Goal: Task Accomplishment & Management: Complete application form

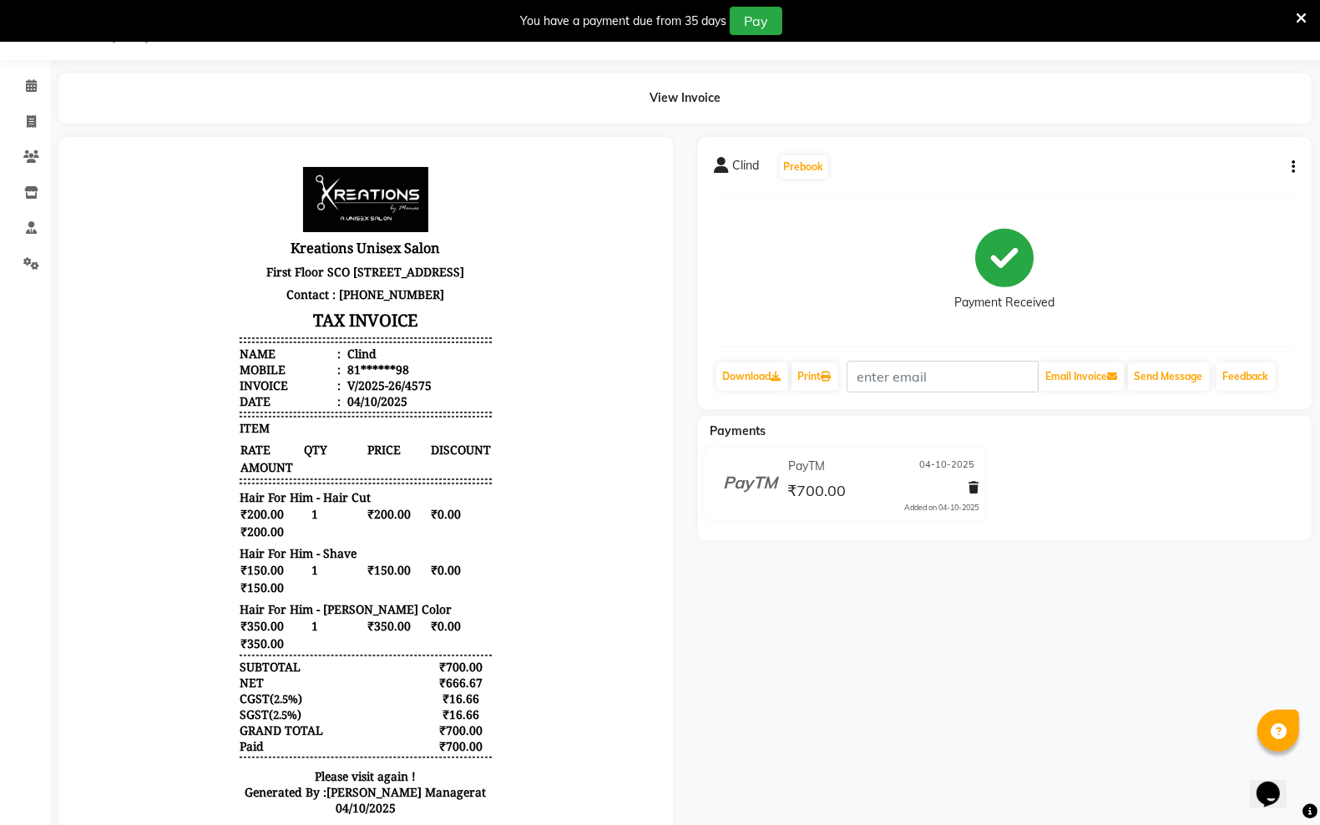
scroll to position [42, 0]
click at [33, 126] on icon at bounding box center [31, 121] width 9 height 13
select select "service"
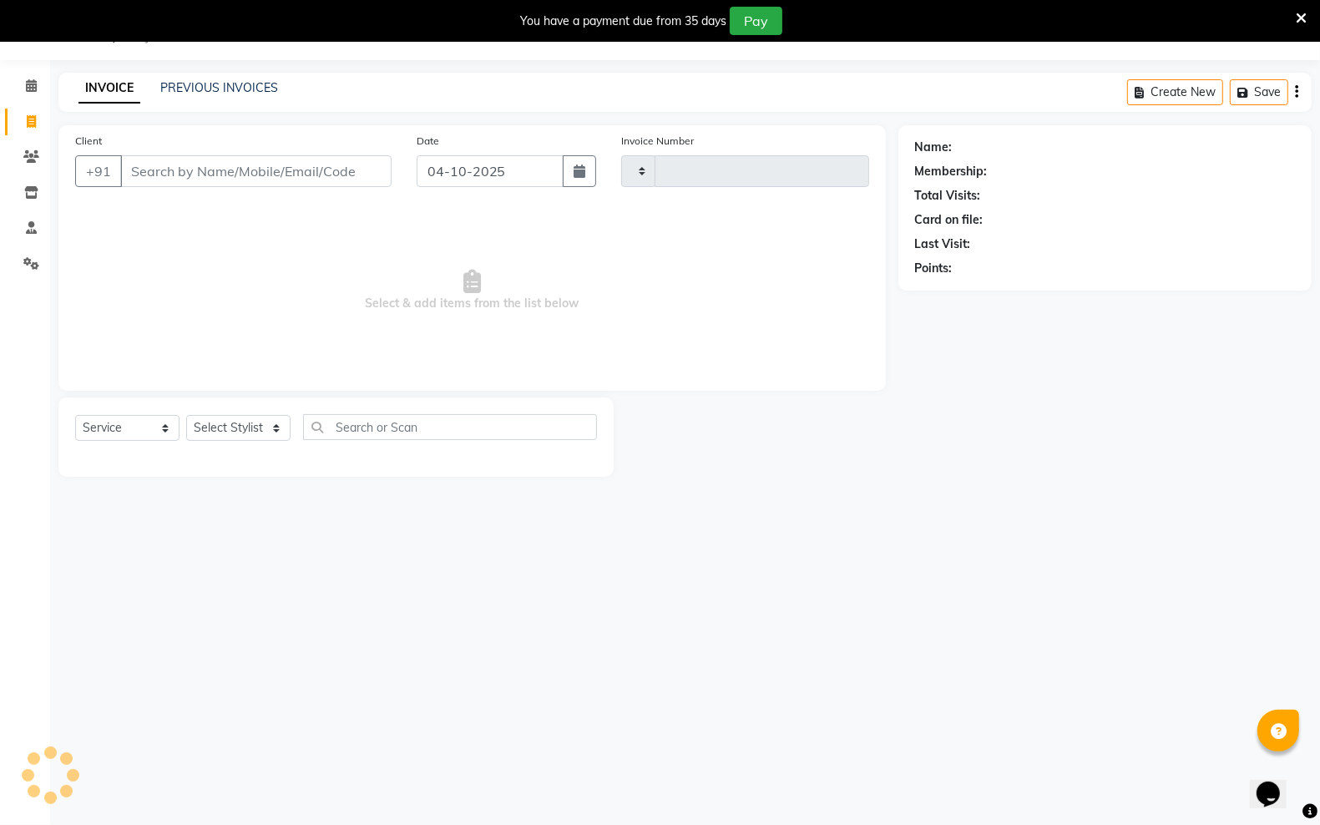
type input "4576"
select select "6161"
click at [583, 178] on icon "button" at bounding box center [579, 170] width 12 height 13
select select "10"
select select "2025"
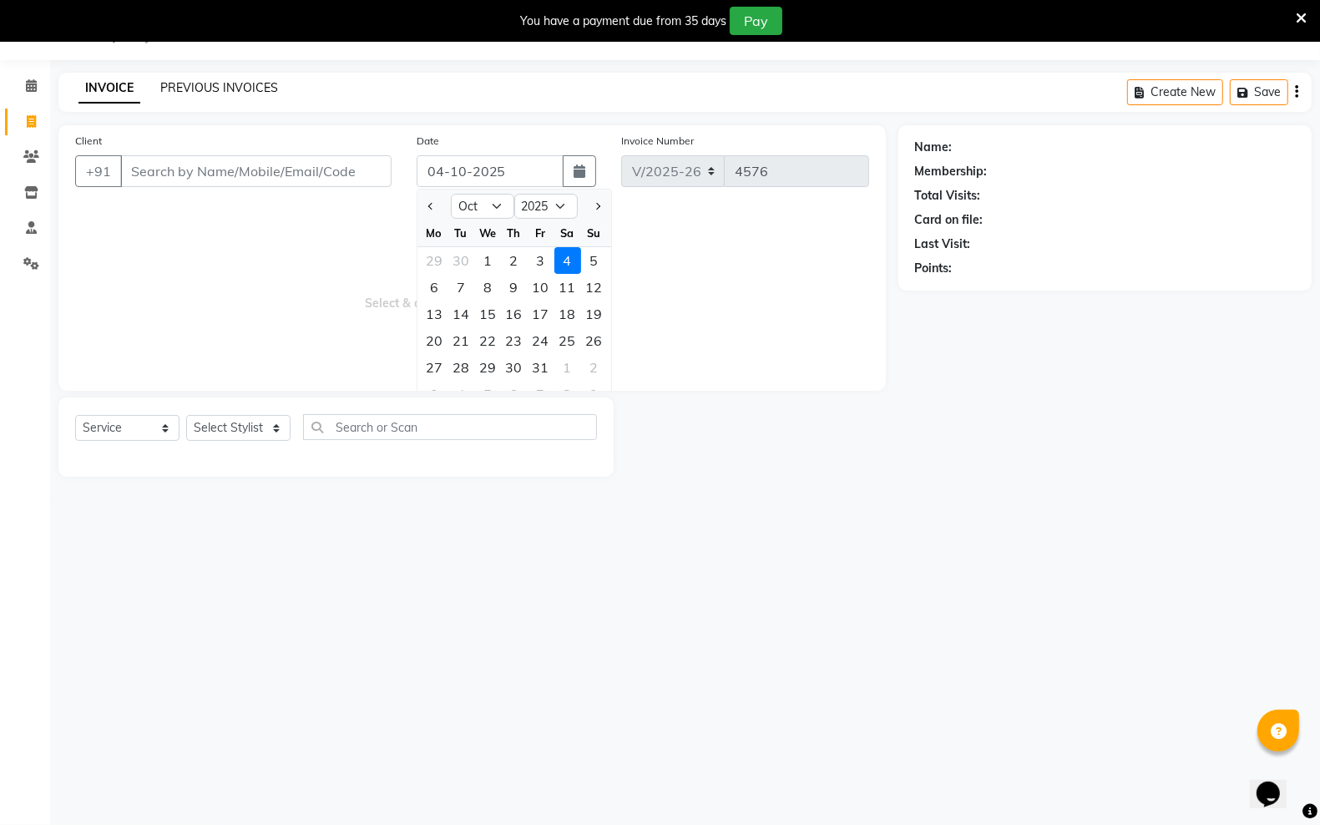
click at [173, 85] on link "PREVIOUS INVOICES" at bounding box center [219, 87] width 118 height 15
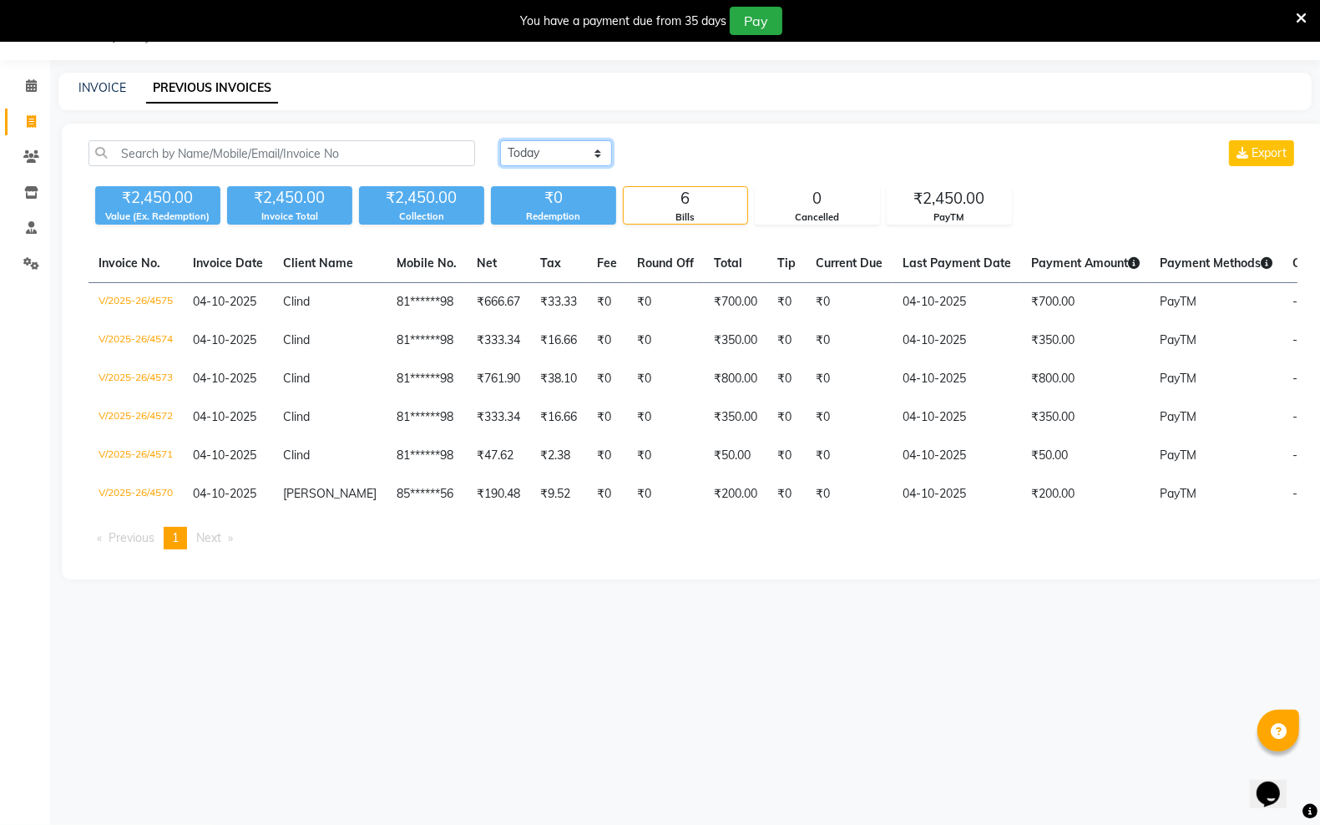
click at [593, 156] on select "[DATE] [DATE] Custom Range" at bounding box center [556, 153] width 112 height 26
select select "[DATE]"
click at [500, 140] on select "[DATE] [DATE] Custom Range" at bounding box center [556, 153] width 112 height 26
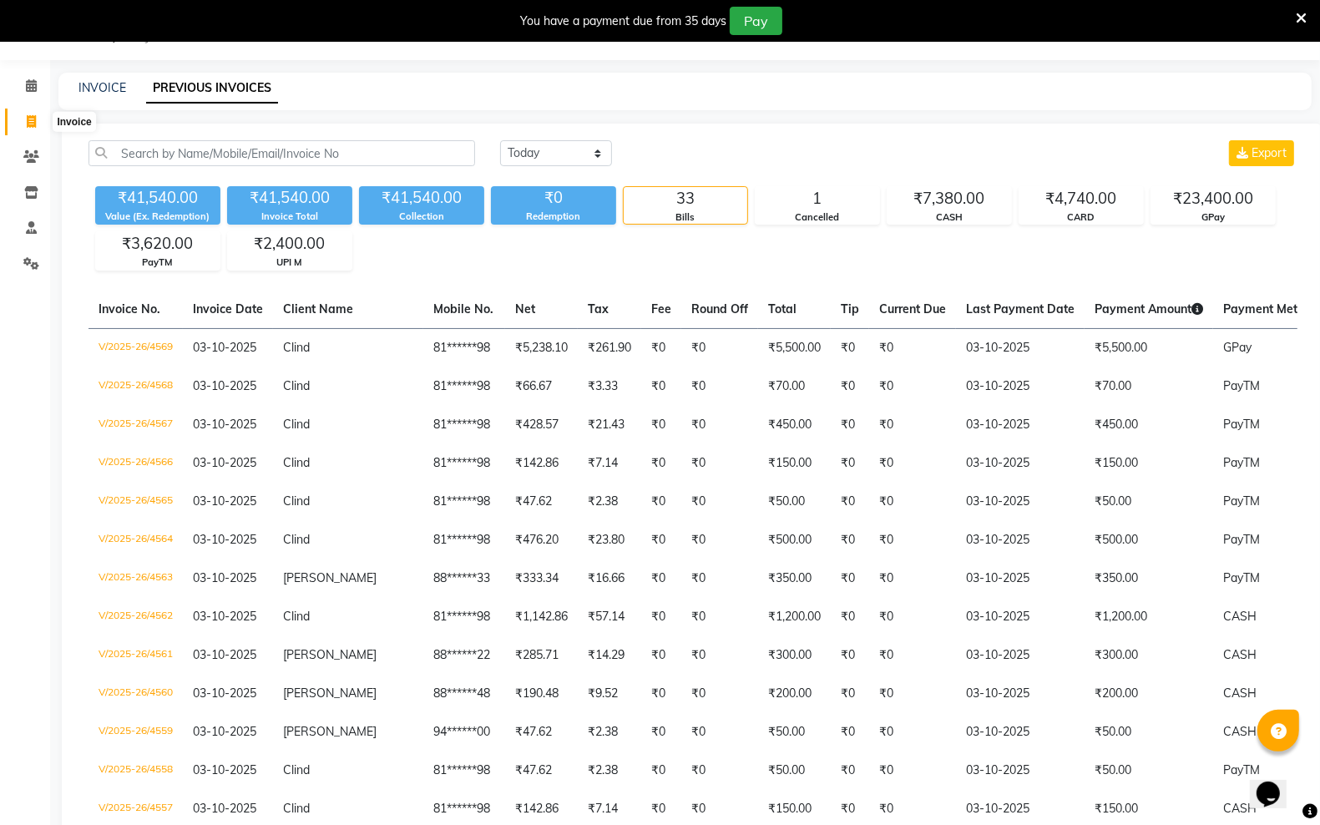
click at [32, 126] on icon at bounding box center [31, 121] width 9 height 13
select select "service"
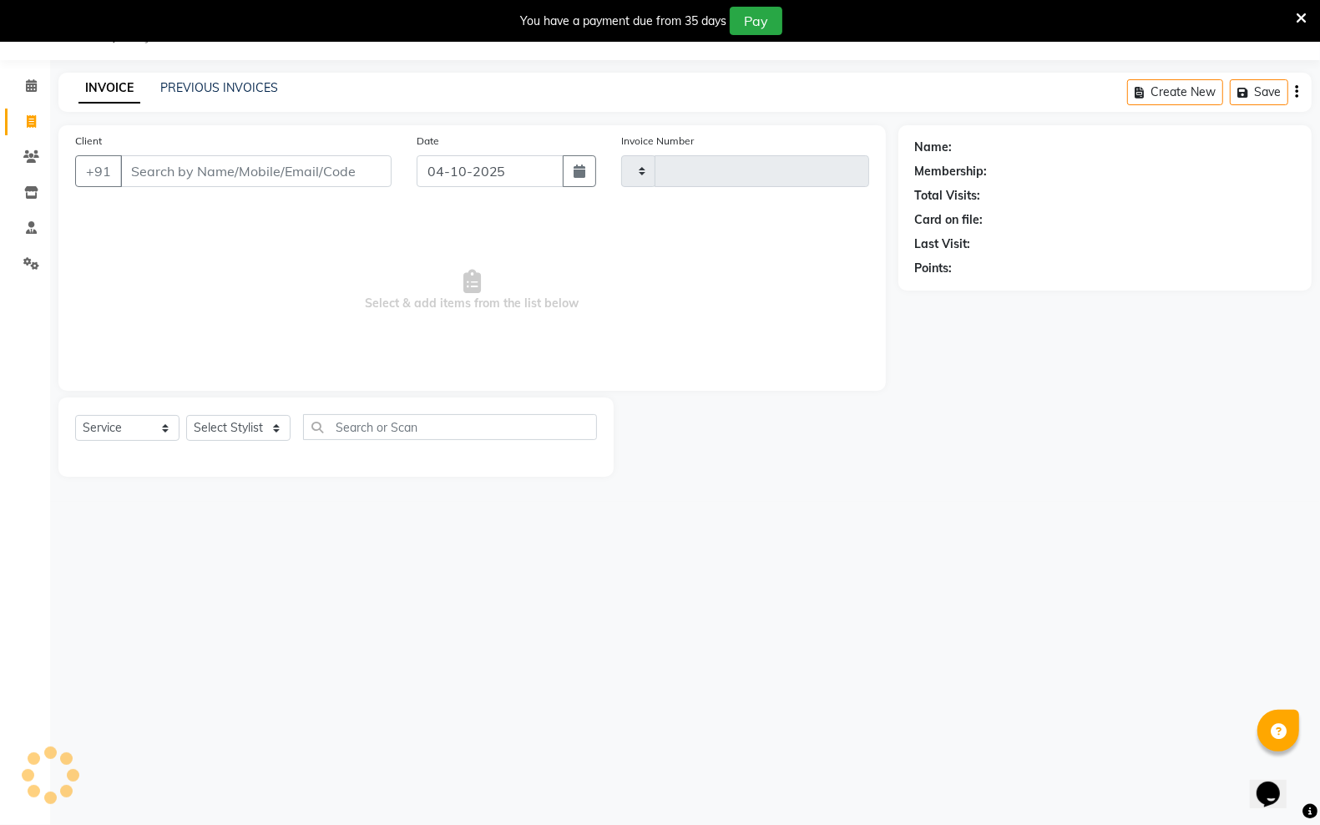
type input "4576"
select select "6161"
drag, startPoint x: 198, startPoint y: 169, endPoint x: 238, endPoint y: 115, distance: 67.5
click at [203, 155] on input "Client" at bounding box center [255, 171] width 271 height 32
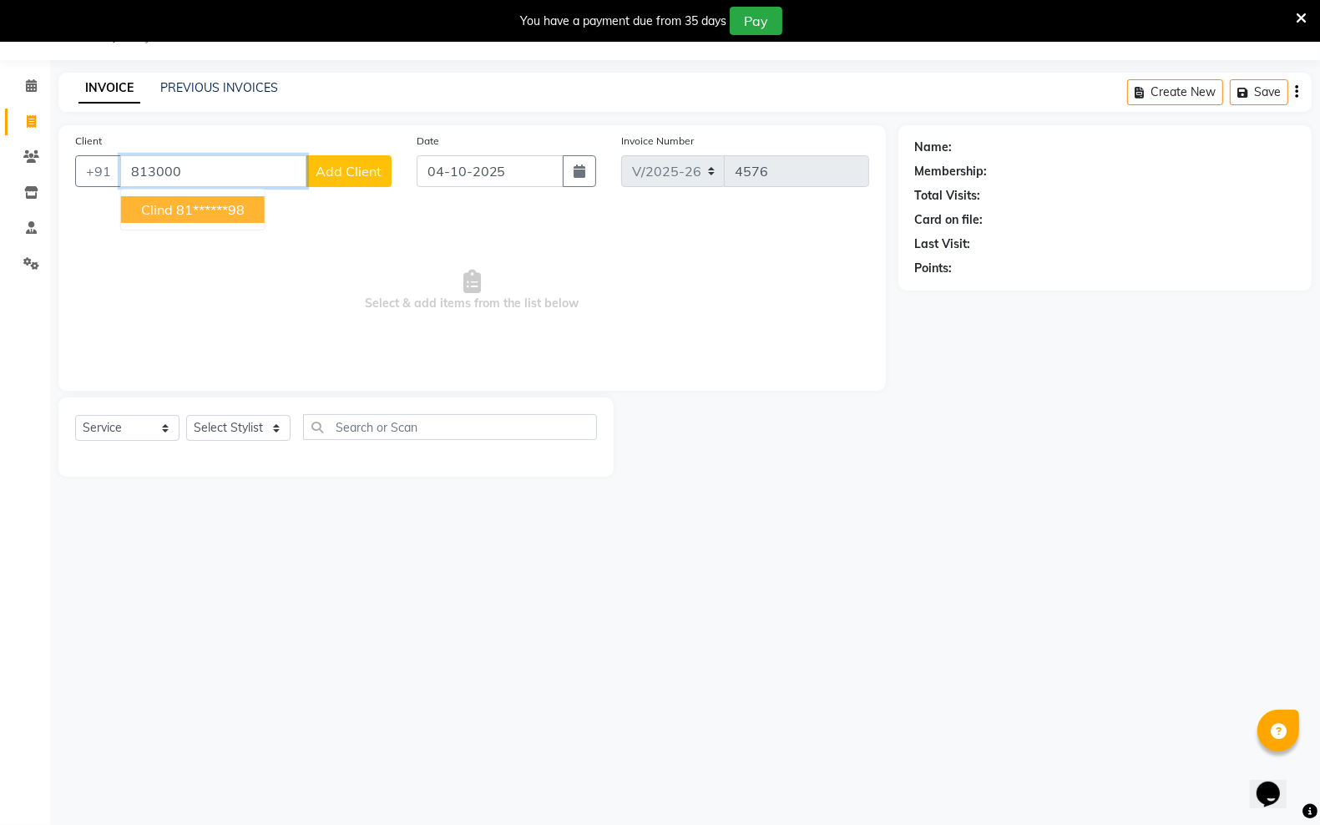
click at [210, 210] on ngb-highlight "81******98" at bounding box center [210, 209] width 68 height 17
type input "81******98"
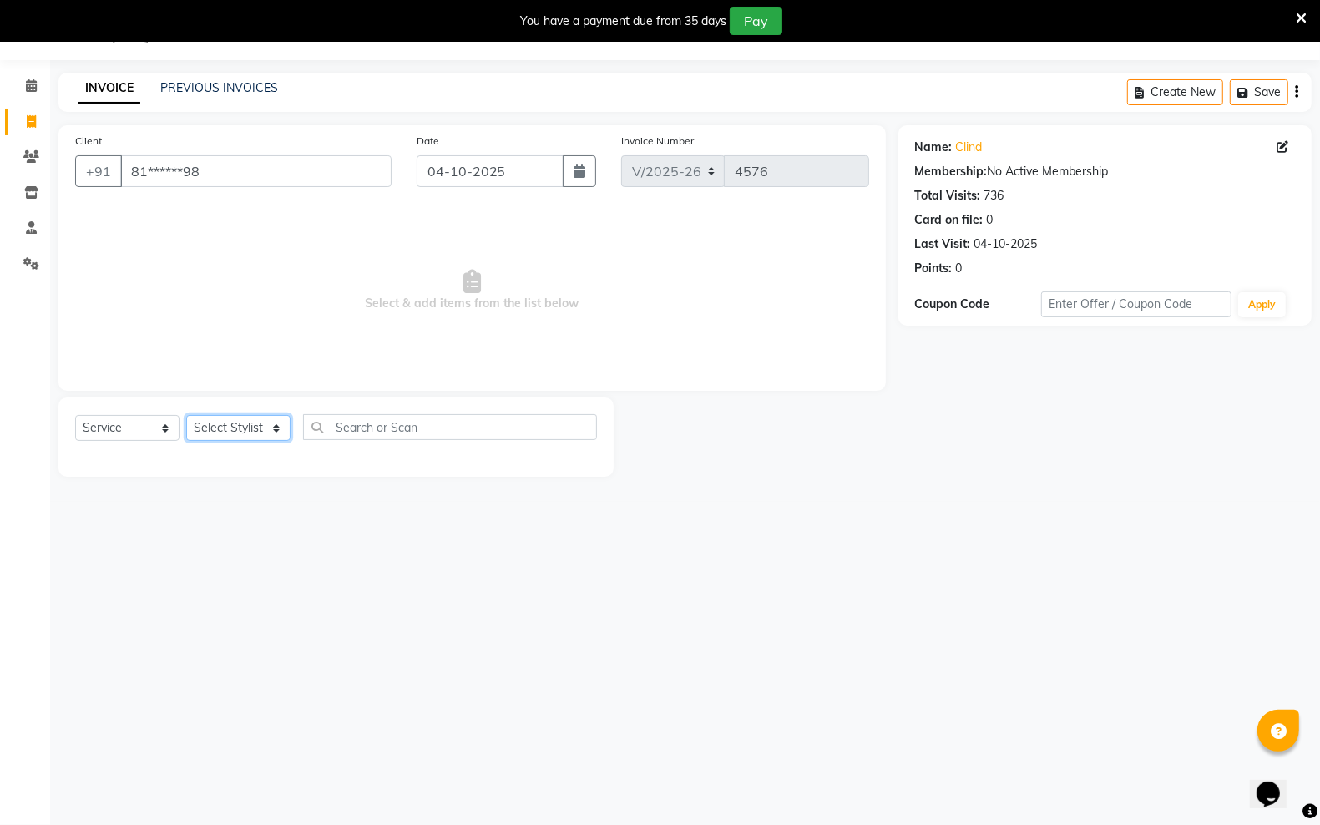
click at [276, 431] on select "Select Stylist [PERSON_NAME] [PERSON_NAME] [PERSON_NAME] [PERSON_NAME] sector 2…" at bounding box center [238, 428] width 104 height 26
select select "45413"
click at [186, 415] on select "Select Stylist [PERSON_NAME] [PERSON_NAME] [PERSON_NAME] [PERSON_NAME] sector 2…" at bounding box center [238, 428] width 104 height 26
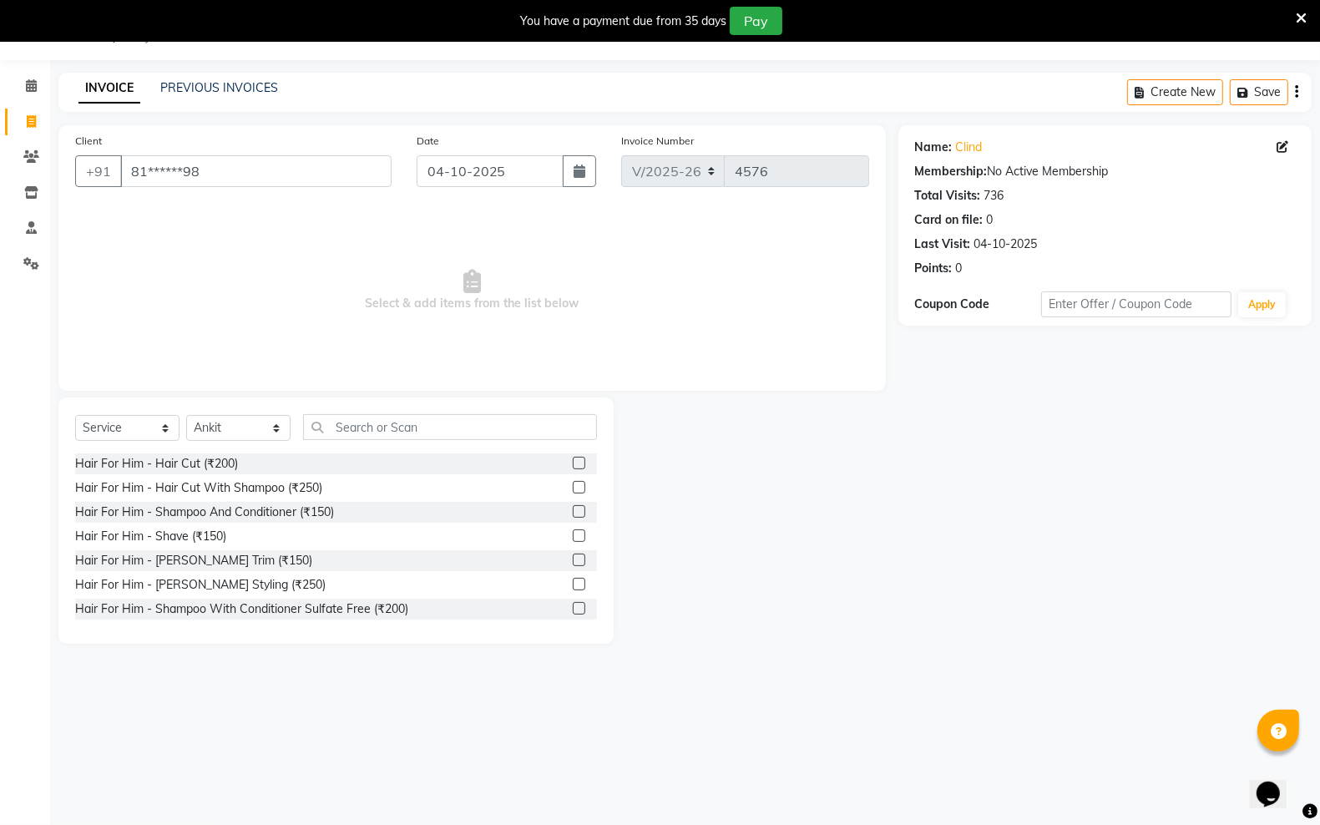
click at [573, 460] on label at bounding box center [579, 463] width 13 height 13
click at [573, 460] on input "checkbox" at bounding box center [578, 463] width 11 height 11
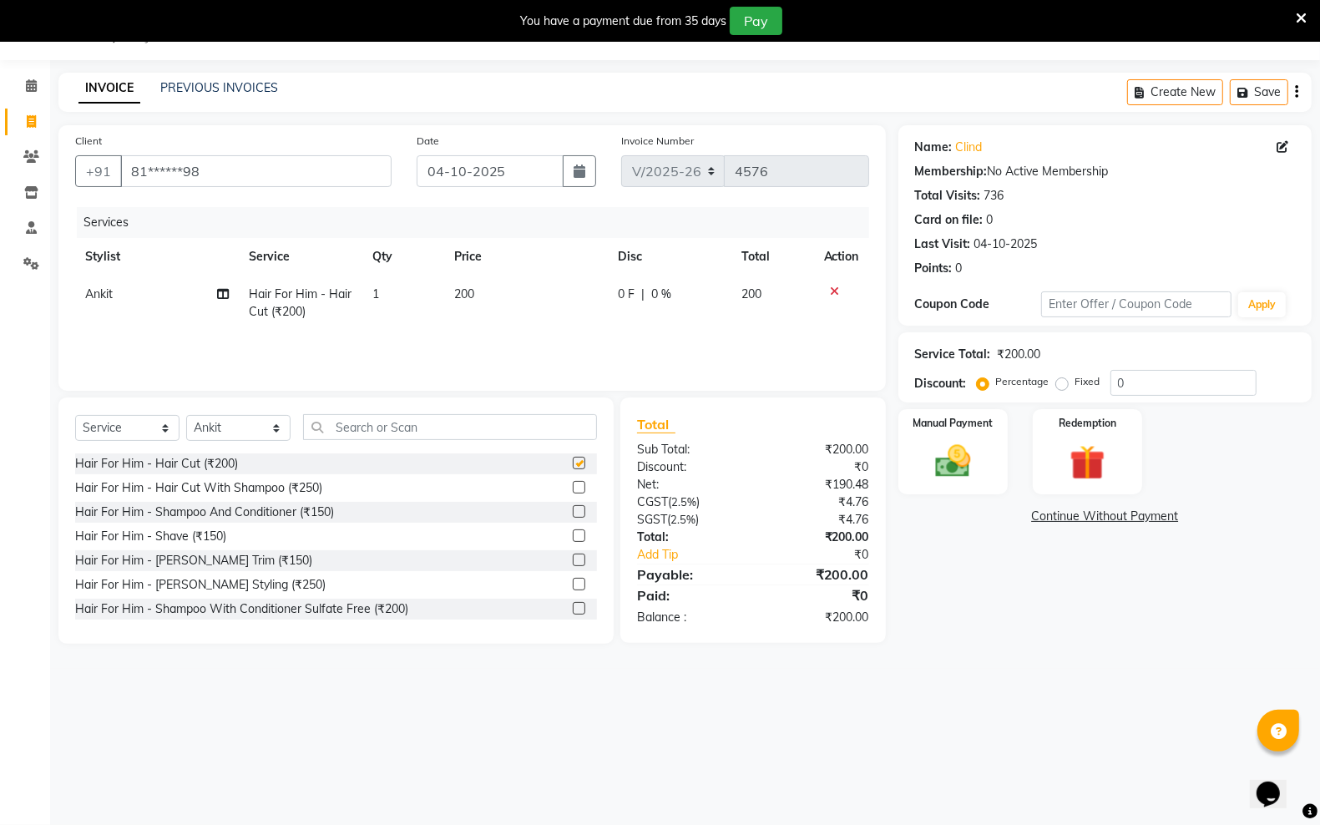
checkbox input "false"
click at [970, 465] on img at bounding box center [952, 461] width 59 height 42
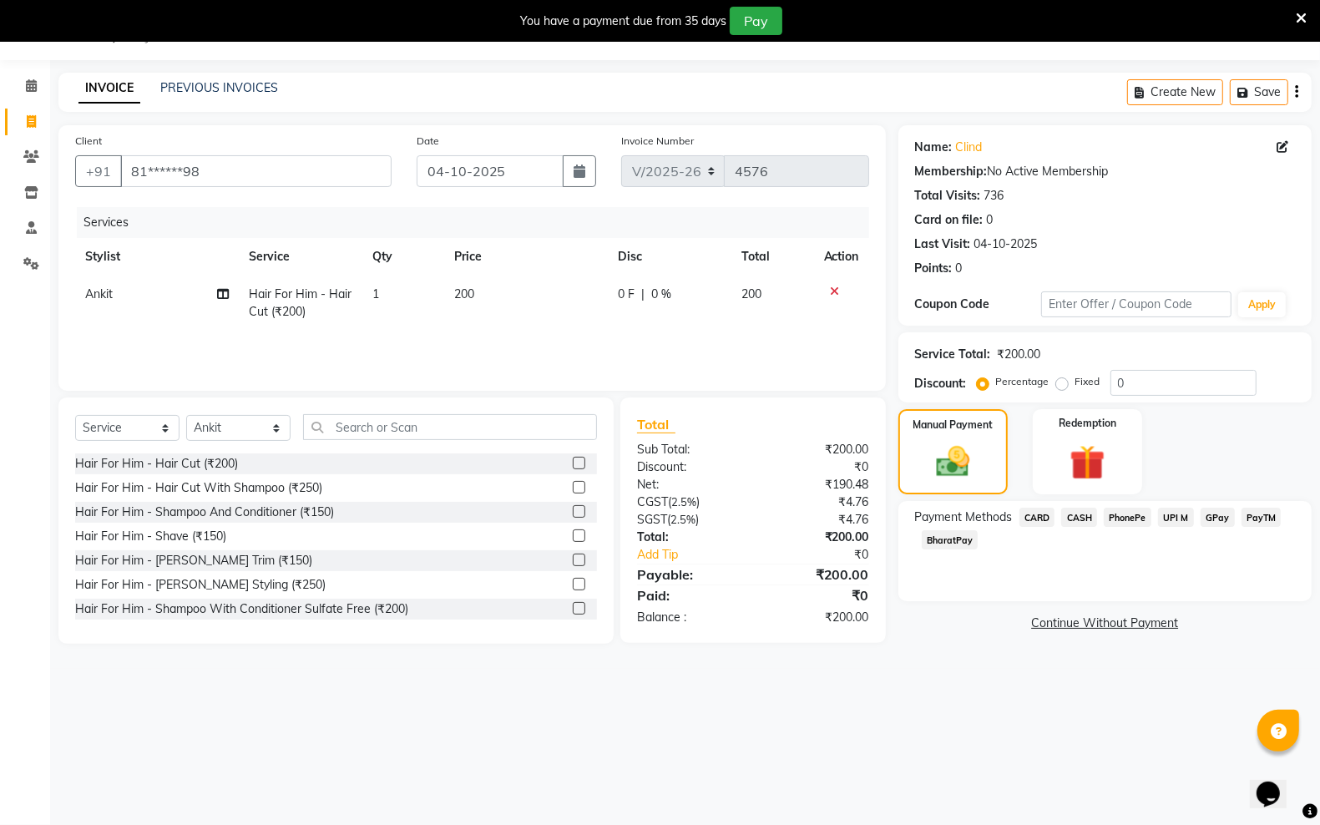
click at [1254, 514] on span "PayTM" at bounding box center [1261, 517] width 40 height 19
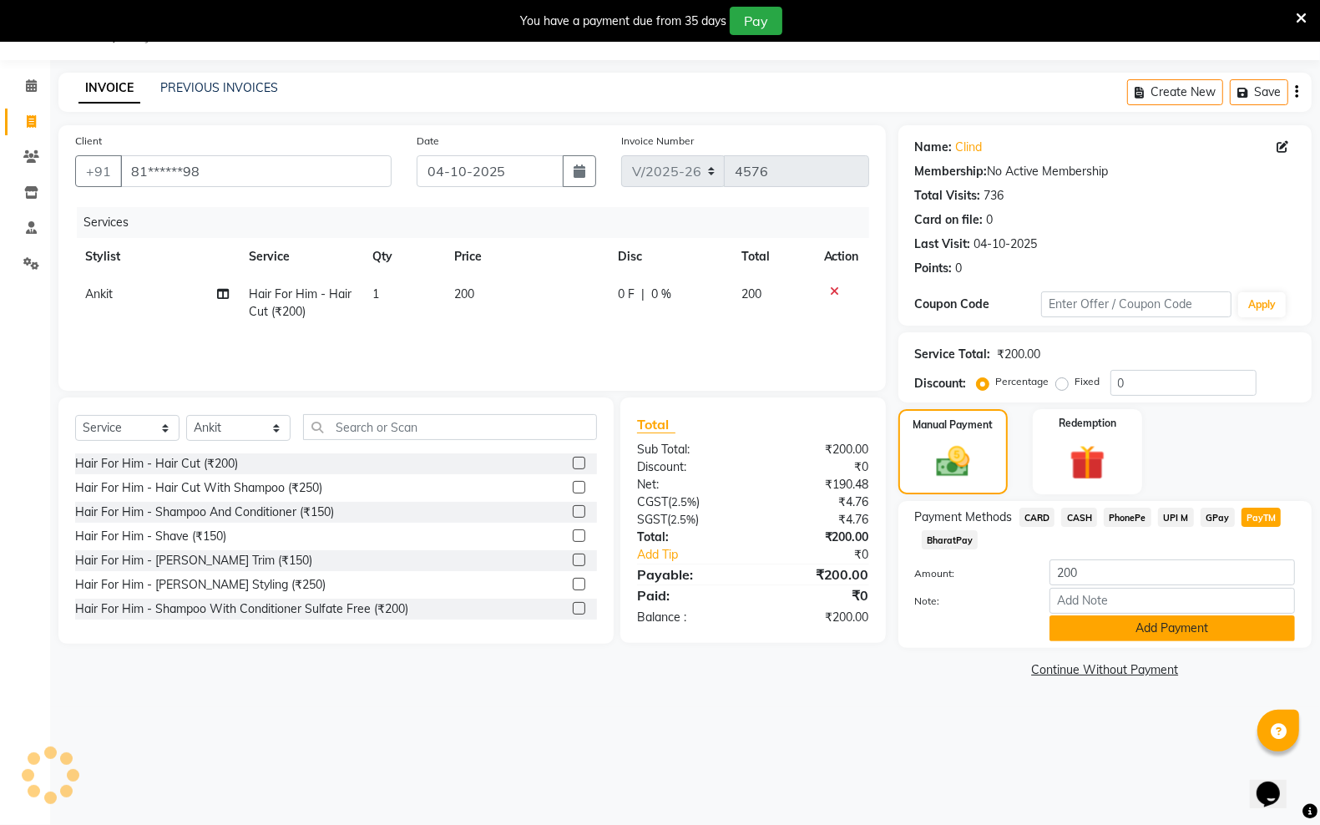
click at [1190, 627] on button "Add Payment" at bounding box center [1171, 628] width 245 height 26
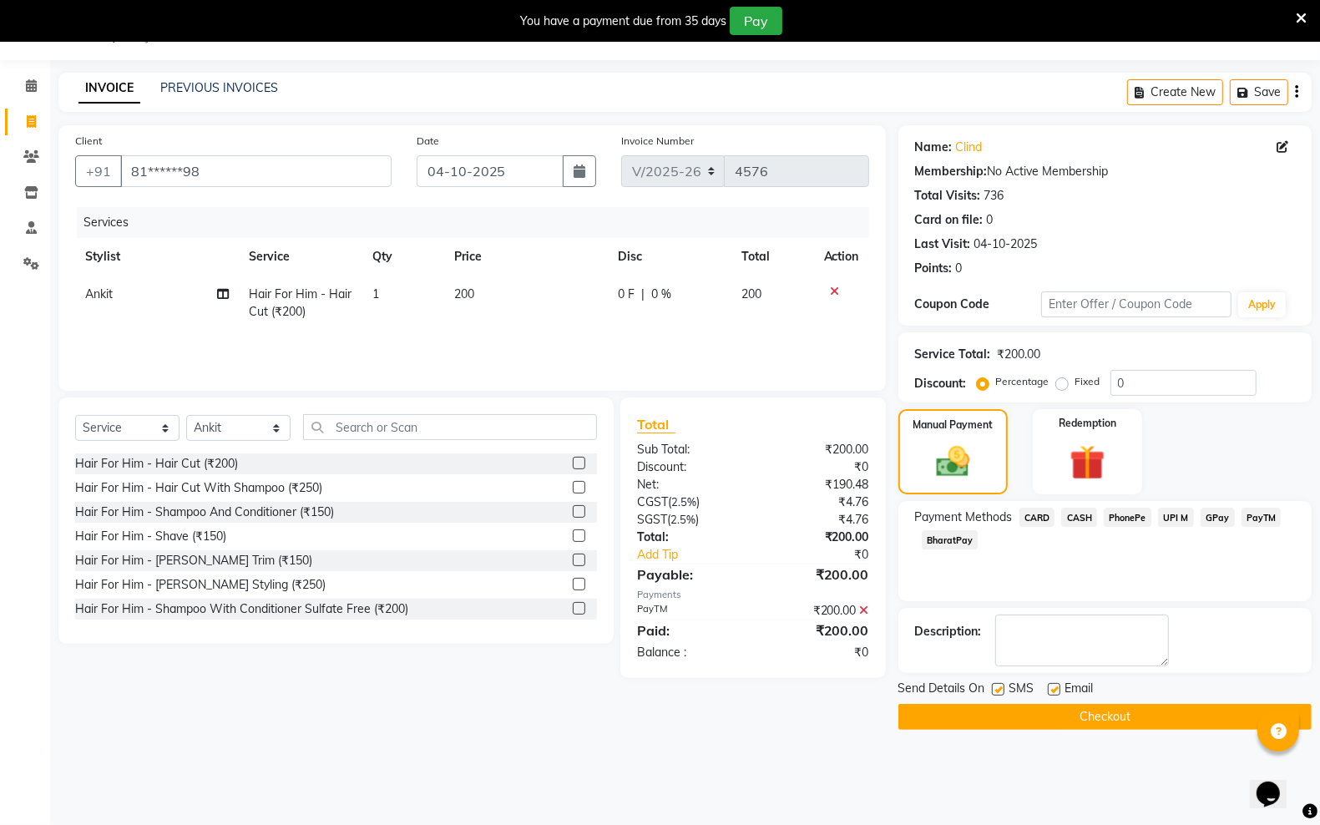
click at [993, 686] on label at bounding box center [998, 689] width 13 height 13
click at [993, 686] on input "checkbox" at bounding box center [997, 690] width 11 height 11
checkbox input "false"
drag, startPoint x: 1053, startPoint y: 691, endPoint x: 1048, endPoint y: 720, distance: 28.7
click at [1053, 693] on label at bounding box center [1054, 689] width 13 height 13
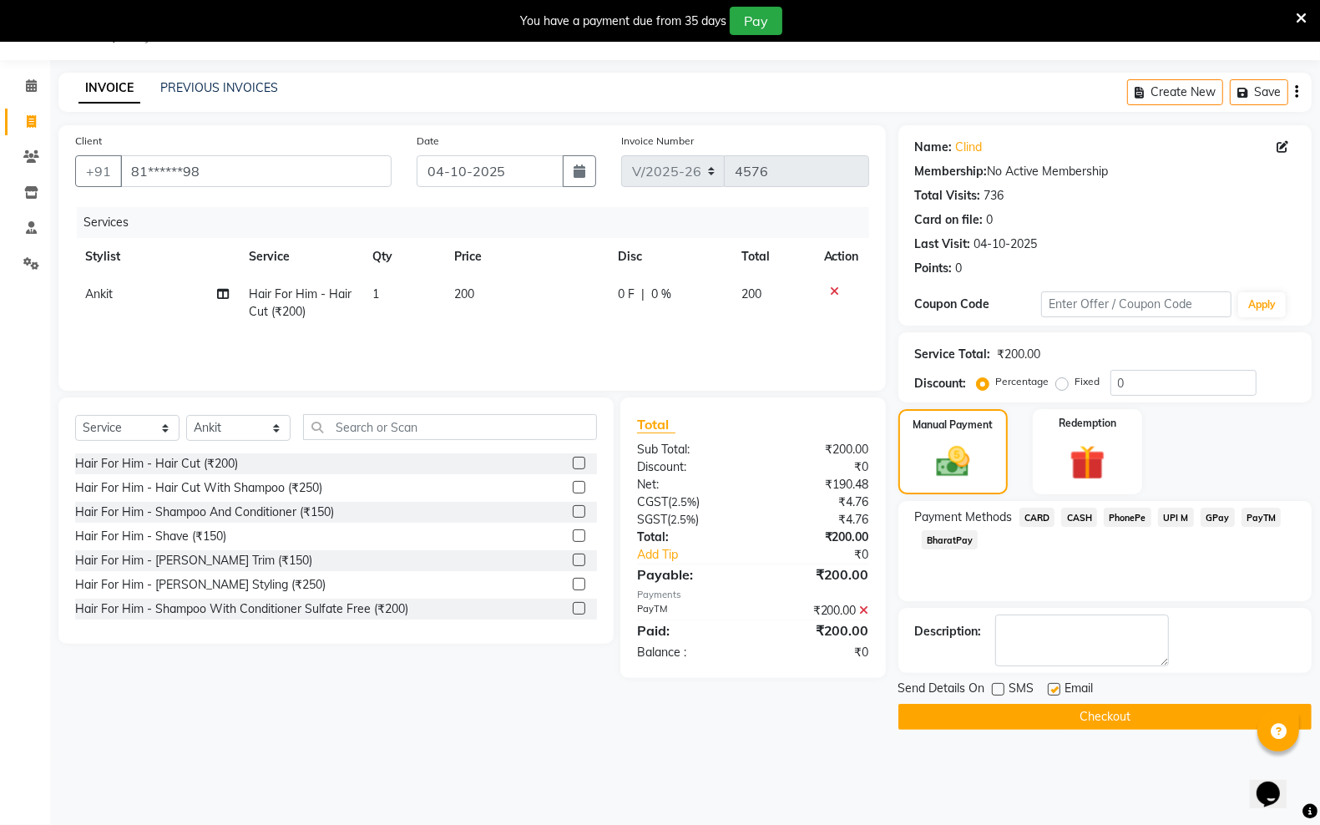
click at [1053, 693] on input "checkbox" at bounding box center [1053, 690] width 11 height 11
checkbox input "false"
click at [1048, 720] on button "Checkout" at bounding box center [1104, 717] width 413 height 26
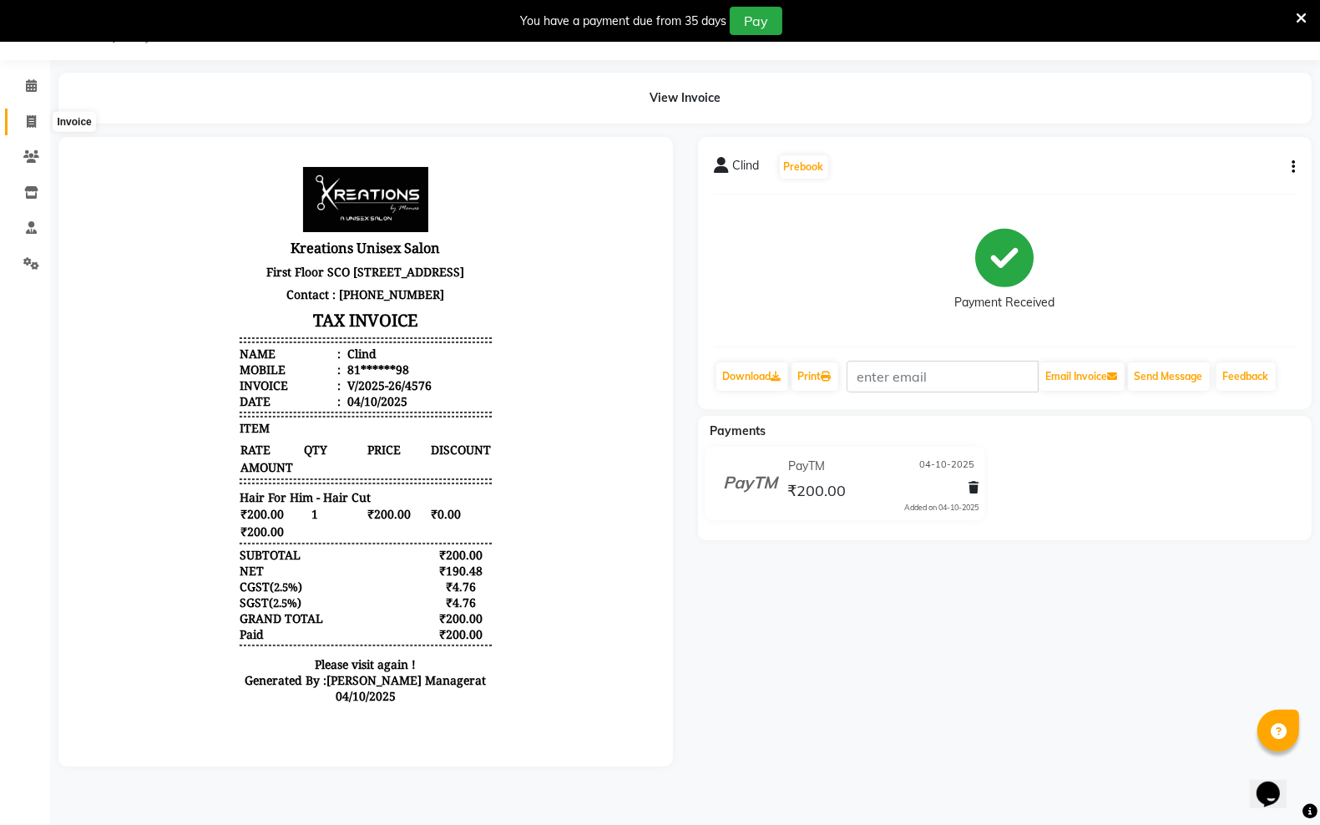
click at [23, 119] on span at bounding box center [31, 122] width 29 height 19
select select "service"
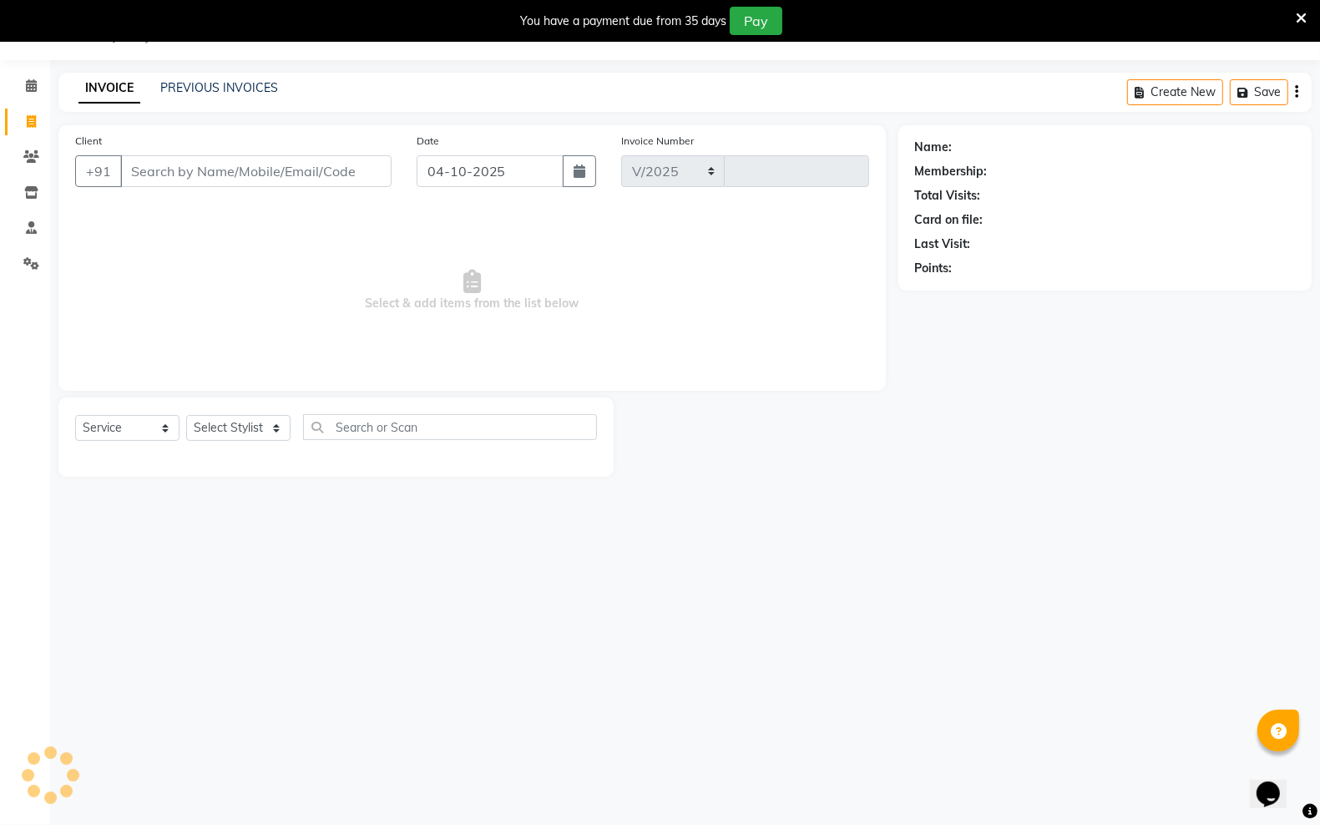
select select "6161"
type input "4577"
click at [205, 181] on input "Client" at bounding box center [255, 171] width 271 height 32
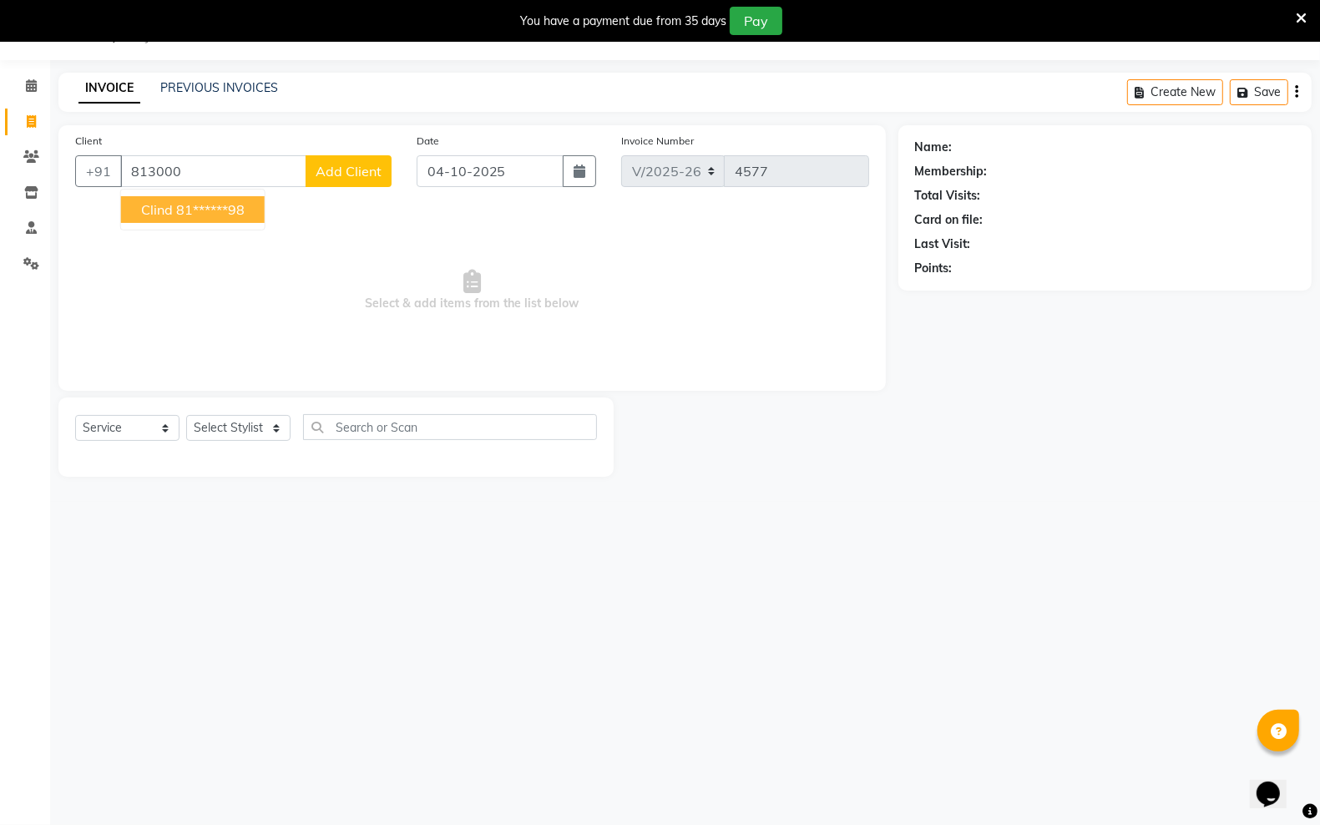
click at [177, 217] on ngb-highlight "81******98" at bounding box center [210, 209] width 68 height 17
type input "81******98"
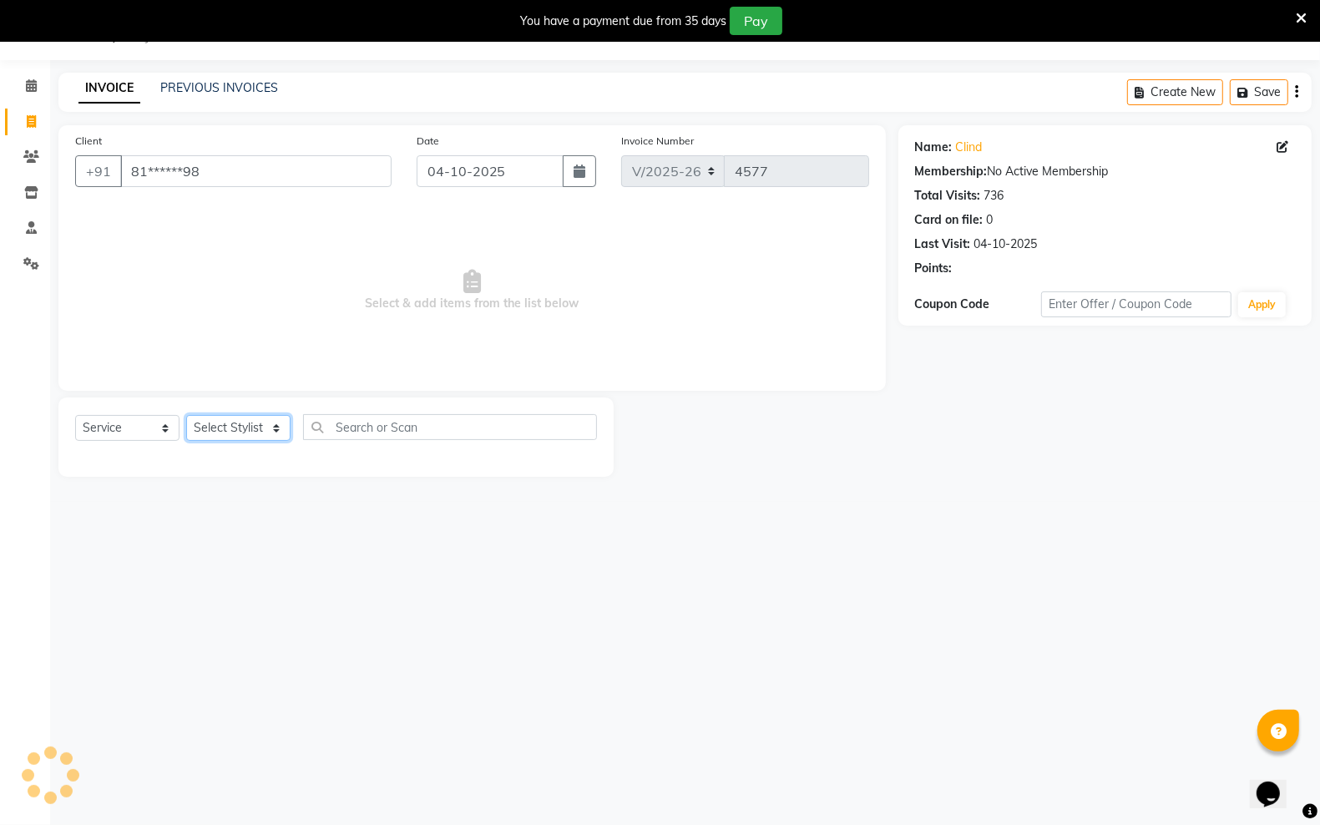
click at [280, 427] on select "Select Stylist [PERSON_NAME] [PERSON_NAME] [PERSON_NAME] [PERSON_NAME] sector 2…" at bounding box center [238, 428] width 104 height 26
select select "45412"
click at [186, 415] on select "Select Stylist [PERSON_NAME] [PERSON_NAME] [PERSON_NAME] [PERSON_NAME] sector 2…" at bounding box center [238, 428] width 104 height 26
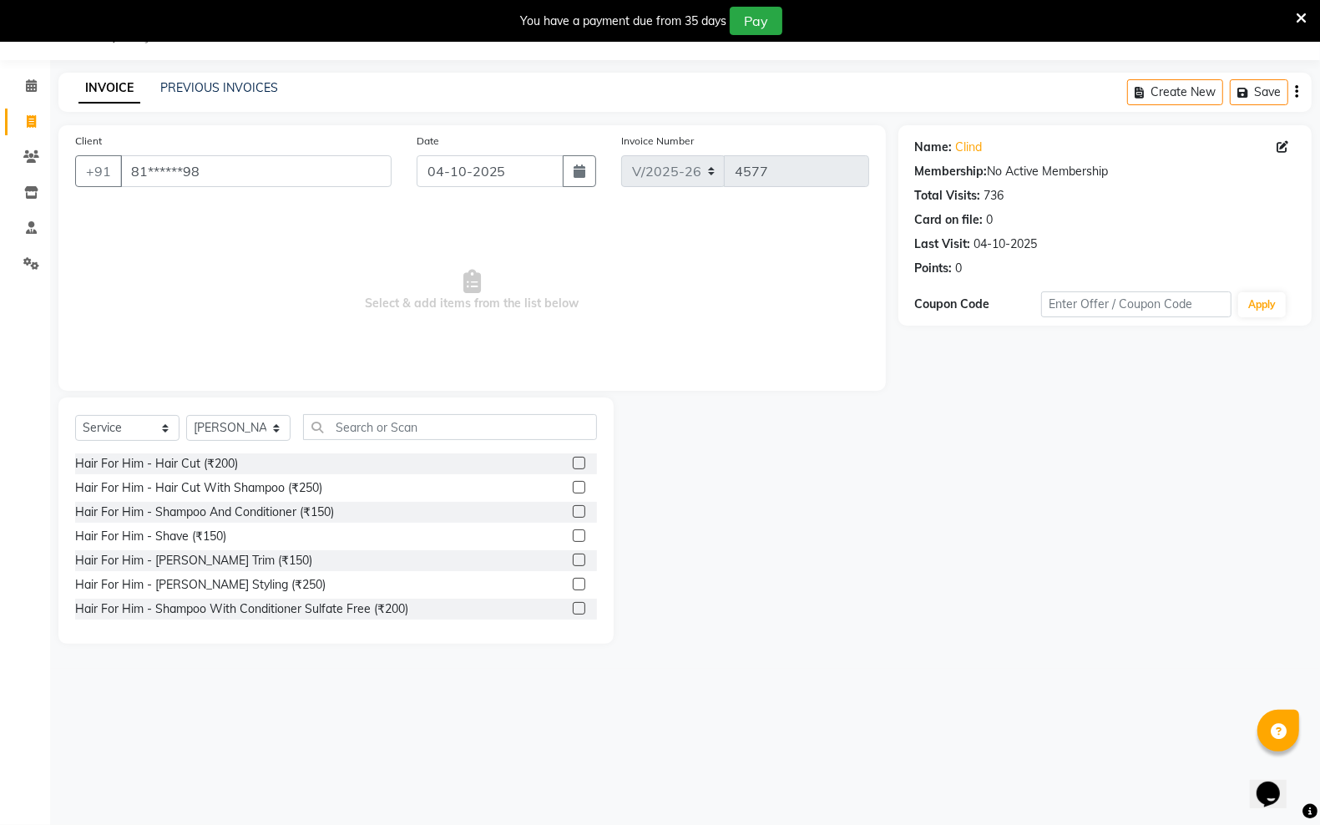
click at [573, 457] on label at bounding box center [579, 463] width 13 height 13
click at [573, 458] on input "checkbox" at bounding box center [578, 463] width 11 height 11
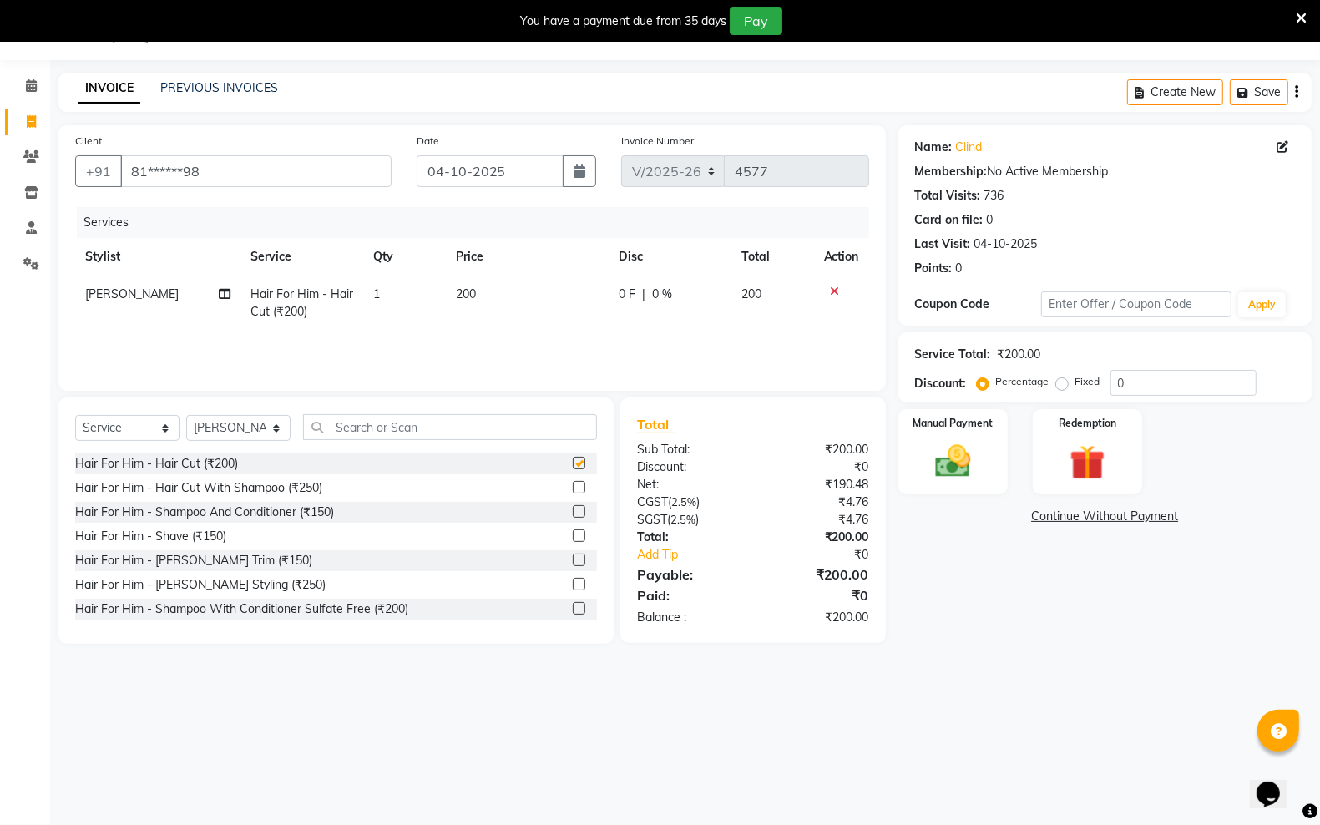
checkbox input "false"
click at [573, 553] on div at bounding box center [578, 562] width 11 height 18
click at [573, 558] on label at bounding box center [579, 559] width 13 height 13
click at [573, 558] on input "checkbox" at bounding box center [578, 560] width 11 height 11
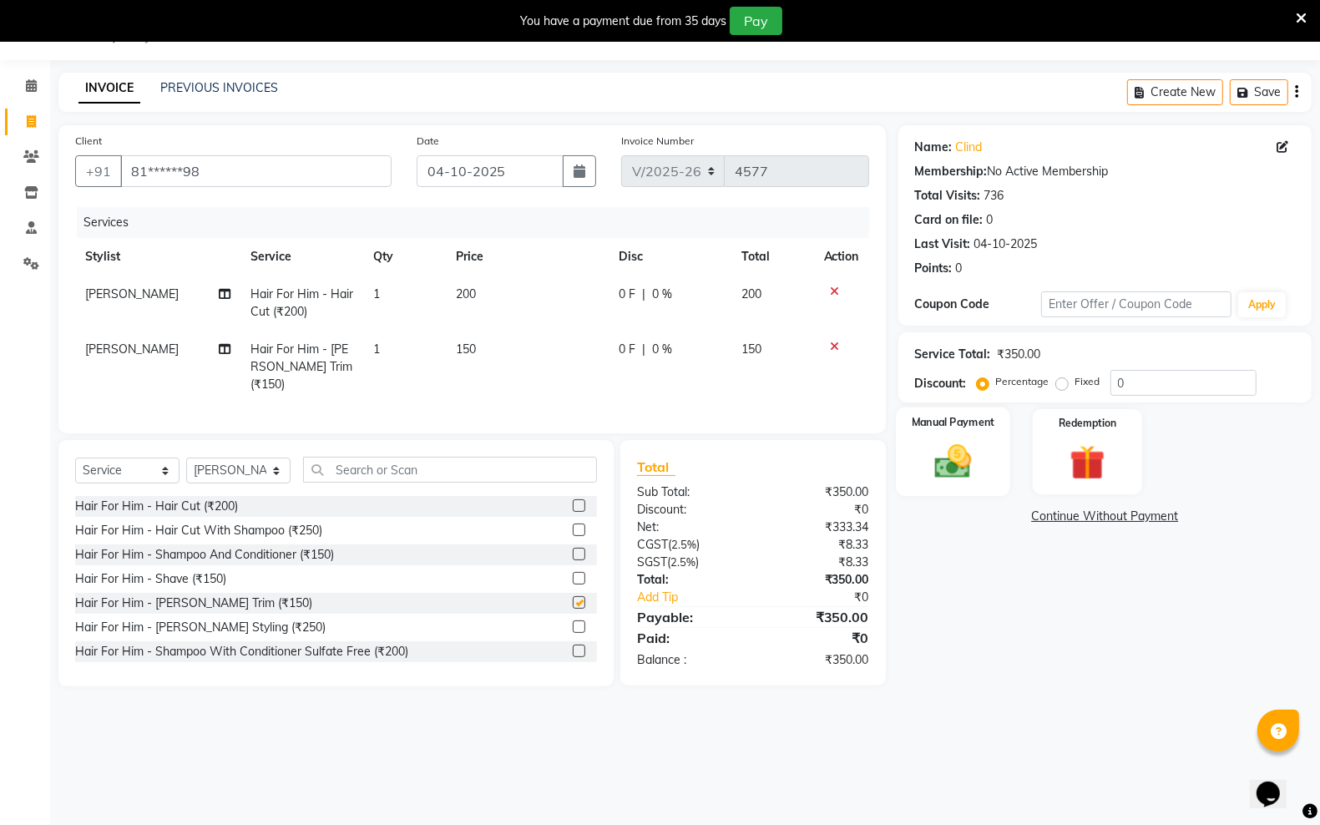
checkbox input "false"
click at [902, 444] on div "Manual Payment" at bounding box center [953, 451] width 114 height 88
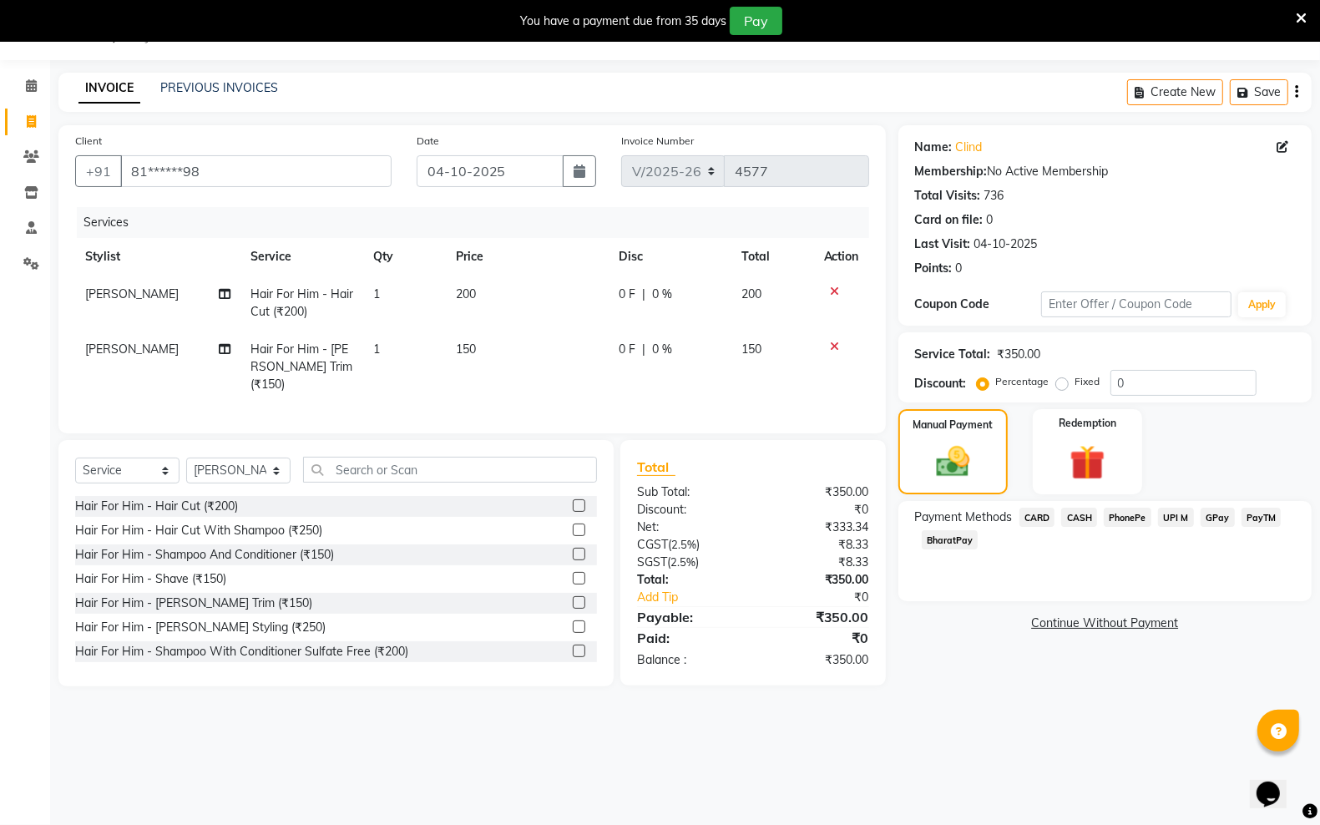
click at [1261, 508] on span "PayTM" at bounding box center [1261, 517] width 40 height 19
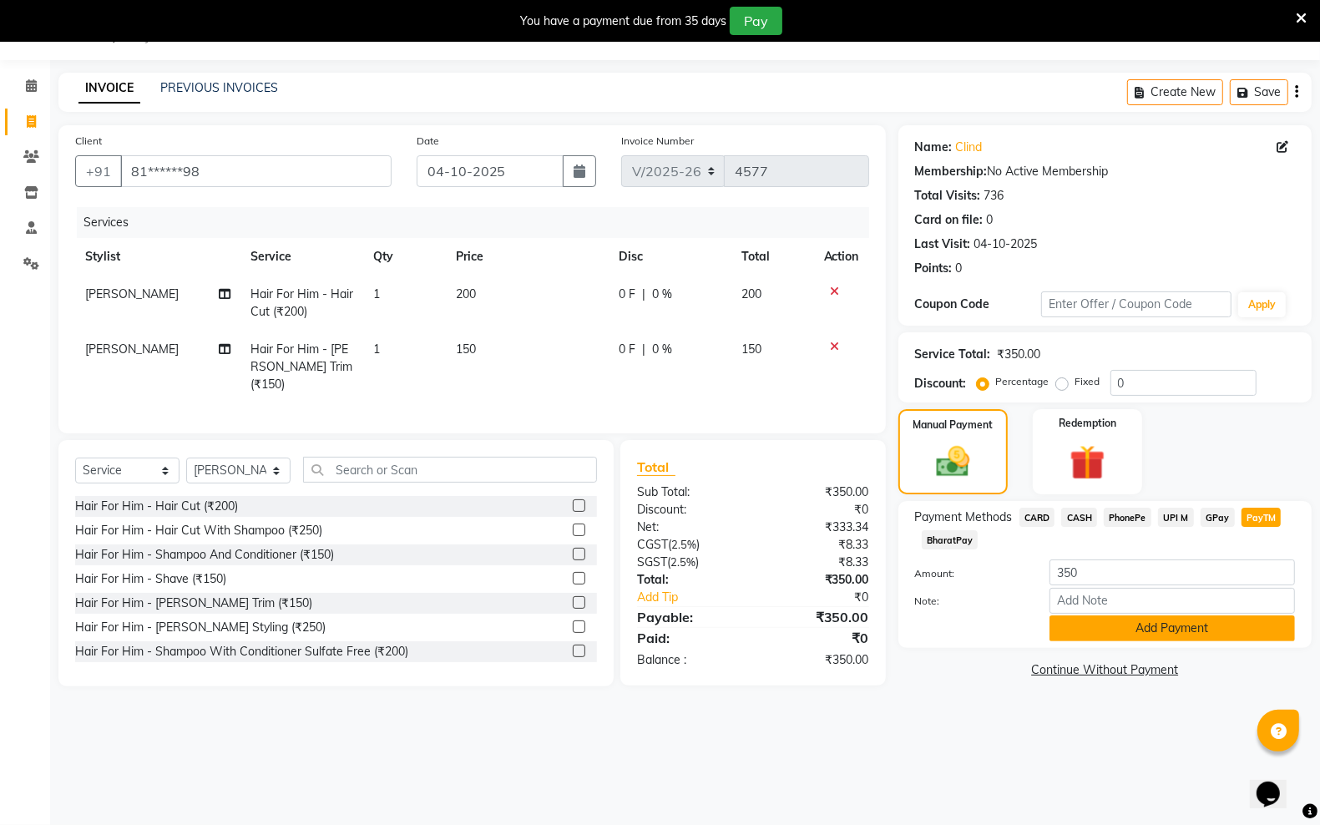
click at [1215, 619] on button "Add Payment" at bounding box center [1171, 628] width 245 height 26
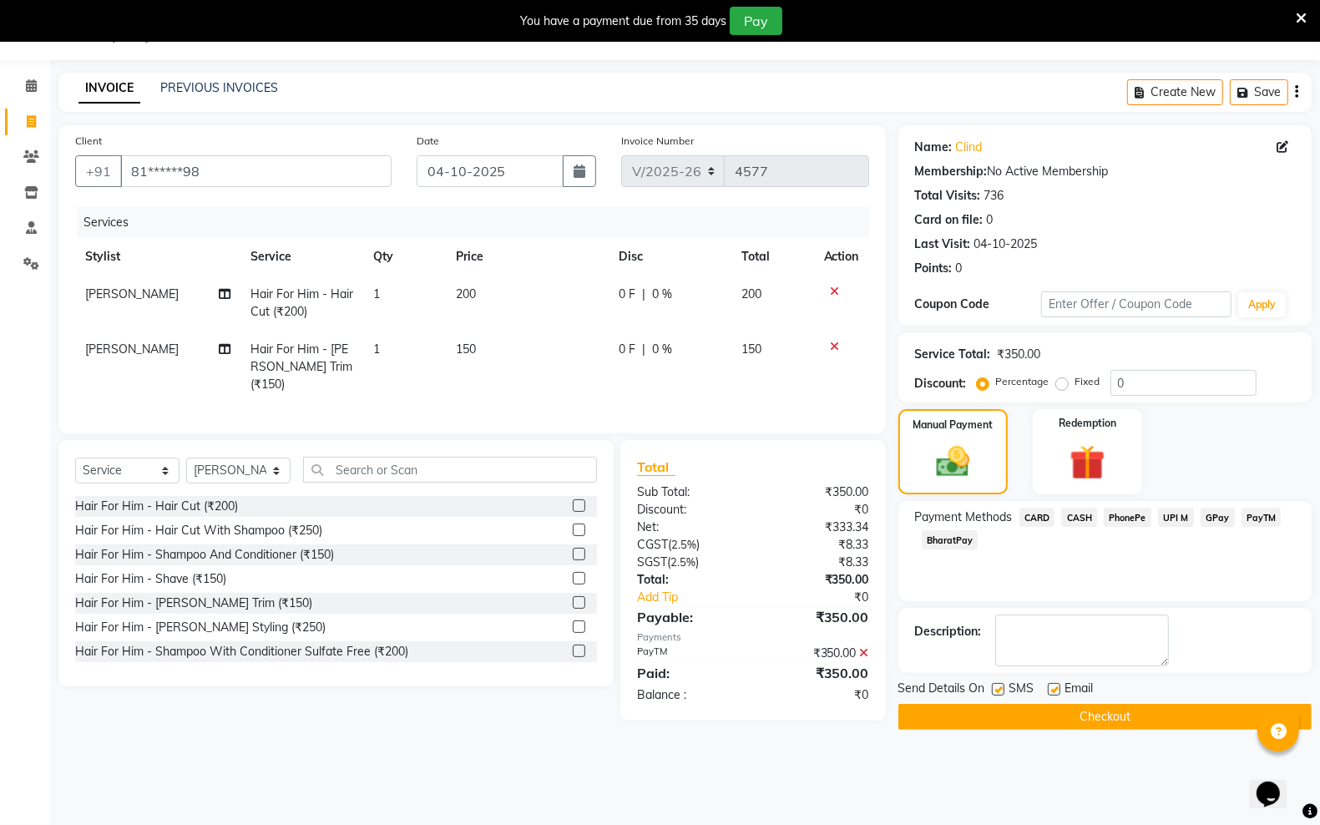
click at [1085, 712] on button "Checkout" at bounding box center [1104, 717] width 413 height 26
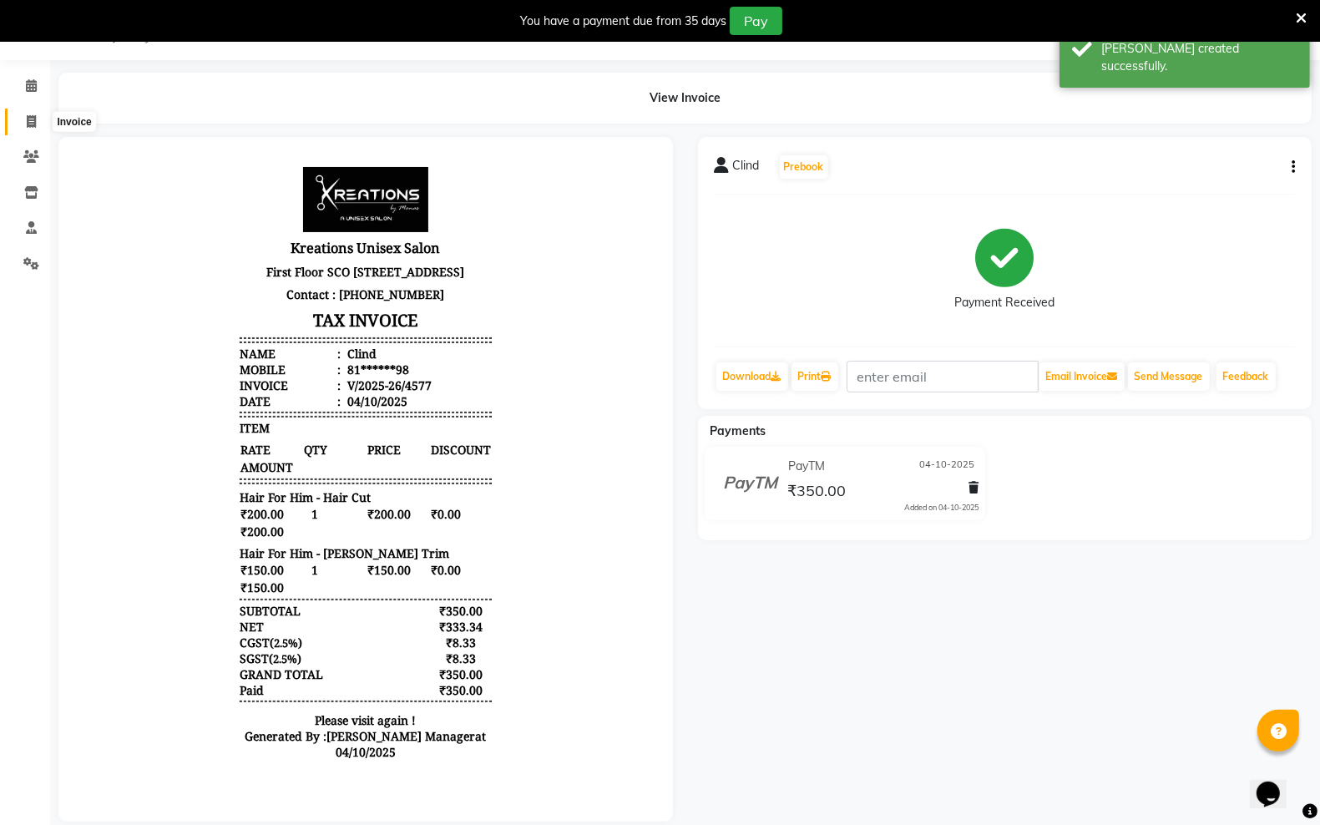
click at [25, 121] on span at bounding box center [31, 122] width 29 height 19
select select "6161"
select select "service"
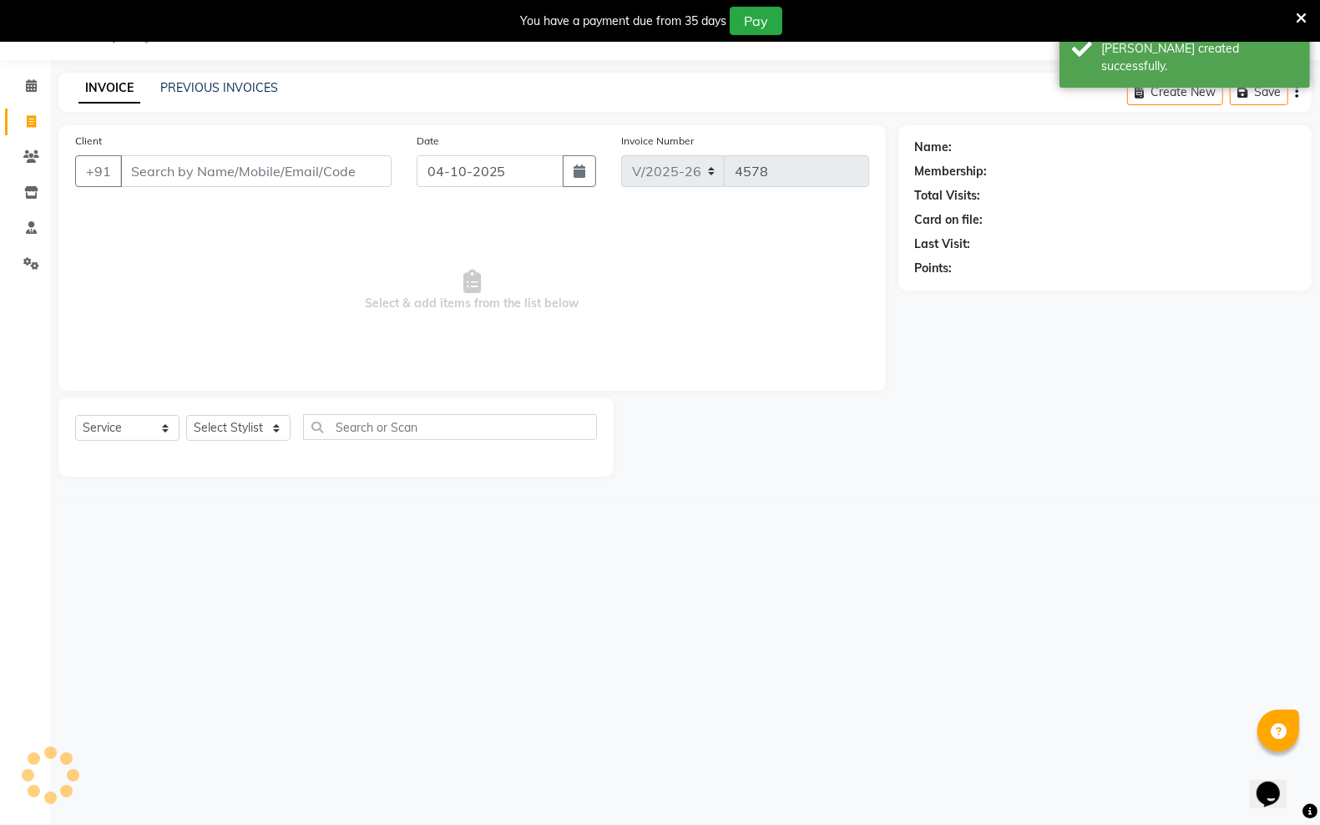
click at [202, 177] on input "Client" at bounding box center [255, 171] width 271 height 32
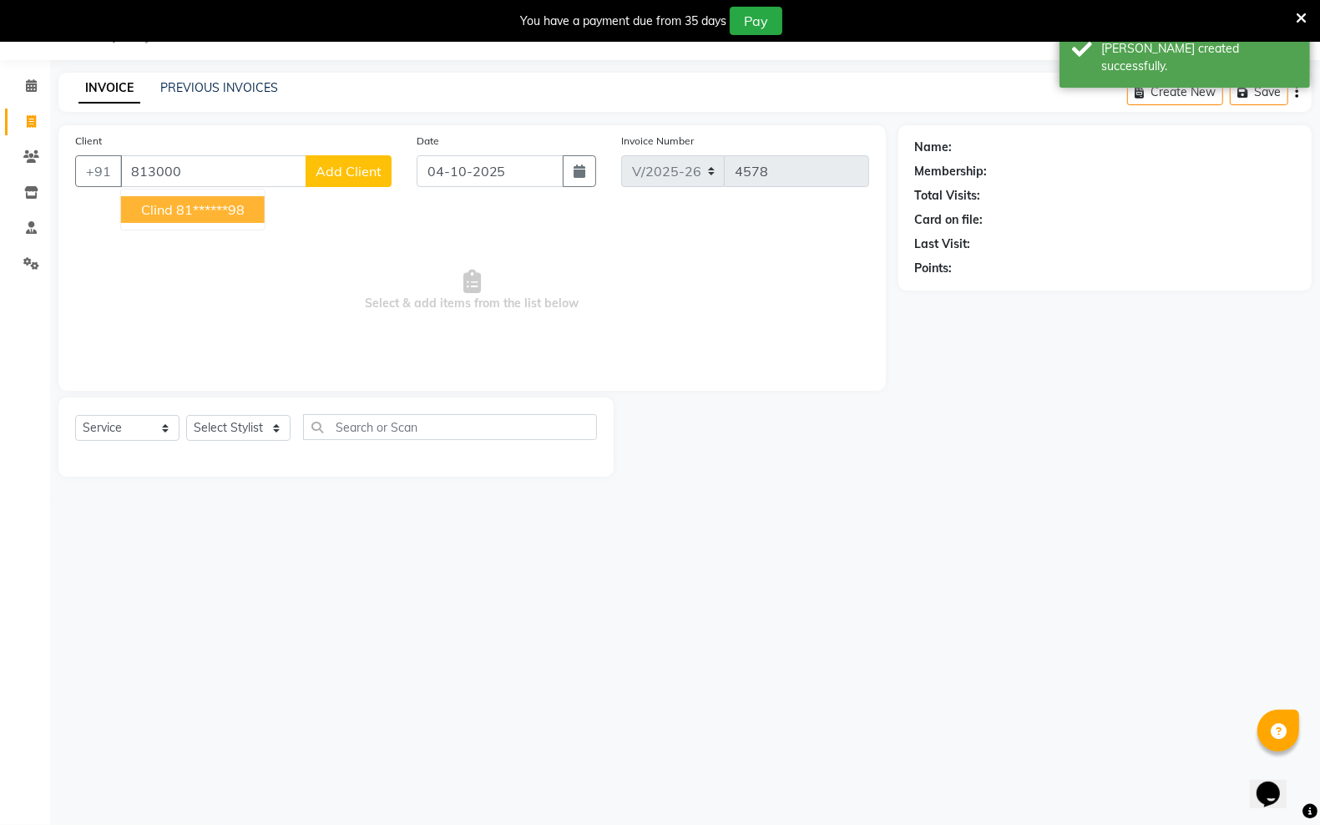
click at [169, 198] on button "Clind 81******98" at bounding box center [193, 209] width 144 height 27
type input "81******98"
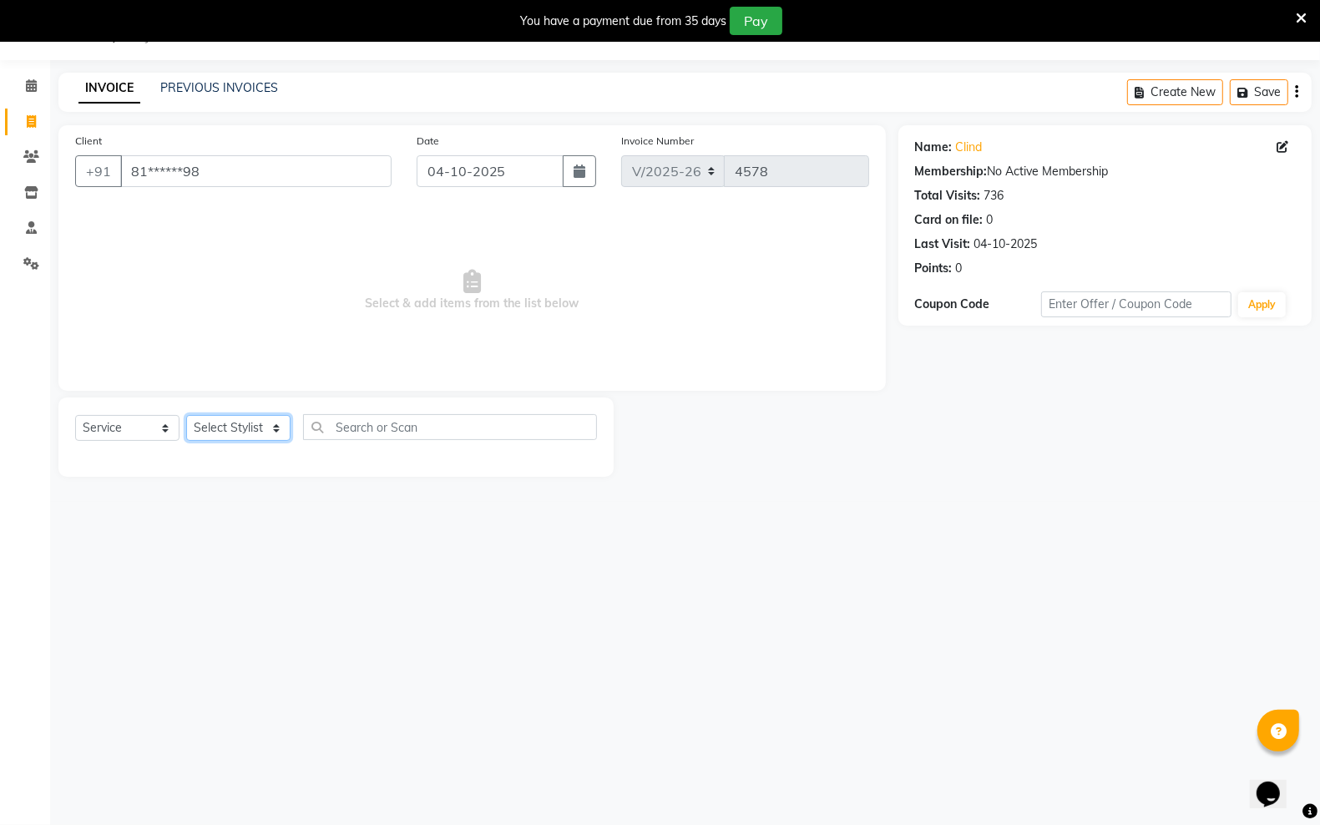
click at [274, 422] on select "Select Stylist [PERSON_NAME] [PERSON_NAME] [PERSON_NAME] [PERSON_NAME] sector 2…" at bounding box center [238, 428] width 104 height 26
select select "45413"
click at [186, 415] on select "Select Stylist [PERSON_NAME] [PERSON_NAME] [PERSON_NAME] [PERSON_NAME] sector 2…" at bounding box center [238, 428] width 104 height 26
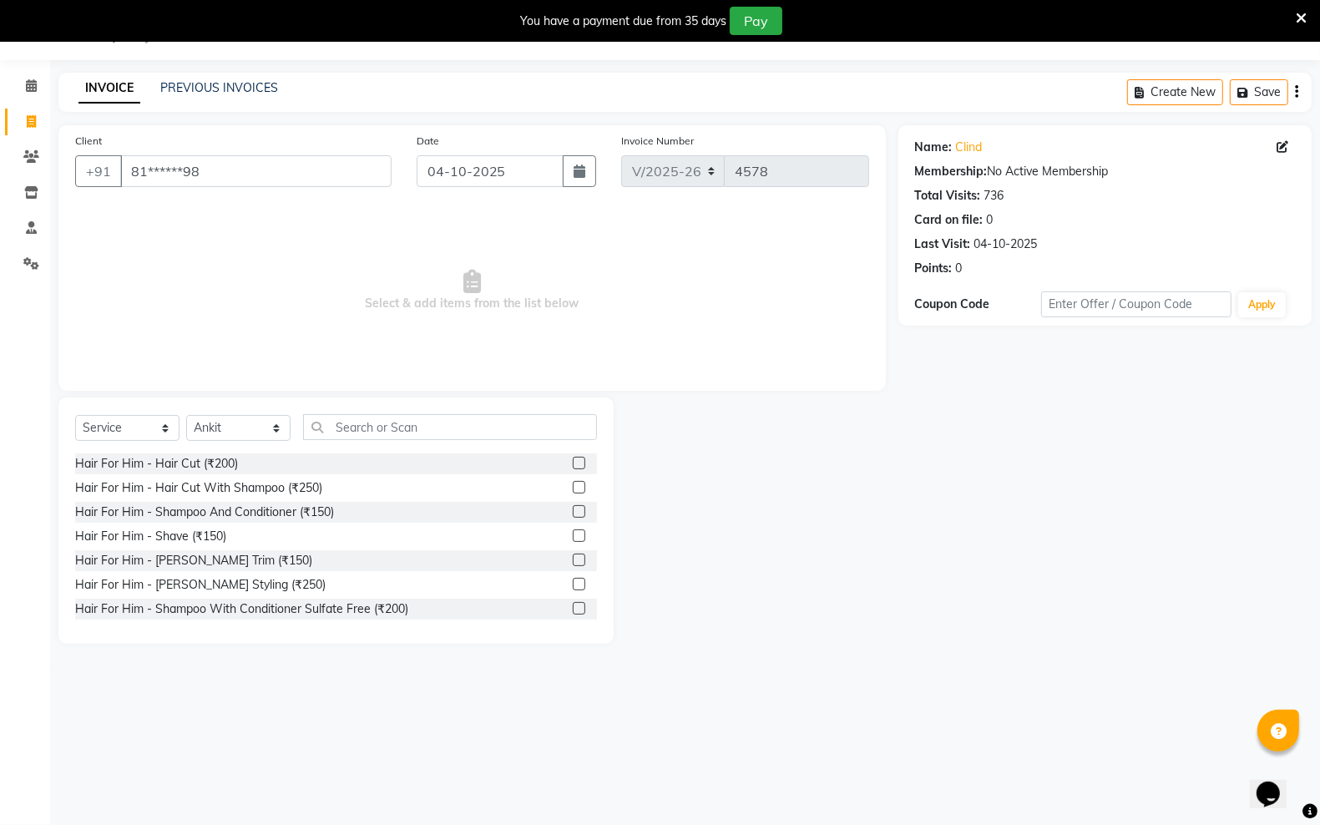
click at [573, 460] on label at bounding box center [579, 463] width 13 height 13
click at [573, 460] on input "checkbox" at bounding box center [578, 463] width 11 height 11
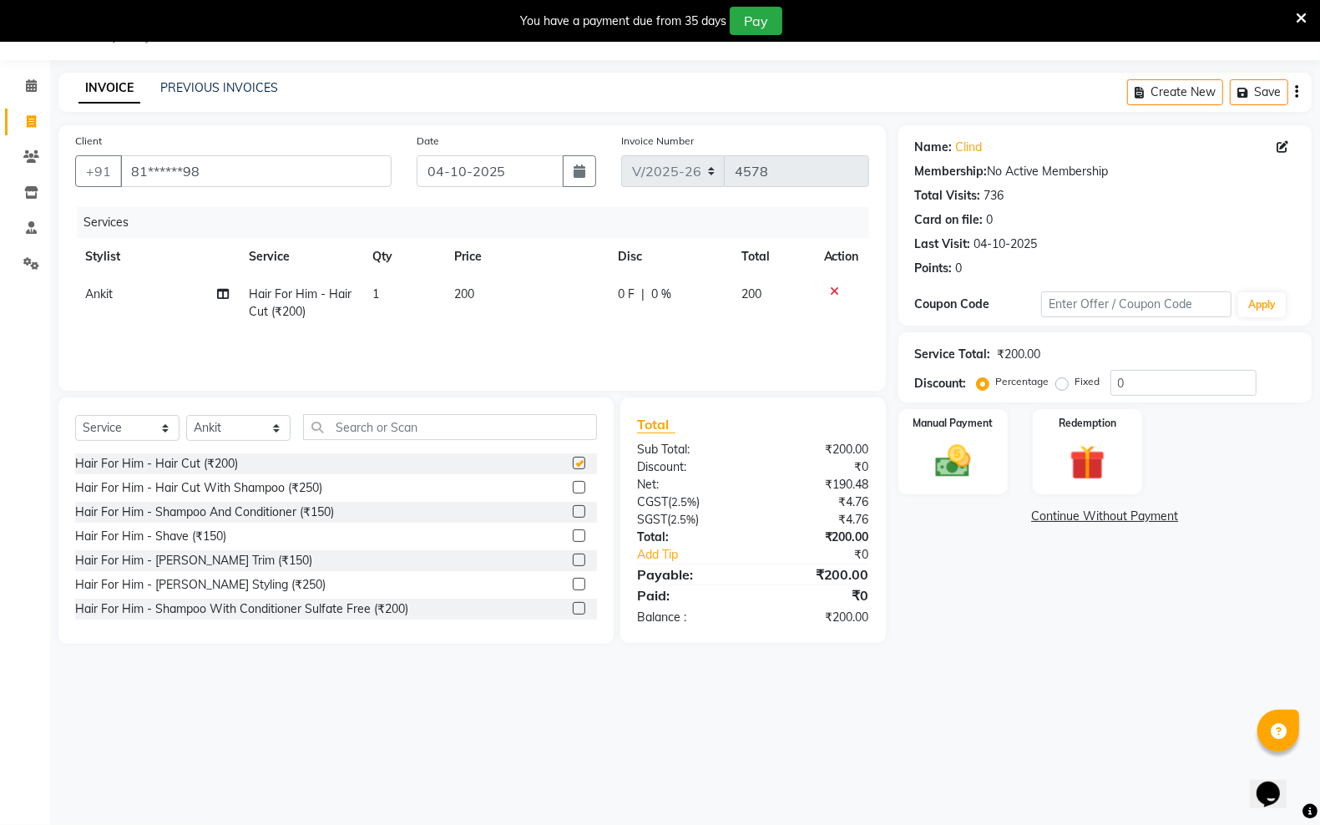
checkbox input "false"
click at [573, 561] on label at bounding box center [579, 559] width 13 height 13
click at [573, 561] on input "checkbox" at bounding box center [578, 560] width 11 height 11
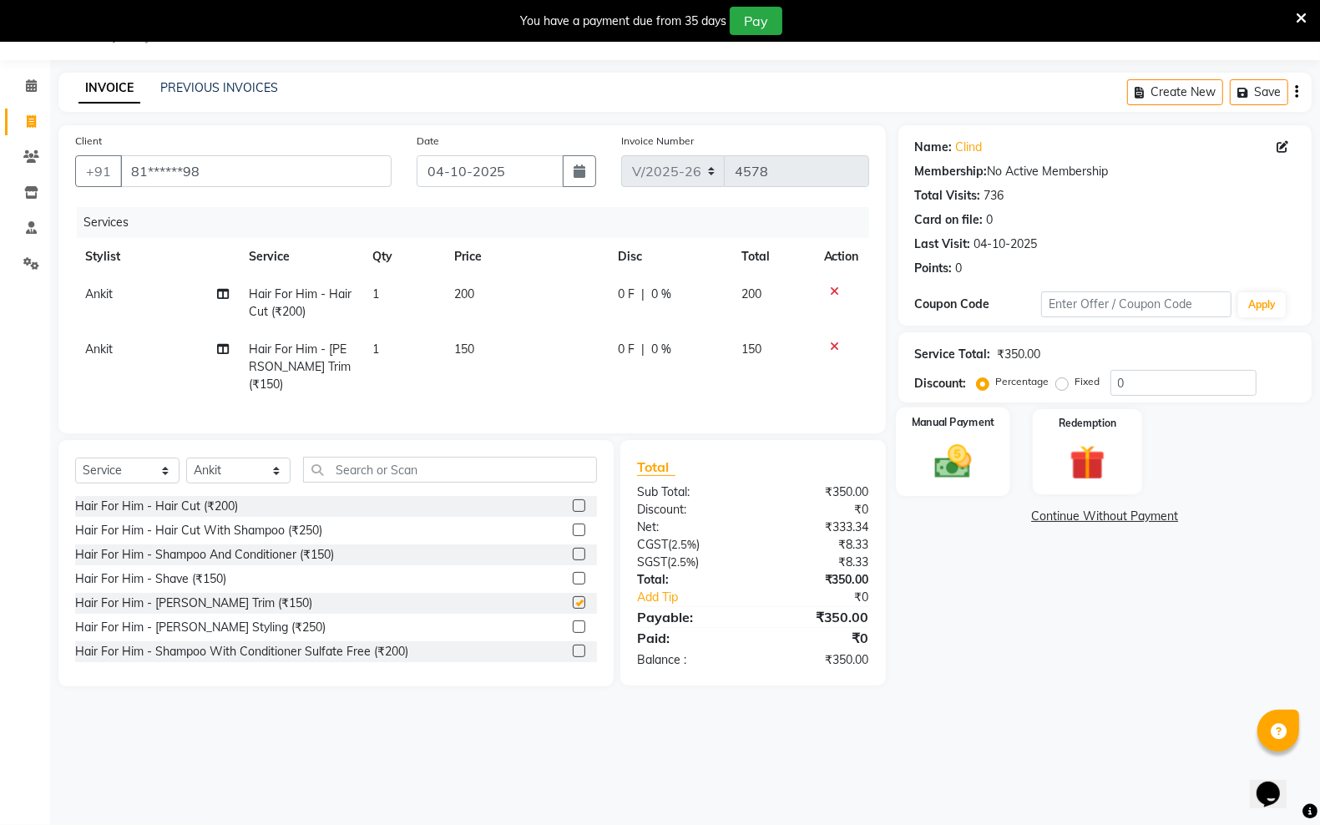
checkbox input "false"
click at [973, 444] on img at bounding box center [952, 461] width 59 height 42
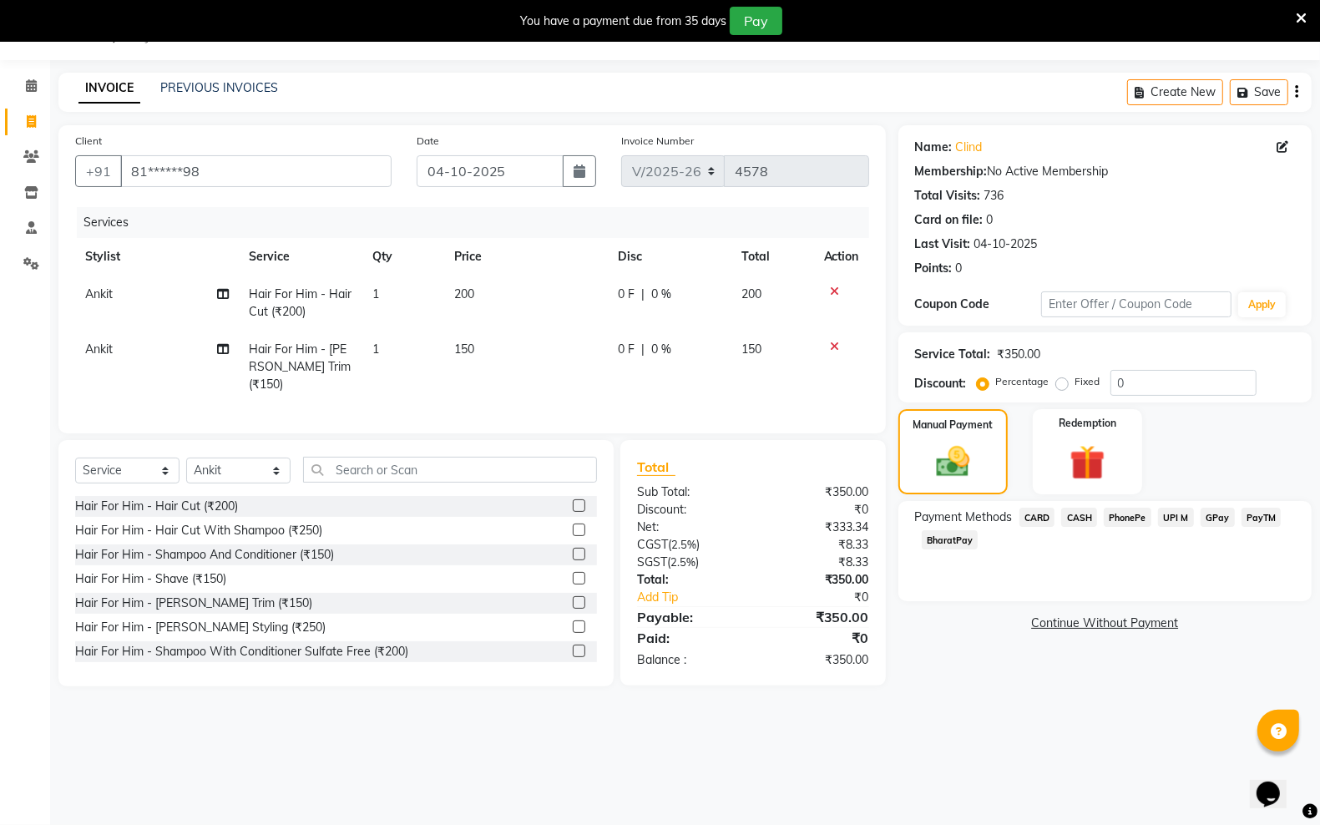
click at [1250, 514] on span "PayTM" at bounding box center [1261, 517] width 40 height 19
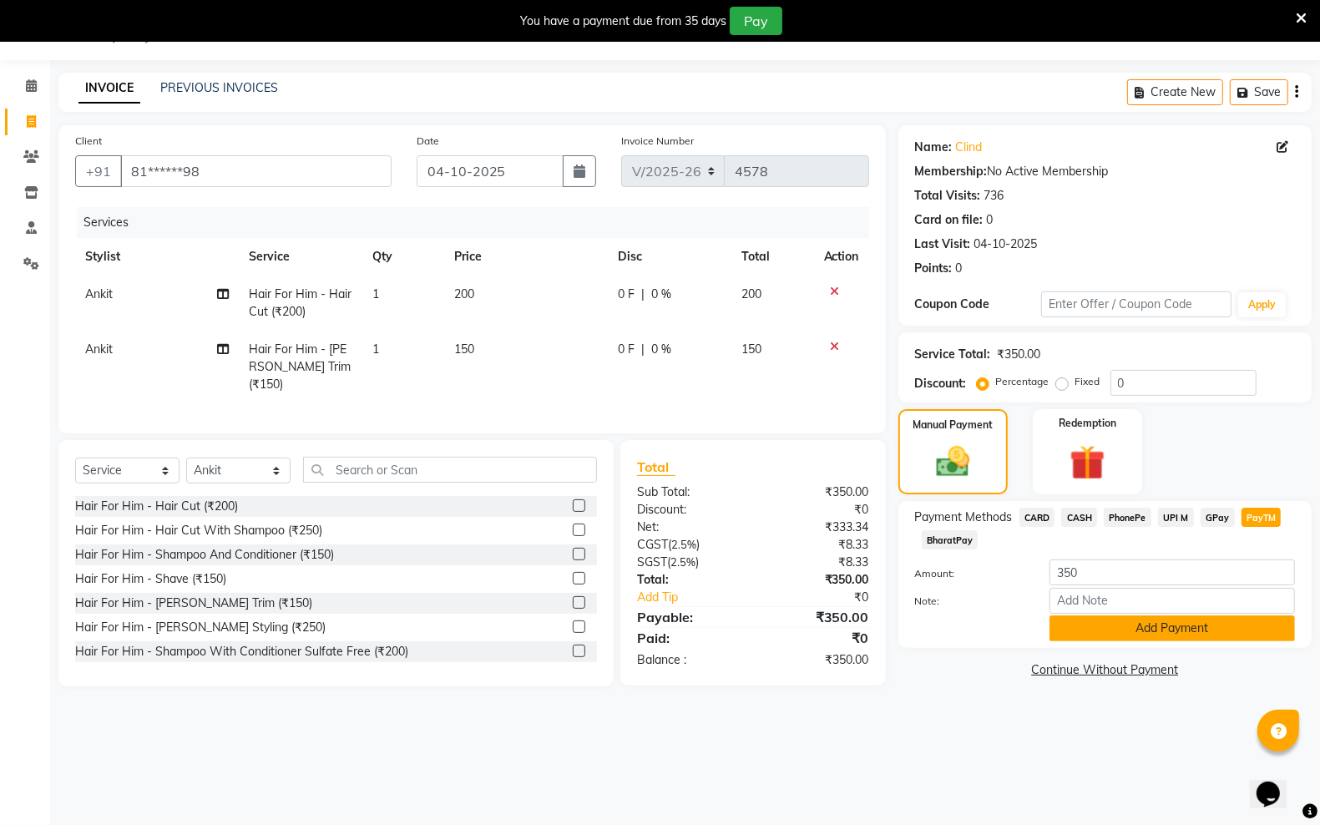
drag, startPoint x: 1159, startPoint y: 619, endPoint x: 1145, endPoint y: 628, distance: 15.8
click at [1145, 628] on button "Add Payment" at bounding box center [1171, 628] width 245 height 26
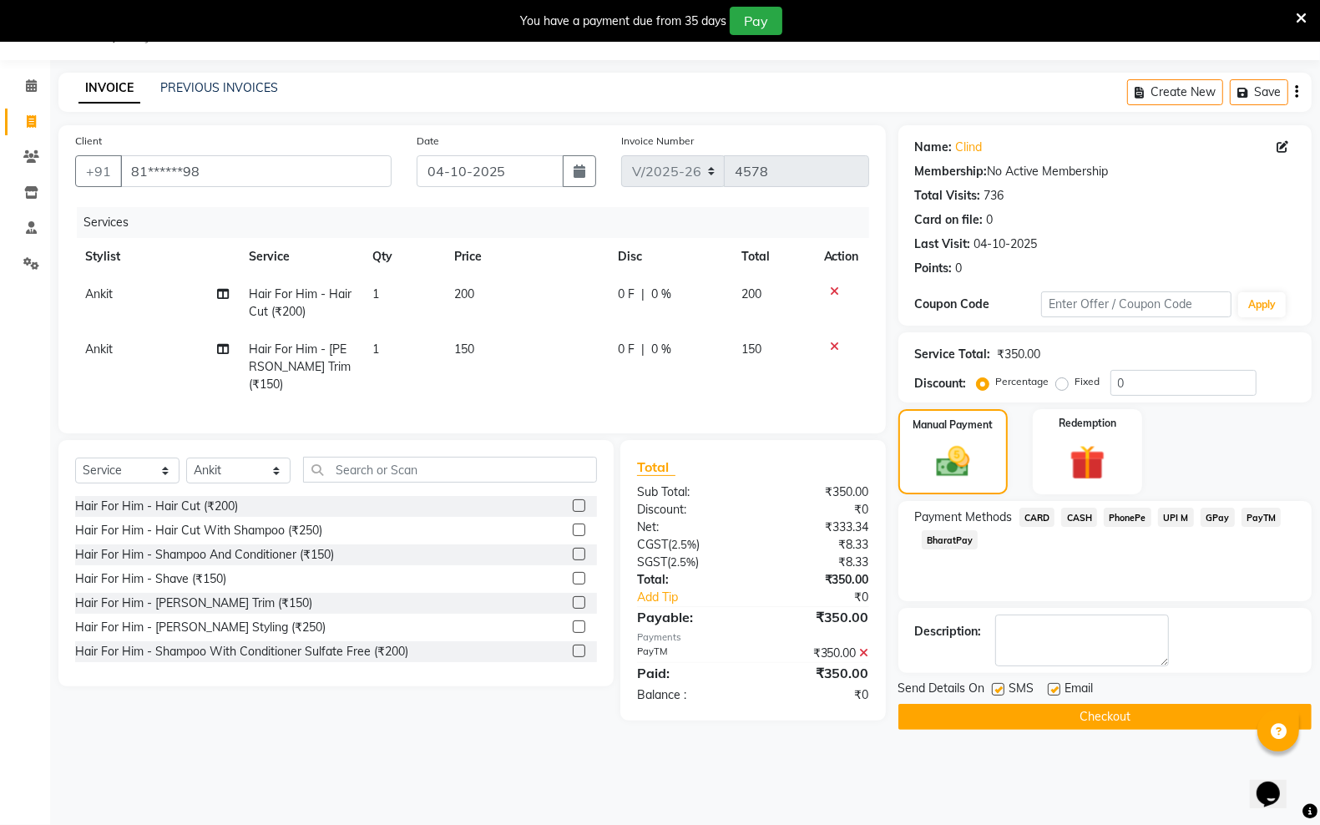
click at [998, 689] on label at bounding box center [998, 689] width 13 height 13
click at [998, 689] on input "checkbox" at bounding box center [997, 690] width 11 height 11
checkbox input "false"
click at [1049, 683] on label at bounding box center [1054, 689] width 13 height 13
click at [1049, 685] on input "checkbox" at bounding box center [1053, 690] width 11 height 11
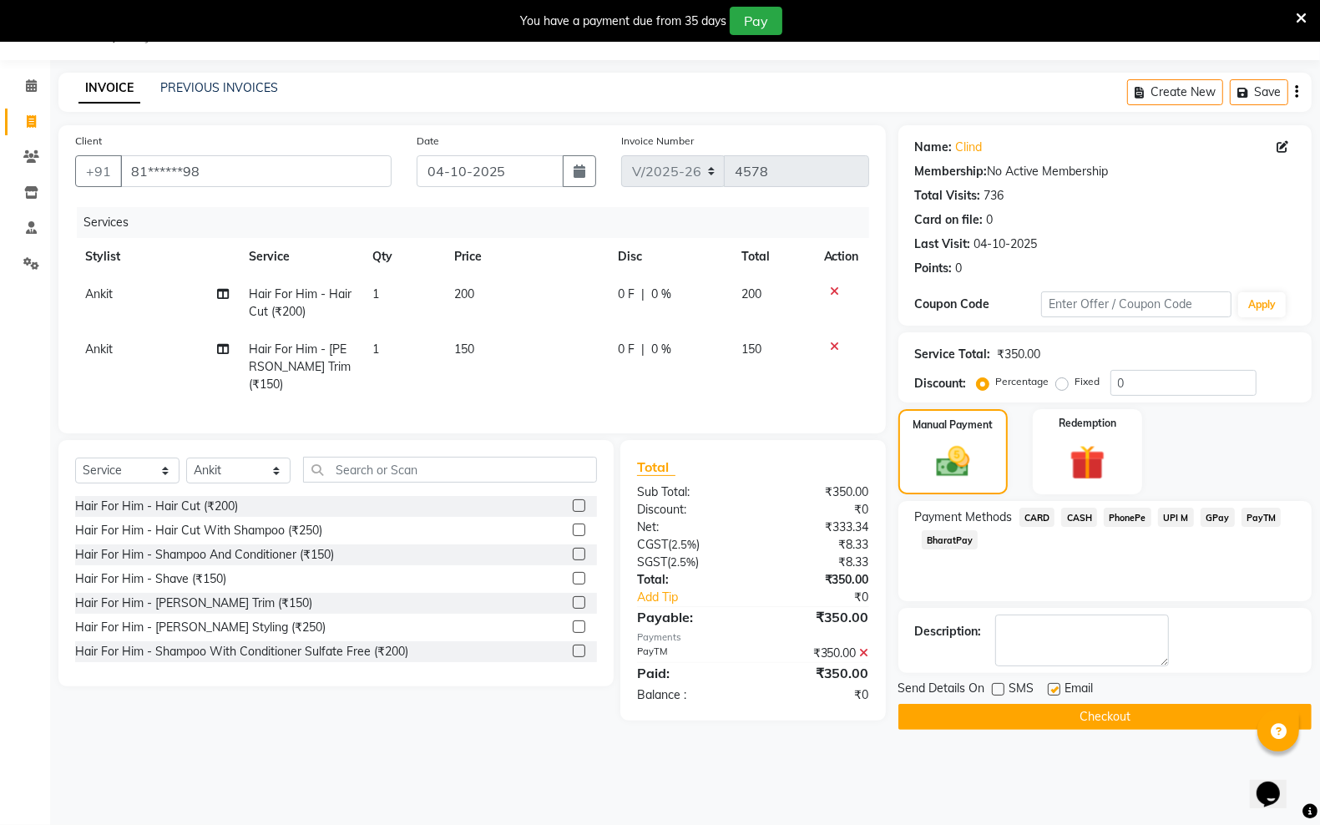
checkbox input "false"
click at [1062, 716] on button "Checkout" at bounding box center [1104, 717] width 413 height 26
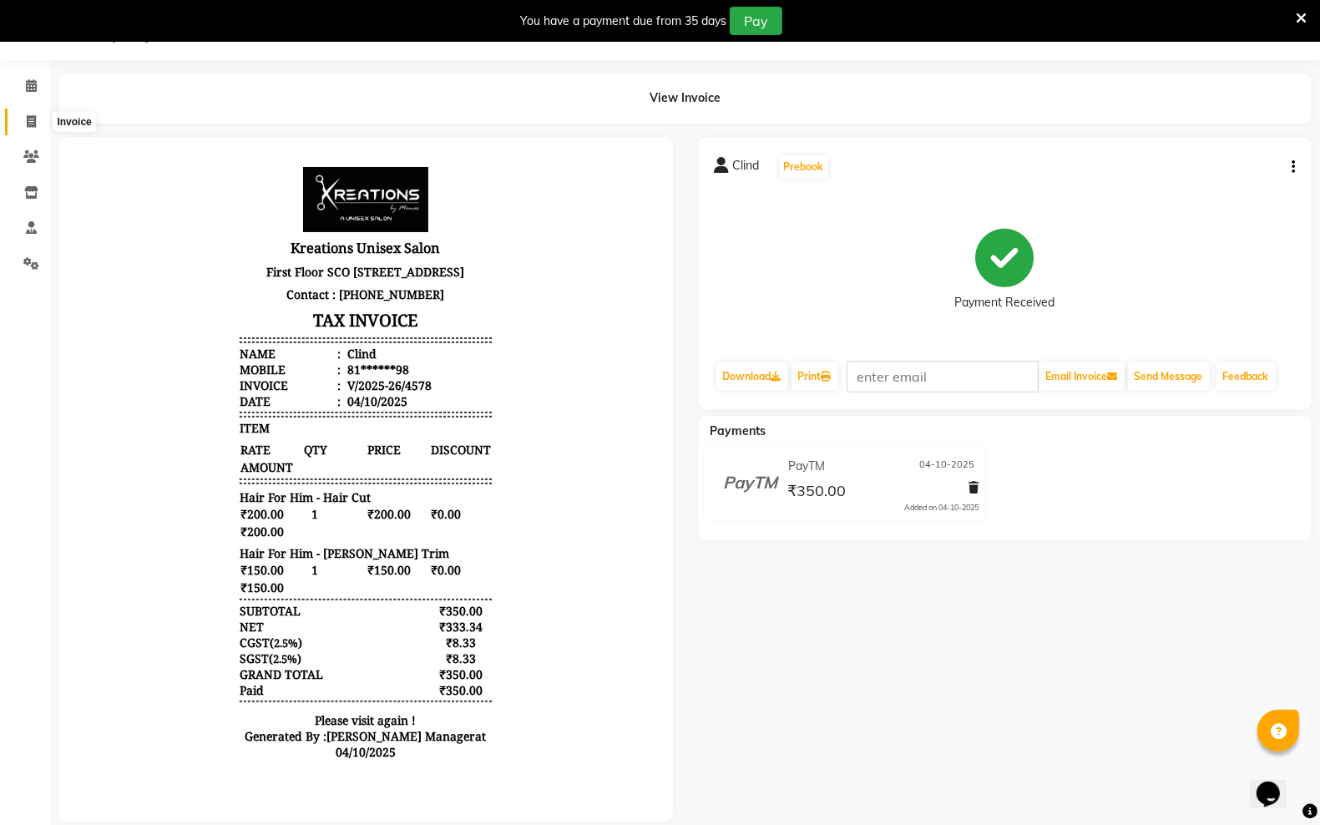
click at [31, 123] on icon at bounding box center [31, 121] width 9 height 13
select select "6161"
select select "service"
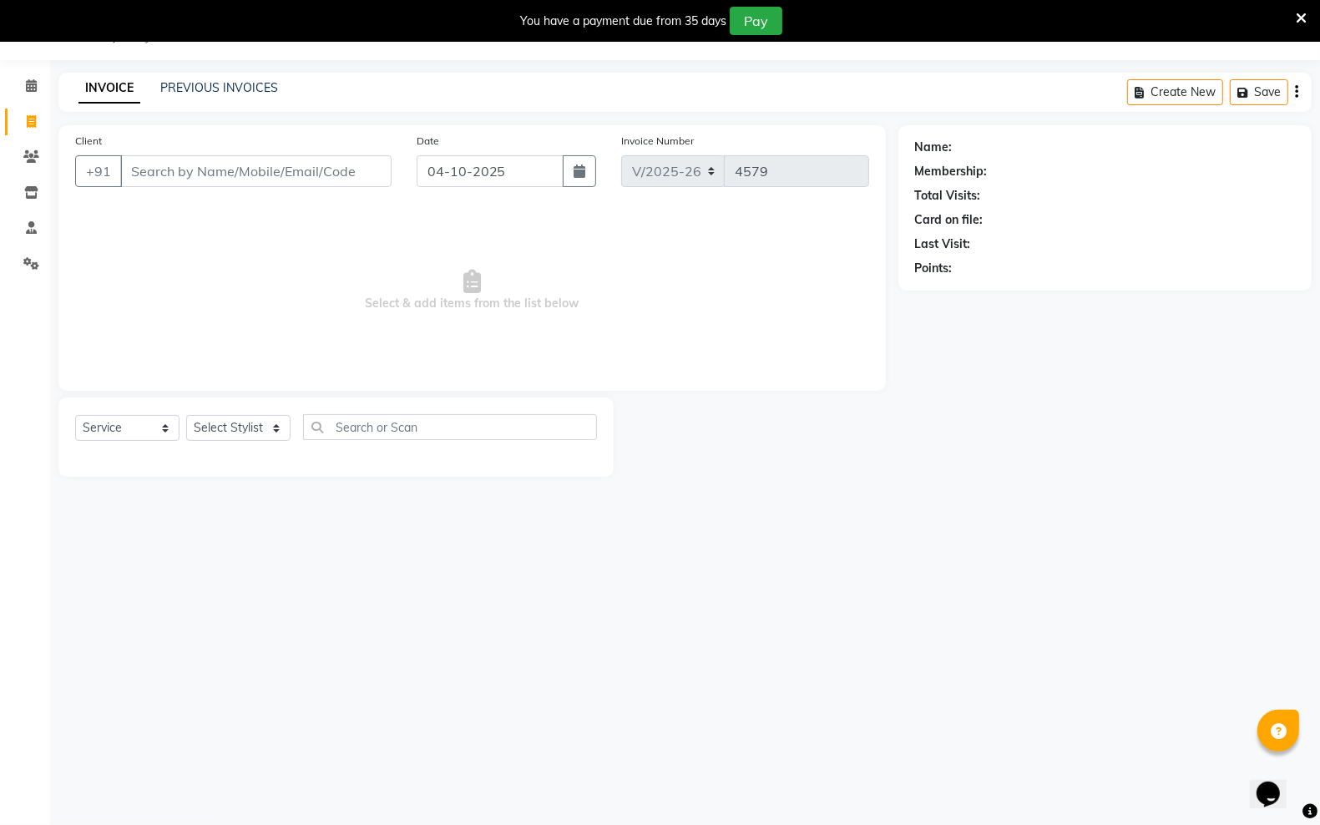
click at [185, 230] on span "Select & add items from the list below" at bounding box center [472, 290] width 794 height 167
drag, startPoint x: 198, startPoint y: 176, endPoint x: 235, endPoint y: 282, distance: 112.5
click at [205, 210] on div "Client +91 Date [DATE] Invoice Number V/2025 V/[PHONE_NUMBER] Select & add item…" at bounding box center [471, 257] width 827 height 265
click at [234, 199] on button "Bani 97******67" at bounding box center [197, 209] width 152 height 27
type input "97******67"
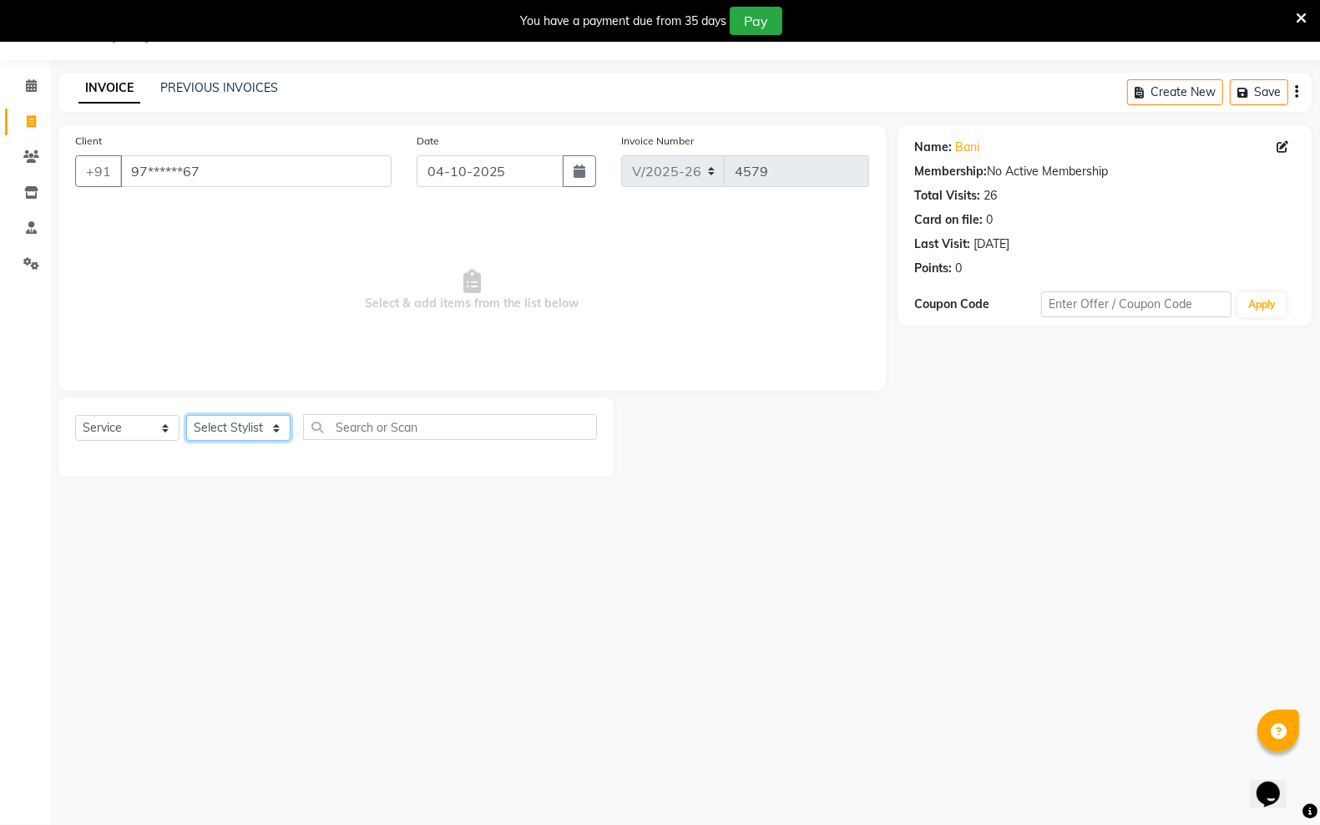
click at [272, 422] on select "Select Stylist [PERSON_NAME] [PERSON_NAME] [PERSON_NAME] [PERSON_NAME] sector 2…" at bounding box center [238, 428] width 104 height 26
select select "45419"
click at [186, 415] on select "Select Stylist [PERSON_NAME] [PERSON_NAME] [PERSON_NAME] [PERSON_NAME] sector 2…" at bounding box center [238, 428] width 104 height 26
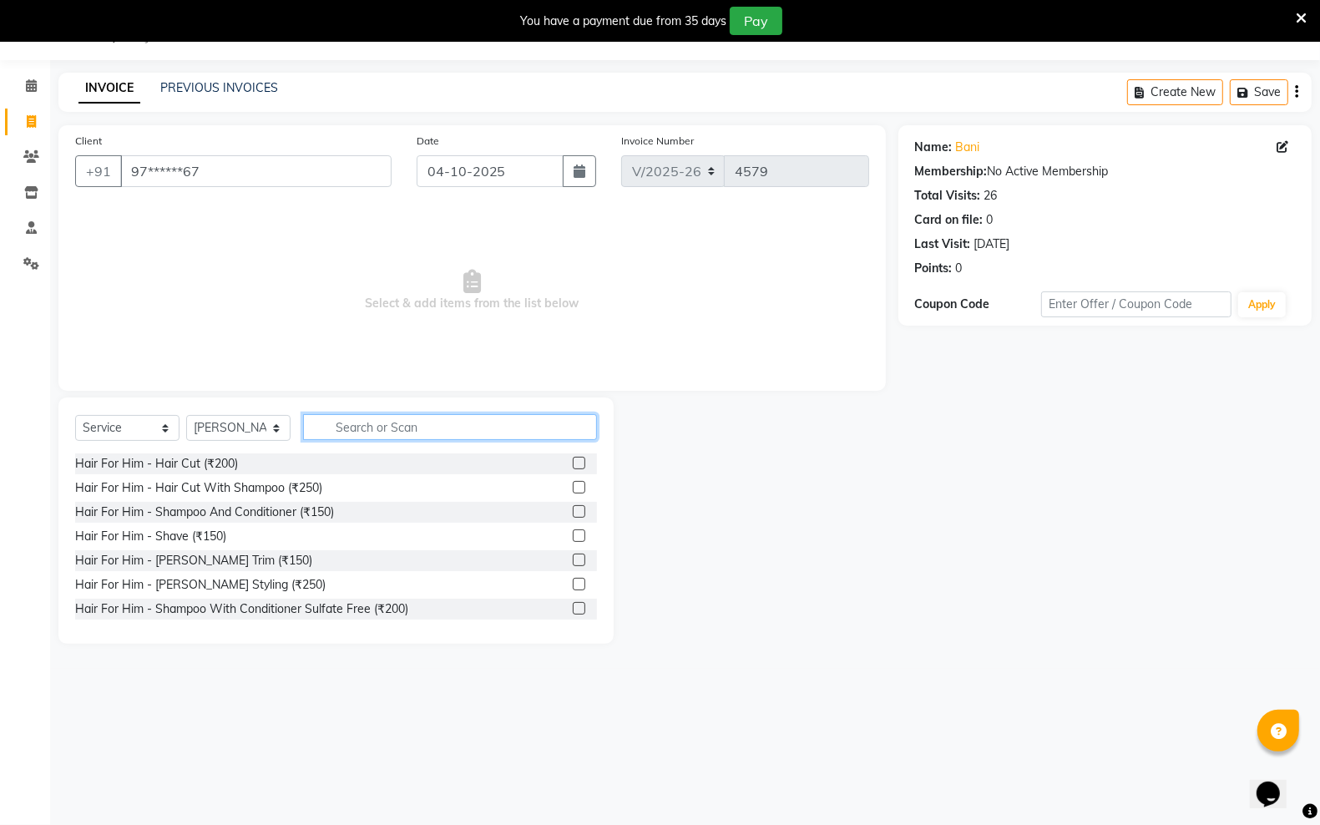
click at [414, 428] on input "text" at bounding box center [450, 427] width 294 height 26
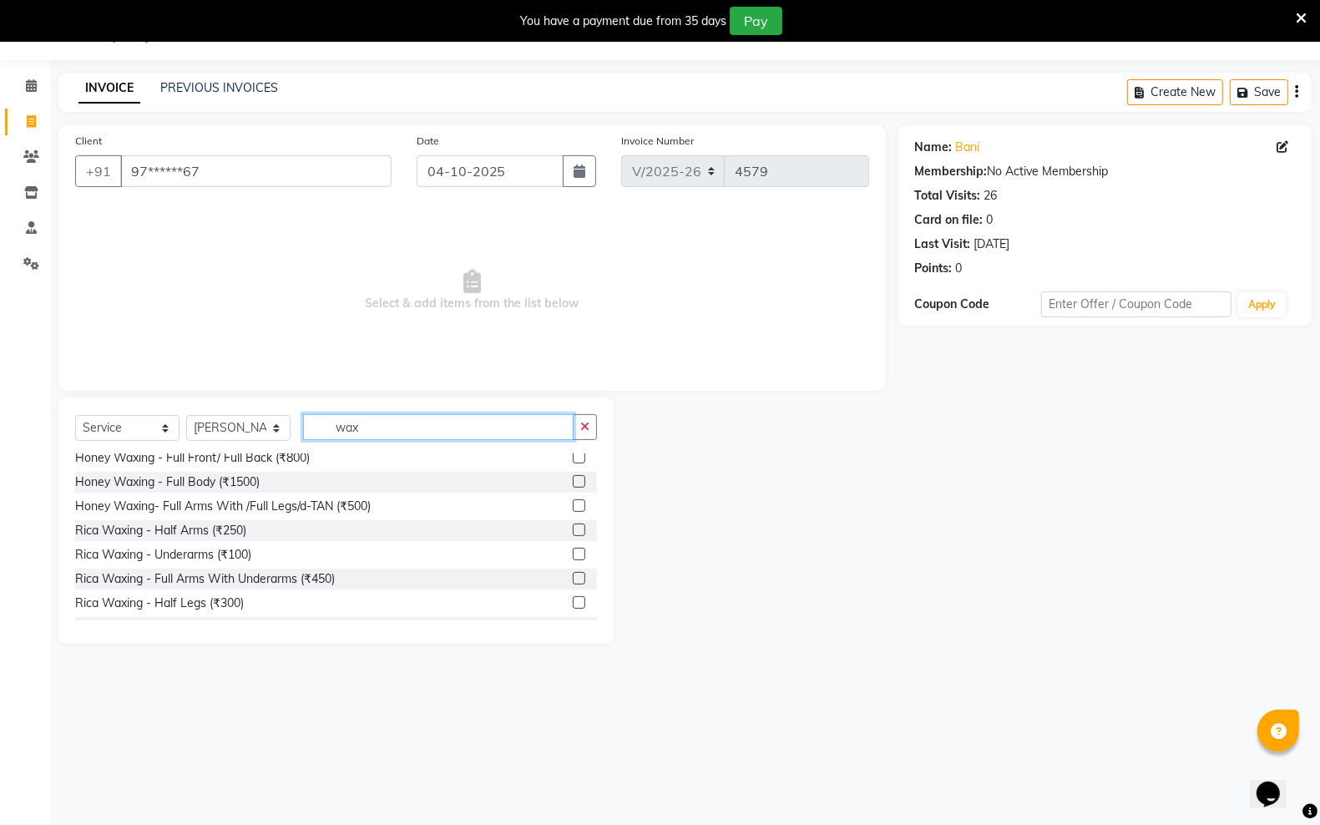
scroll to position [522, 0]
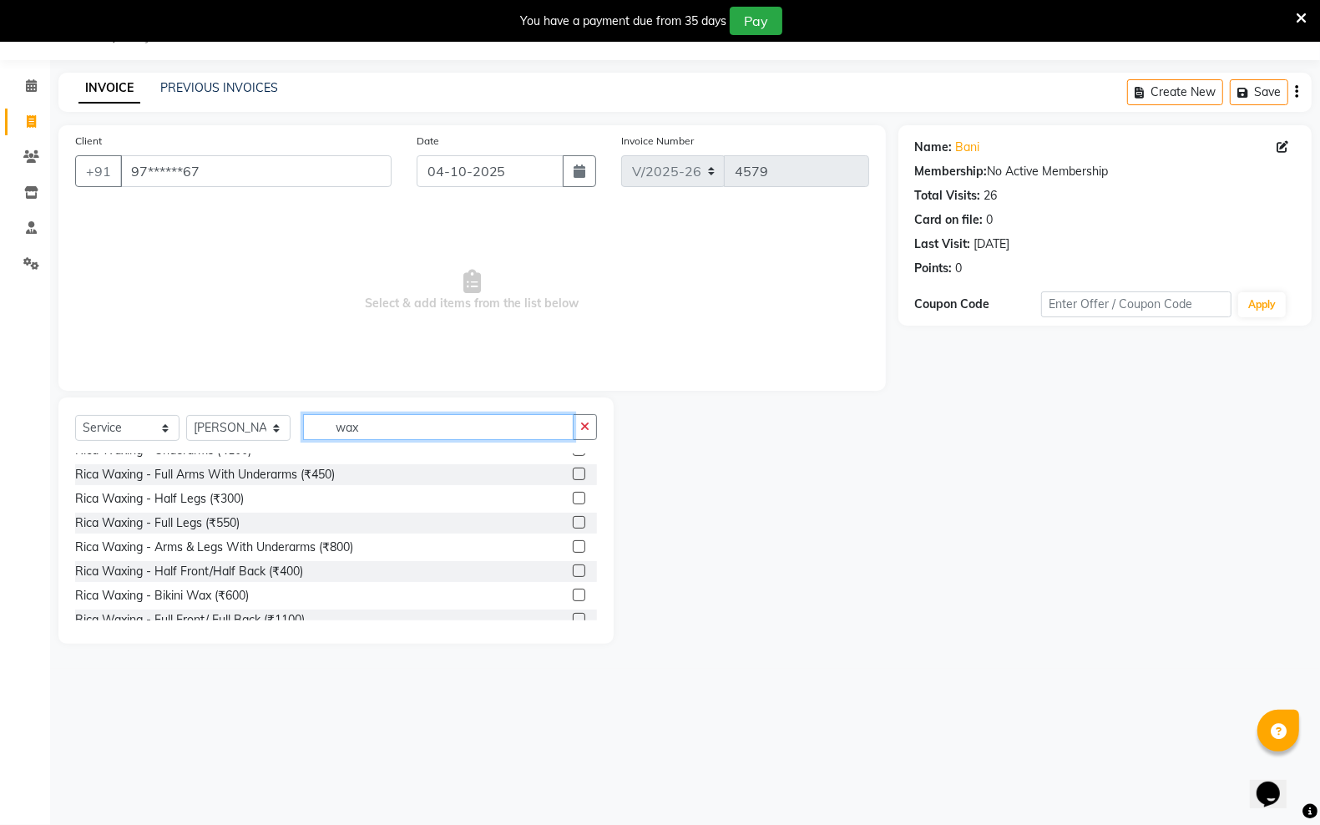
type input "wax"
click at [573, 547] on label at bounding box center [579, 546] width 13 height 13
click at [573, 547] on input "checkbox" at bounding box center [578, 547] width 11 height 11
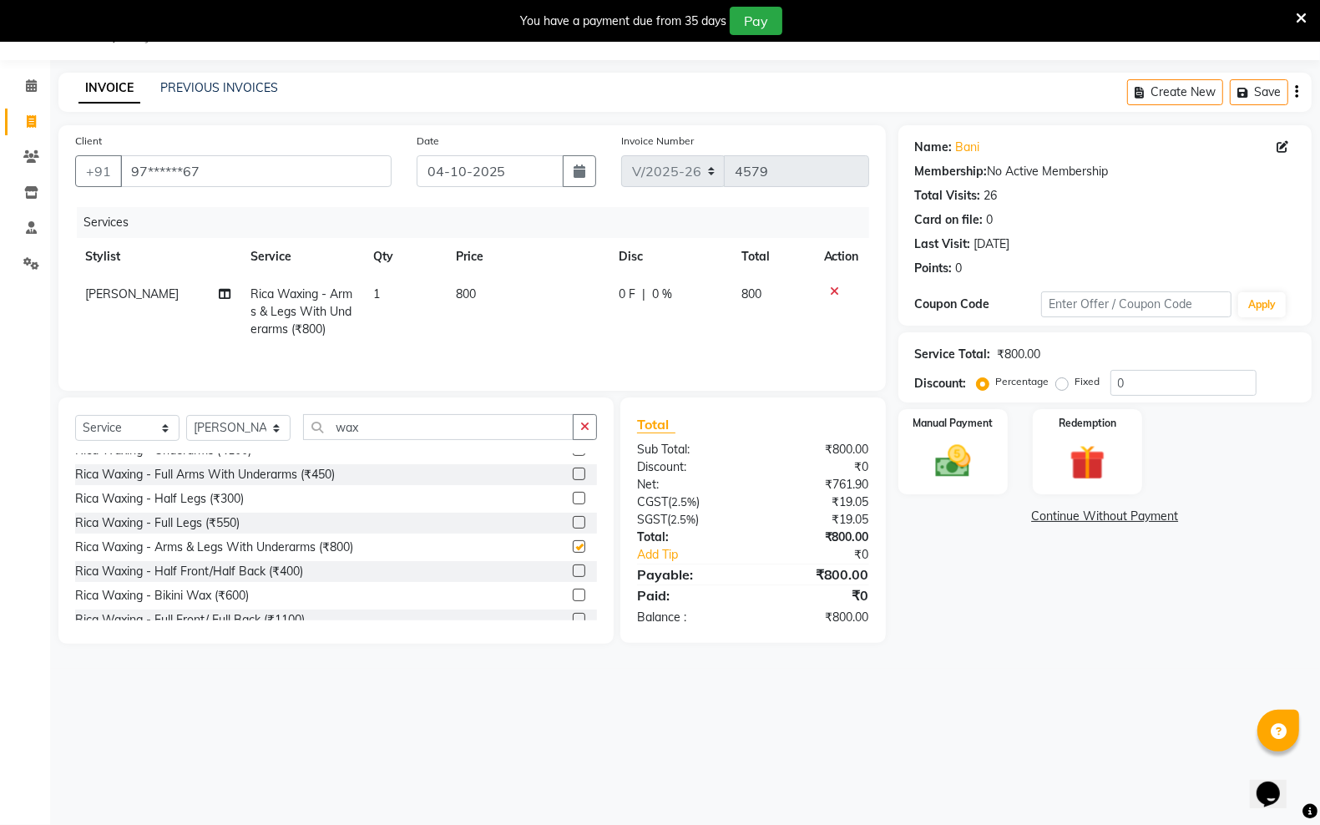
checkbox input "false"
click at [476, 432] on input "wax" at bounding box center [438, 427] width 270 height 26
type input "w"
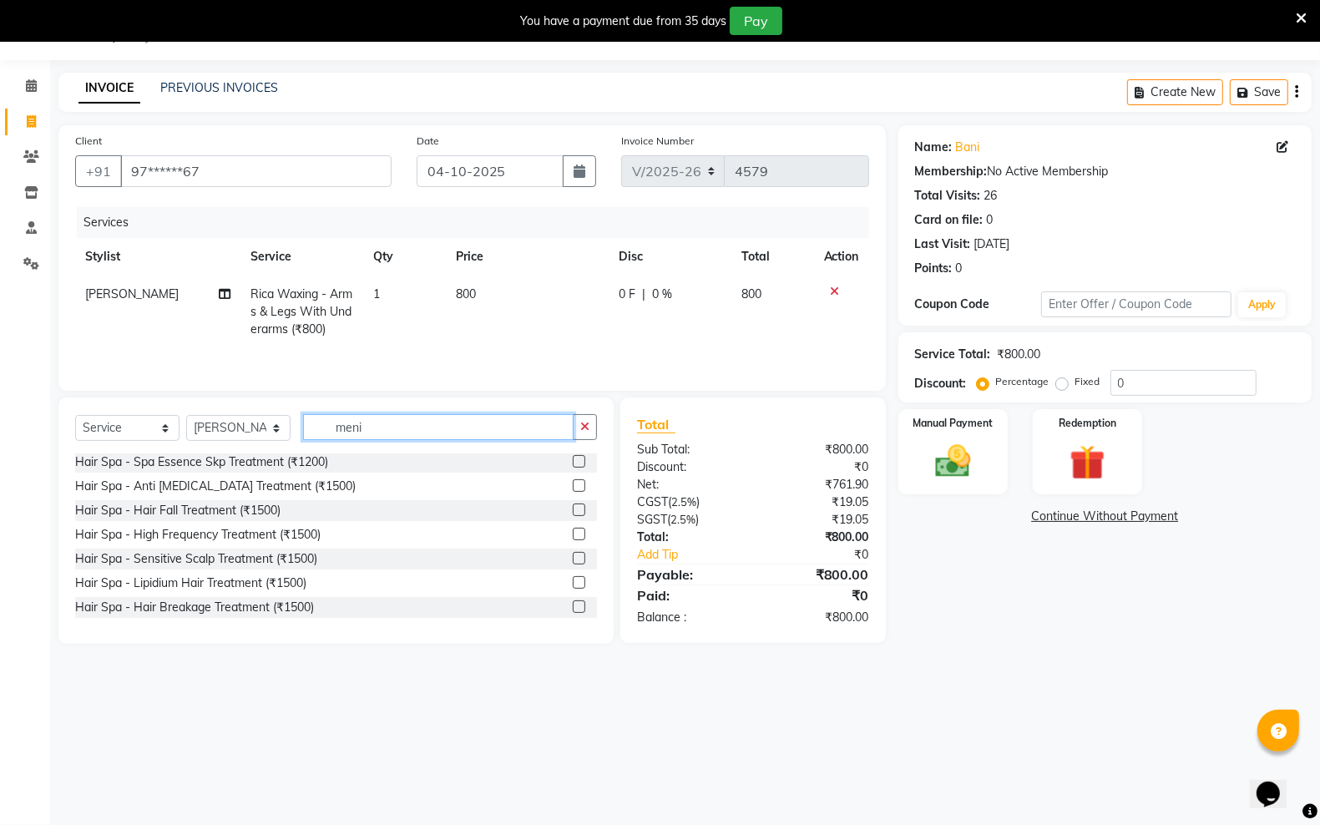
scroll to position [0, 0]
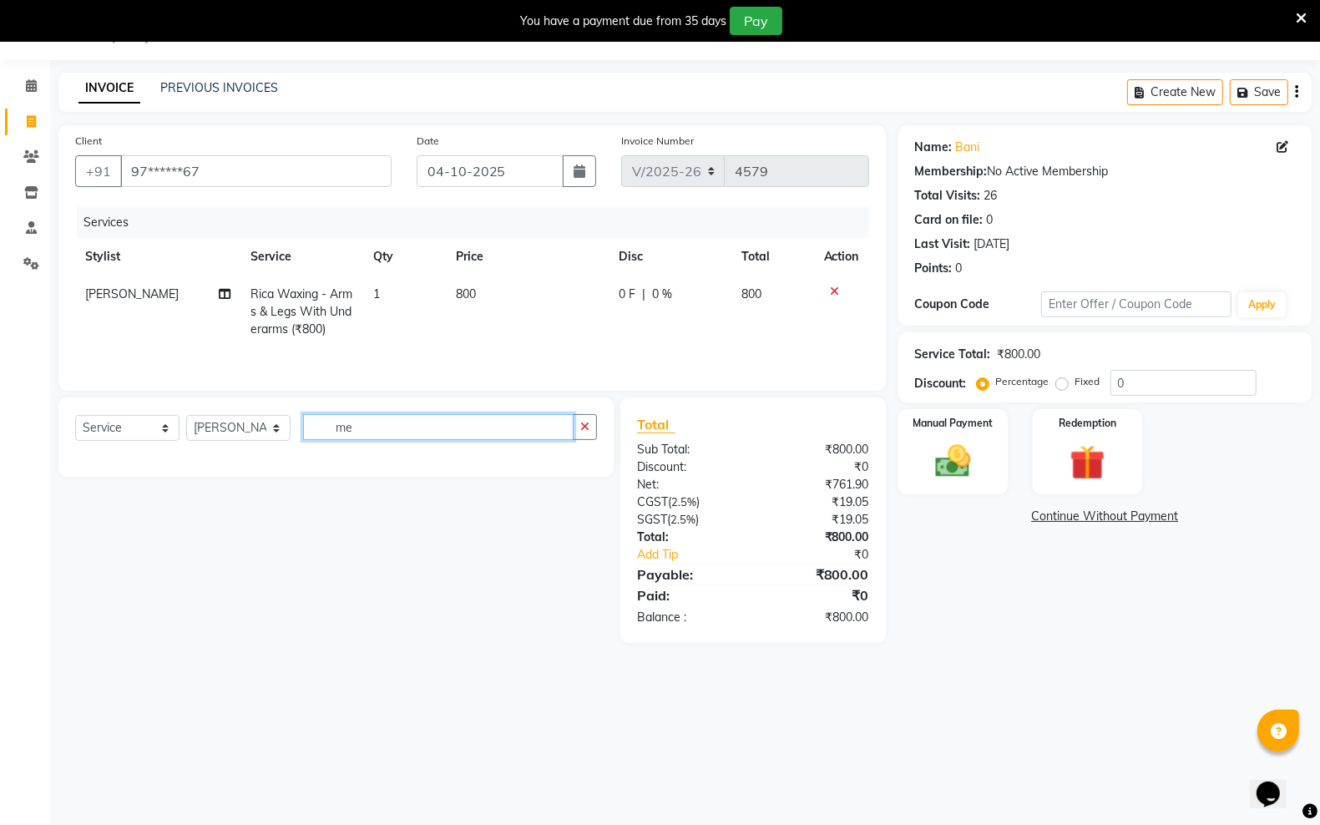
type input "m"
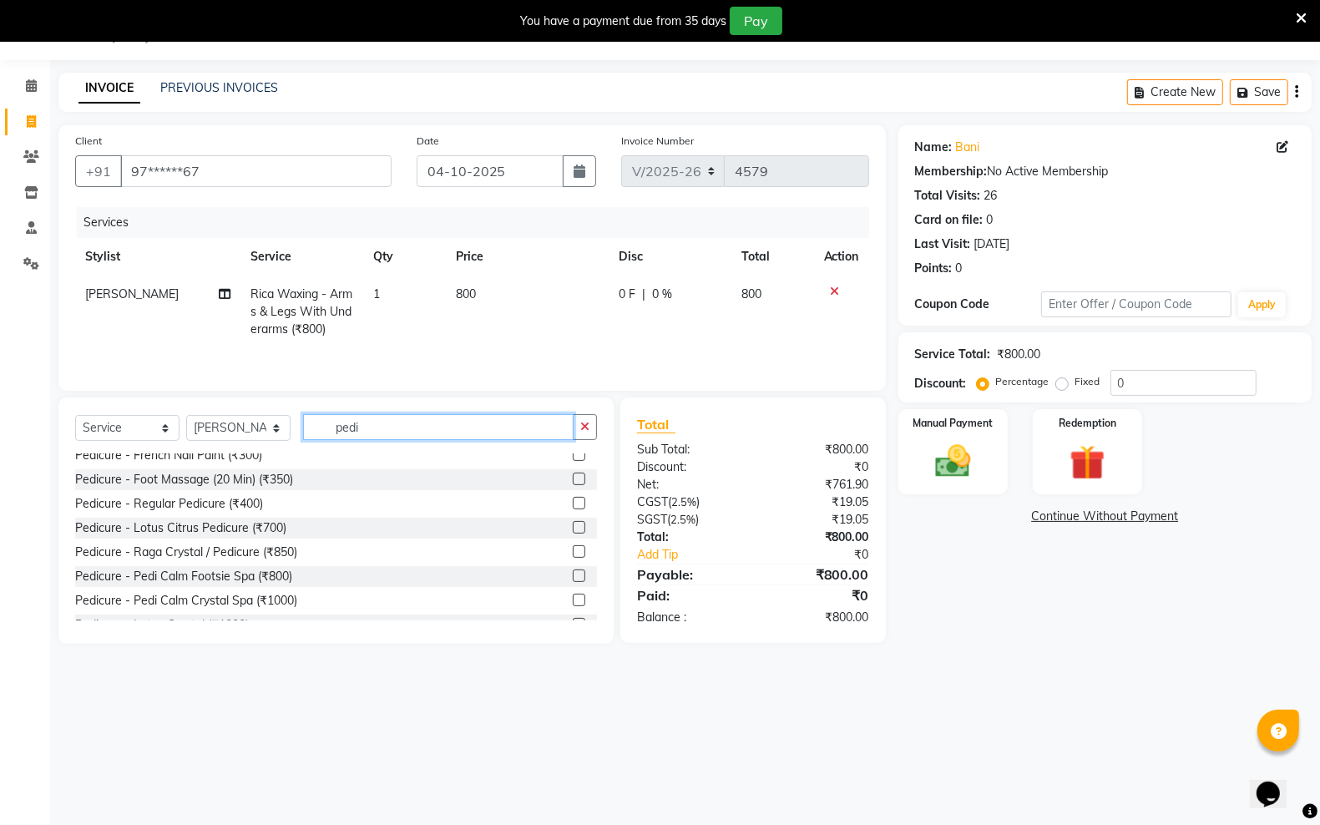
scroll to position [80, 0]
type input "pedi"
click at [573, 556] on label at bounding box center [579, 552] width 13 height 13
click at [573, 556] on input "checkbox" at bounding box center [578, 553] width 11 height 11
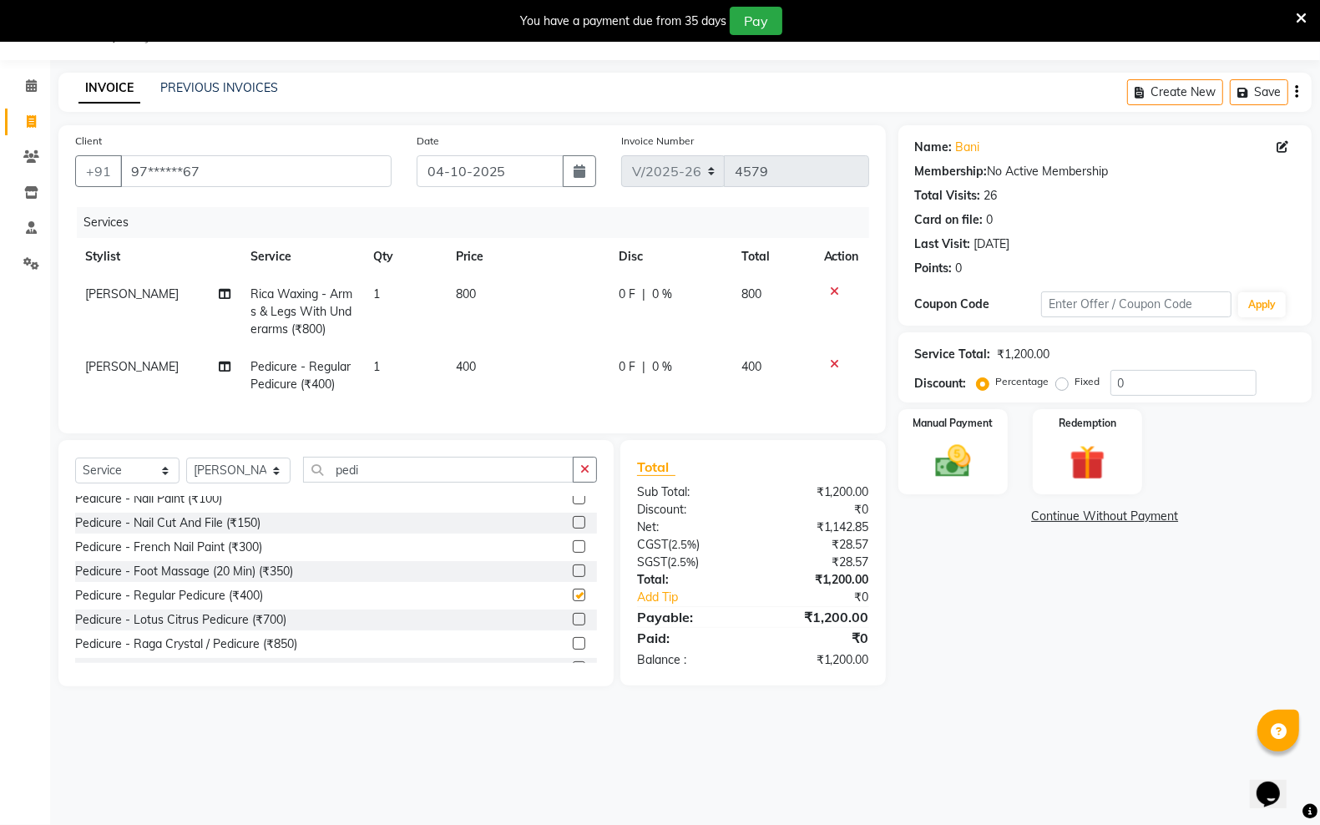
checkbox input "false"
click at [488, 364] on td "400" at bounding box center [527, 375] width 163 height 55
select select "45419"
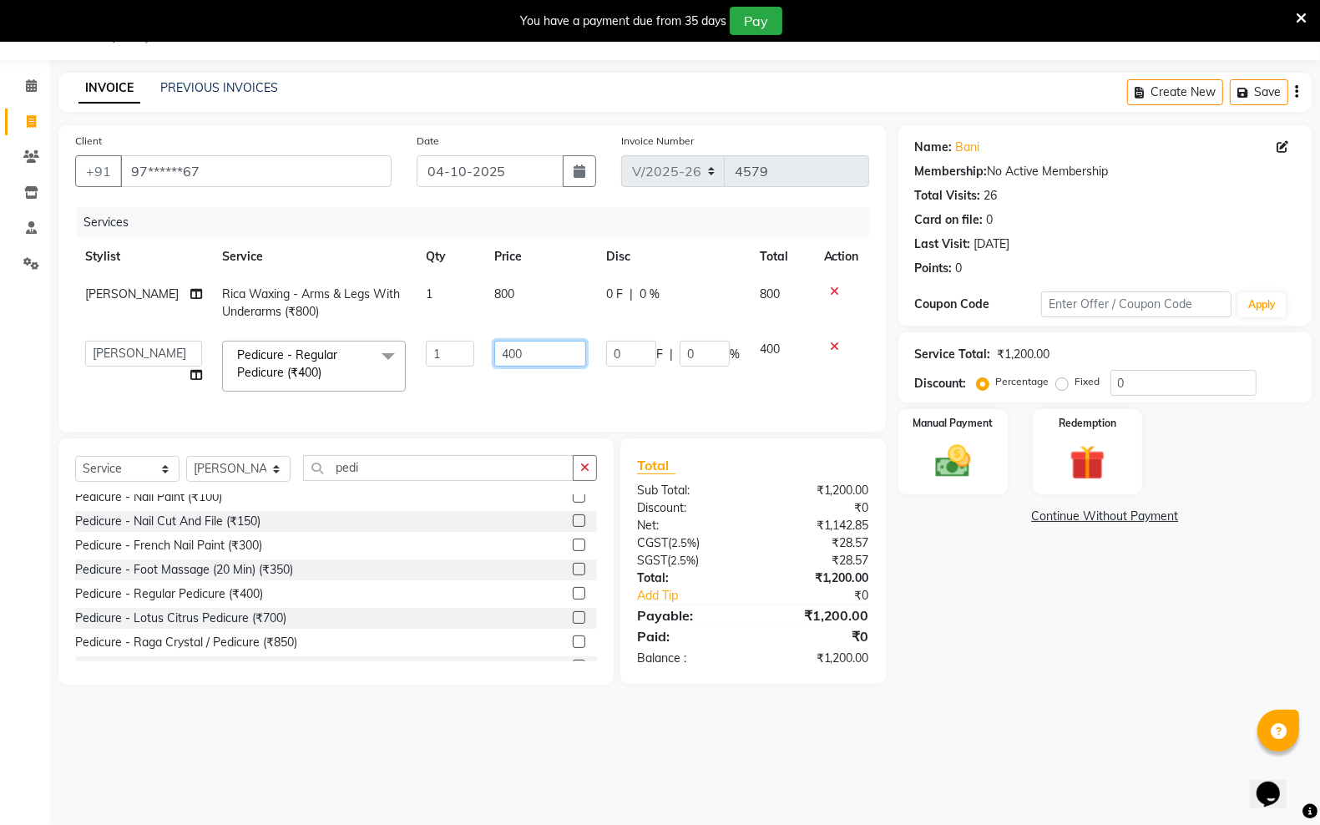
click at [548, 355] on input "400" at bounding box center [540, 354] width 92 height 26
type input "4"
type input "600"
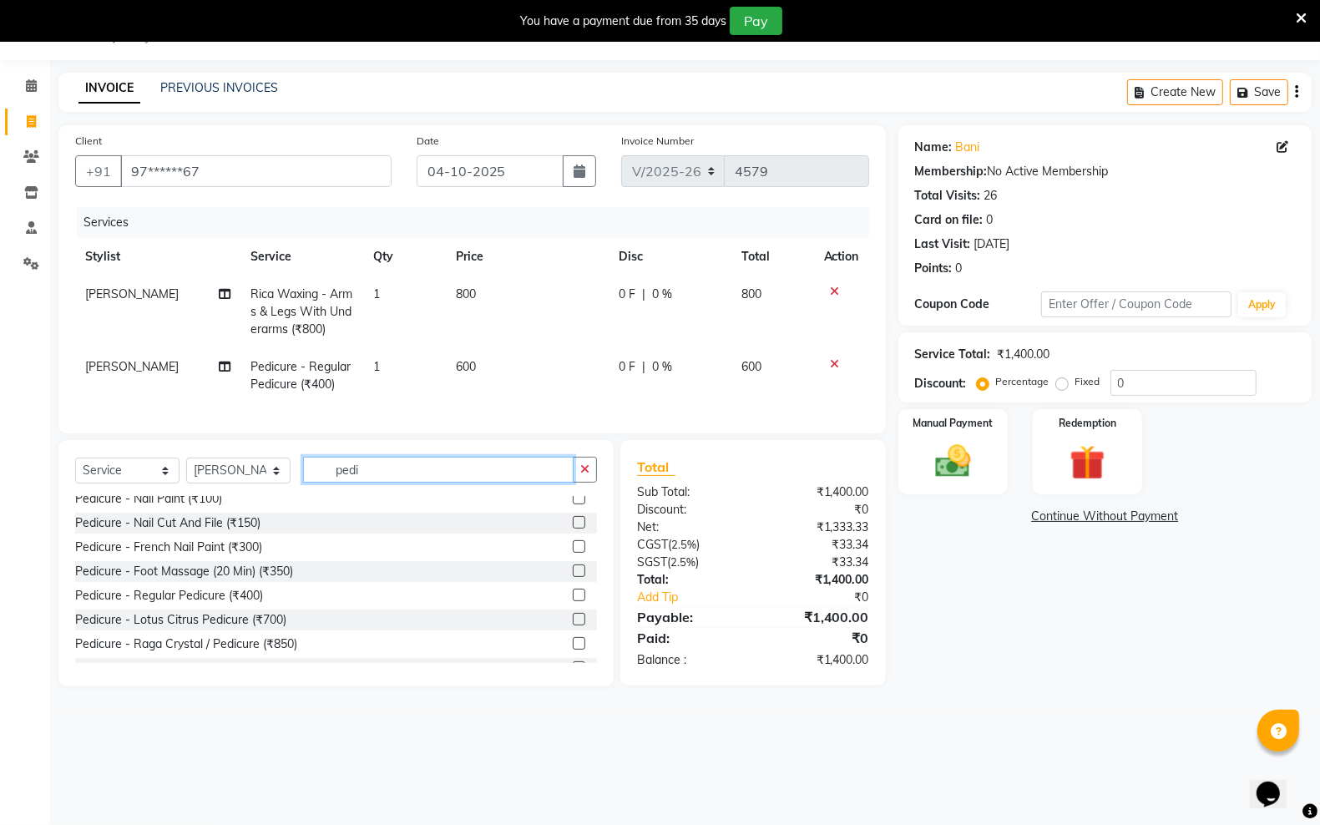
click at [484, 482] on input "pedi" at bounding box center [438, 470] width 270 height 26
type input "p"
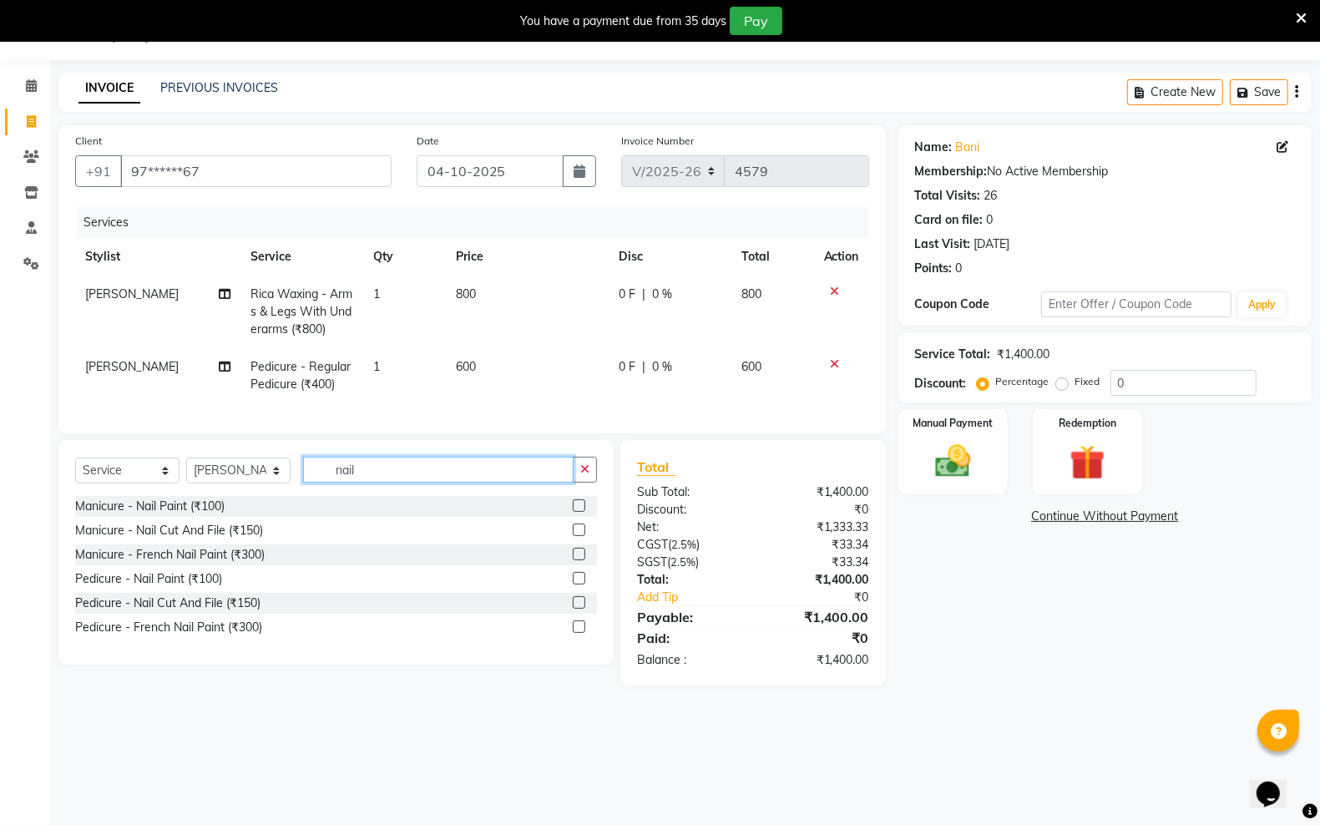
type input "nail"
click at [574, 512] on label at bounding box center [579, 505] width 13 height 13
click at [574, 512] on input "checkbox" at bounding box center [578, 506] width 11 height 11
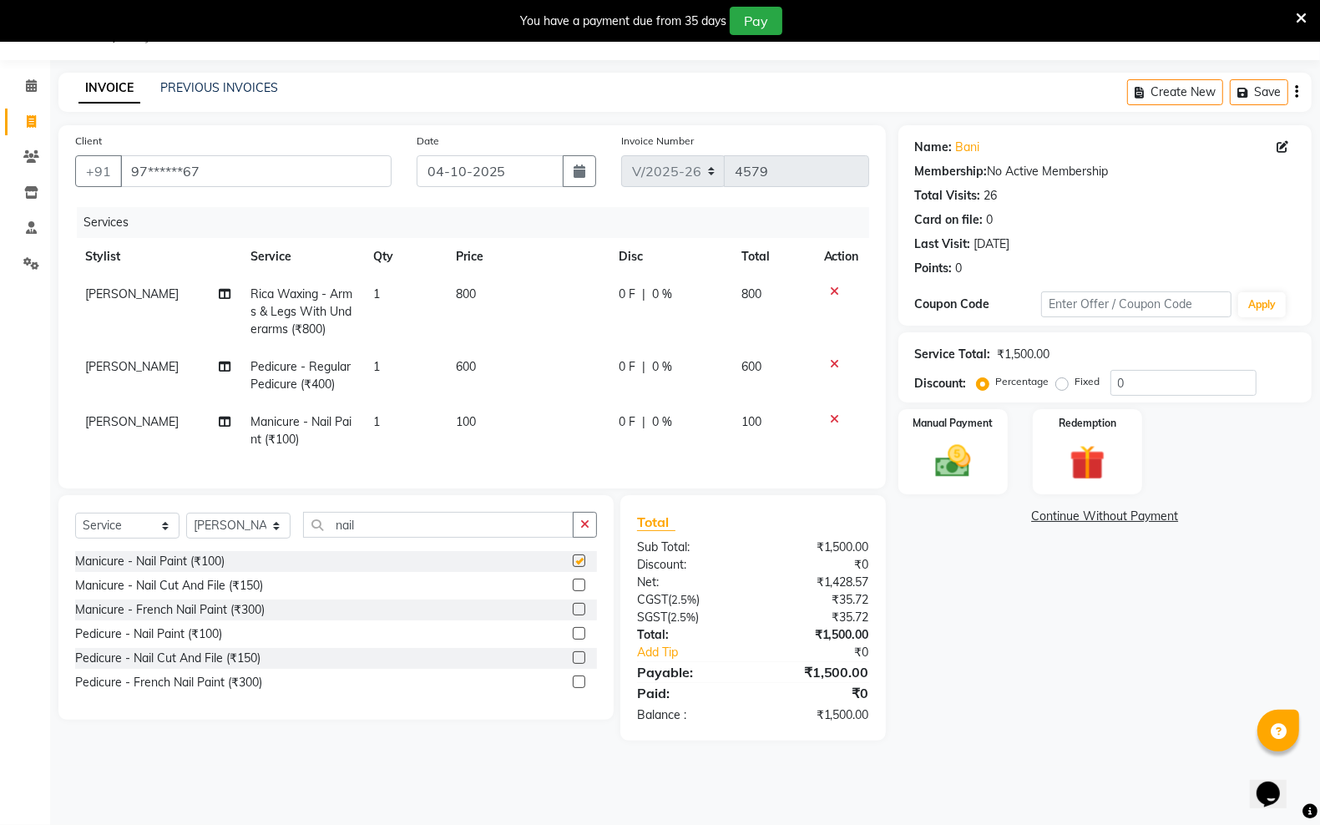
checkbox input "false"
click at [952, 462] on img at bounding box center [952, 461] width 59 height 42
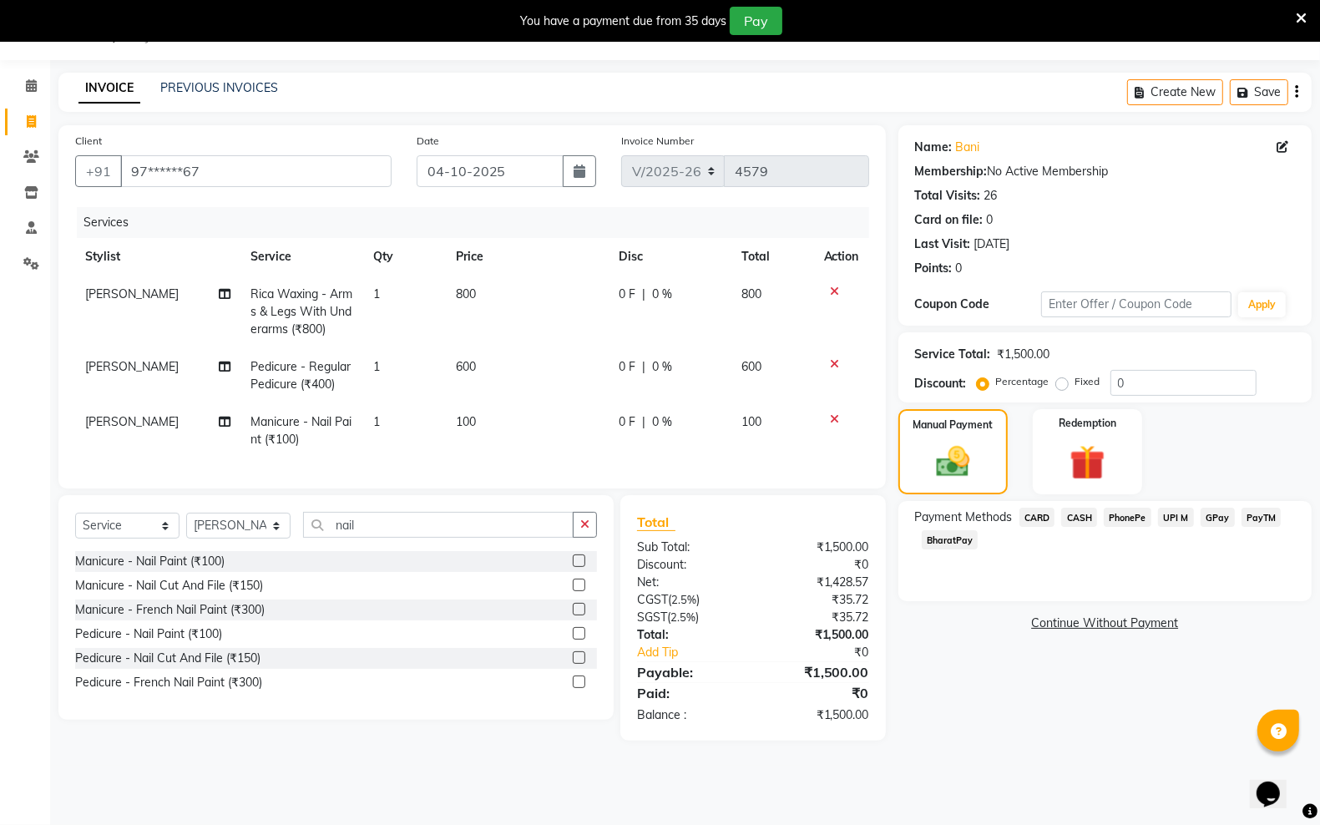
click at [1042, 515] on span "CARD" at bounding box center [1037, 517] width 36 height 19
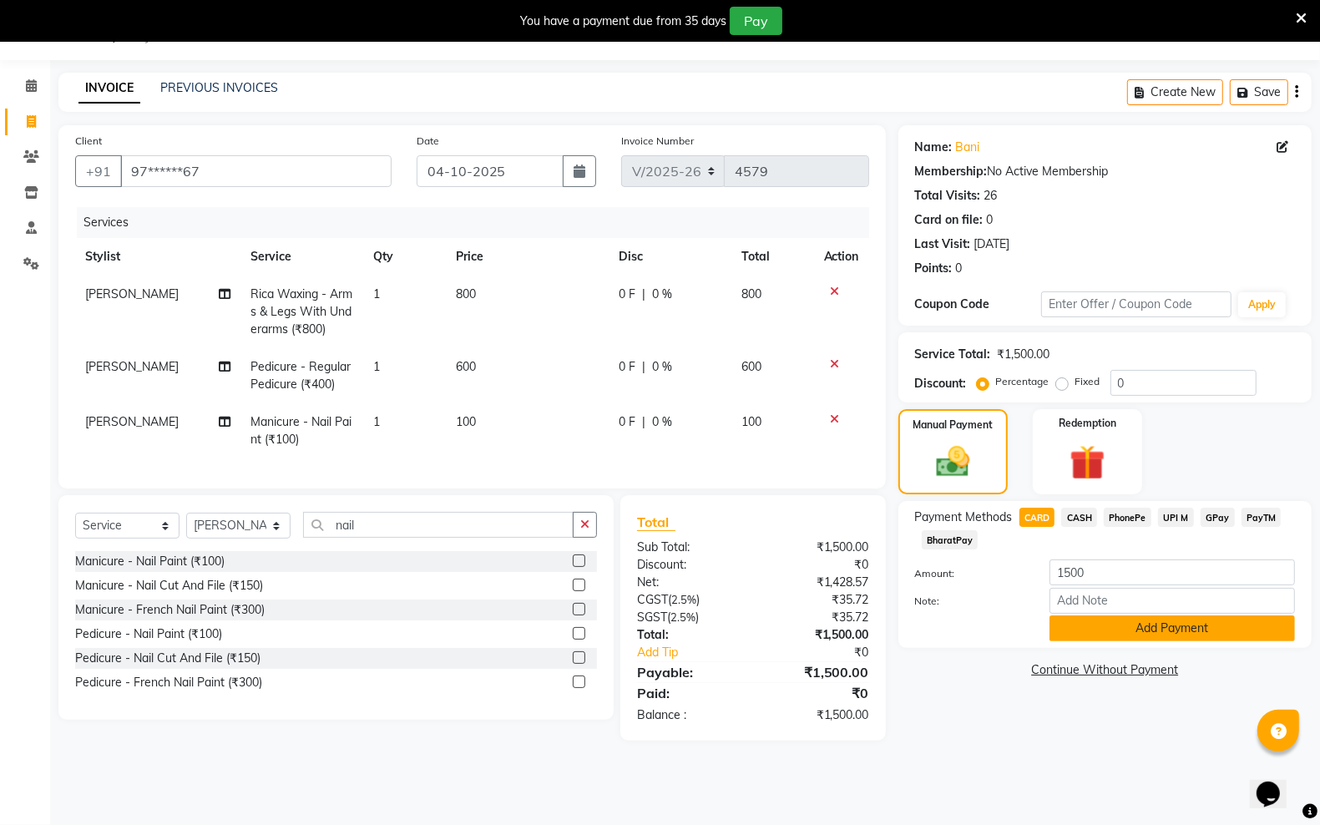
click at [1073, 620] on button "Add Payment" at bounding box center [1171, 628] width 245 height 26
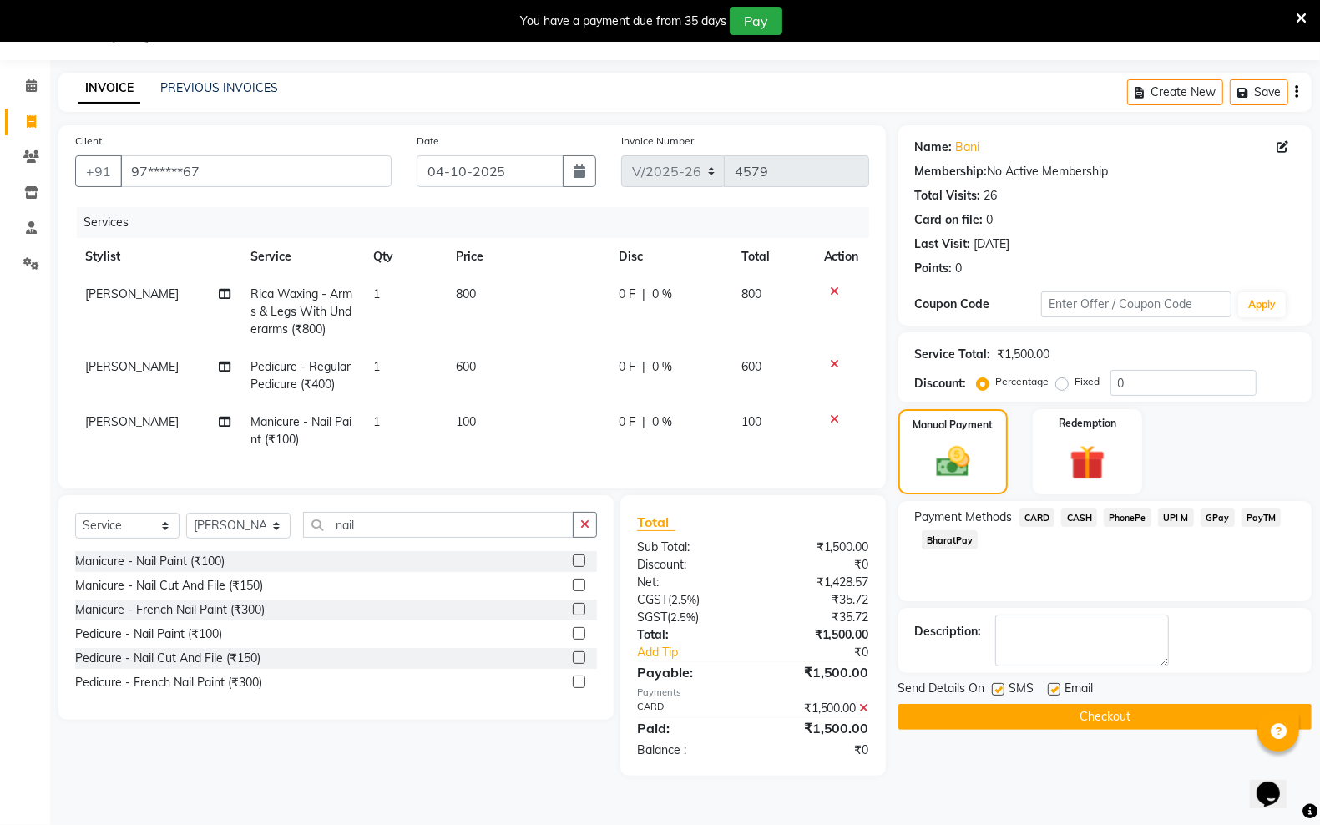
click at [1002, 689] on label at bounding box center [998, 689] width 13 height 13
click at [1002, 689] on input "checkbox" at bounding box center [997, 690] width 11 height 11
checkbox input "false"
click at [1052, 691] on label at bounding box center [1054, 689] width 13 height 13
click at [1052, 691] on input "checkbox" at bounding box center [1053, 690] width 11 height 11
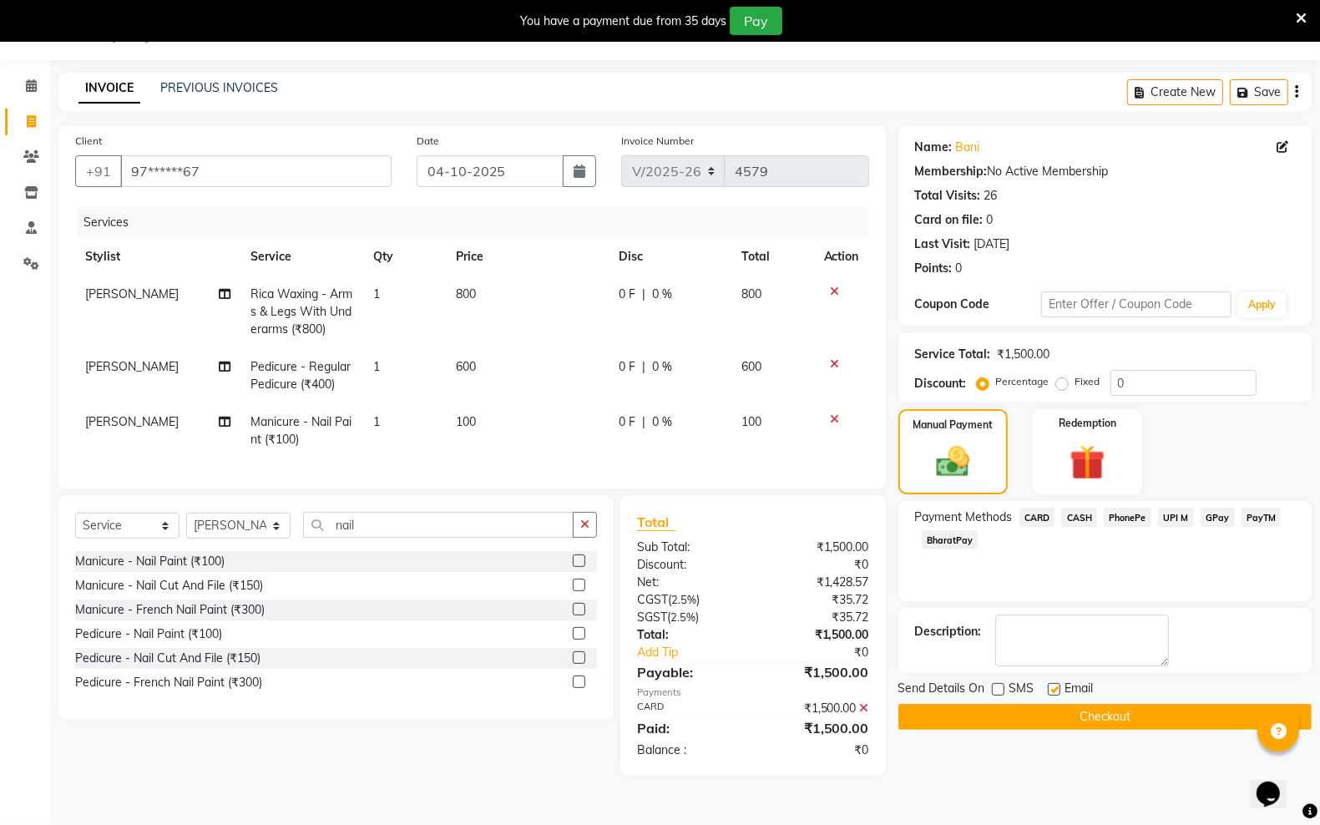
checkbox input "false"
click at [1036, 715] on button "Checkout" at bounding box center [1104, 717] width 413 height 26
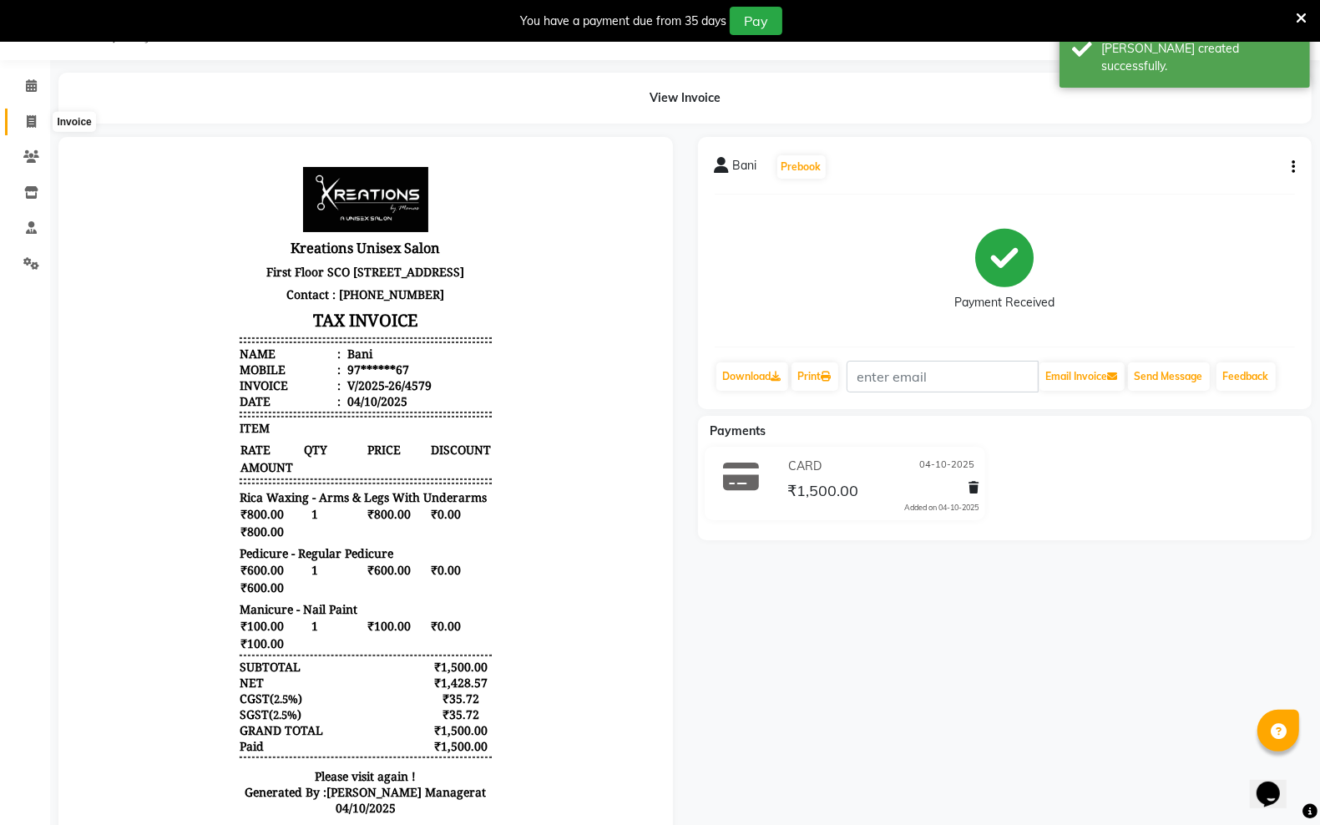
click at [34, 124] on icon at bounding box center [31, 121] width 9 height 13
select select "6161"
select select "service"
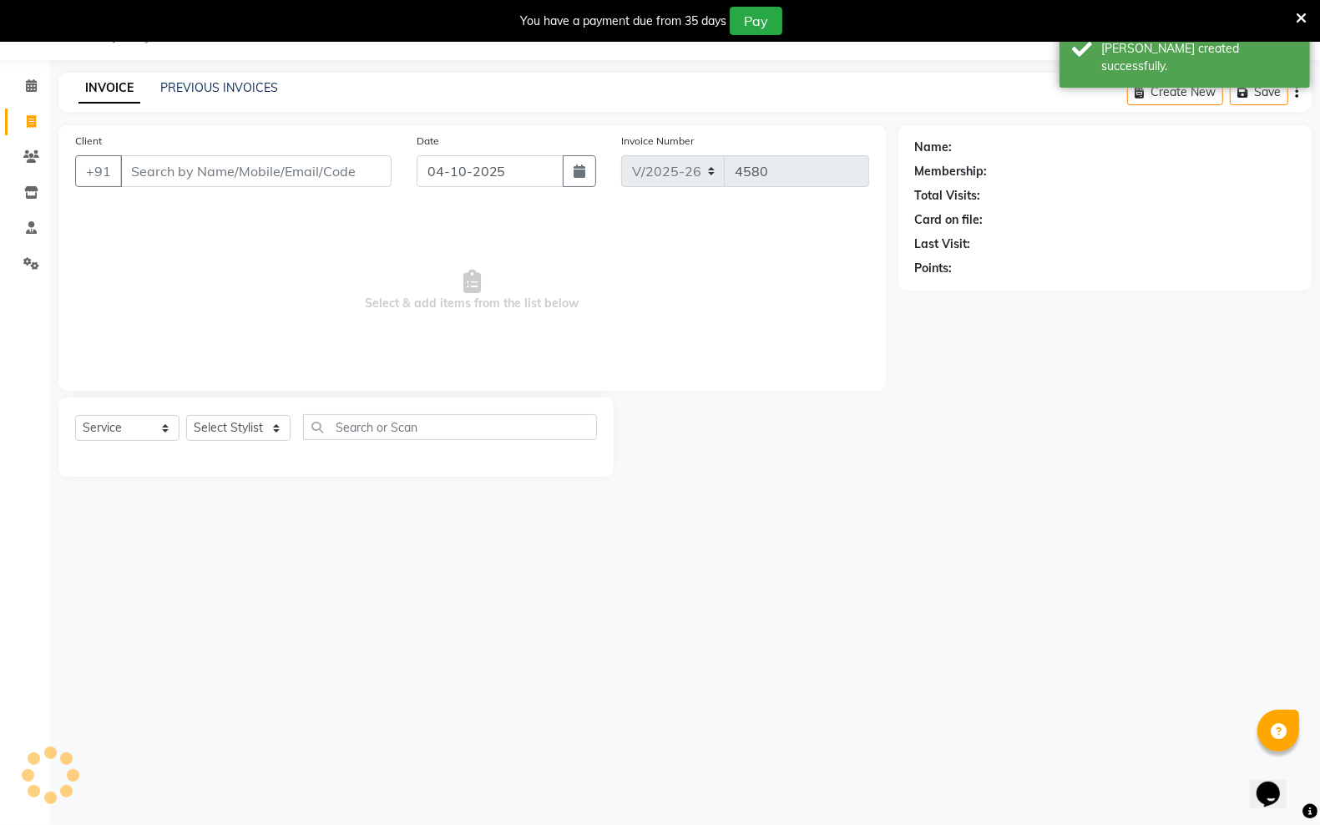
click at [160, 175] on input "Client" at bounding box center [255, 171] width 271 height 32
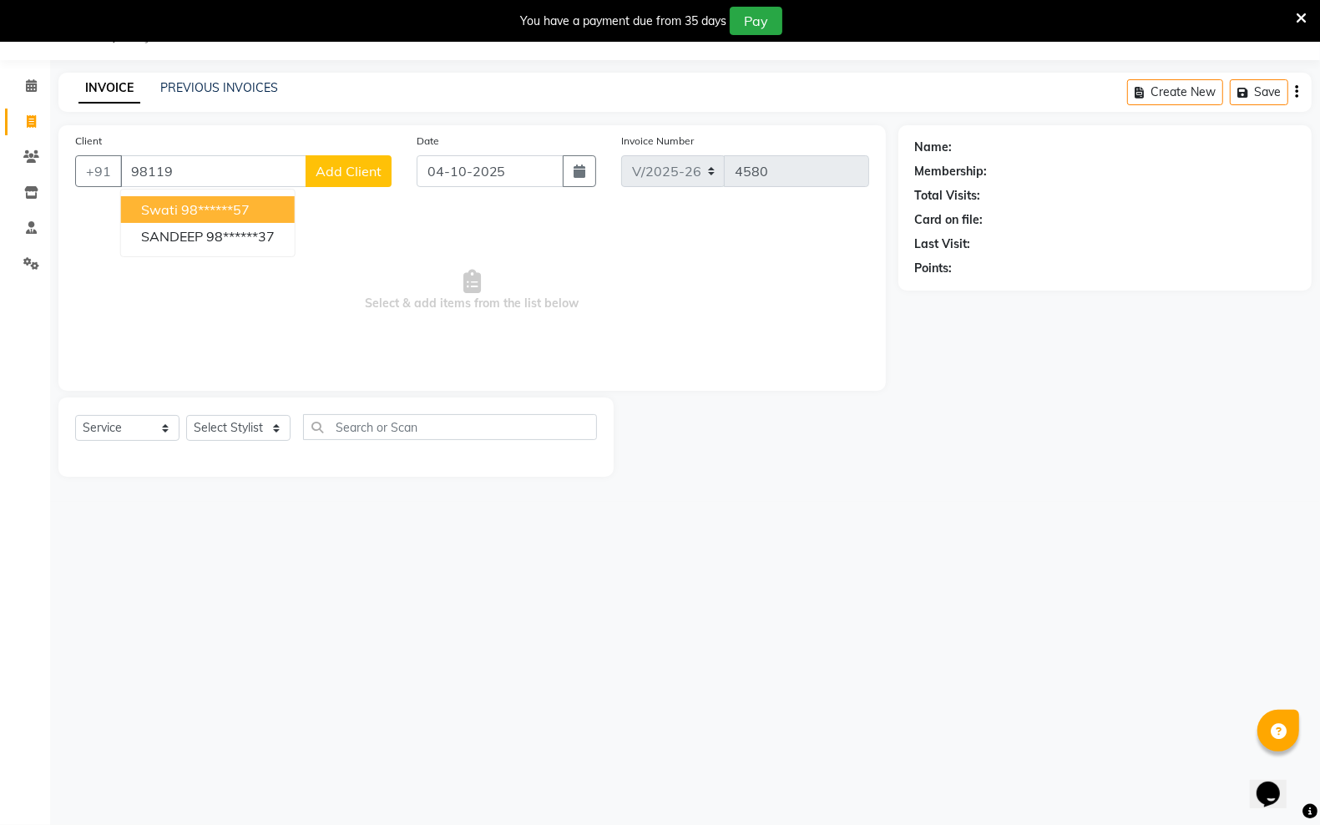
click at [243, 199] on button "swati 98******57" at bounding box center [208, 209] width 174 height 27
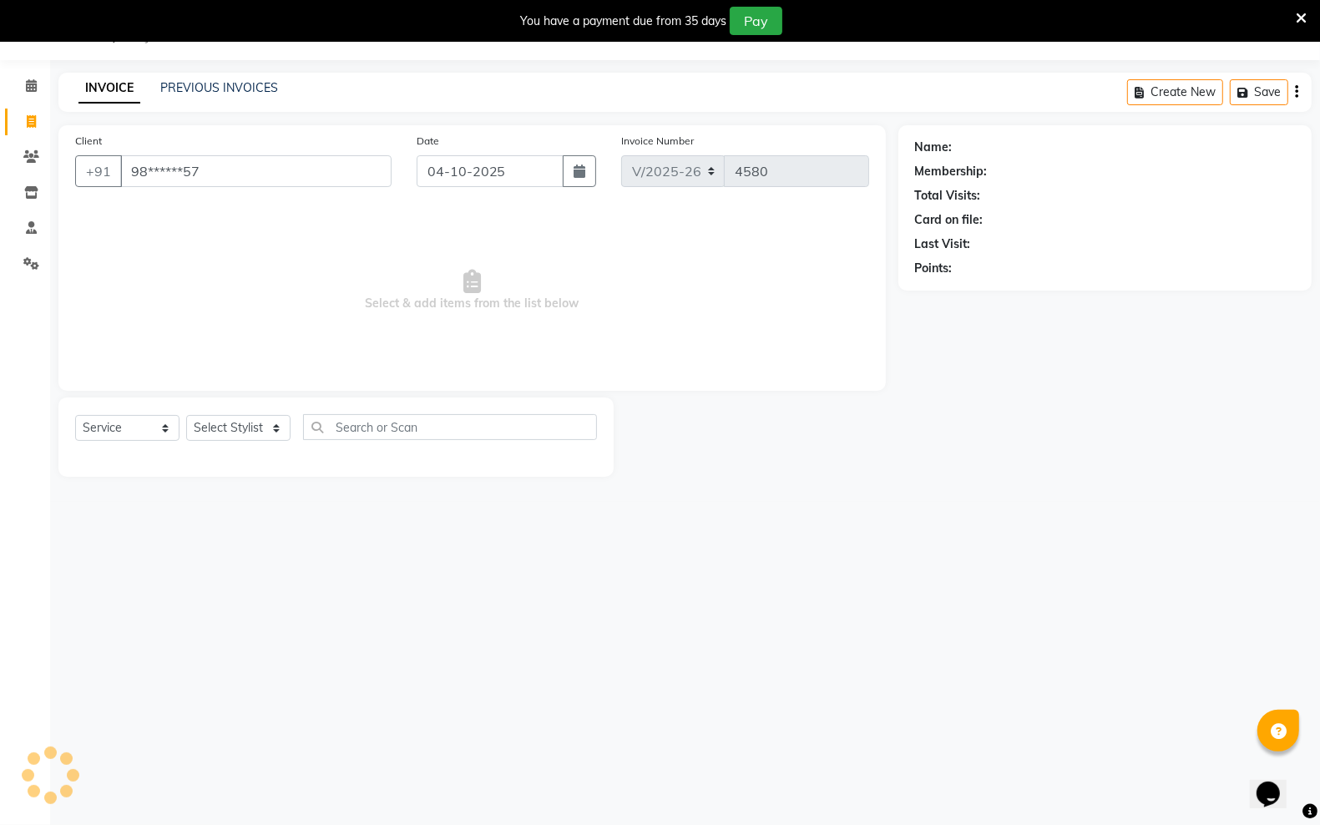
type input "98******57"
click at [274, 428] on select "Select Stylist [PERSON_NAME] [PERSON_NAME] [PERSON_NAME] [PERSON_NAME] sector 2…" at bounding box center [238, 428] width 104 height 26
click at [275, 427] on select "Select Stylist [PERSON_NAME] [PERSON_NAME] [PERSON_NAME] [PERSON_NAME] sector 2…" at bounding box center [238, 428] width 104 height 26
select select "45416"
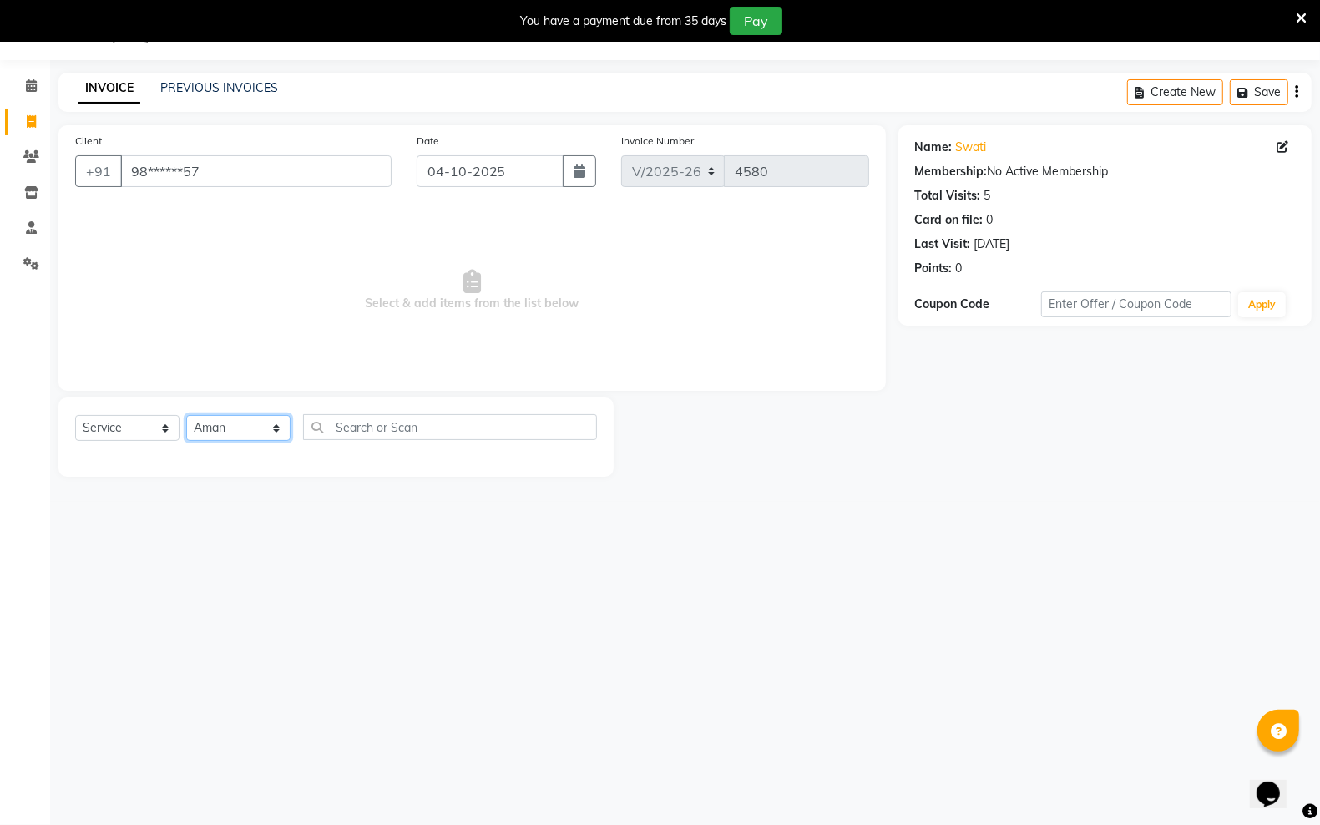
click at [186, 415] on select "Select Stylist [PERSON_NAME] [PERSON_NAME] [PERSON_NAME] [PERSON_NAME] sector 2…" at bounding box center [238, 428] width 104 height 26
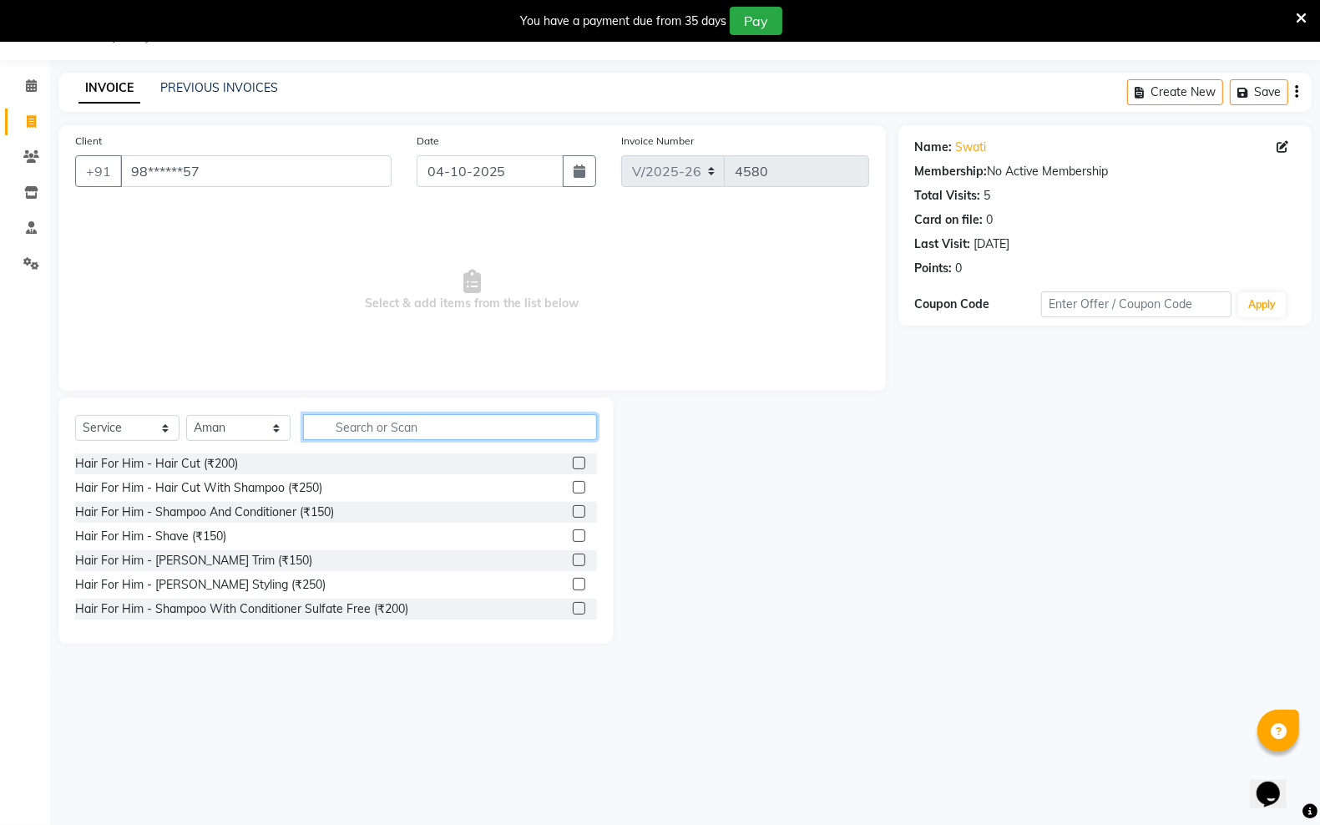
click at [401, 423] on input "text" at bounding box center [450, 427] width 294 height 26
type input "colo"
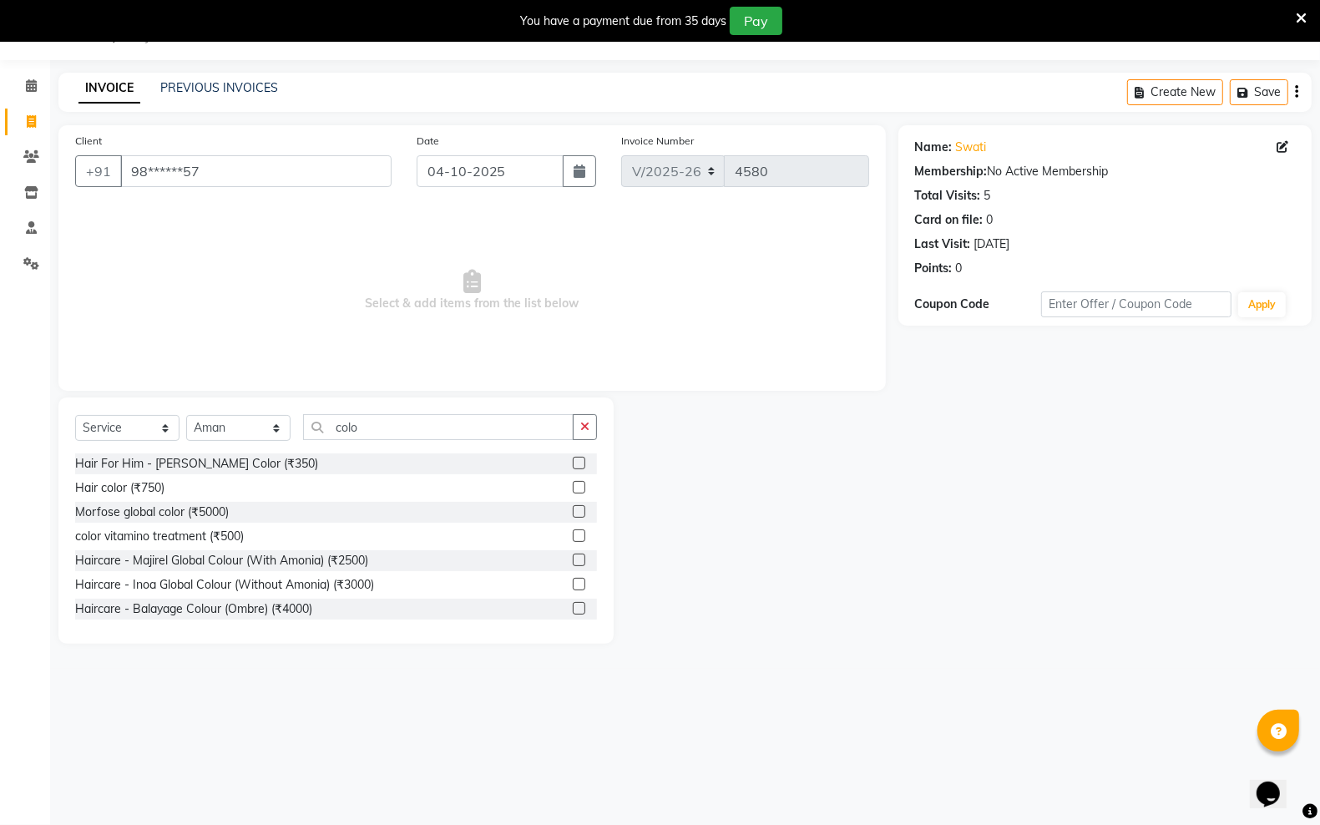
click at [573, 581] on label at bounding box center [579, 584] width 13 height 13
click at [573, 581] on input "checkbox" at bounding box center [578, 584] width 11 height 11
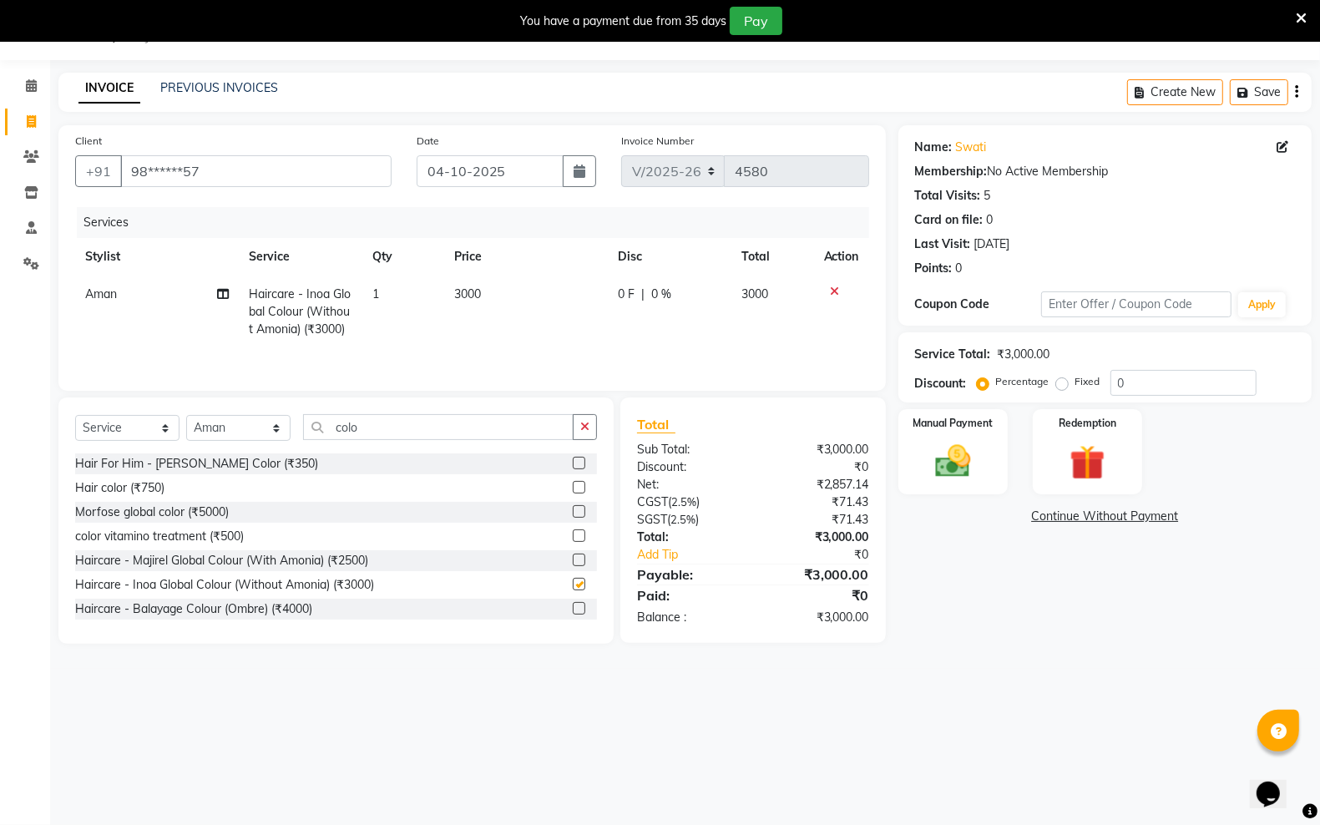
checkbox input "false"
click at [401, 435] on input "colo" at bounding box center [438, 427] width 270 height 26
type input "c"
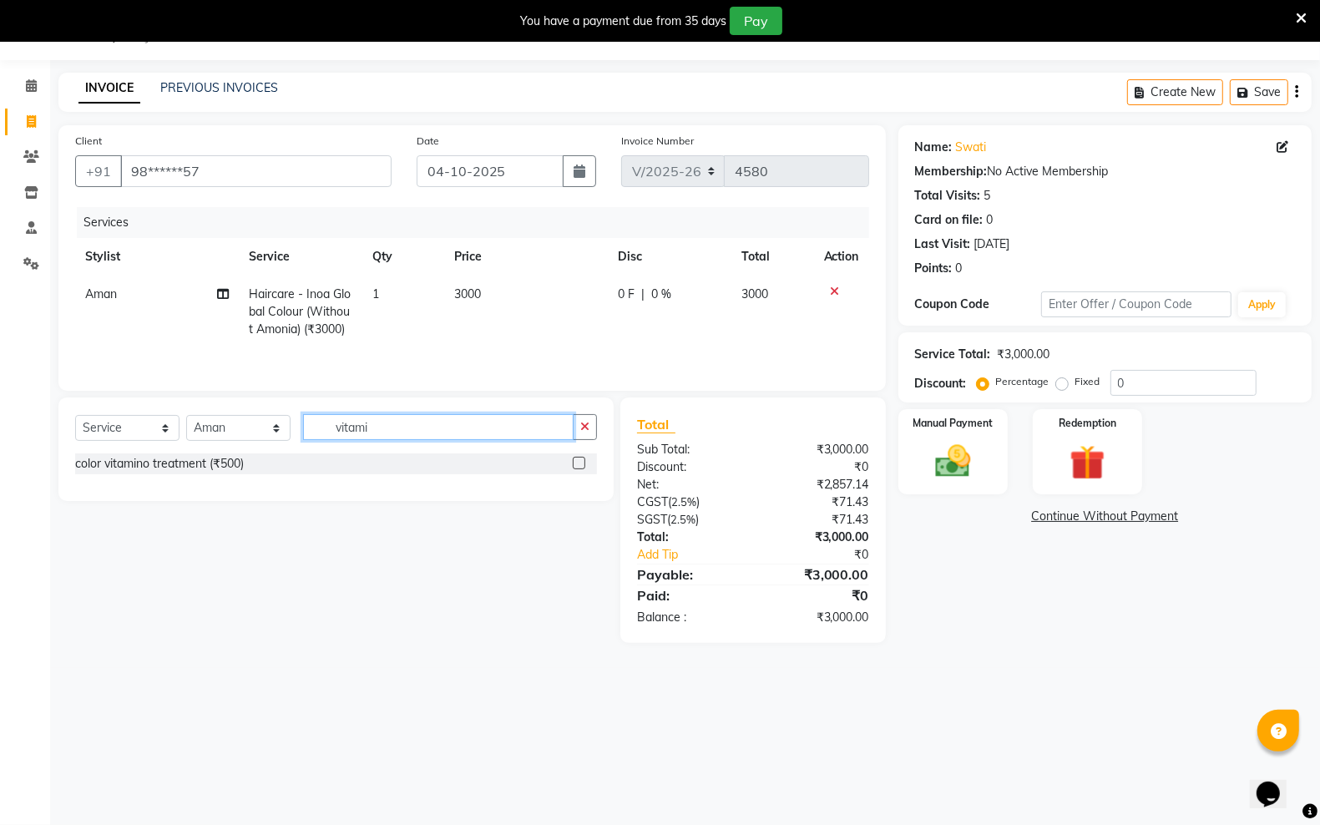
type input "vitami"
click at [582, 464] on label at bounding box center [579, 463] width 13 height 13
click at [582, 464] on input "checkbox" at bounding box center [578, 463] width 11 height 11
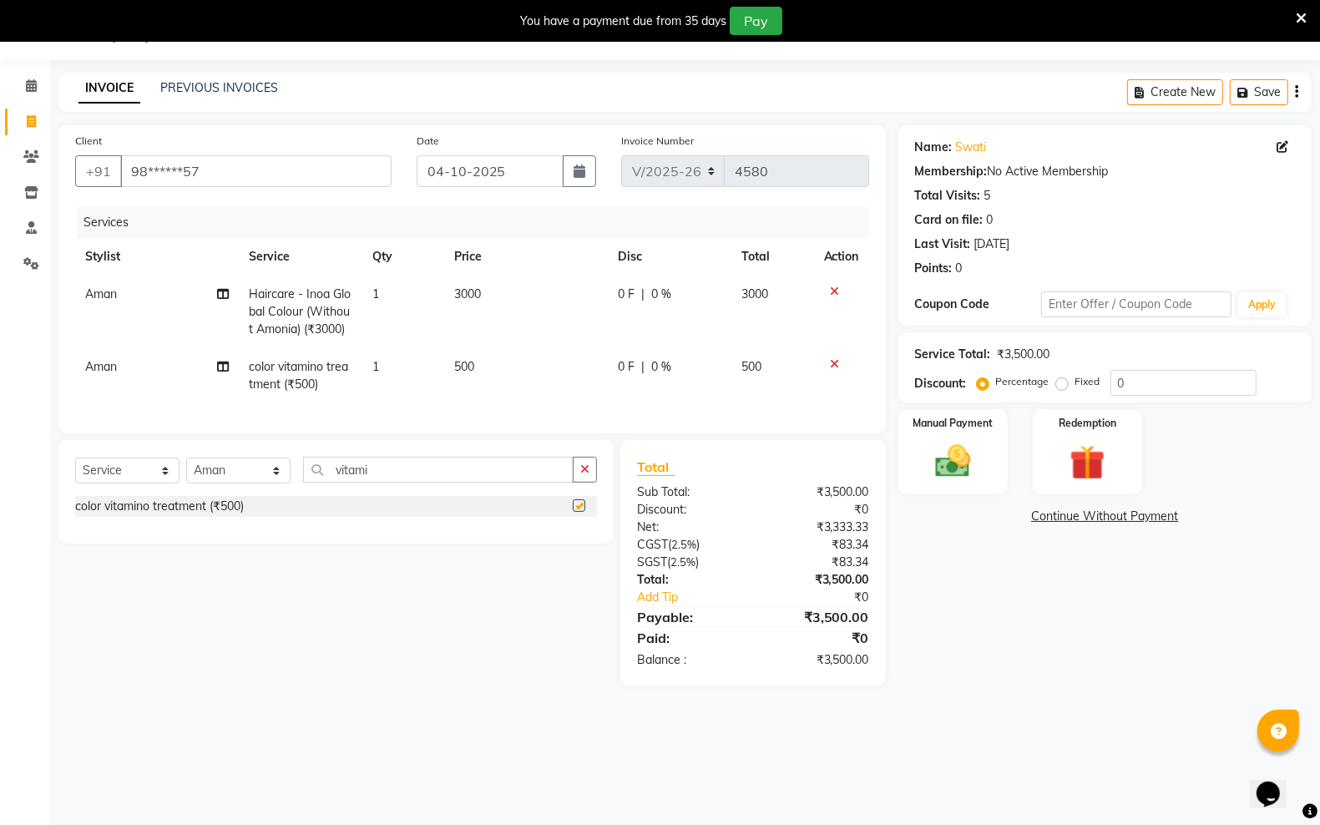
checkbox input "false"
click at [472, 374] on td "500" at bounding box center [526, 375] width 164 height 55
select select "45416"
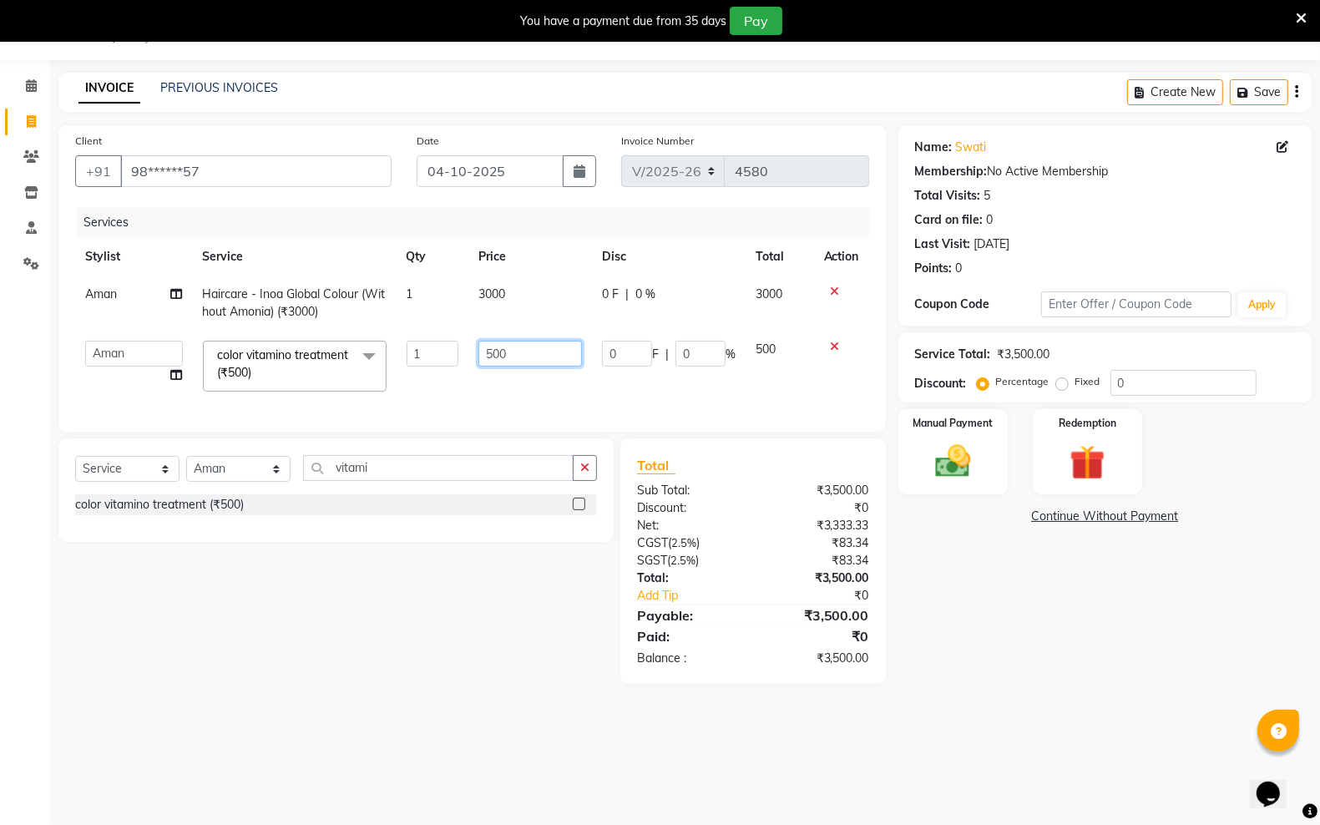
click at [508, 353] on input "500" at bounding box center [530, 354] width 104 height 26
type input "5"
type input "800"
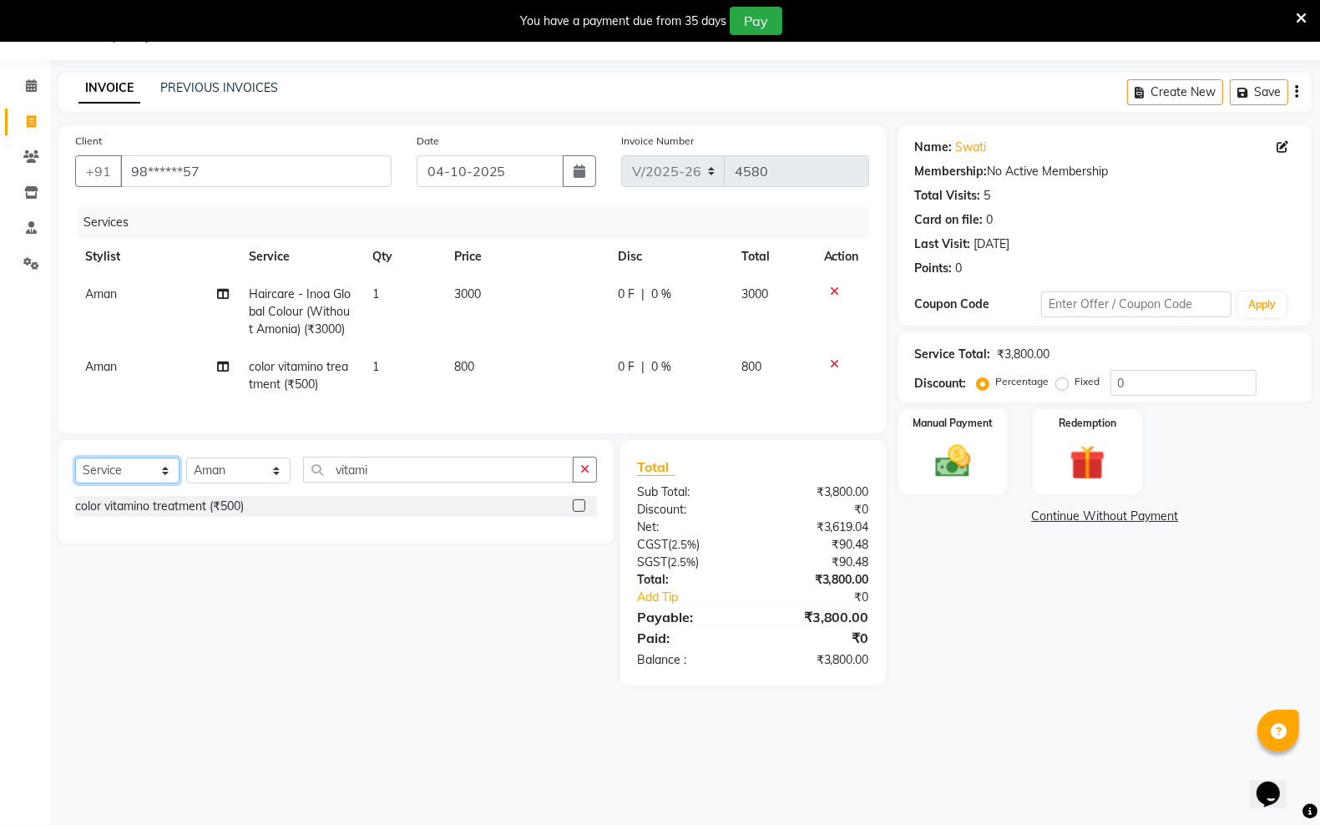
click at [161, 482] on select "Select Service Product Membership Package Voucher Prepaid Gift Card" at bounding box center [127, 470] width 104 height 26
click at [364, 670] on div "Select Service Product Membership Package Voucher Prepaid Gift Card Select Styl…" at bounding box center [330, 562] width 568 height 245
click at [159, 477] on select "Select Service Product Membership Package Voucher Prepaid Gift Card" at bounding box center [127, 470] width 104 height 26
select select "product"
click at [75, 472] on select "Select Service Product Membership Package Voucher Prepaid Gift Card" at bounding box center [127, 470] width 104 height 26
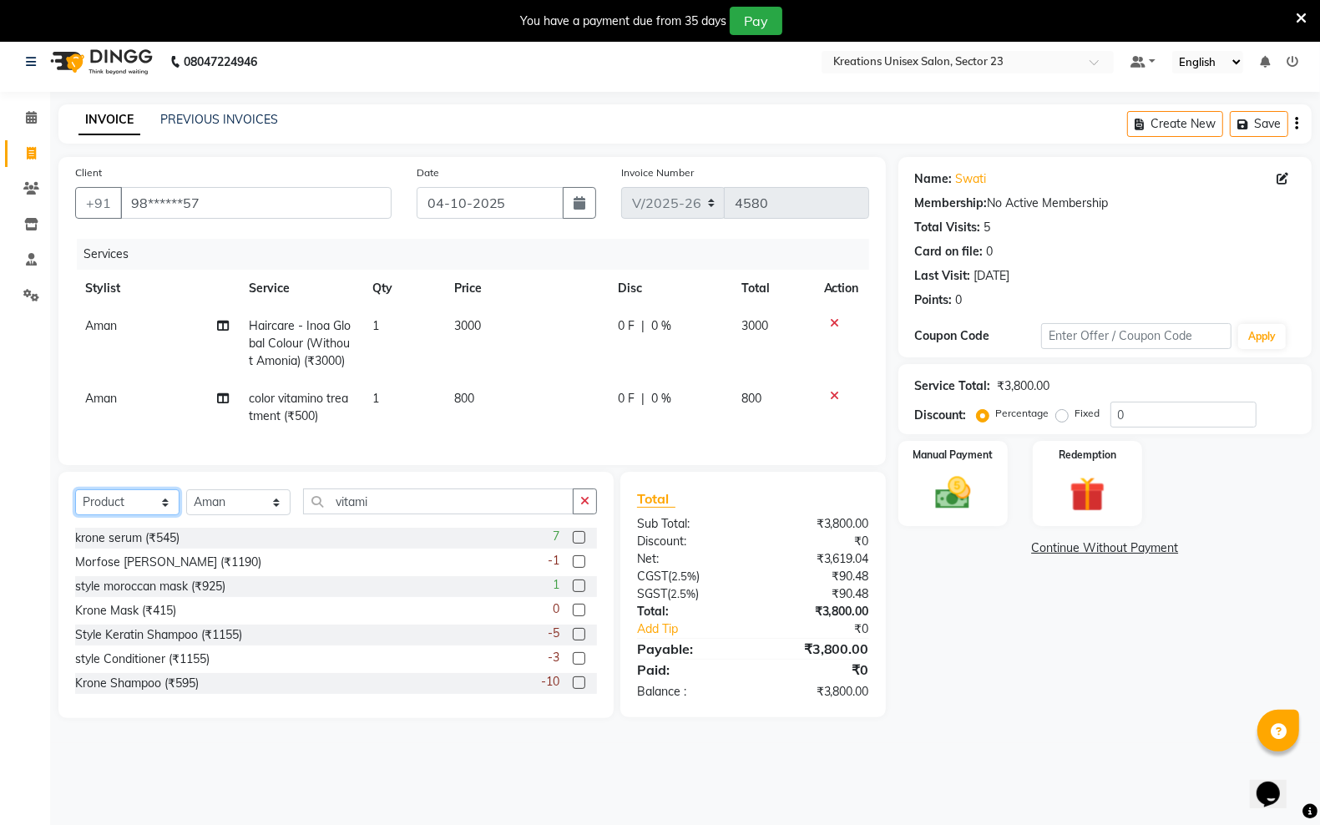
scroll to position [42, 0]
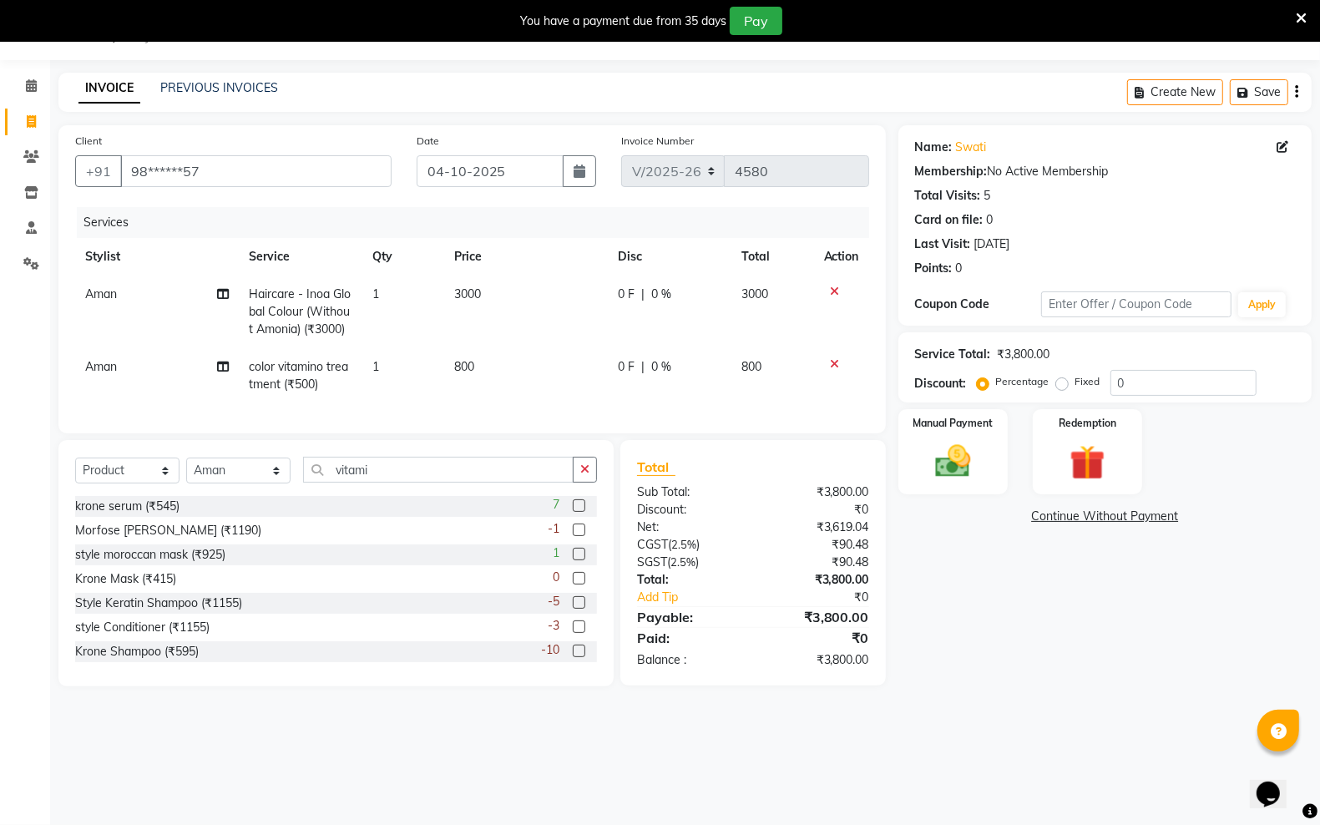
click at [573, 633] on label at bounding box center [579, 626] width 13 height 13
click at [573, 633] on input "checkbox" at bounding box center [578, 627] width 11 height 11
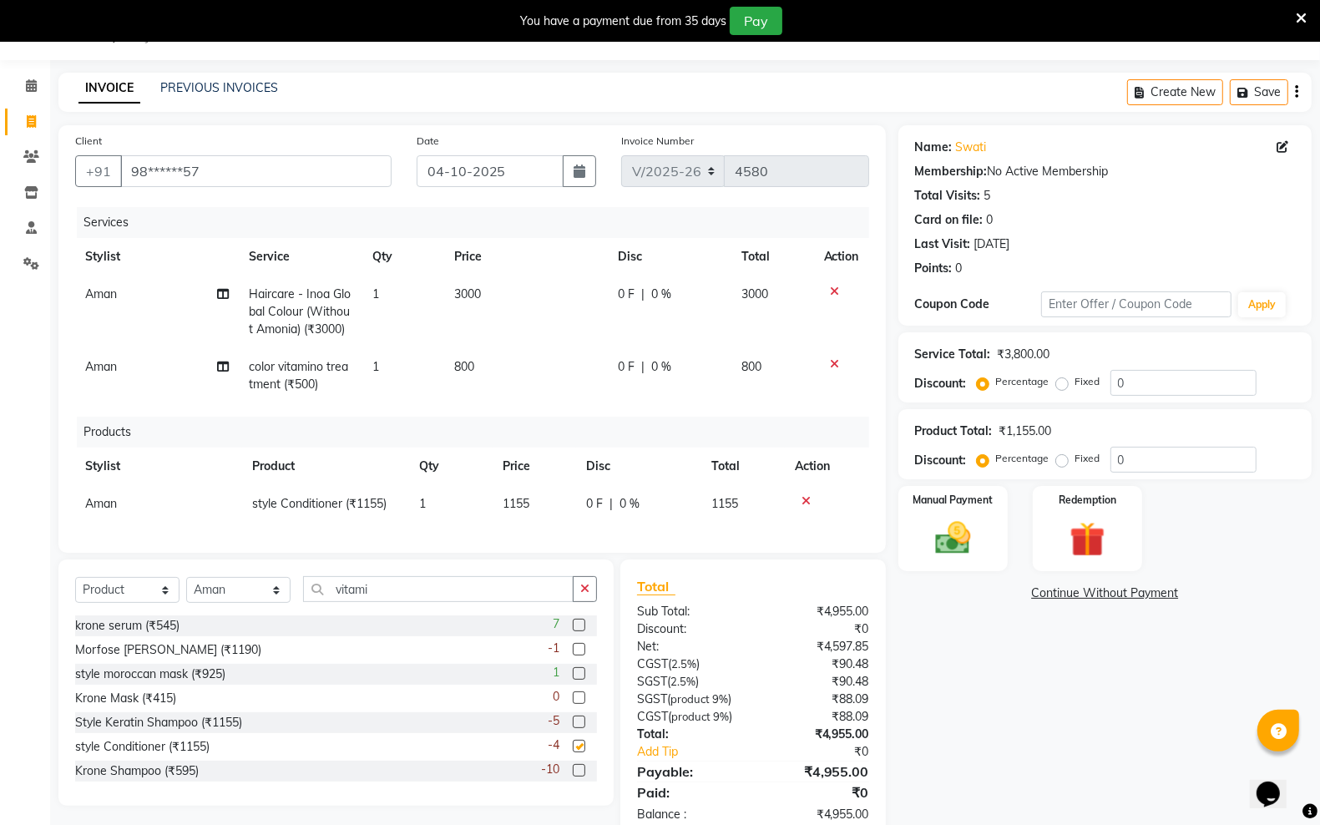
checkbox input "false"
click at [540, 499] on td "1155" at bounding box center [534, 504] width 83 height 38
select select "45416"
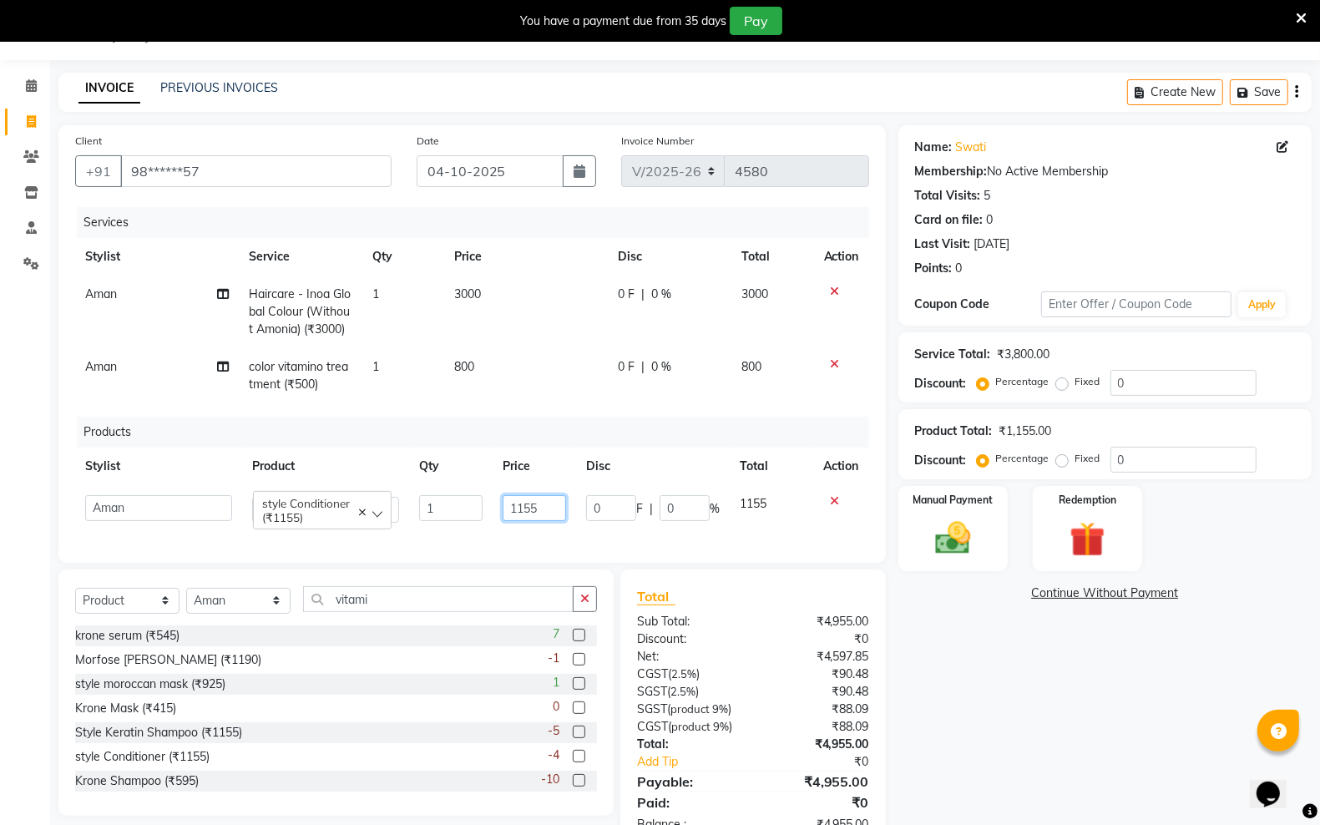
click at [543, 511] on input "1155" at bounding box center [534, 508] width 63 height 26
type input "1"
type input "2300"
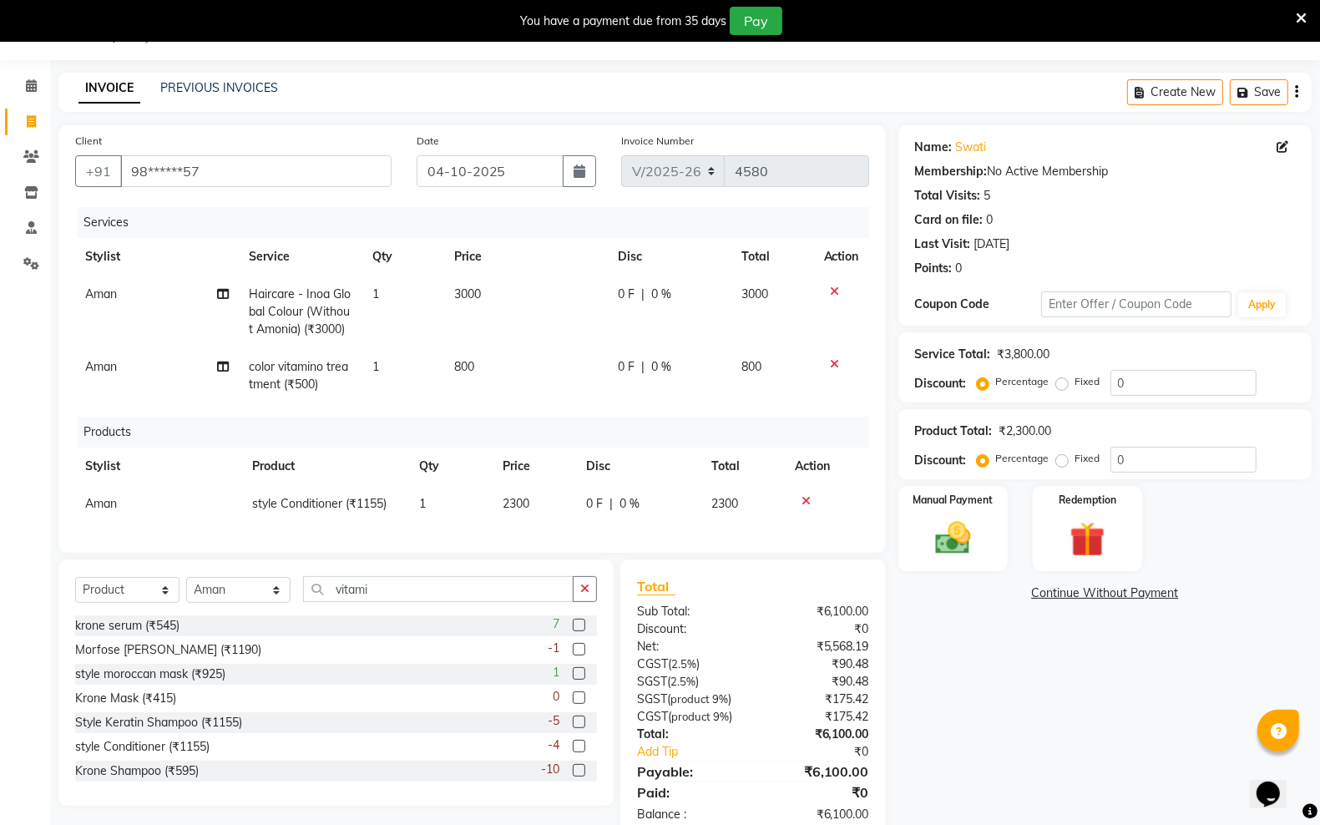
click at [366, 503] on span "style Conditioner (₹1155)" at bounding box center [319, 503] width 134 height 15
select select "45416"
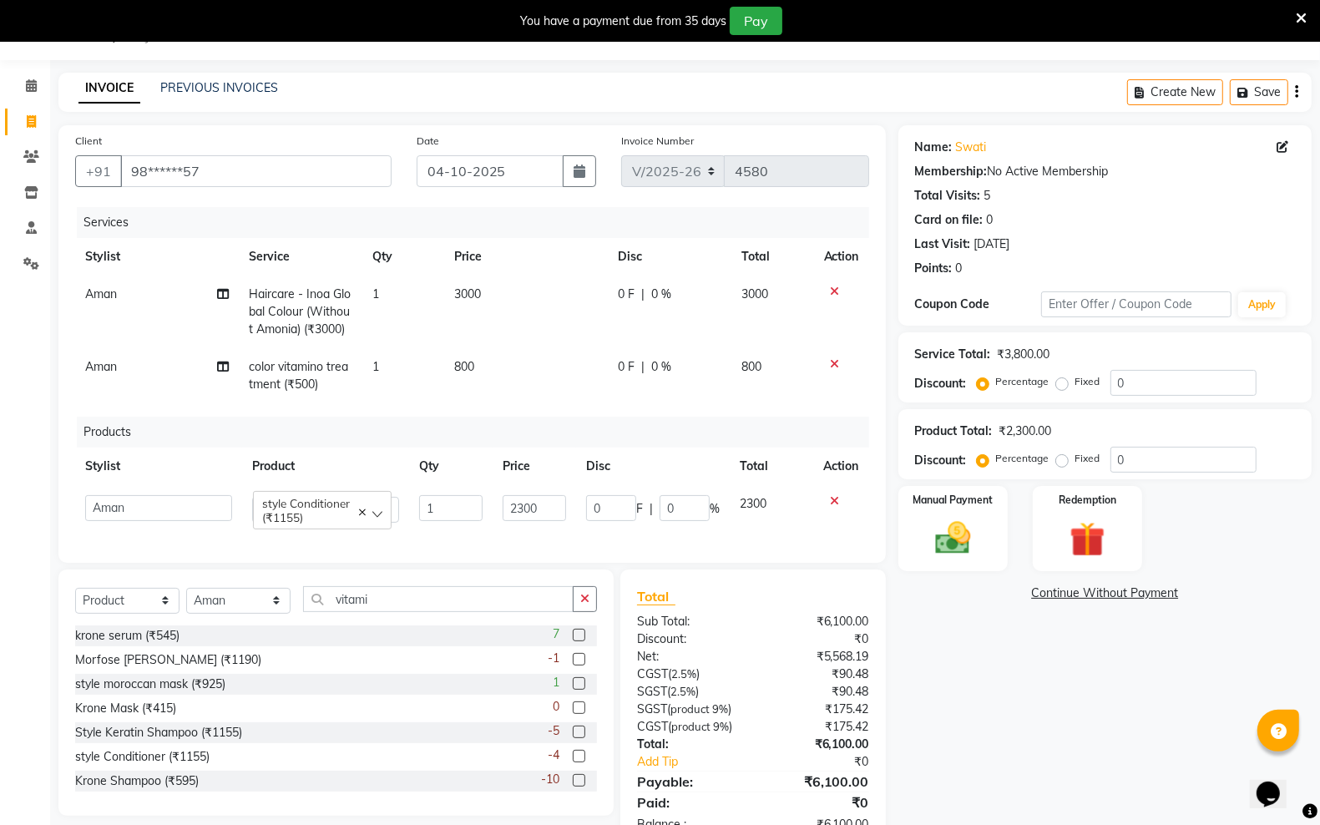
click at [359, 505] on c-icon at bounding box center [362, 510] width 7 height 14
click at [361, 506] on div "Select" at bounding box center [322, 507] width 139 height 25
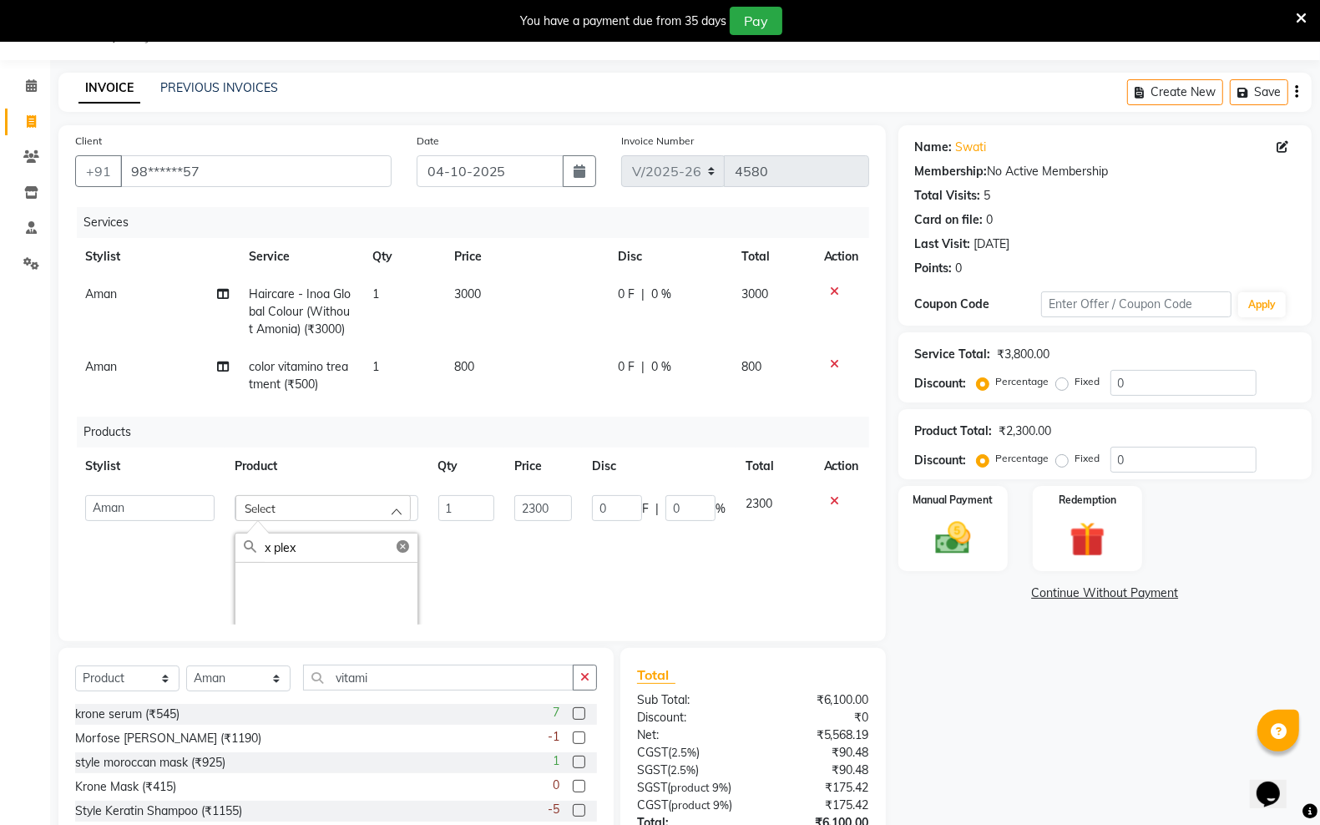
click at [318, 562] on input "x plex" at bounding box center [341, 547] width 153 height 28
type input "x plex"
click at [1027, 710] on div "Name: Swati Membership: No Active Membership Total Visits: 5 Card on file: 0 La…" at bounding box center [1111, 526] width 426 height 803
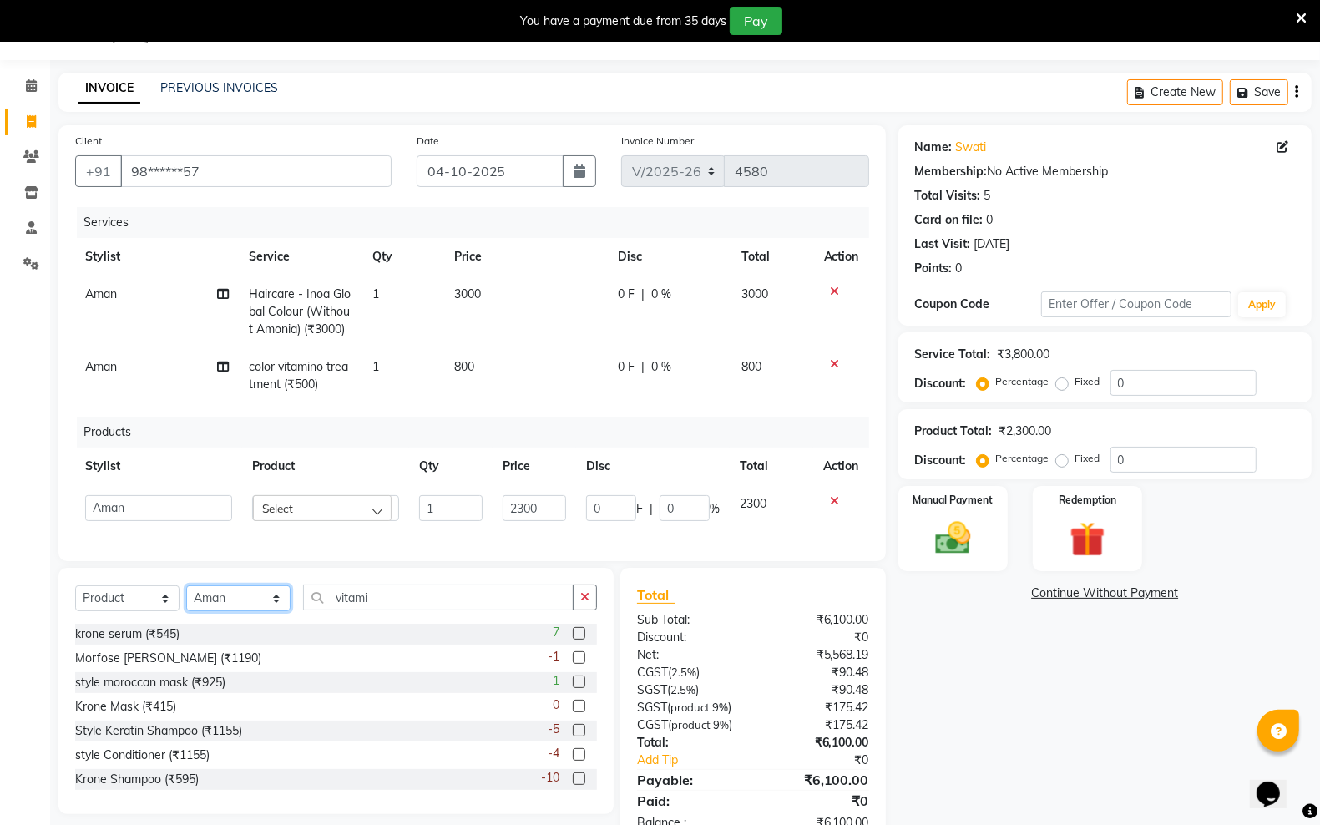
click at [275, 610] on select "Select Stylist [PERSON_NAME] [PERSON_NAME] [PERSON_NAME] [PERSON_NAME] sector 2…" at bounding box center [238, 598] width 104 height 26
select select "64966"
click at [186, 600] on select "Select Stylist [PERSON_NAME] [PERSON_NAME] [PERSON_NAME] [PERSON_NAME] sector 2…" at bounding box center [238, 598] width 104 height 26
click at [430, 610] on input "vitami" at bounding box center [438, 597] width 270 height 26
type input "v"
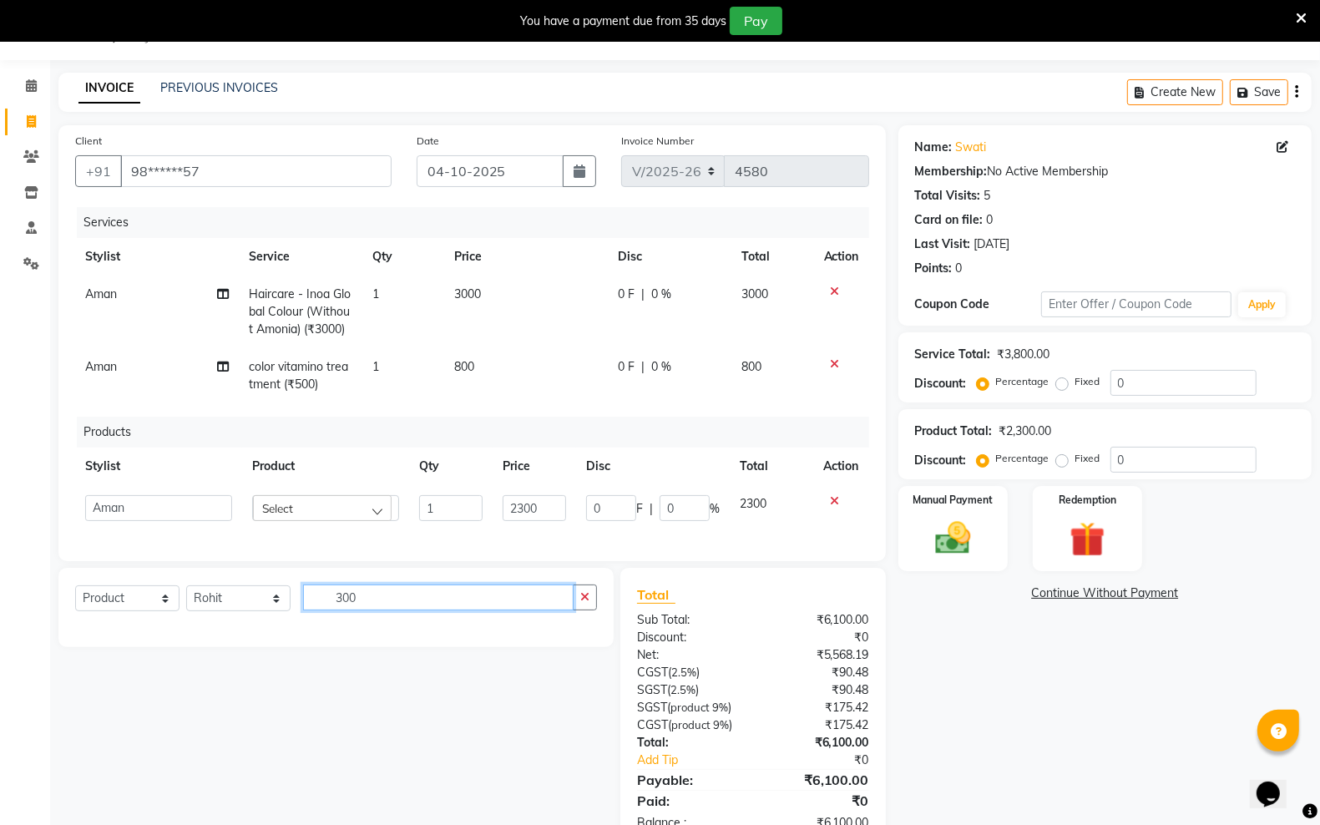
click at [418, 610] on input "300" at bounding box center [438, 597] width 270 height 26
click at [836, 498] on icon at bounding box center [834, 501] width 9 height 12
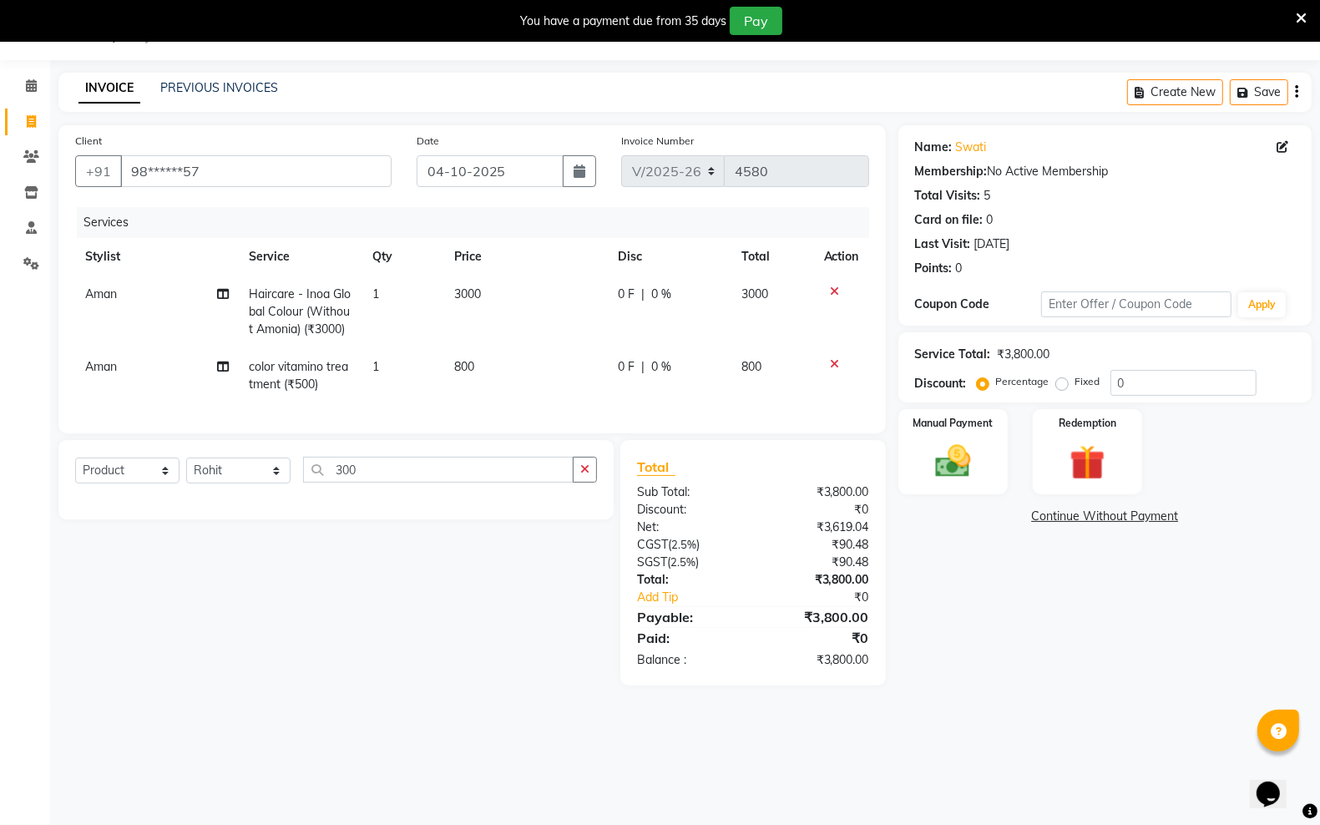
click at [457, 519] on div "Select Service Product Membership Package Voucher Prepaid Gift Card Select Styl…" at bounding box center [335, 479] width 555 height 79
click at [380, 482] on input "300" at bounding box center [438, 470] width 270 height 26
type input "3"
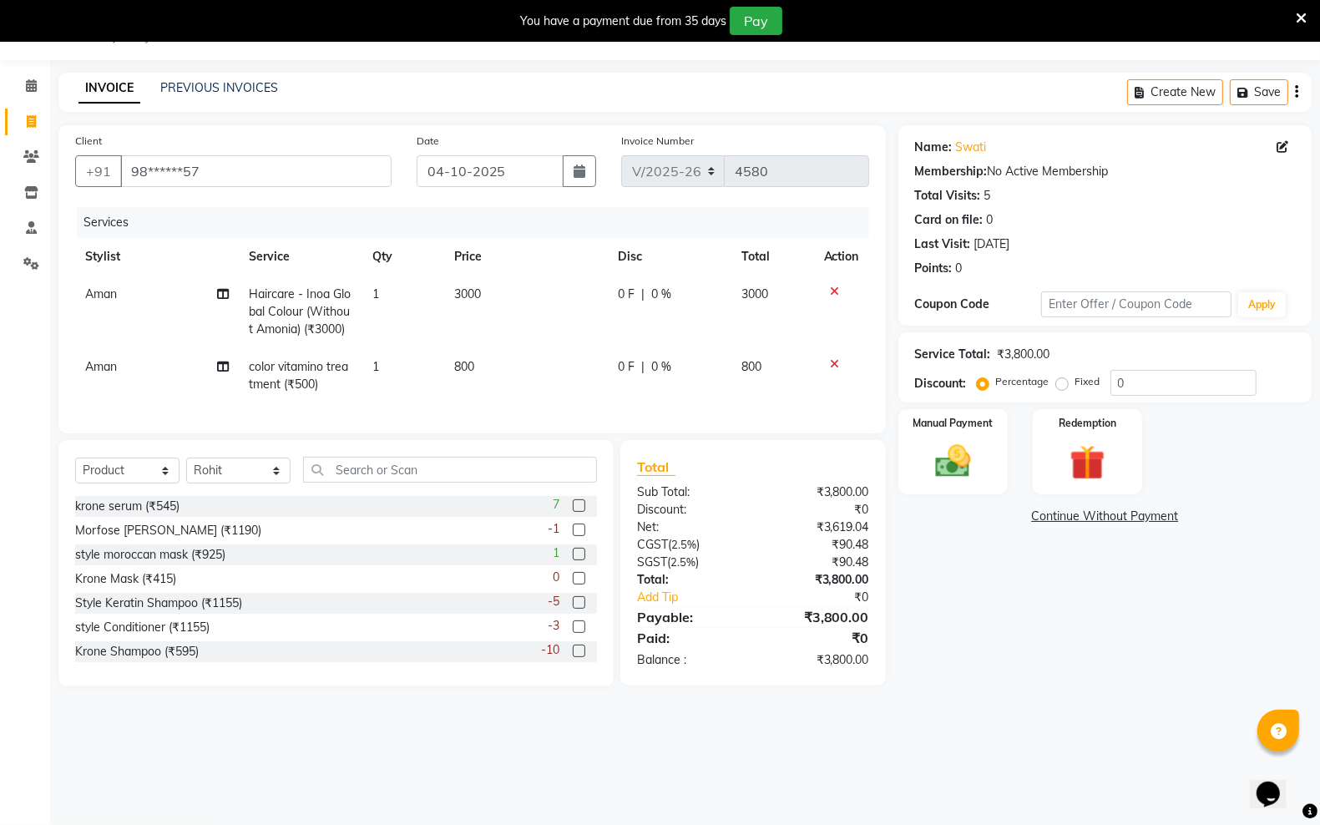
click at [462, 275] on td "3000" at bounding box center [526, 311] width 164 height 73
select select "45416"
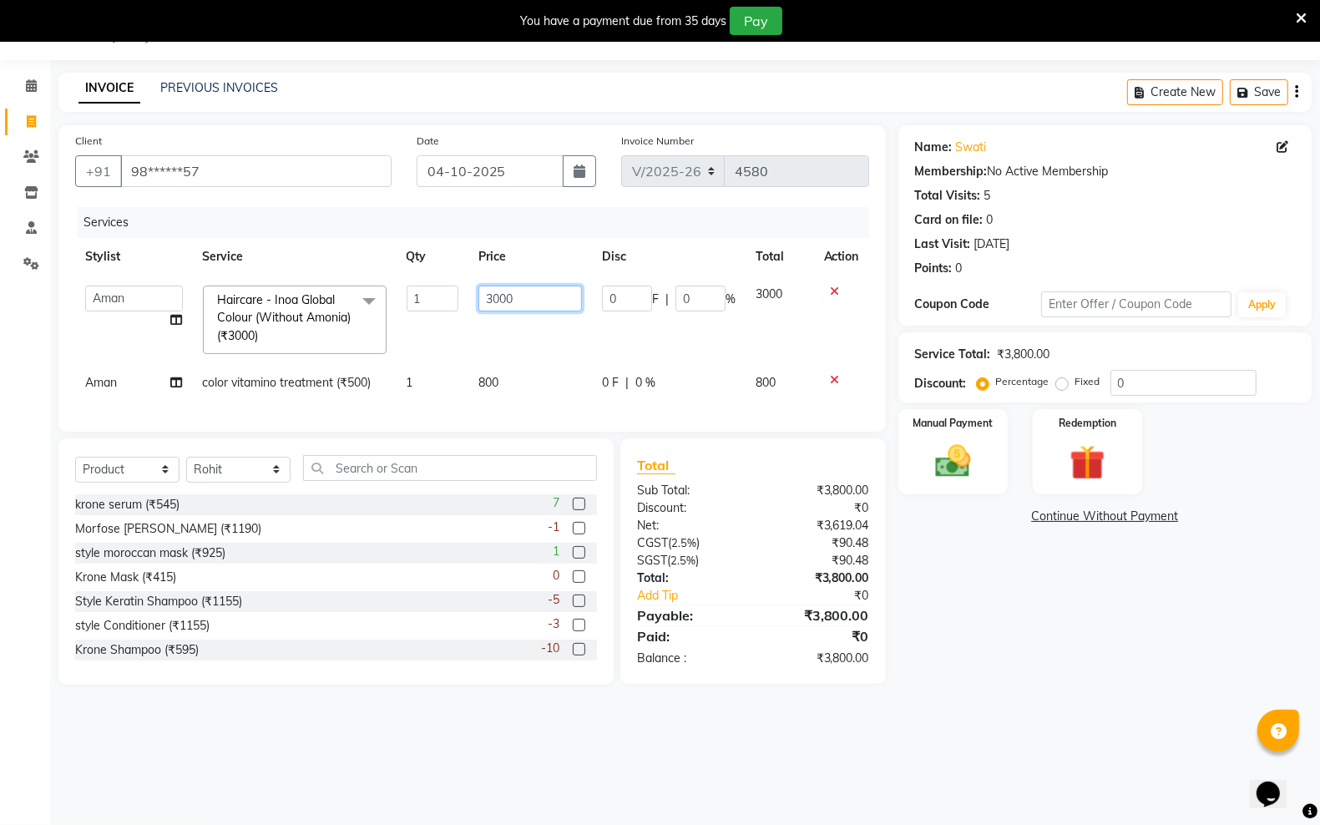
click at [536, 294] on input "3000" at bounding box center [530, 298] width 104 height 26
type input "3"
type input "6100"
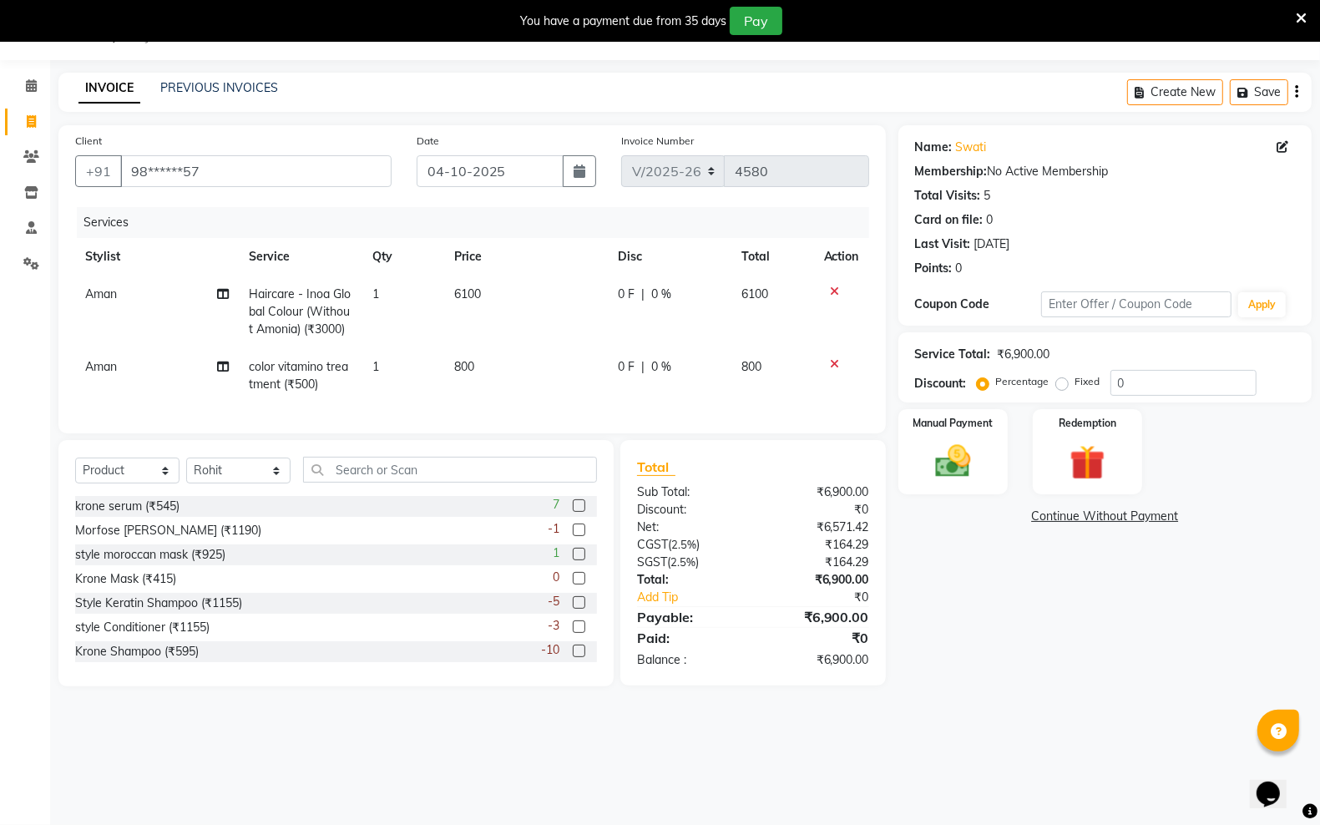
click at [833, 378] on td at bounding box center [841, 375] width 55 height 55
click at [833, 367] on icon at bounding box center [835, 364] width 9 height 12
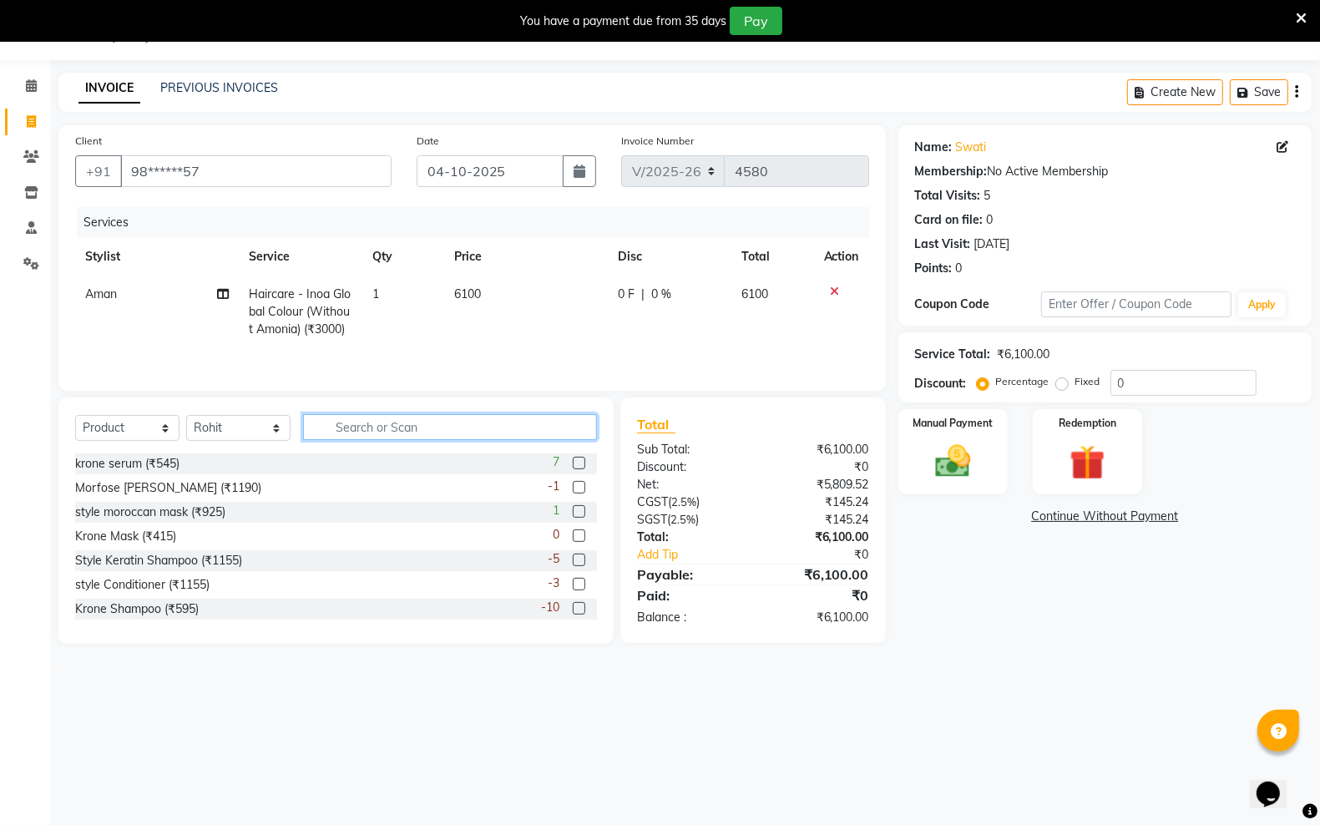
click at [360, 430] on input "text" at bounding box center [450, 427] width 294 height 26
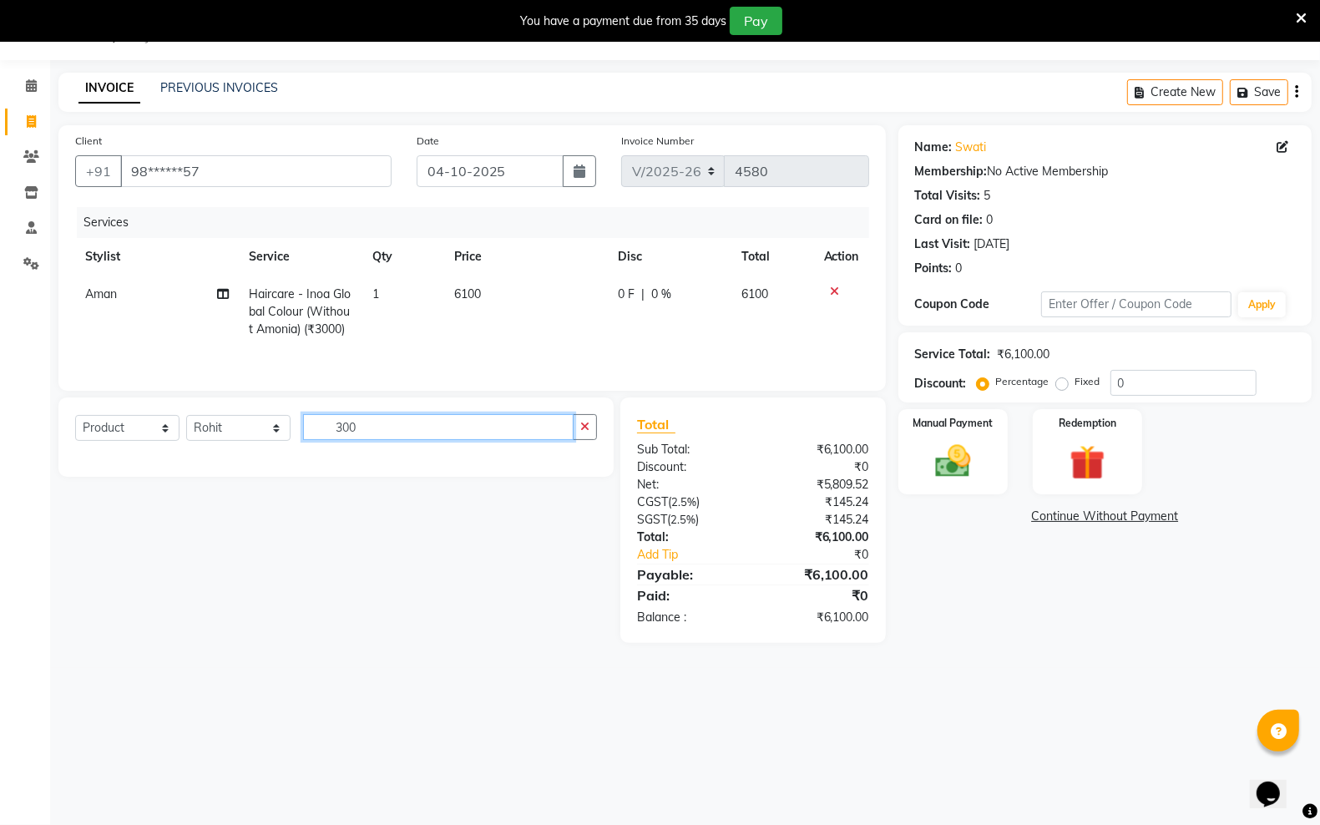
click at [393, 434] on input "300" at bounding box center [438, 427] width 270 height 26
type input "3"
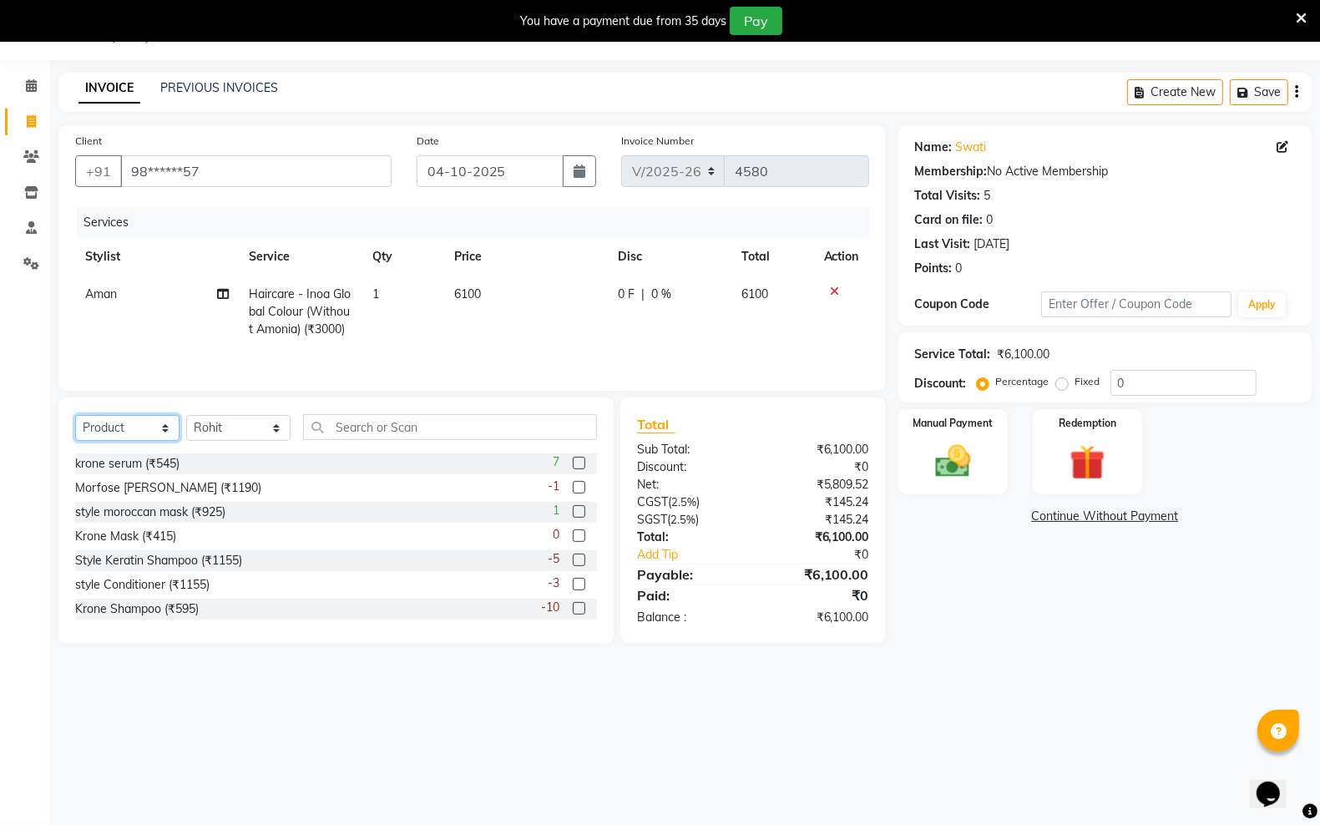
click at [159, 432] on select "Select Service Product Membership Package Voucher Prepaid Gift Card" at bounding box center [127, 428] width 104 height 26
select select "service"
click at [75, 417] on select "Select Service Product Membership Package Voucher Prepaid Gift Card" at bounding box center [127, 428] width 104 height 26
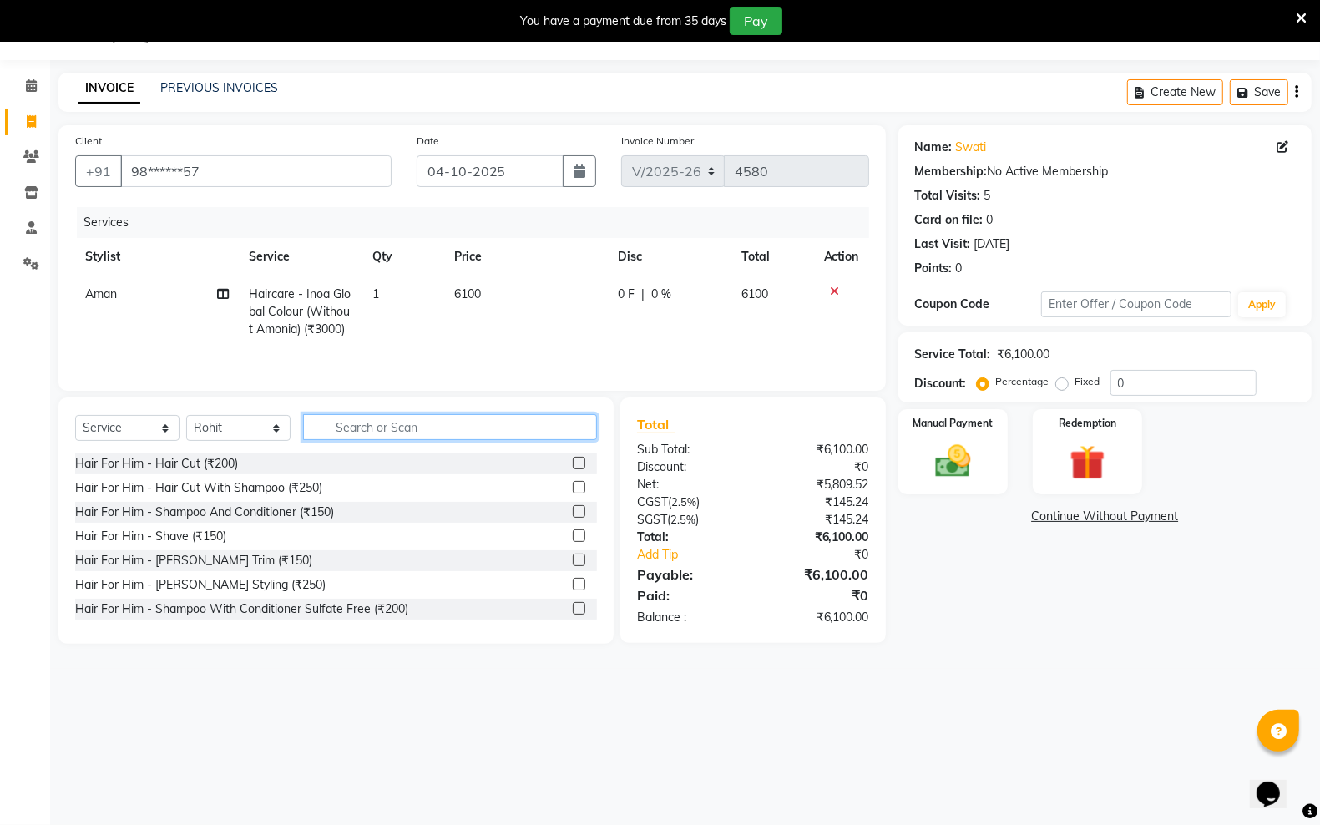
click at [413, 430] on input "text" at bounding box center [450, 427] width 294 height 26
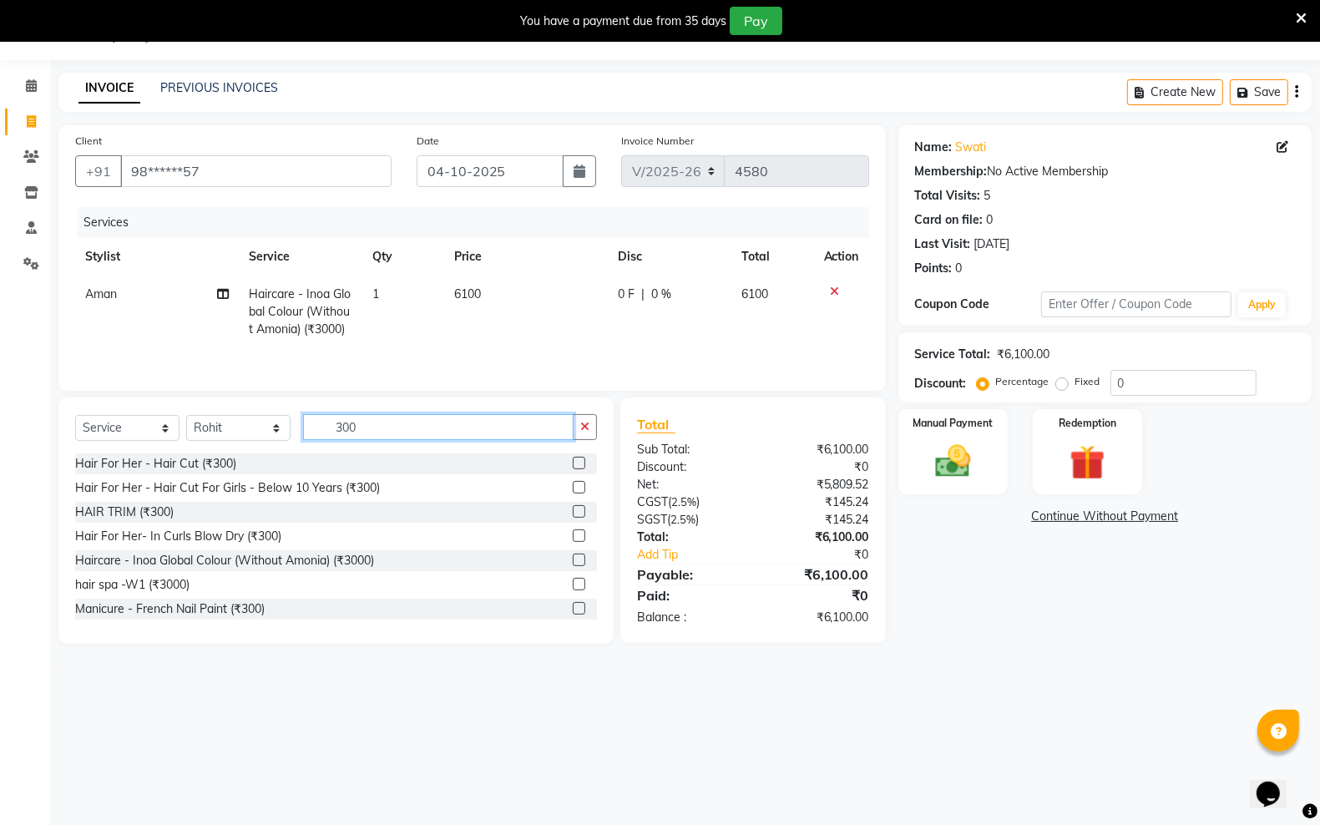
type input "300"
click at [573, 465] on label at bounding box center [579, 463] width 13 height 13
click at [573, 465] on input "checkbox" at bounding box center [578, 463] width 11 height 11
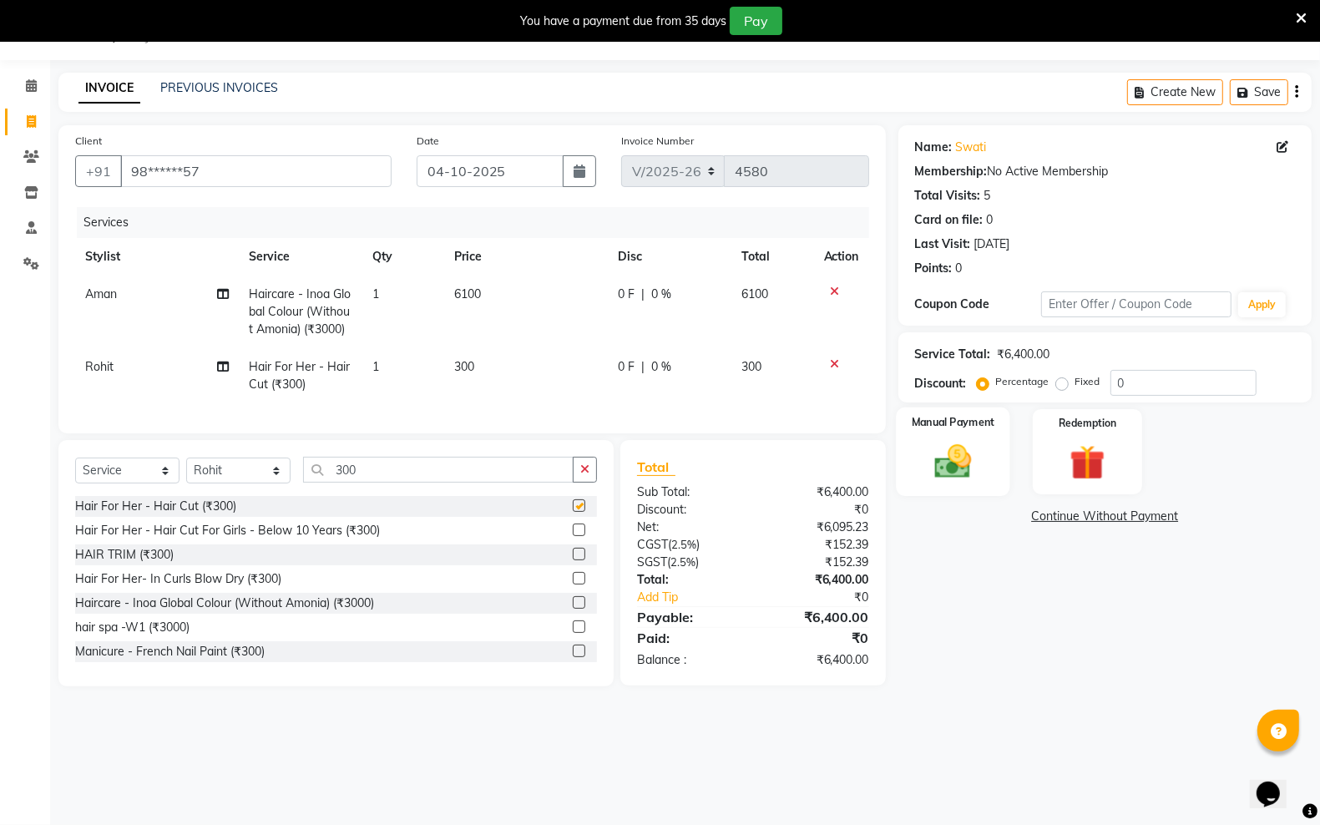
checkbox input "false"
click at [920, 447] on div "Manual Payment" at bounding box center [953, 451] width 114 height 88
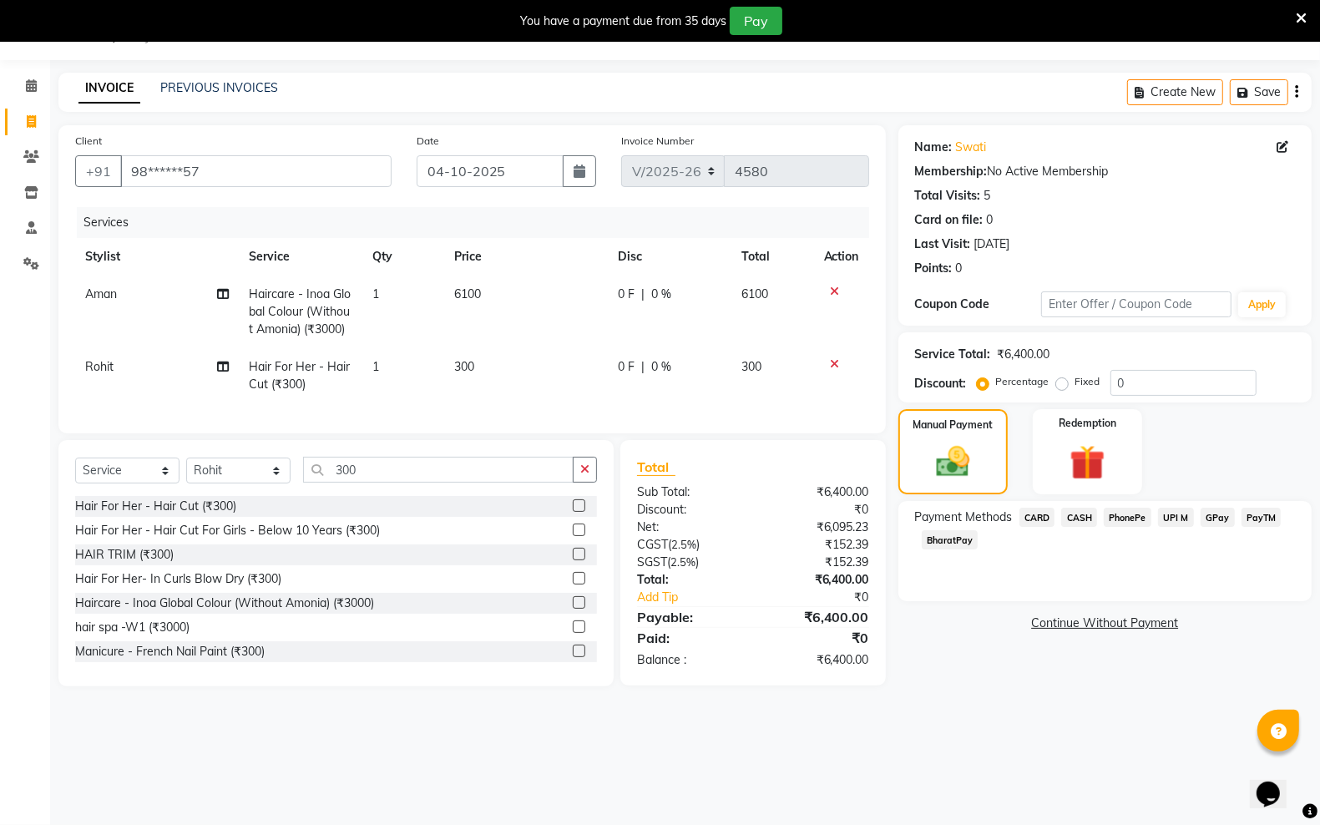
click at [1220, 520] on span "GPay" at bounding box center [1217, 517] width 34 height 19
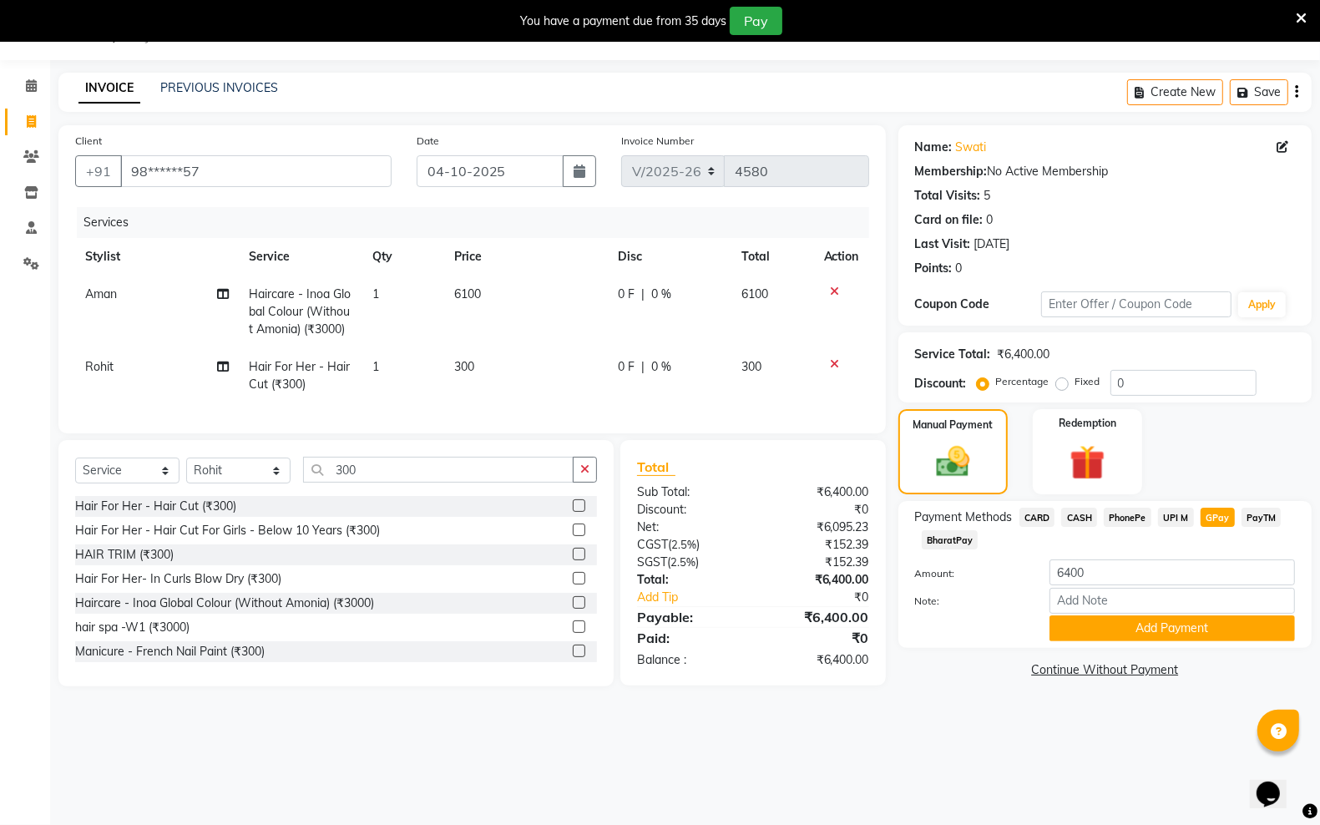
click at [1137, 641] on div "Payment Methods CARD CASH PhonePe UPI M GPay PayTM BharatPay Amount: 6400 Note:…" at bounding box center [1104, 574] width 413 height 147
click at [1112, 630] on button "Add Payment" at bounding box center [1171, 628] width 245 height 26
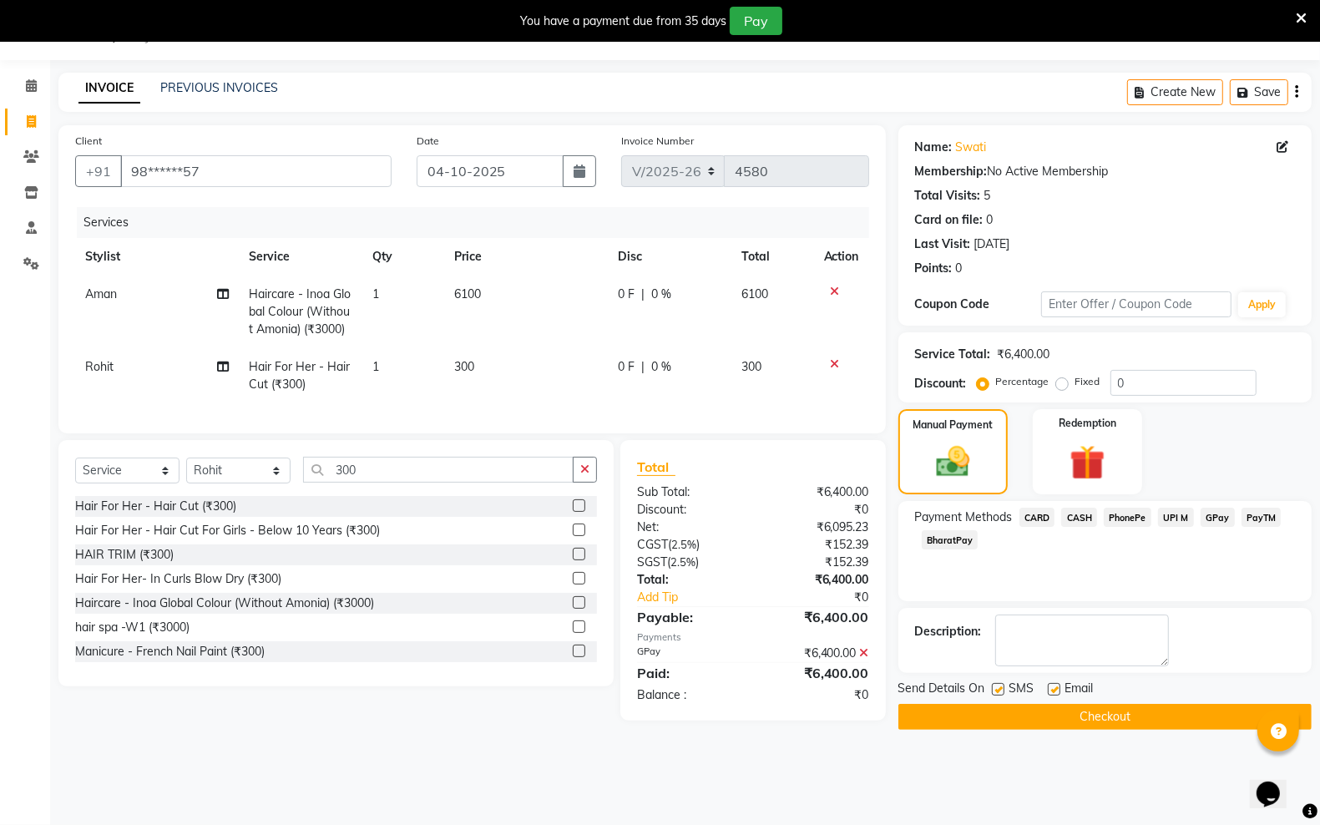
click at [1000, 694] on label at bounding box center [998, 689] width 13 height 13
click at [1000, 694] on input "checkbox" at bounding box center [997, 690] width 11 height 11
checkbox input "false"
click at [1050, 685] on label at bounding box center [1054, 689] width 13 height 13
click at [1050, 685] on input "checkbox" at bounding box center [1053, 690] width 11 height 11
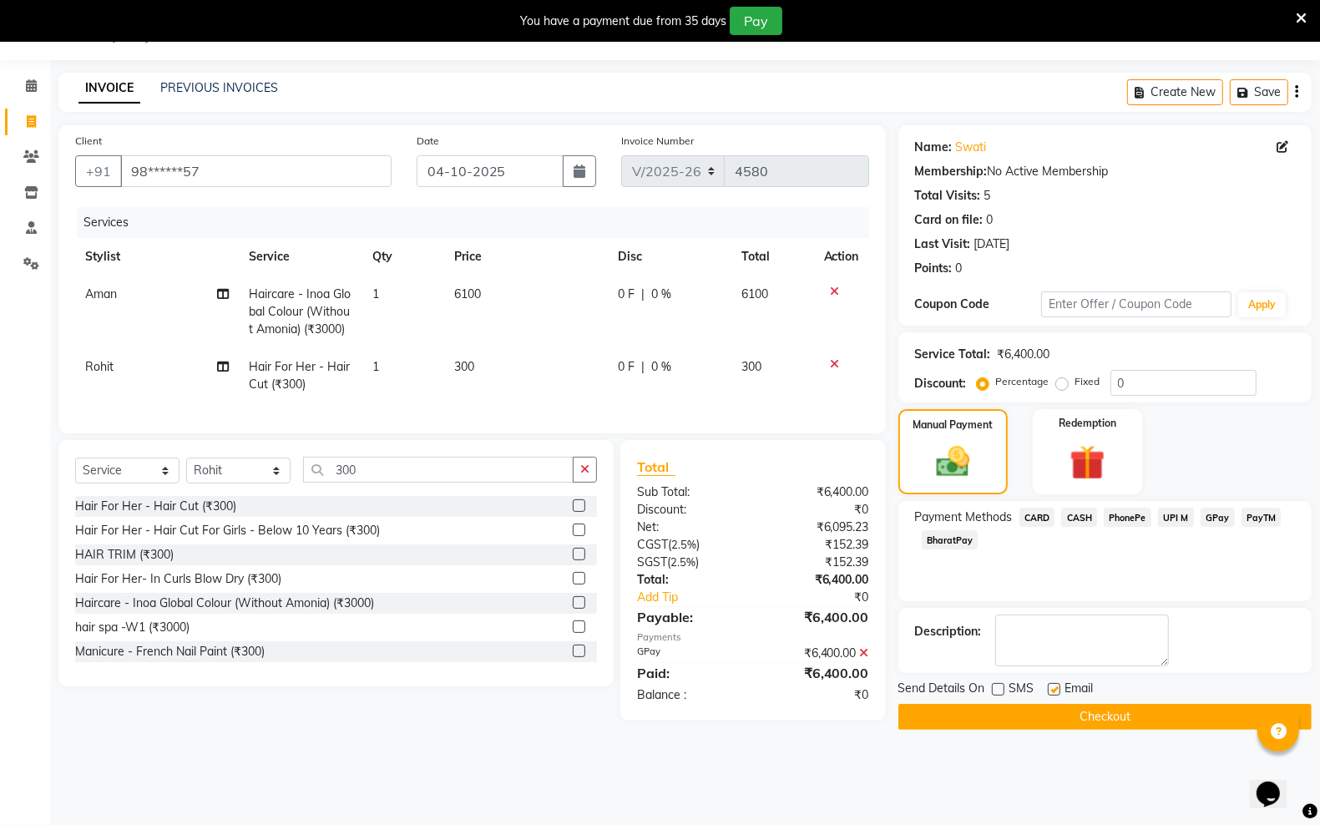
checkbox input "false"
click at [1053, 710] on button "Checkout" at bounding box center [1104, 717] width 413 height 26
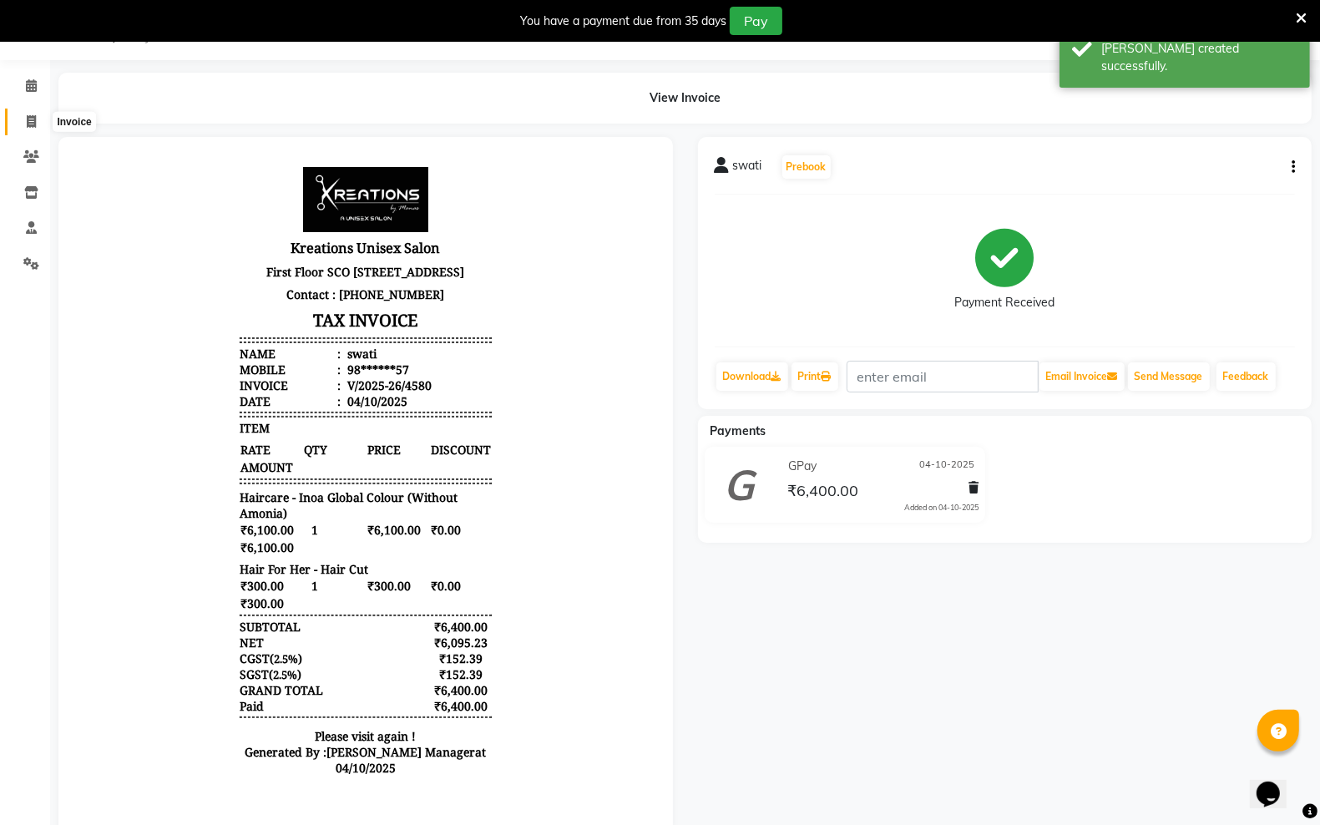
click at [30, 130] on span at bounding box center [31, 122] width 29 height 19
select select "6161"
select select "service"
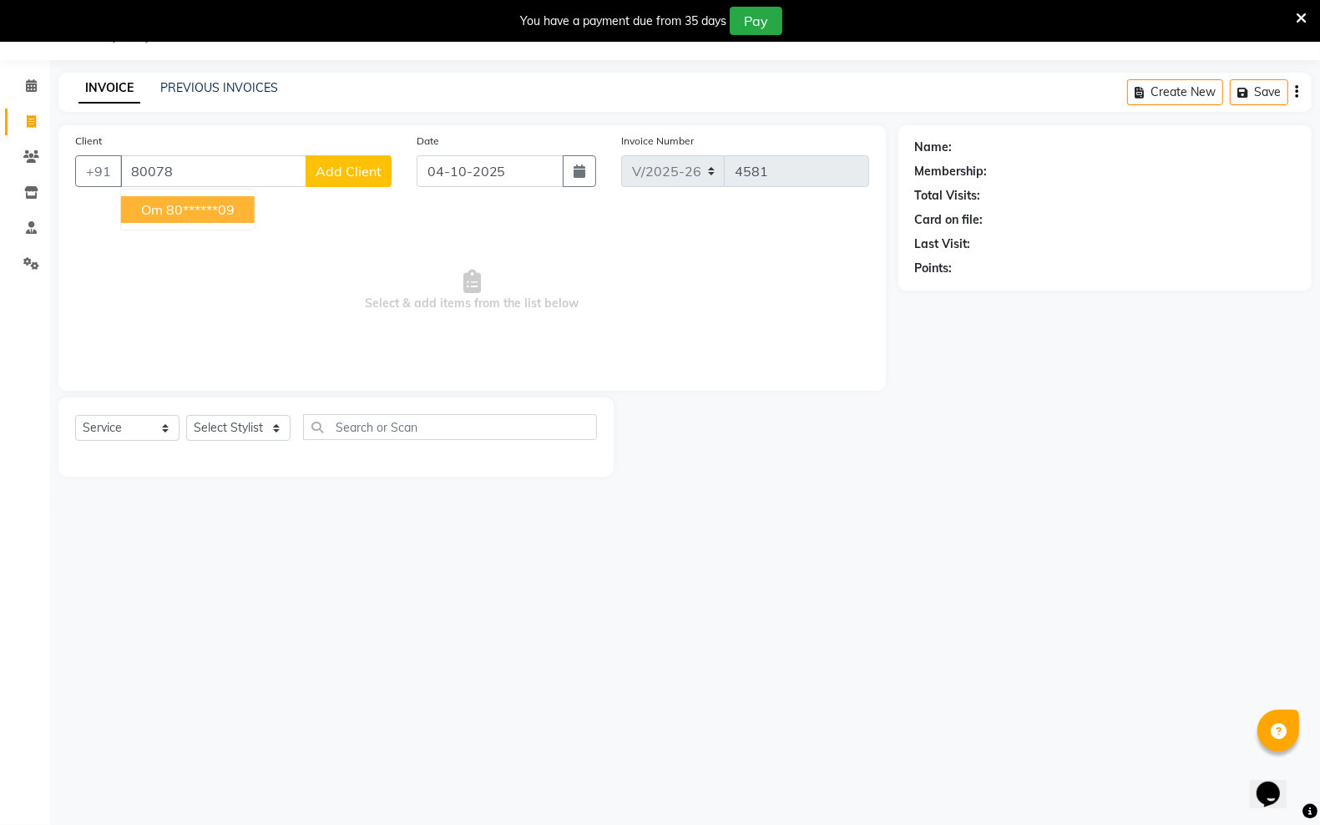
click at [218, 209] on ngb-highlight "80******09" at bounding box center [200, 209] width 68 height 17
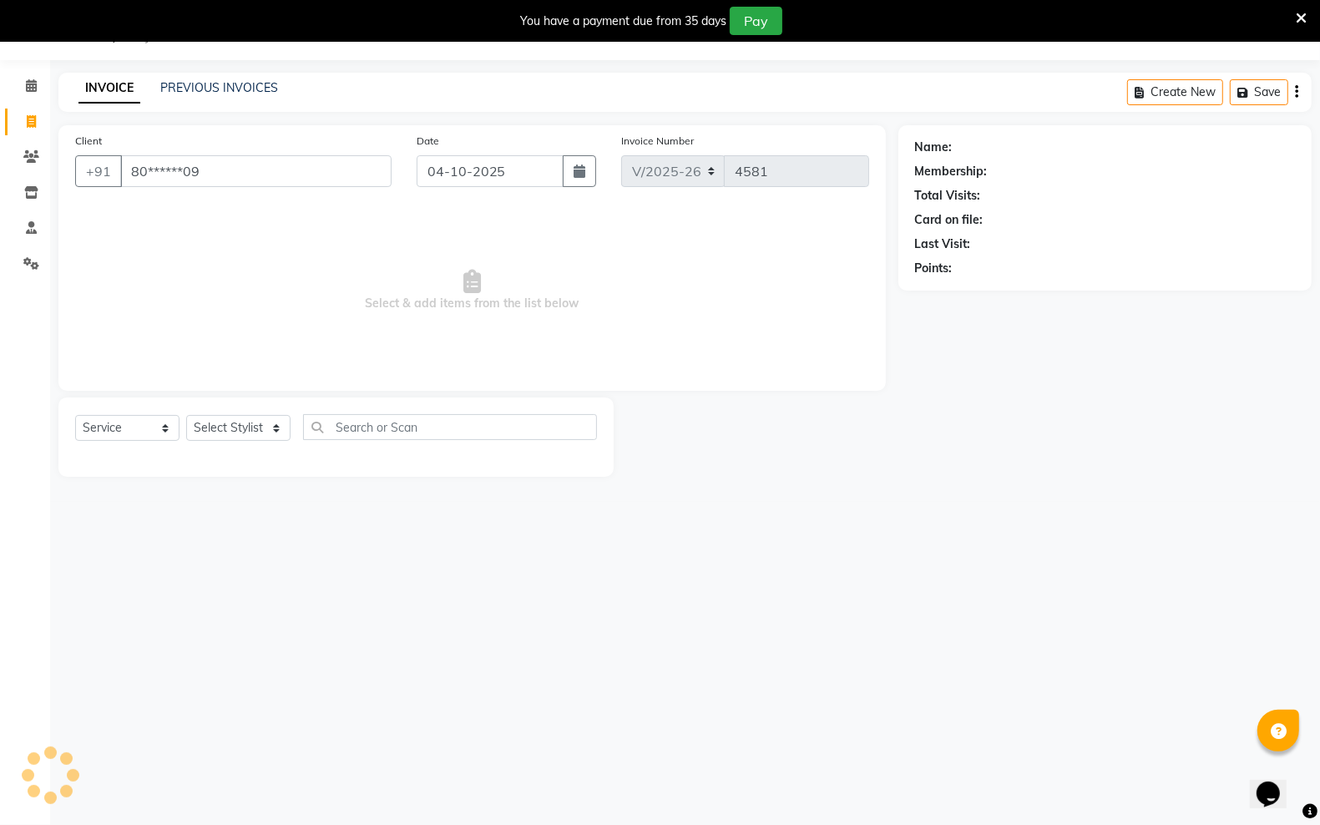
type input "80******09"
click at [284, 422] on select "Select Stylist [PERSON_NAME] [PERSON_NAME] [PERSON_NAME] [PERSON_NAME] sector 2…" at bounding box center [238, 428] width 104 height 26
select select "45419"
click at [186, 415] on select "Select Stylist [PERSON_NAME] [PERSON_NAME] [PERSON_NAME] [PERSON_NAME] sector 2…" at bounding box center [238, 428] width 104 height 26
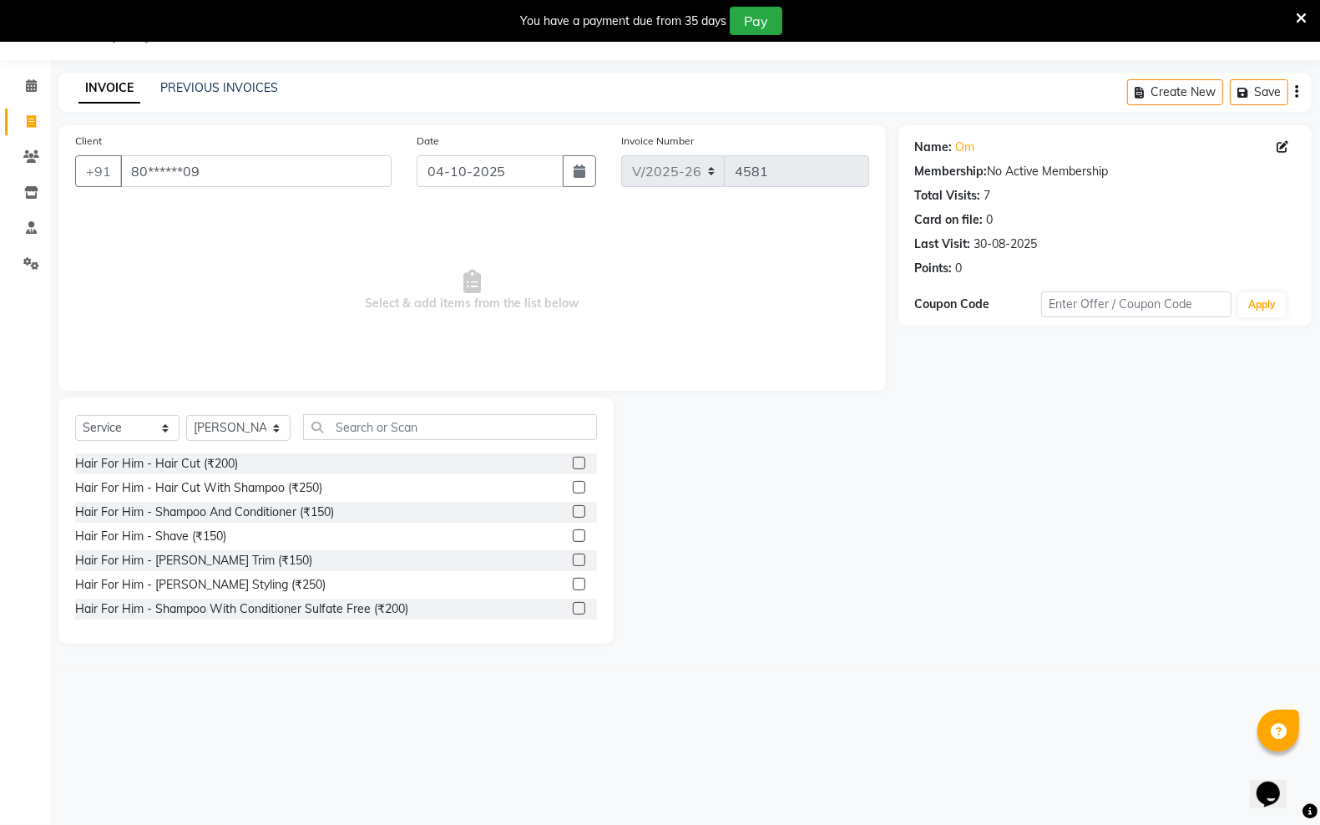
click at [349, 411] on div "Select Service Product Membership Package Voucher Prepaid Gift Card Select Styl…" at bounding box center [335, 520] width 555 height 246
click at [498, 419] on input "text" at bounding box center [450, 427] width 294 height 26
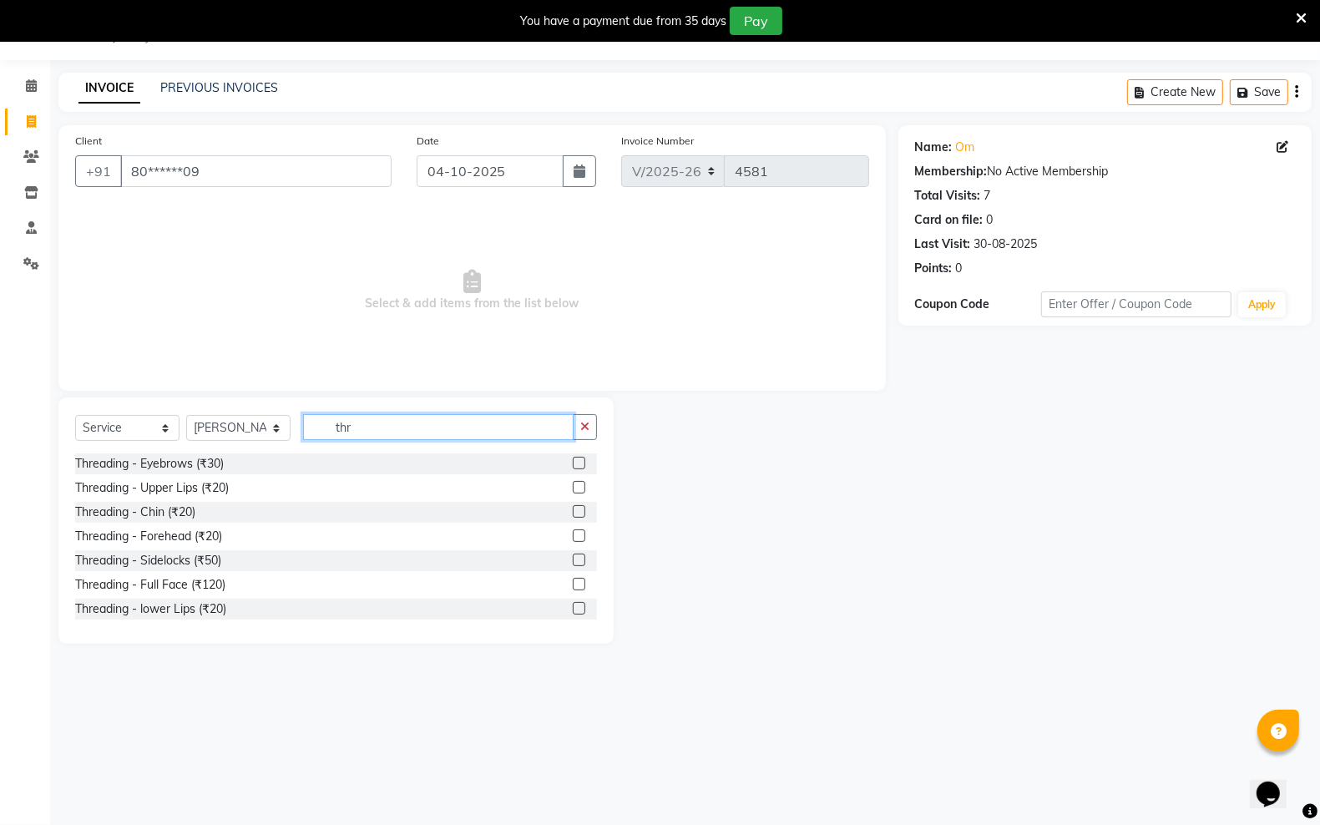
type input "thr"
click at [573, 459] on label at bounding box center [579, 463] width 13 height 13
click at [573, 459] on input "checkbox" at bounding box center [578, 463] width 11 height 11
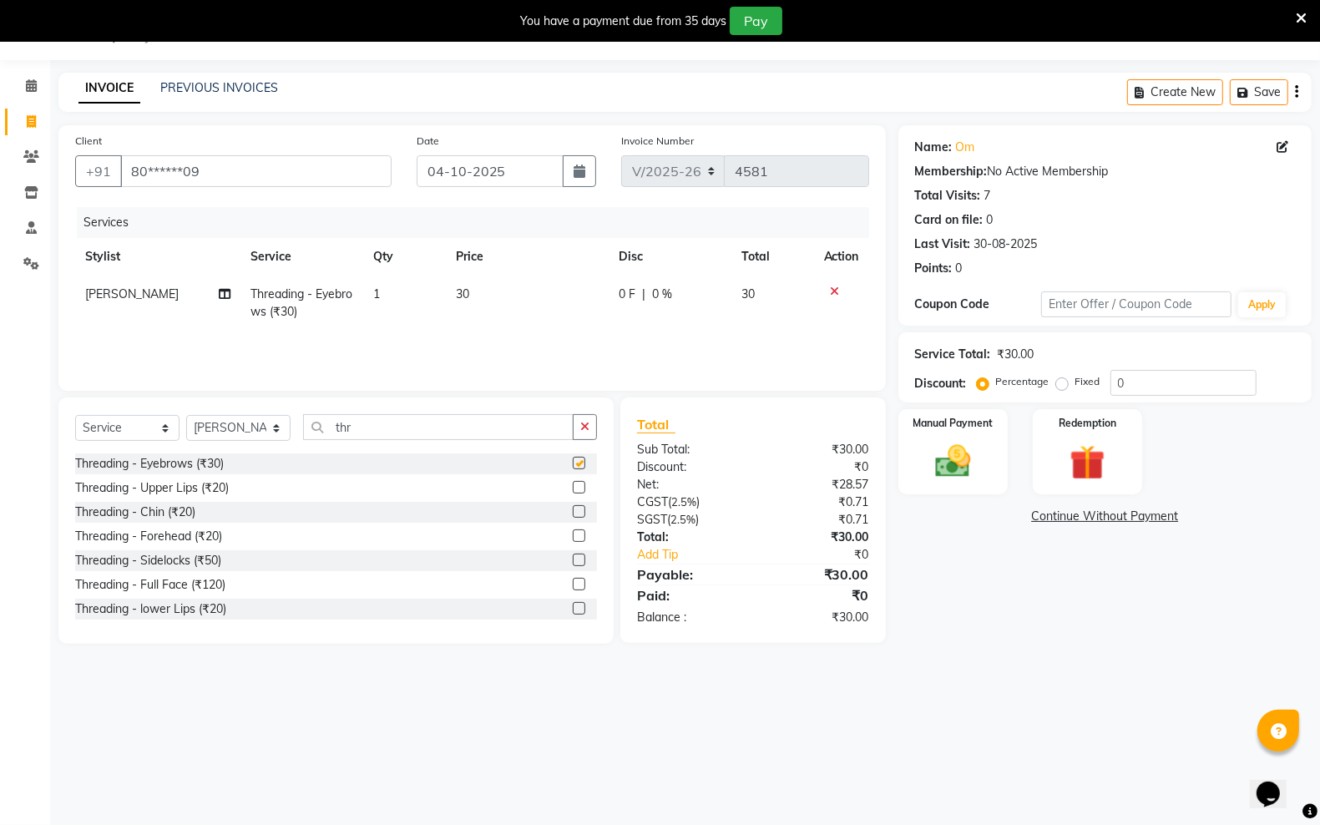
checkbox input "false"
click at [573, 481] on label at bounding box center [579, 487] width 13 height 13
click at [573, 482] on input "checkbox" at bounding box center [578, 487] width 11 height 11
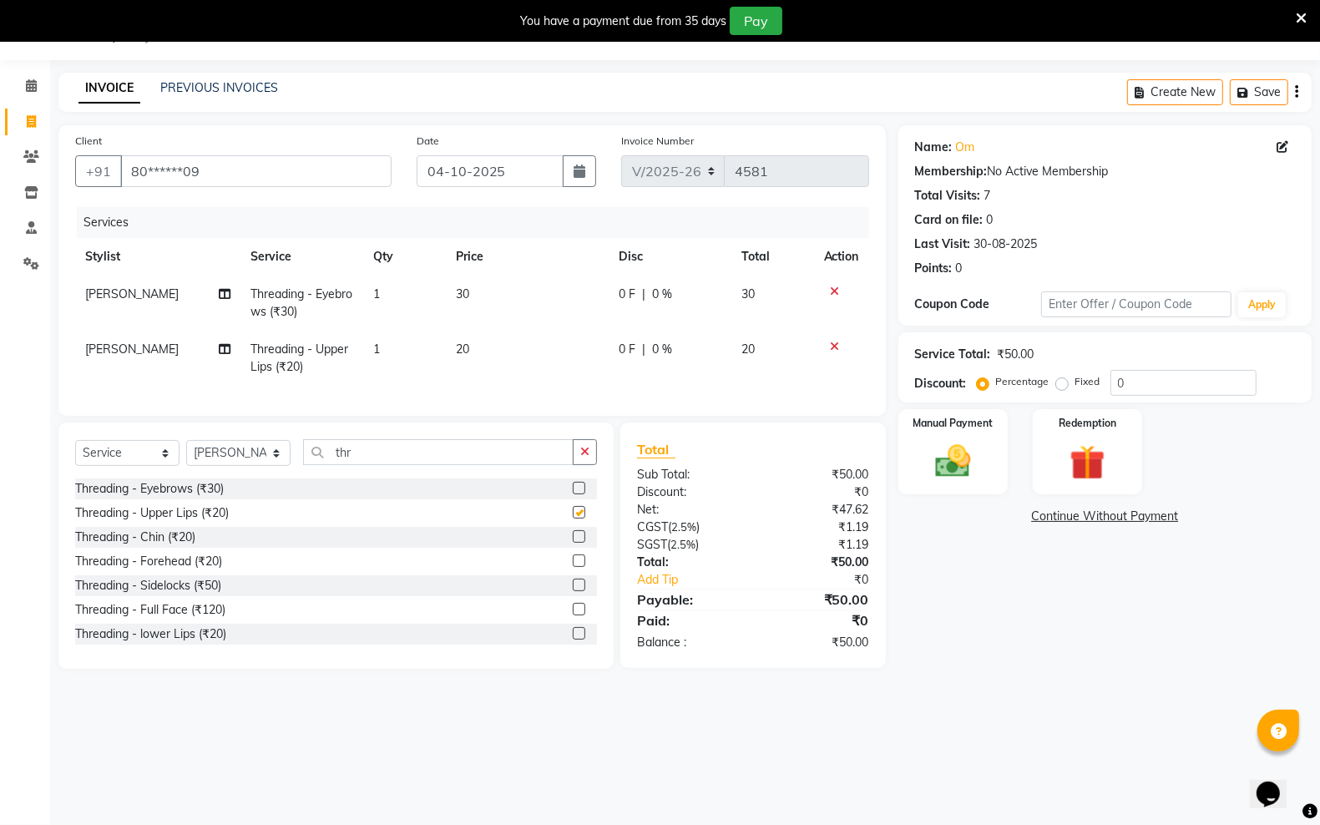
checkbox input "false"
click at [491, 465] on input "thr" at bounding box center [438, 452] width 270 height 26
type input "t"
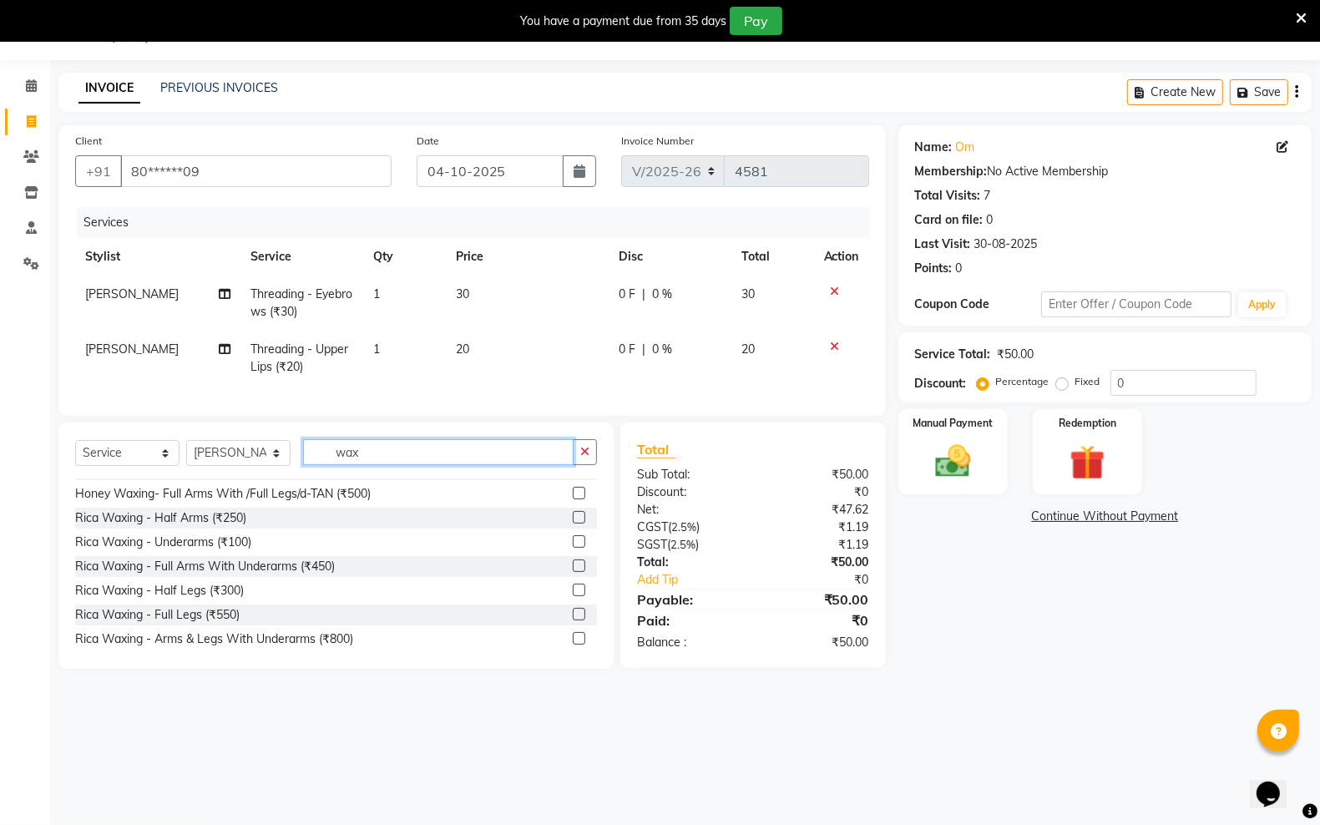
scroll to position [491, 0]
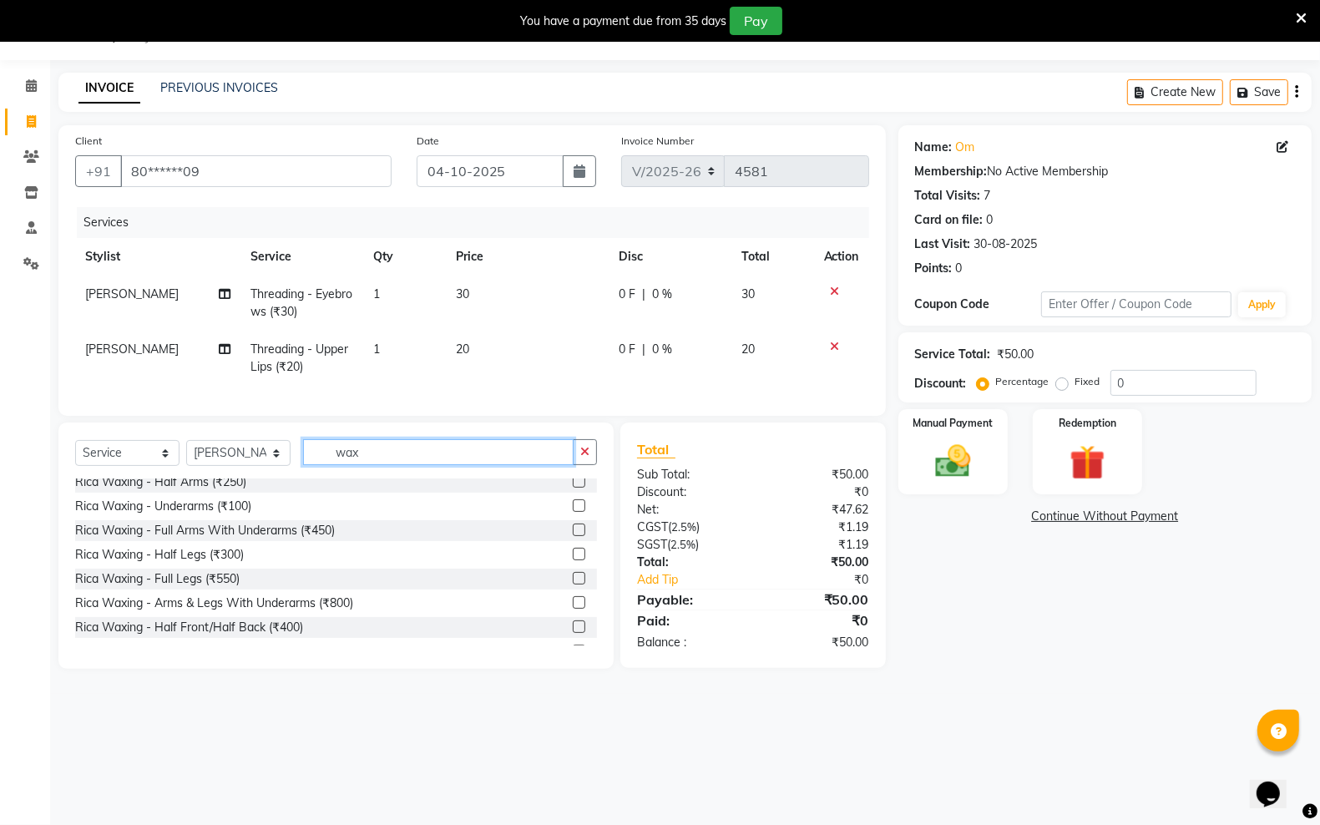
type input "wax"
click at [573, 536] on label at bounding box center [579, 529] width 13 height 13
click at [573, 536] on input "checkbox" at bounding box center [578, 530] width 11 height 11
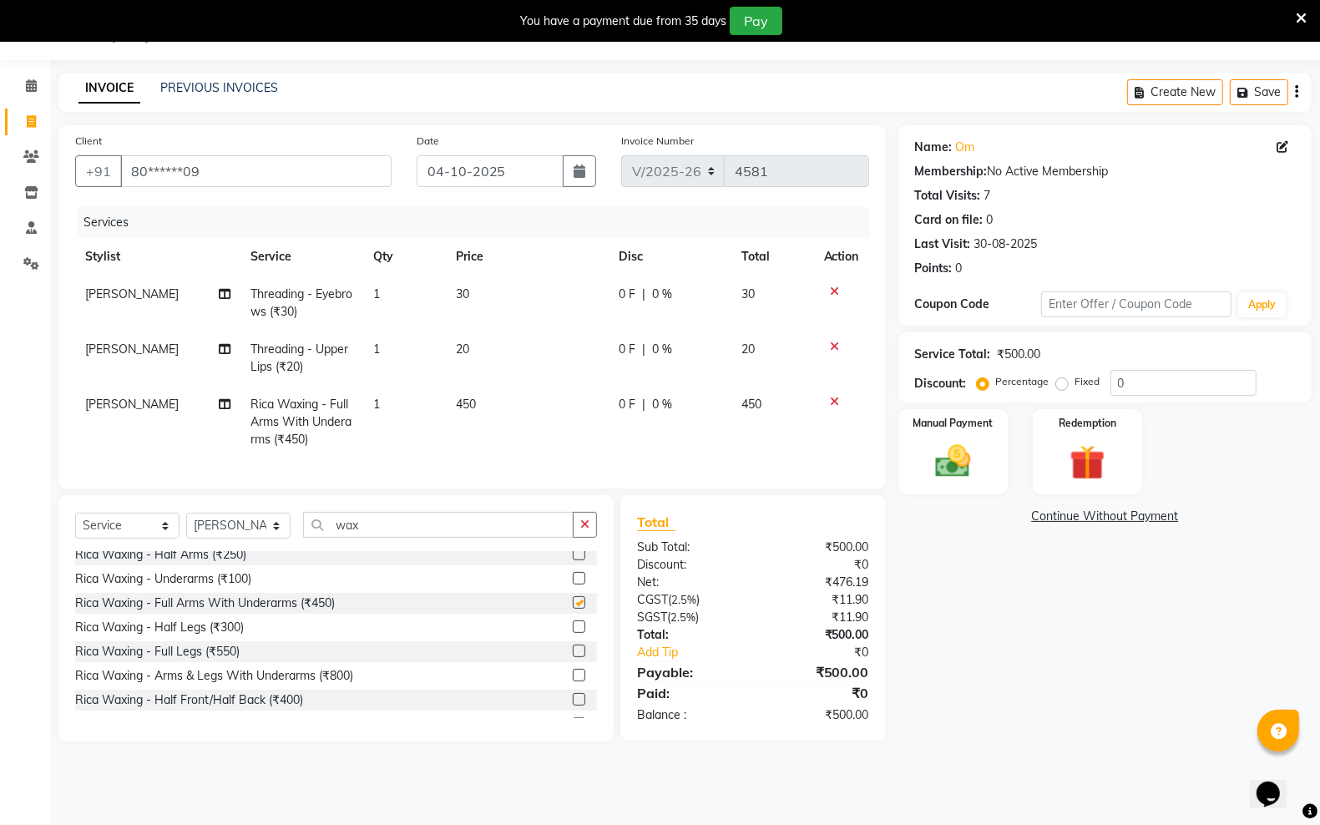
checkbox input "false"
click at [912, 456] on div "Manual Payment" at bounding box center [953, 451] width 114 height 88
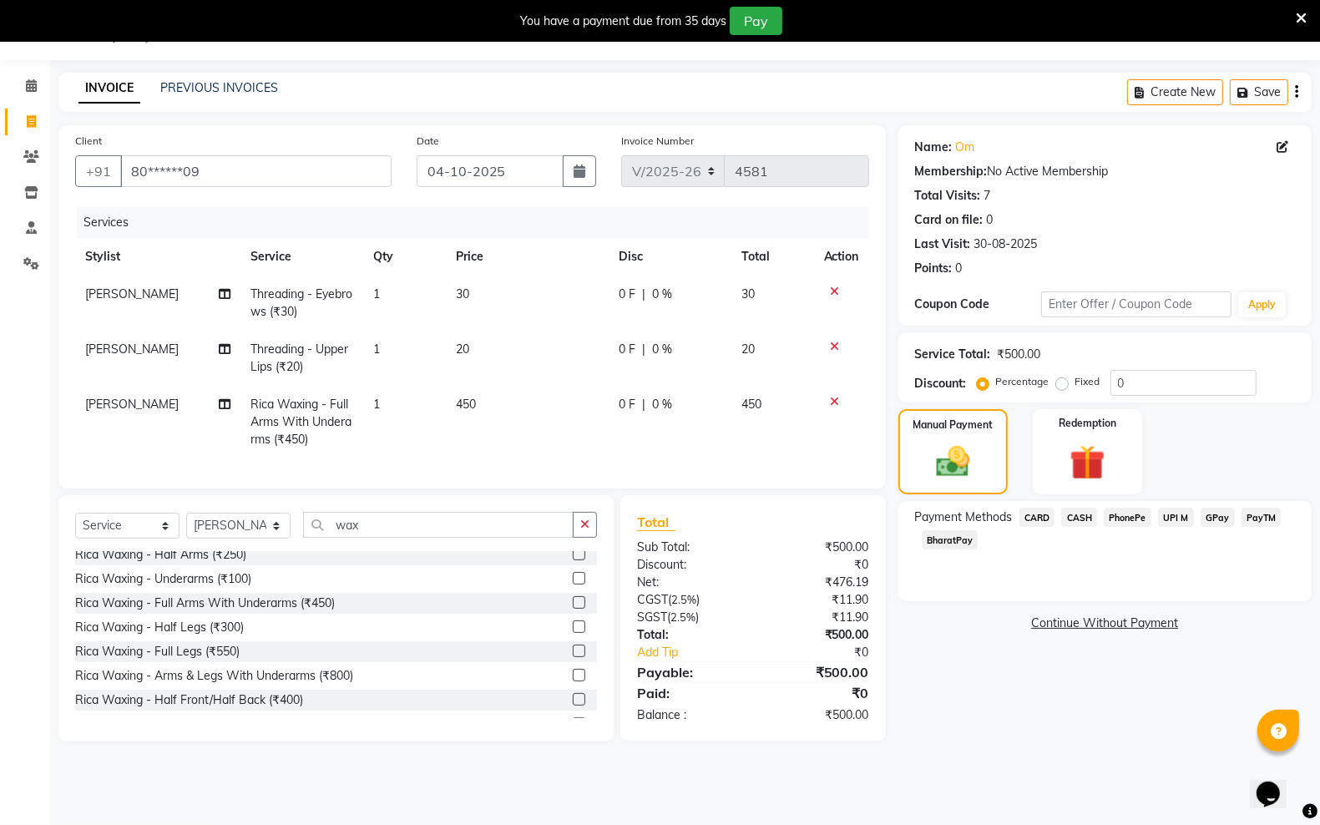
click at [1245, 509] on span "PayTM" at bounding box center [1261, 517] width 40 height 19
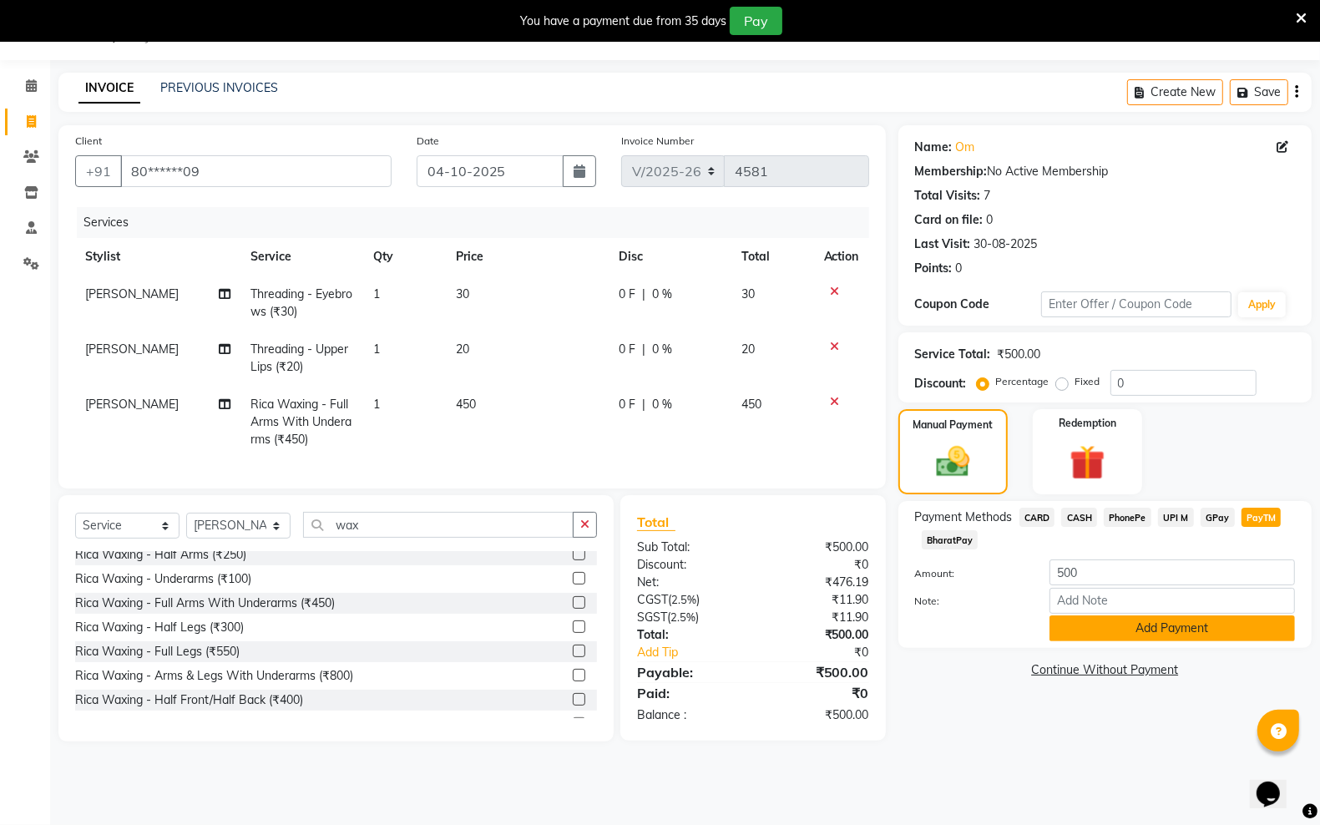
click at [1177, 622] on button "Add Payment" at bounding box center [1171, 628] width 245 height 26
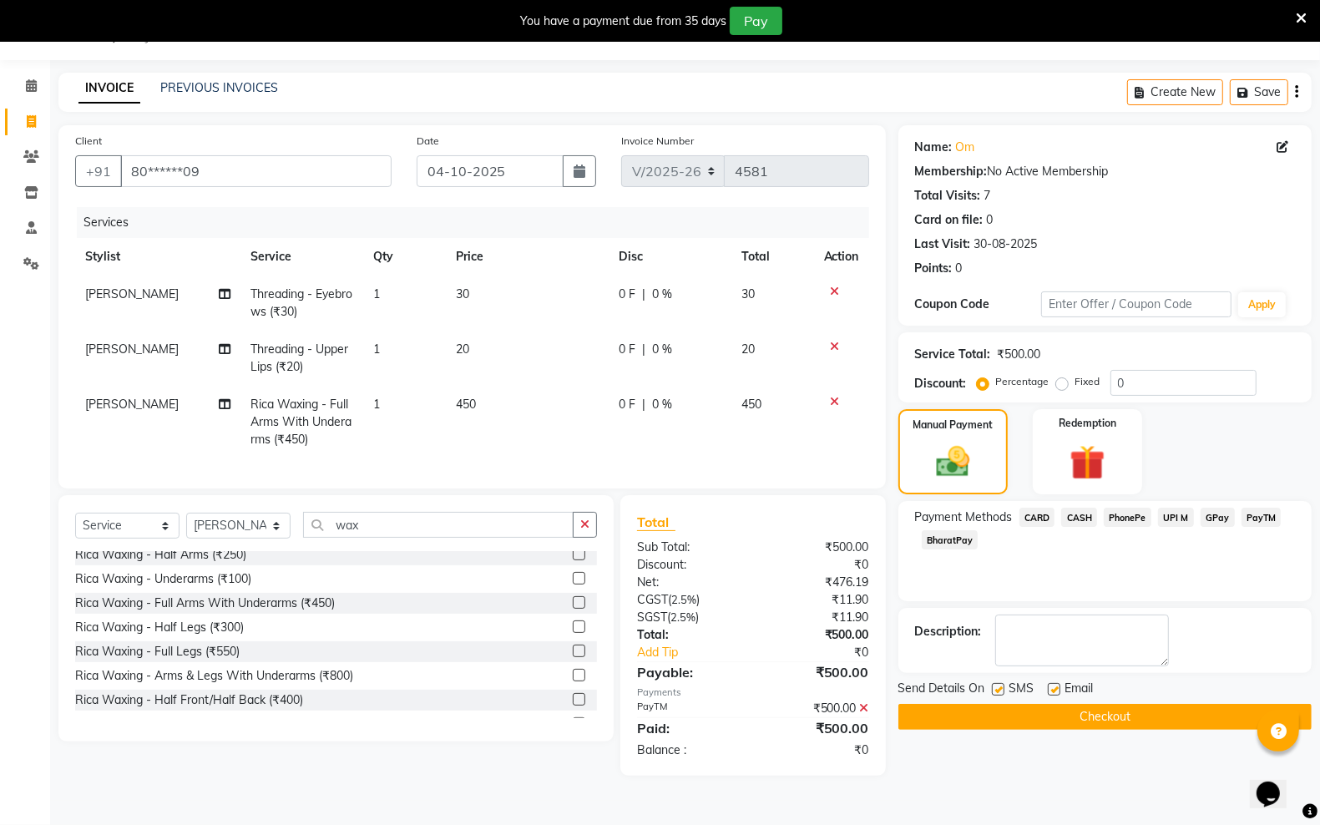
click at [1114, 718] on button "Checkout" at bounding box center [1104, 717] width 413 height 26
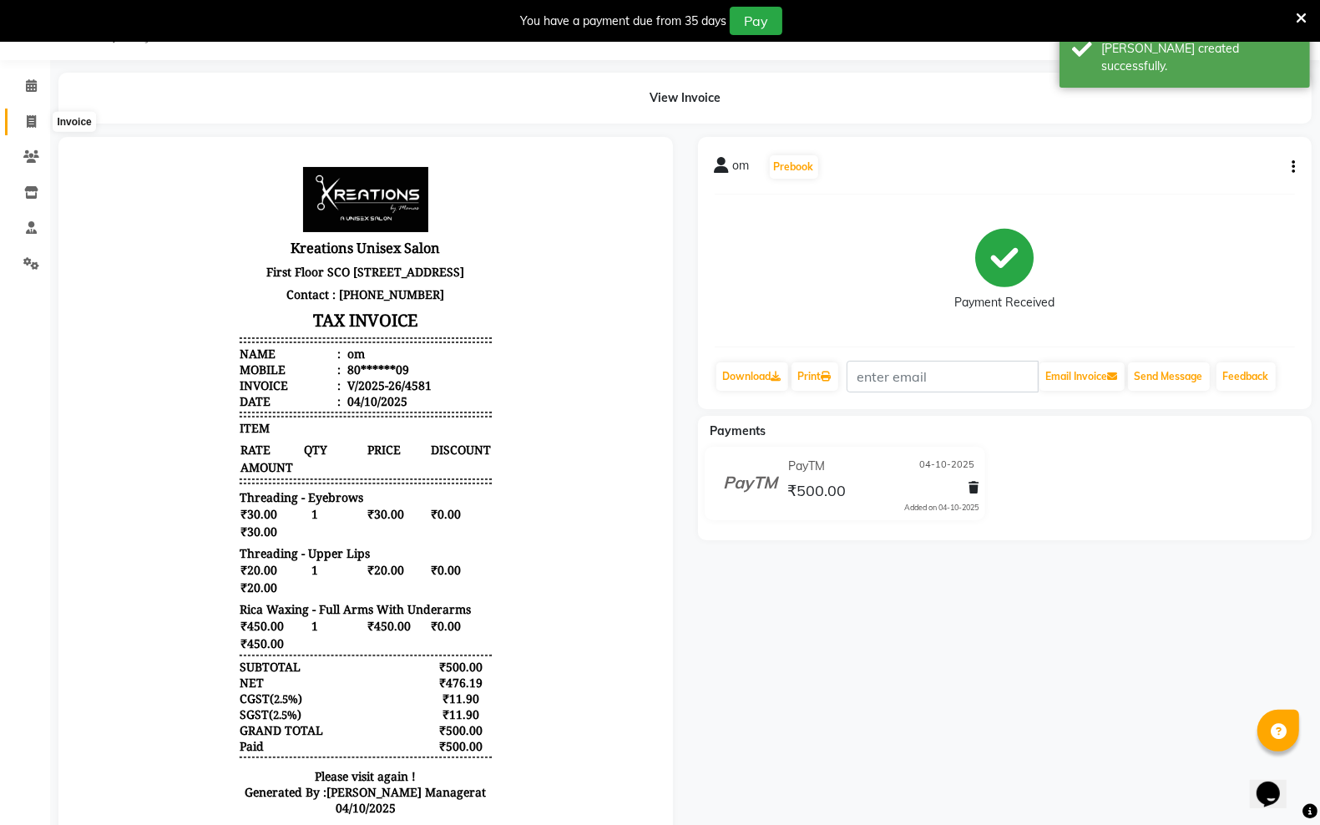
click at [31, 119] on icon at bounding box center [31, 121] width 9 height 13
select select "6161"
select select "service"
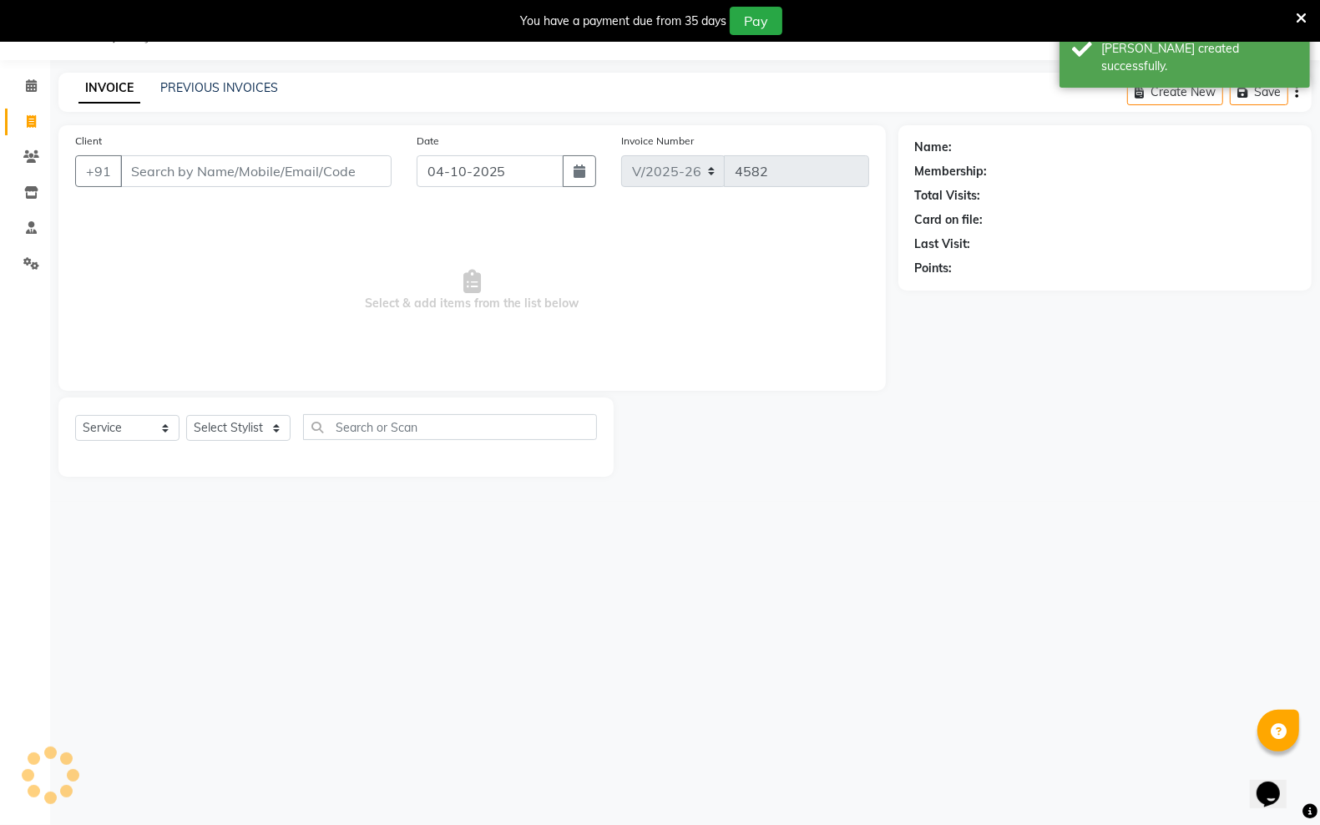
click at [140, 173] on input "Client" at bounding box center [255, 171] width 271 height 32
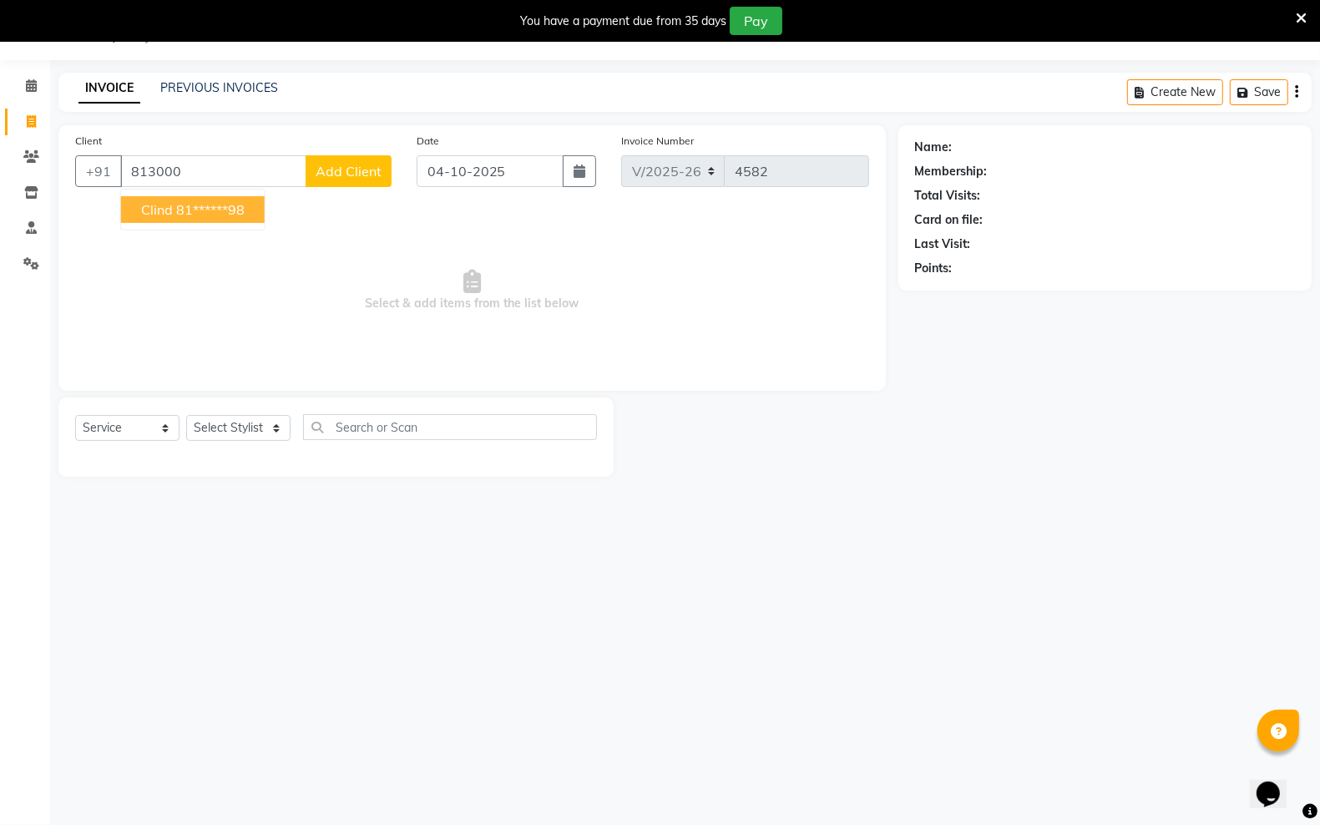
click at [181, 213] on ngb-highlight "81******98" at bounding box center [210, 209] width 68 height 17
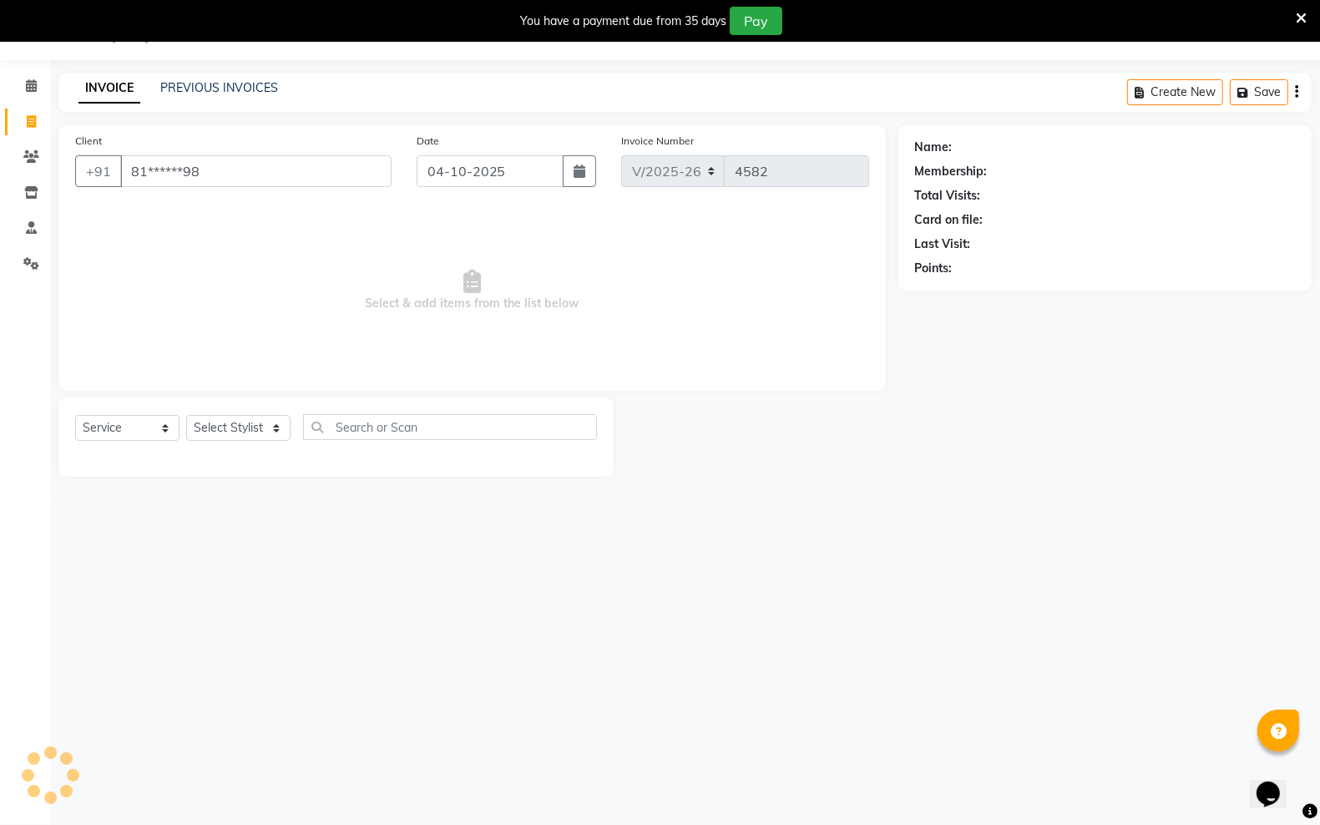
type input "81******98"
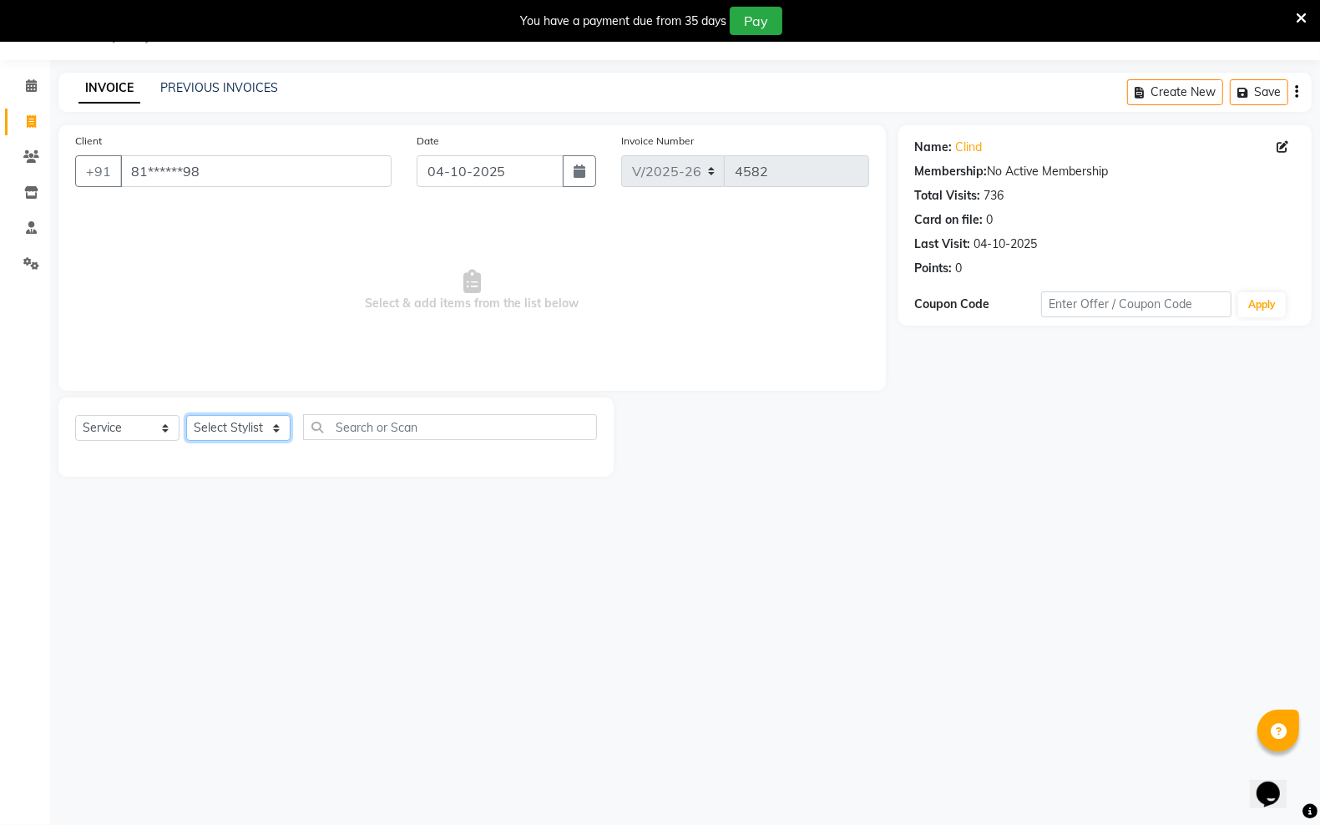
click at [272, 427] on select "Select Stylist [PERSON_NAME] [PERSON_NAME] [PERSON_NAME] [PERSON_NAME] sector 2…" at bounding box center [238, 428] width 104 height 26
select select "71166"
click at [186, 415] on select "Select Stylist [PERSON_NAME] [PERSON_NAME] [PERSON_NAME] [PERSON_NAME] sector 2…" at bounding box center [238, 428] width 104 height 26
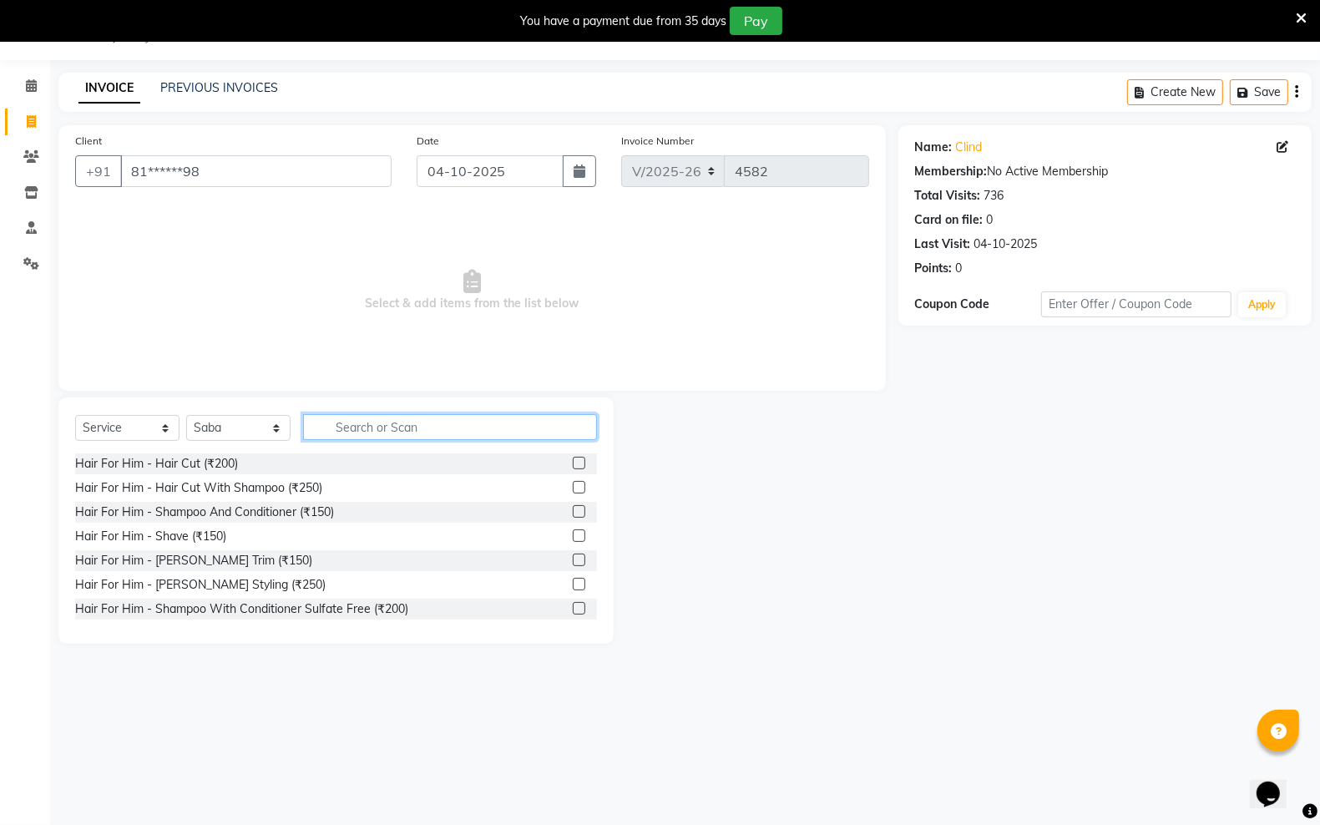
click at [344, 427] on input "text" at bounding box center [450, 427] width 294 height 26
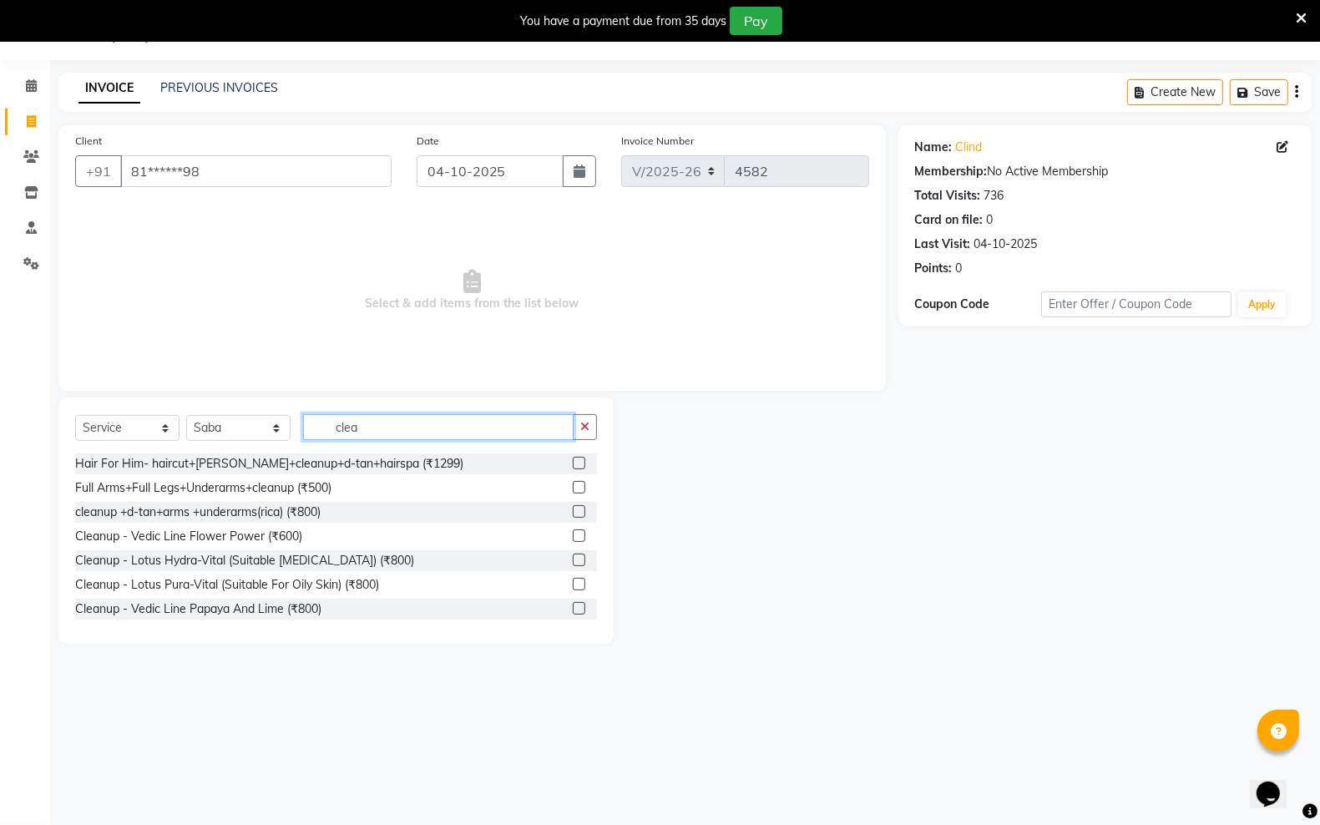
type input "clea"
click at [573, 509] on label at bounding box center [579, 511] width 13 height 13
click at [573, 509] on input "checkbox" at bounding box center [578, 512] width 11 height 11
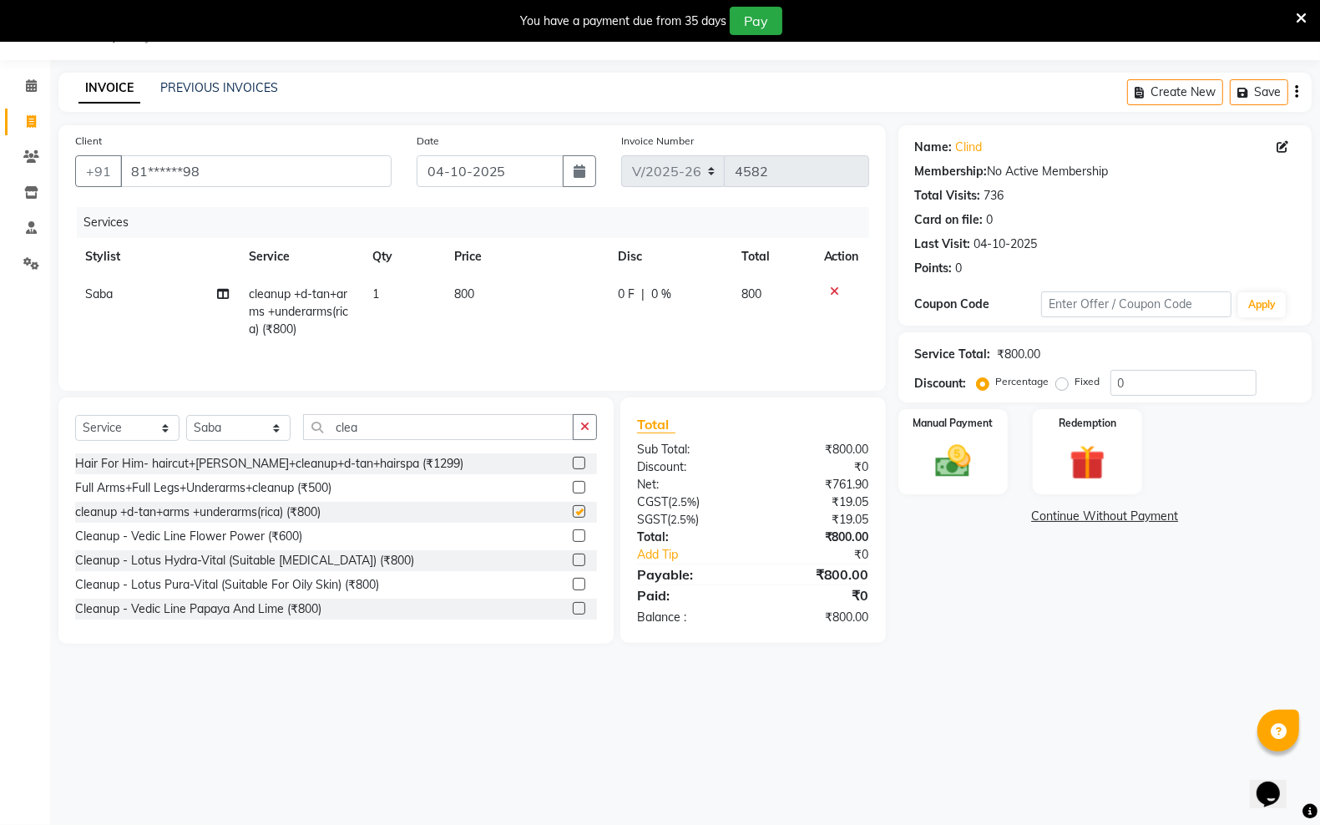
checkbox input "false"
click at [381, 424] on input "clea" at bounding box center [438, 427] width 270 height 26
type input "c"
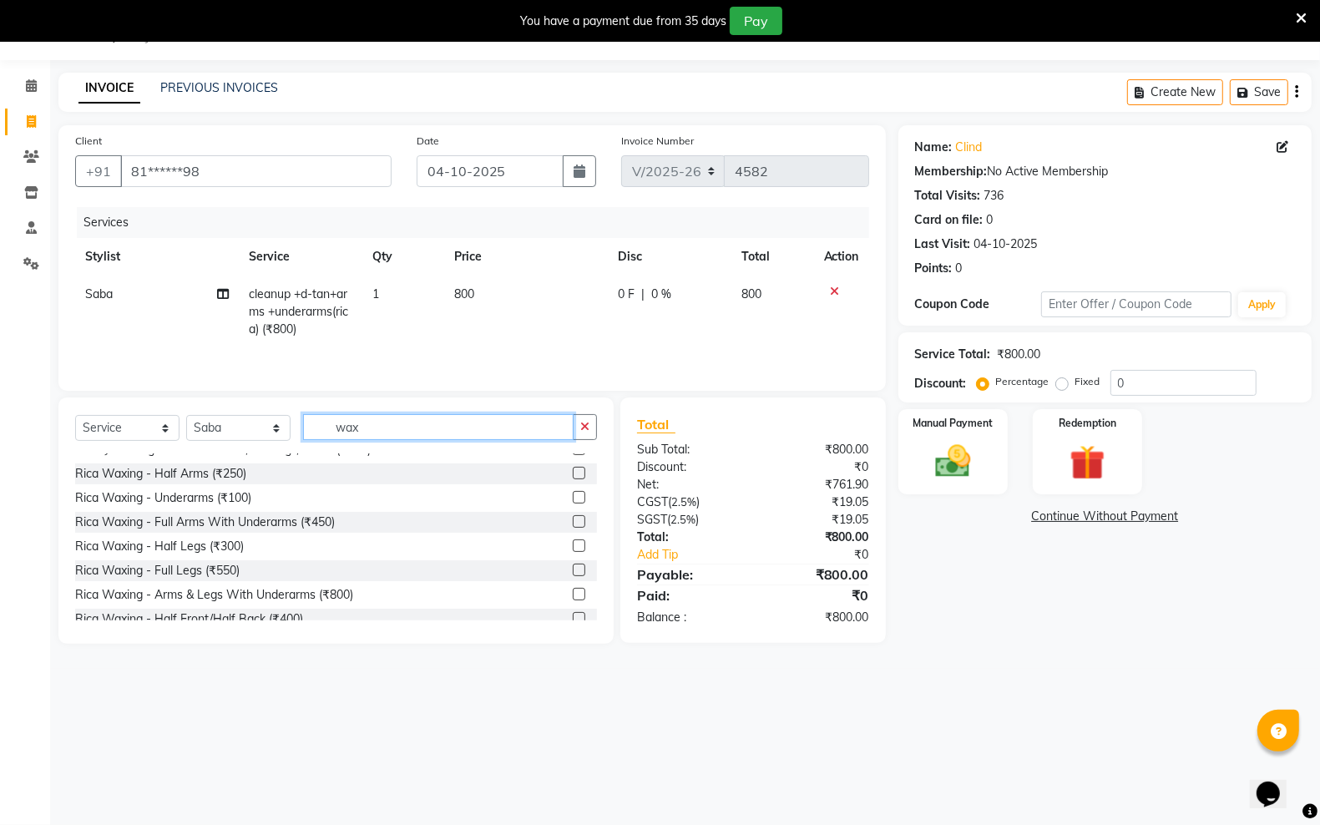
scroll to position [522, 0]
type input "wax"
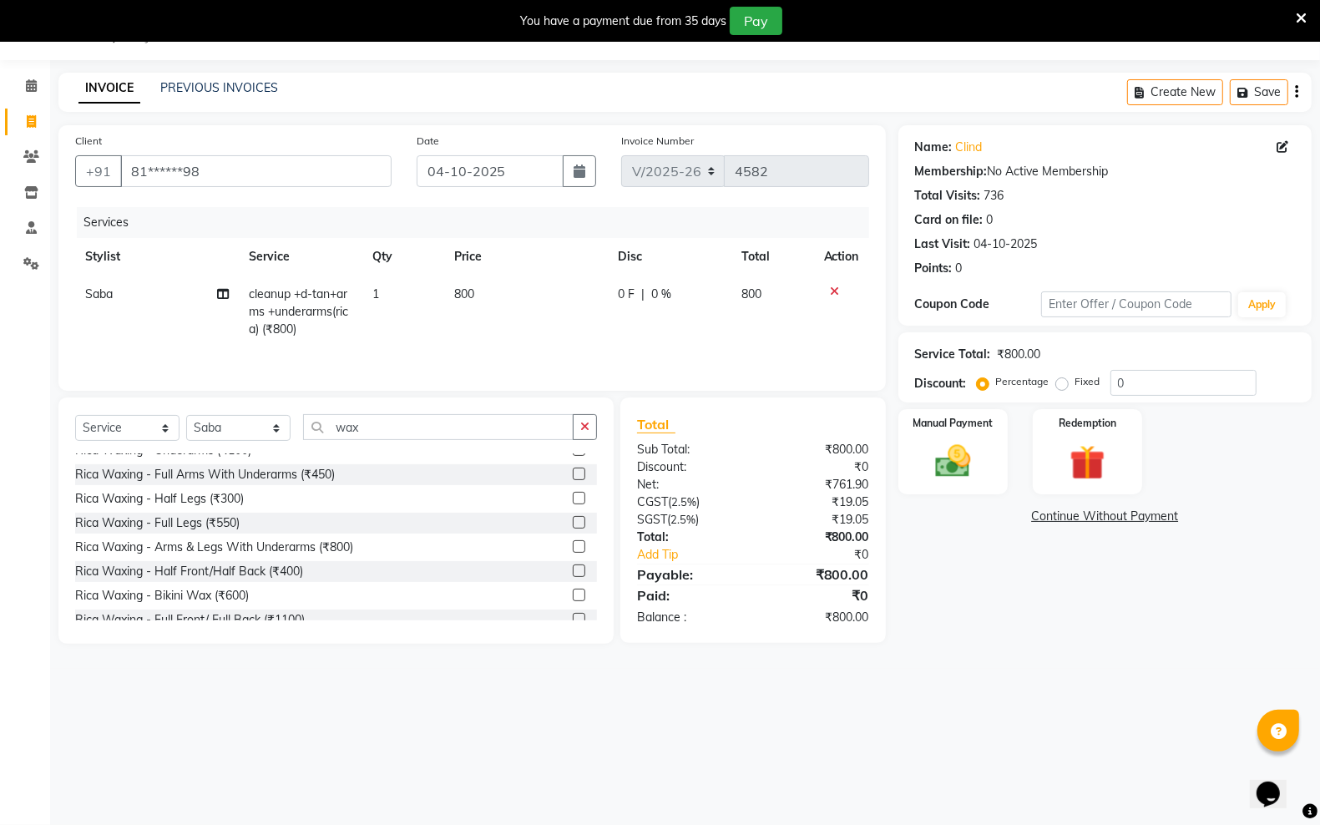
click at [573, 469] on label at bounding box center [579, 473] width 13 height 13
click at [573, 469] on input "checkbox" at bounding box center [578, 474] width 11 height 11
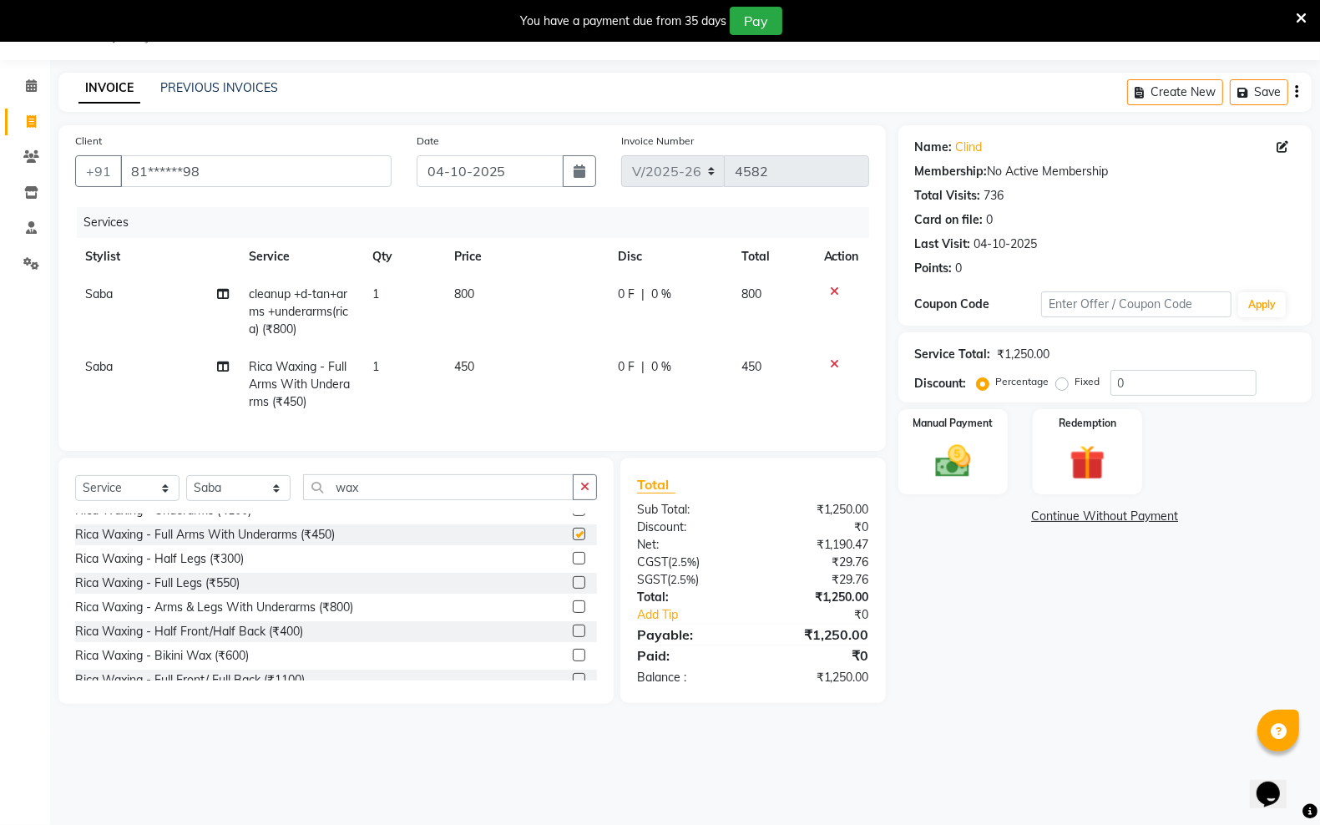
checkbox input "false"
click at [414, 497] on input "wax" at bounding box center [438, 487] width 270 height 26
type input "w"
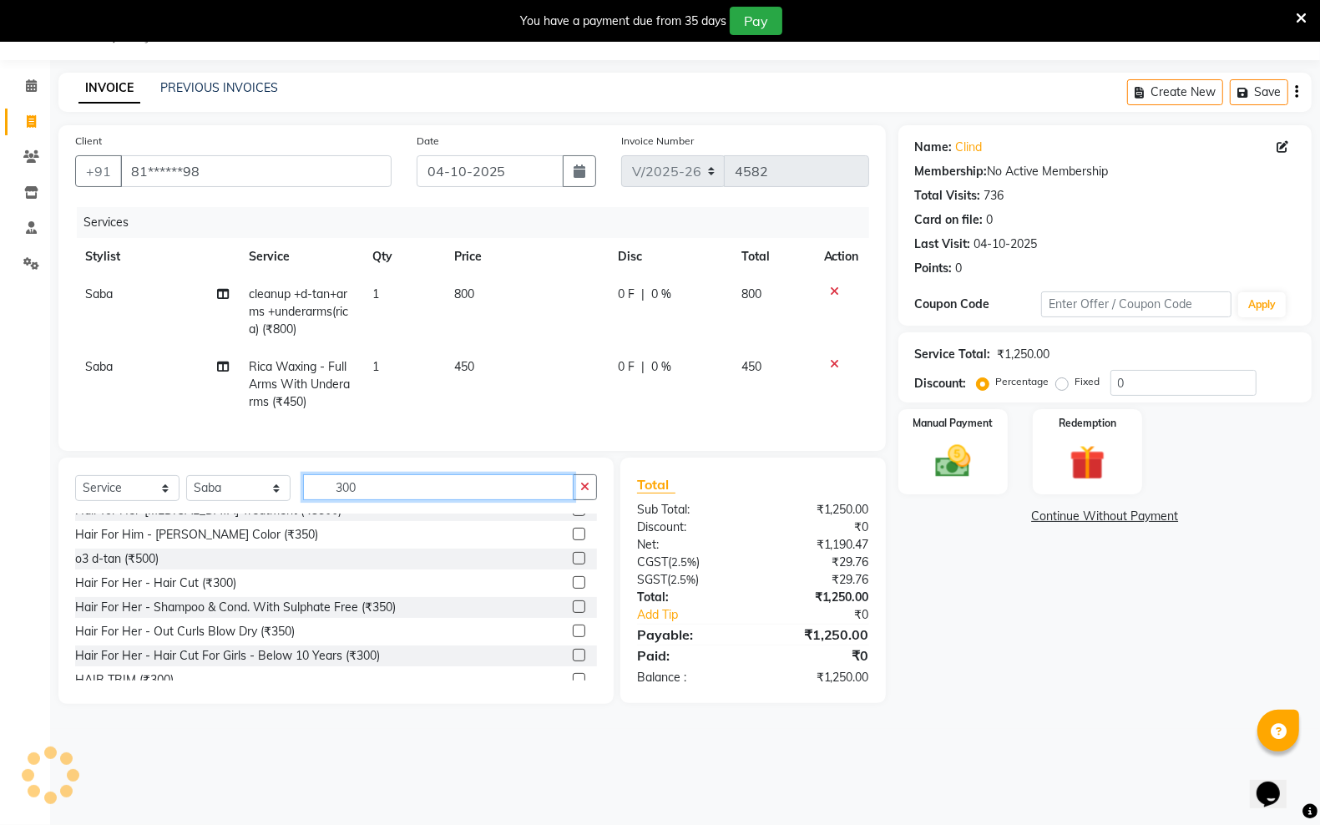
scroll to position [0, 0]
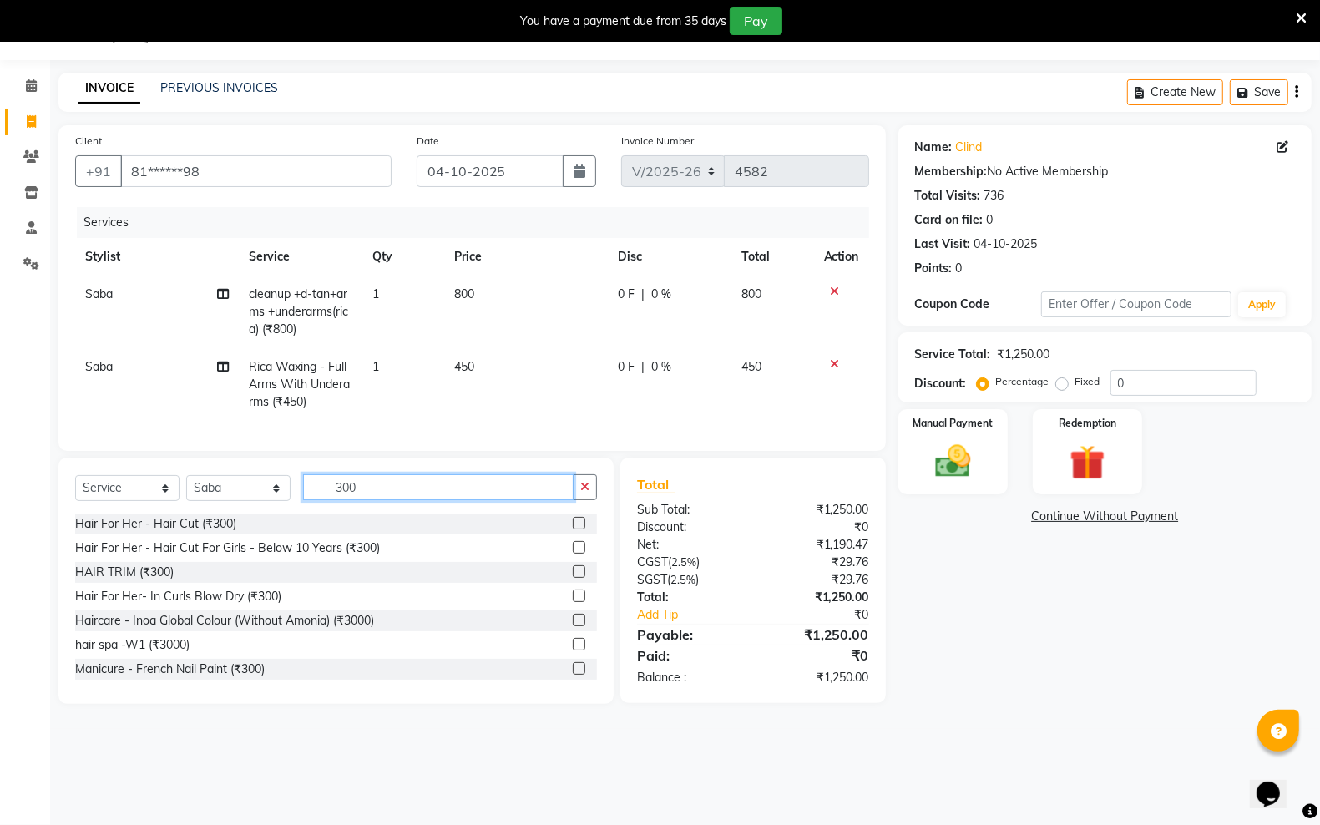
type input "300"
click at [573, 529] on label at bounding box center [579, 523] width 13 height 13
click at [573, 529] on input "checkbox" at bounding box center [578, 523] width 11 height 11
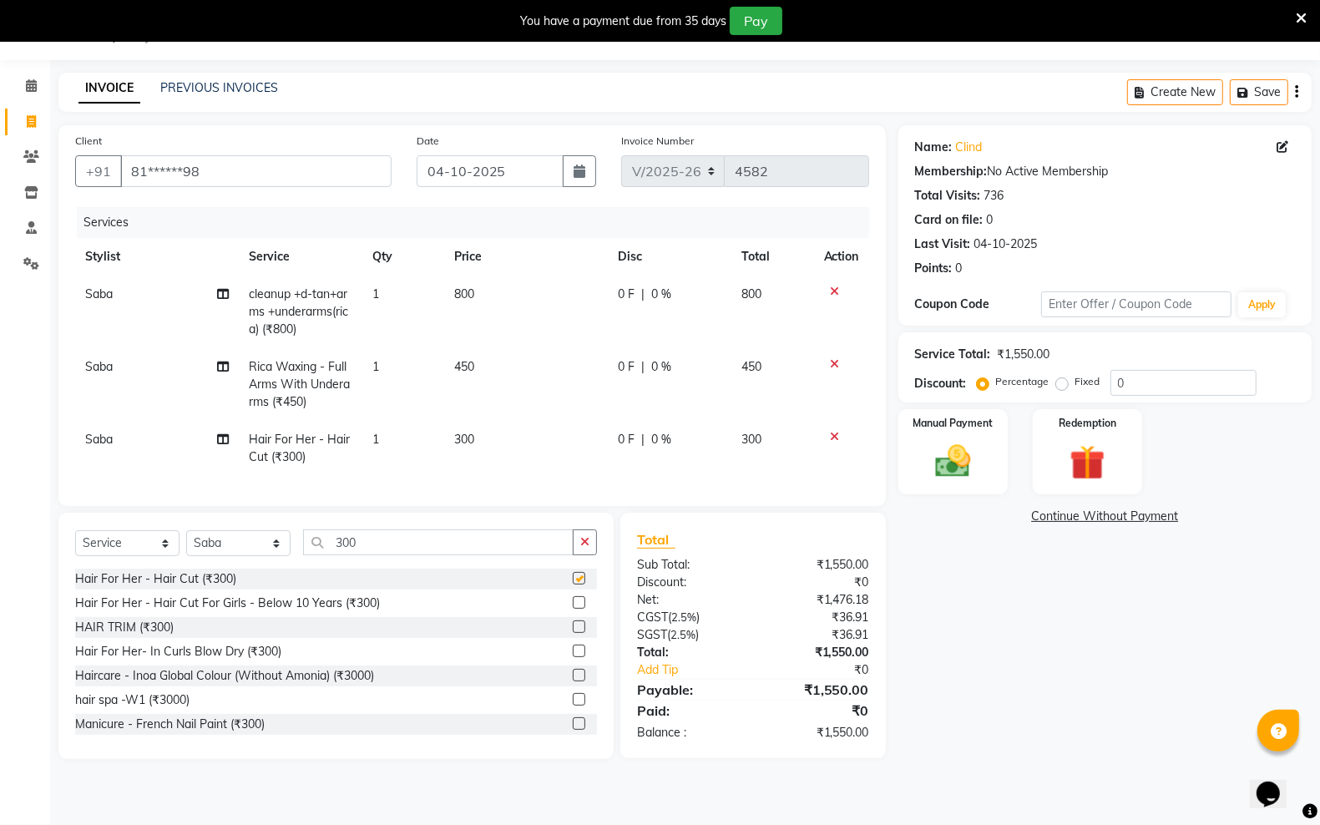
checkbox input "false"
click at [419, 568] on div "Select Service Product Membership Package Voucher Prepaid Gift Card Select Styl…" at bounding box center [336, 548] width 522 height 39
click at [419, 540] on div "Select Service Product Membership Package Voucher Prepaid Gift Card Select Styl…" at bounding box center [335, 636] width 555 height 246
click at [419, 549] on input "300" at bounding box center [438, 542] width 270 height 26
type input "3"
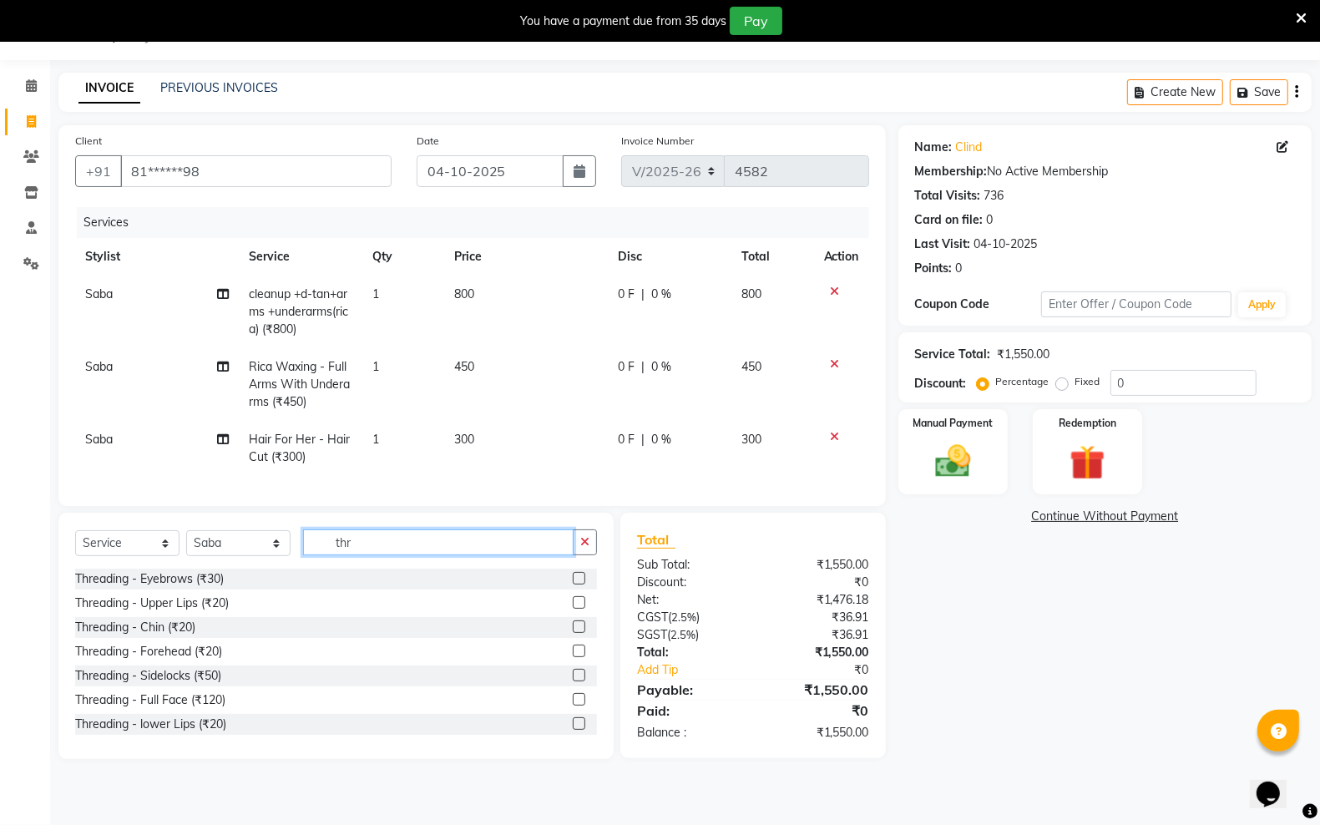
type input "thr"
click at [573, 585] on div at bounding box center [585, 578] width 24 height 21
click at [573, 584] on label at bounding box center [579, 578] width 13 height 13
click at [573, 584] on input "checkbox" at bounding box center [578, 578] width 11 height 11
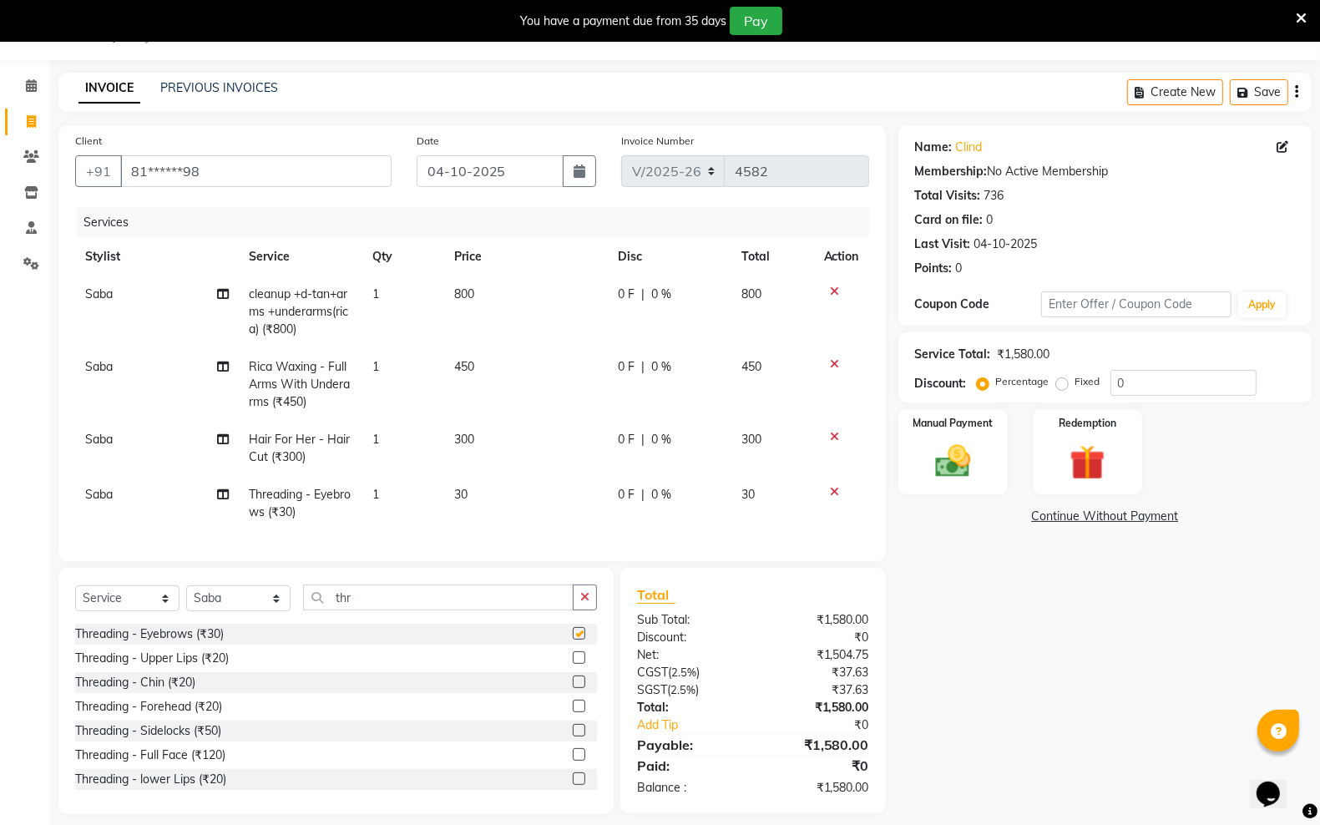
checkbox input "false"
click at [573, 664] on label at bounding box center [579, 657] width 13 height 13
click at [573, 664] on input "checkbox" at bounding box center [578, 658] width 11 height 11
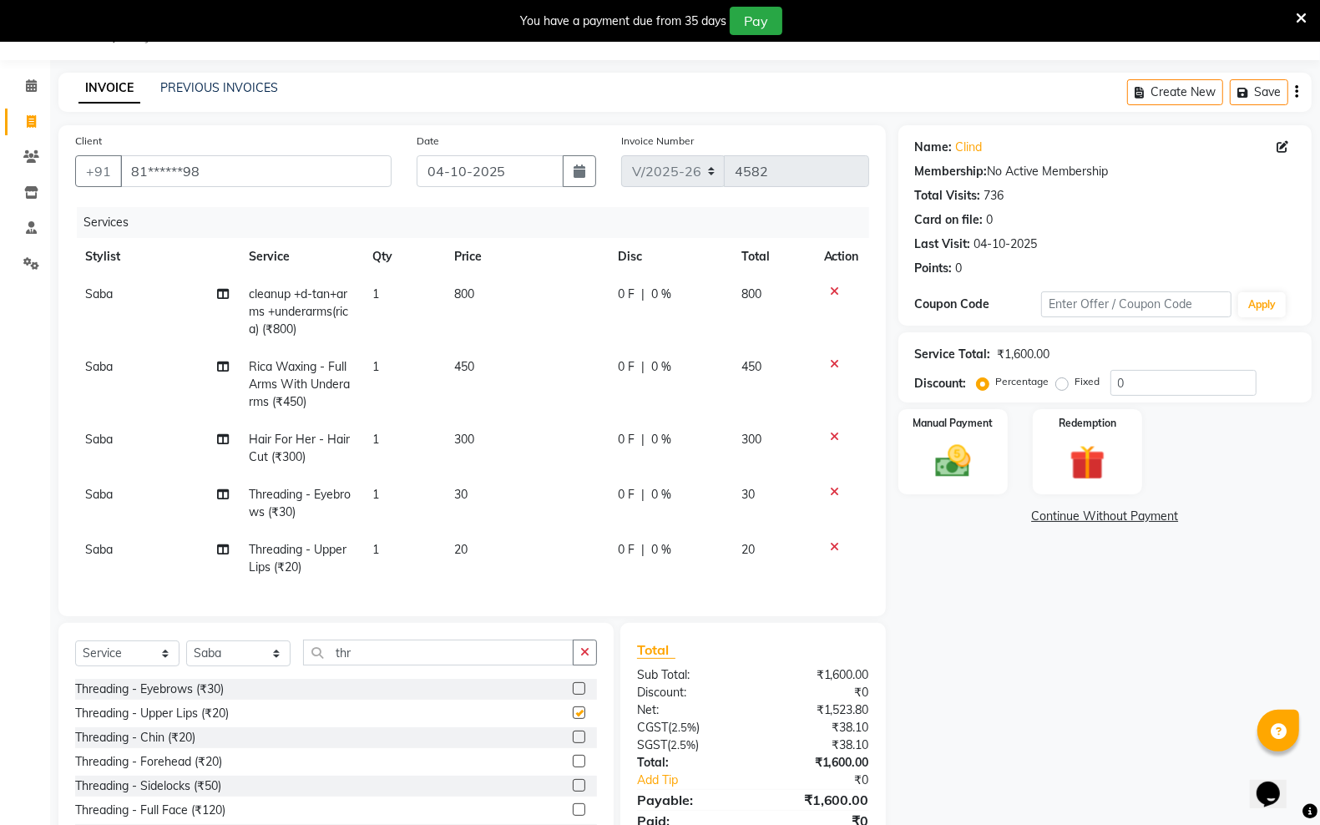
checkbox input "false"
click at [925, 464] on img at bounding box center [952, 461] width 59 height 42
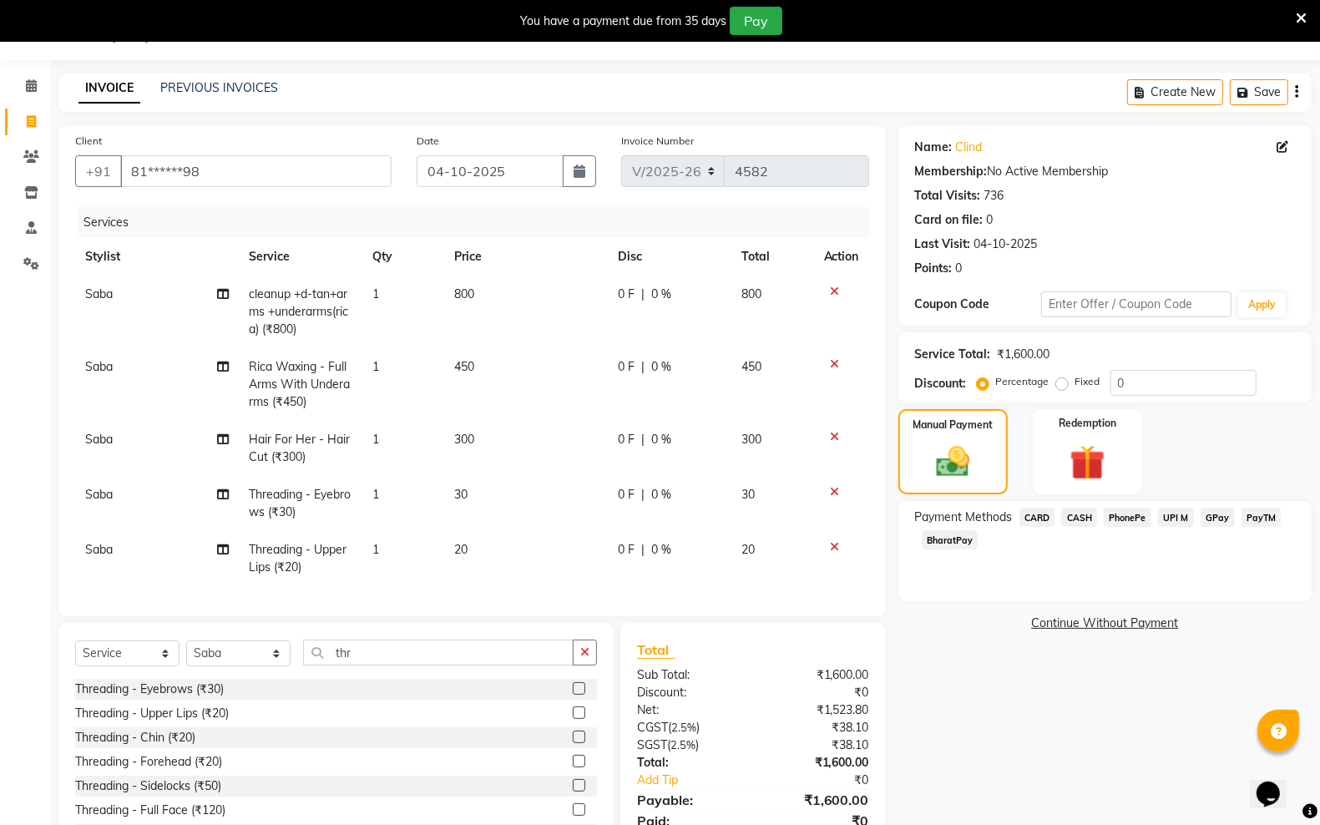
click at [1225, 516] on span "GPay" at bounding box center [1217, 517] width 34 height 19
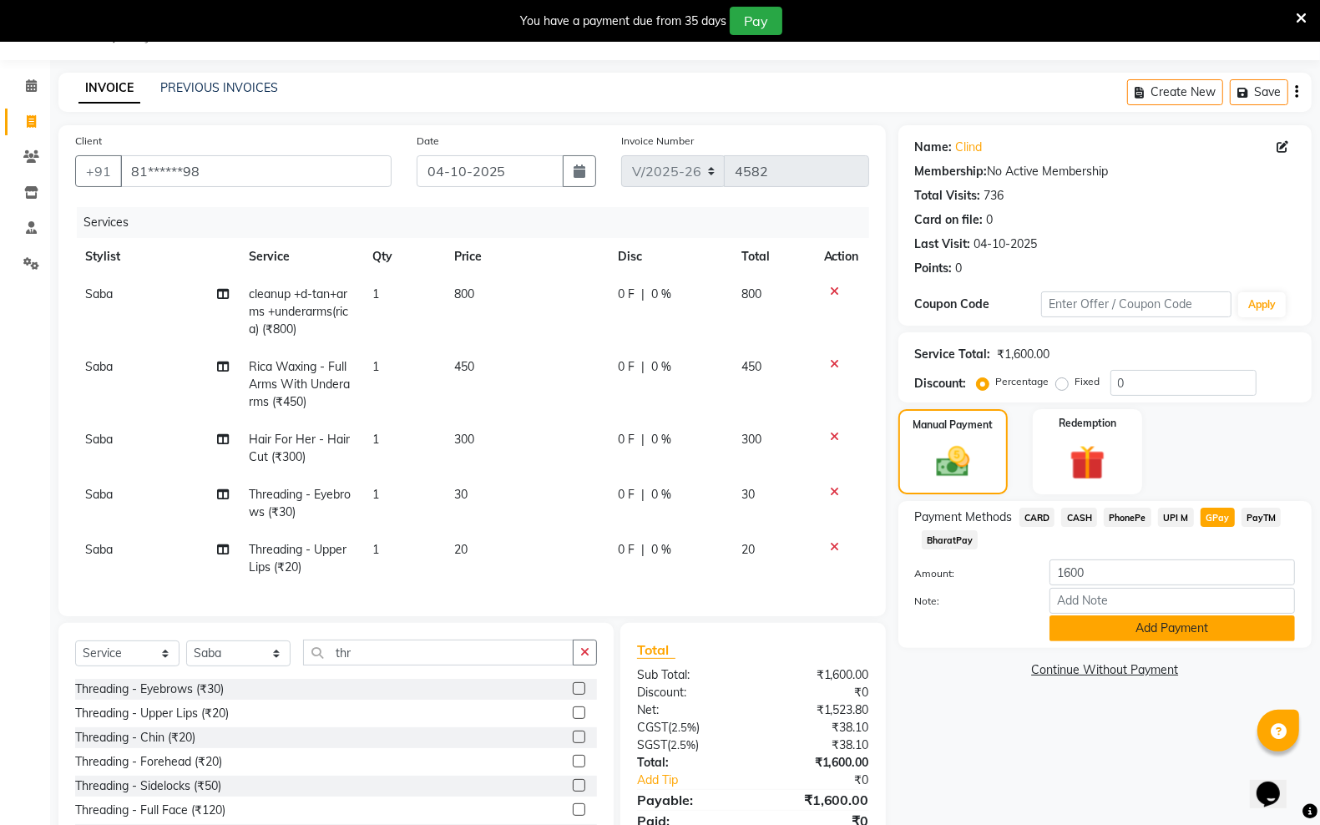
click at [1163, 618] on button "Add Payment" at bounding box center [1171, 628] width 245 height 26
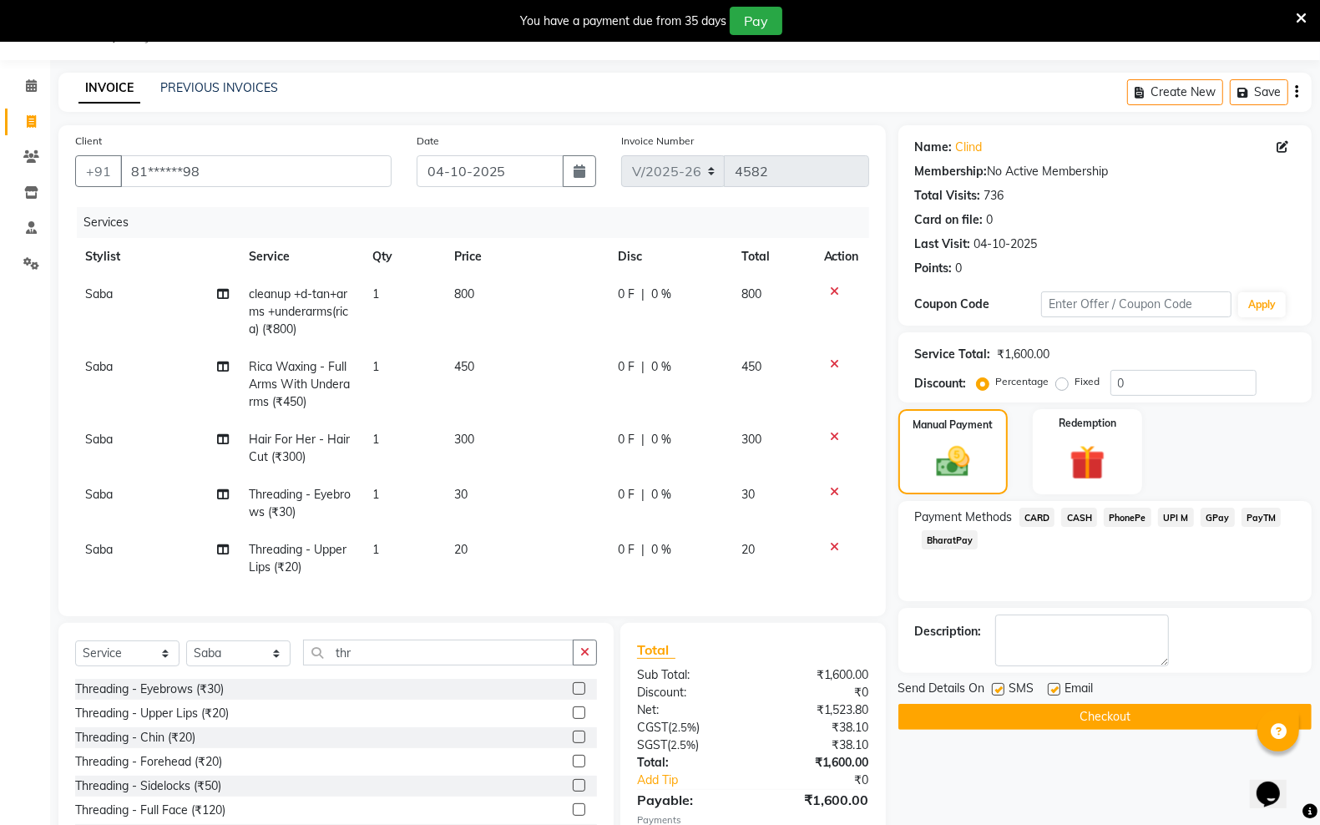
click at [998, 682] on div "SMS" at bounding box center [1020, 690] width 56 height 21
drag, startPoint x: 1052, startPoint y: 685, endPoint x: 1041, endPoint y: 698, distance: 17.2
click at [1053, 685] on label at bounding box center [1054, 689] width 13 height 13
click at [1053, 685] on input "checkbox" at bounding box center [1053, 690] width 11 height 11
checkbox input "false"
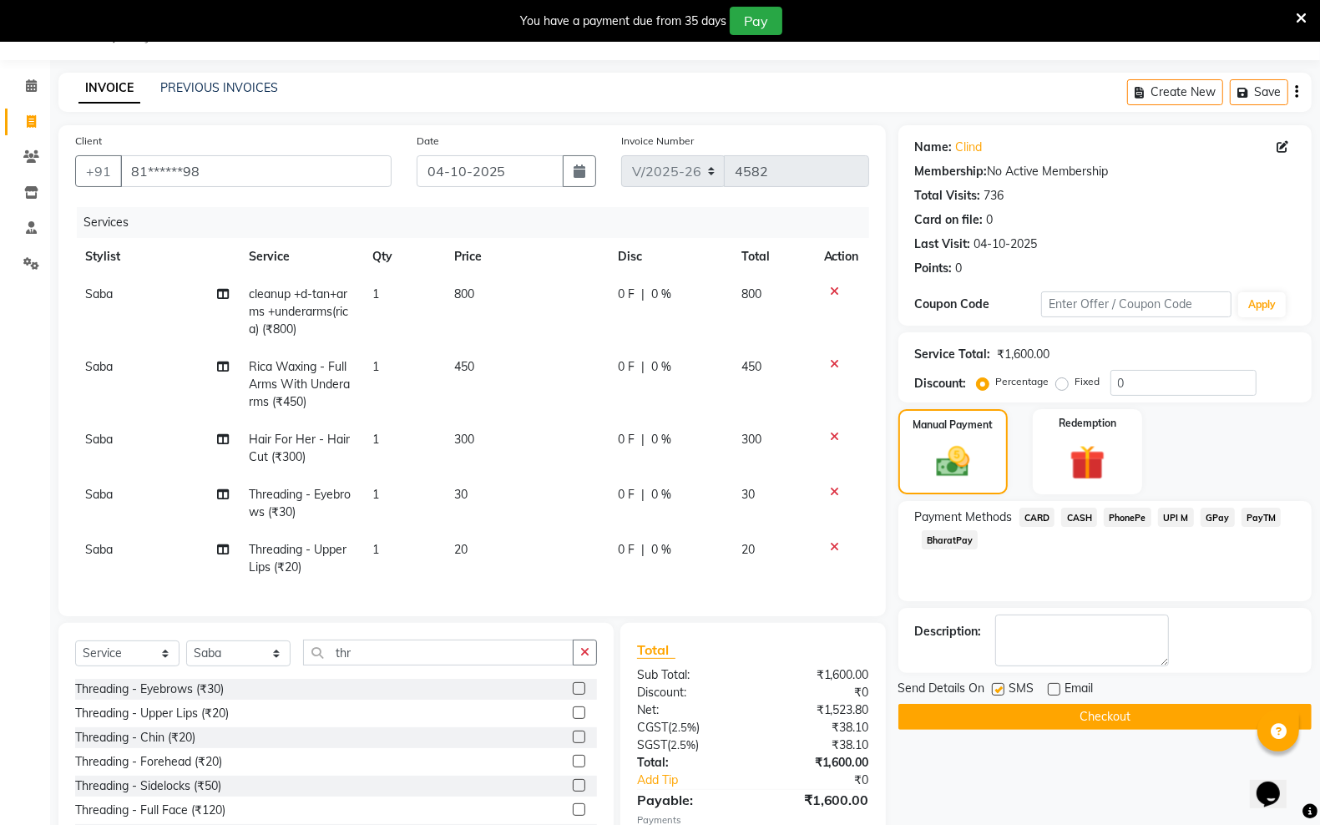
click at [989, 683] on div "Send Details On SMS Email" at bounding box center [1104, 690] width 413 height 21
click at [992, 691] on label at bounding box center [998, 689] width 13 height 13
click at [992, 691] on input "checkbox" at bounding box center [997, 690] width 11 height 11
checkbox input "false"
click at [1006, 706] on button "Checkout" at bounding box center [1104, 717] width 413 height 26
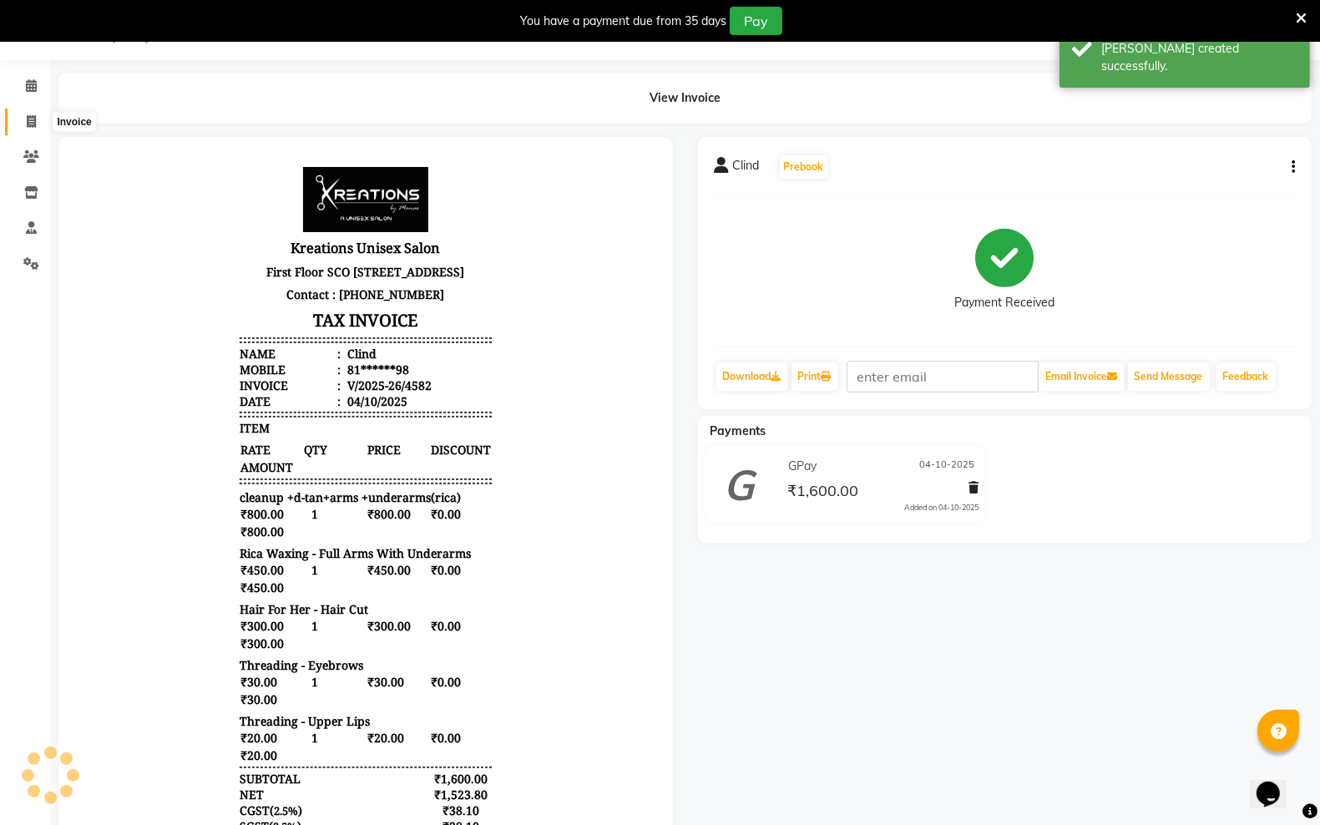
click at [23, 123] on span at bounding box center [31, 122] width 29 height 19
select select "6161"
select select "service"
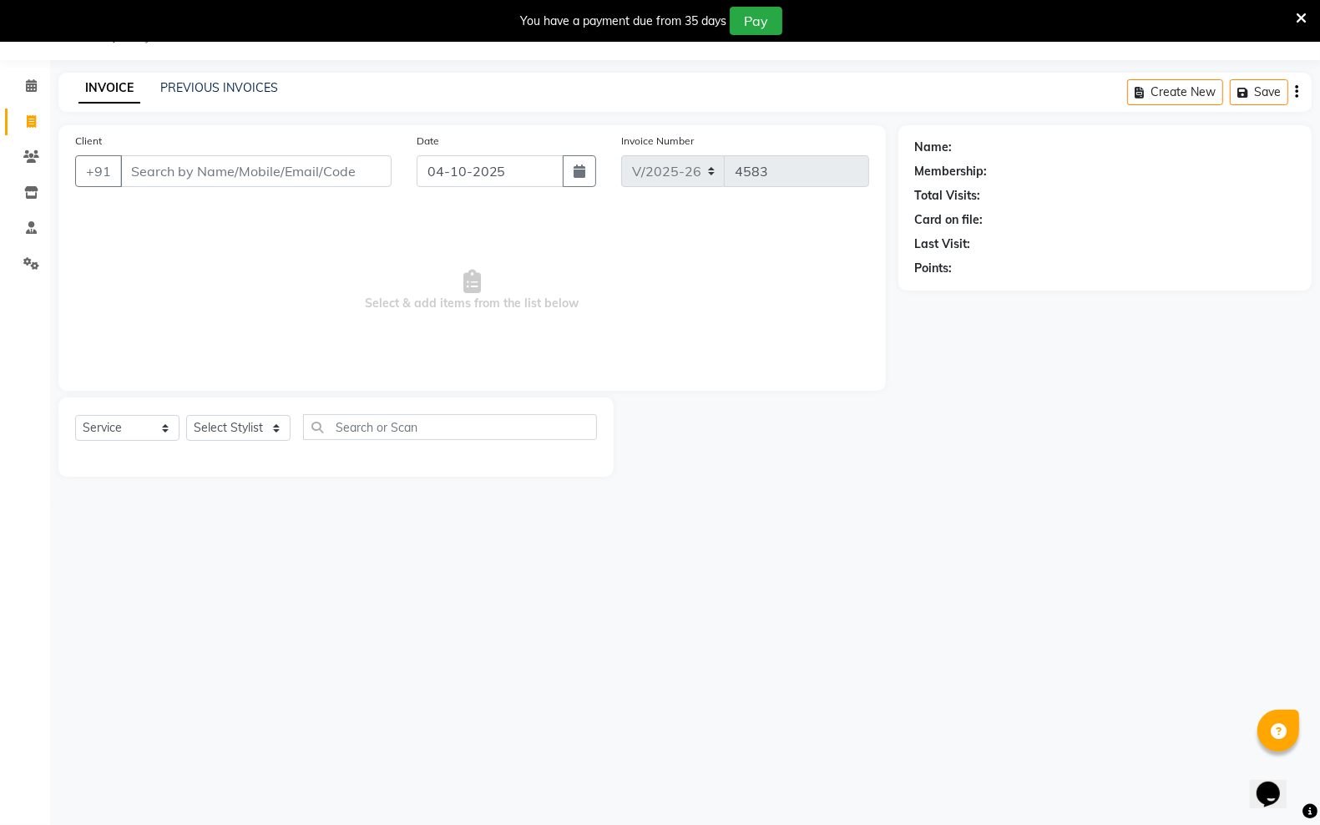
drag, startPoint x: 152, startPoint y: 175, endPoint x: 153, endPoint y: 184, distance: 8.4
click at [153, 182] on input "Client" at bounding box center [255, 171] width 271 height 32
drag, startPoint x: 172, startPoint y: 202, endPoint x: 228, endPoint y: 340, distance: 148.7
click at [172, 203] on button "Clind 81******98" at bounding box center [193, 209] width 144 height 27
type input "81******98"
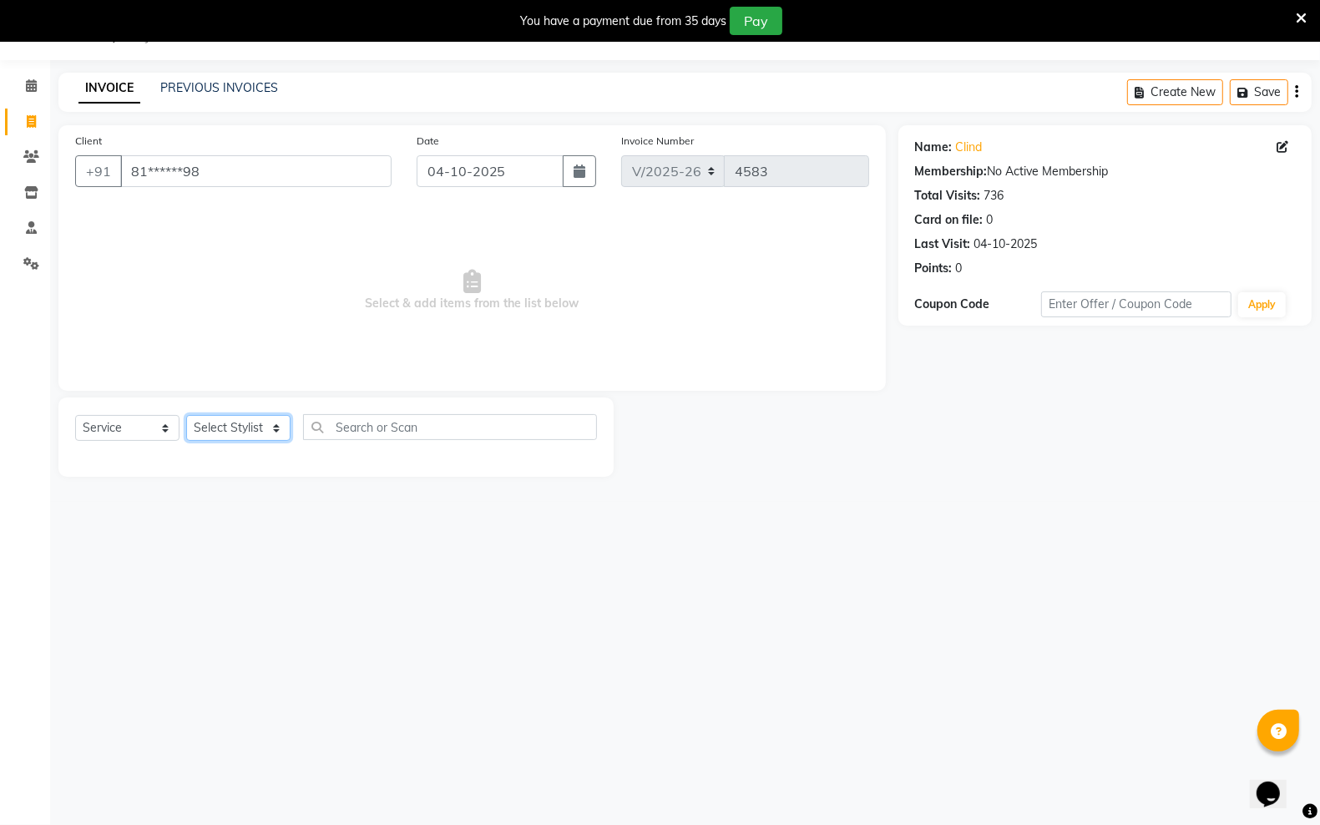
click at [281, 426] on select "Select Stylist [PERSON_NAME] [PERSON_NAME] [PERSON_NAME] [PERSON_NAME] sector 2…" at bounding box center [238, 428] width 104 height 26
select select "45412"
click at [186, 415] on select "Select Stylist [PERSON_NAME] [PERSON_NAME] [PERSON_NAME] [PERSON_NAME] sector 2…" at bounding box center [238, 428] width 104 height 26
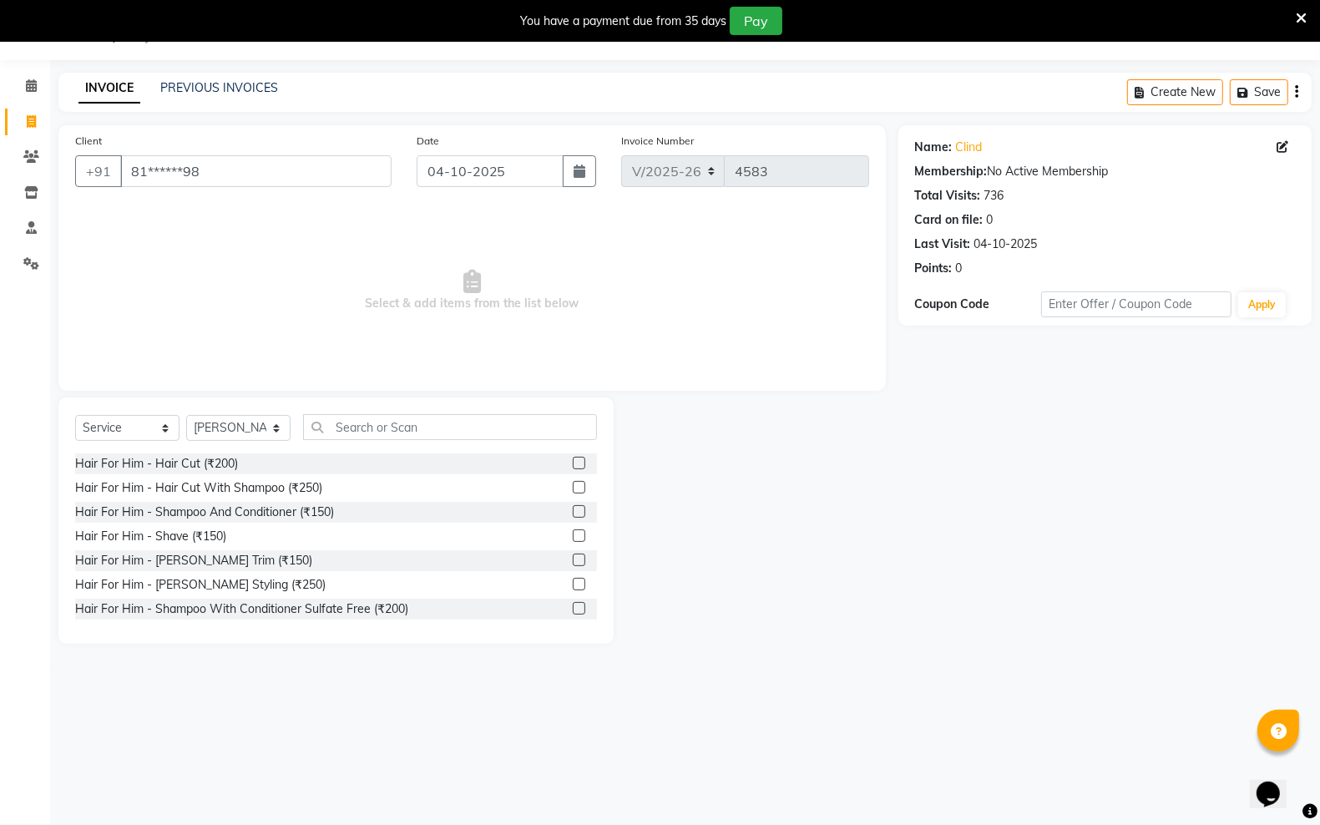
click at [556, 457] on div "Hair For Him - Hair Cut (₹200)" at bounding box center [336, 463] width 522 height 21
click at [553, 460] on div "Hair For Him - Hair Cut (₹200)" at bounding box center [336, 463] width 522 height 21
click at [573, 462] on label at bounding box center [579, 463] width 13 height 13
click at [573, 462] on input "checkbox" at bounding box center [578, 463] width 11 height 11
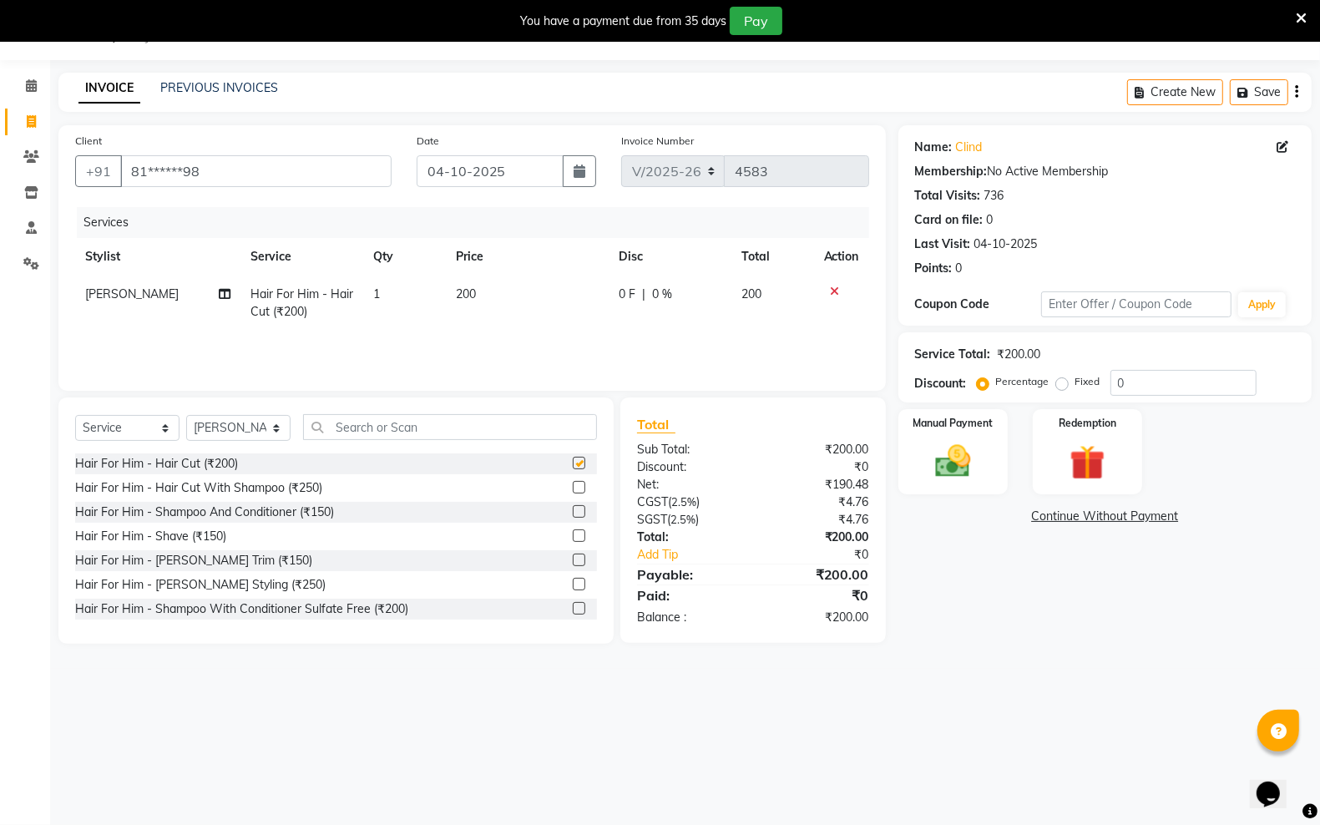
checkbox input "false"
click at [945, 463] on img at bounding box center [952, 461] width 59 height 42
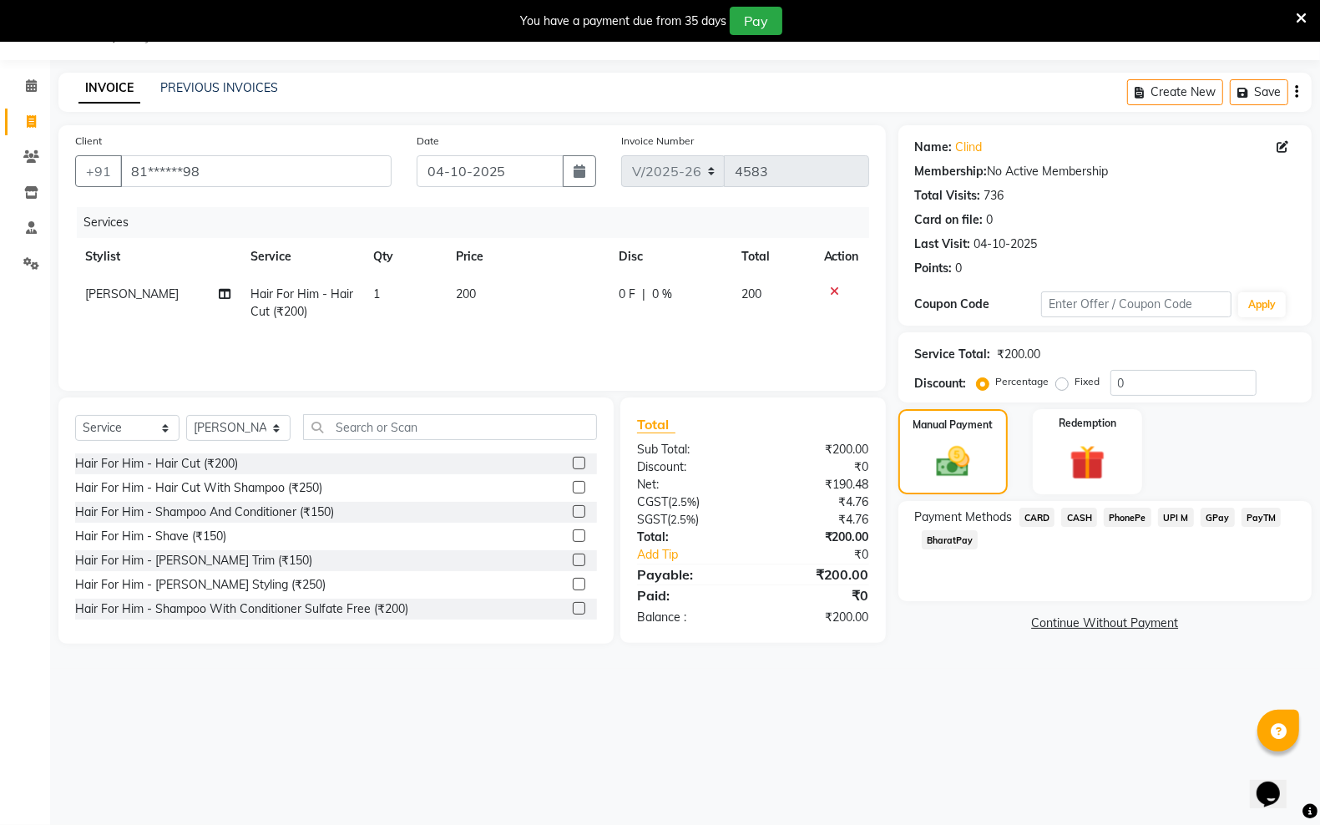
drag, startPoint x: 1271, startPoint y: 516, endPoint x: 1256, endPoint y: 535, distance: 24.4
click at [1271, 516] on span "PayTM" at bounding box center [1261, 517] width 40 height 19
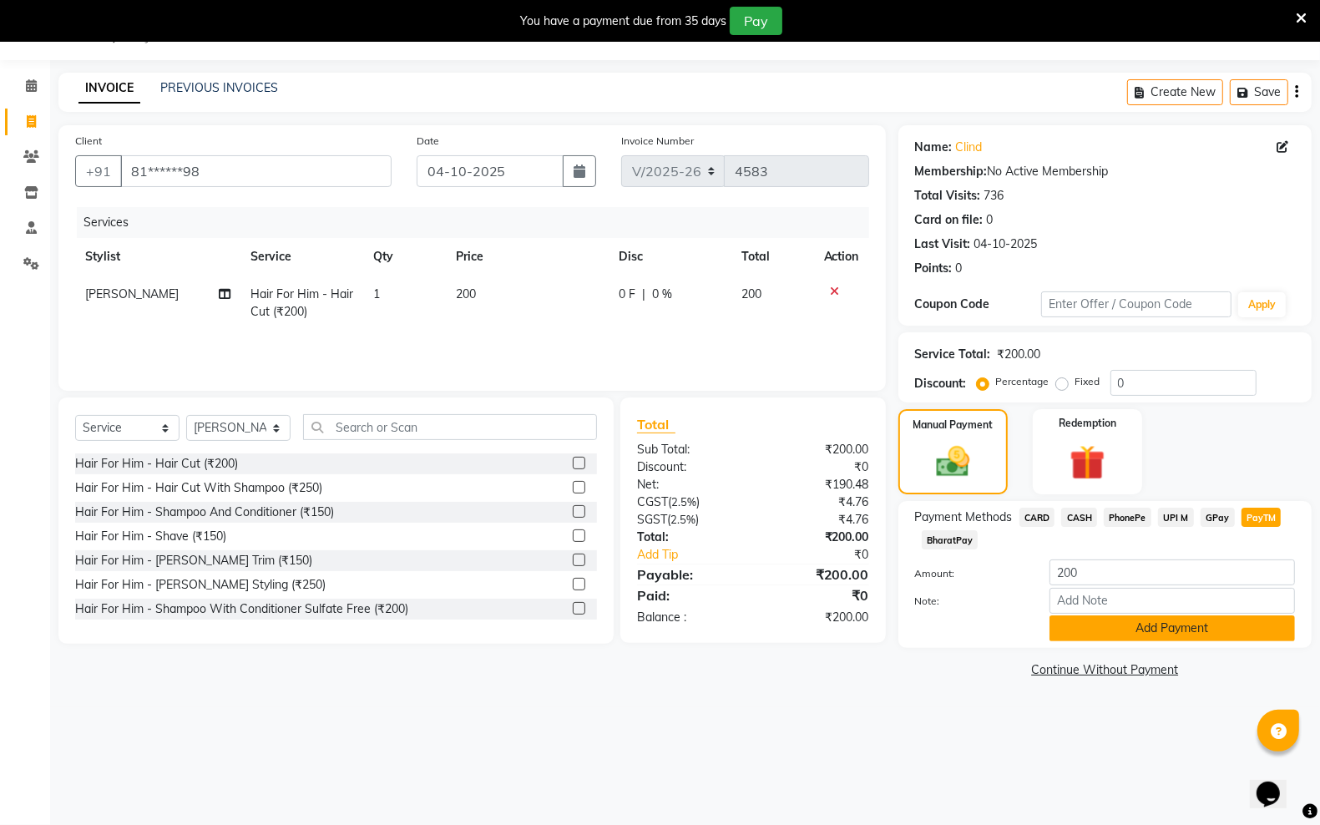
click at [1167, 626] on button "Add Payment" at bounding box center [1171, 628] width 245 height 26
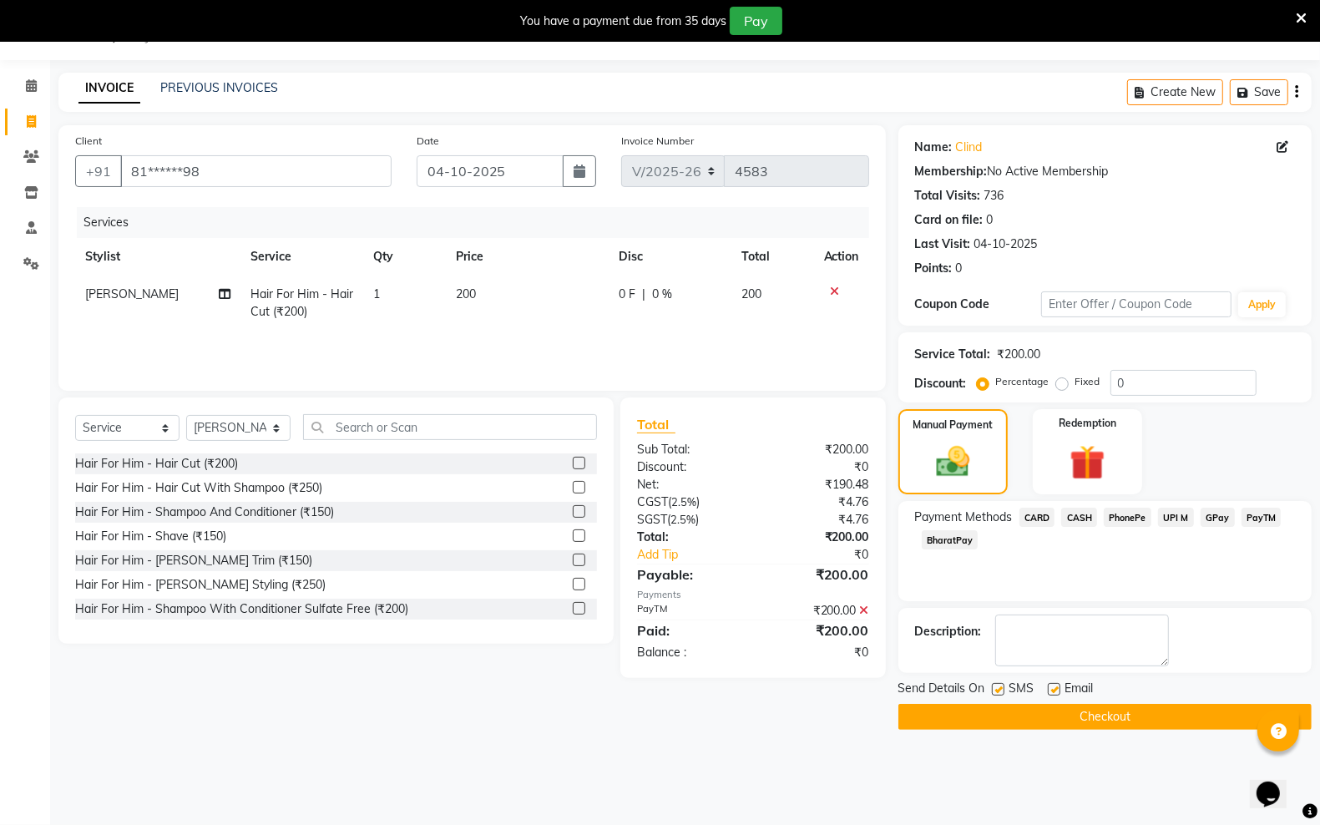
click at [990, 685] on div "Send Details On SMS Email" at bounding box center [1104, 690] width 413 height 21
click at [1045, 690] on div "SMS" at bounding box center [1020, 690] width 56 height 21
click at [994, 685] on label at bounding box center [998, 689] width 13 height 13
click at [994, 685] on input "checkbox" at bounding box center [997, 690] width 11 height 11
checkbox input "false"
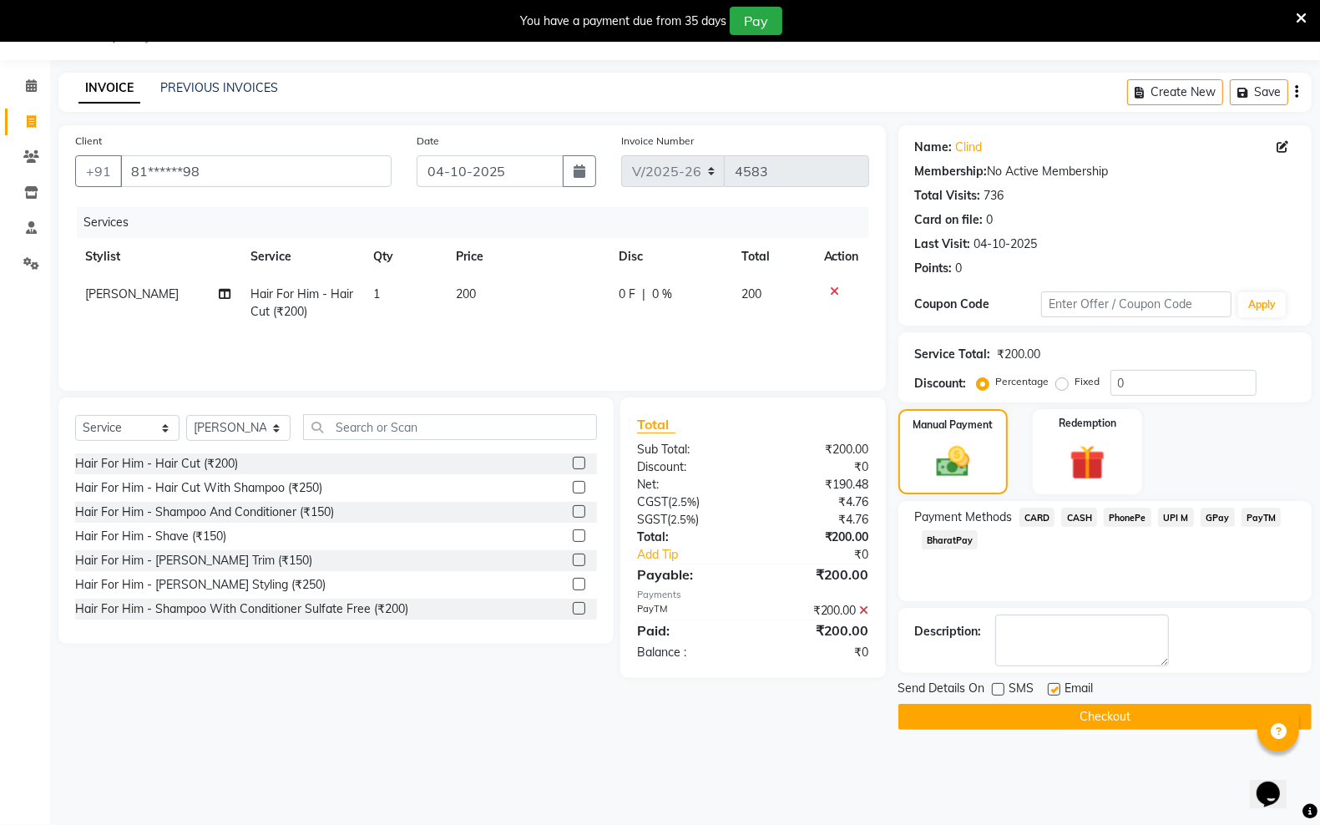
click at [1054, 693] on label at bounding box center [1054, 689] width 13 height 13
click at [1054, 693] on input "checkbox" at bounding box center [1053, 690] width 11 height 11
checkbox input "false"
click at [1050, 710] on button "Checkout" at bounding box center [1104, 717] width 413 height 26
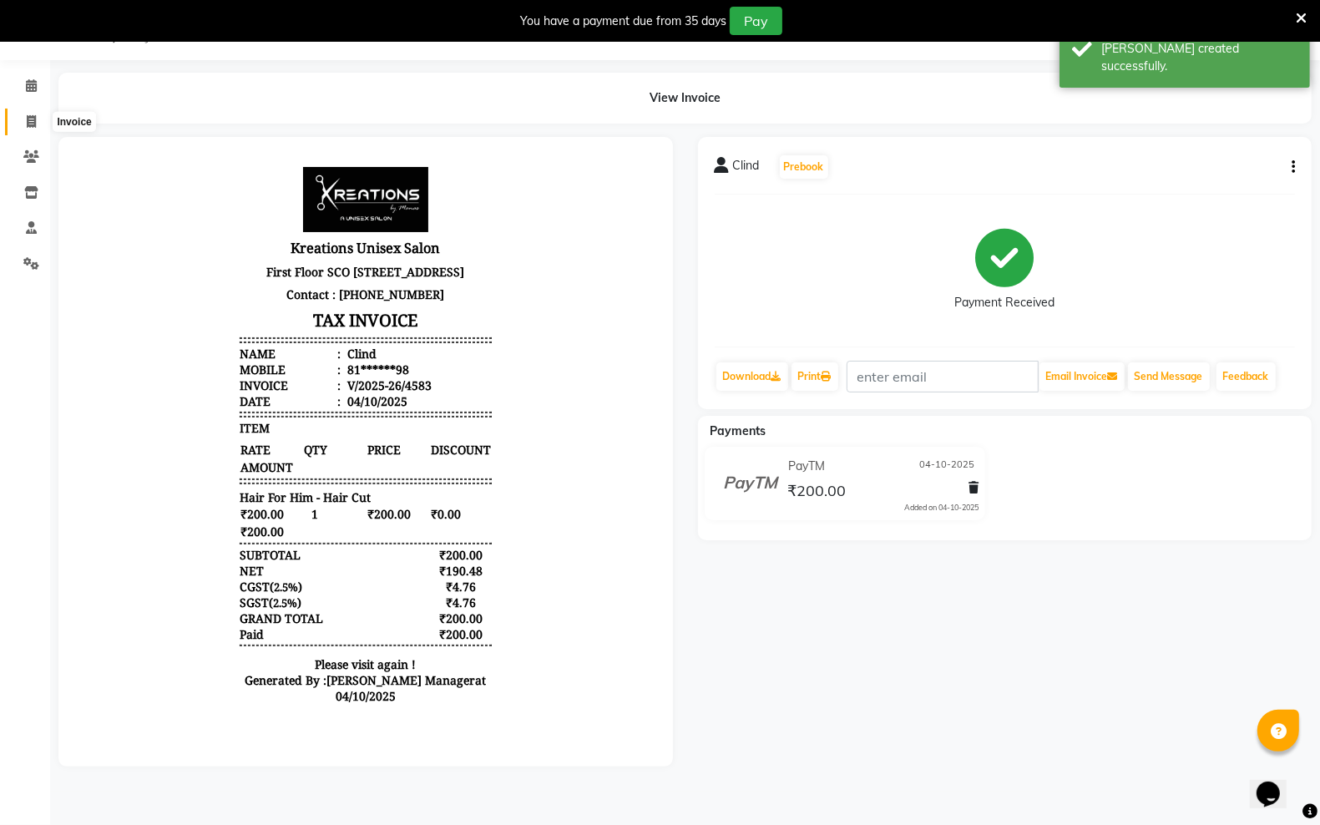
click at [27, 125] on icon at bounding box center [31, 121] width 9 height 13
select select "service"
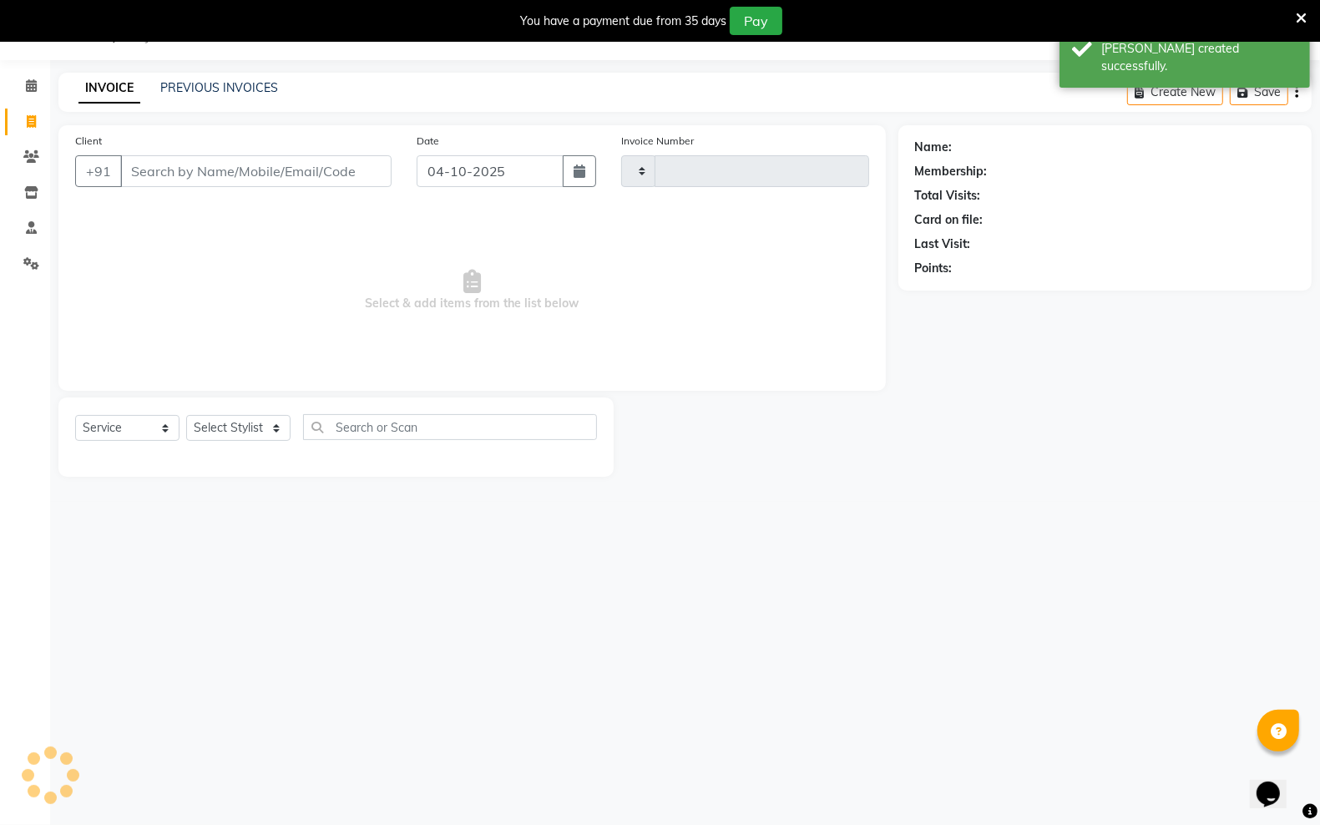
type input "4584"
select select "6161"
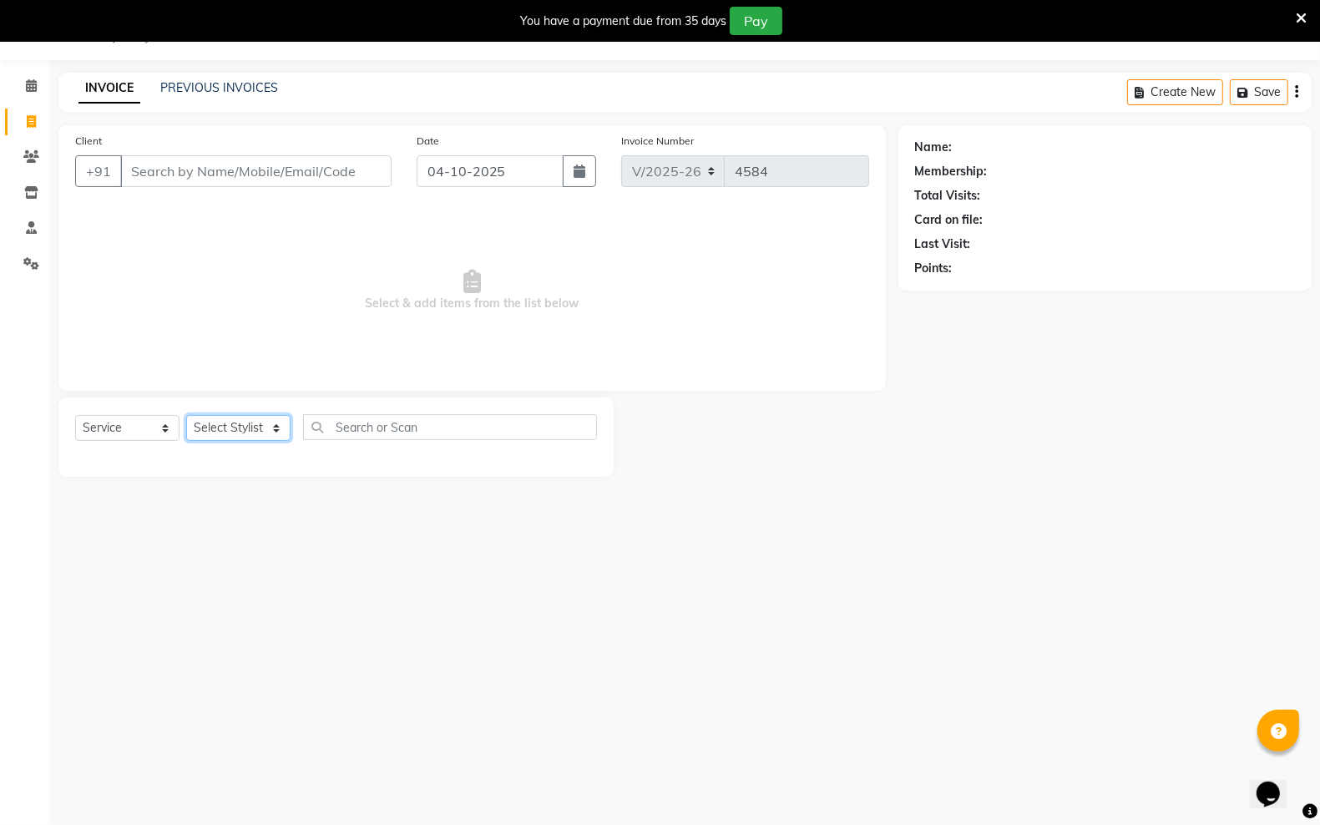
click at [265, 427] on select "Select Stylist [PERSON_NAME] [PERSON_NAME] [PERSON_NAME] [PERSON_NAME] sector 2…" at bounding box center [238, 428] width 104 height 26
click at [207, 169] on input "Client" at bounding box center [255, 171] width 271 height 32
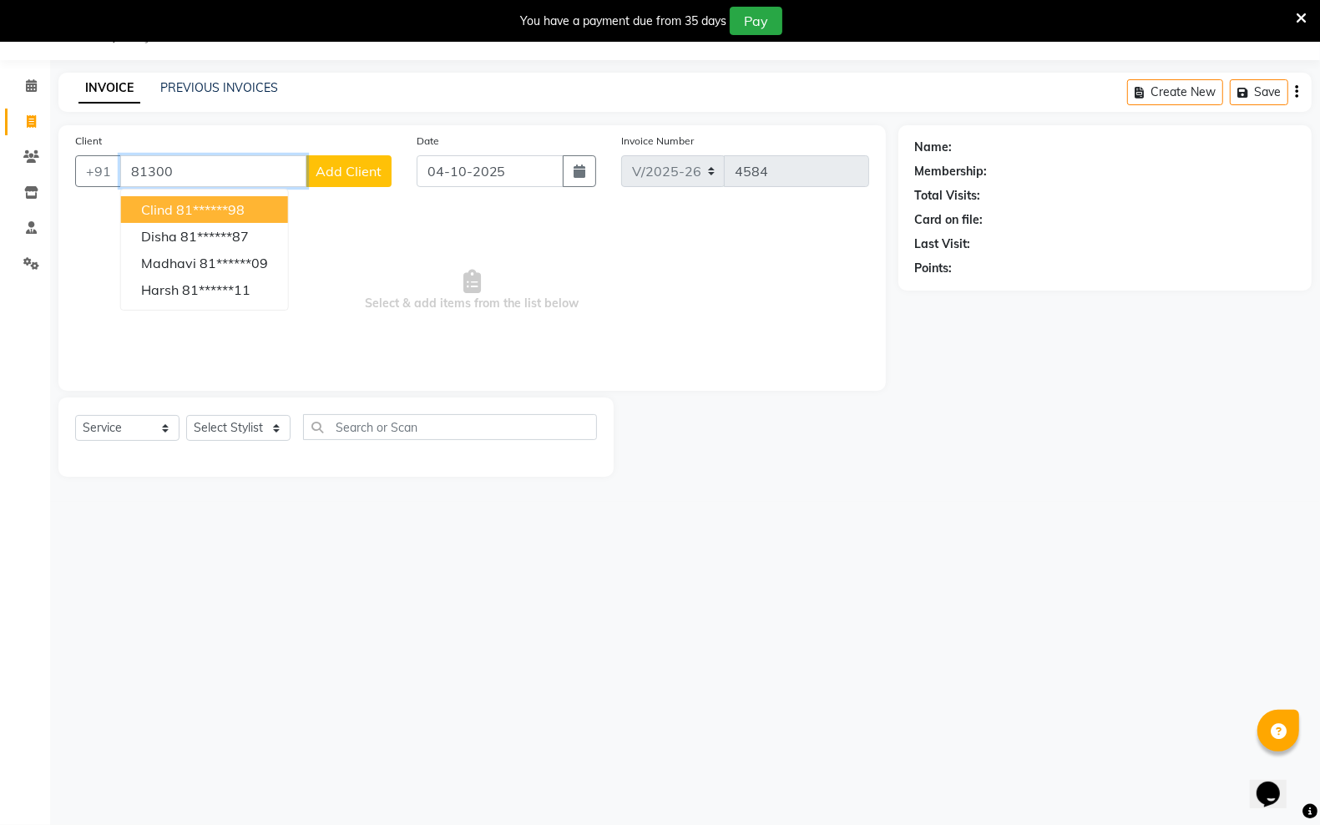
click at [227, 206] on ngb-highlight "81******98" at bounding box center [210, 209] width 68 height 17
type input "81******98"
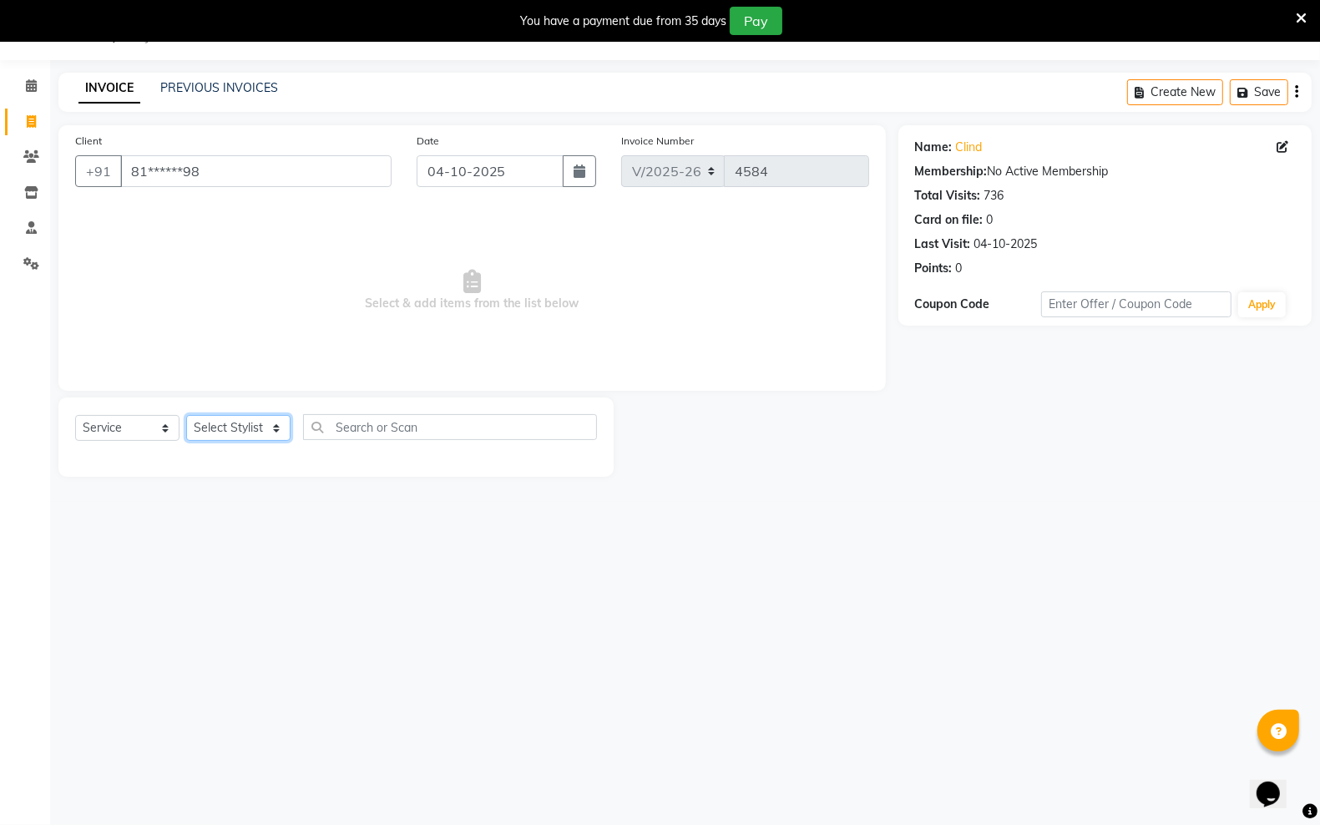
click at [272, 428] on select "Select Stylist [PERSON_NAME] [PERSON_NAME] [PERSON_NAME] [PERSON_NAME] sector 2…" at bounding box center [238, 428] width 104 height 26
select select "71166"
click at [186, 415] on select "Select Stylist [PERSON_NAME] [PERSON_NAME] [PERSON_NAME] [PERSON_NAME] sector 2…" at bounding box center [238, 428] width 104 height 26
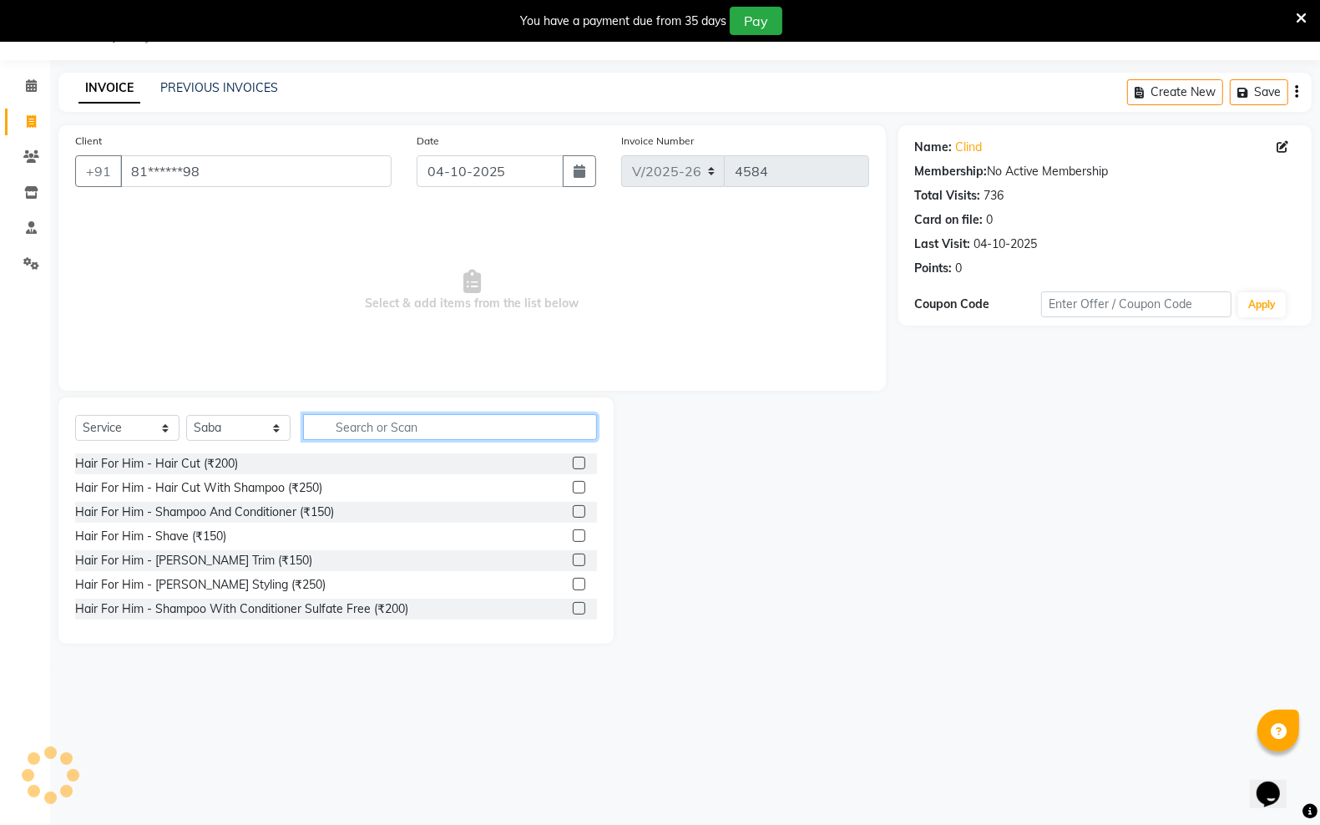
click at [409, 423] on input "text" at bounding box center [450, 427] width 294 height 26
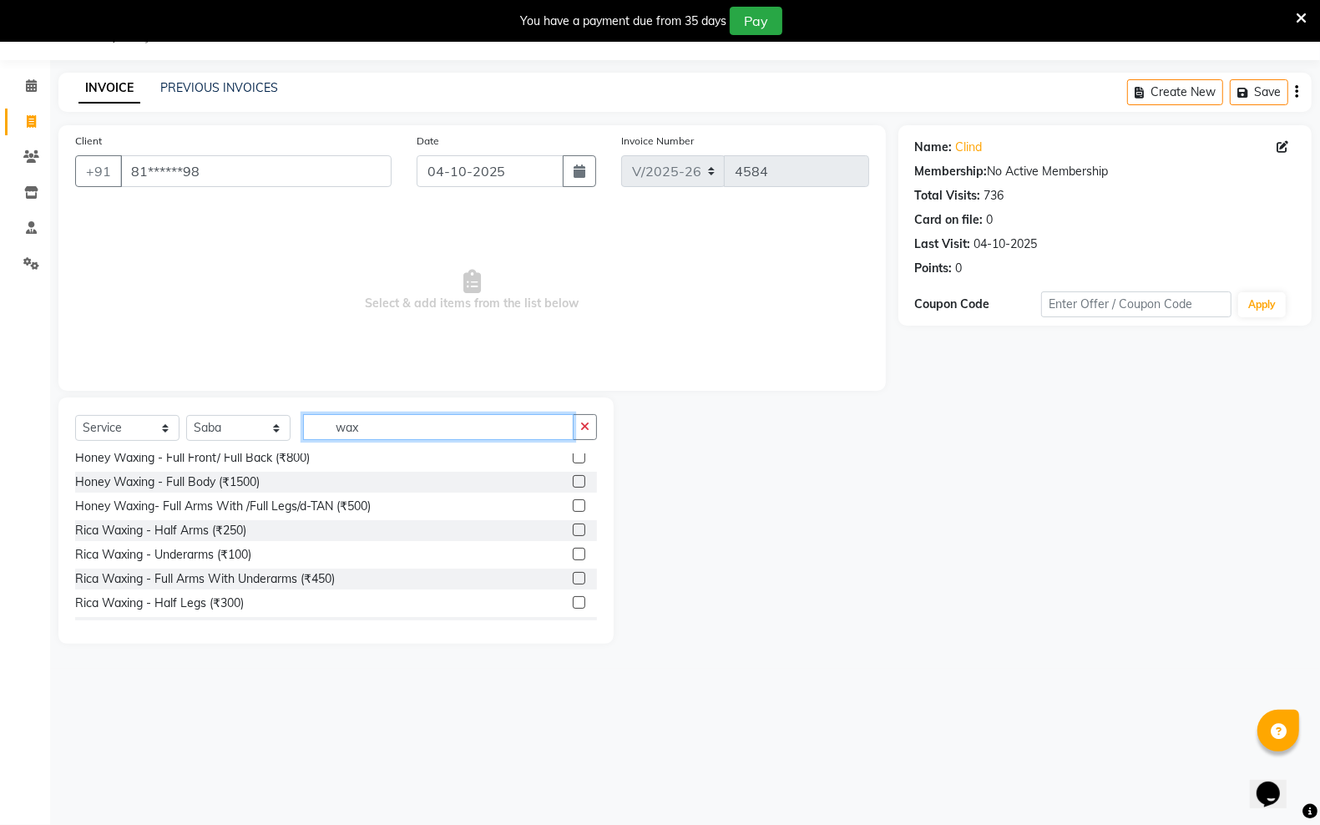
scroll to position [522, 0]
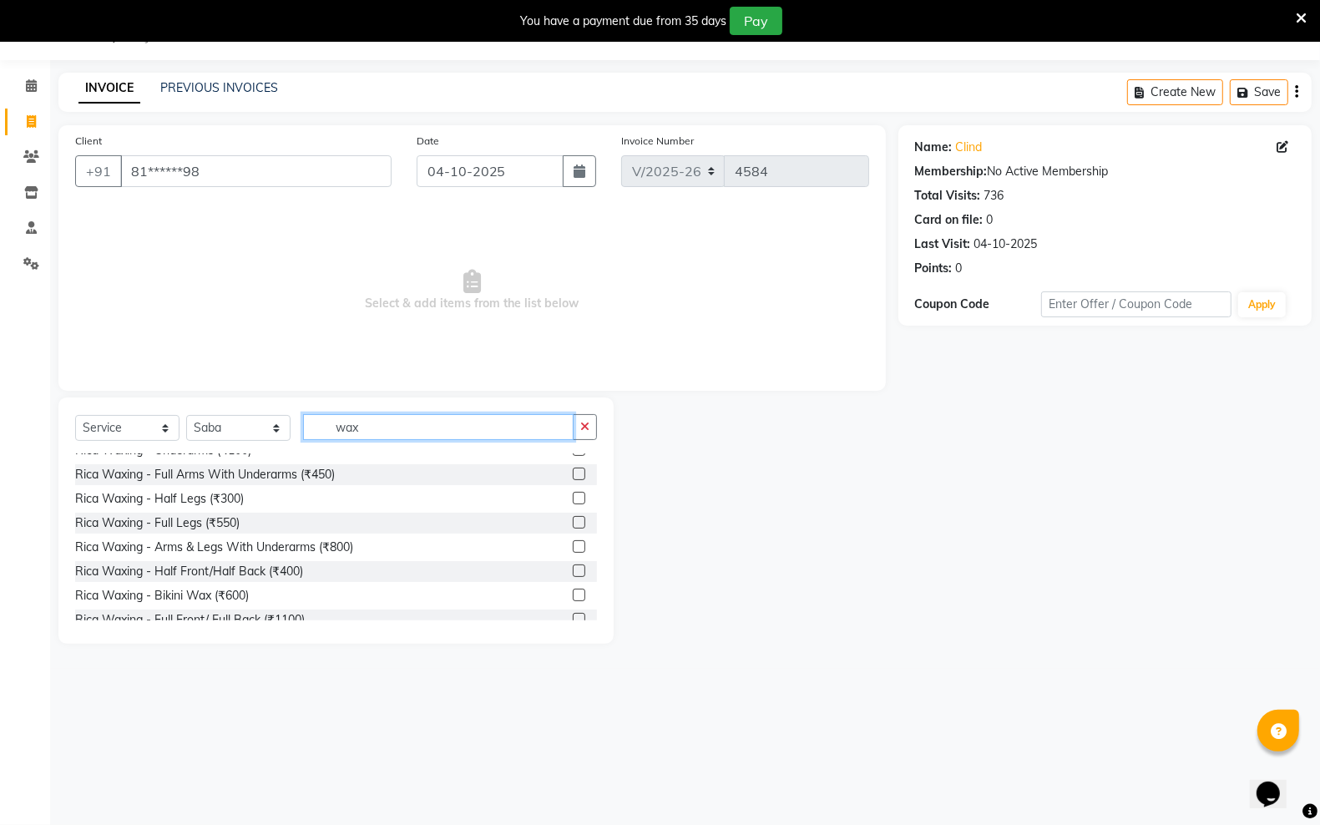
type input "wax"
click at [573, 544] on label at bounding box center [579, 546] width 13 height 13
click at [573, 544] on input "checkbox" at bounding box center [578, 547] width 11 height 11
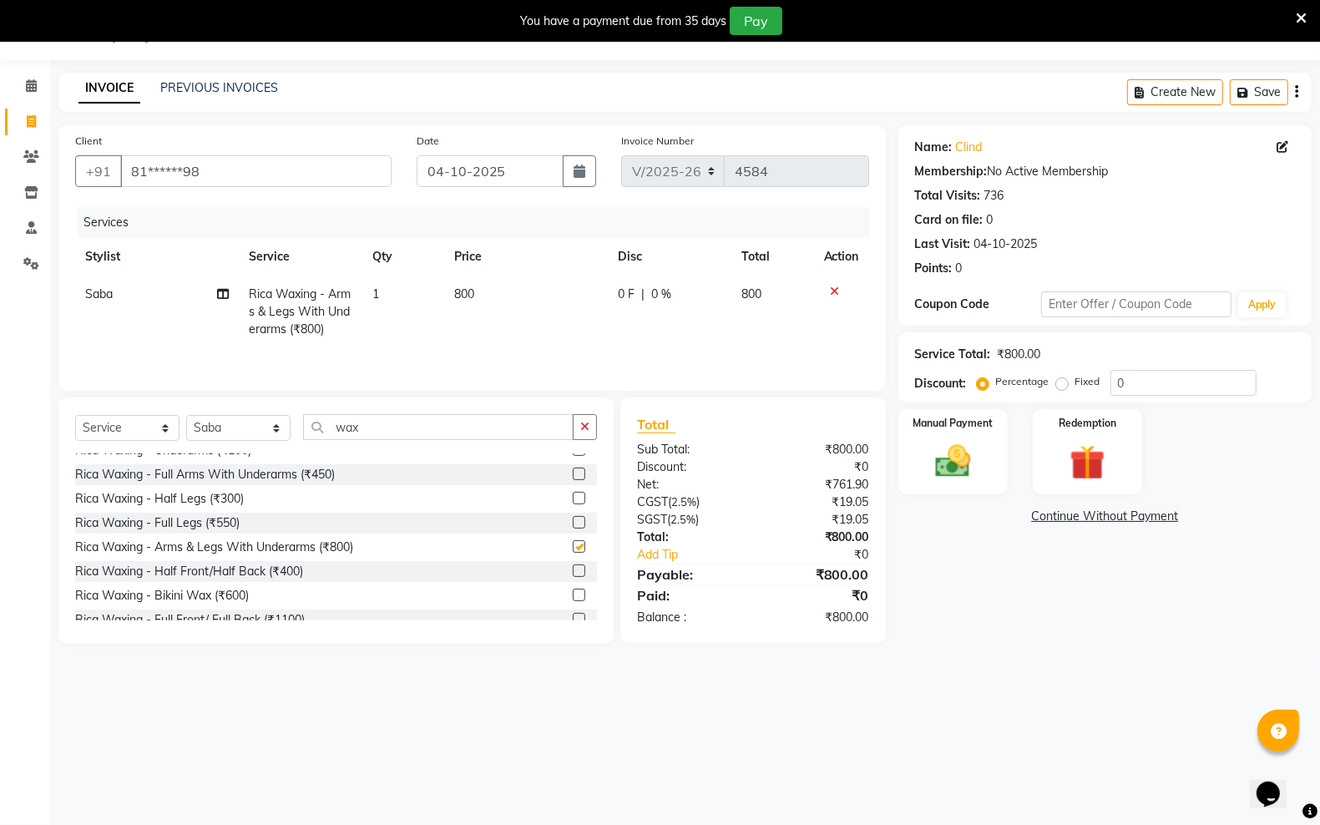
checkbox input "false"
click at [493, 294] on td "800" at bounding box center [526, 311] width 164 height 73
select select "71166"
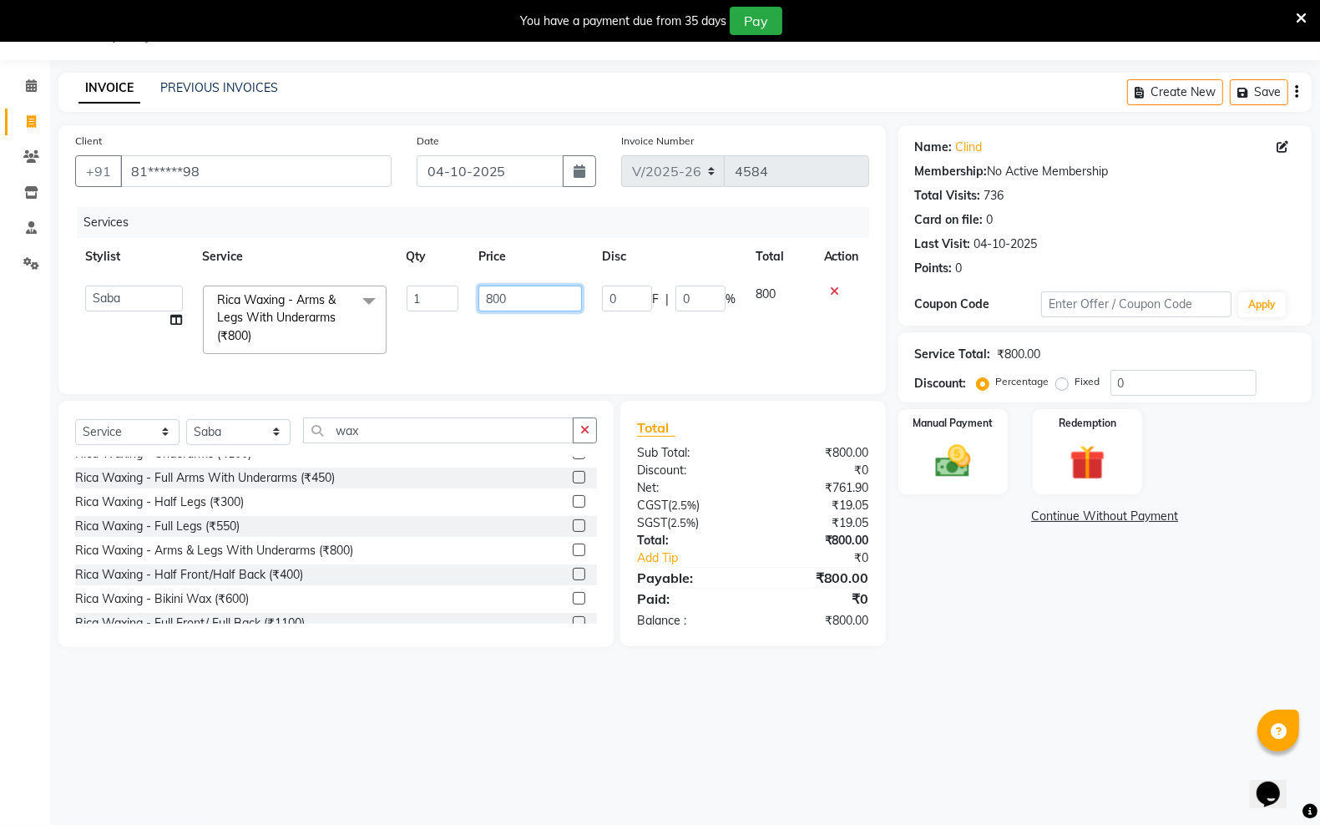
click at [543, 295] on input "800" at bounding box center [530, 298] width 104 height 26
type input "8"
type input "700"
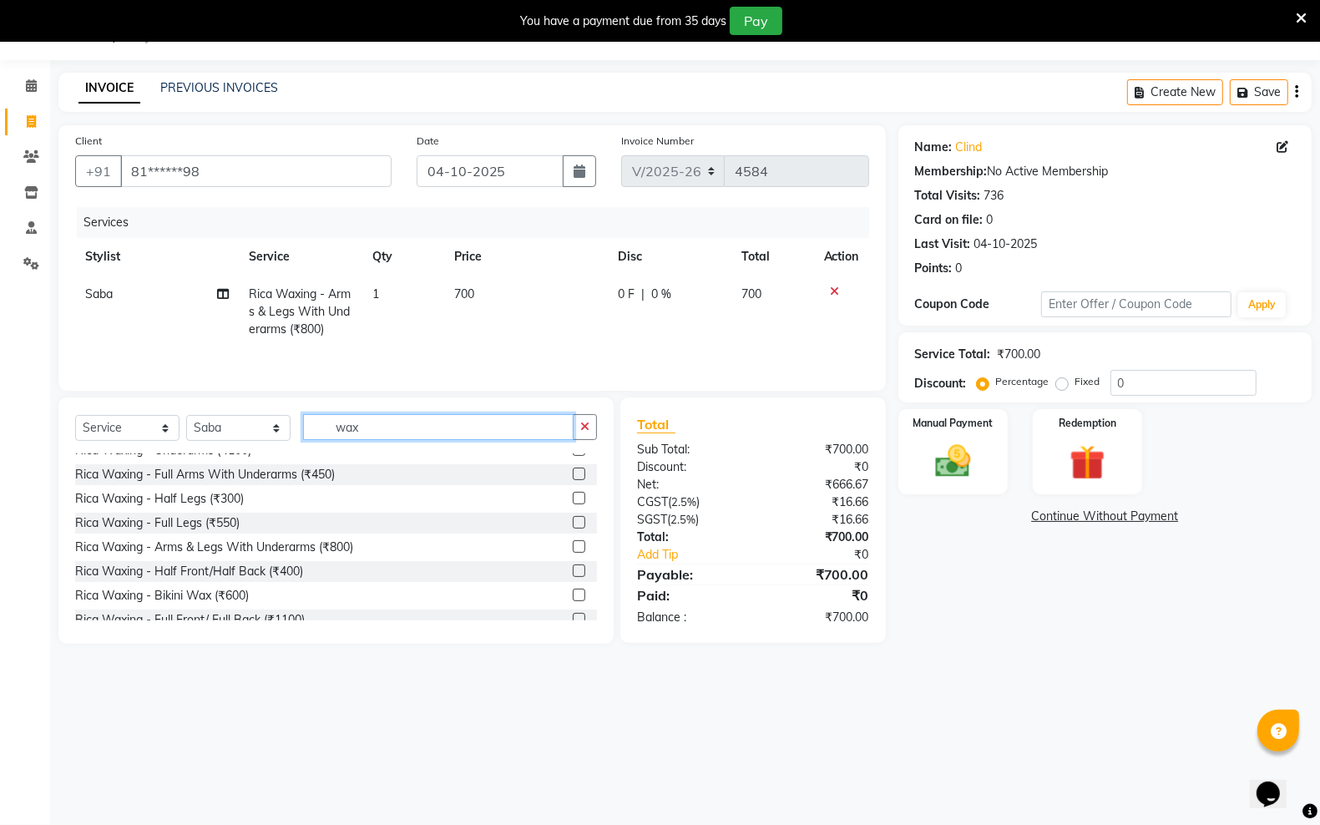
click at [448, 443] on div "Select Service Product Membership Package Voucher Prepaid Gift Card Select Styl…" at bounding box center [336, 433] width 522 height 39
type input "w"
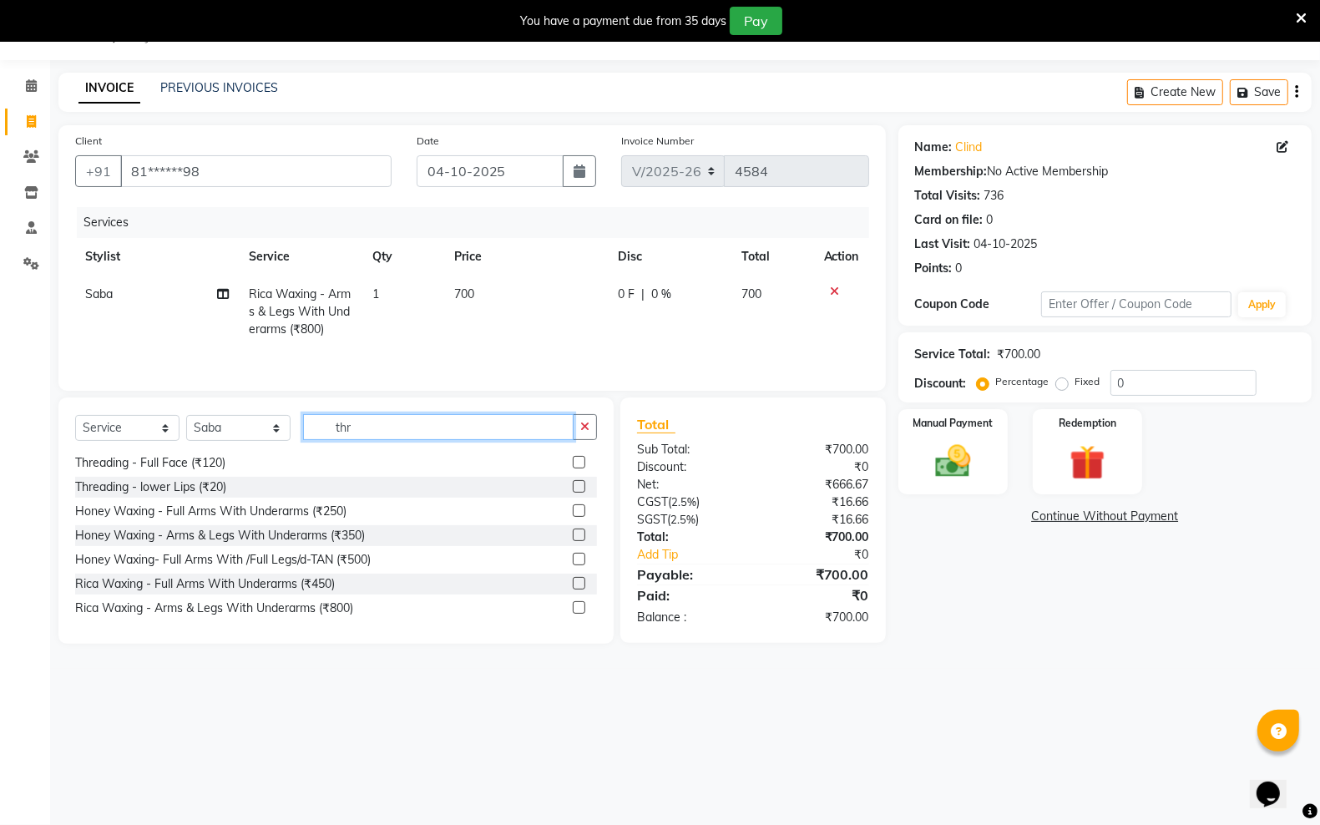
scroll to position [2, 0]
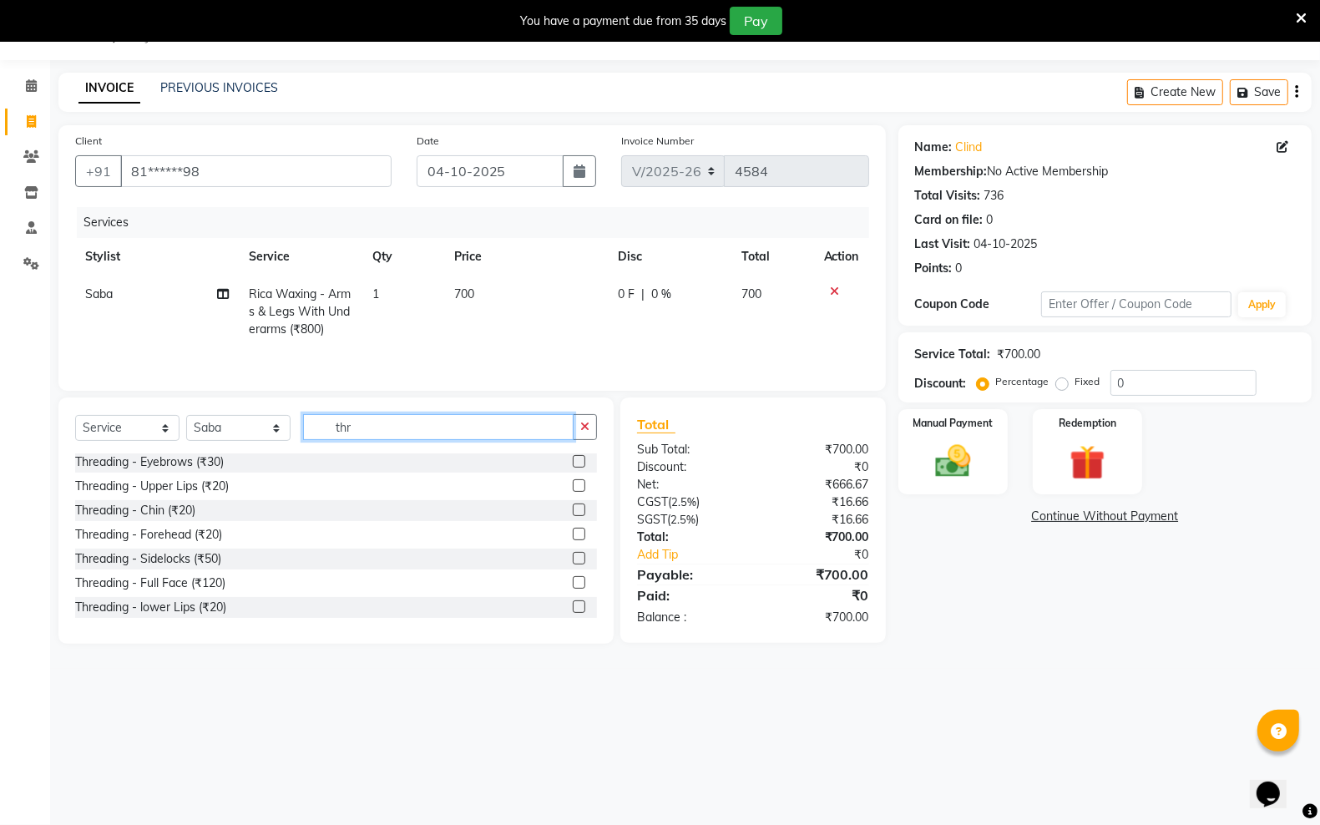
type input "thr"
click at [573, 461] on label at bounding box center [579, 461] width 13 height 13
click at [573, 461] on input "checkbox" at bounding box center [578, 462] width 11 height 11
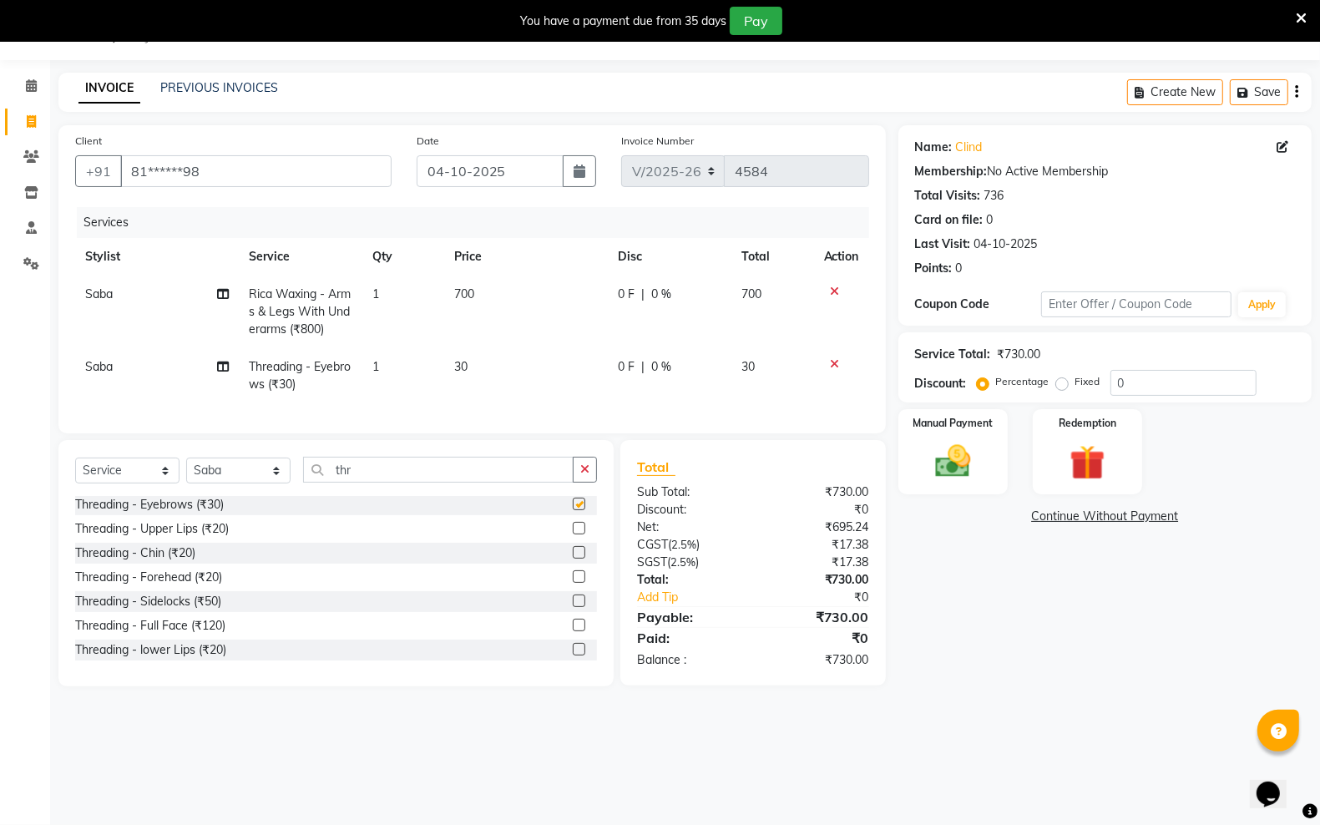
checkbox input "false"
click at [573, 534] on label at bounding box center [579, 528] width 13 height 13
click at [573, 534] on input "checkbox" at bounding box center [578, 528] width 11 height 11
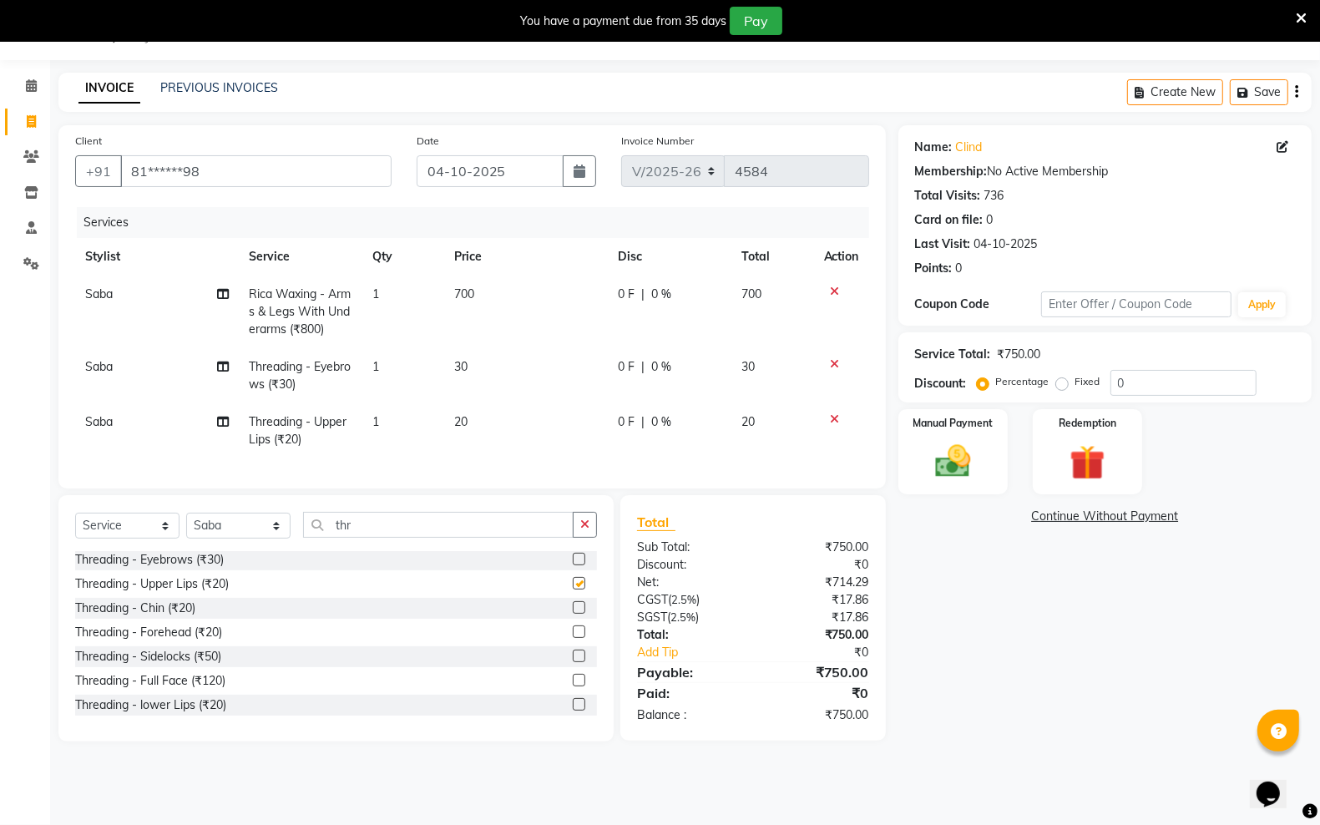
checkbox input "false"
click at [573, 614] on label at bounding box center [579, 607] width 13 height 13
click at [573, 614] on input "checkbox" at bounding box center [578, 608] width 11 height 11
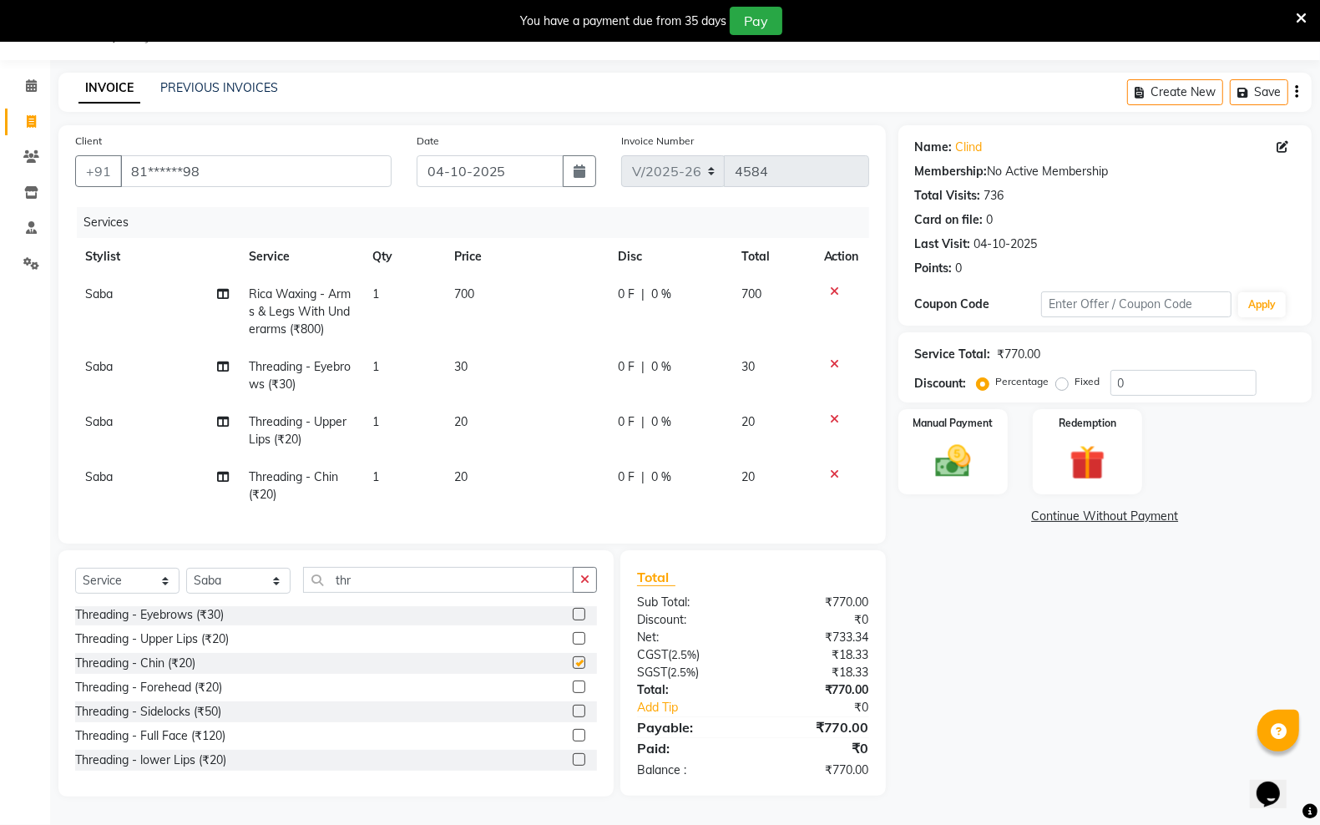
checkbox input "false"
click at [960, 457] on img at bounding box center [952, 461] width 59 height 42
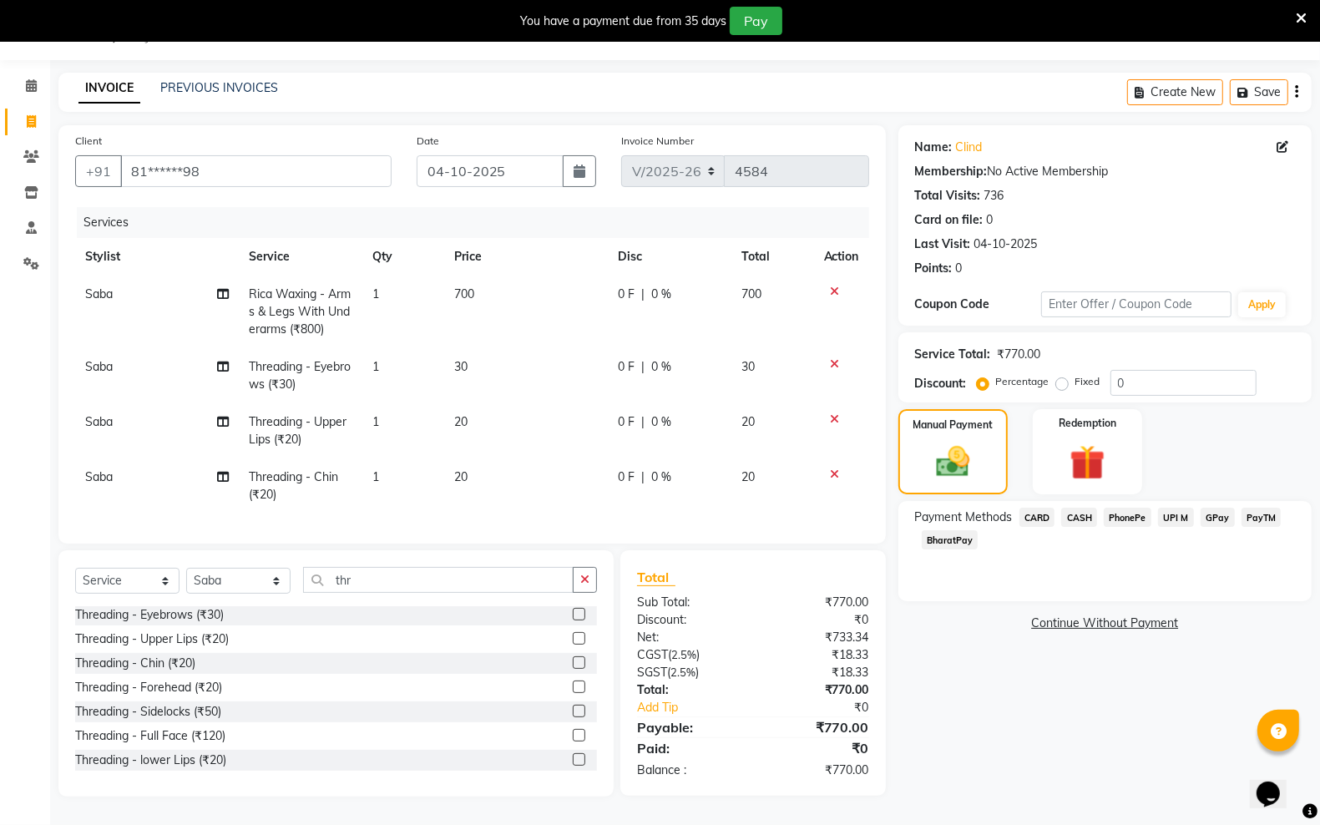
click at [1249, 518] on span "PayTM" at bounding box center [1261, 517] width 40 height 19
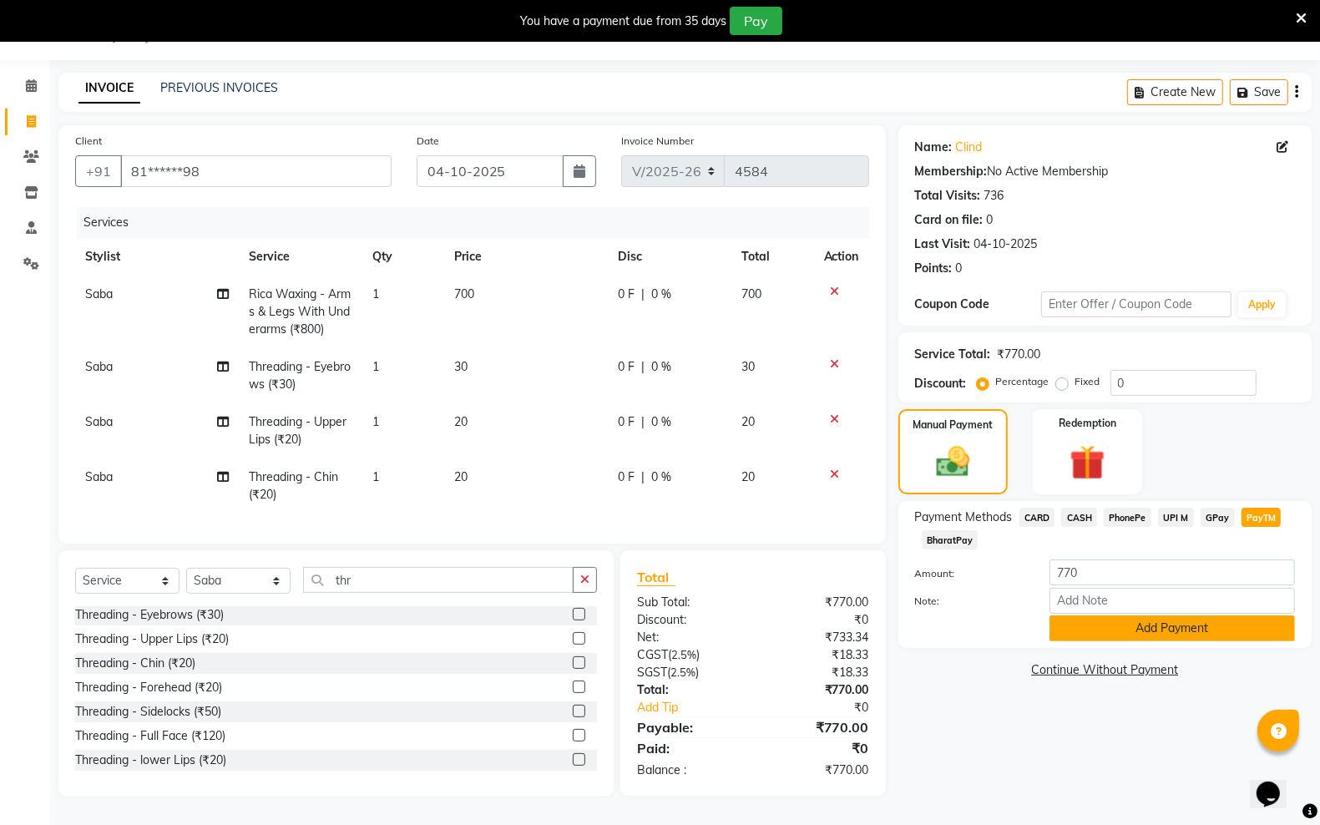
click at [1144, 622] on button "Add Payment" at bounding box center [1171, 628] width 245 height 26
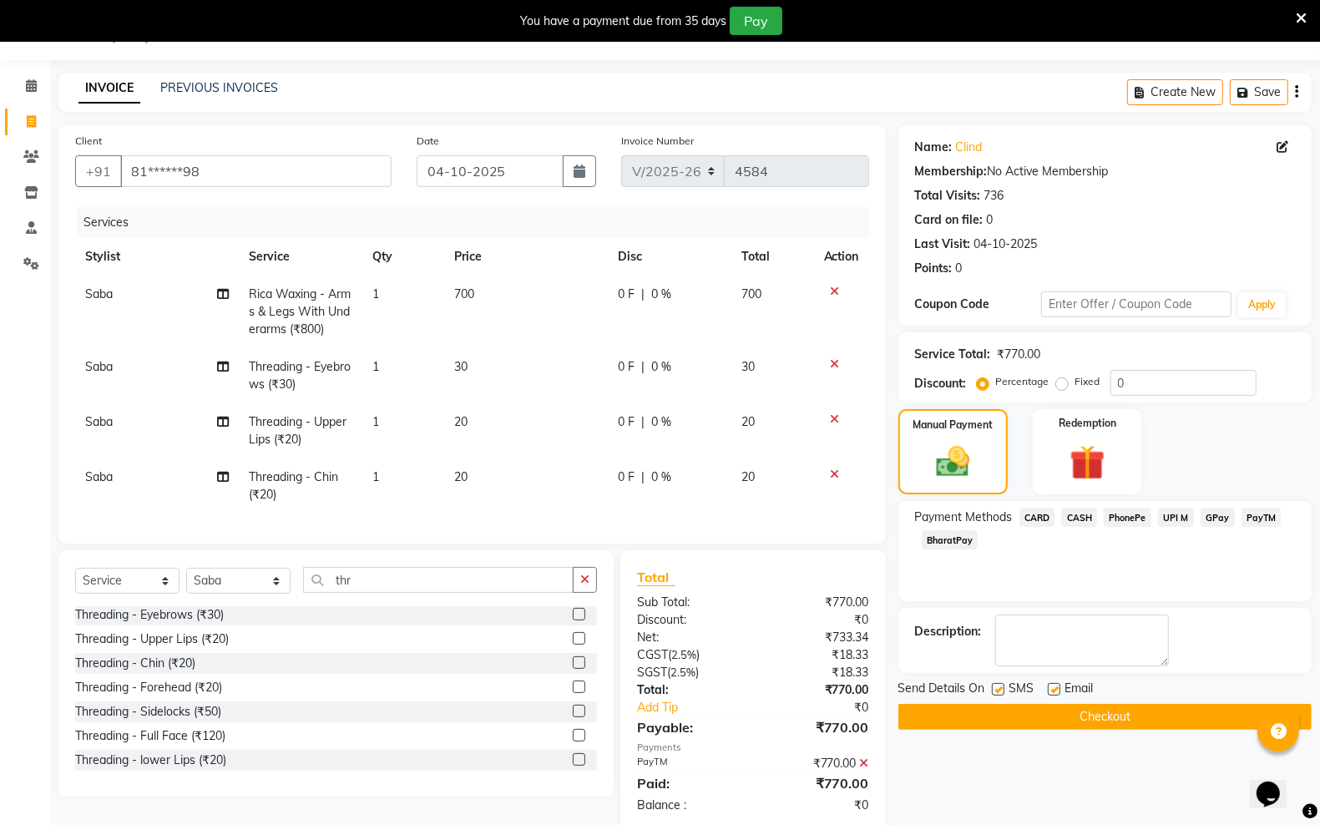
click at [1000, 689] on label at bounding box center [998, 689] width 13 height 13
click at [1000, 689] on input "checkbox" at bounding box center [997, 690] width 11 height 11
checkbox input "false"
click at [1048, 686] on label at bounding box center [1054, 689] width 13 height 13
click at [1048, 686] on input "checkbox" at bounding box center [1053, 690] width 11 height 11
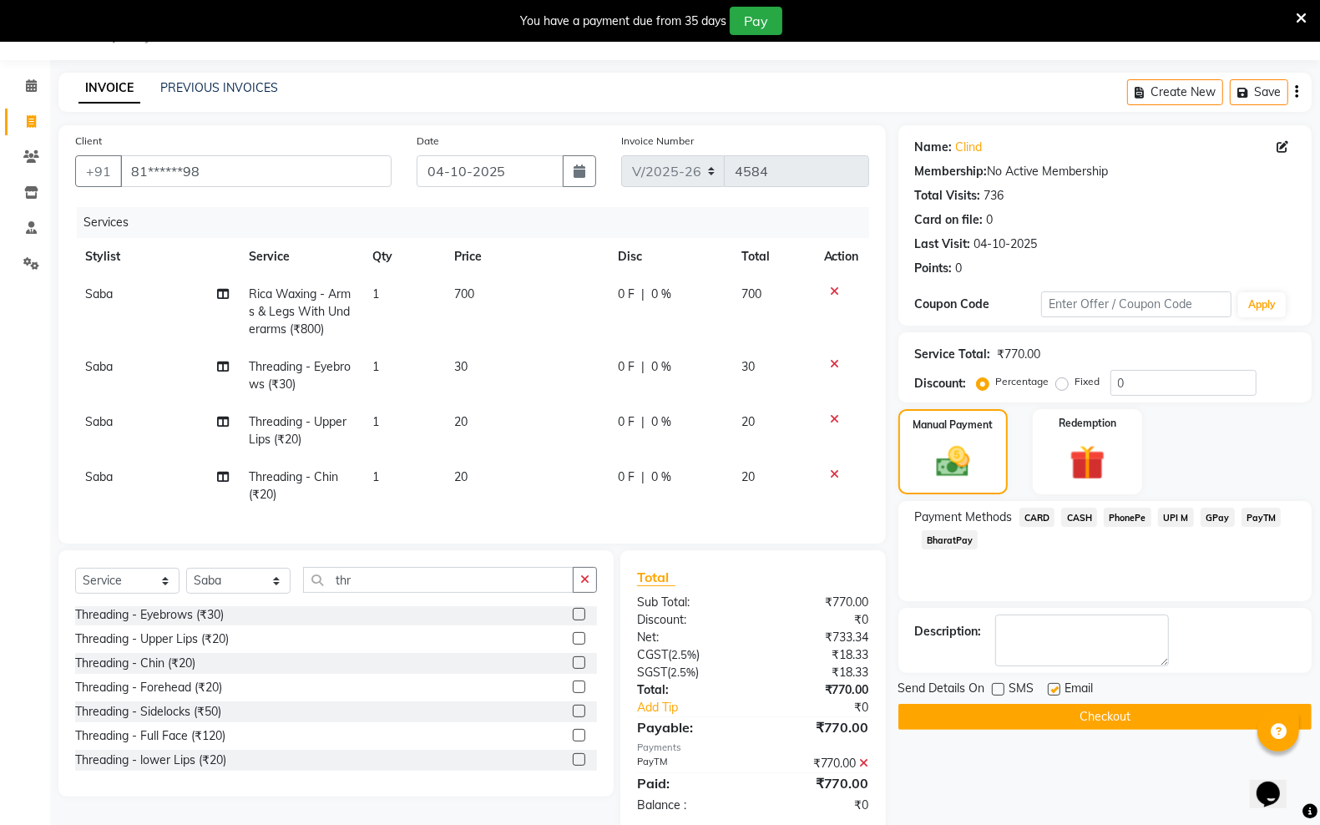
checkbox input "false"
drag, startPoint x: 1032, startPoint y: 722, endPoint x: 1032, endPoint y: 710, distance: 11.7
click at [1032, 720] on button "Checkout" at bounding box center [1104, 717] width 413 height 26
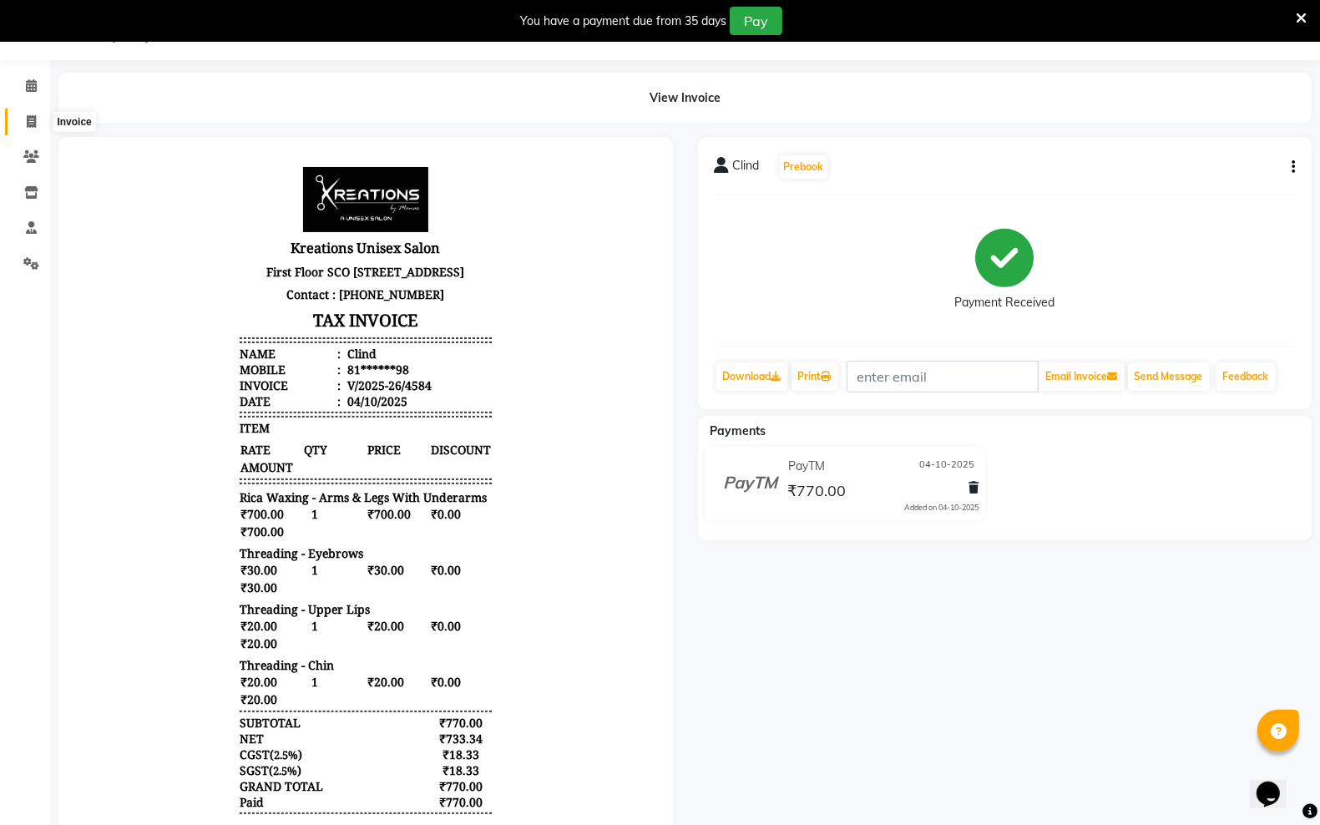
click at [27, 119] on icon at bounding box center [31, 121] width 9 height 13
select select "service"
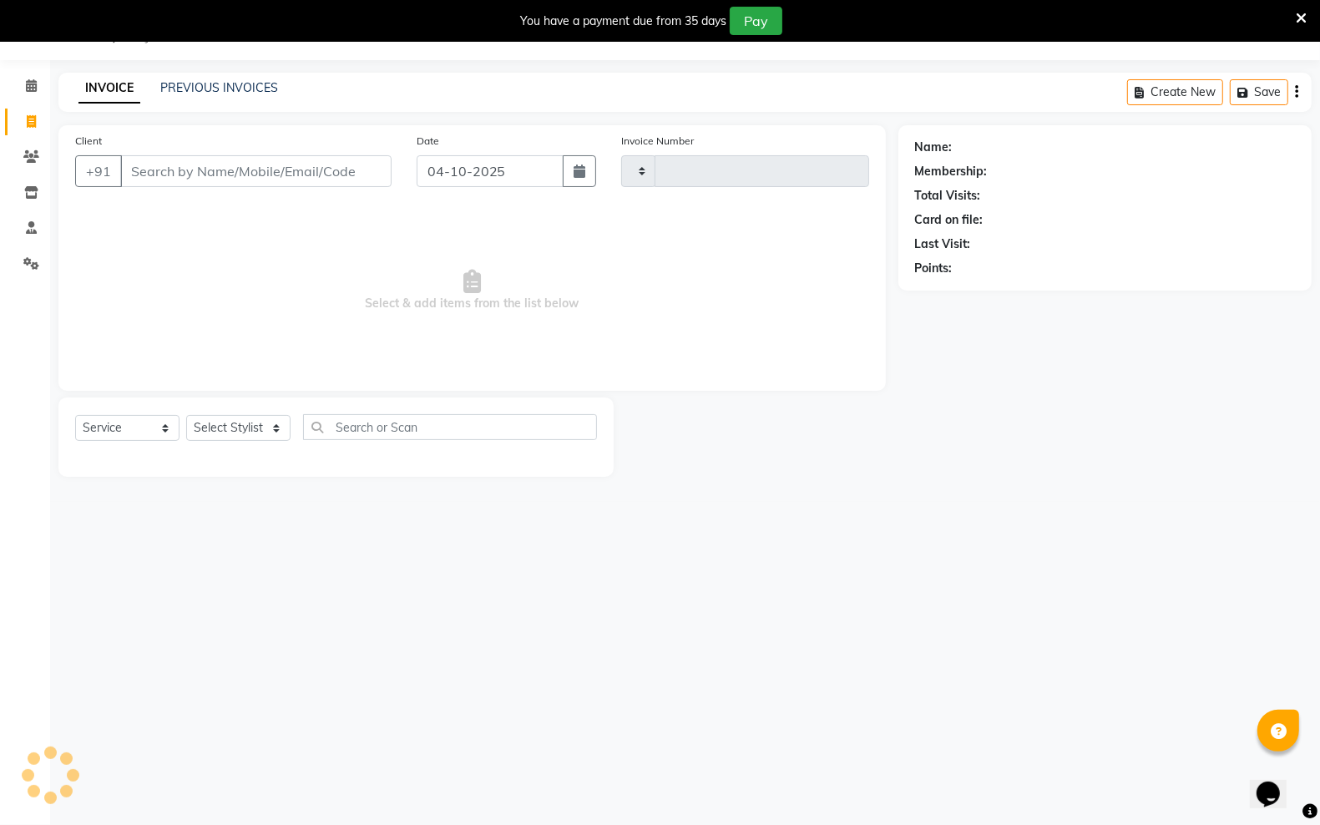
type input "4585"
select select "6161"
type input "8115426715"
click at [339, 172] on span "Add Client" at bounding box center [349, 171] width 66 height 17
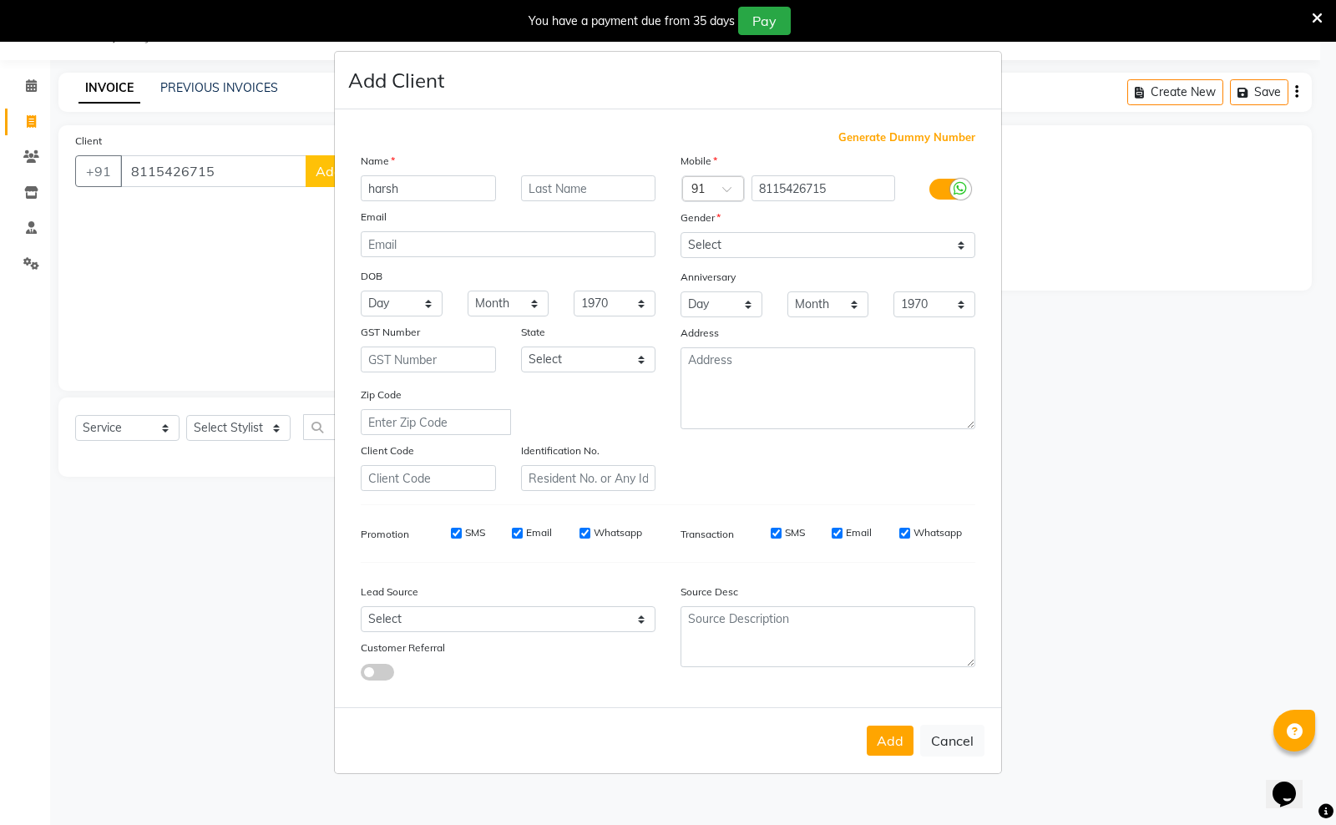
type input "harsh"
click at [962, 242] on select "Select [DEMOGRAPHIC_DATA] [DEMOGRAPHIC_DATA] Other Prefer Not To Say" at bounding box center [827, 245] width 295 height 26
select select "[DEMOGRAPHIC_DATA]"
click at [680, 234] on select "Select [DEMOGRAPHIC_DATA] [DEMOGRAPHIC_DATA] Other Prefer Not To Say" at bounding box center [827, 245] width 295 height 26
click at [882, 736] on button "Add" at bounding box center [889, 740] width 47 height 30
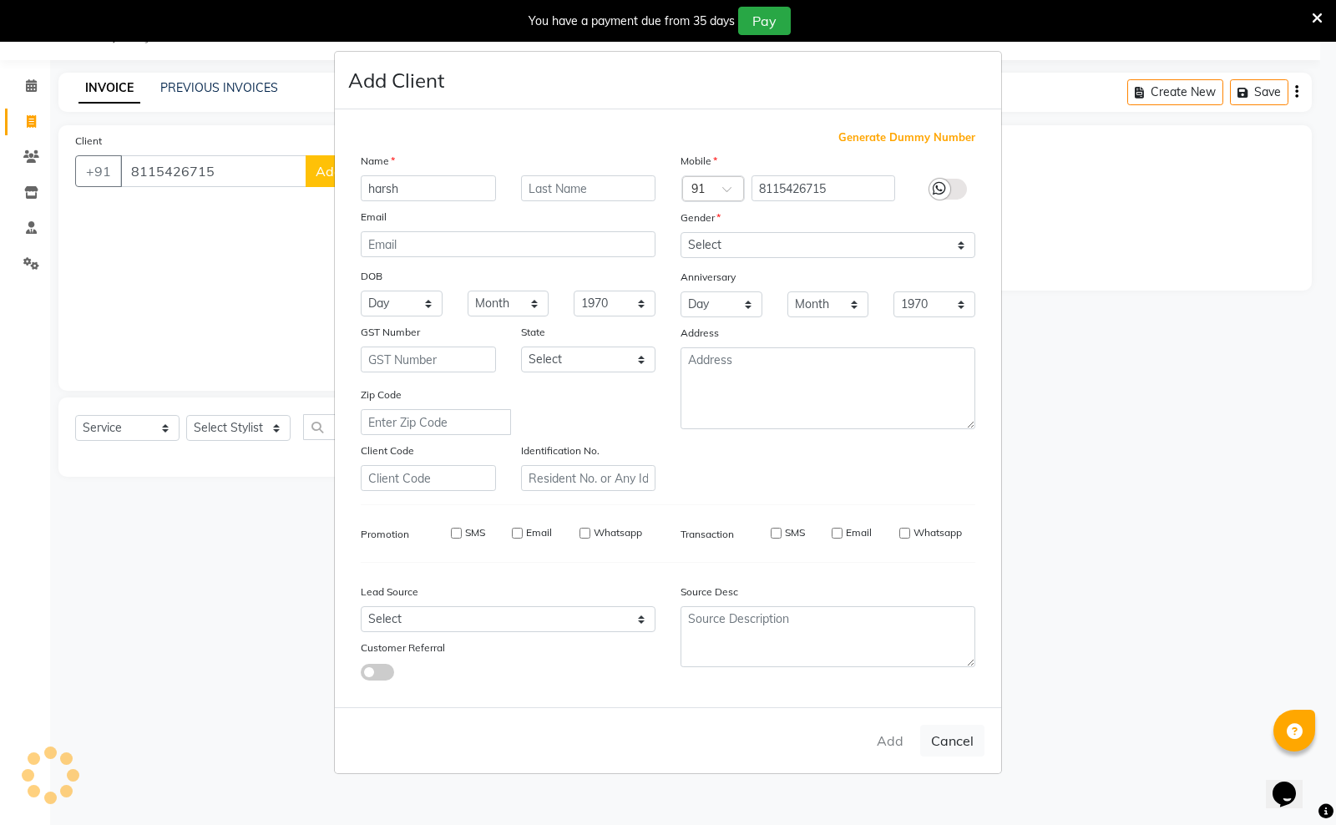
type input "81******15"
select select
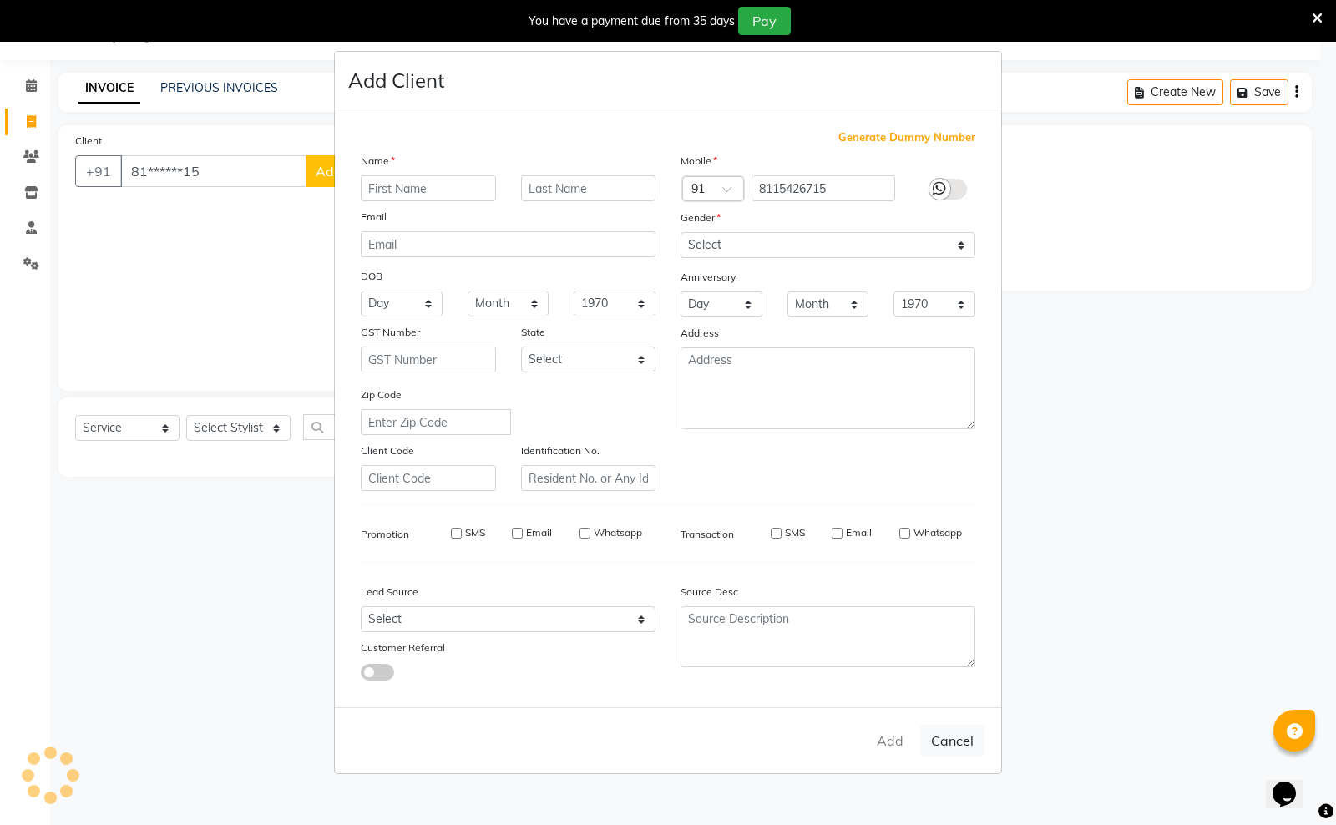
select select
checkbox input "false"
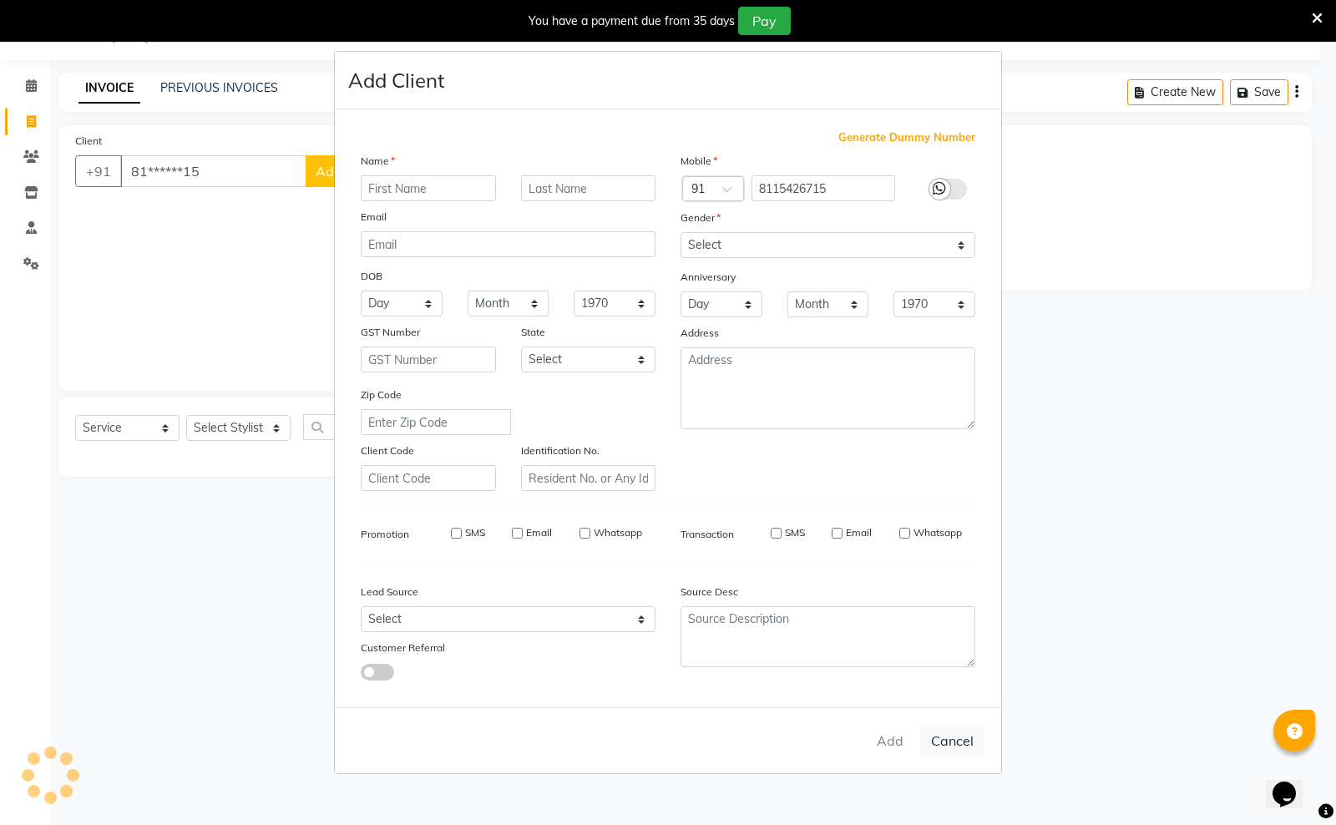
checkbox input "false"
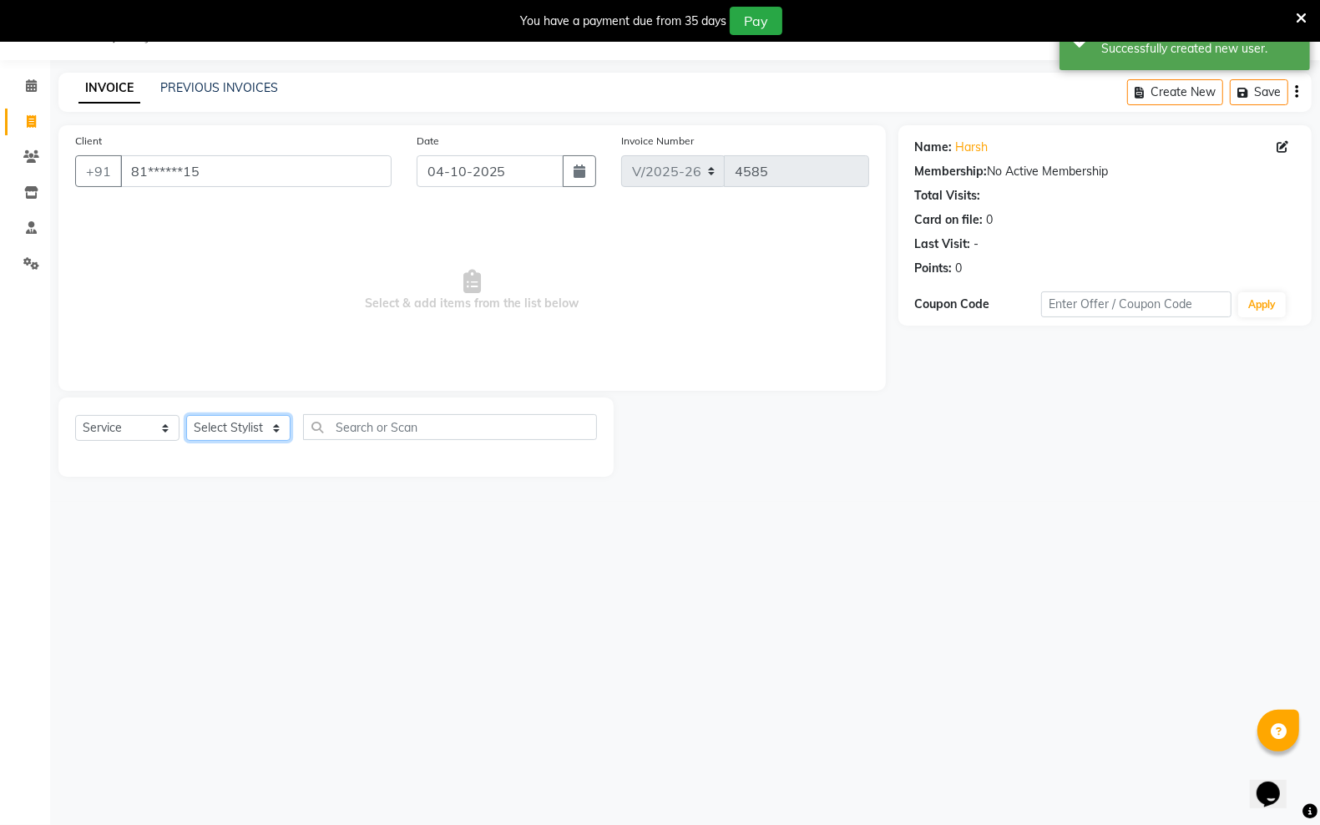
click at [274, 428] on select "Select Stylist [PERSON_NAME] [PERSON_NAME] [PERSON_NAME] [PERSON_NAME] sector 2…" at bounding box center [238, 428] width 104 height 26
select select "45413"
click at [186, 415] on select "Select Stylist [PERSON_NAME] [PERSON_NAME] [PERSON_NAME] [PERSON_NAME] sector 2…" at bounding box center [238, 428] width 104 height 26
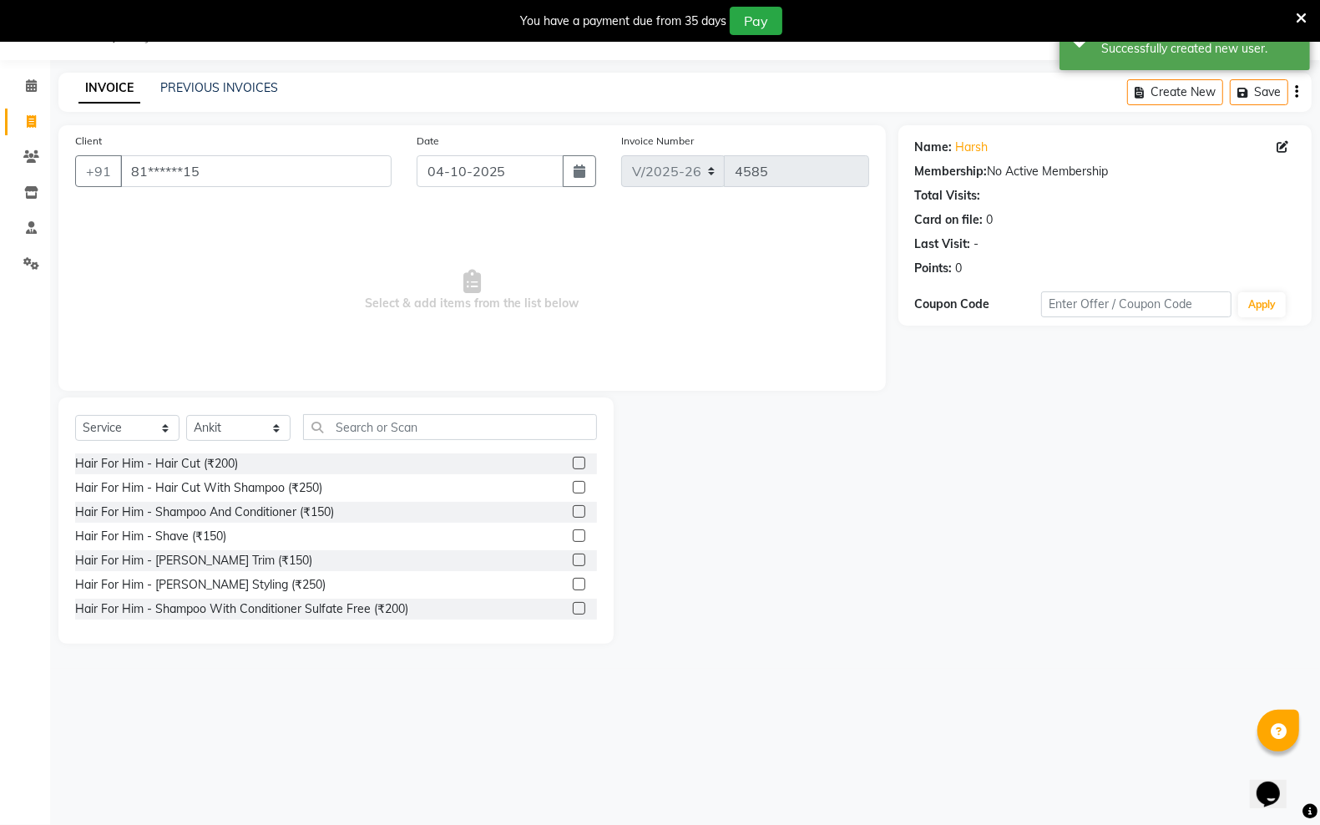
click at [573, 460] on label at bounding box center [579, 463] width 13 height 13
click at [573, 460] on input "checkbox" at bounding box center [578, 463] width 11 height 11
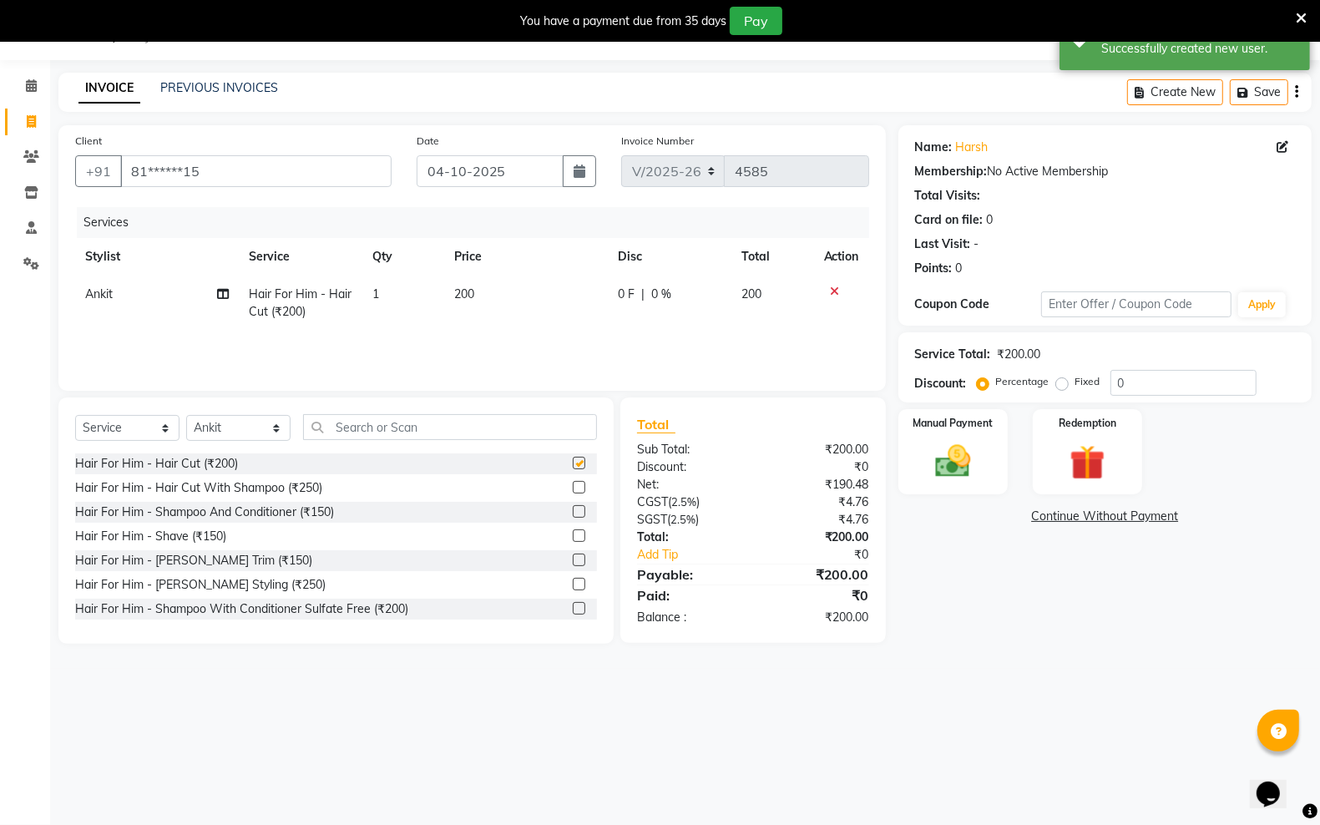
checkbox input "false"
click at [573, 562] on label at bounding box center [579, 559] width 13 height 13
click at [573, 562] on input "checkbox" at bounding box center [578, 560] width 11 height 11
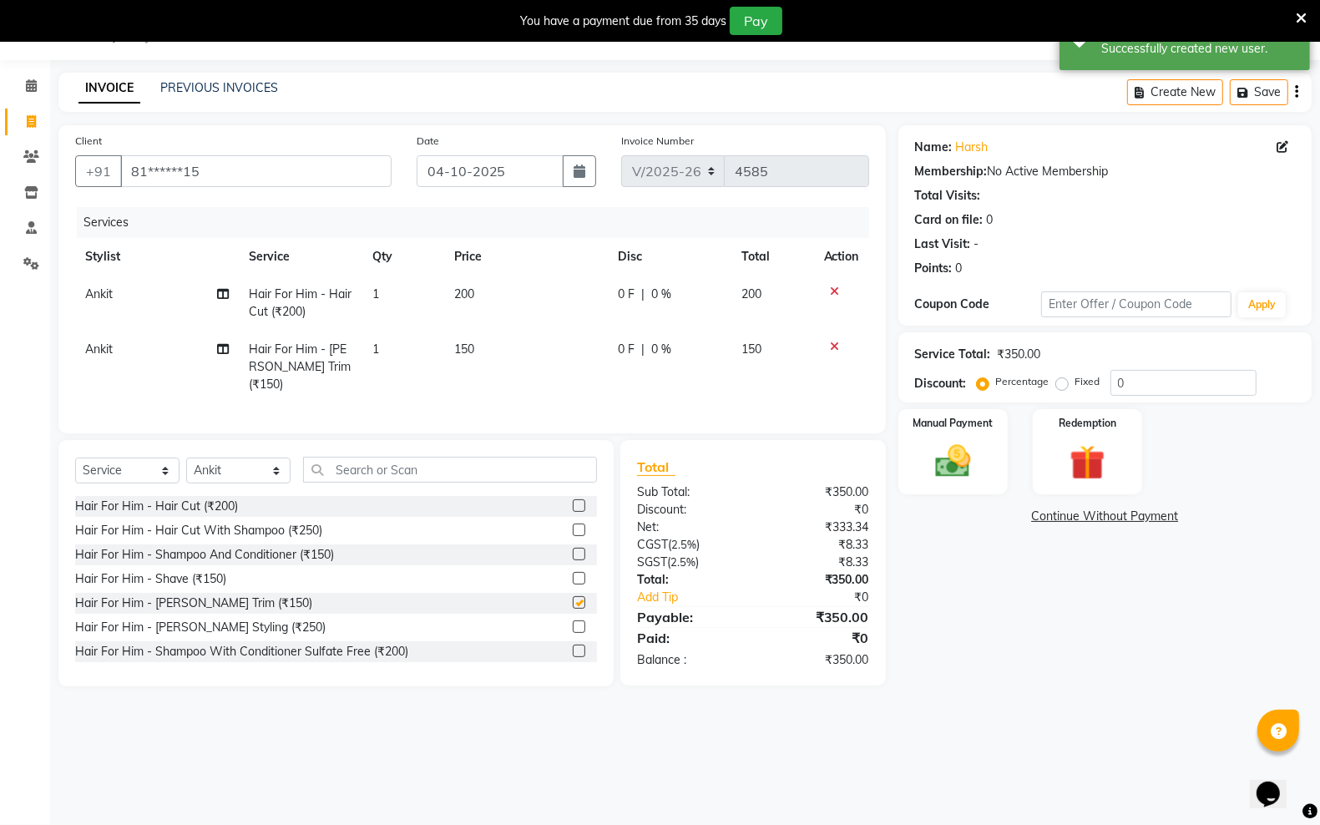
checkbox input "false"
click at [932, 453] on img at bounding box center [952, 461] width 59 height 42
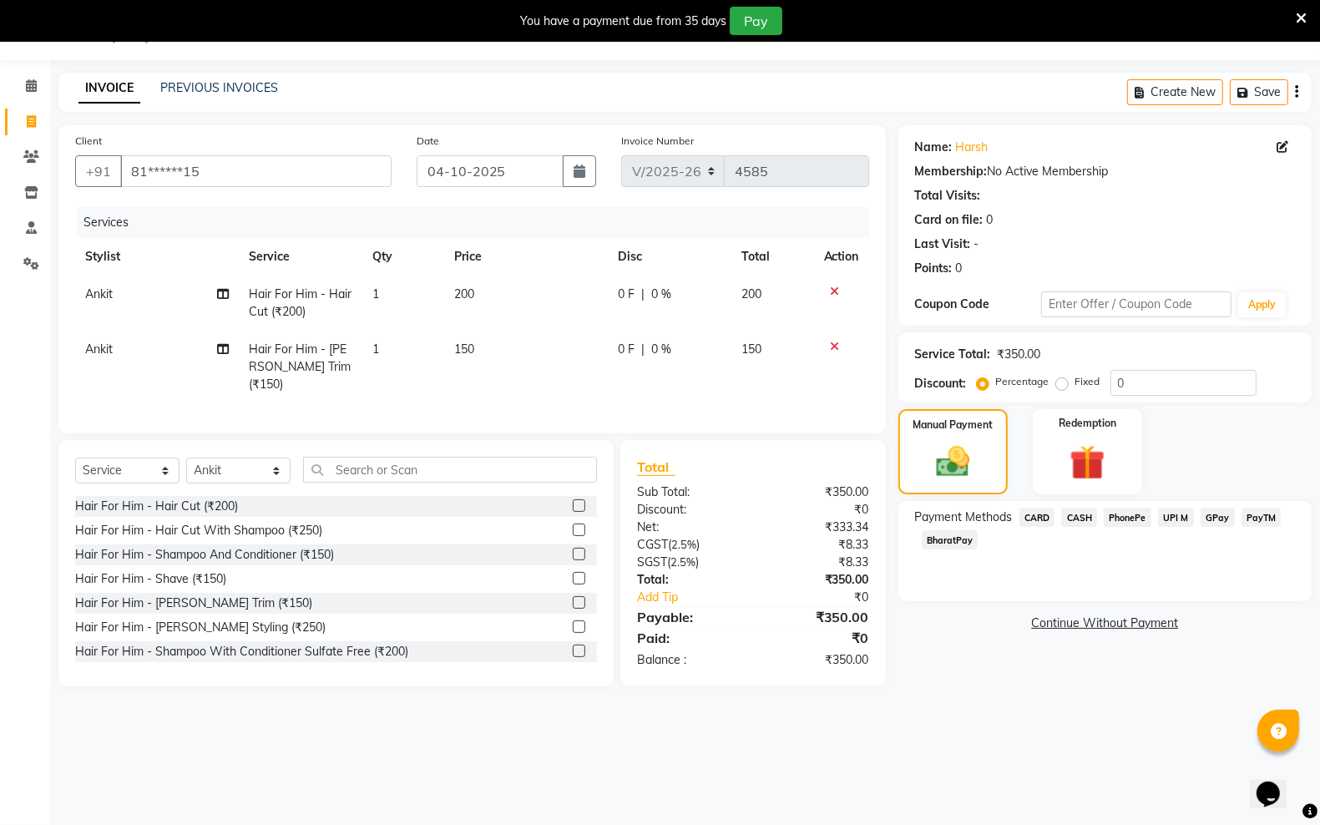
click at [1269, 510] on span "PayTM" at bounding box center [1261, 517] width 40 height 19
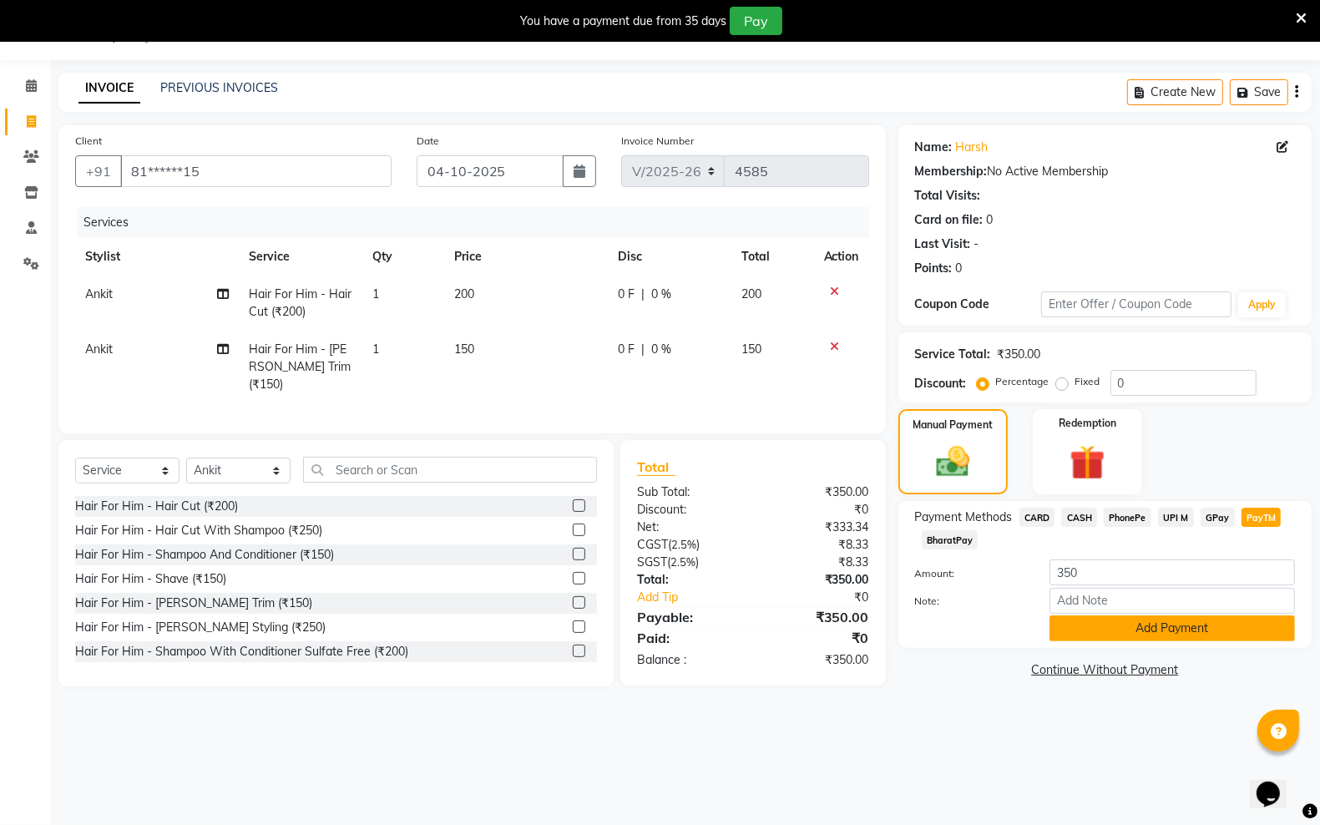
click at [1056, 629] on button "Add Payment" at bounding box center [1171, 628] width 245 height 26
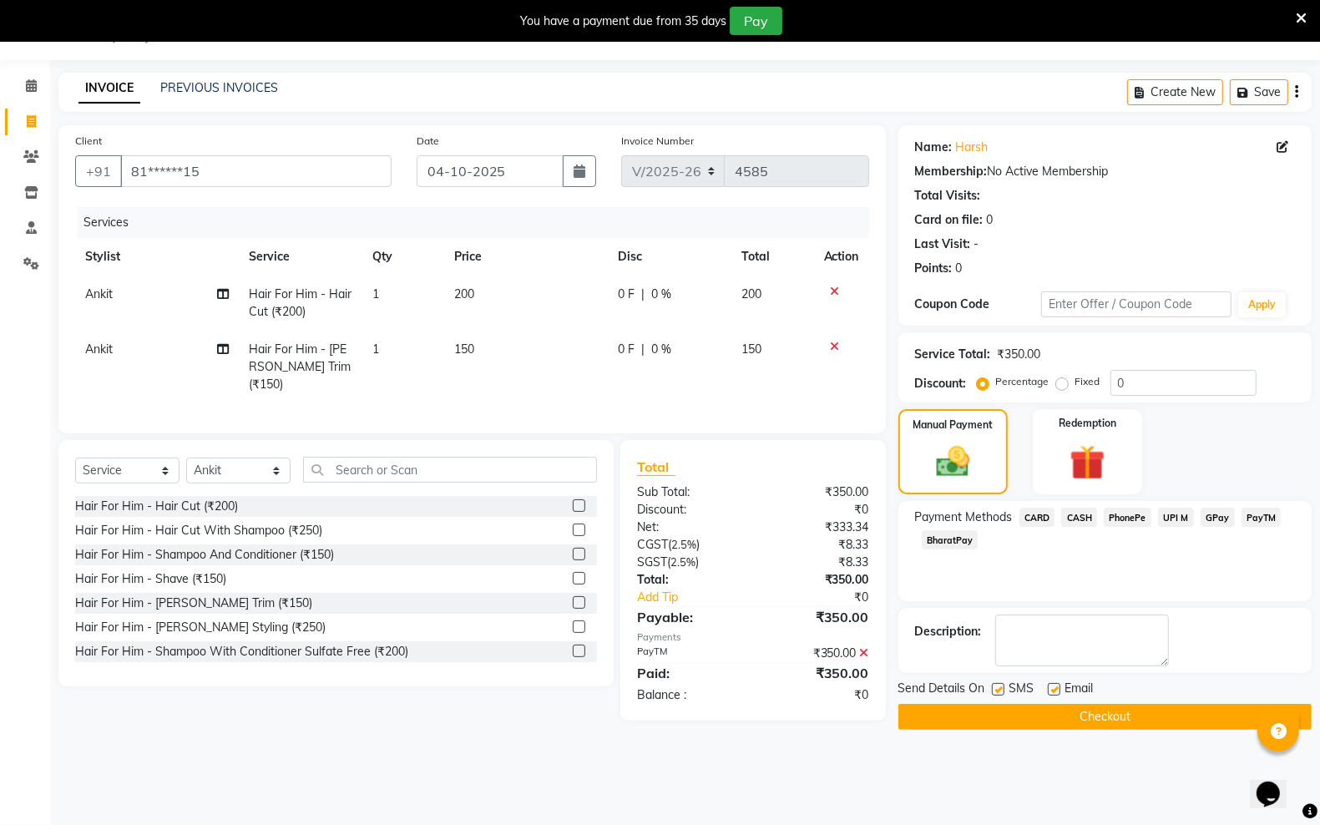
click at [996, 693] on label at bounding box center [998, 689] width 13 height 13
click at [996, 693] on input "checkbox" at bounding box center [997, 690] width 11 height 11
checkbox input "false"
click at [1053, 683] on label at bounding box center [1054, 689] width 13 height 13
click at [1053, 685] on input "checkbox" at bounding box center [1053, 690] width 11 height 11
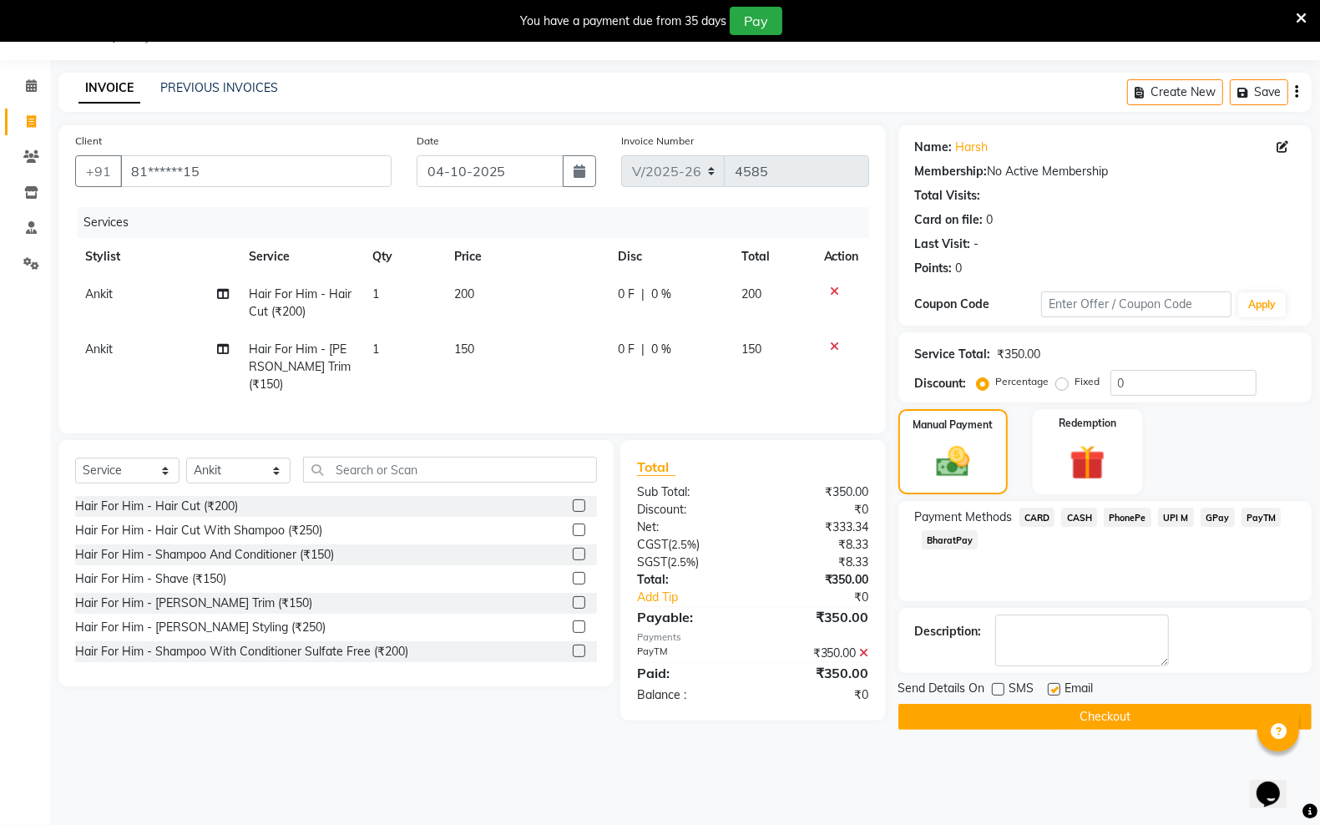
checkbox input "false"
click at [1060, 712] on button "Checkout" at bounding box center [1104, 717] width 413 height 26
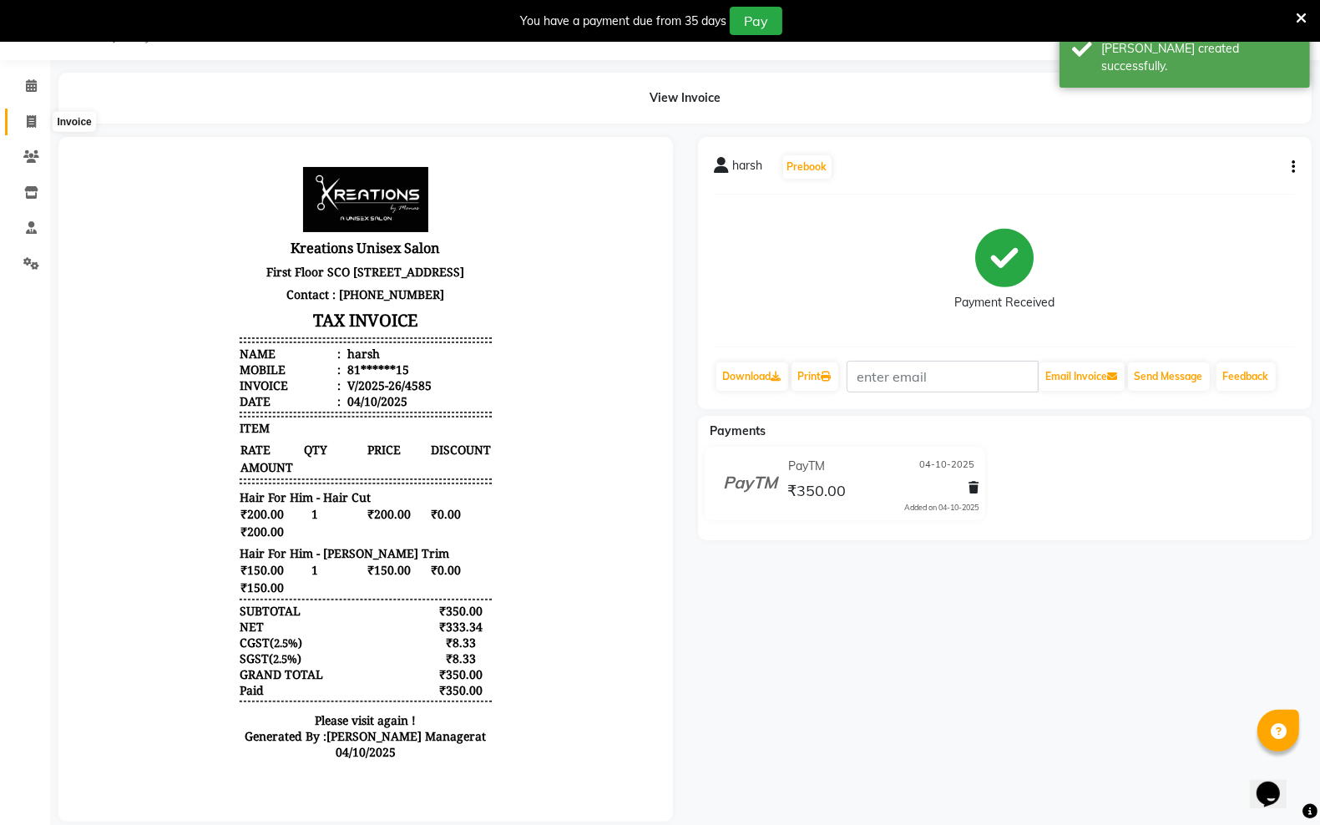
click at [27, 122] on icon at bounding box center [31, 121] width 9 height 13
select select "service"
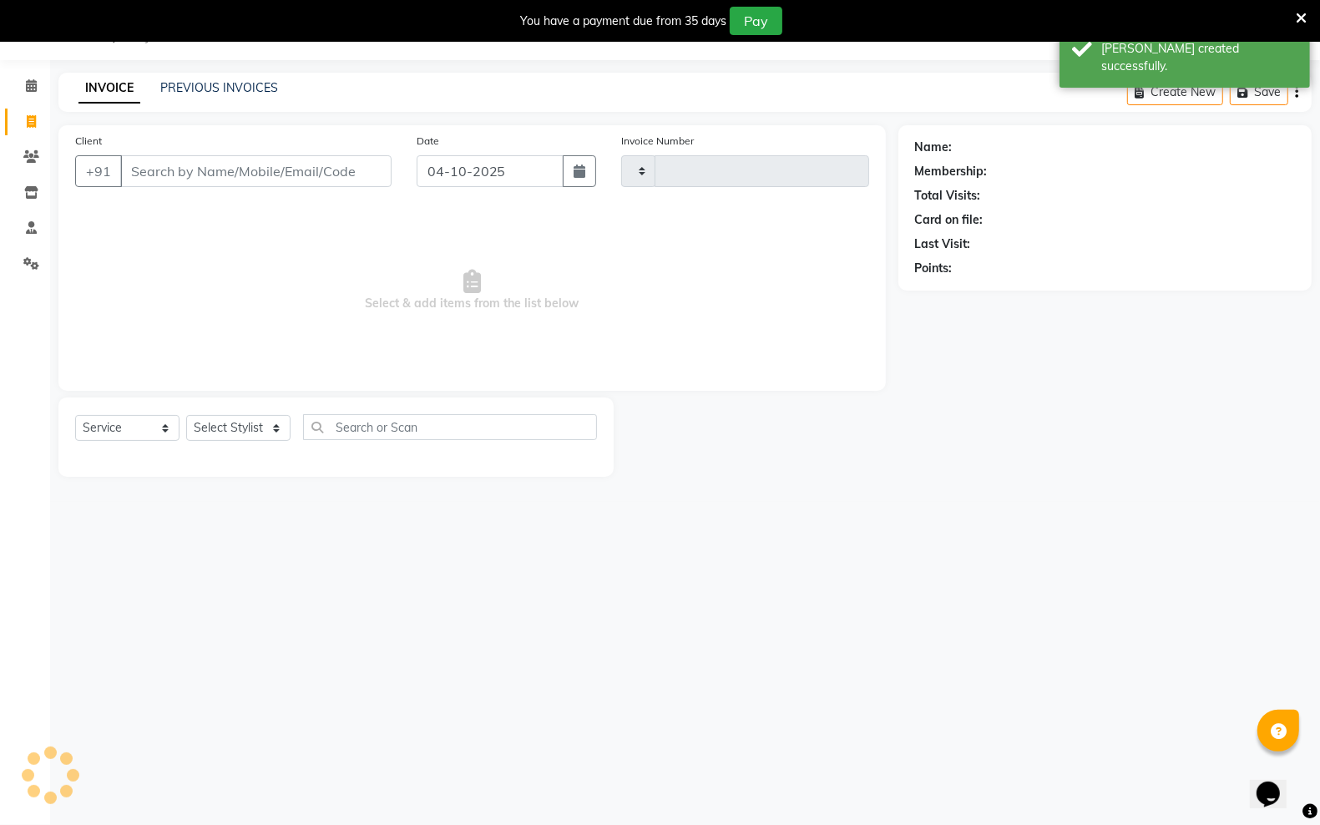
type input "4586"
select select "6161"
click at [143, 167] on input "Client" at bounding box center [255, 171] width 271 height 32
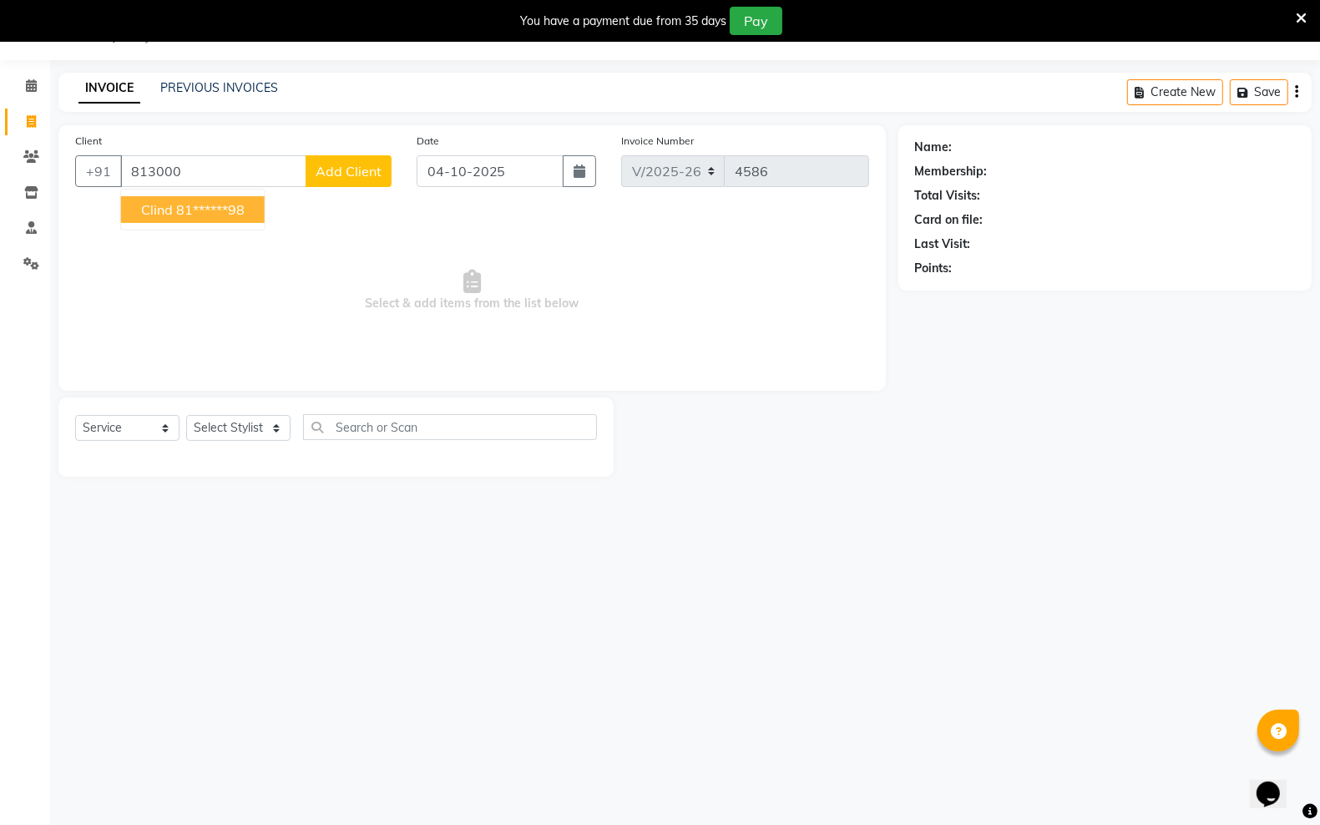
click at [230, 210] on ngb-highlight "81******98" at bounding box center [210, 209] width 68 height 17
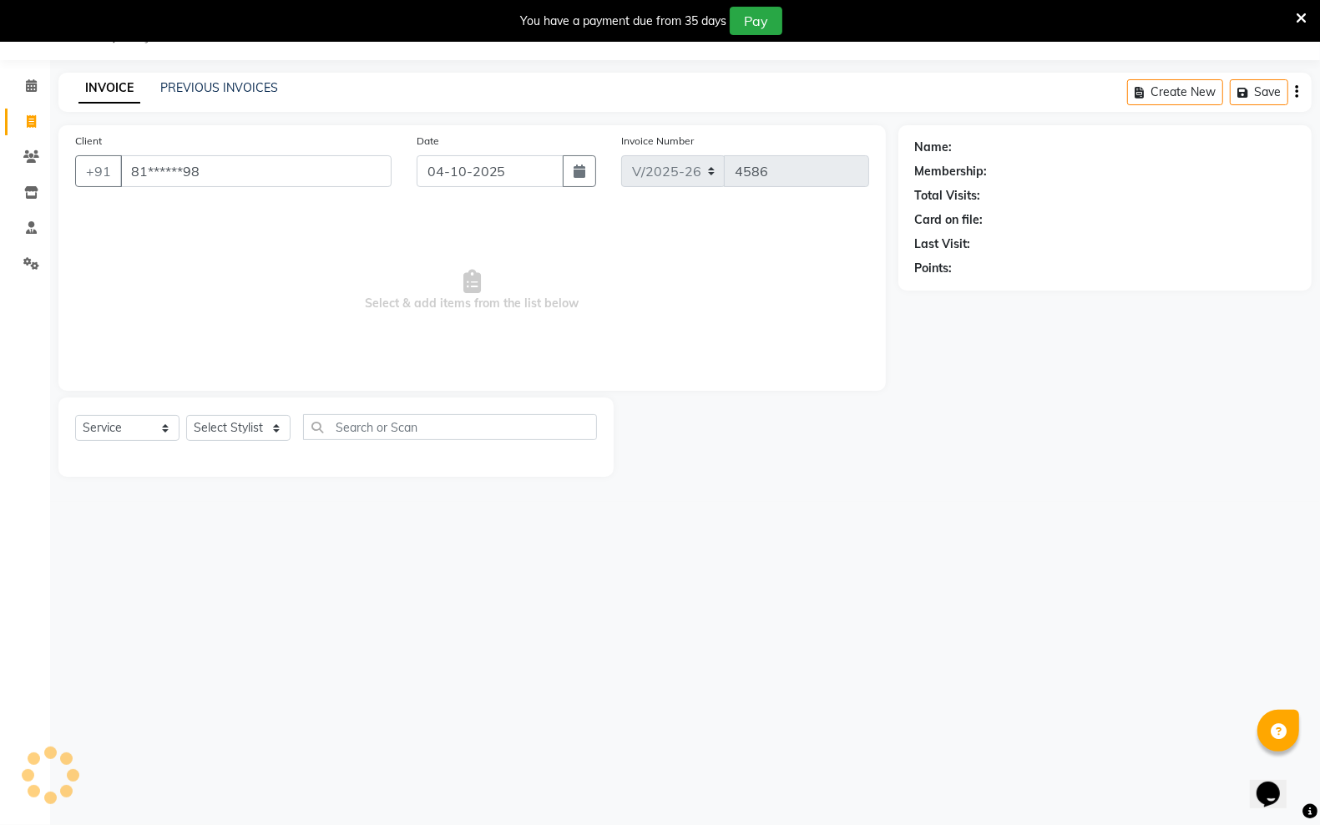
type input "81******98"
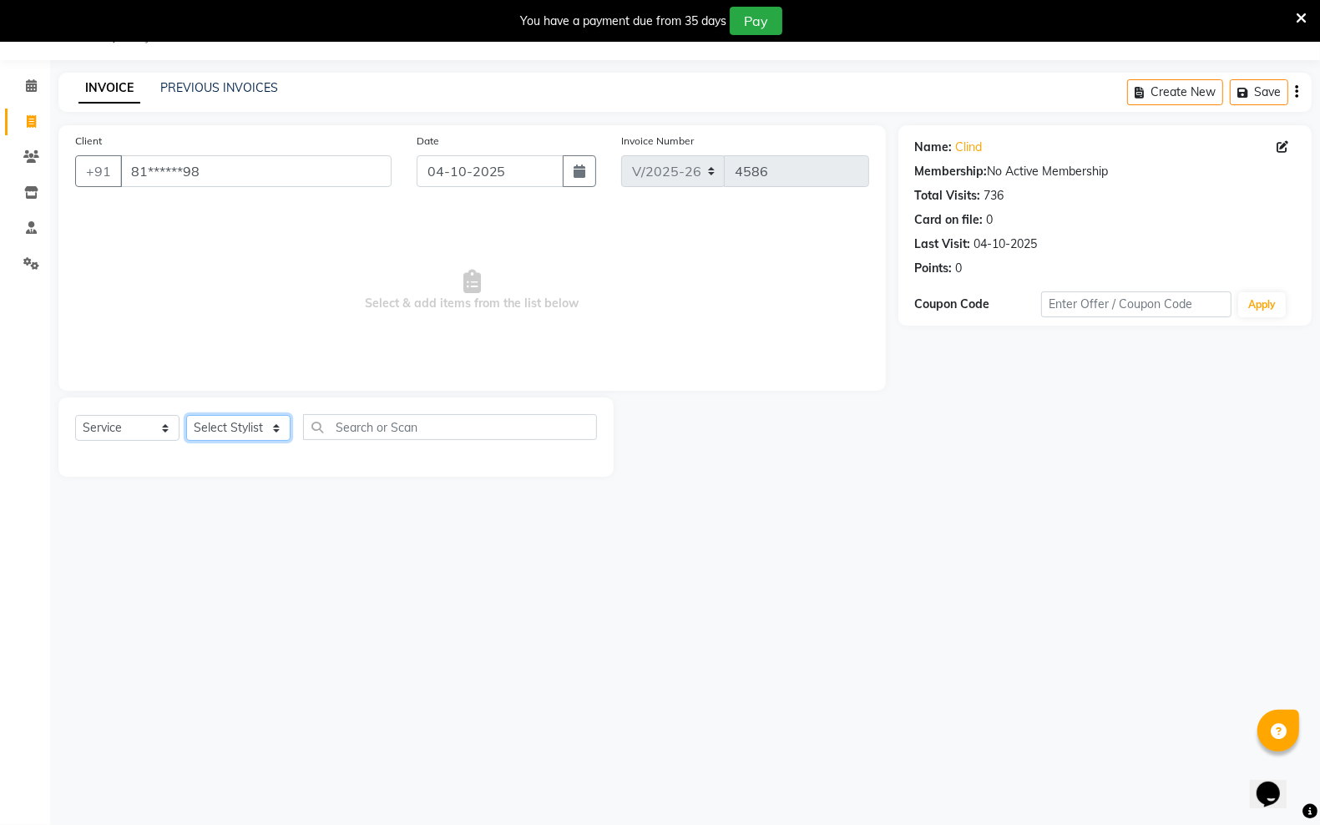
click at [261, 422] on select "Select Stylist [PERSON_NAME] [PERSON_NAME] [PERSON_NAME] [PERSON_NAME] sector 2…" at bounding box center [238, 428] width 104 height 26
select select "64966"
click at [186, 415] on select "Select Stylist [PERSON_NAME] [PERSON_NAME] [PERSON_NAME] [PERSON_NAME] sector 2…" at bounding box center [238, 428] width 104 height 26
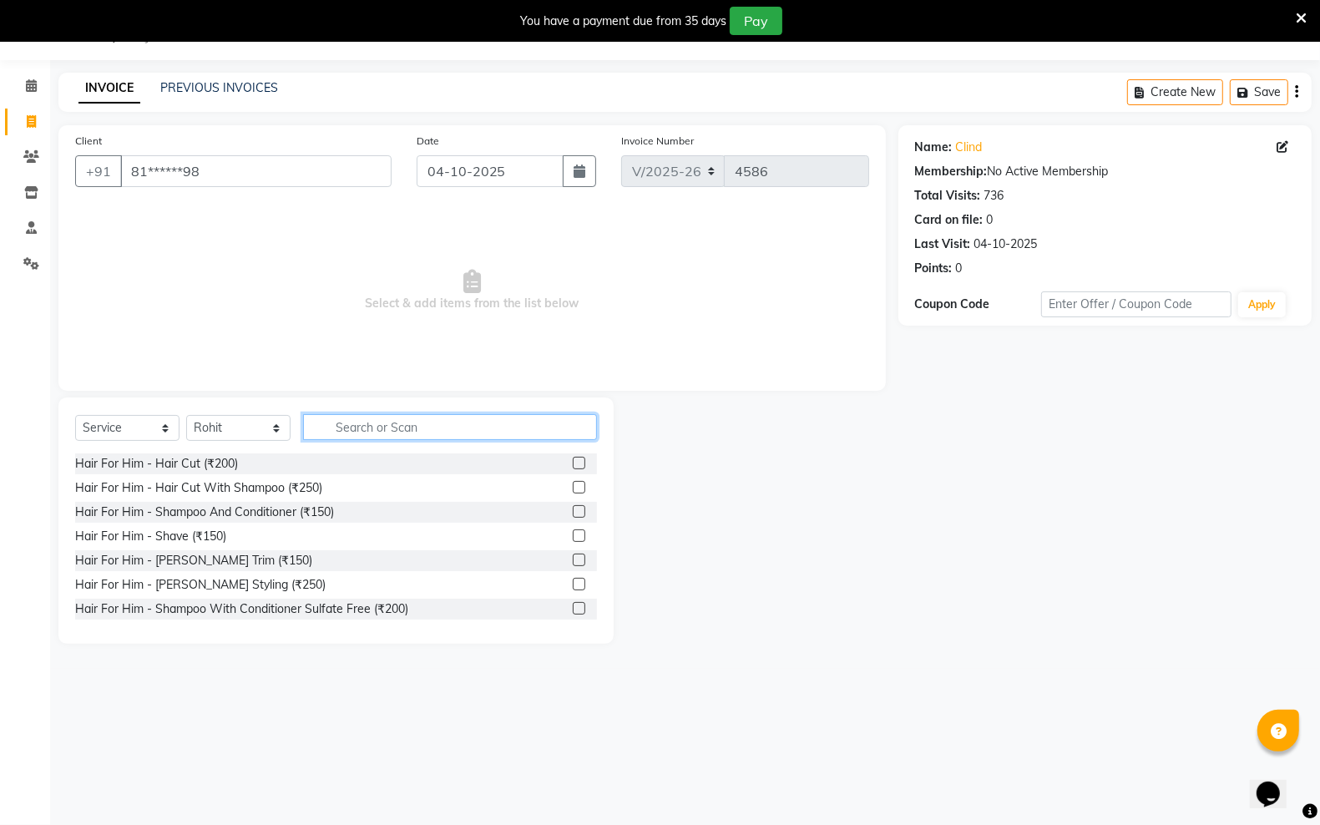
click at [361, 432] on input "text" at bounding box center [450, 427] width 294 height 26
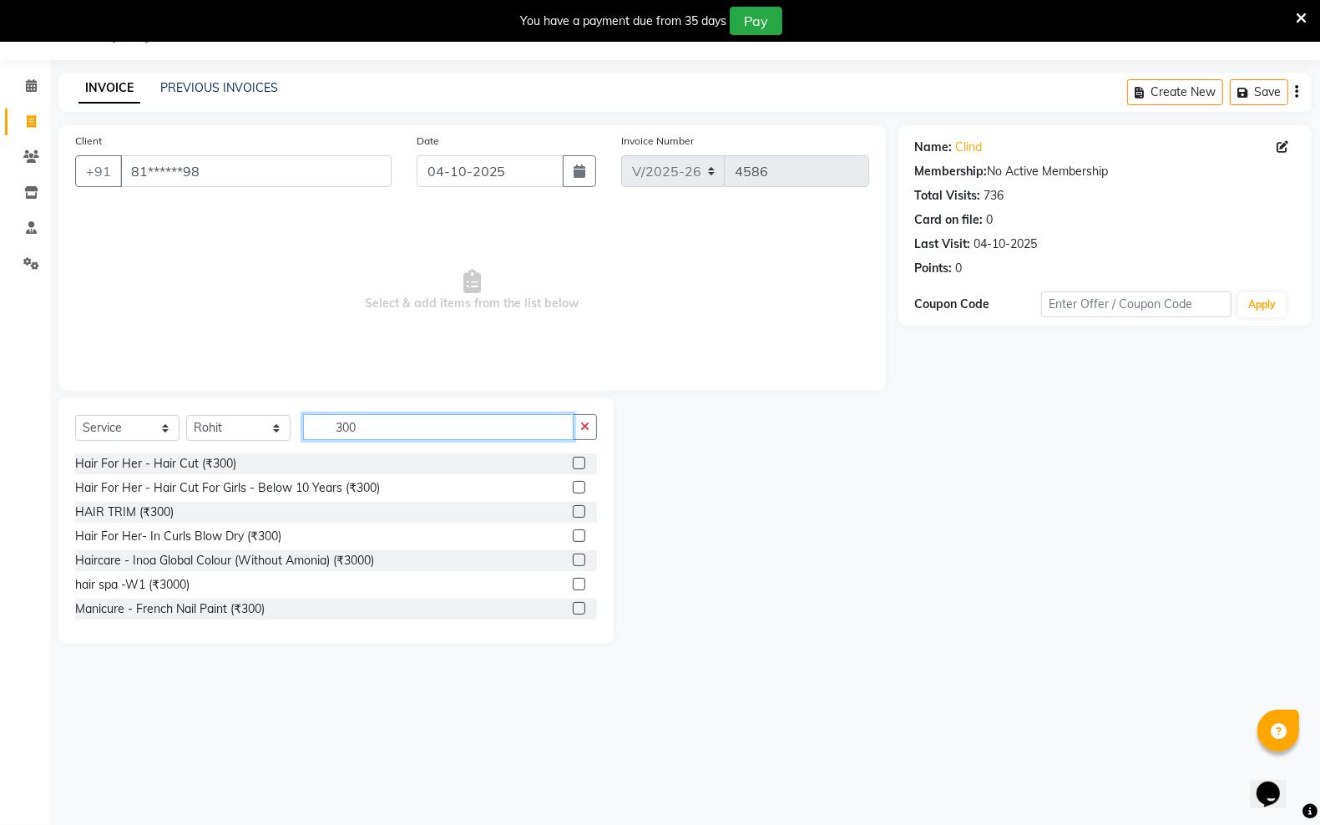
type input "300"
click at [573, 467] on label at bounding box center [579, 463] width 13 height 13
click at [573, 467] on input "checkbox" at bounding box center [578, 463] width 11 height 11
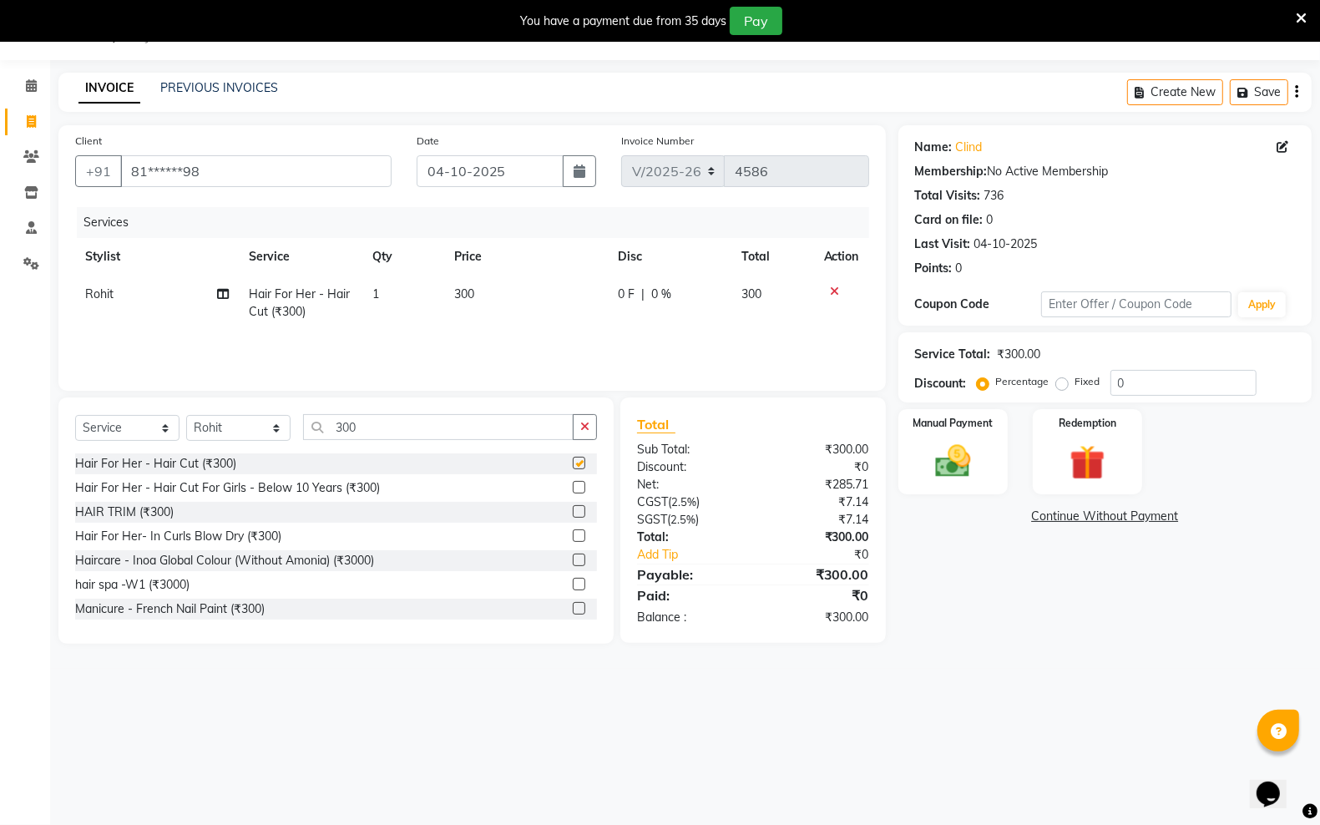
checkbox input "false"
click at [948, 444] on img at bounding box center [952, 461] width 59 height 42
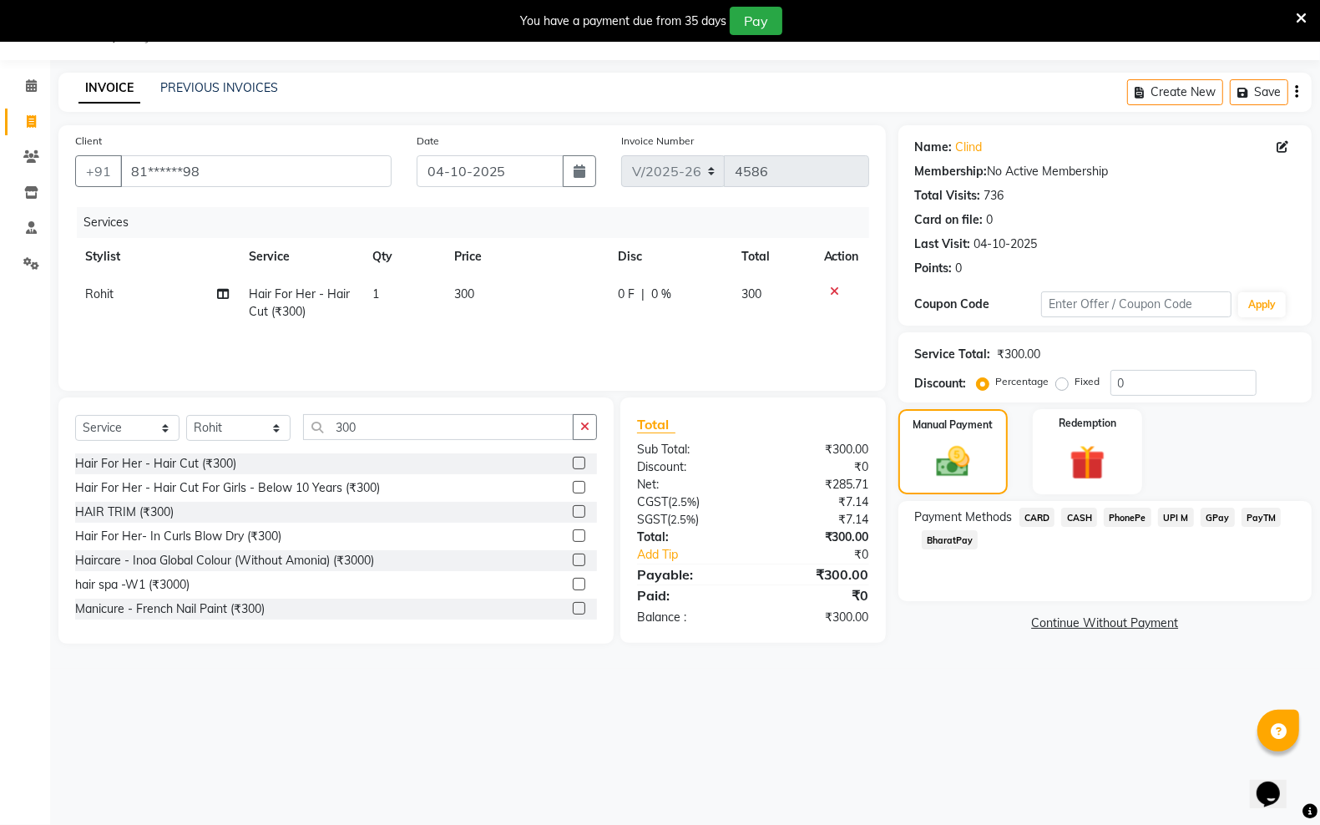
click at [1257, 509] on span "PayTM" at bounding box center [1261, 517] width 40 height 19
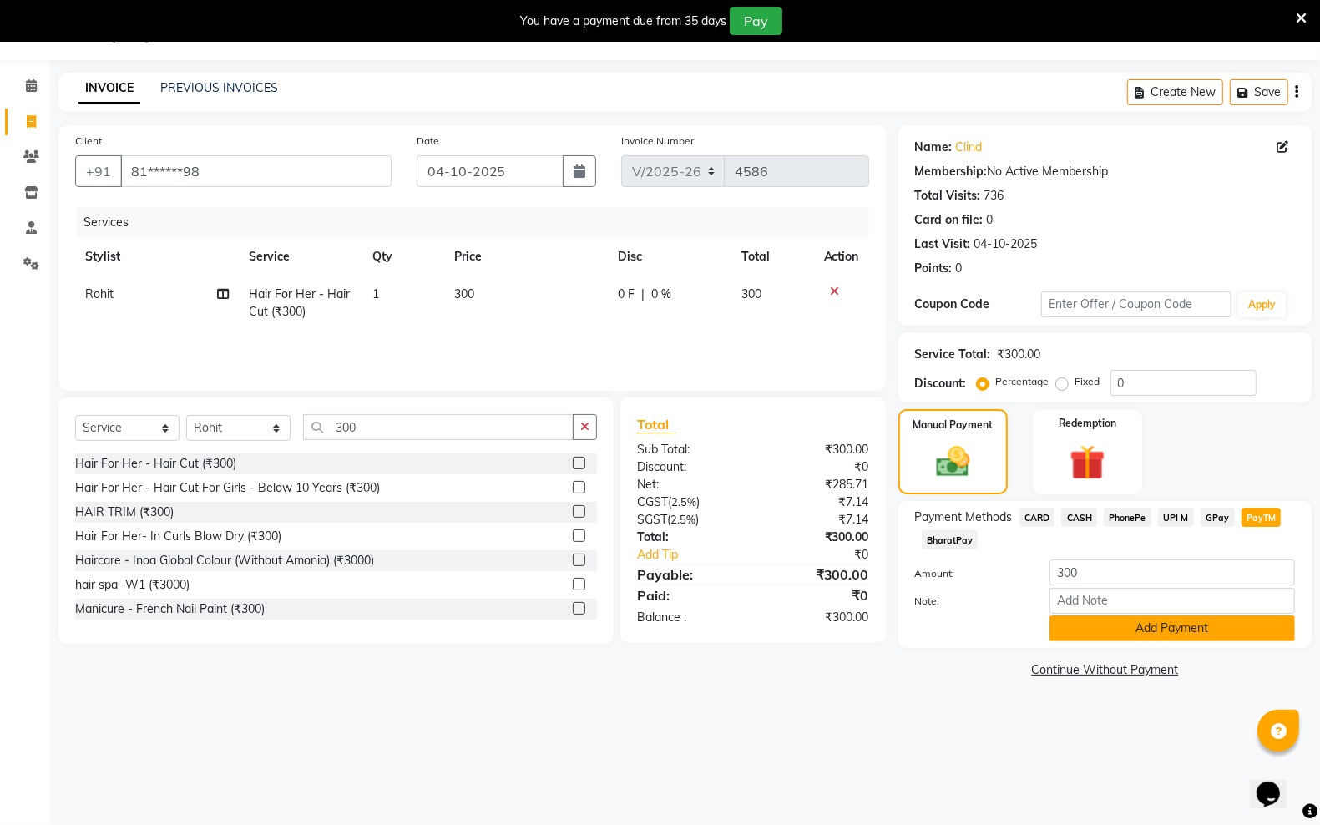
click at [1210, 615] on button "Add Payment" at bounding box center [1171, 628] width 245 height 26
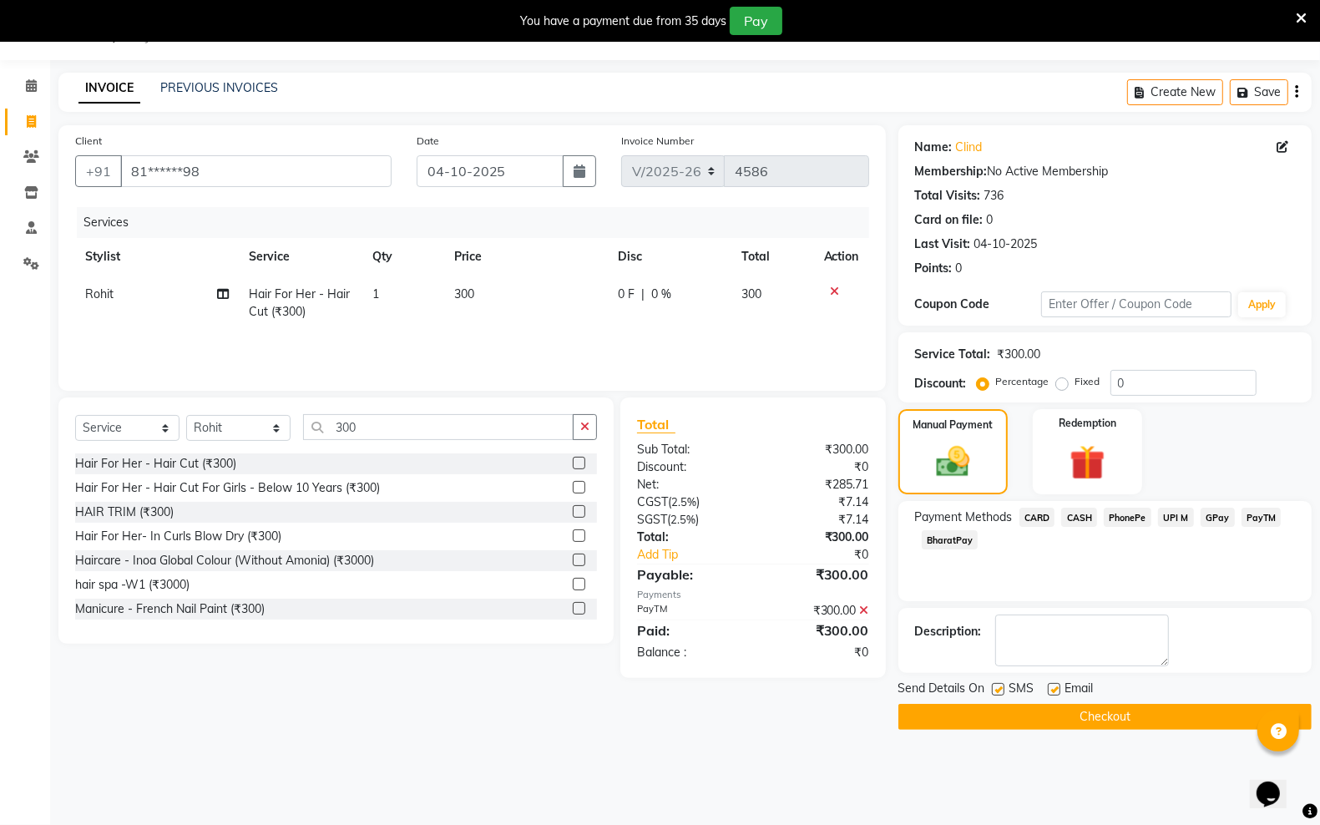
click at [998, 689] on label at bounding box center [998, 689] width 13 height 13
click at [998, 689] on input "checkbox" at bounding box center [997, 690] width 11 height 11
checkbox input "false"
click at [1053, 685] on label at bounding box center [1054, 689] width 13 height 13
click at [1053, 685] on input "checkbox" at bounding box center [1053, 690] width 11 height 11
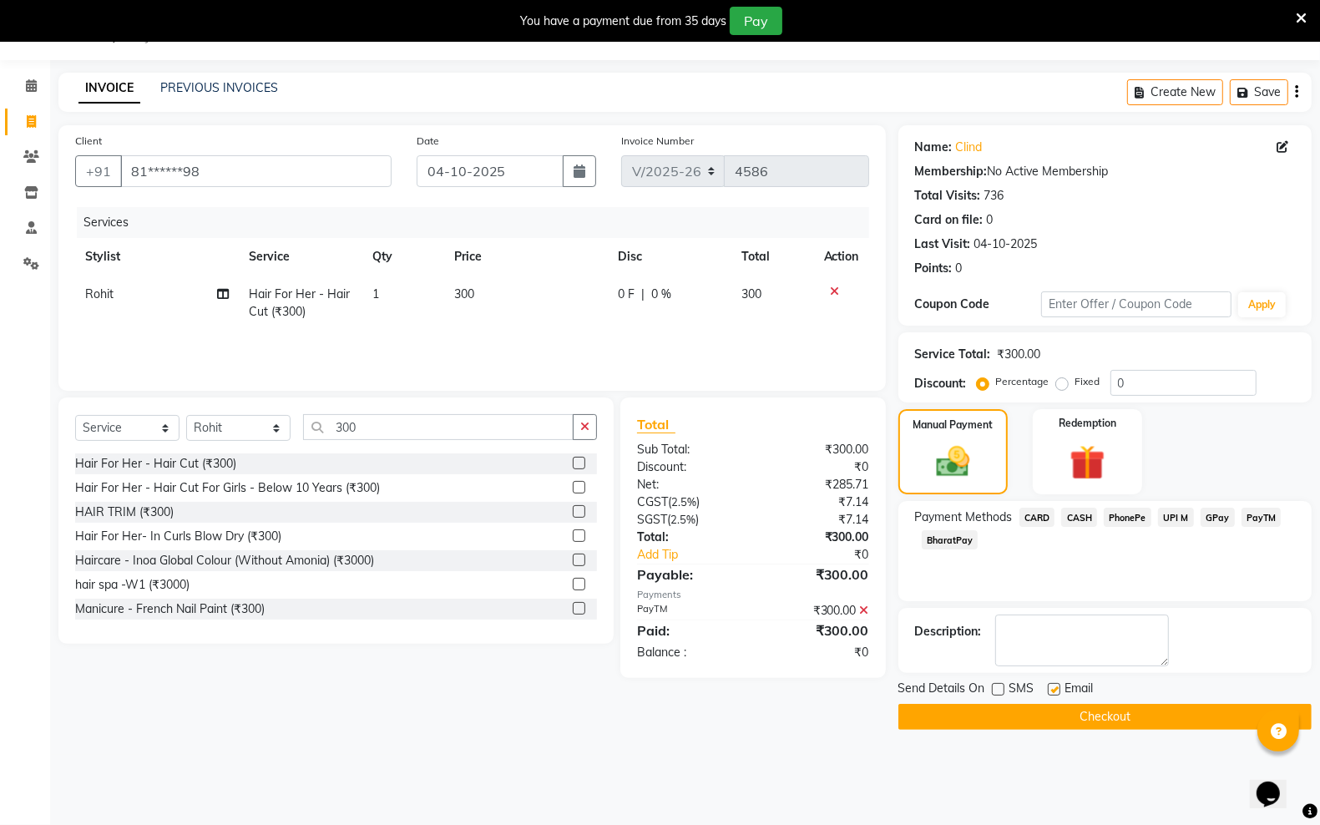
checkbox input "false"
click at [1053, 706] on button "Checkout" at bounding box center [1104, 717] width 413 height 26
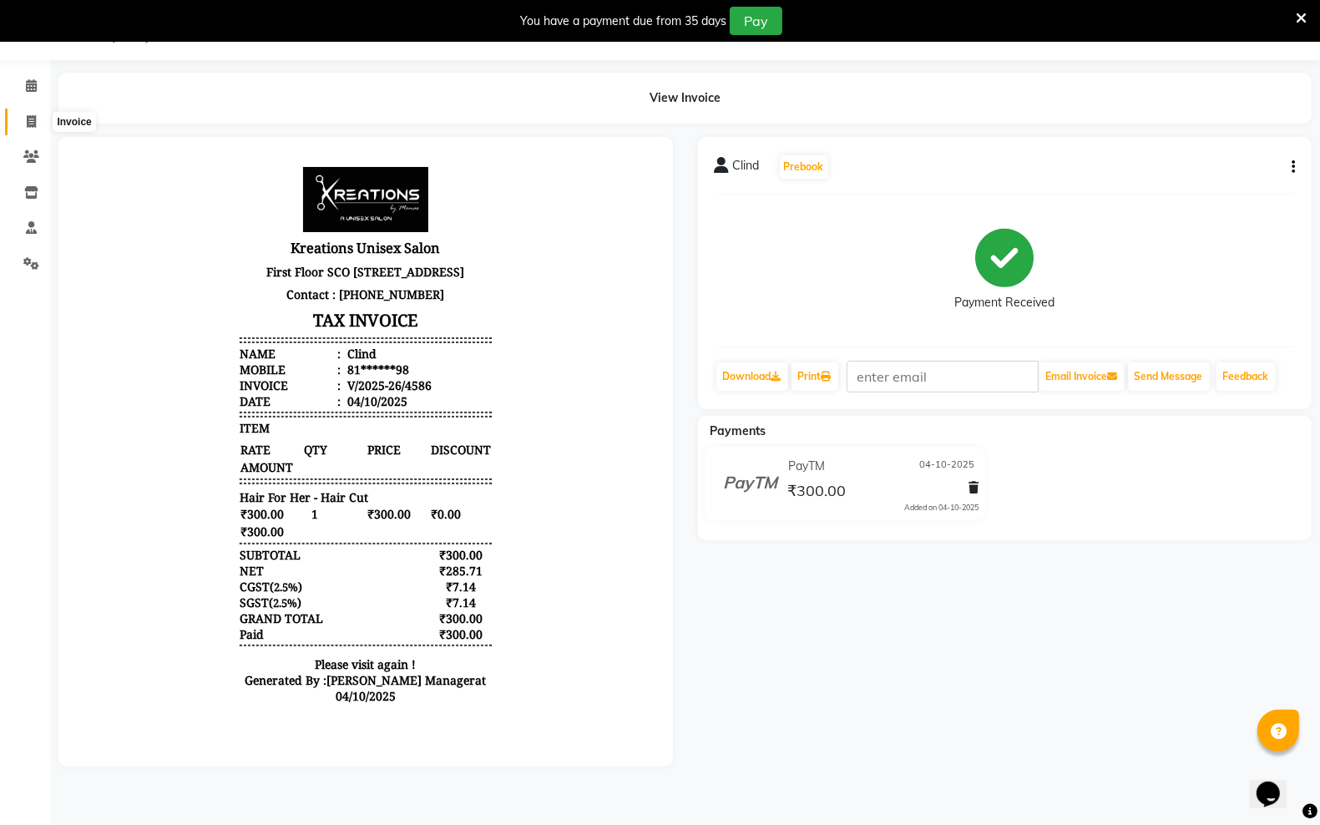
click at [28, 125] on icon at bounding box center [31, 121] width 9 height 13
select select "service"
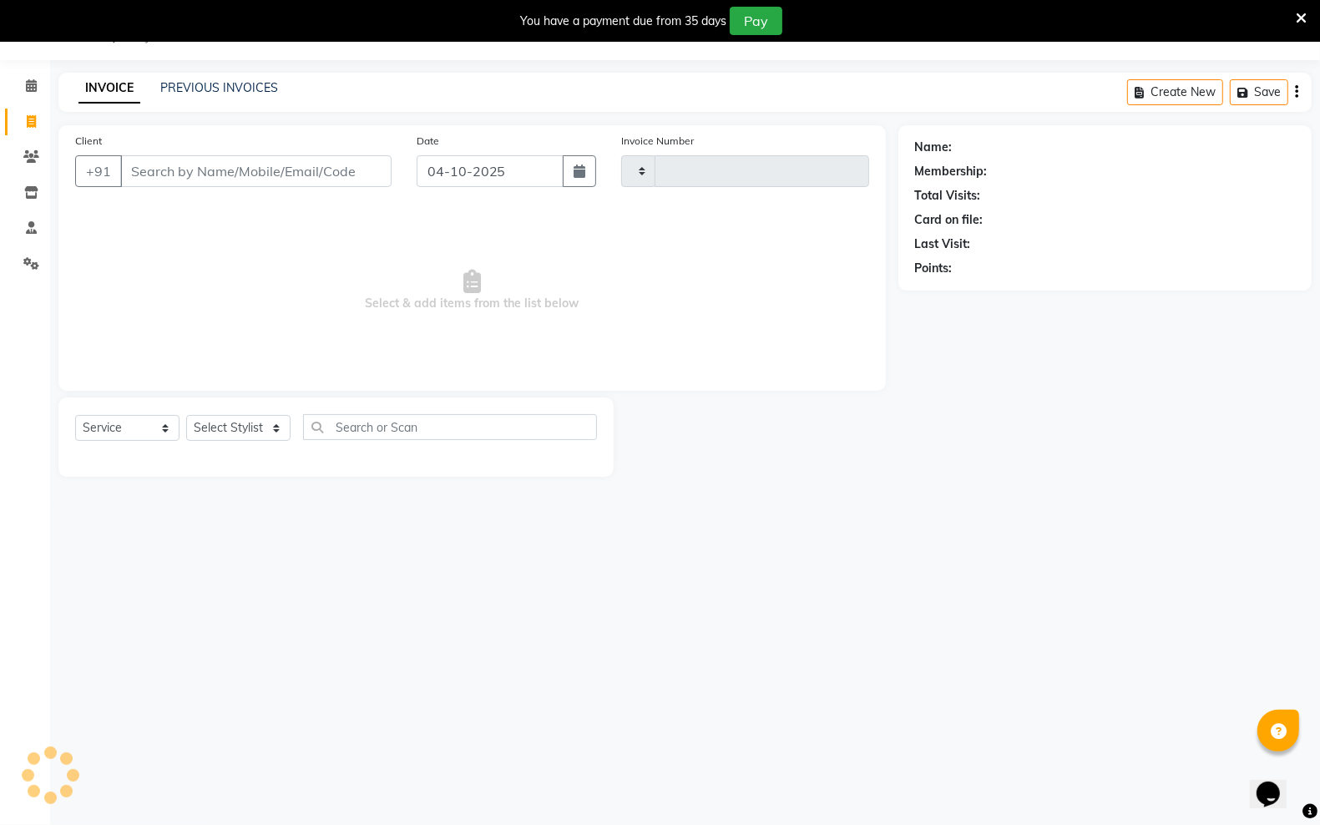
type input "4587"
select select "6161"
click at [218, 173] on input "Client" at bounding box center [255, 171] width 271 height 32
click at [219, 85] on link "PREVIOUS INVOICES" at bounding box center [219, 87] width 118 height 15
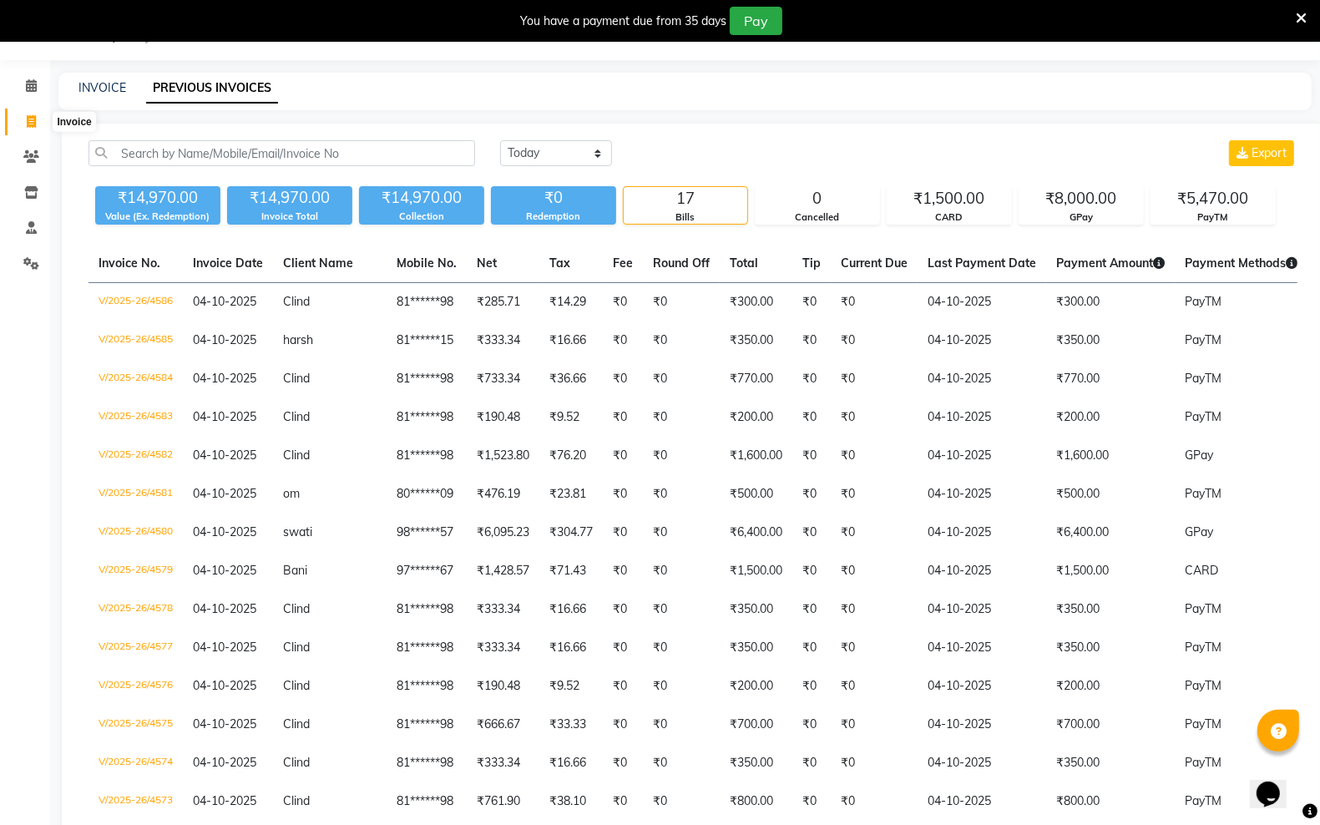
click at [42, 126] on span at bounding box center [31, 122] width 29 height 19
select select "service"
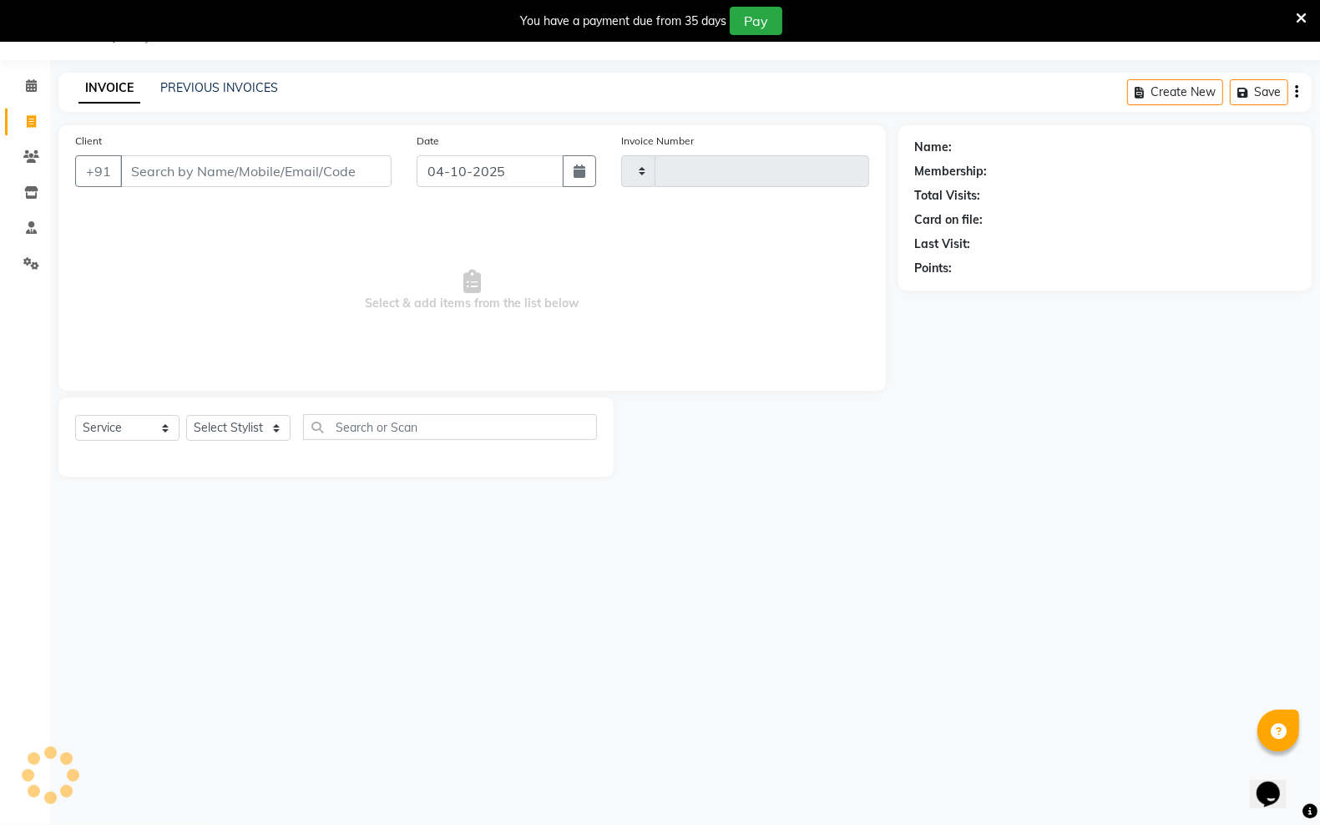
type input "4587"
select select "6161"
click at [269, 167] on input "Client" at bounding box center [255, 171] width 271 height 32
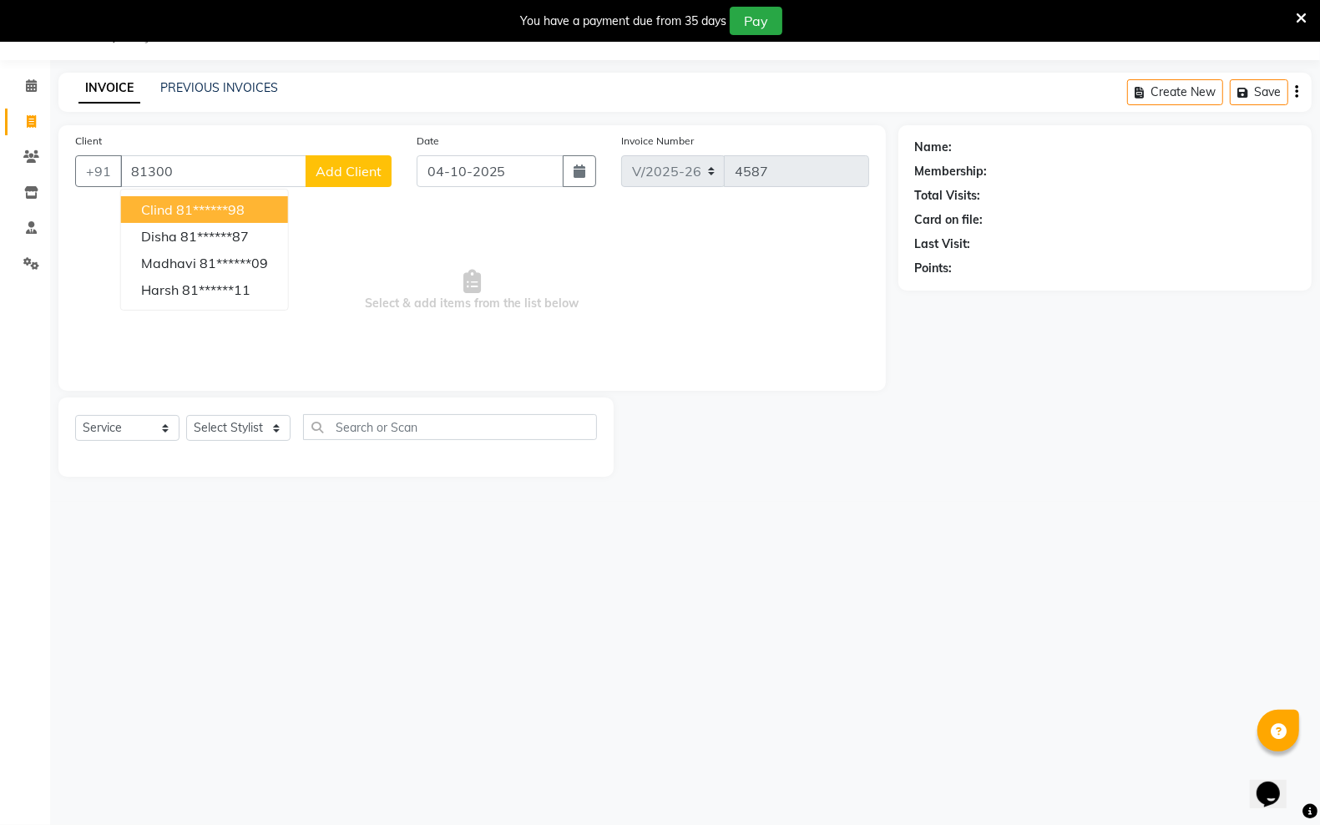
click at [264, 218] on button "Clind 81******98" at bounding box center [204, 209] width 167 height 27
type input "81******98"
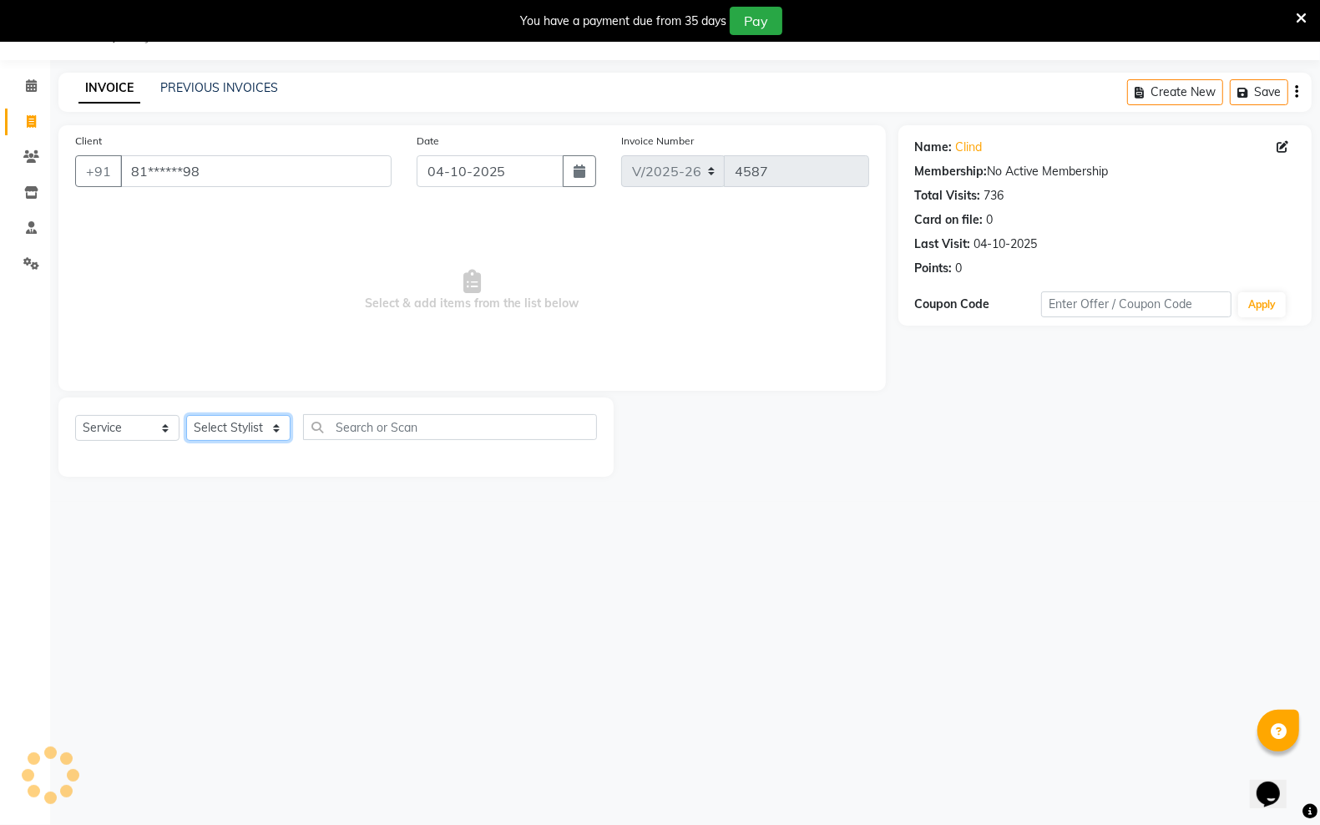
click at [273, 427] on select "Select Stylist [PERSON_NAME] [PERSON_NAME] [PERSON_NAME] [PERSON_NAME] sector 2…" at bounding box center [238, 428] width 104 height 26
select select "87944"
click at [186, 415] on select "Select Stylist [PERSON_NAME] [PERSON_NAME] [PERSON_NAME] [PERSON_NAME] sector 2…" at bounding box center [238, 428] width 104 height 26
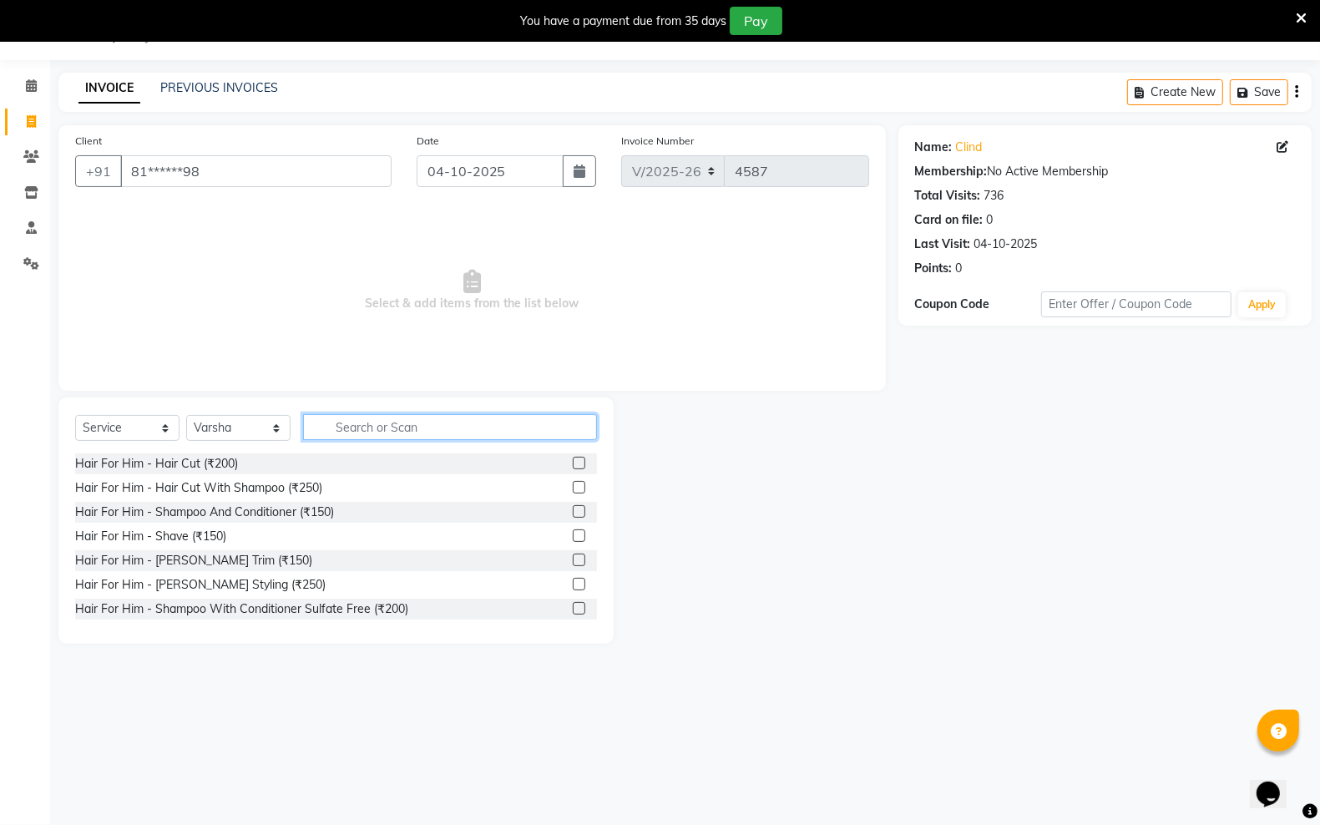
click at [412, 424] on input "text" at bounding box center [450, 427] width 294 height 26
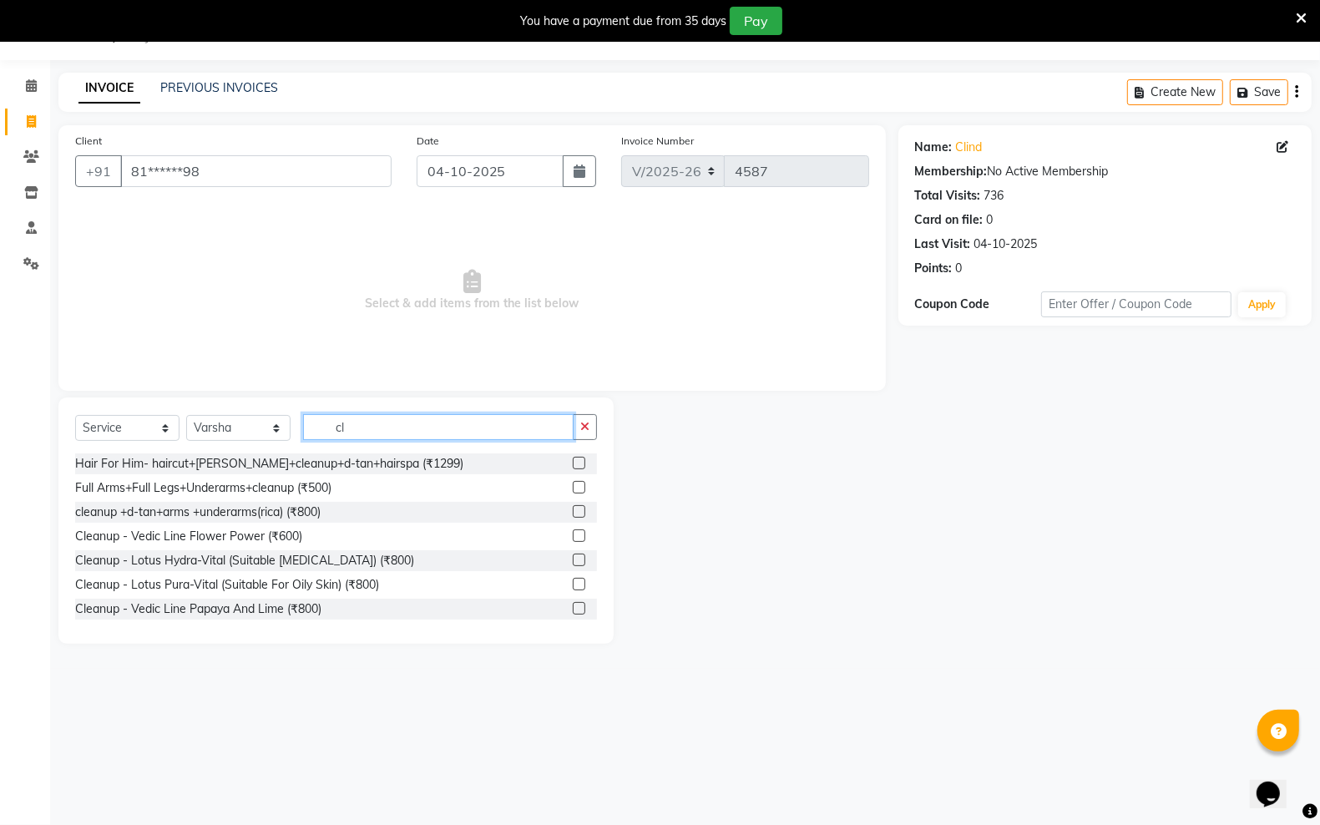
type input "cl"
click at [573, 559] on label at bounding box center [579, 559] width 13 height 13
click at [573, 559] on input "checkbox" at bounding box center [578, 560] width 11 height 11
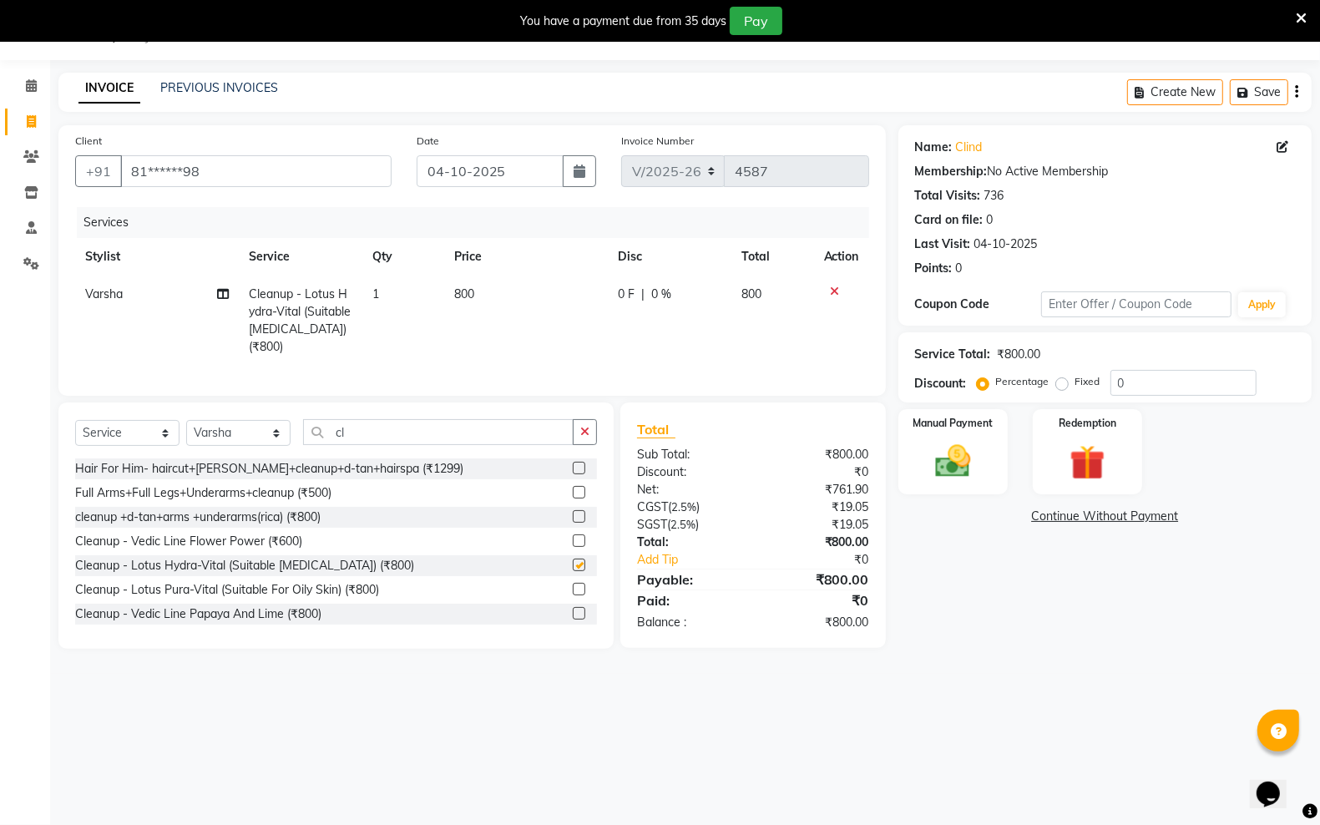
checkbox input "false"
drag, startPoint x: 395, startPoint y: 460, endPoint x: 411, endPoint y: 490, distance: 34.0
click at [397, 445] on div "cl" at bounding box center [450, 432] width 293 height 26
click at [423, 445] on input "cl" at bounding box center [438, 432] width 270 height 26
type input "c"
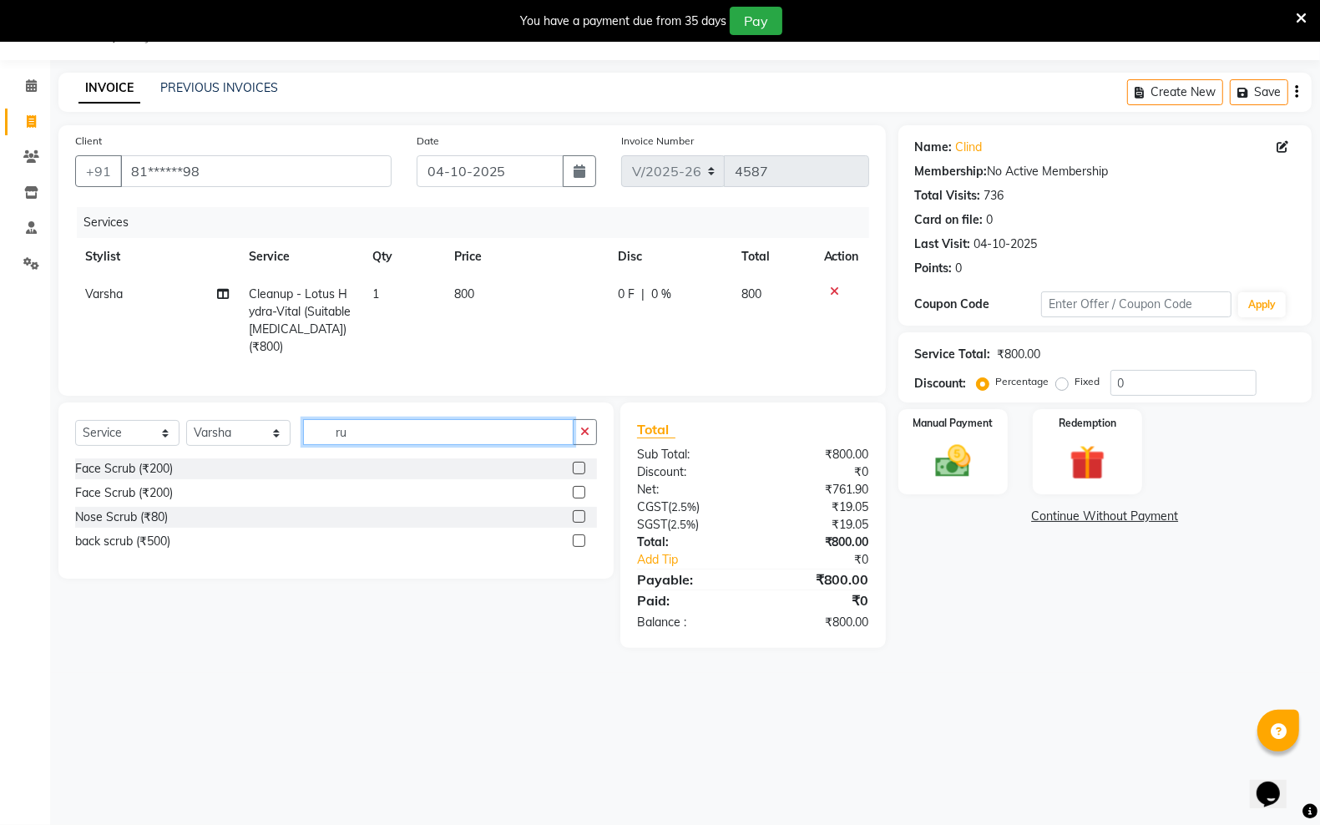
type input "r"
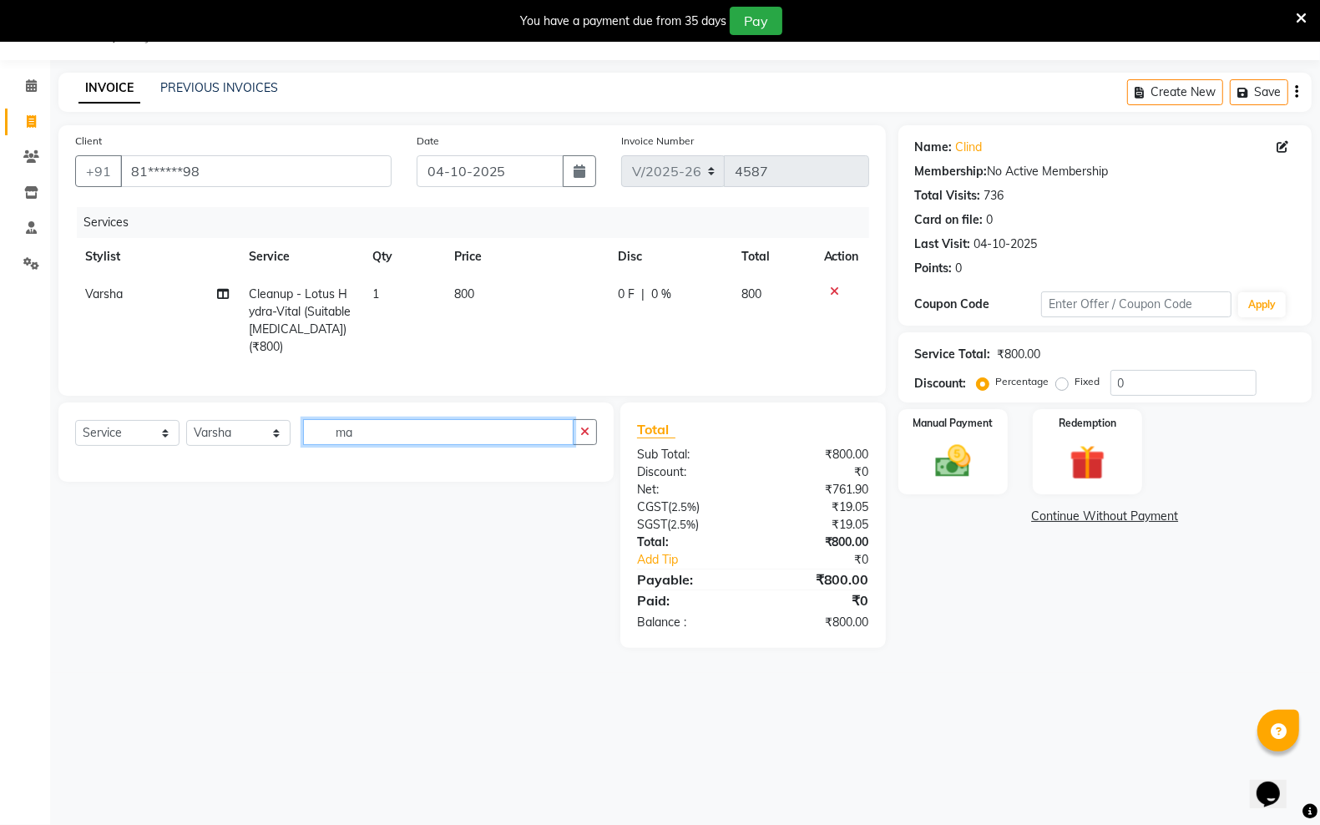
type input "m"
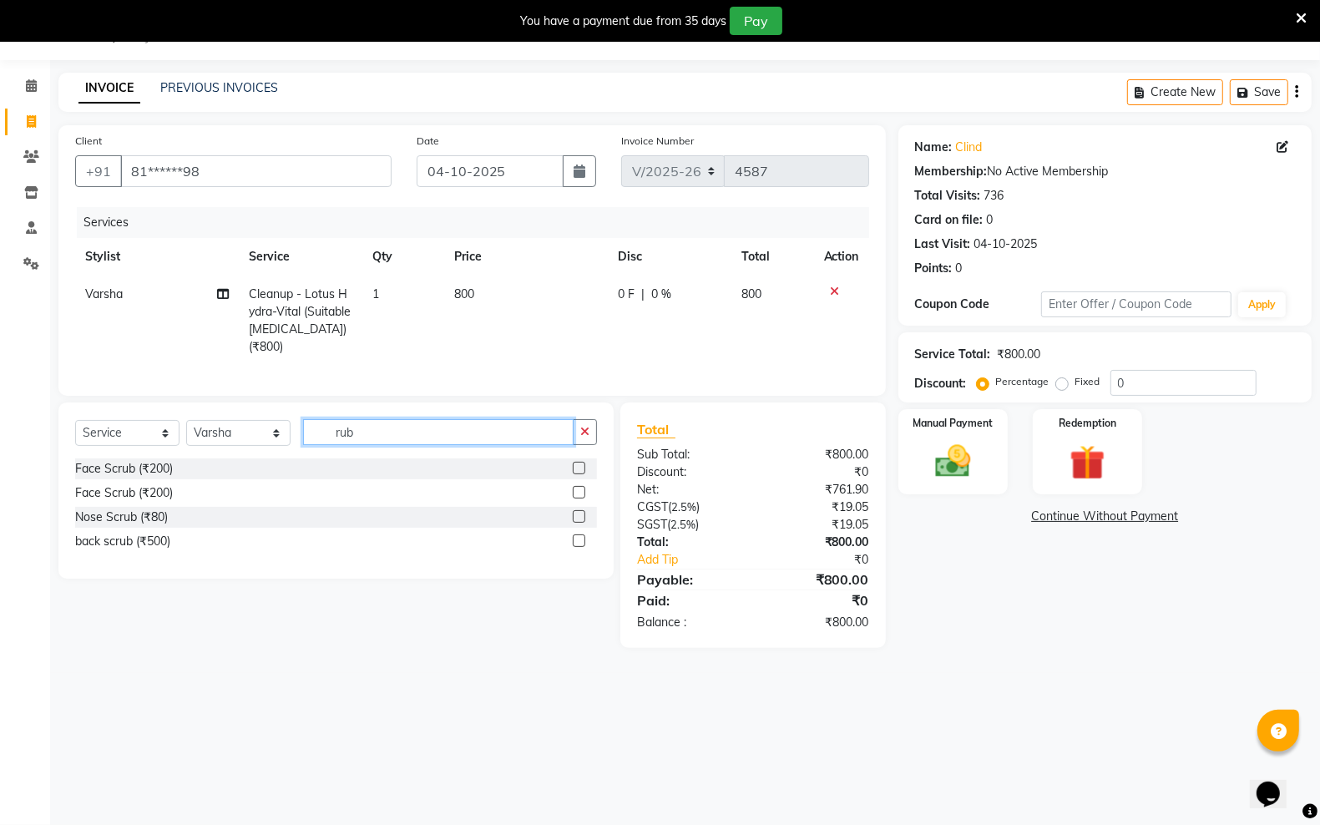
type input "rub"
click at [574, 547] on label at bounding box center [579, 540] width 13 height 13
click at [574, 547] on input "checkbox" at bounding box center [578, 541] width 11 height 11
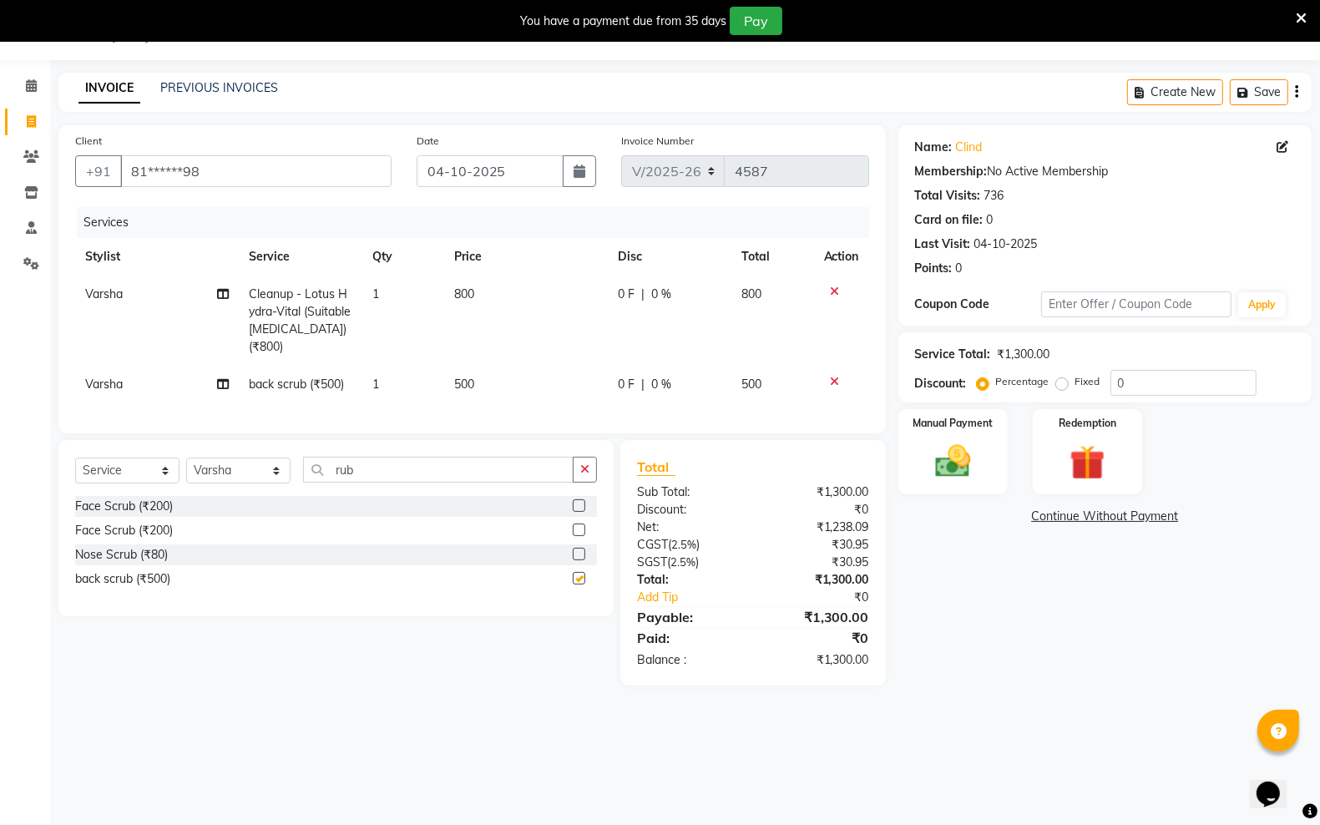
checkbox input "false"
click at [390, 482] on input "rub" at bounding box center [438, 470] width 270 height 26
type input "r"
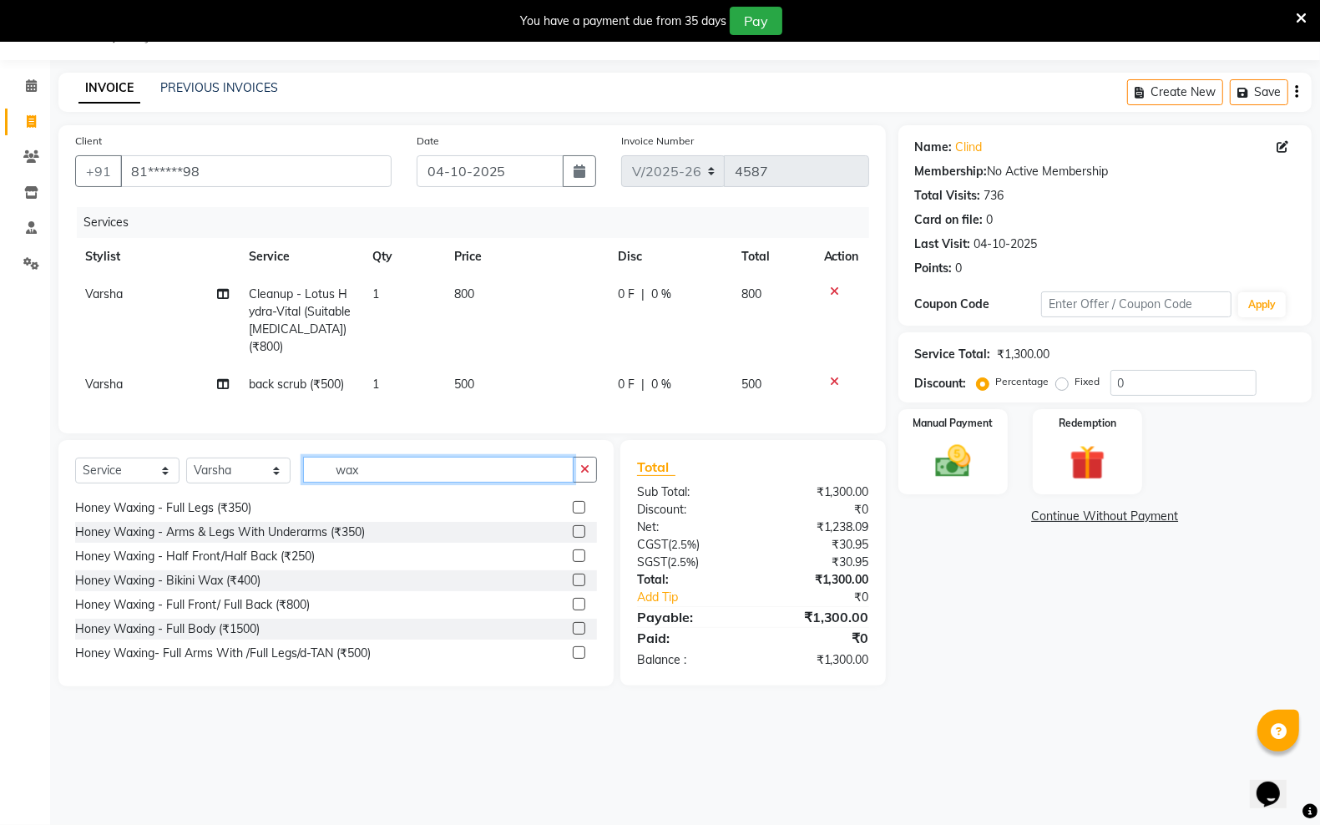
scroll to position [417, 0]
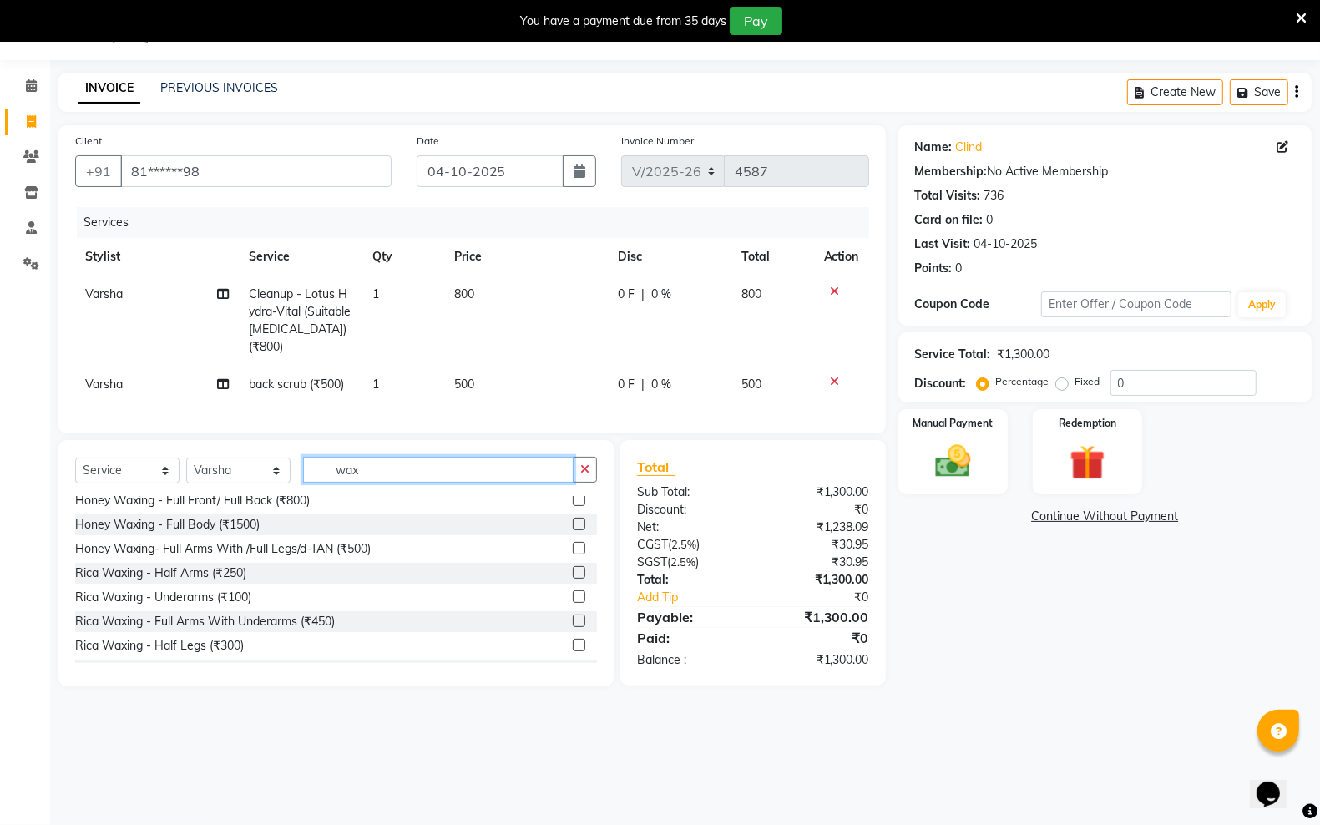
type input "wax"
click at [573, 627] on label at bounding box center [579, 620] width 13 height 13
click at [573, 627] on input "checkbox" at bounding box center [578, 621] width 11 height 11
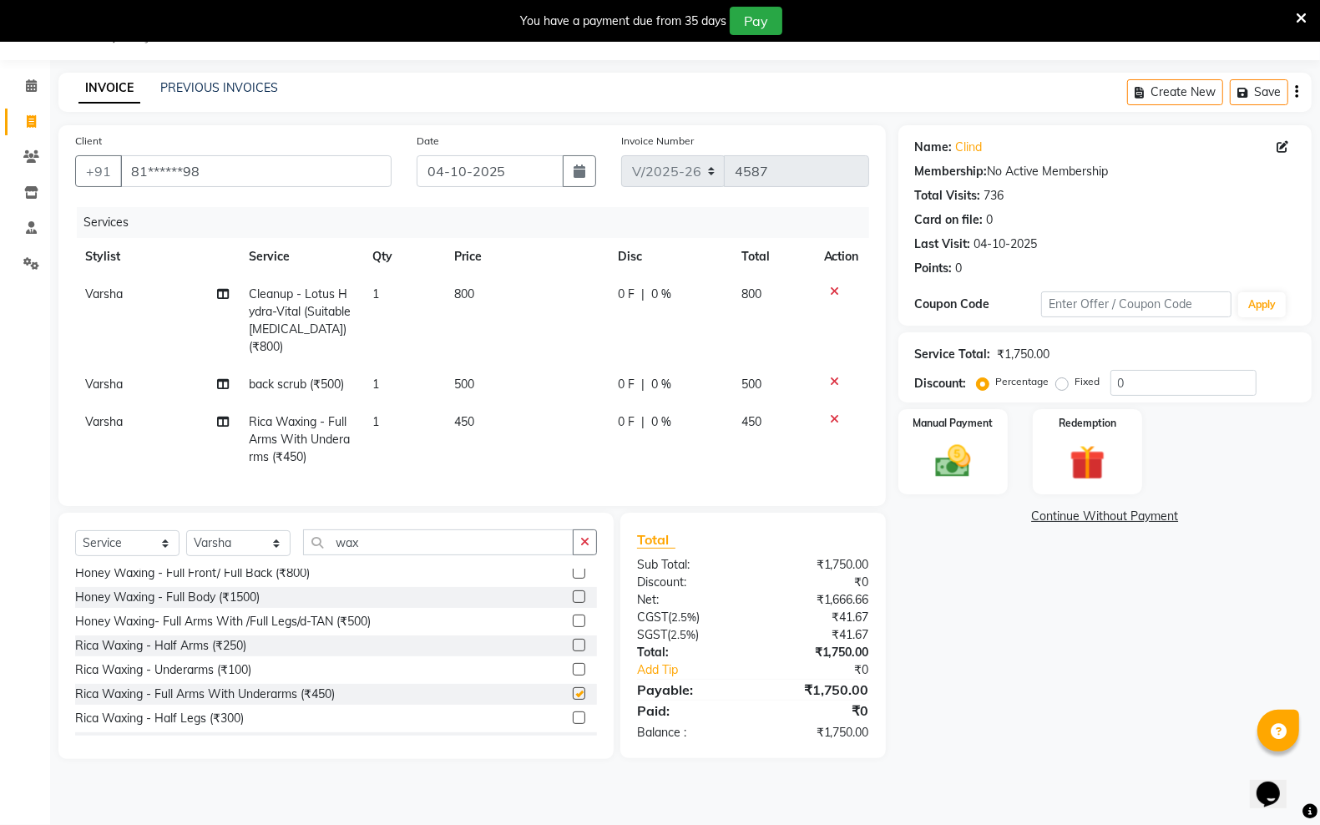
checkbox input "false"
click at [378, 555] on input "wax" at bounding box center [438, 542] width 270 height 26
type input "w"
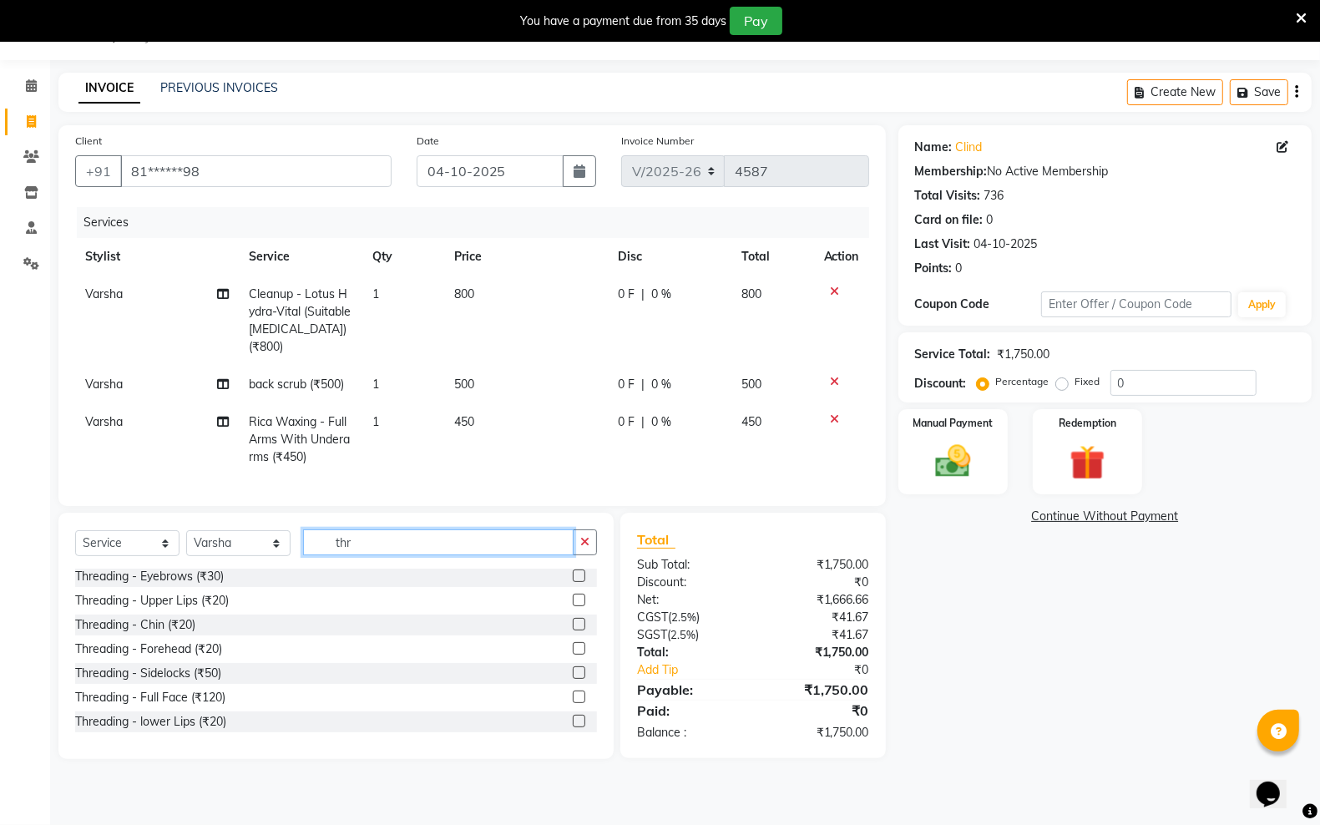
scroll to position [2, 0]
type input "thr"
click at [573, 583] on label at bounding box center [579, 576] width 13 height 13
click at [573, 583] on input "checkbox" at bounding box center [578, 577] width 11 height 11
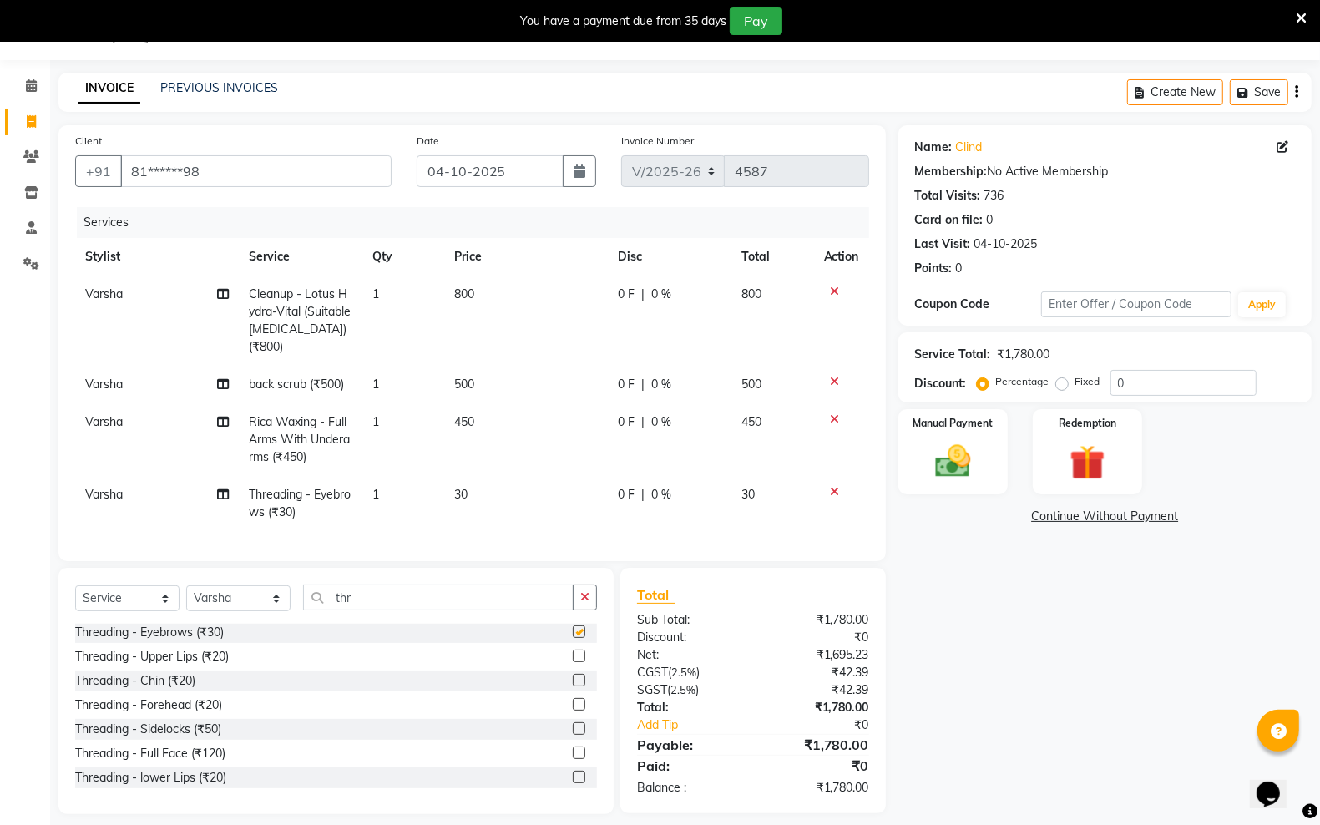
checkbox input "false"
click at [573, 662] on label at bounding box center [579, 655] width 13 height 13
click at [573, 662] on input "checkbox" at bounding box center [578, 656] width 11 height 11
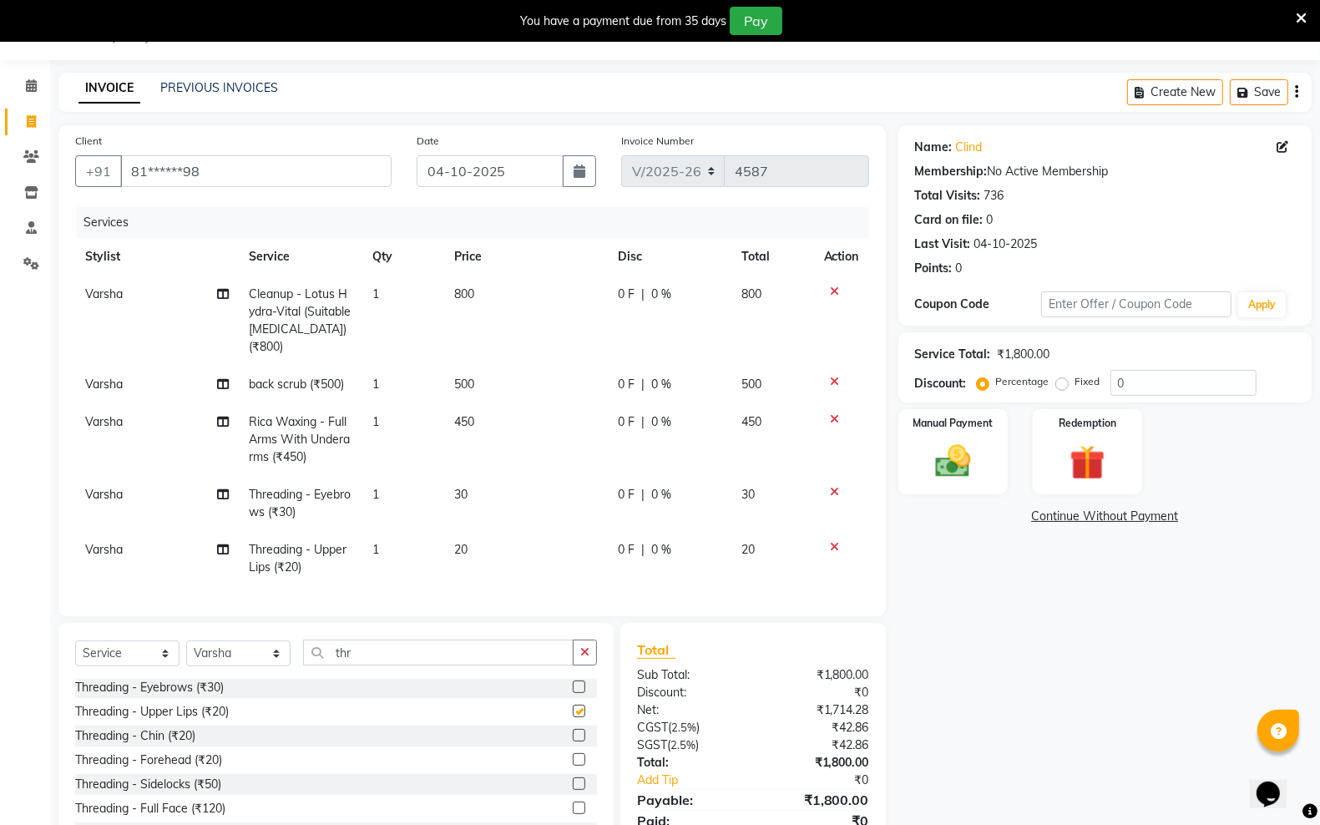
checkbox input "false"
click at [573, 741] on label at bounding box center [579, 735] width 13 height 13
click at [573, 741] on input "checkbox" at bounding box center [578, 735] width 11 height 11
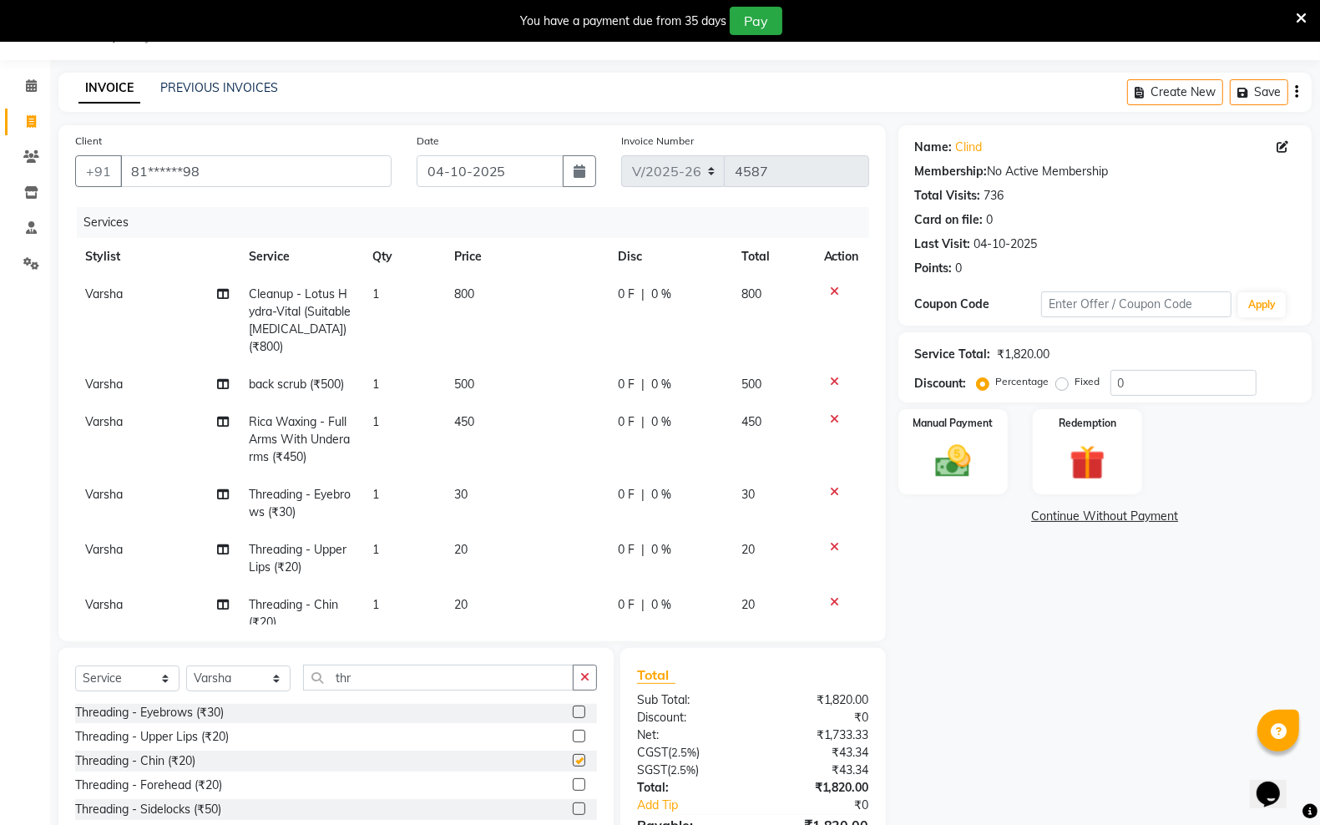
checkbox input "false"
click at [941, 480] on img at bounding box center [952, 461] width 59 height 42
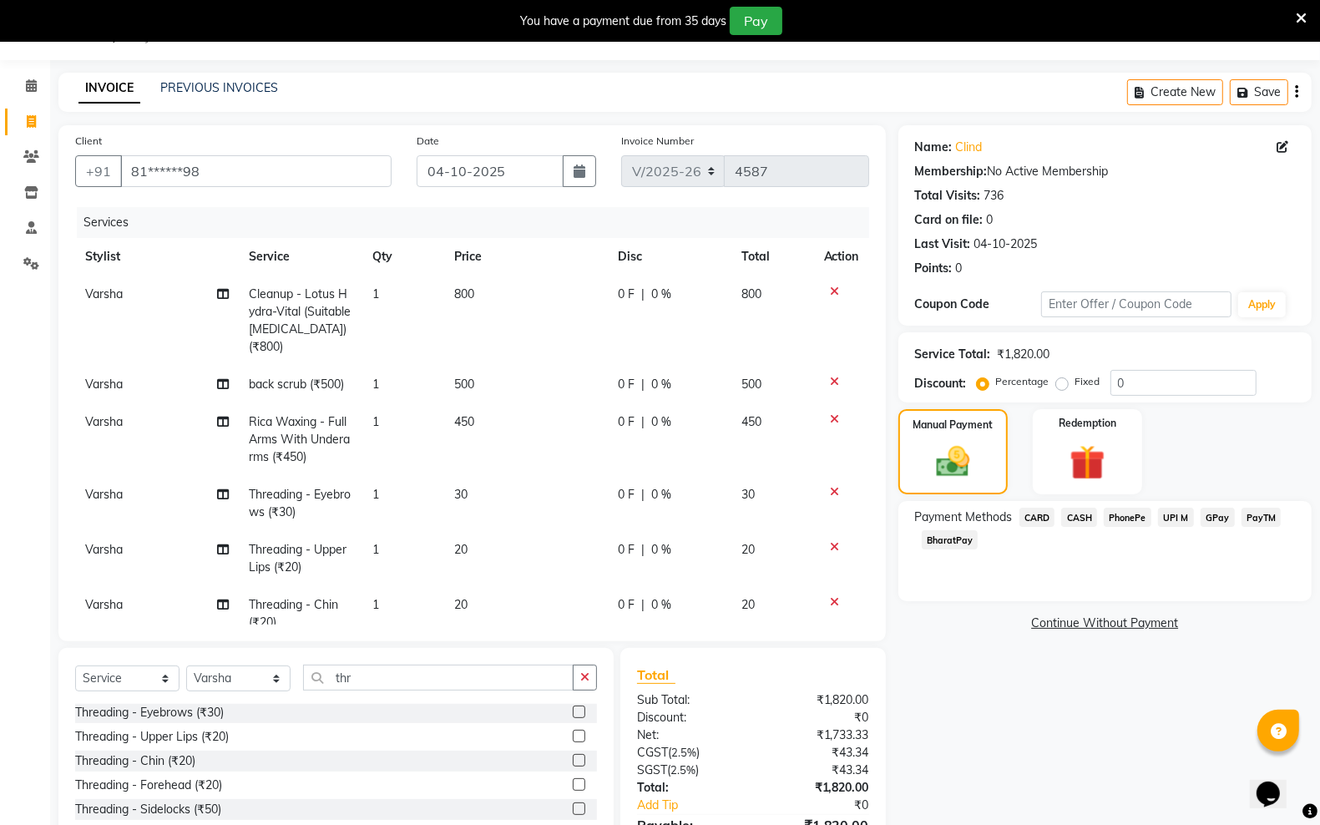
click at [1216, 509] on span "GPay" at bounding box center [1217, 517] width 34 height 19
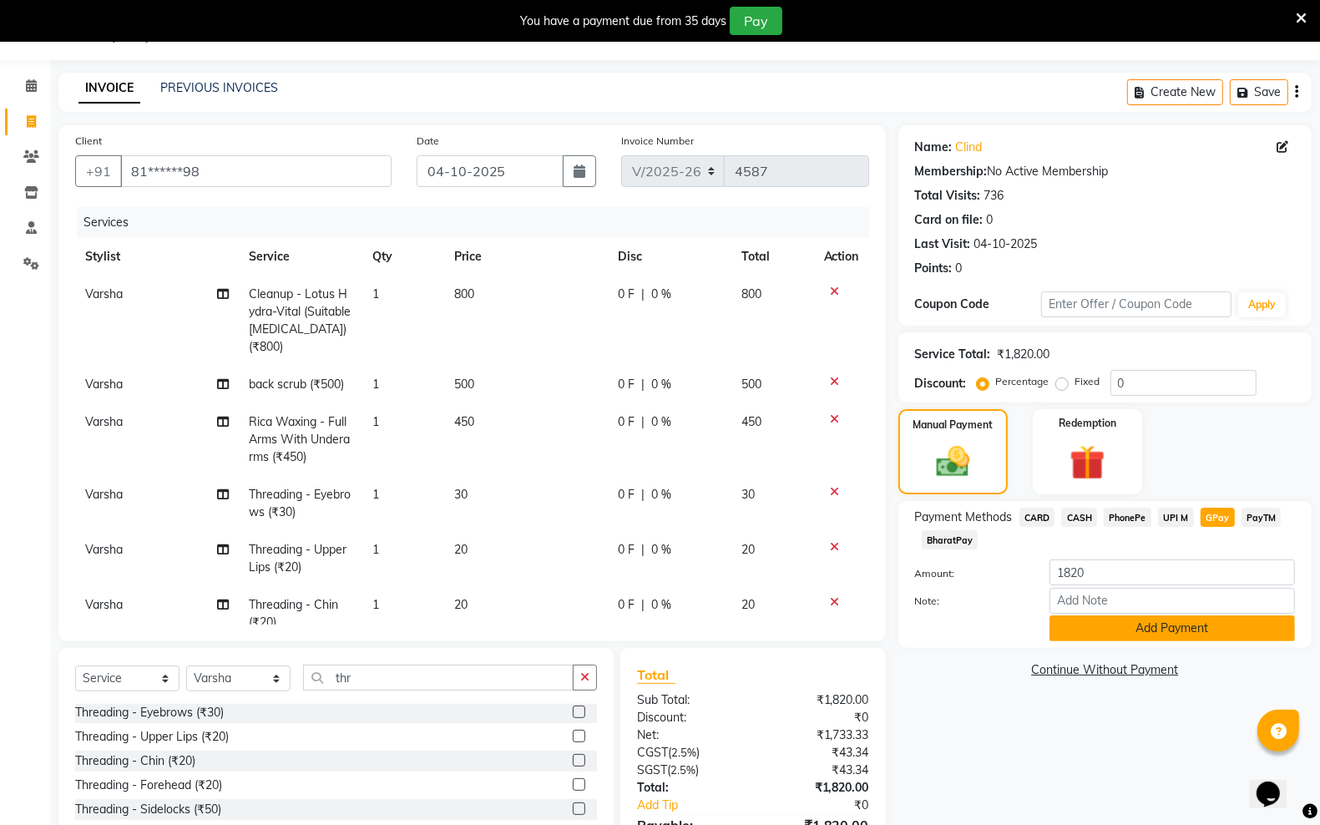
click at [1165, 630] on button "Add Payment" at bounding box center [1171, 628] width 245 height 26
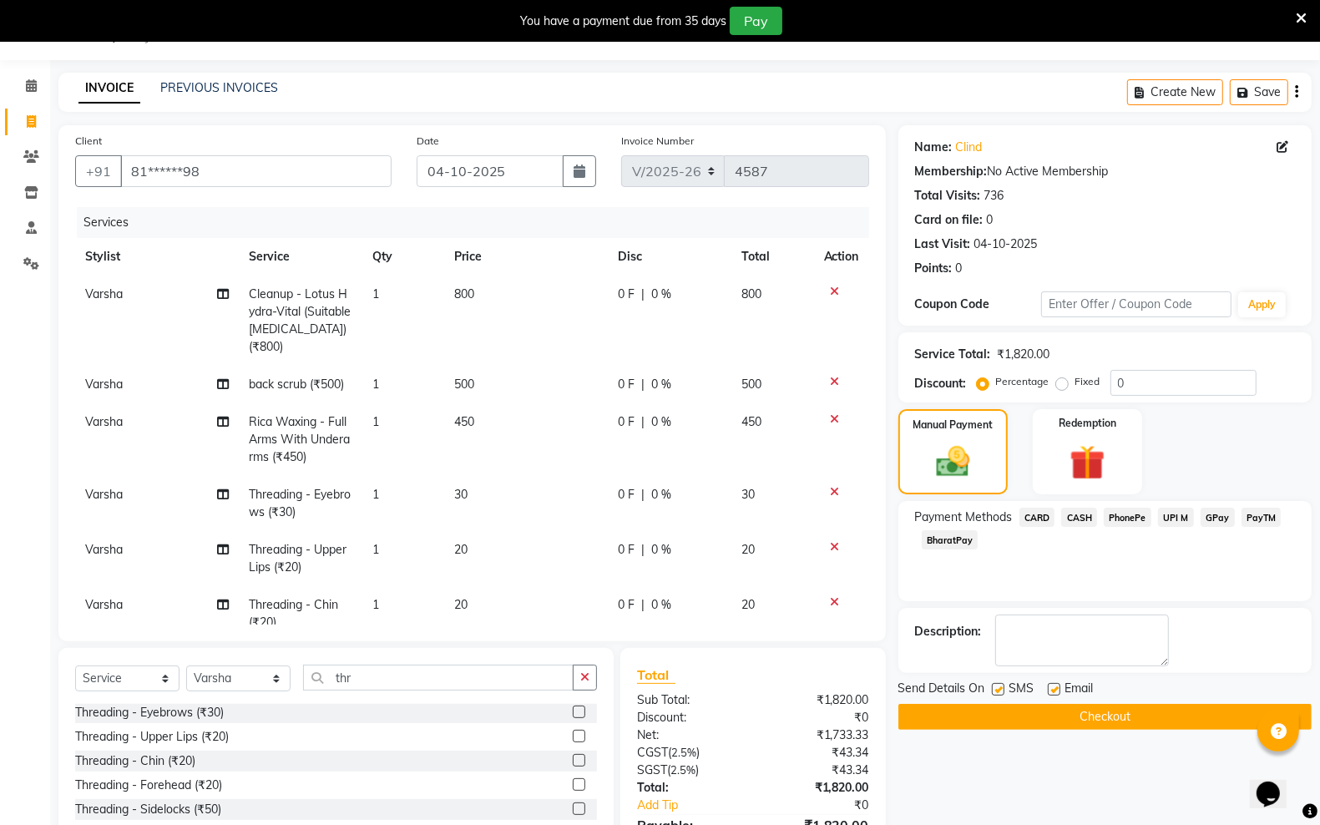
click at [992, 687] on label at bounding box center [998, 689] width 13 height 13
click at [992, 687] on input "checkbox" at bounding box center [997, 690] width 11 height 11
checkbox input "false"
click at [1048, 690] on label at bounding box center [1054, 689] width 13 height 13
click at [1048, 690] on input "checkbox" at bounding box center [1053, 690] width 11 height 11
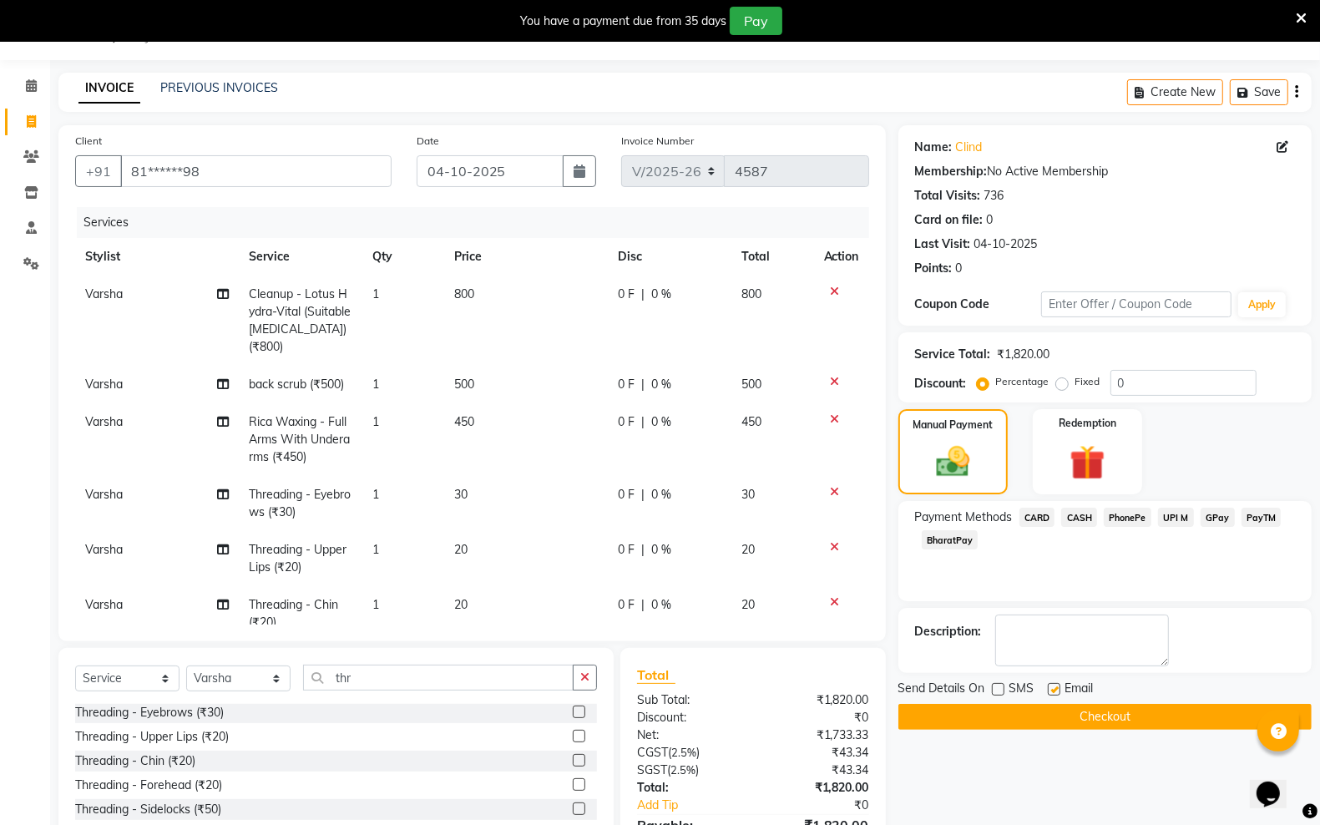
checkbox input "false"
drag, startPoint x: 1048, startPoint y: 729, endPoint x: 1048, endPoint y: 720, distance: 9.2
click at [1048, 726] on button "Checkout" at bounding box center [1104, 717] width 413 height 26
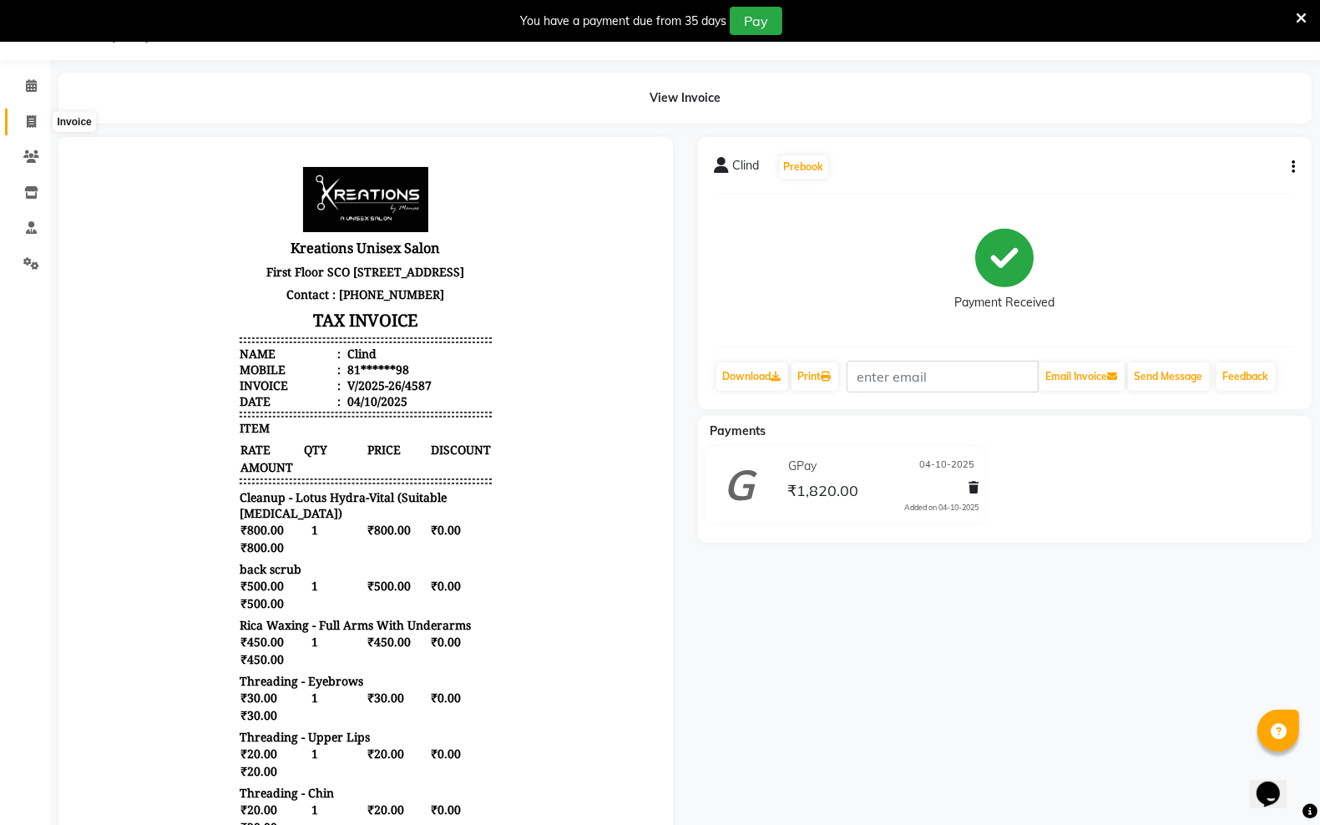
click at [28, 115] on icon at bounding box center [31, 121] width 9 height 13
select select "service"
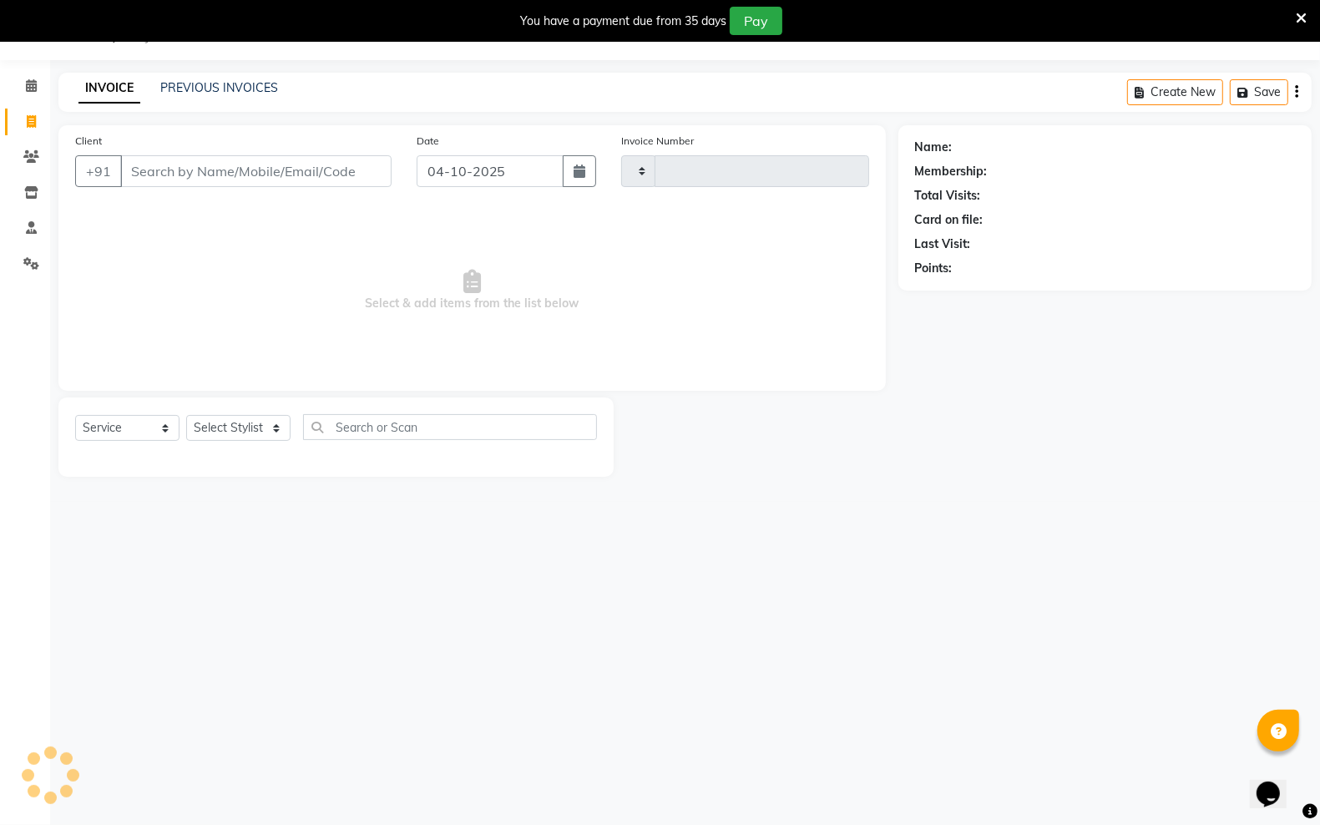
type input "4588"
select select "6161"
click at [238, 86] on link "PREVIOUS INVOICES" at bounding box center [219, 87] width 118 height 15
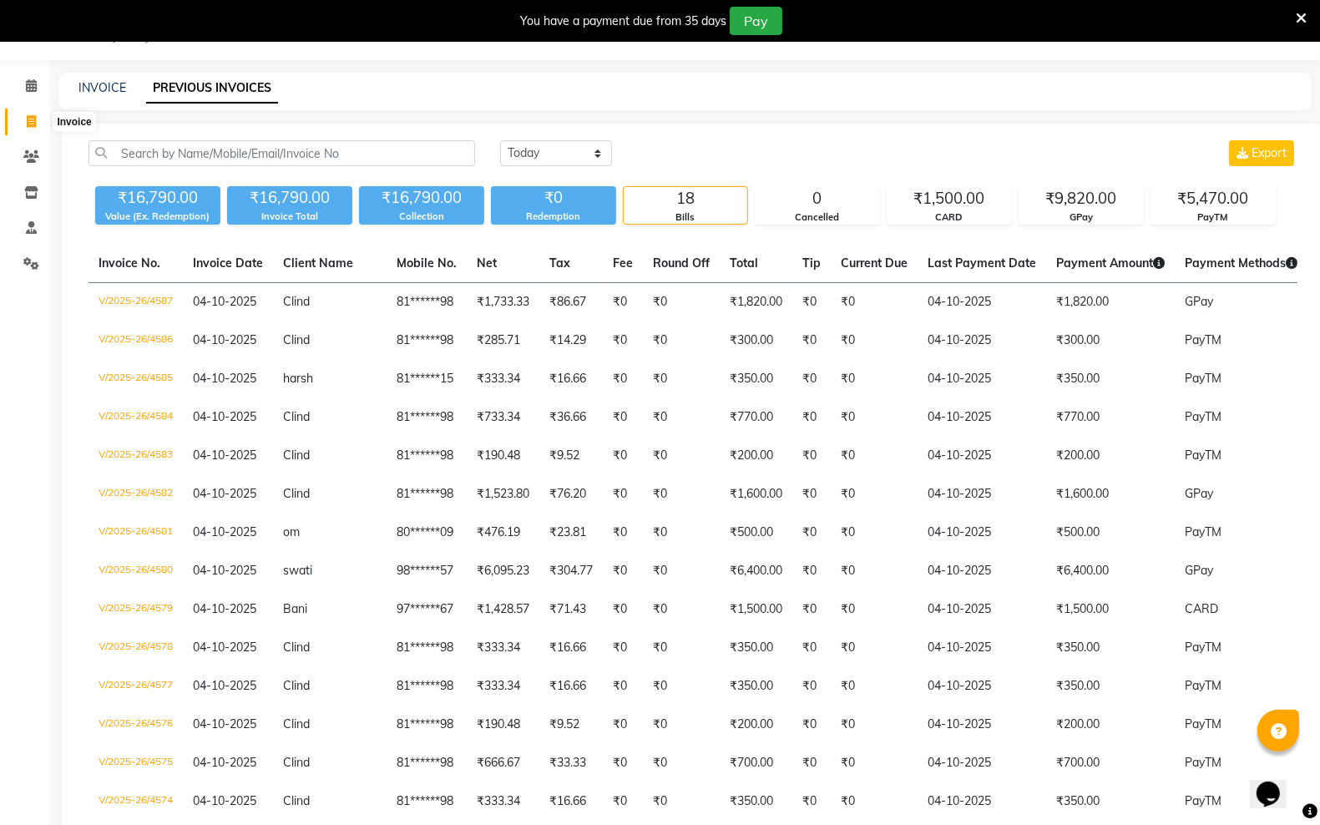
click at [27, 122] on icon at bounding box center [31, 121] width 9 height 13
select select "service"
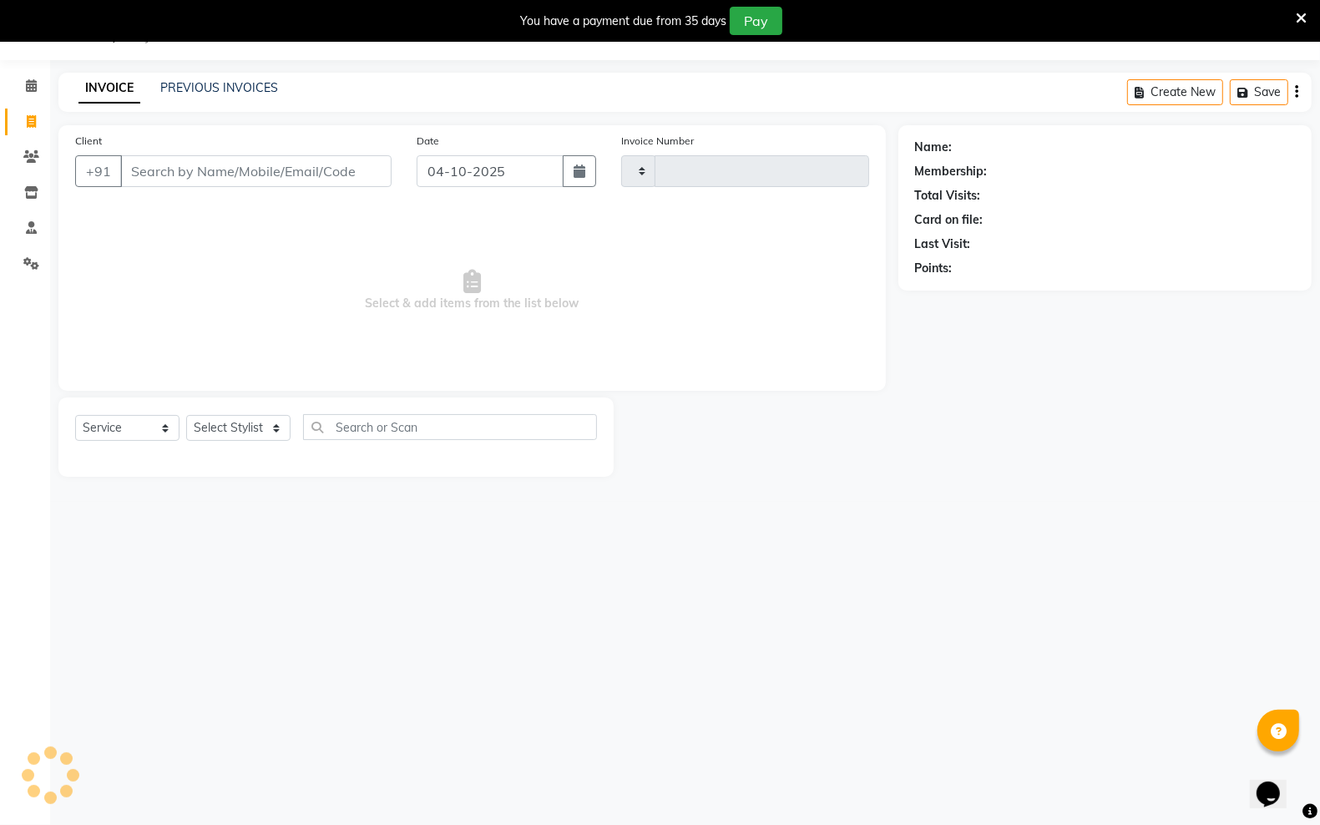
type input "4588"
select select "6161"
click at [272, 163] on input "Client" at bounding box center [255, 171] width 271 height 32
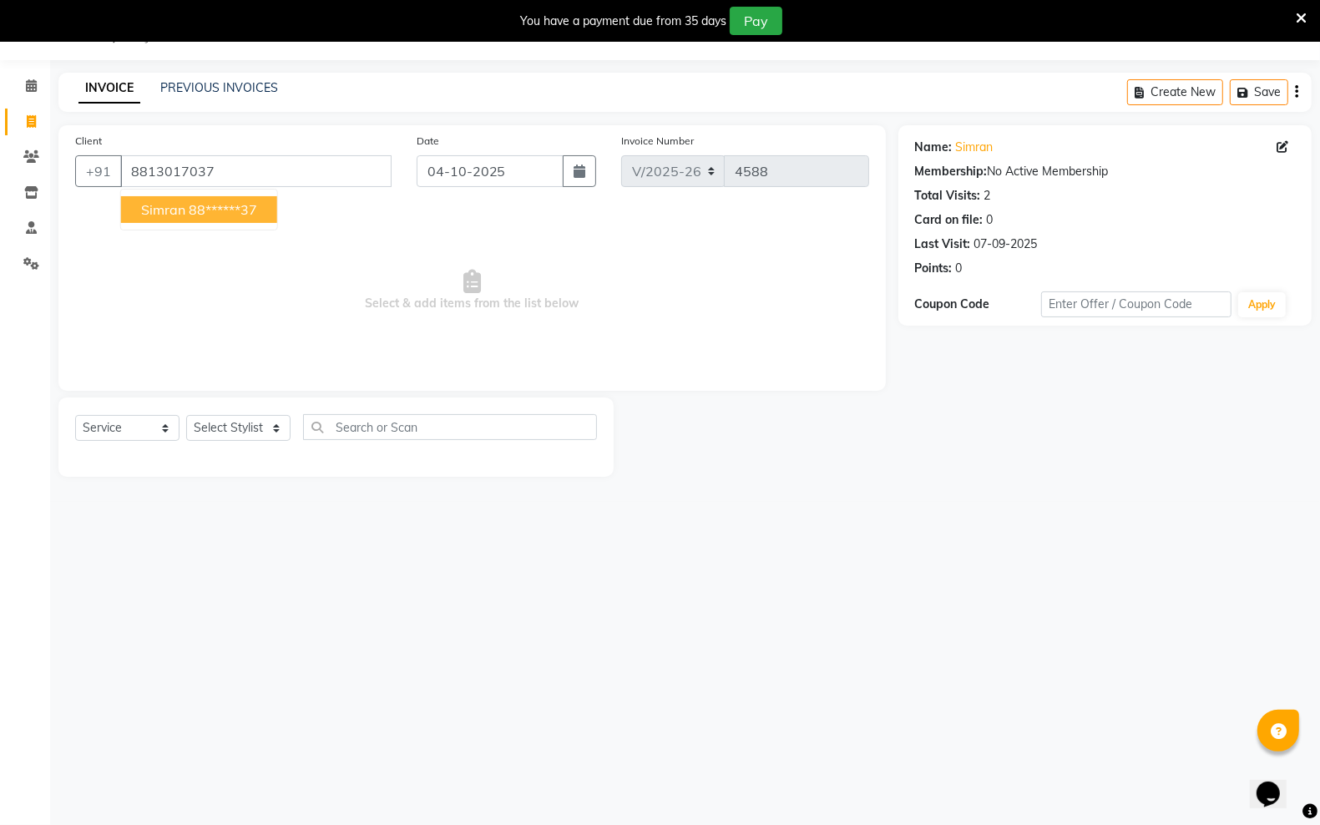
click at [240, 210] on ngb-highlight "88******37" at bounding box center [223, 209] width 68 height 17
type input "88******37"
click at [282, 420] on select "Select Stylist [PERSON_NAME] [PERSON_NAME] [PERSON_NAME] [PERSON_NAME] sector 2…" at bounding box center [238, 428] width 104 height 26
select select "45412"
click at [186, 415] on select "Select Stylist [PERSON_NAME] [PERSON_NAME] [PERSON_NAME] [PERSON_NAME] sector 2…" at bounding box center [238, 428] width 104 height 26
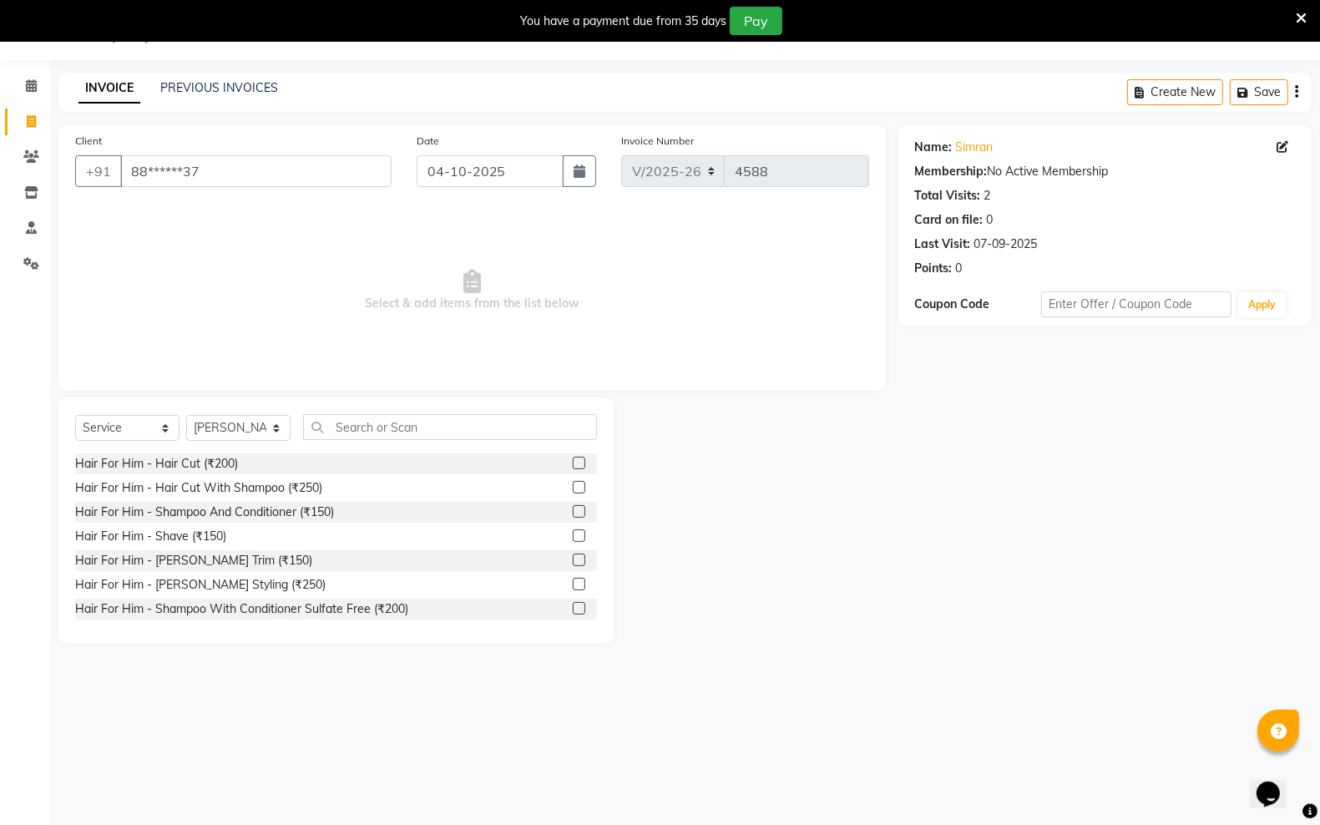
click at [573, 457] on label at bounding box center [579, 463] width 13 height 13
click at [573, 458] on input "checkbox" at bounding box center [578, 463] width 11 height 11
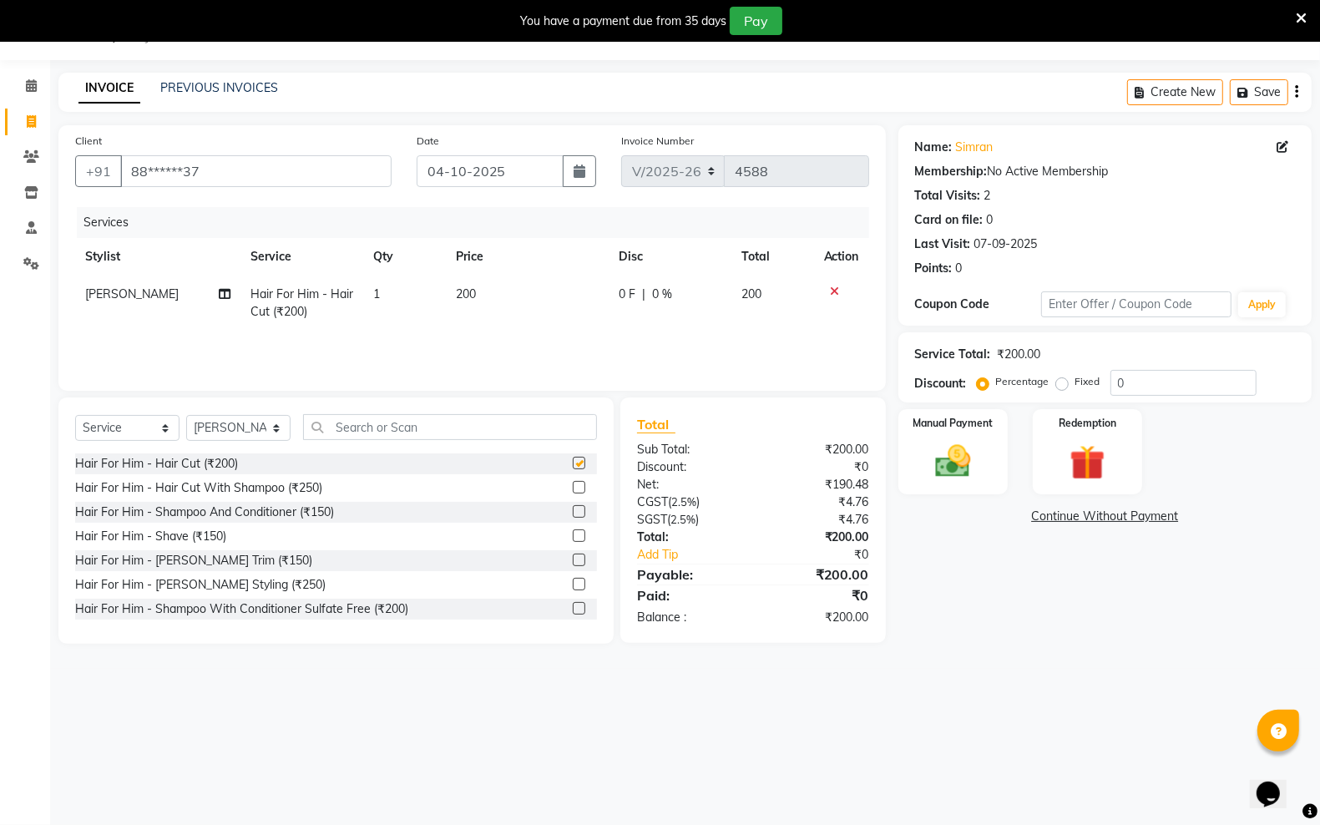
checkbox input "false"
click at [573, 556] on label at bounding box center [579, 559] width 13 height 13
click at [573, 556] on input "checkbox" at bounding box center [578, 560] width 11 height 11
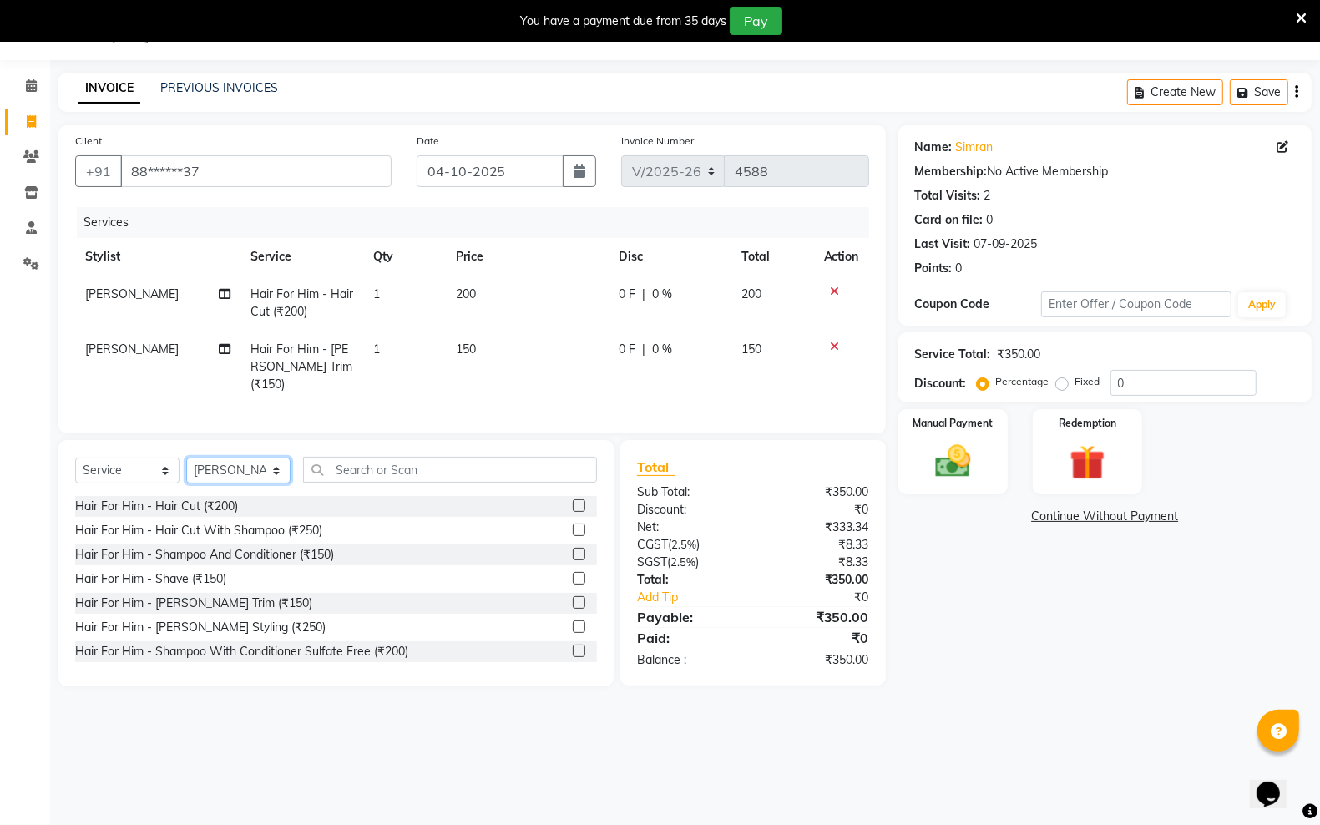
click at [285, 476] on select "Select Stylist [PERSON_NAME] [PERSON_NAME] [PERSON_NAME] [PERSON_NAME] sector 2…" at bounding box center [238, 470] width 104 height 26
click at [186, 457] on select "Select Stylist [PERSON_NAME] [PERSON_NAME] [PERSON_NAME] [PERSON_NAME] sector 2…" at bounding box center [238, 470] width 104 height 26
click at [385, 465] on input "text" at bounding box center [450, 470] width 294 height 26
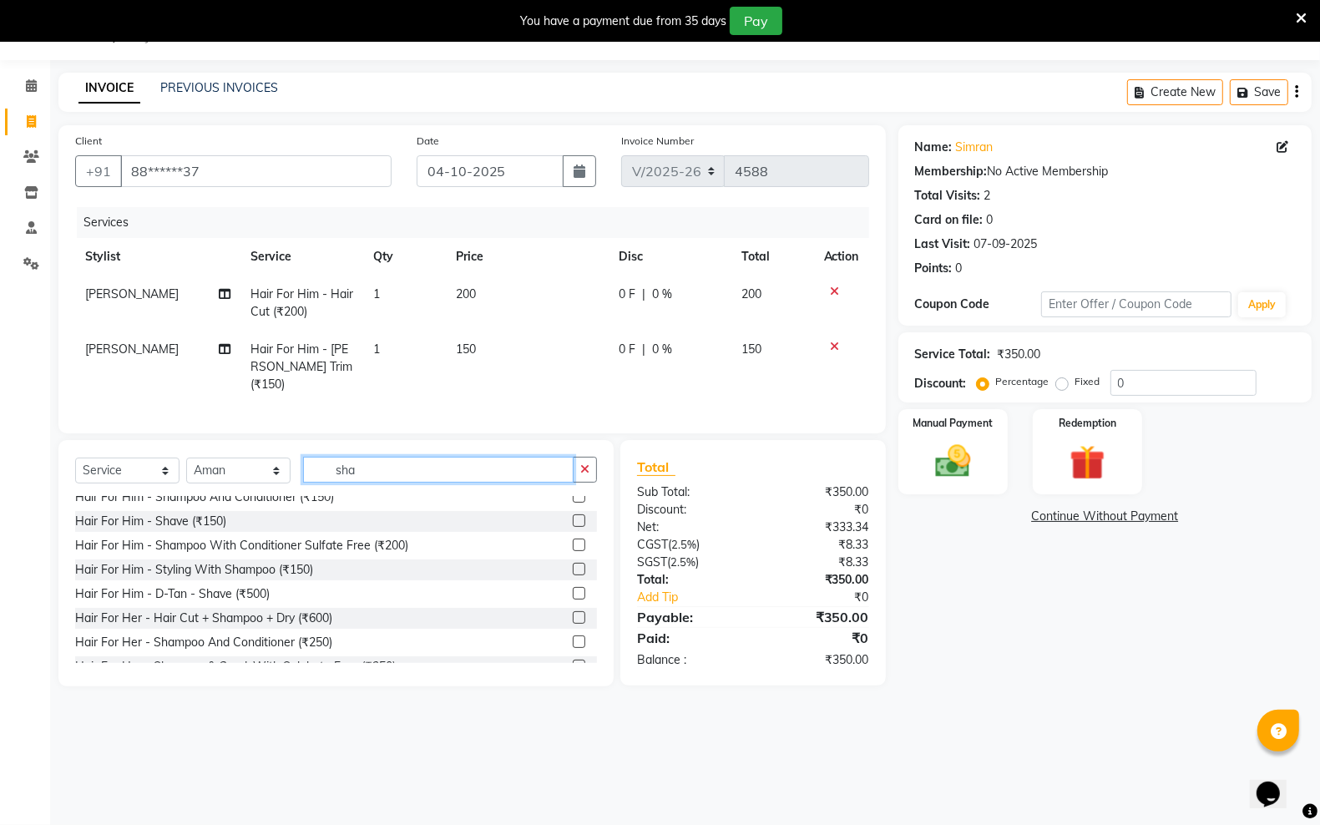
scroll to position [51, 0]
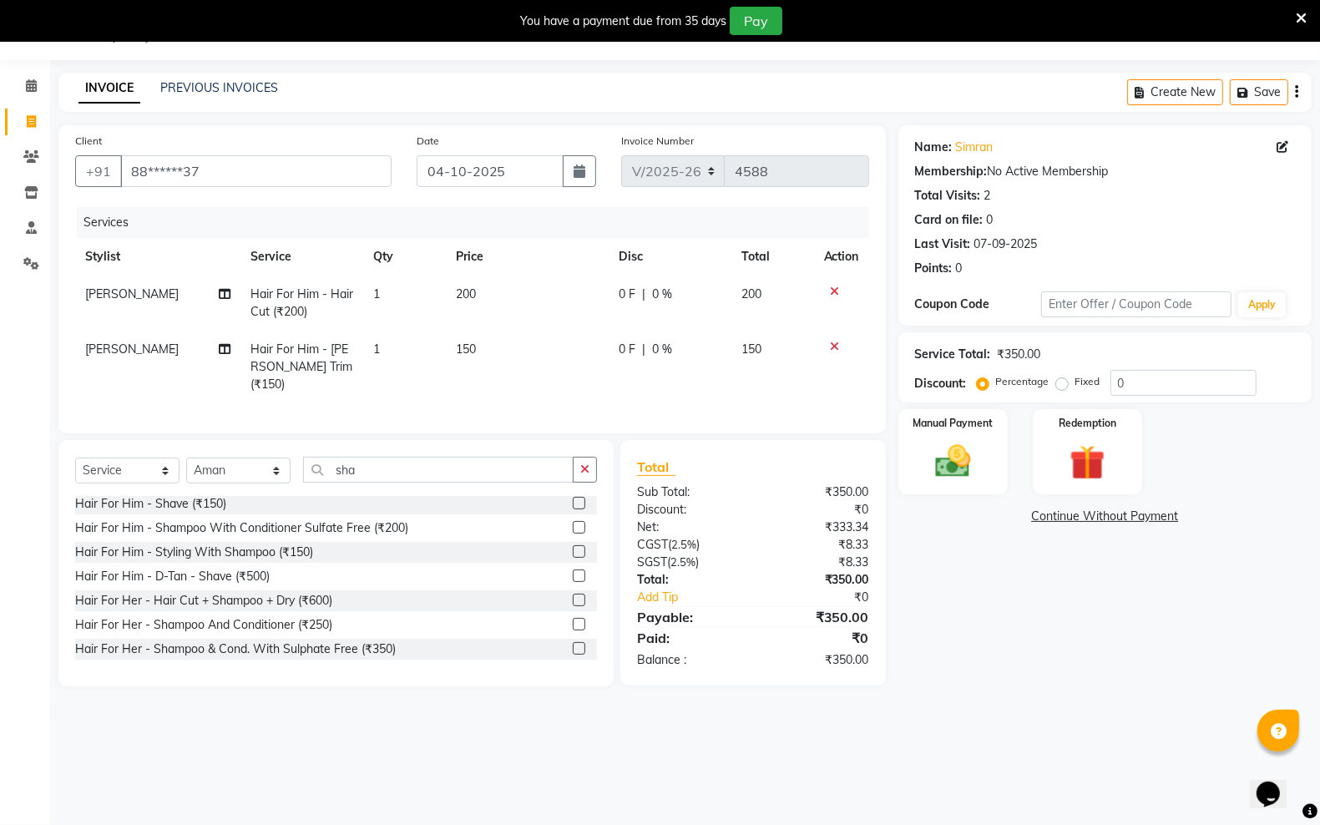
click at [573, 622] on label at bounding box center [579, 624] width 13 height 13
click at [573, 622] on input "checkbox" at bounding box center [578, 624] width 11 height 11
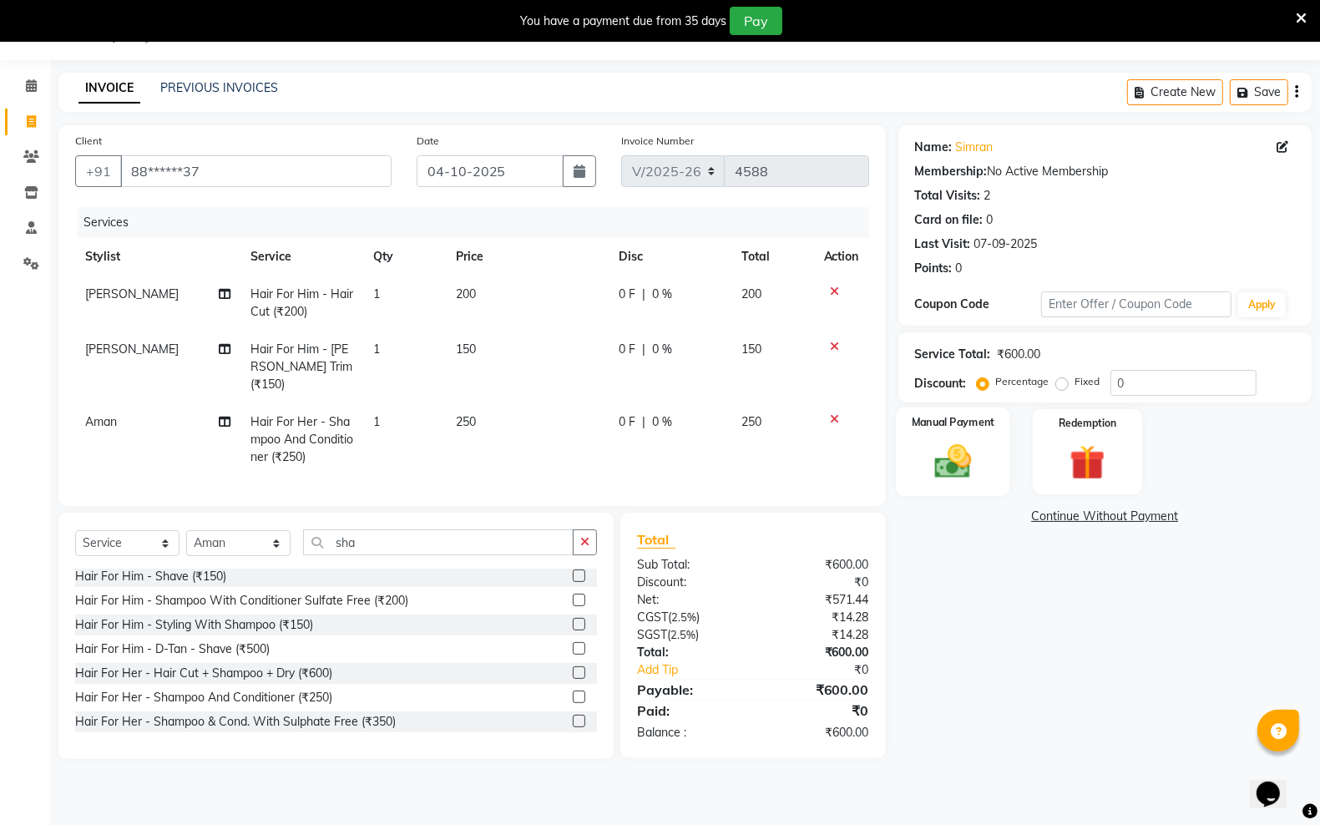
drag, startPoint x: 987, startPoint y: 453, endPoint x: 998, endPoint y: 465, distance: 16.5
click at [987, 455] on div "Manual Payment" at bounding box center [953, 451] width 114 height 88
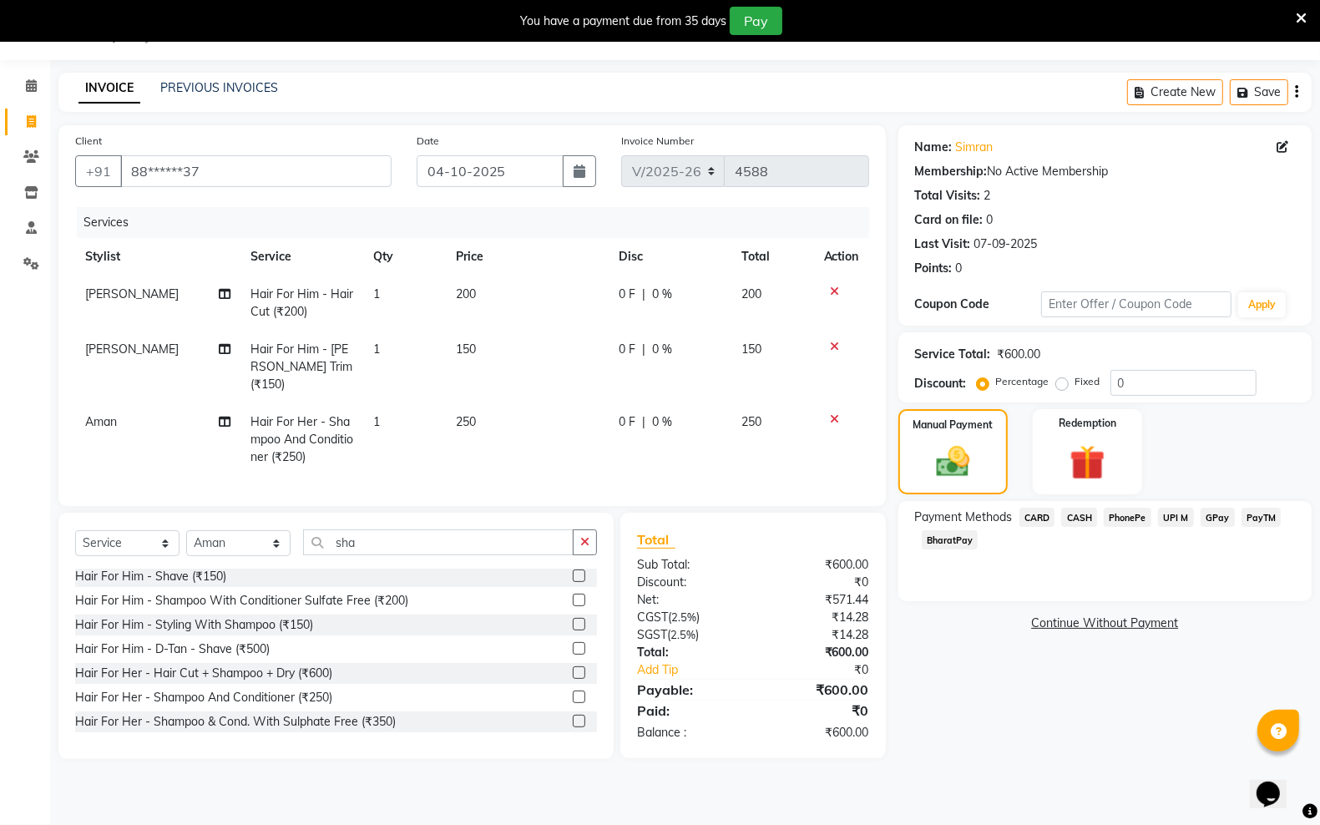
click at [1257, 514] on span "PayTM" at bounding box center [1261, 517] width 40 height 19
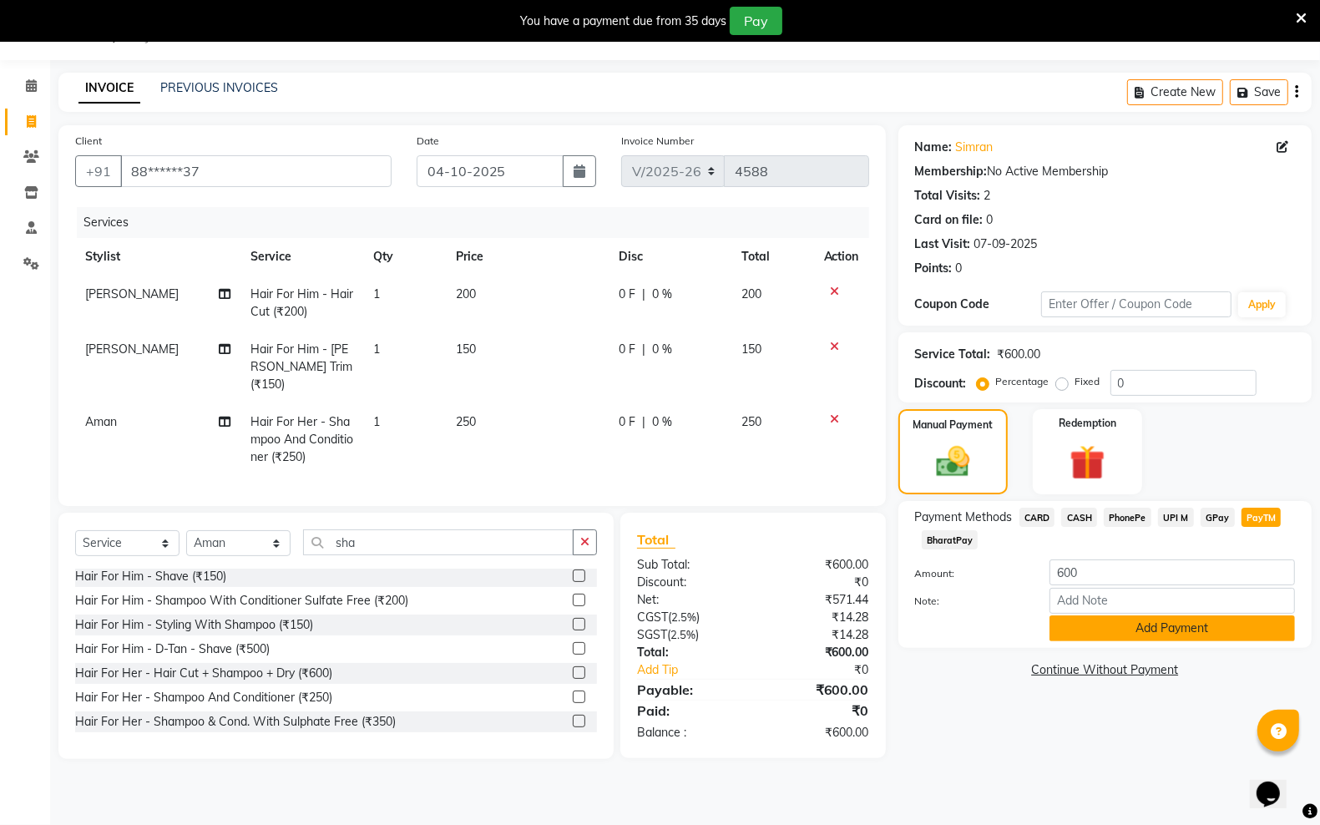
click at [1107, 633] on button "Add Payment" at bounding box center [1171, 628] width 245 height 26
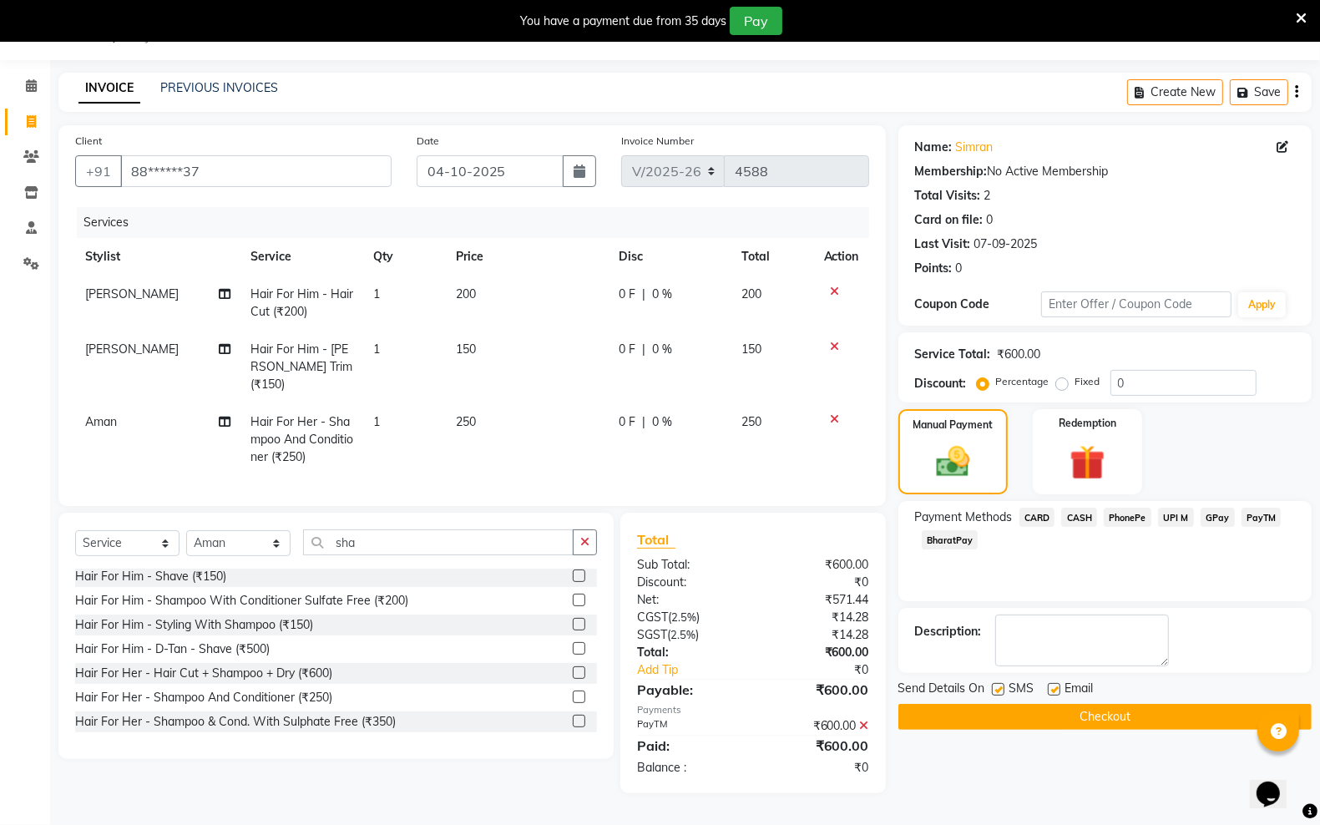
click at [1023, 715] on button "Checkout" at bounding box center [1104, 717] width 413 height 26
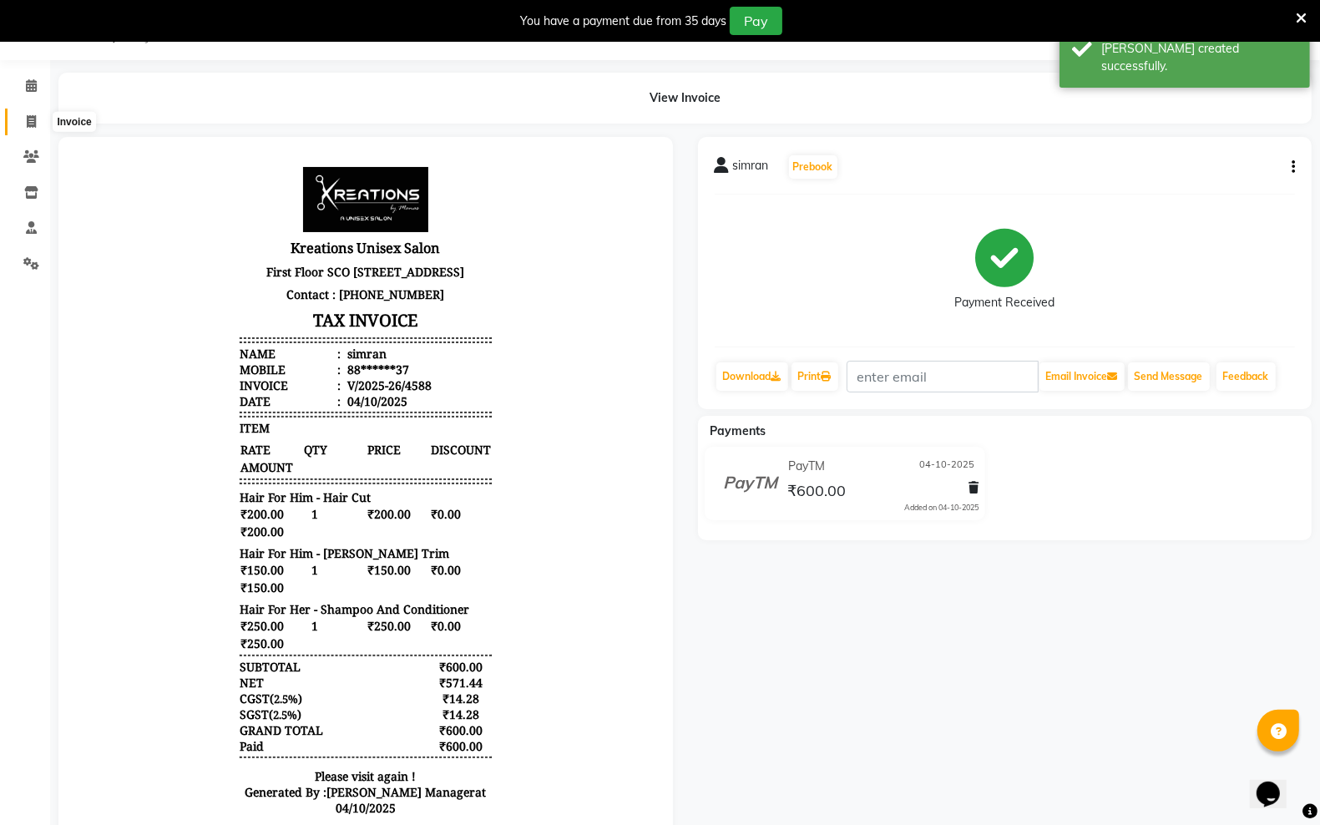
click at [22, 119] on span at bounding box center [31, 122] width 29 height 19
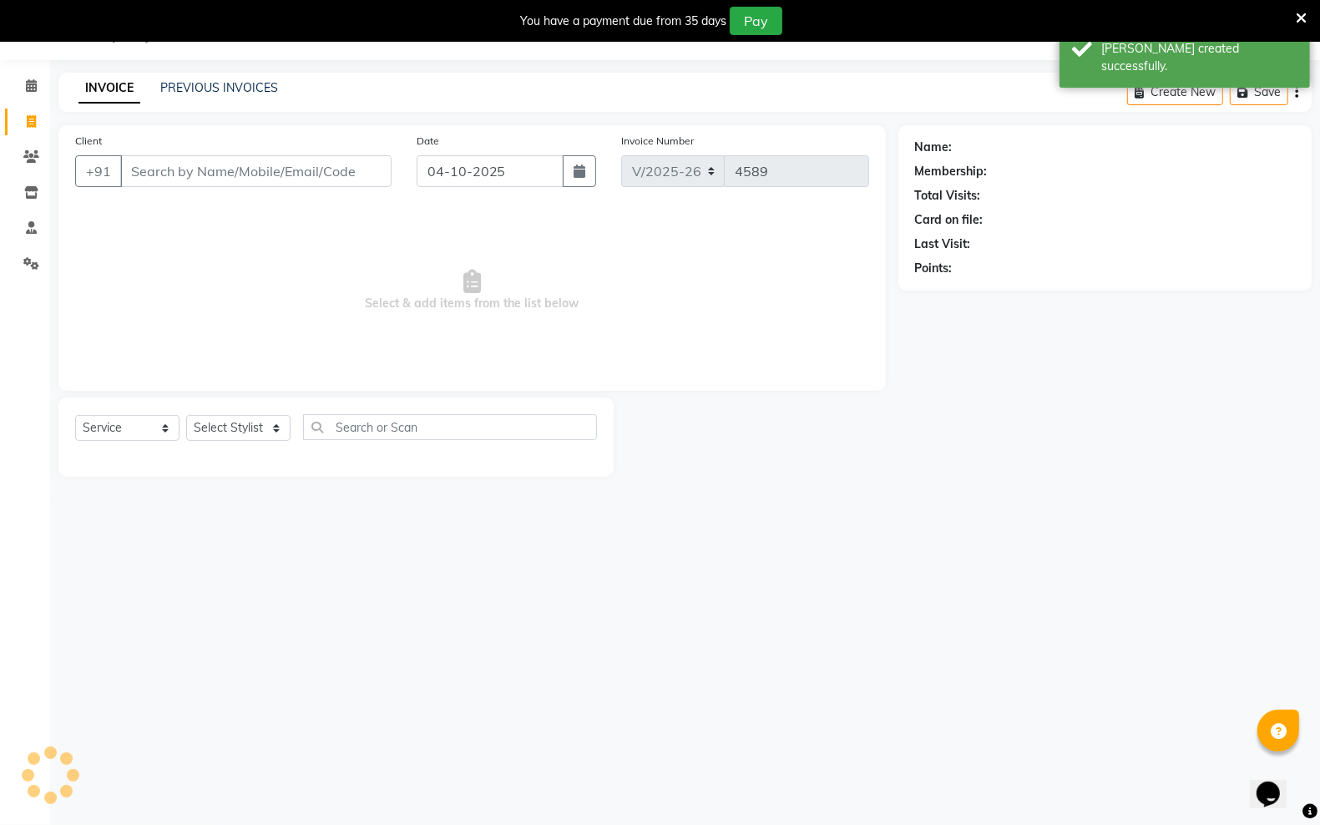
click at [207, 174] on input "Client" at bounding box center [255, 171] width 271 height 32
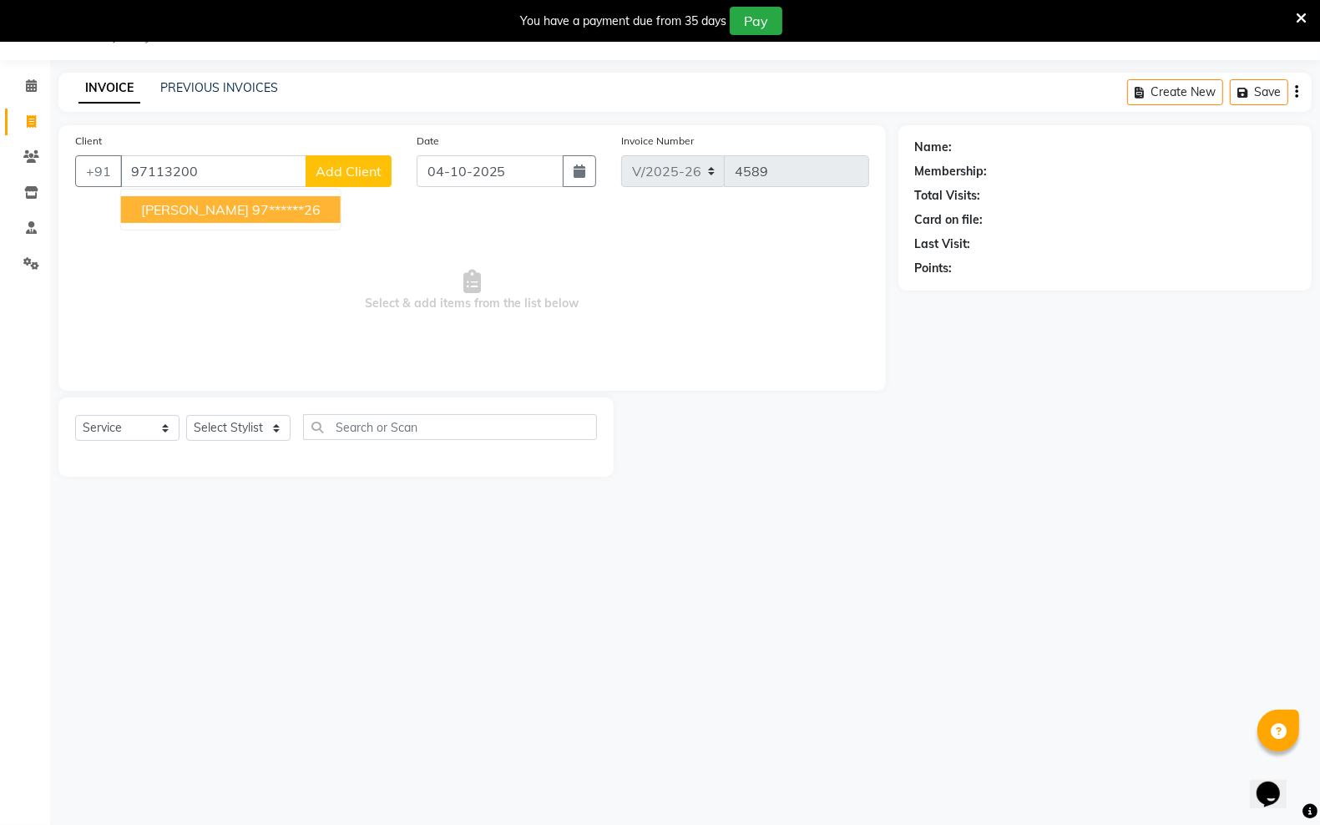
click at [252, 205] on ngb-highlight "97******26" at bounding box center [286, 209] width 68 height 17
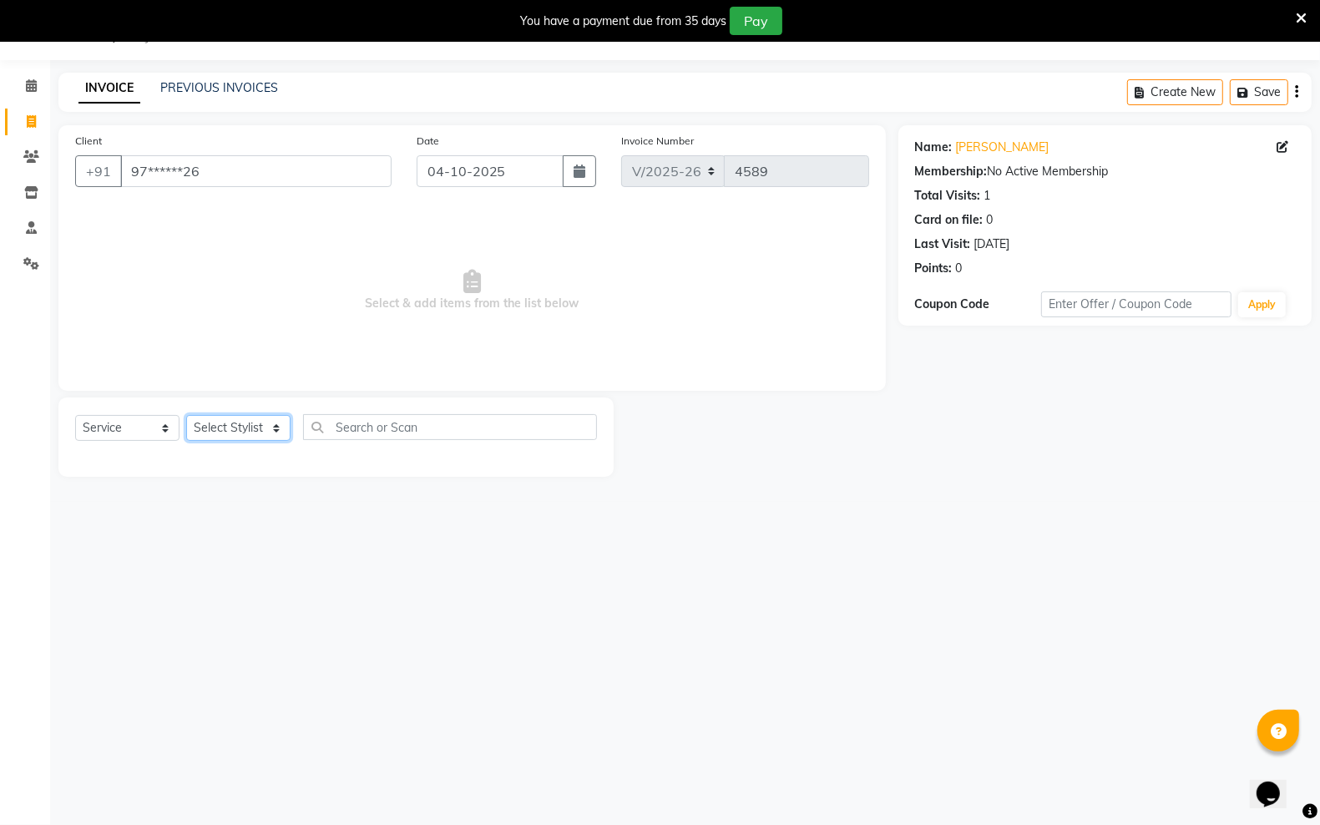
click at [271, 432] on select "Select Stylist [PERSON_NAME] [PERSON_NAME] [PERSON_NAME] [PERSON_NAME] sector 2…" at bounding box center [238, 428] width 104 height 26
click at [186, 415] on select "Select Stylist [PERSON_NAME] [PERSON_NAME] [PERSON_NAME] [PERSON_NAME] sector 2…" at bounding box center [238, 428] width 104 height 26
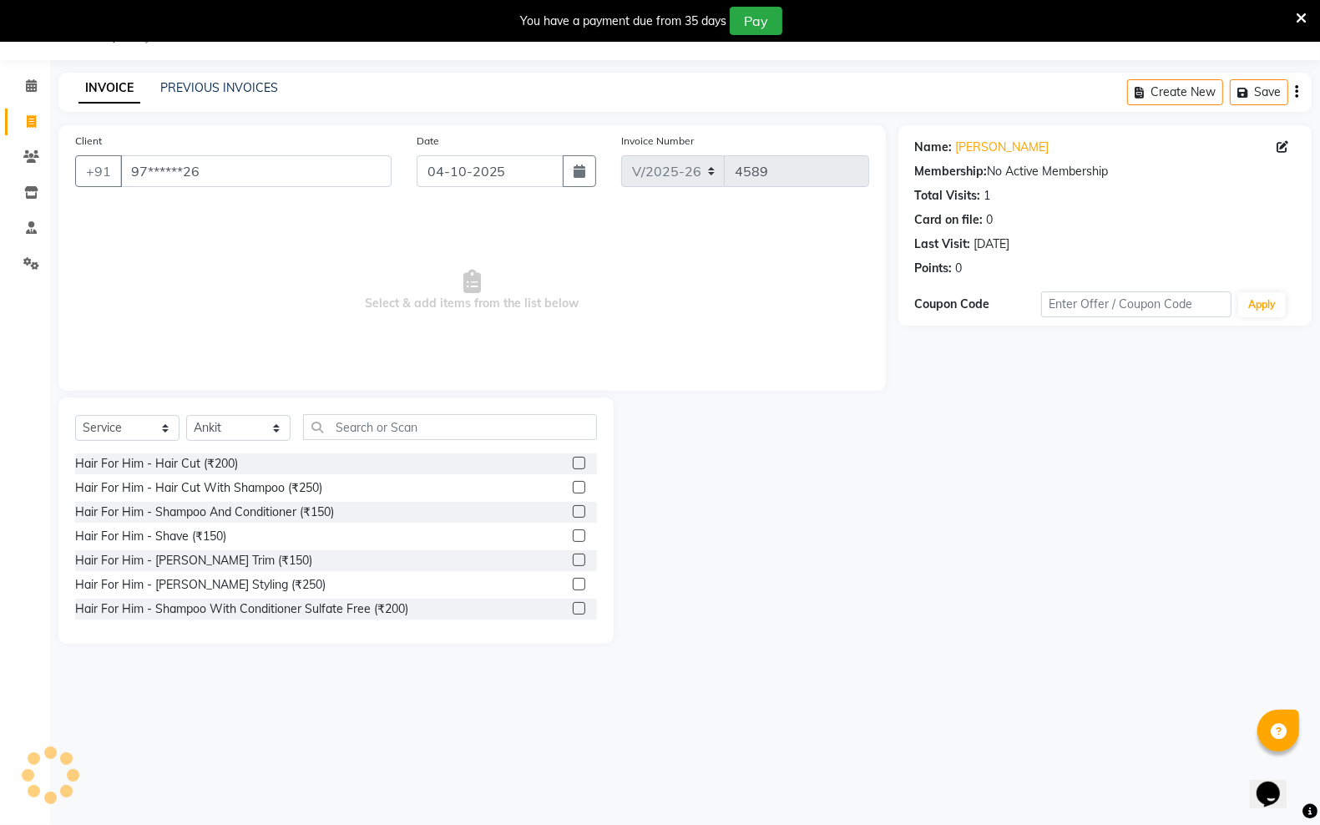
click at [573, 457] on label at bounding box center [579, 463] width 13 height 13
click at [573, 458] on input "checkbox" at bounding box center [578, 463] width 11 height 11
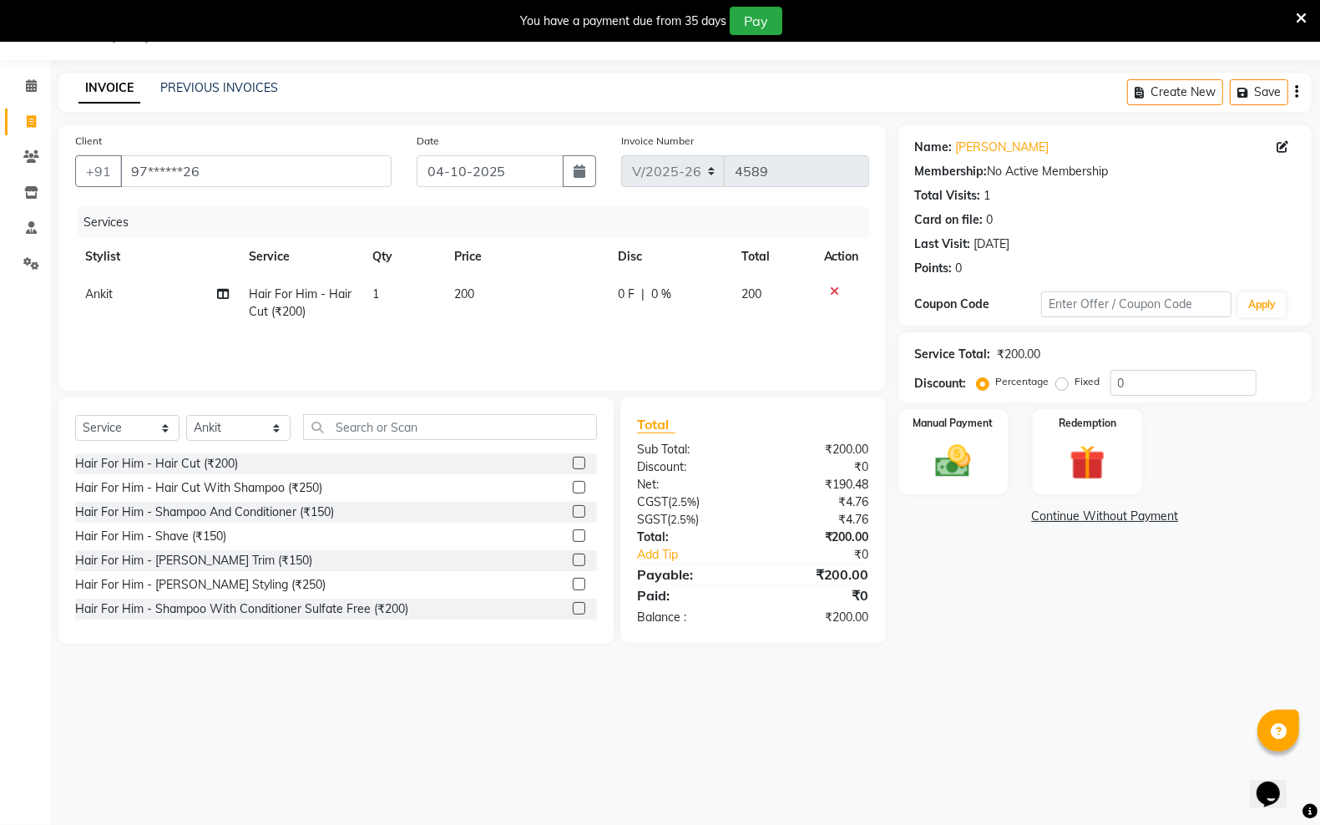
click at [573, 553] on label at bounding box center [579, 559] width 13 height 13
click at [573, 555] on input "checkbox" at bounding box center [578, 560] width 11 height 11
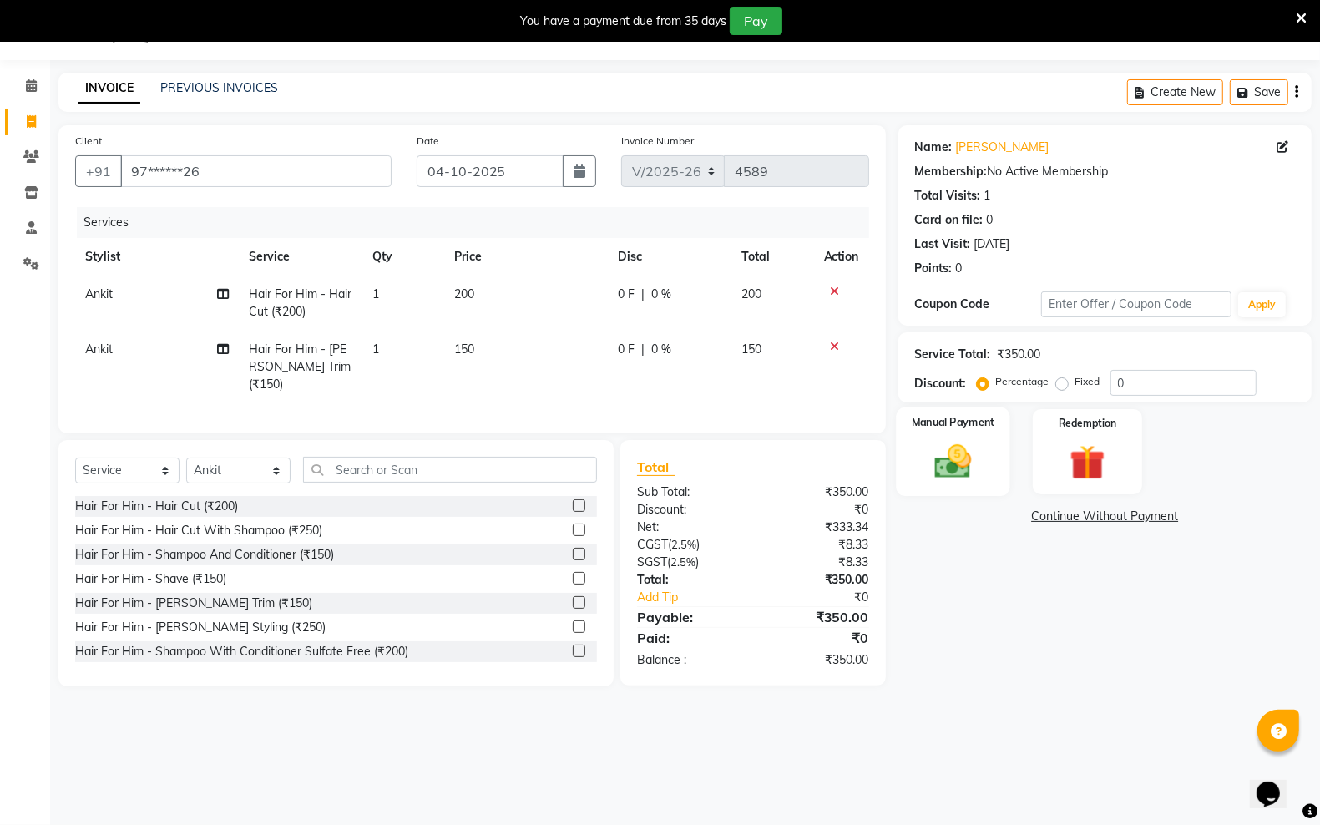
click at [970, 476] on img at bounding box center [952, 461] width 59 height 42
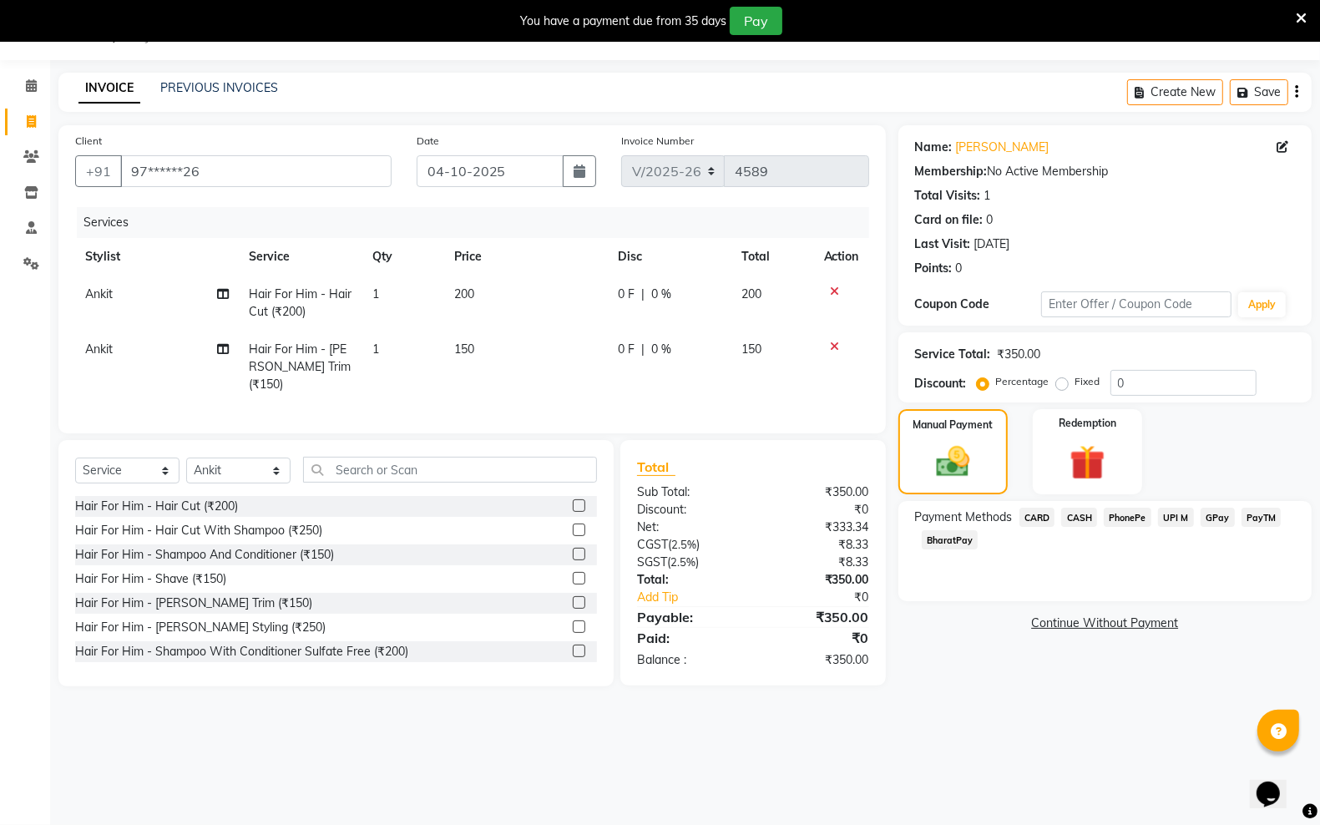
click at [1262, 522] on span "PayTM" at bounding box center [1261, 517] width 40 height 19
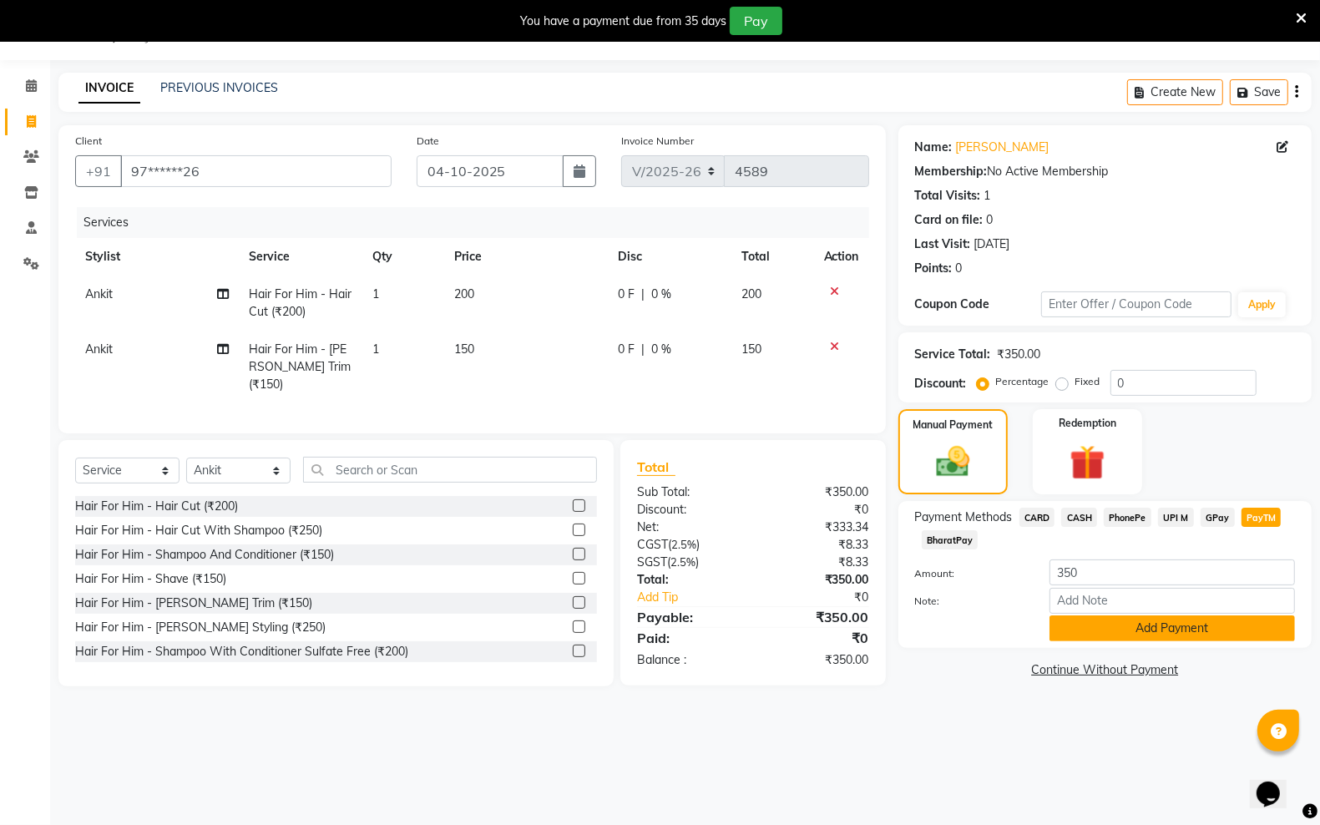
click at [1073, 620] on button "Add Payment" at bounding box center [1171, 628] width 245 height 26
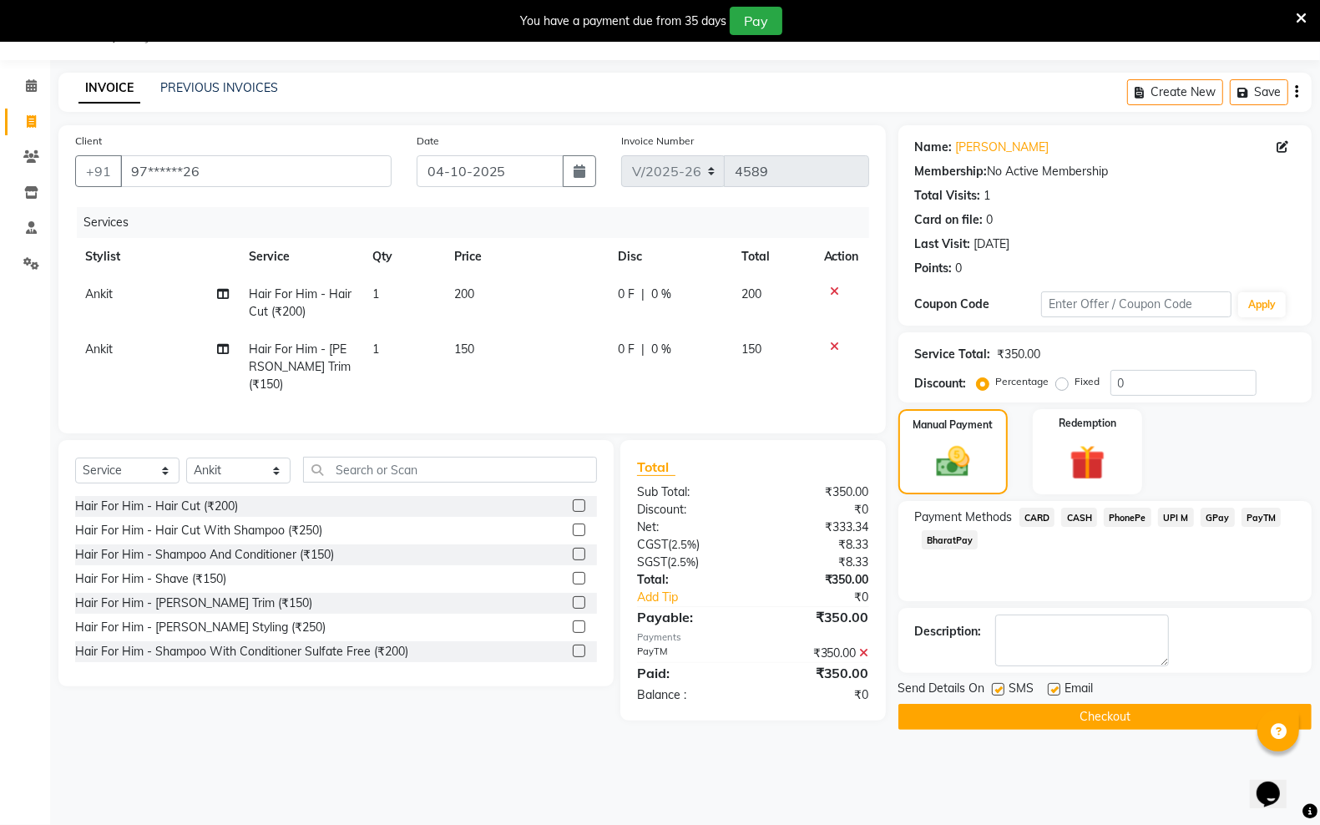
click at [973, 711] on button "Checkout" at bounding box center [1104, 717] width 413 height 26
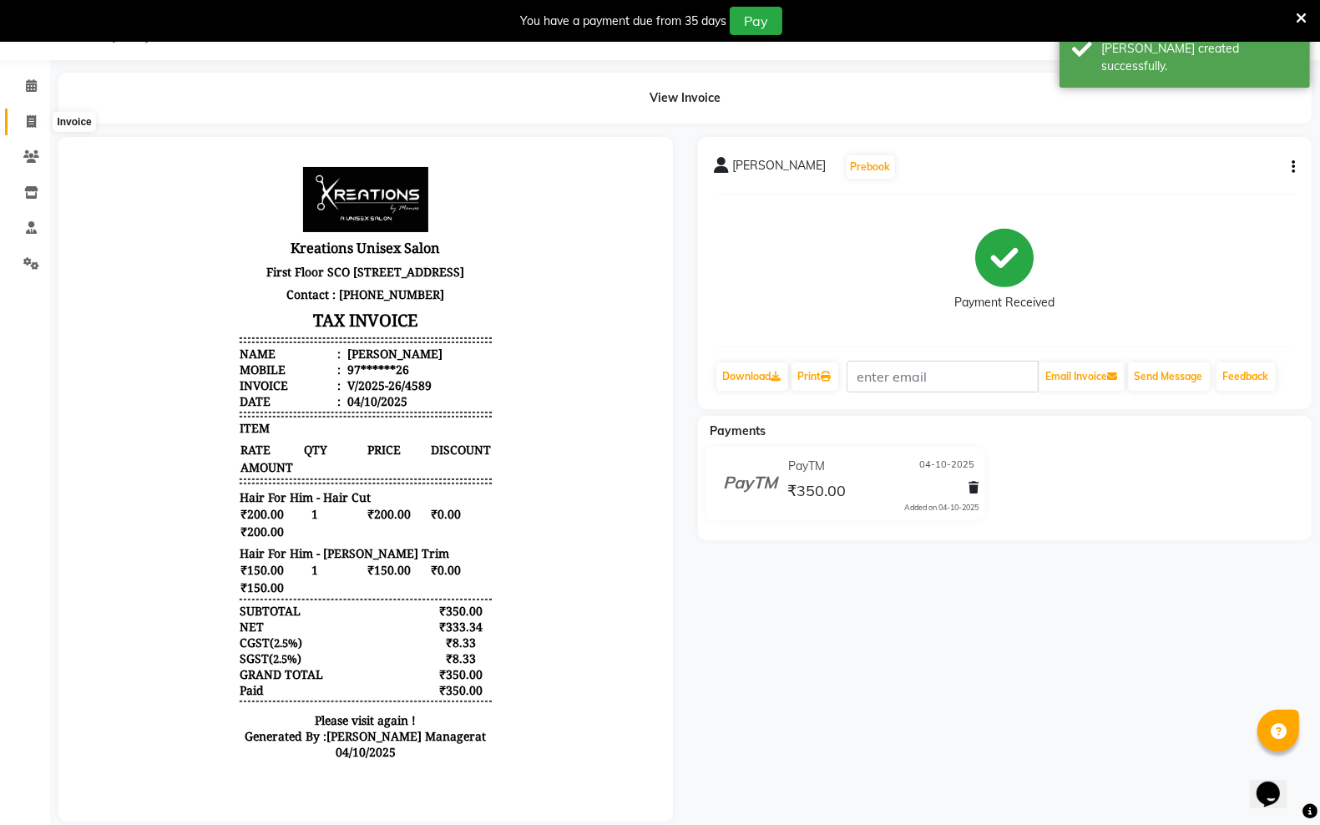
click at [25, 115] on span at bounding box center [31, 122] width 29 height 19
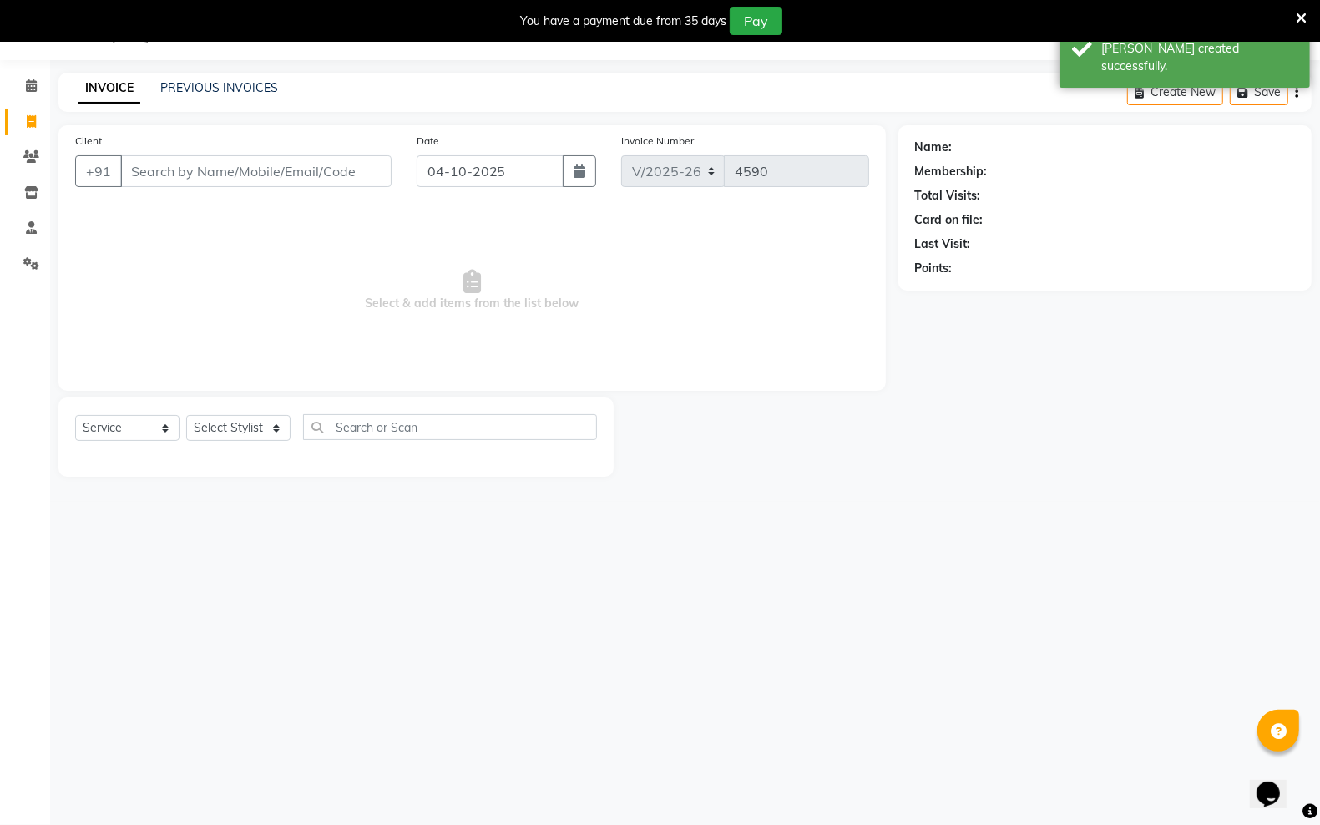
click at [163, 174] on input "Client" at bounding box center [255, 171] width 271 height 32
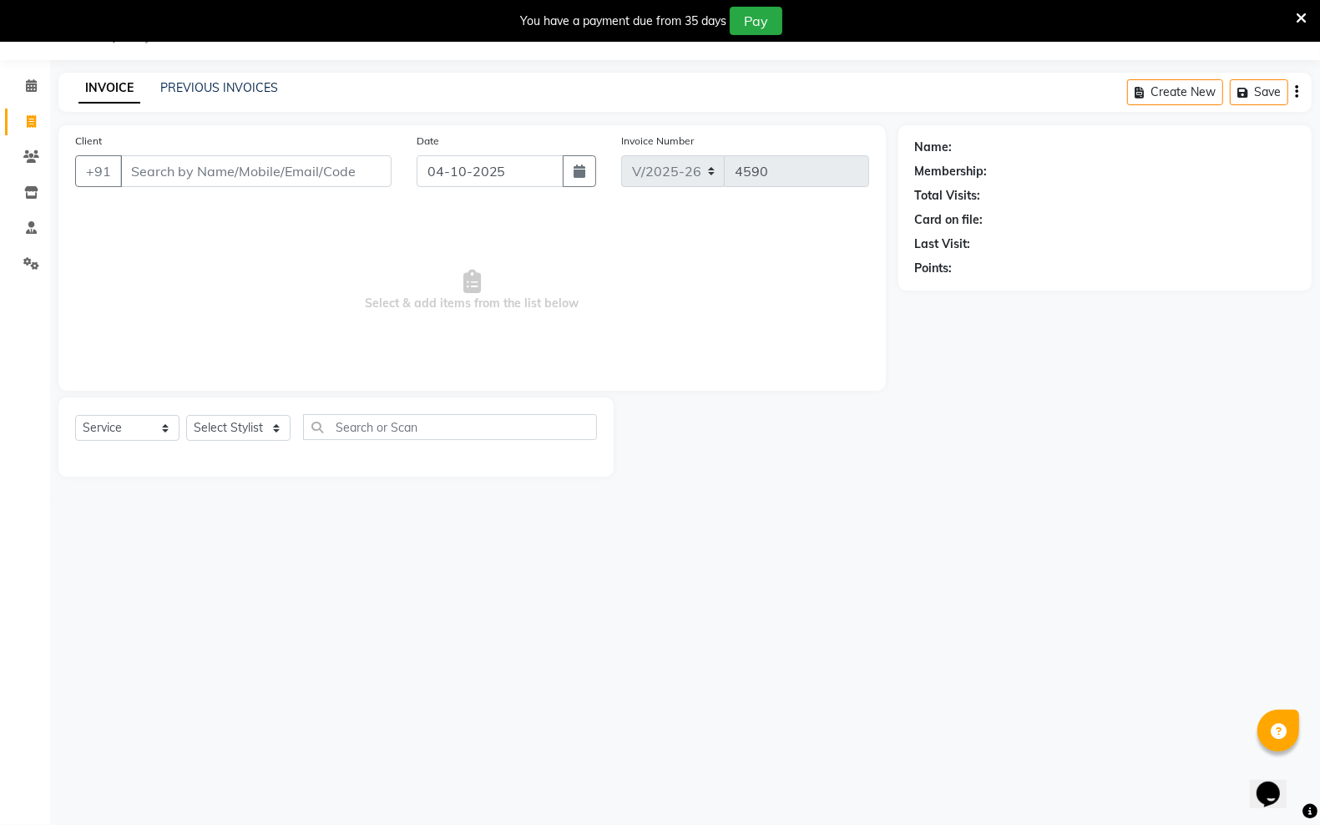
click at [168, 169] on input "Client" at bounding box center [255, 171] width 271 height 32
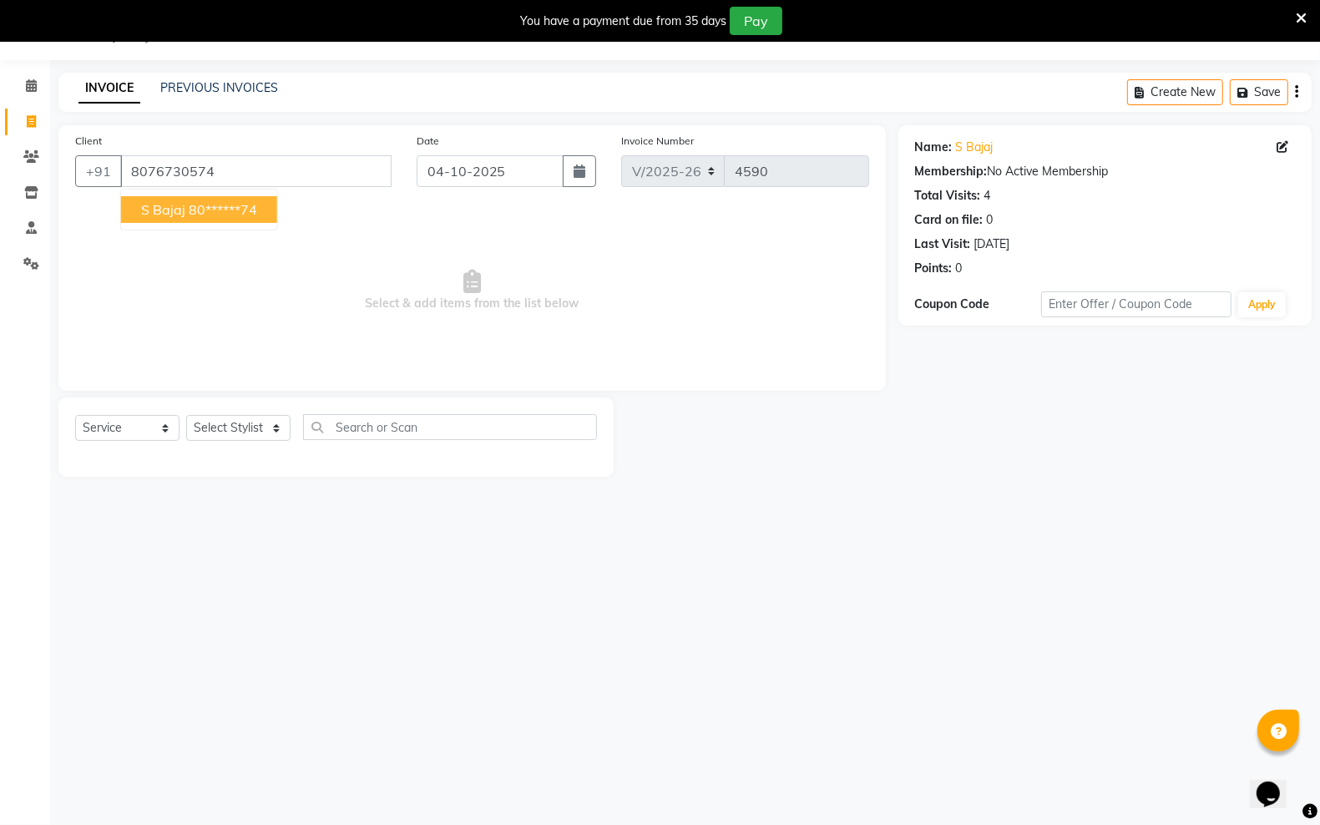
click at [172, 209] on span "s bajaj" at bounding box center [163, 209] width 44 height 17
click at [272, 431] on select "Select Stylist [PERSON_NAME] [PERSON_NAME] [PERSON_NAME] [PERSON_NAME] sector 2…" at bounding box center [238, 428] width 104 height 26
click at [186, 415] on select "Select Stylist [PERSON_NAME] [PERSON_NAME] [PERSON_NAME] [PERSON_NAME] sector 2…" at bounding box center [238, 428] width 104 height 26
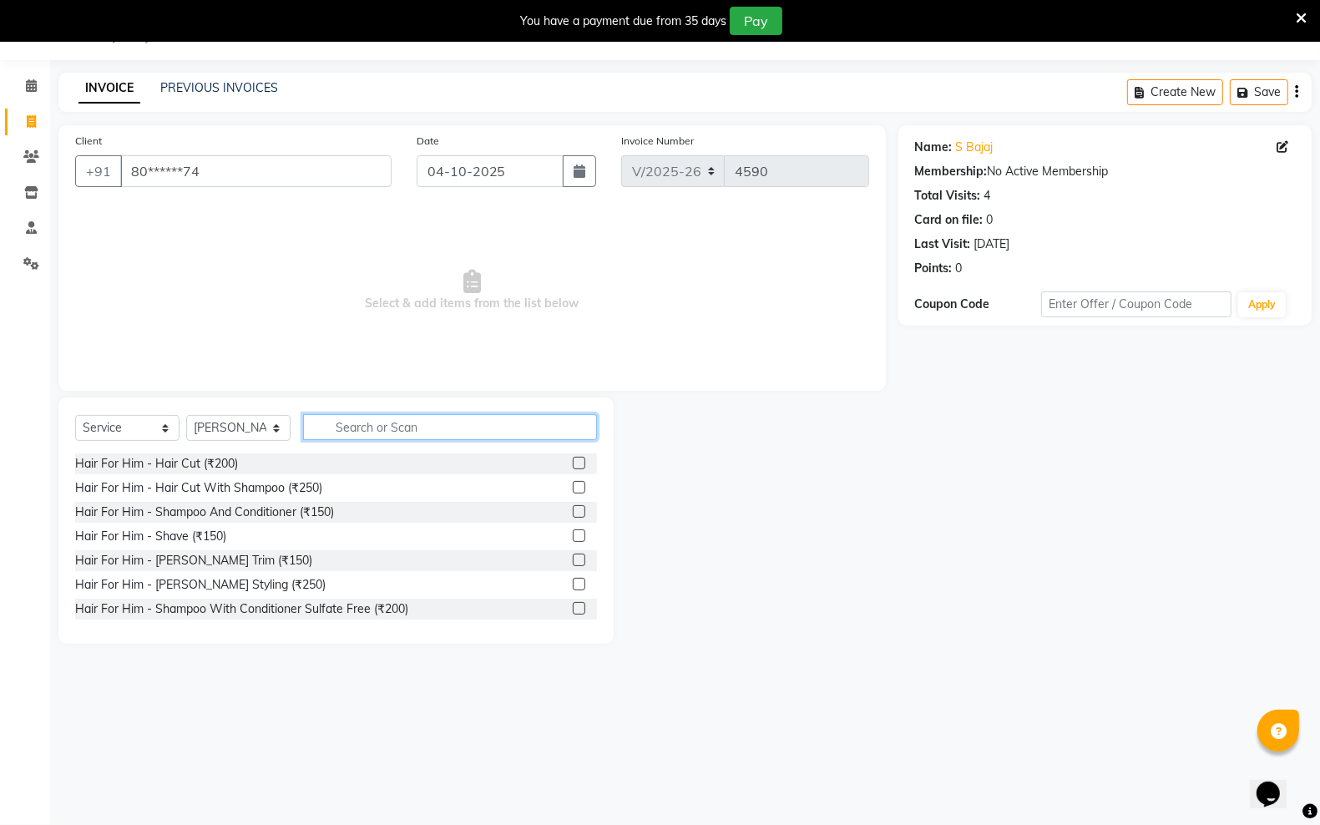
click at [389, 428] on input "text" at bounding box center [450, 427] width 294 height 26
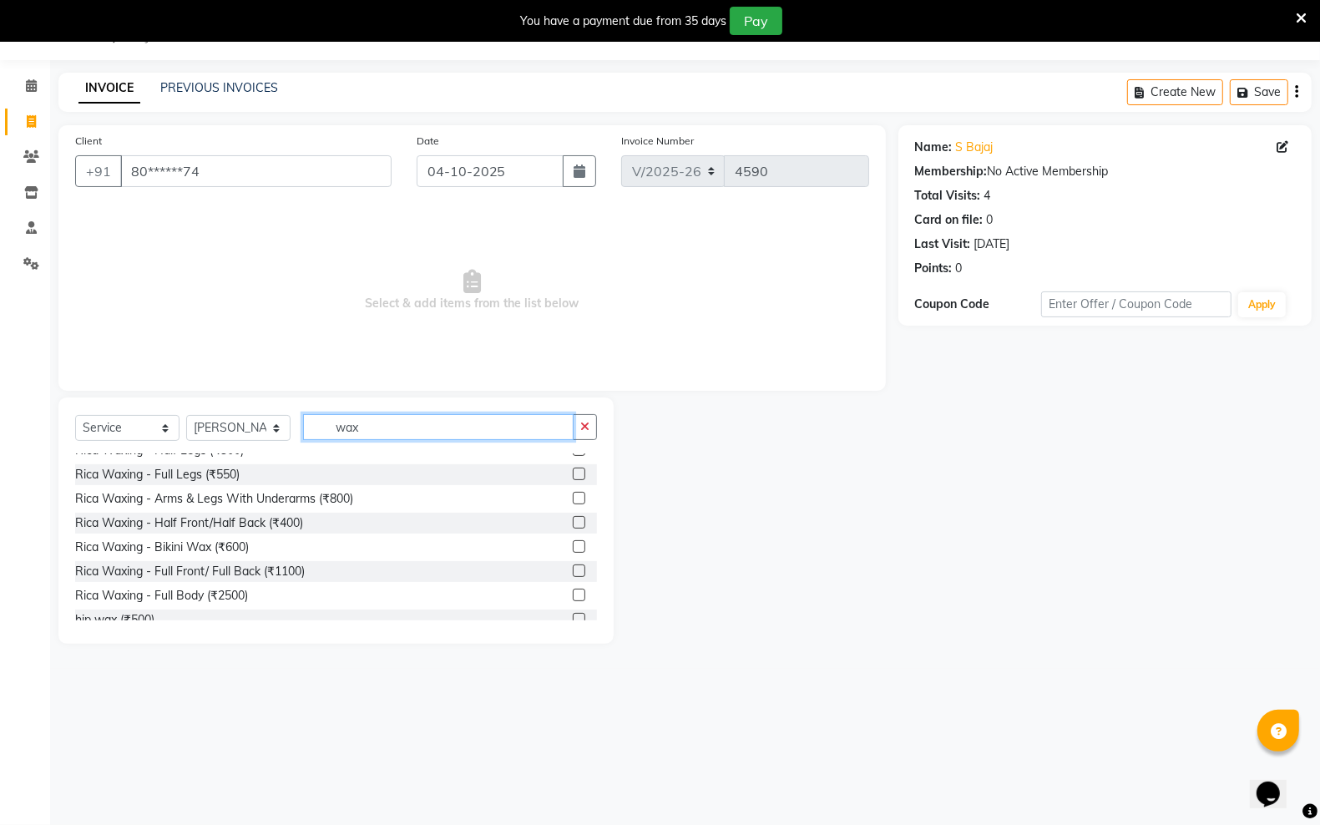
scroll to position [522, 0]
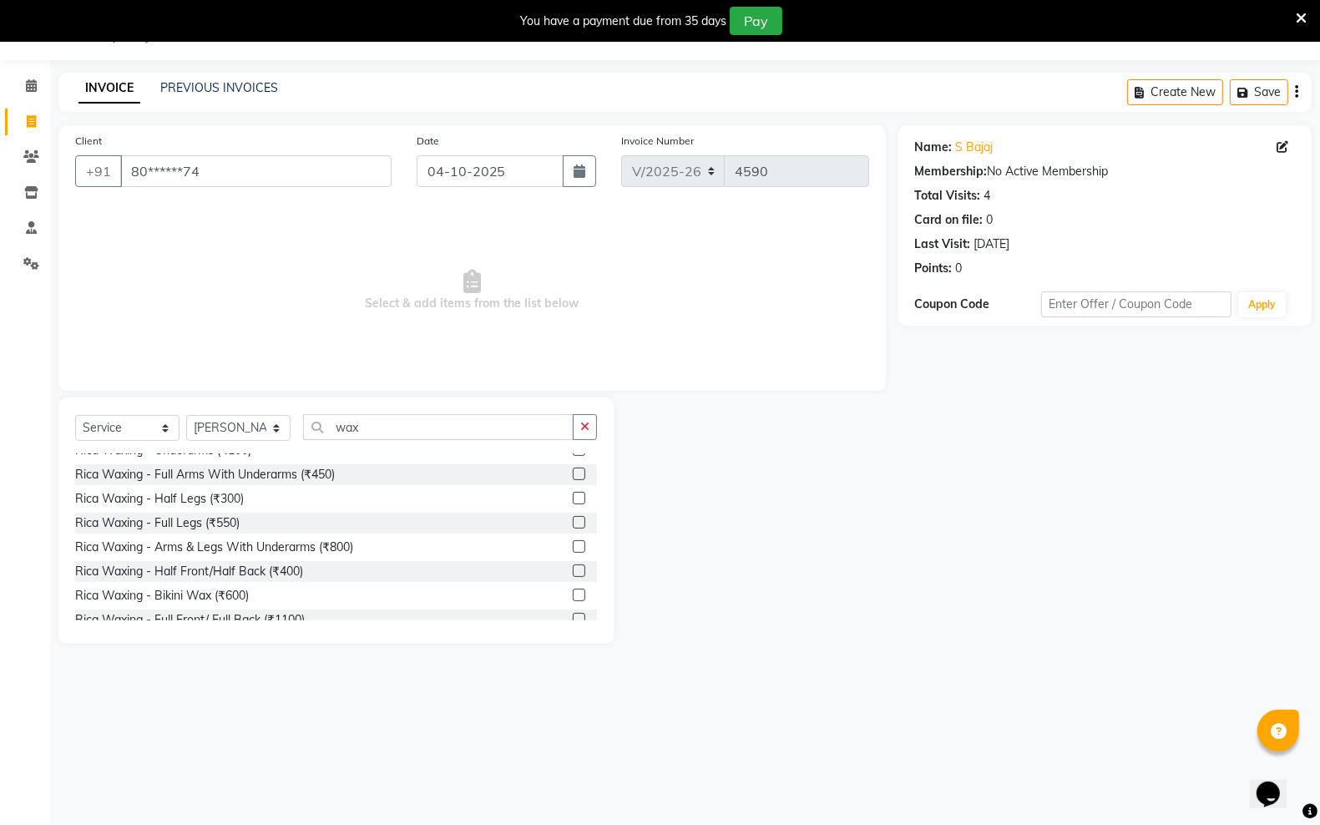
click at [573, 548] on label at bounding box center [579, 546] width 13 height 13
click at [573, 548] on input "checkbox" at bounding box center [578, 547] width 11 height 11
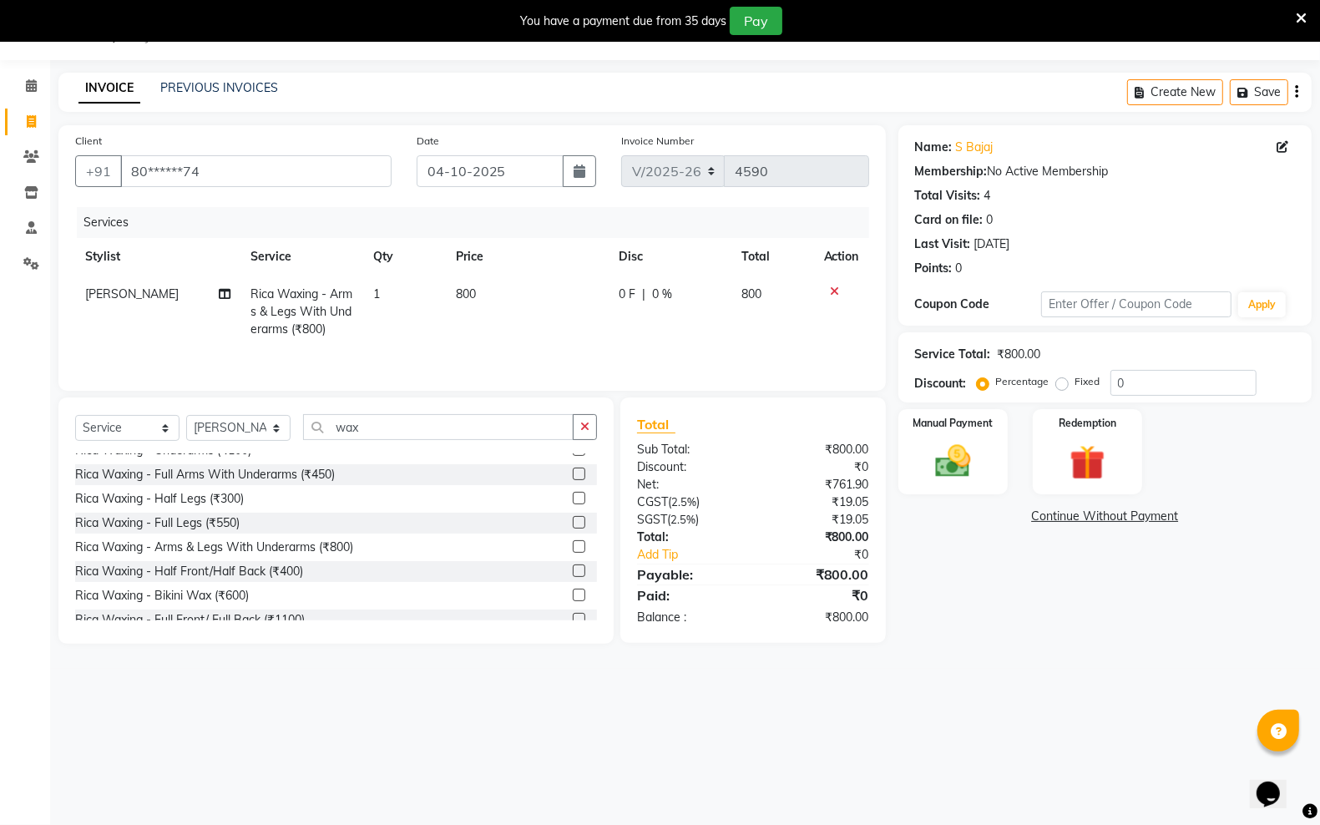
click at [494, 285] on td "800" at bounding box center [527, 311] width 163 height 73
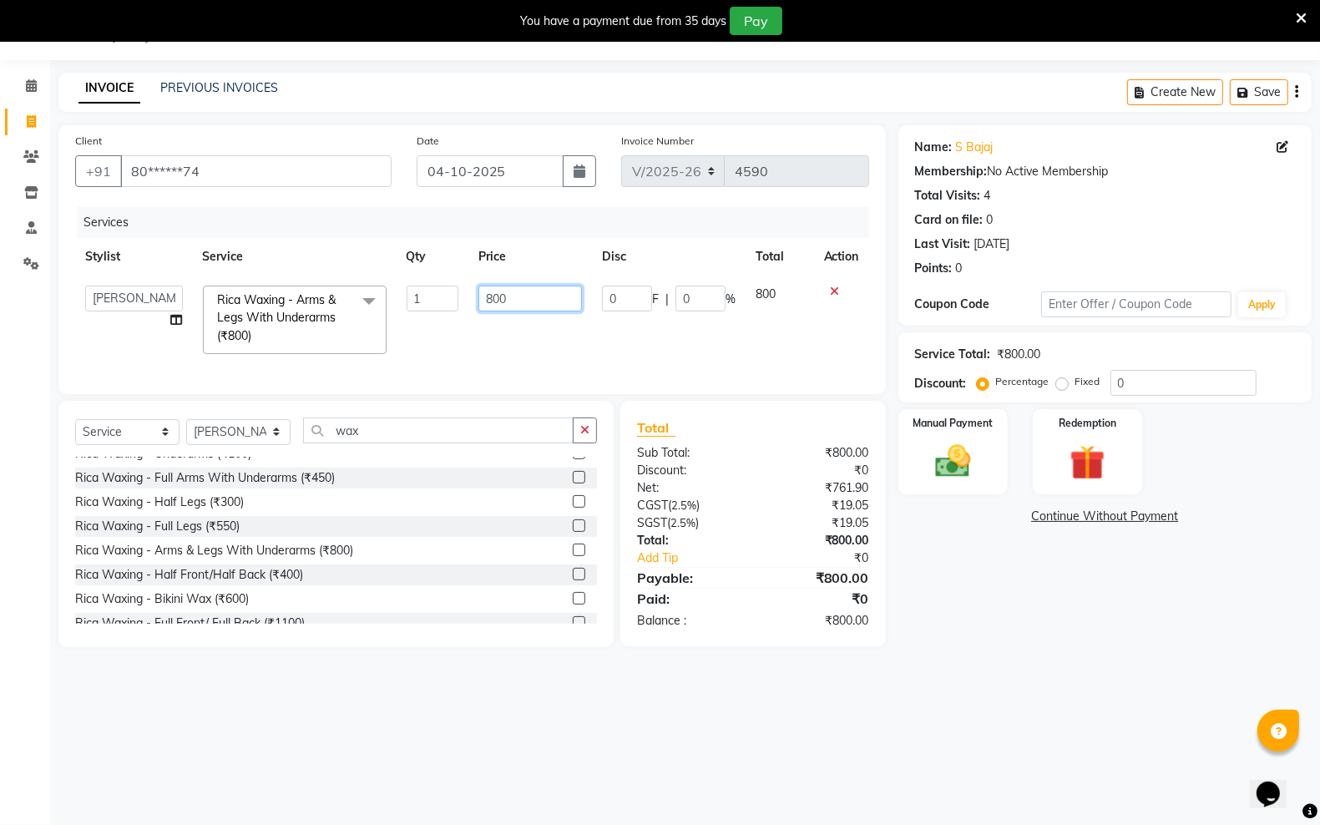
click at [510, 301] on input "800" at bounding box center [530, 298] width 104 height 26
click at [378, 442] on input "wax" at bounding box center [438, 430] width 270 height 26
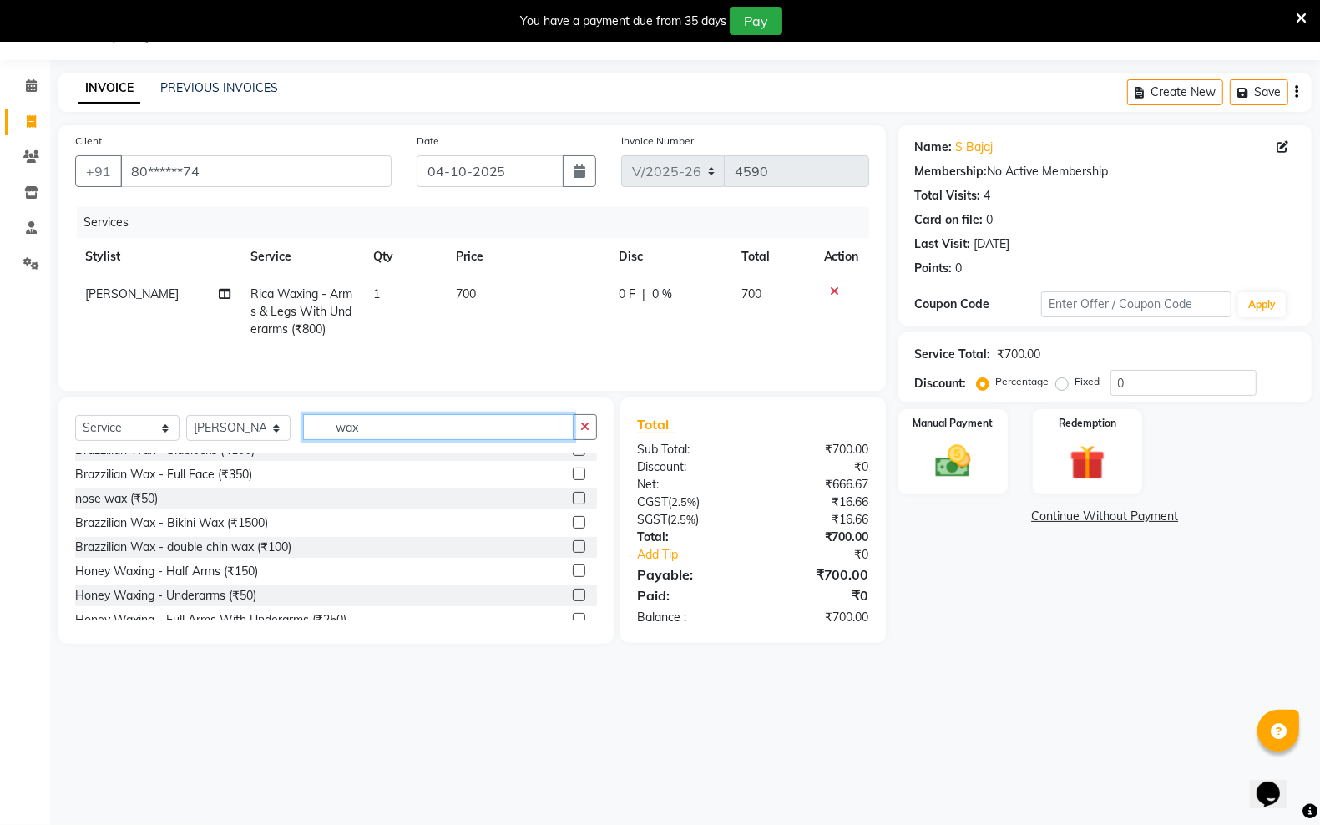
scroll to position [0, 0]
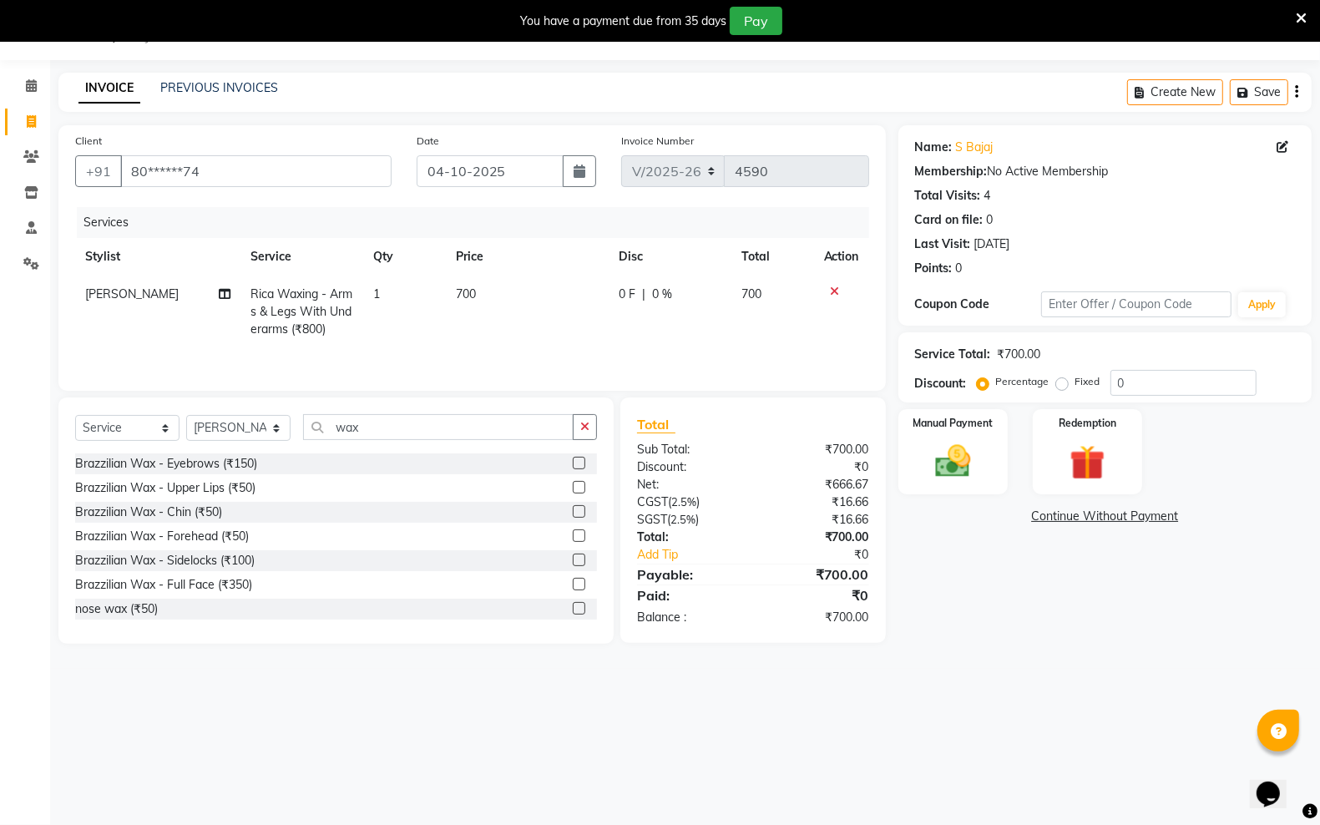
click at [573, 511] on label at bounding box center [579, 511] width 13 height 13
click at [573, 511] on input "checkbox" at bounding box center [578, 512] width 11 height 11
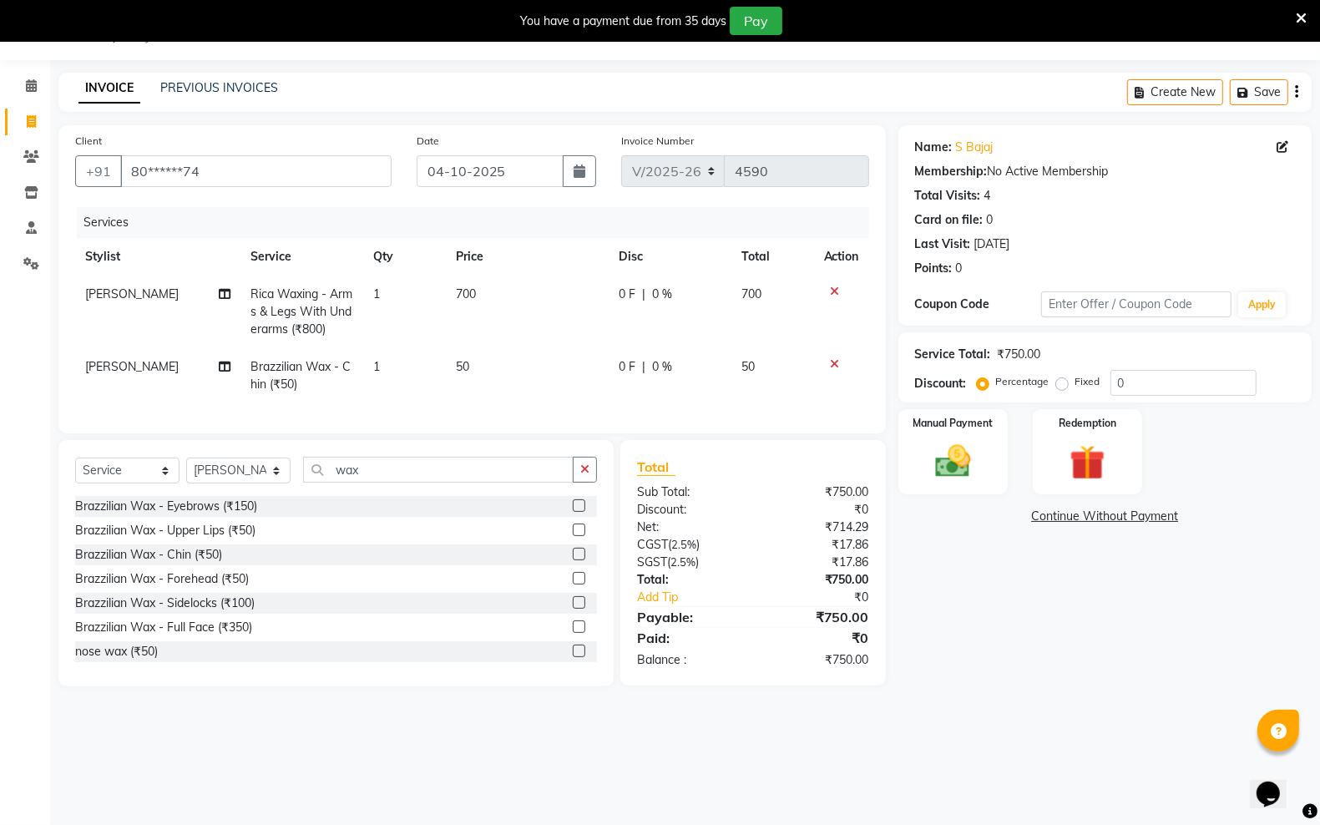
click at [573, 584] on label at bounding box center [579, 578] width 13 height 13
click at [573, 584] on input "checkbox" at bounding box center [578, 578] width 11 height 11
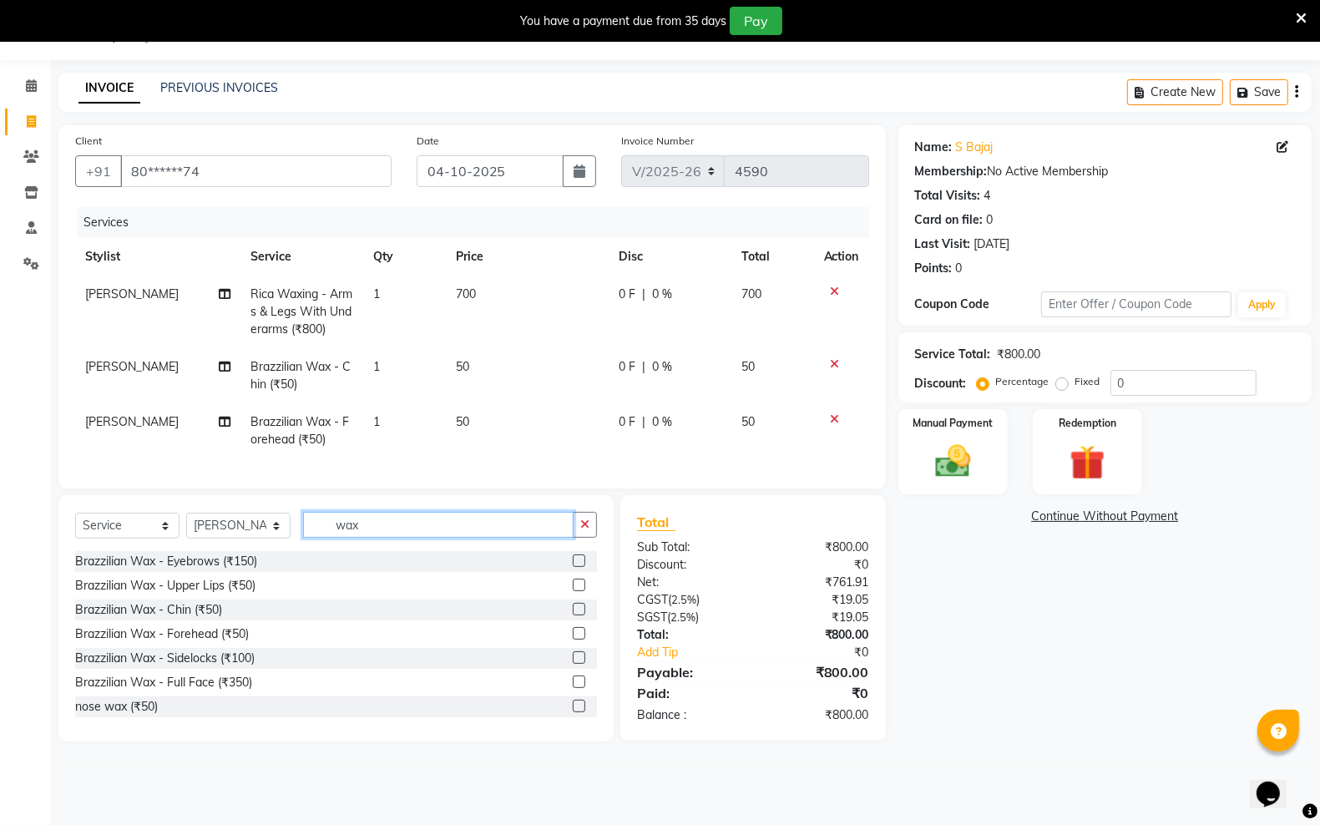
click at [373, 538] on input "wax" at bounding box center [438, 525] width 270 height 26
click at [573, 567] on label at bounding box center [579, 560] width 13 height 13
click at [573, 567] on input "checkbox" at bounding box center [578, 561] width 11 height 11
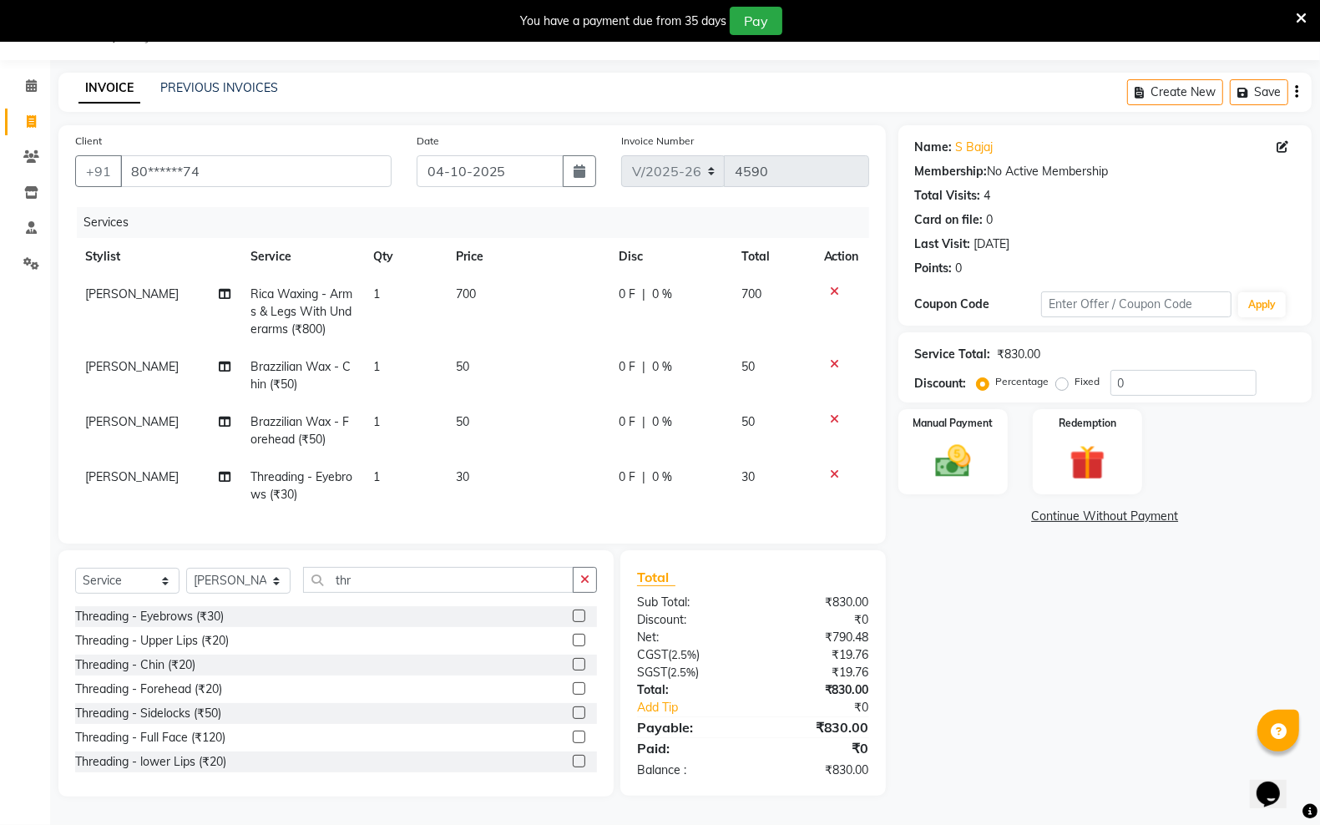
click at [573, 646] on label at bounding box center [579, 640] width 13 height 13
click at [573, 646] on input "checkbox" at bounding box center [578, 640] width 11 height 11
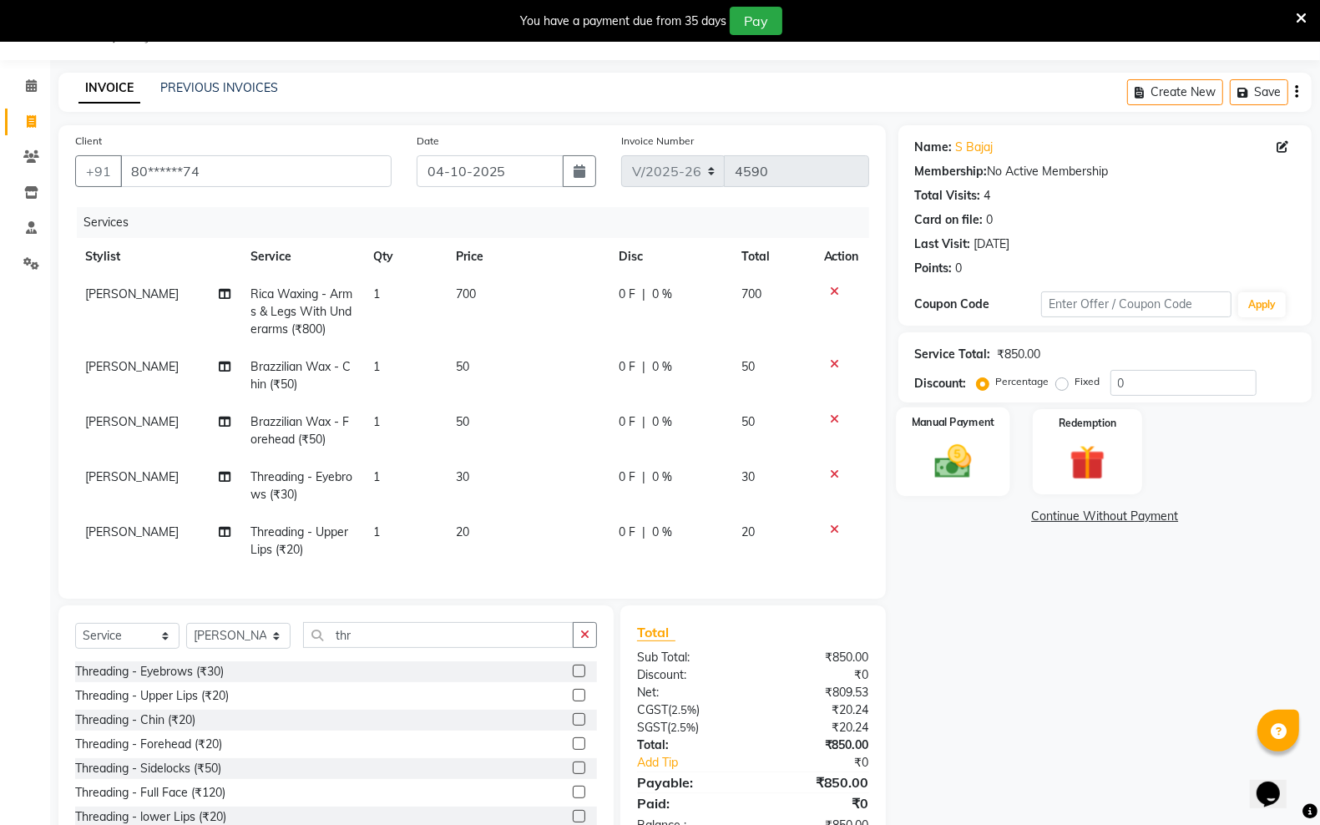
click at [990, 480] on div "Manual Payment" at bounding box center [953, 451] width 114 height 88
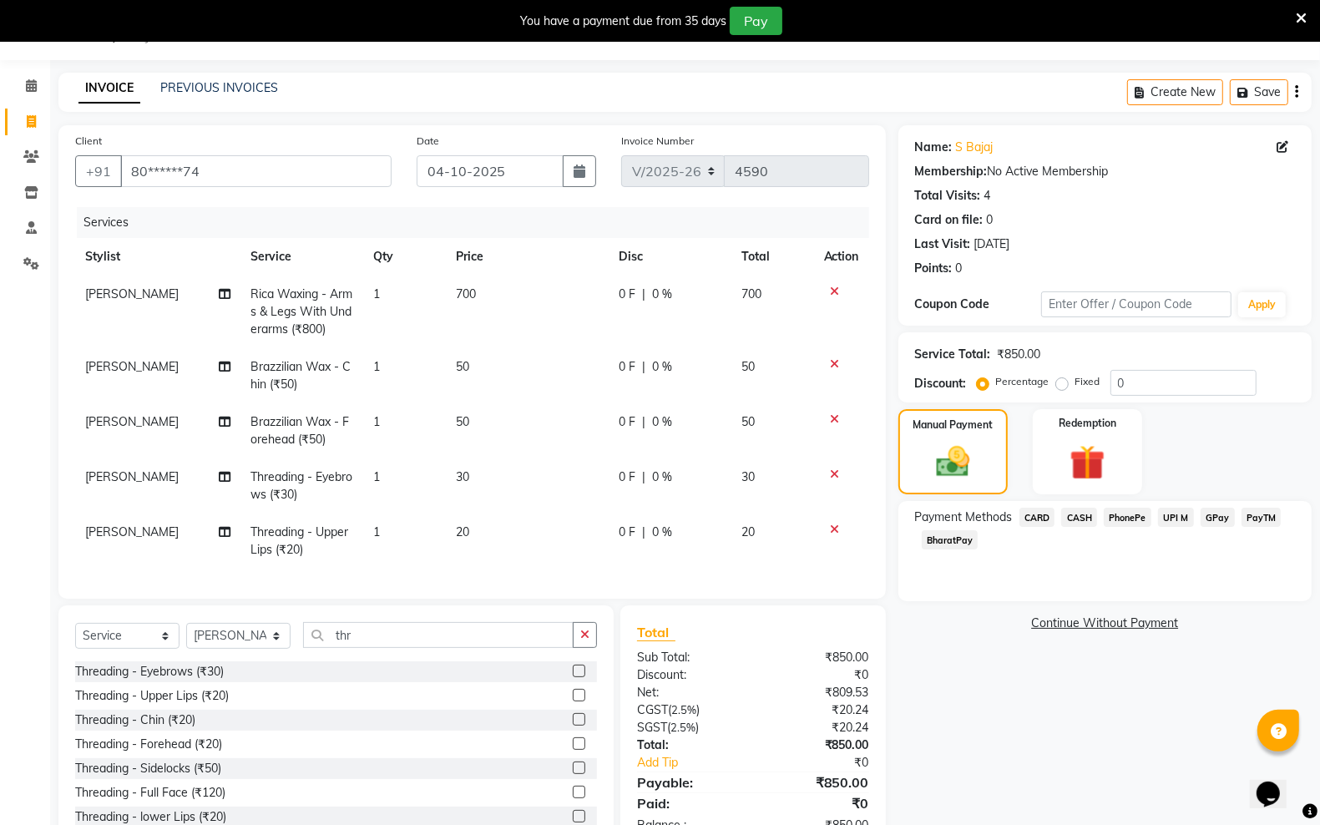
click at [1256, 520] on span "PayTM" at bounding box center [1261, 517] width 40 height 19
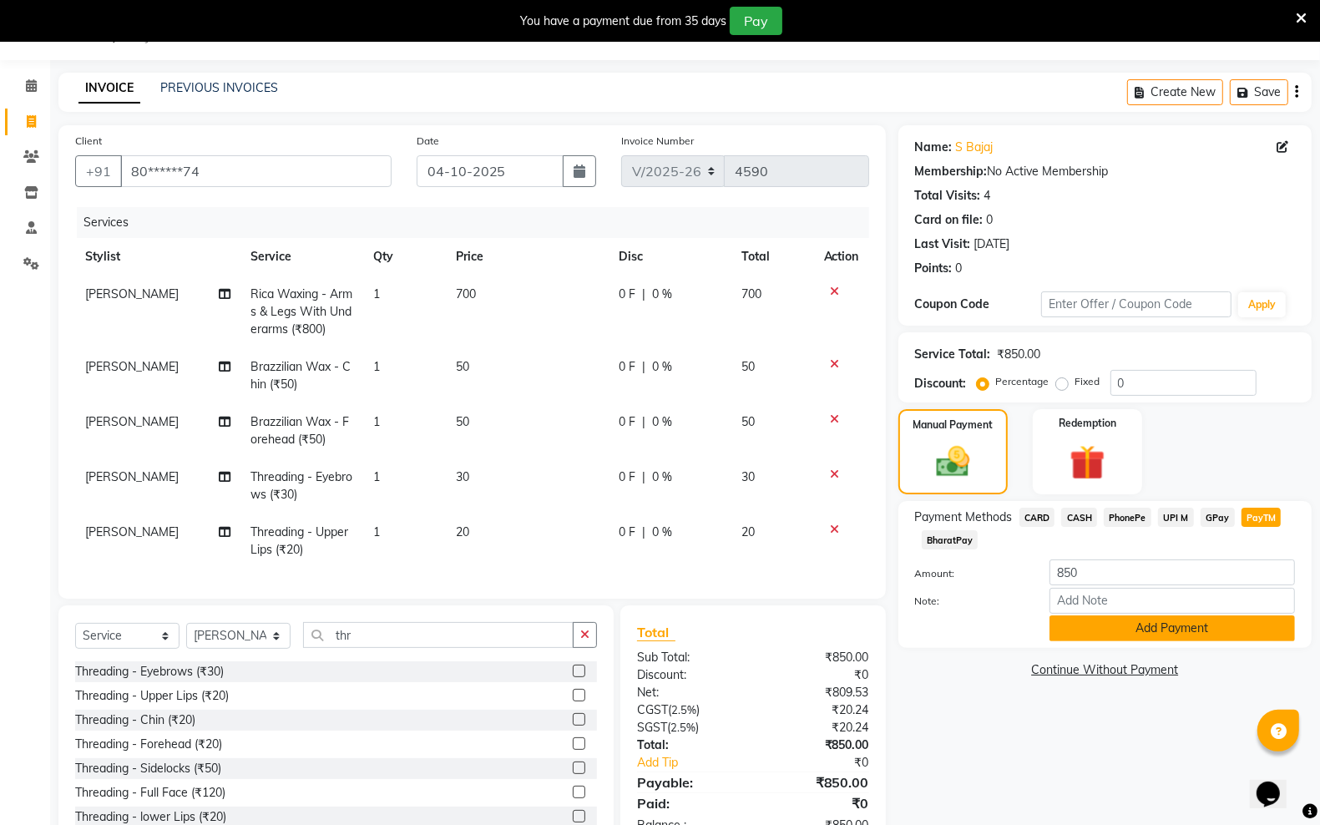
click at [1134, 626] on button "Add Payment" at bounding box center [1171, 628] width 245 height 26
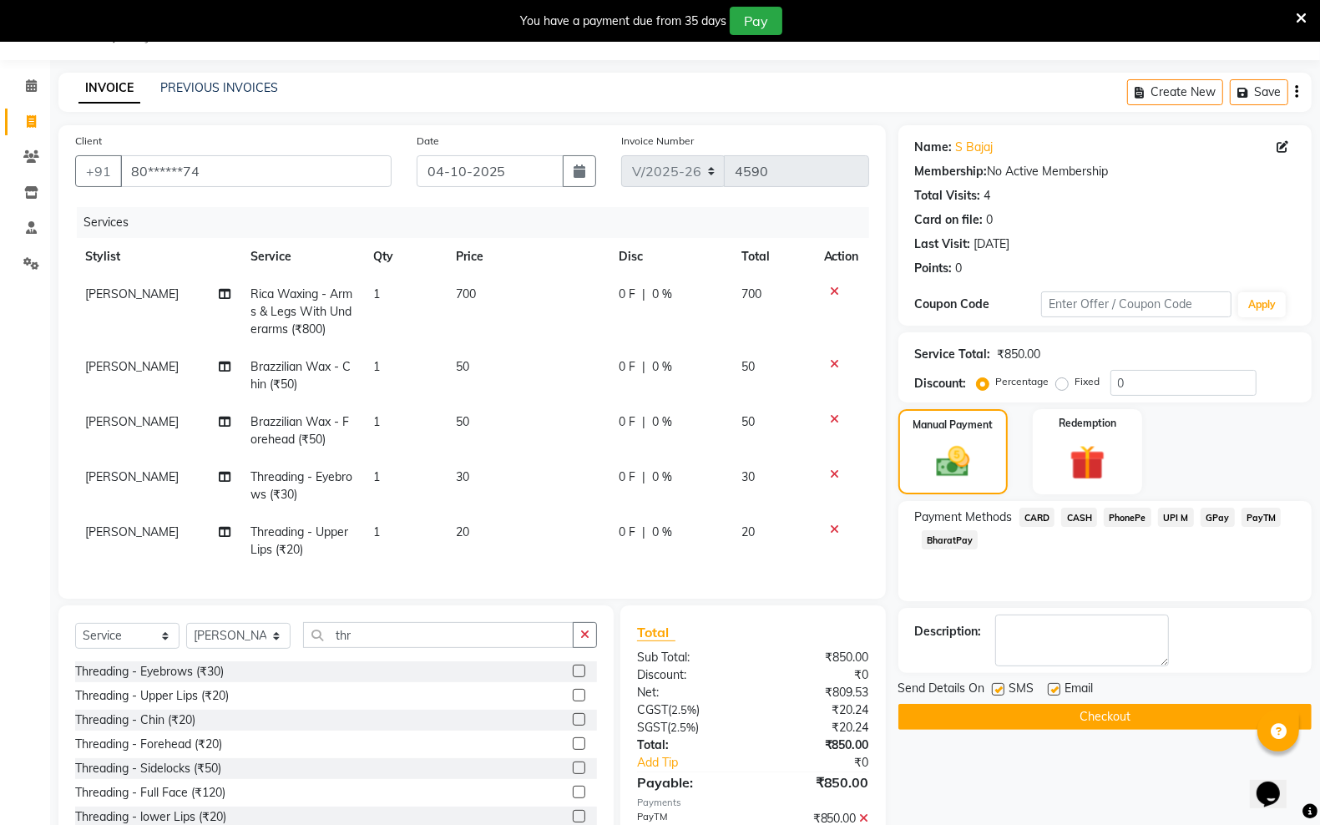
click at [998, 691] on label at bounding box center [998, 689] width 13 height 13
click at [998, 691] on input "checkbox" at bounding box center [997, 690] width 11 height 11
click at [1058, 695] on label at bounding box center [1054, 689] width 13 height 13
click at [1058, 695] on input "checkbox" at bounding box center [1053, 690] width 11 height 11
click at [1056, 712] on button "Checkout" at bounding box center [1104, 717] width 413 height 26
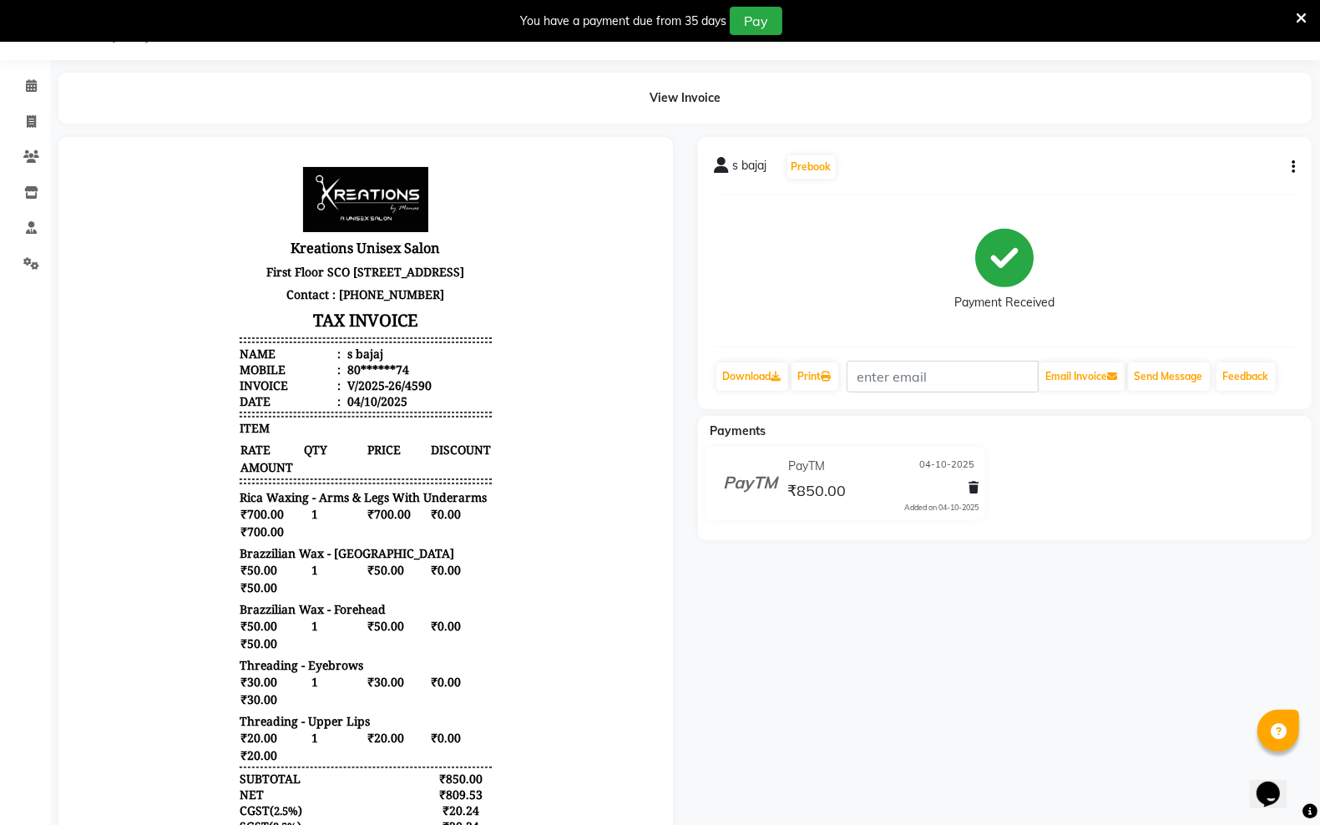
scroll to position [244, 0]
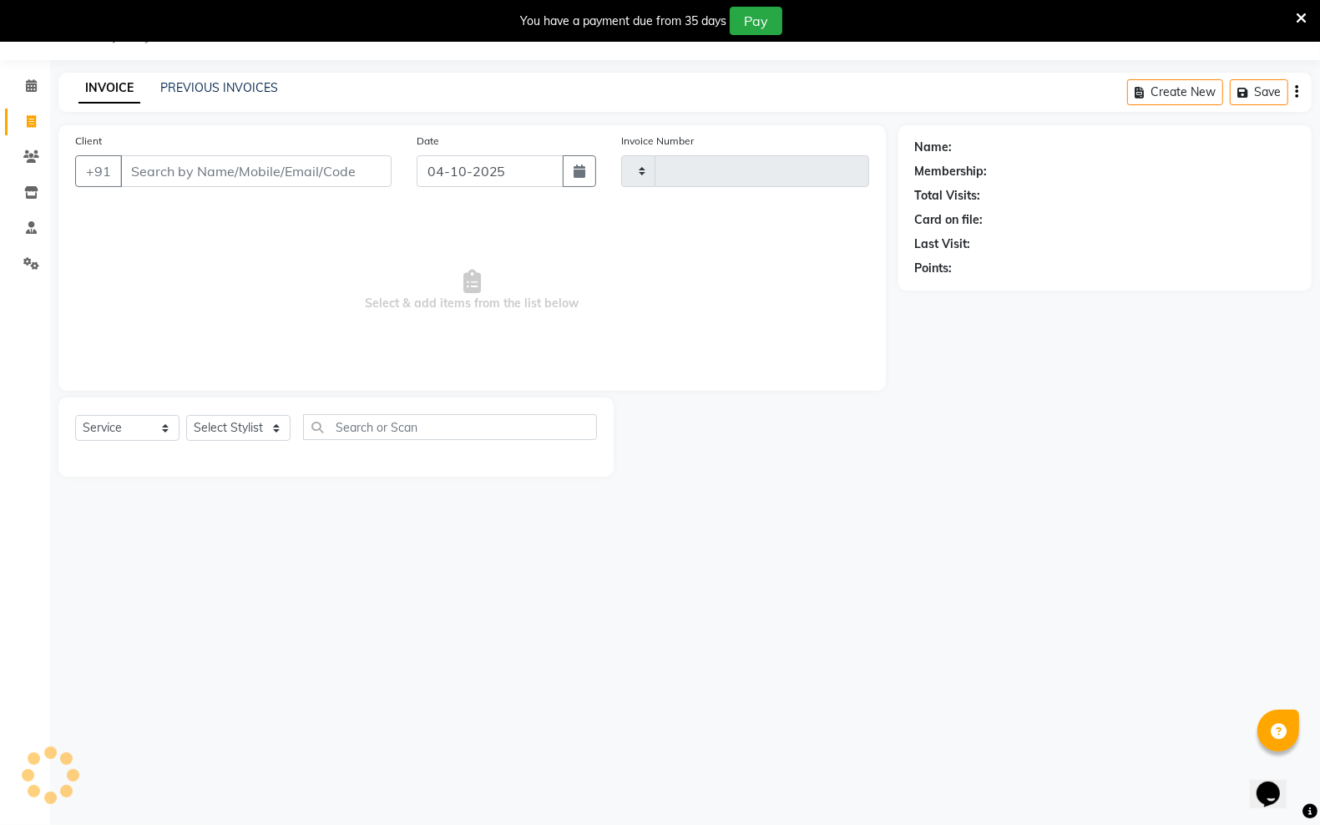
scroll to position [42, 0]
click at [159, 169] on input "Client" at bounding box center [255, 171] width 271 height 32
click at [373, 175] on span "Add Client" at bounding box center [349, 171] width 66 height 17
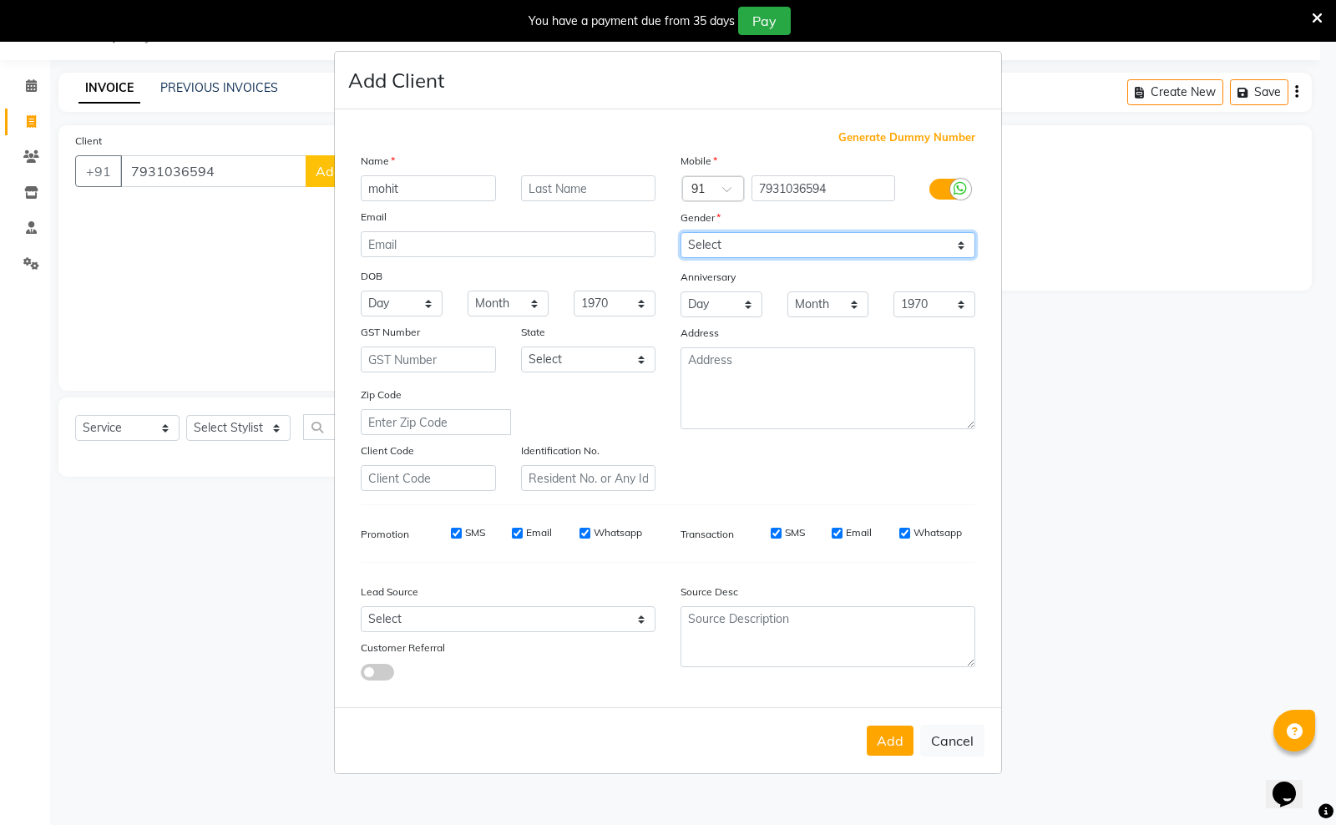
click at [932, 242] on select "Select [DEMOGRAPHIC_DATA] [DEMOGRAPHIC_DATA] Other Prefer Not To Say" at bounding box center [827, 245] width 295 height 26
click at [680, 234] on select "Select [DEMOGRAPHIC_DATA] [DEMOGRAPHIC_DATA] Other Prefer Not To Say" at bounding box center [827, 245] width 295 height 26
click at [894, 735] on button "Add" at bounding box center [889, 740] width 47 height 30
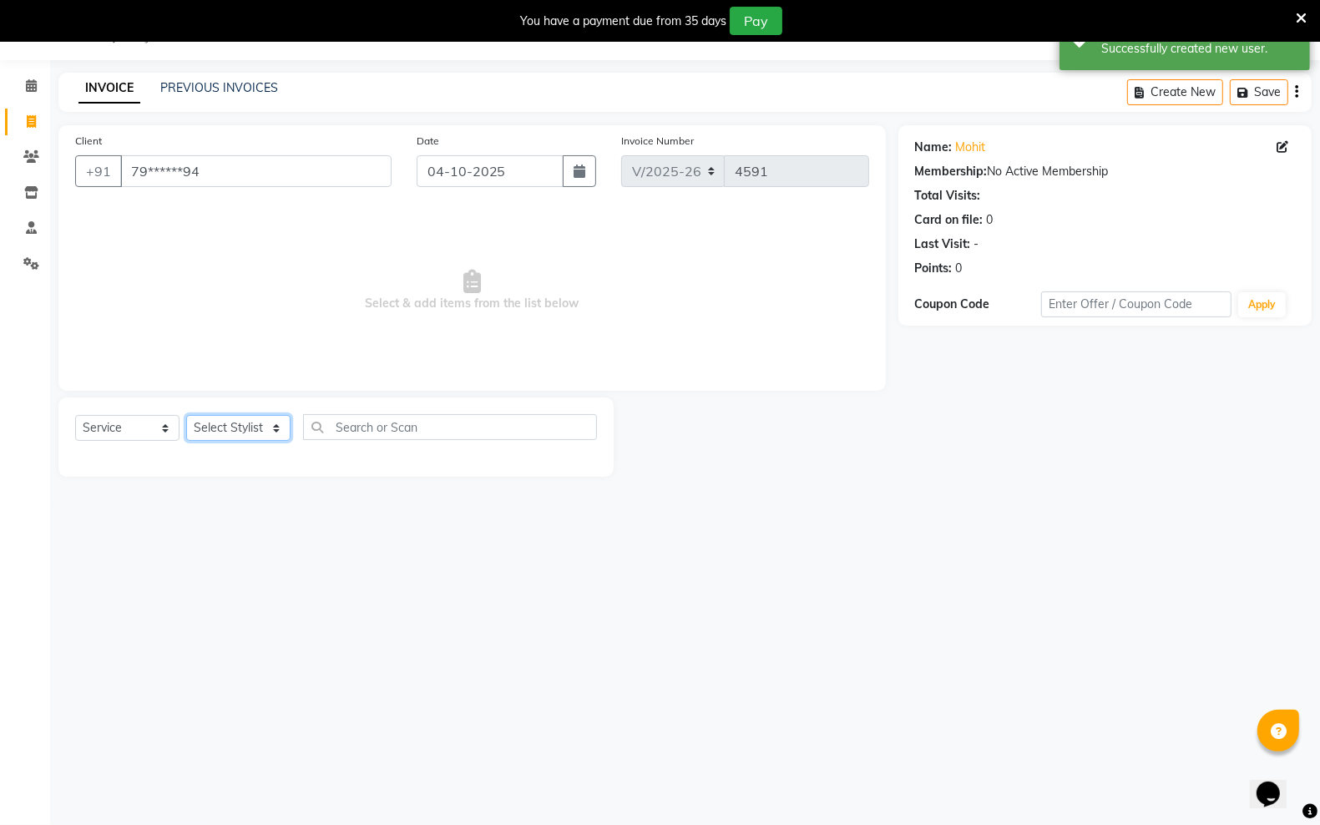
click at [269, 426] on select "Select Stylist [PERSON_NAME] [PERSON_NAME] [PERSON_NAME] [PERSON_NAME] sector 2…" at bounding box center [238, 428] width 104 height 26
click at [186, 415] on select "Select Stylist [PERSON_NAME] [PERSON_NAME] [PERSON_NAME] [PERSON_NAME] sector 2…" at bounding box center [238, 428] width 104 height 26
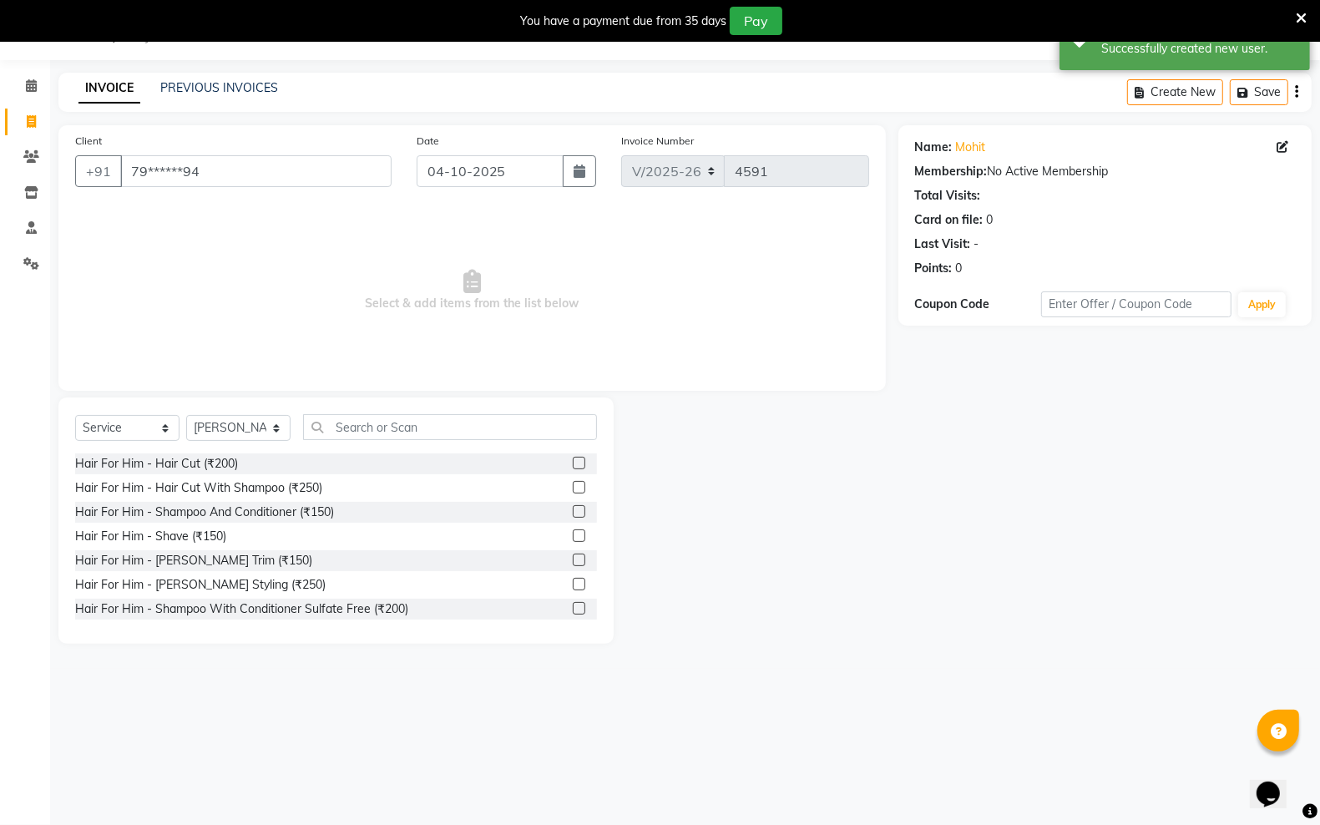
click at [573, 463] on label at bounding box center [579, 463] width 13 height 13
click at [573, 463] on input "checkbox" at bounding box center [578, 463] width 11 height 11
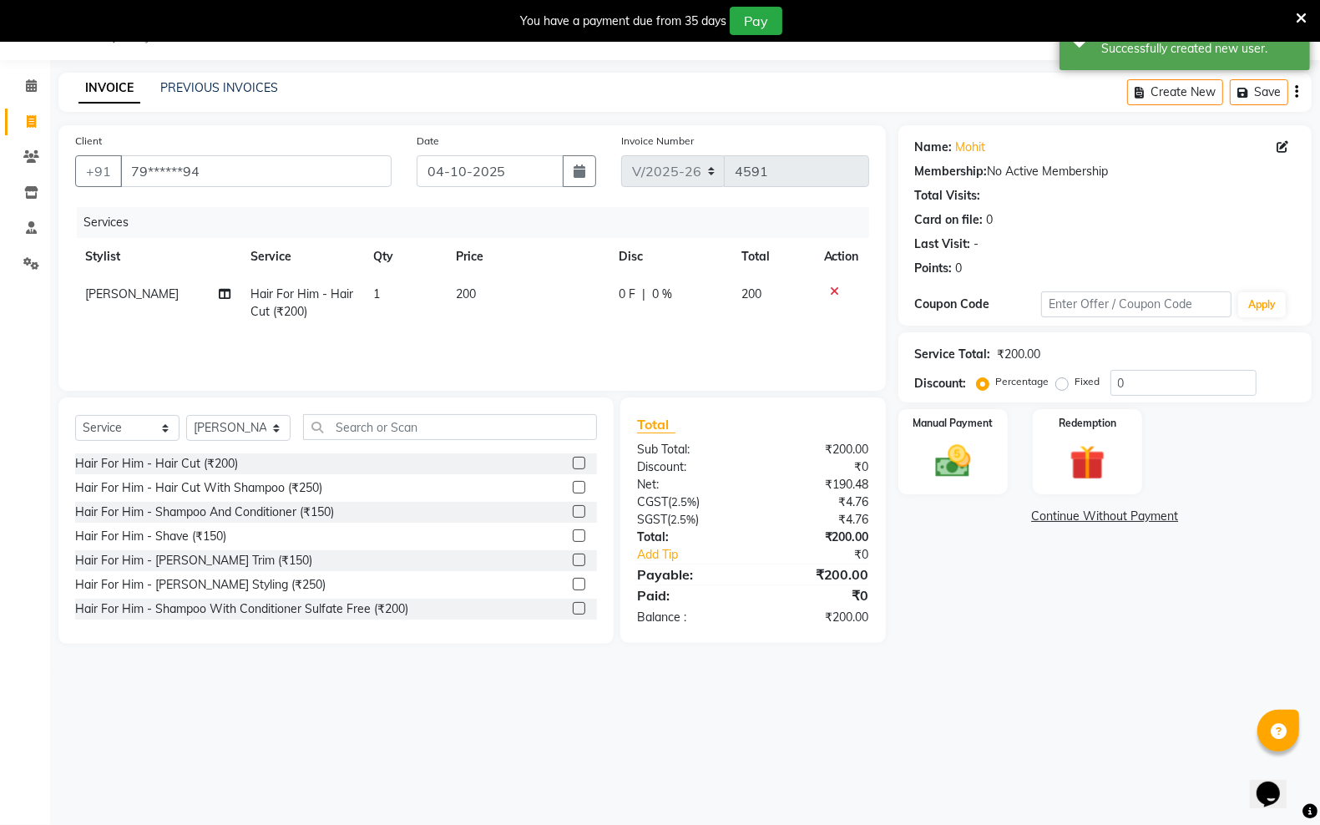
drag, startPoint x: 560, startPoint y: 561, endPoint x: 578, endPoint y: 569, distance: 19.4
click at [573, 568] on div at bounding box center [578, 562] width 11 height 18
click at [573, 559] on label at bounding box center [579, 559] width 13 height 13
click at [573, 559] on input "checkbox" at bounding box center [578, 560] width 11 height 11
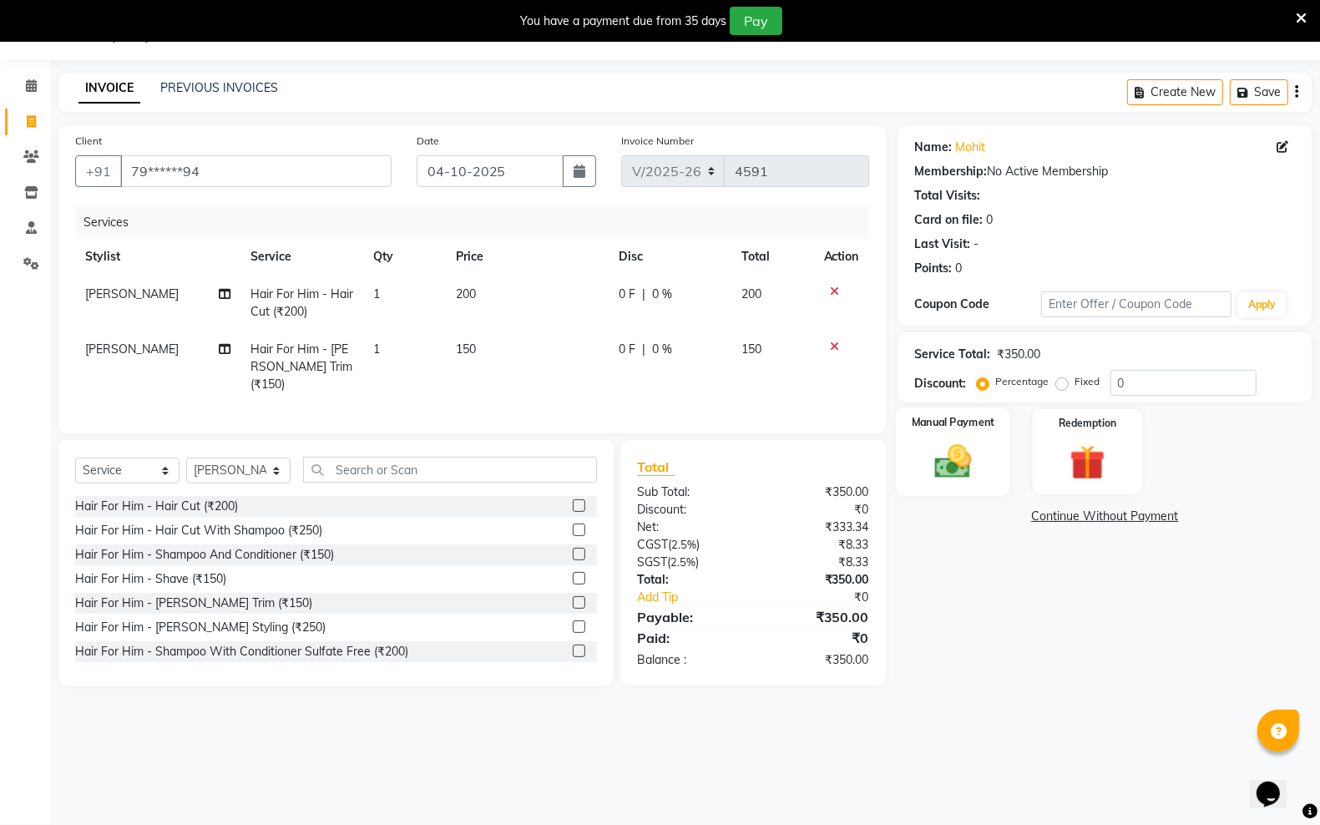
click at [932, 451] on img at bounding box center [952, 461] width 59 height 42
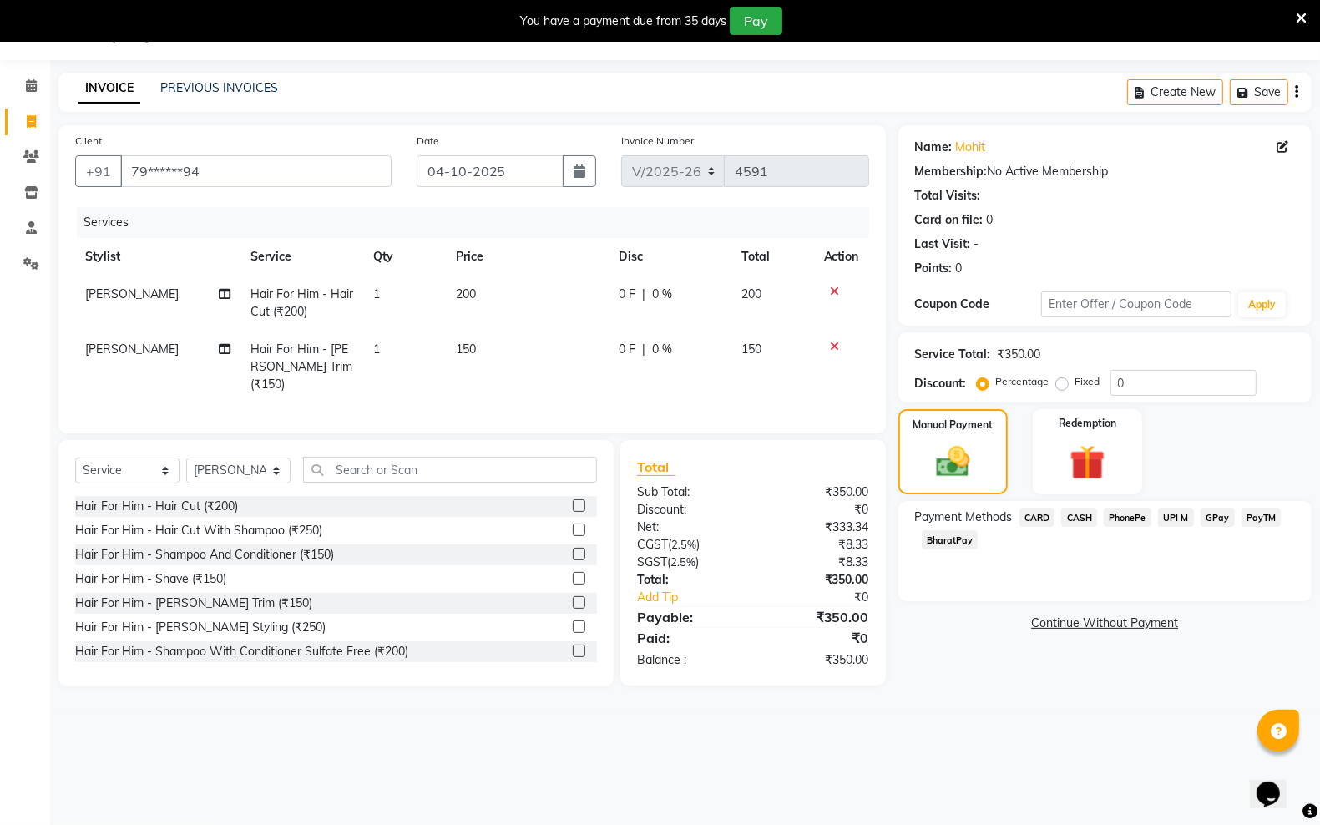
click at [1263, 519] on span "PayTM" at bounding box center [1261, 517] width 40 height 19
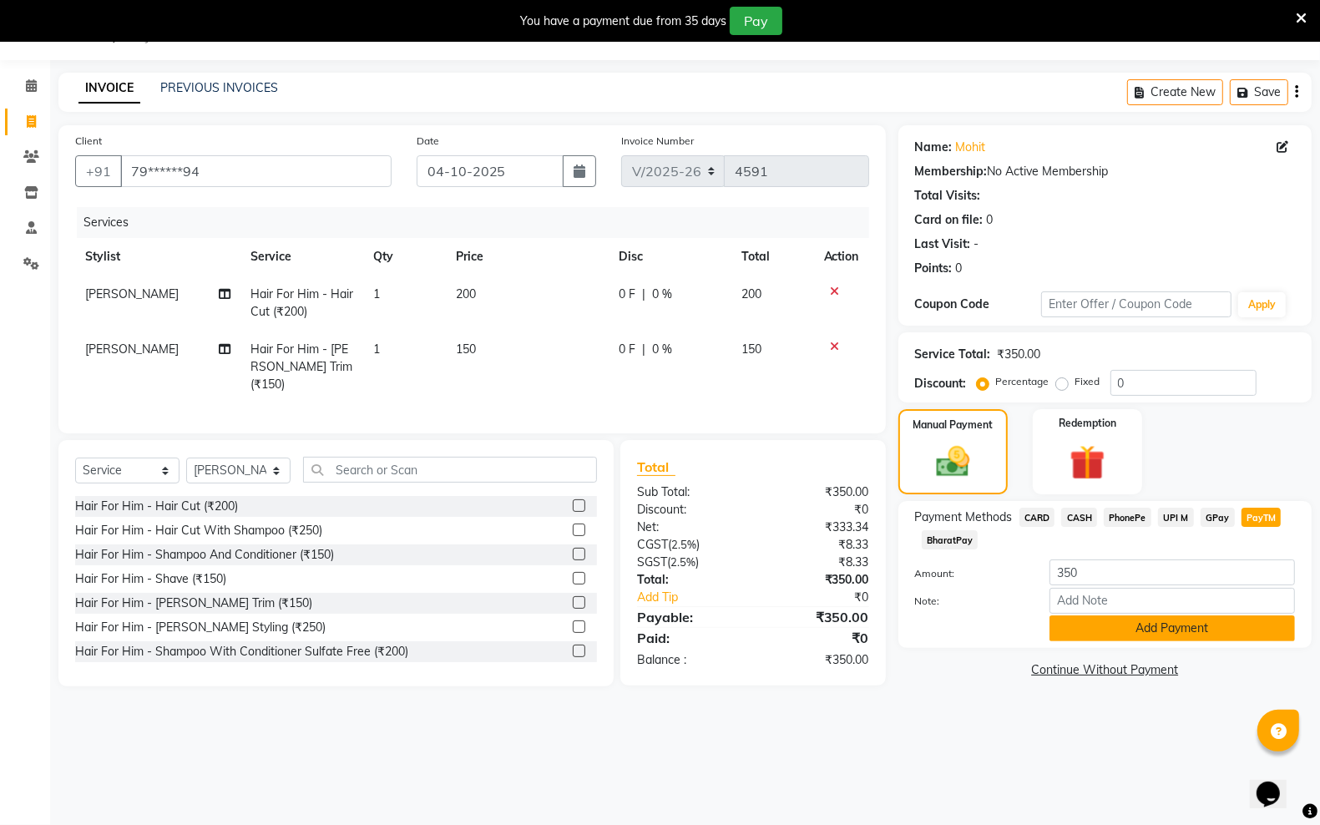
click at [1198, 626] on button "Add Payment" at bounding box center [1171, 628] width 245 height 26
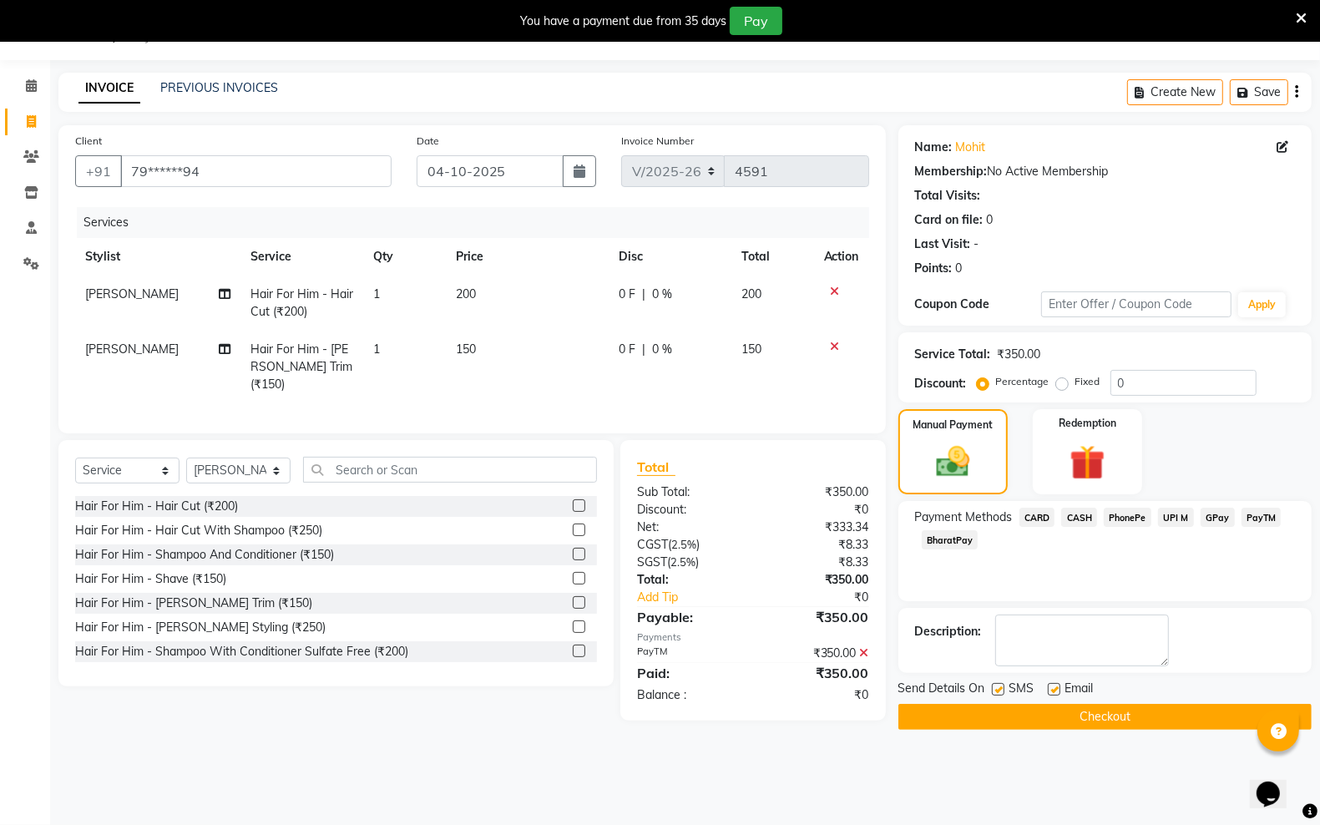
click at [1132, 712] on button "Checkout" at bounding box center [1104, 717] width 413 height 26
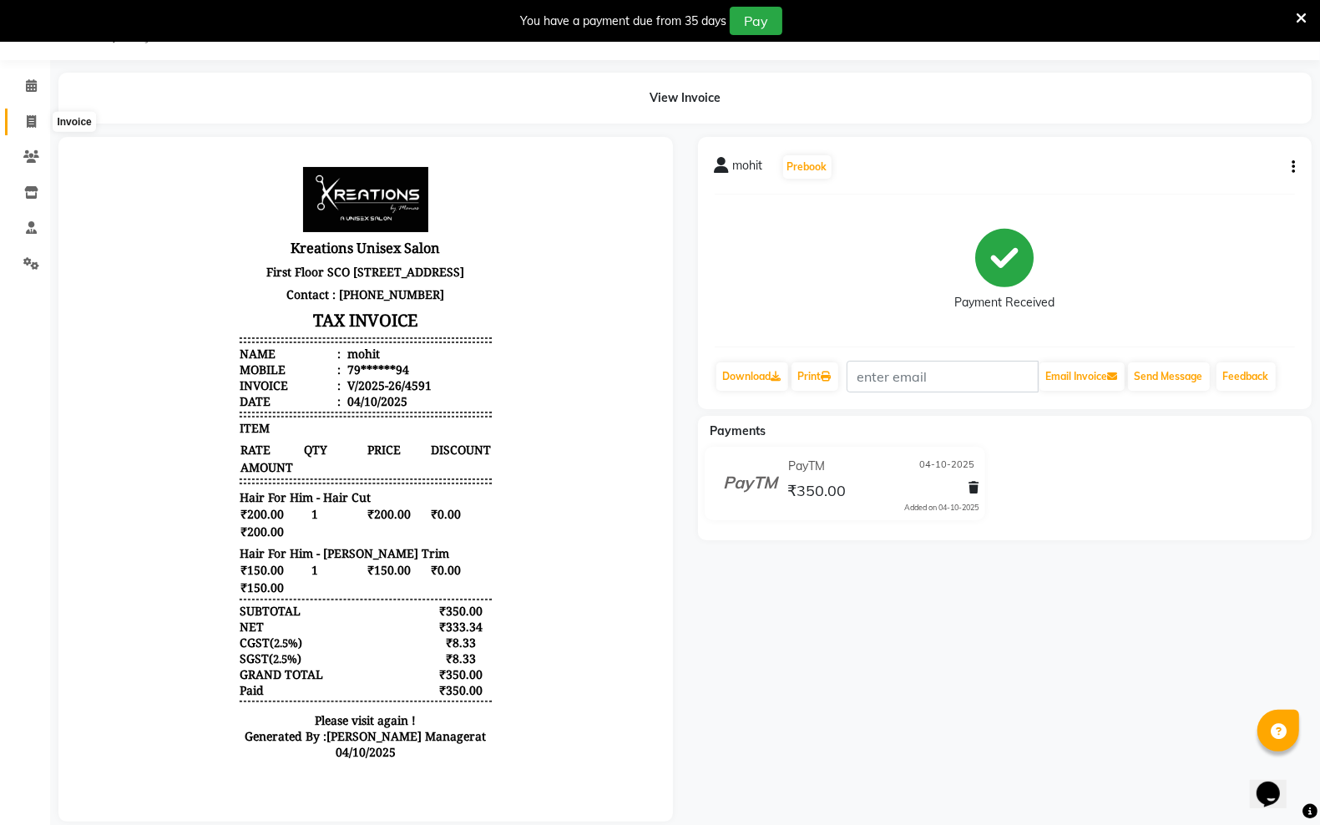
click at [43, 118] on span at bounding box center [31, 122] width 29 height 19
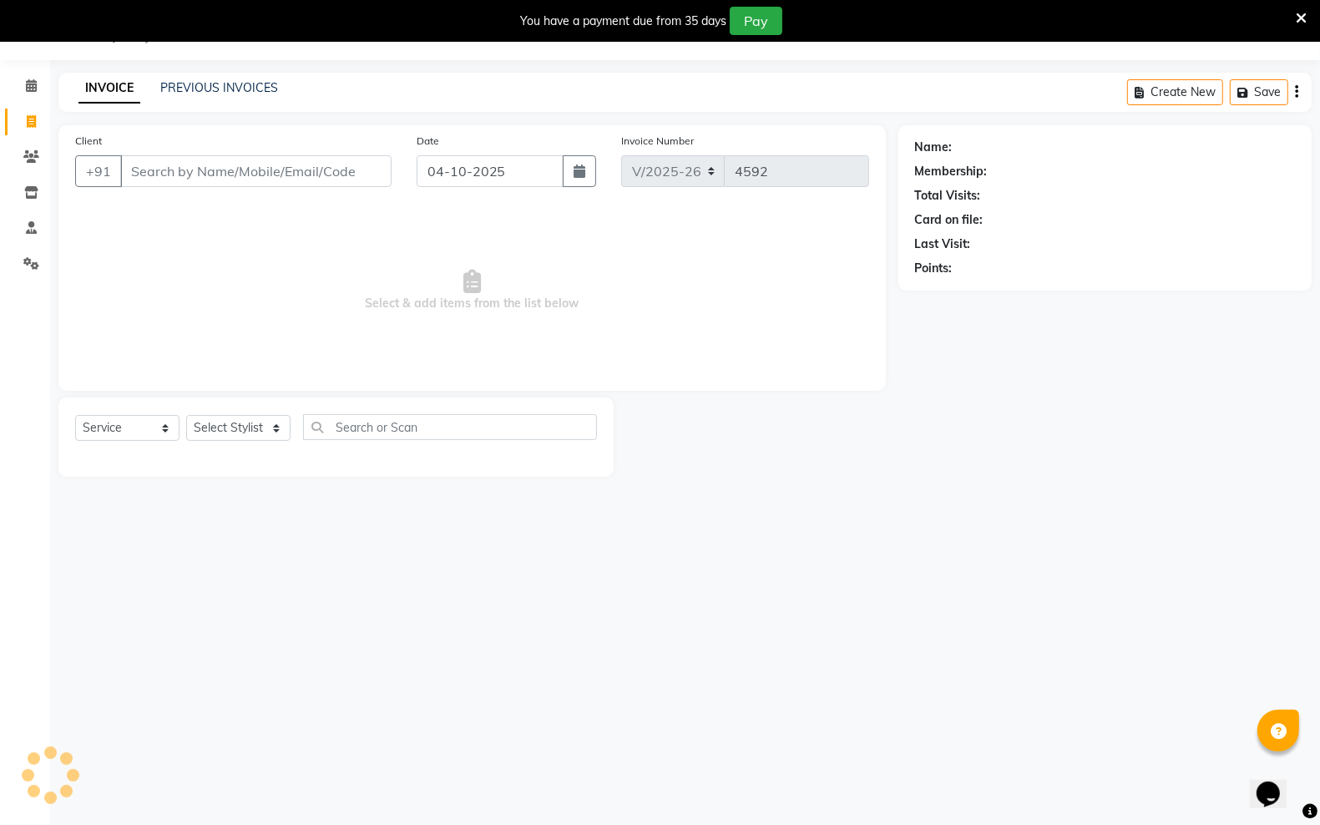
click at [274, 171] on input "Client" at bounding box center [255, 171] width 271 height 32
click at [326, 164] on span "Add Client" at bounding box center [349, 171] width 66 height 17
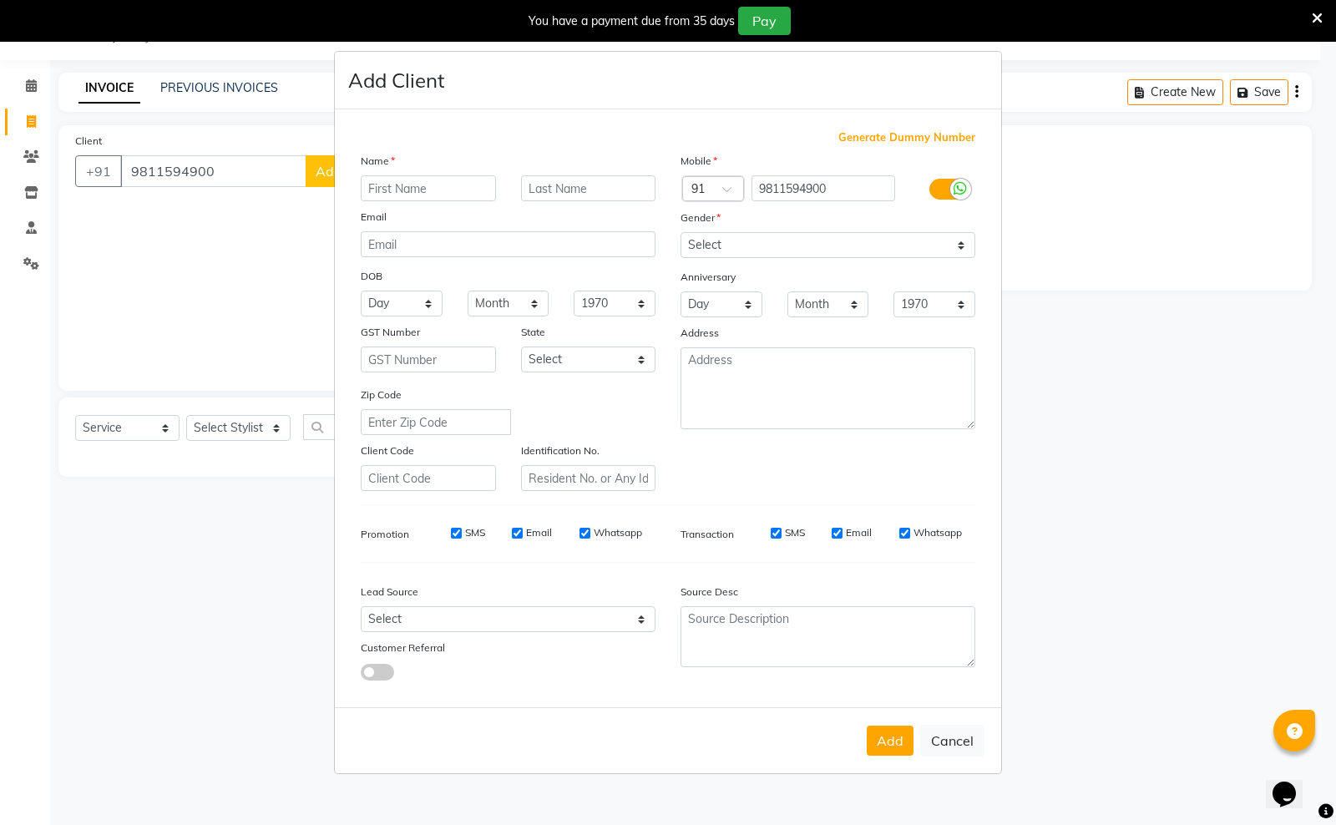
click at [427, 182] on input "text" at bounding box center [428, 188] width 135 height 26
click at [969, 239] on select "Select [DEMOGRAPHIC_DATA] [DEMOGRAPHIC_DATA] Other Prefer Not To Say" at bounding box center [827, 245] width 295 height 26
click at [680, 234] on select "Select [DEMOGRAPHIC_DATA] [DEMOGRAPHIC_DATA] Other Prefer Not To Say" at bounding box center [827, 245] width 295 height 26
click at [886, 747] on button "Add" at bounding box center [889, 740] width 47 height 30
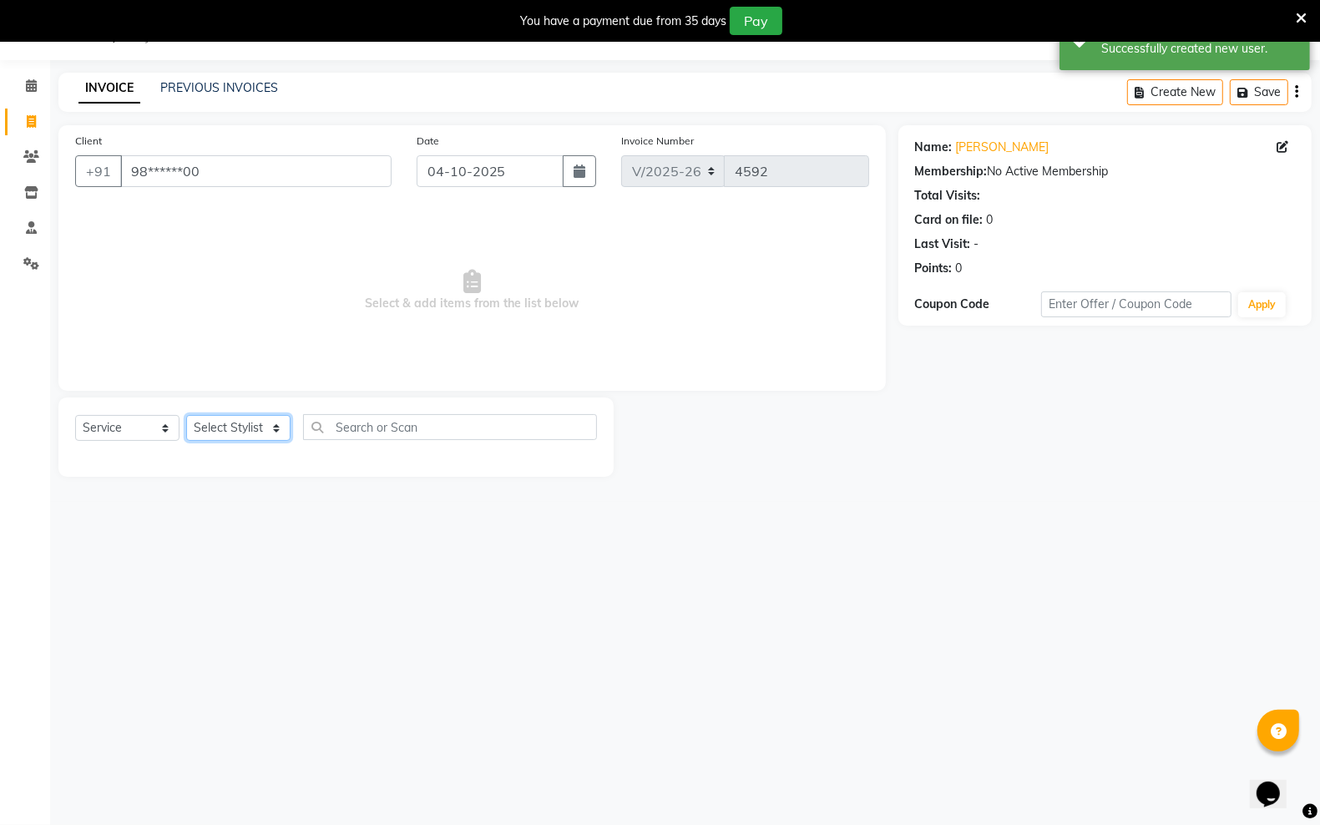
click at [275, 427] on select "Select Stylist [PERSON_NAME] [PERSON_NAME] [PERSON_NAME] [PERSON_NAME] sector 2…" at bounding box center [238, 428] width 104 height 26
click at [186, 415] on select "Select Stylist [PERSON_NAME] [PERSON_NAME] [PERSON_NAME] [PERSON_NAME] sector 2…" at bounding box center [238, 428] width 104 height 26
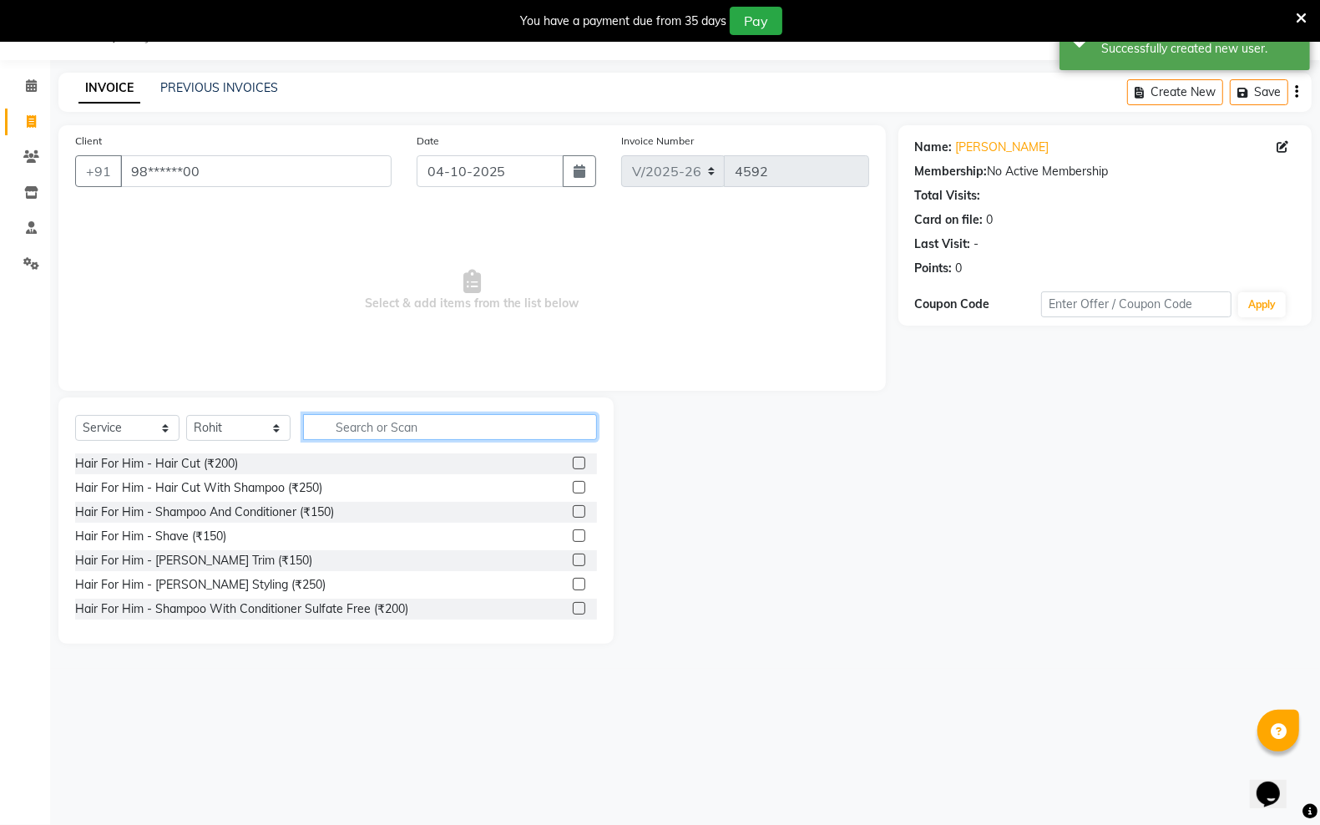
click at [374, 424] on input "text" at bounding box center [450, 427] width 294 height 26
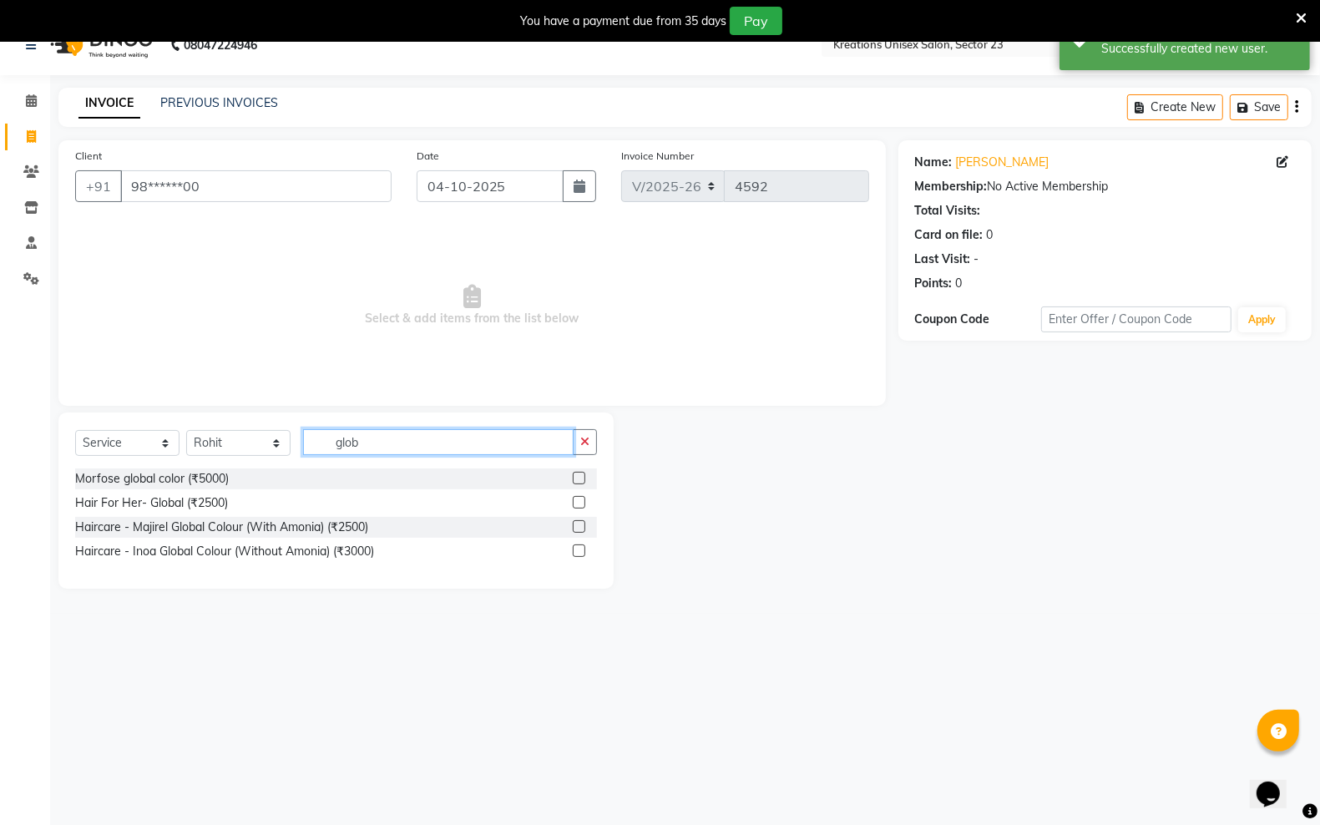
scroll to position [42, 0]
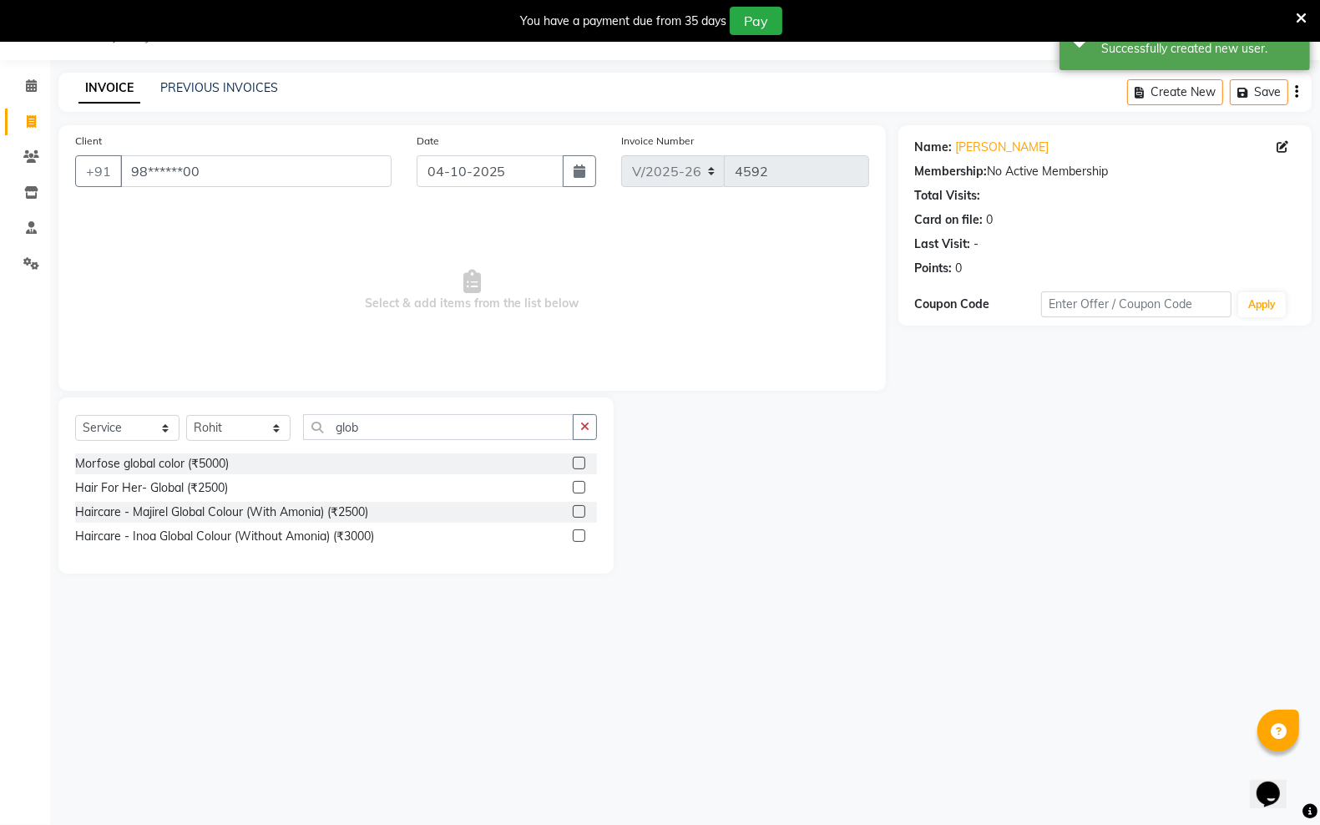
click at [577, 535] on label at bounding box center [579, 535] width 13 height 13
click at [577, 535] on input "checkbox" at bounding box center [578, 536] width 11 height 11
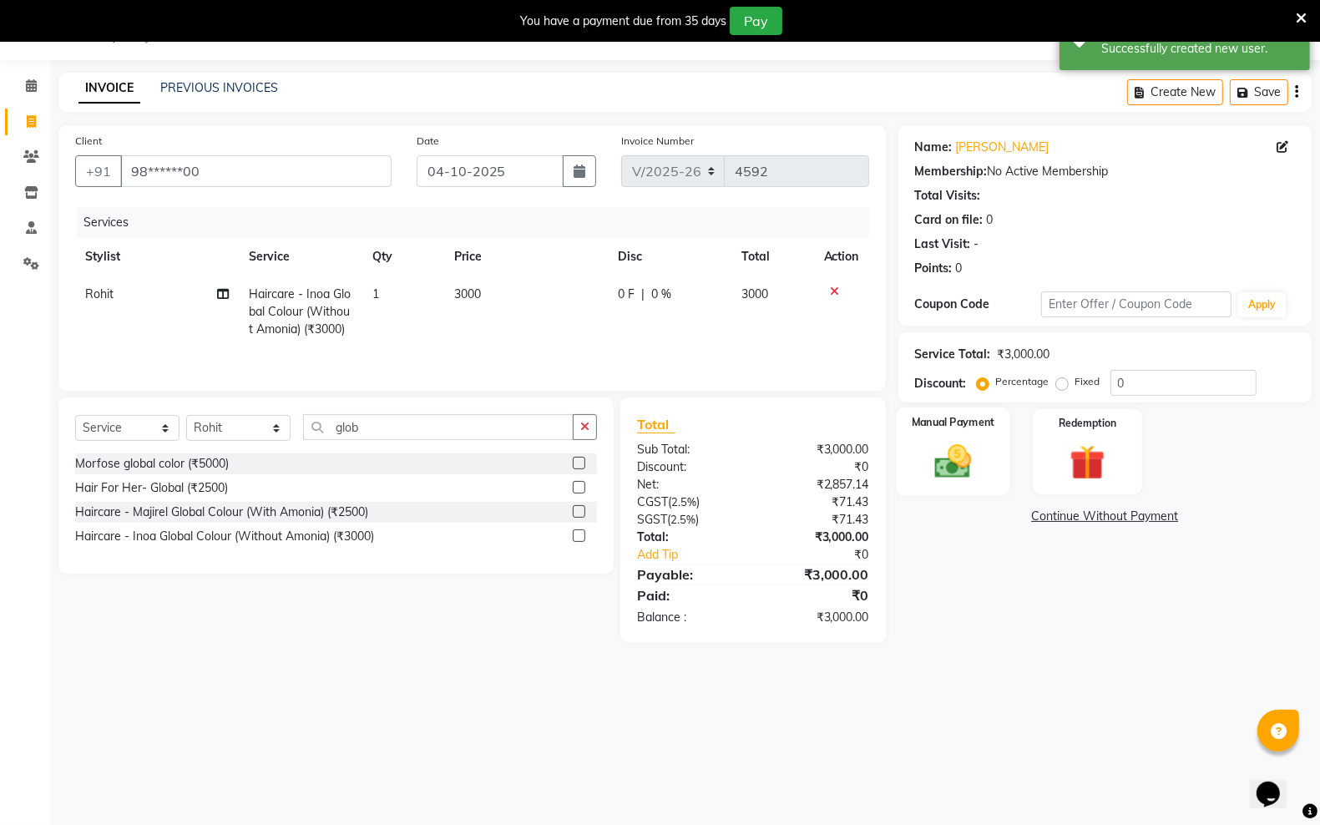
click at [970, 452] on img at bounding box center [952, 461] width 59 height 42
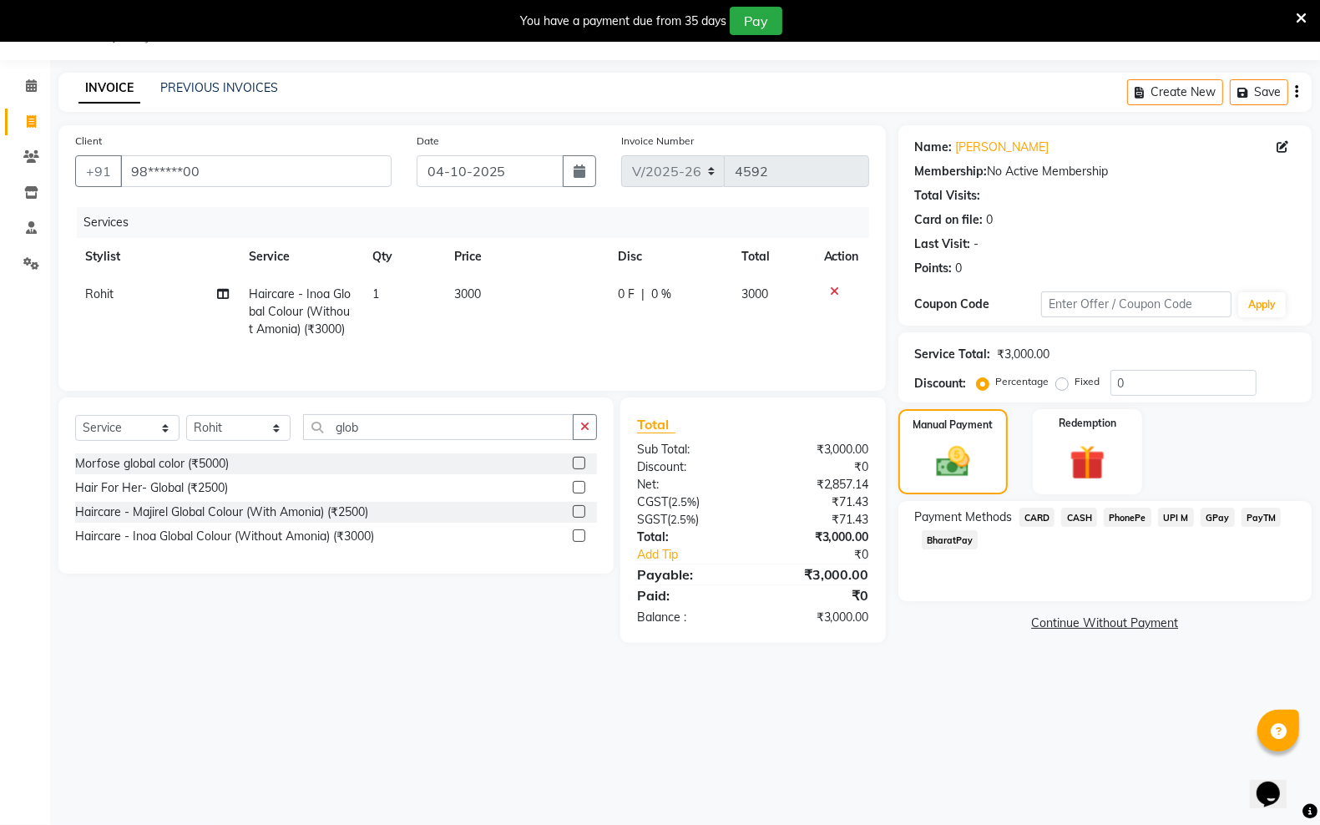
click at [1215, 518] on span "GPay" at bounding box center [1217, 517] width 34 height 19
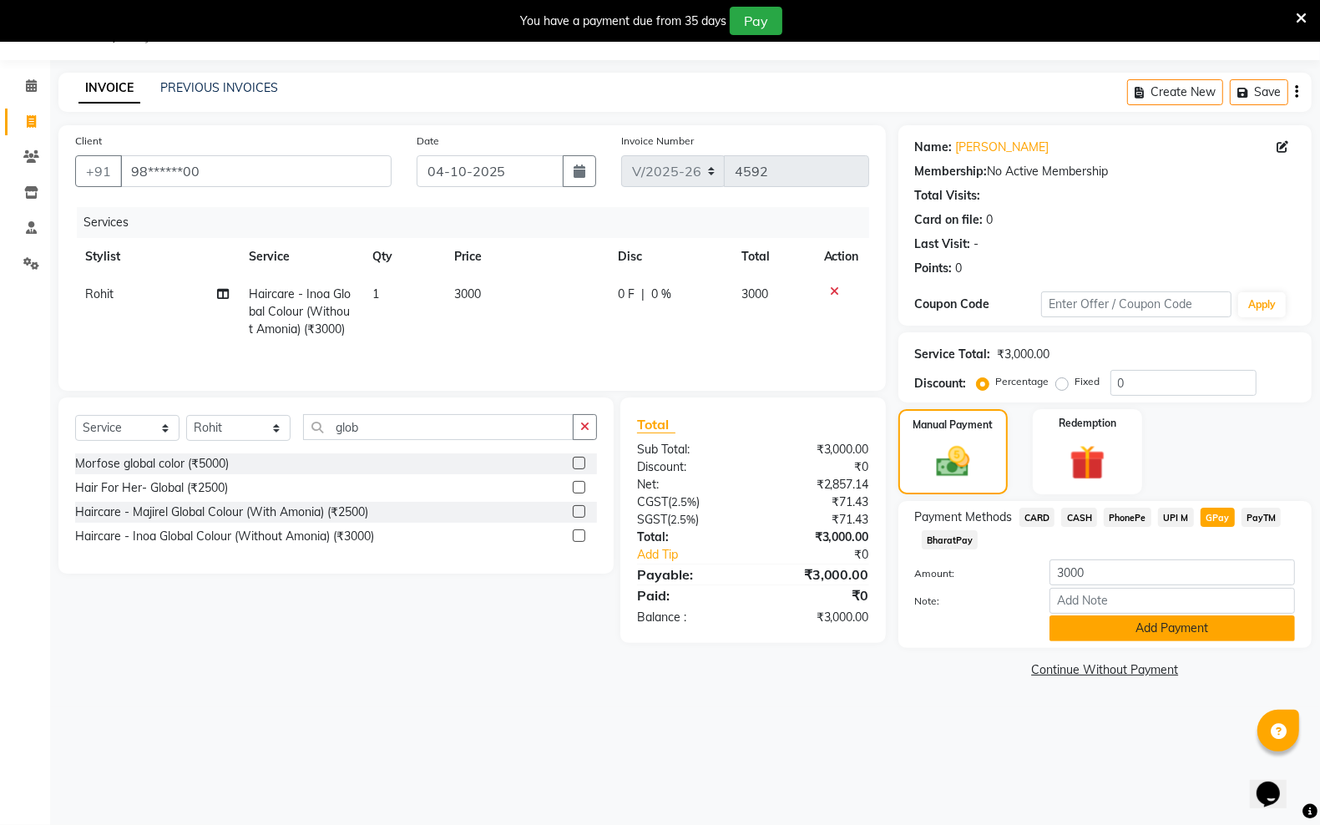
click at [1199, 623] on button "Add Payment" at bounding box center [1171, 628] width 245 height 26
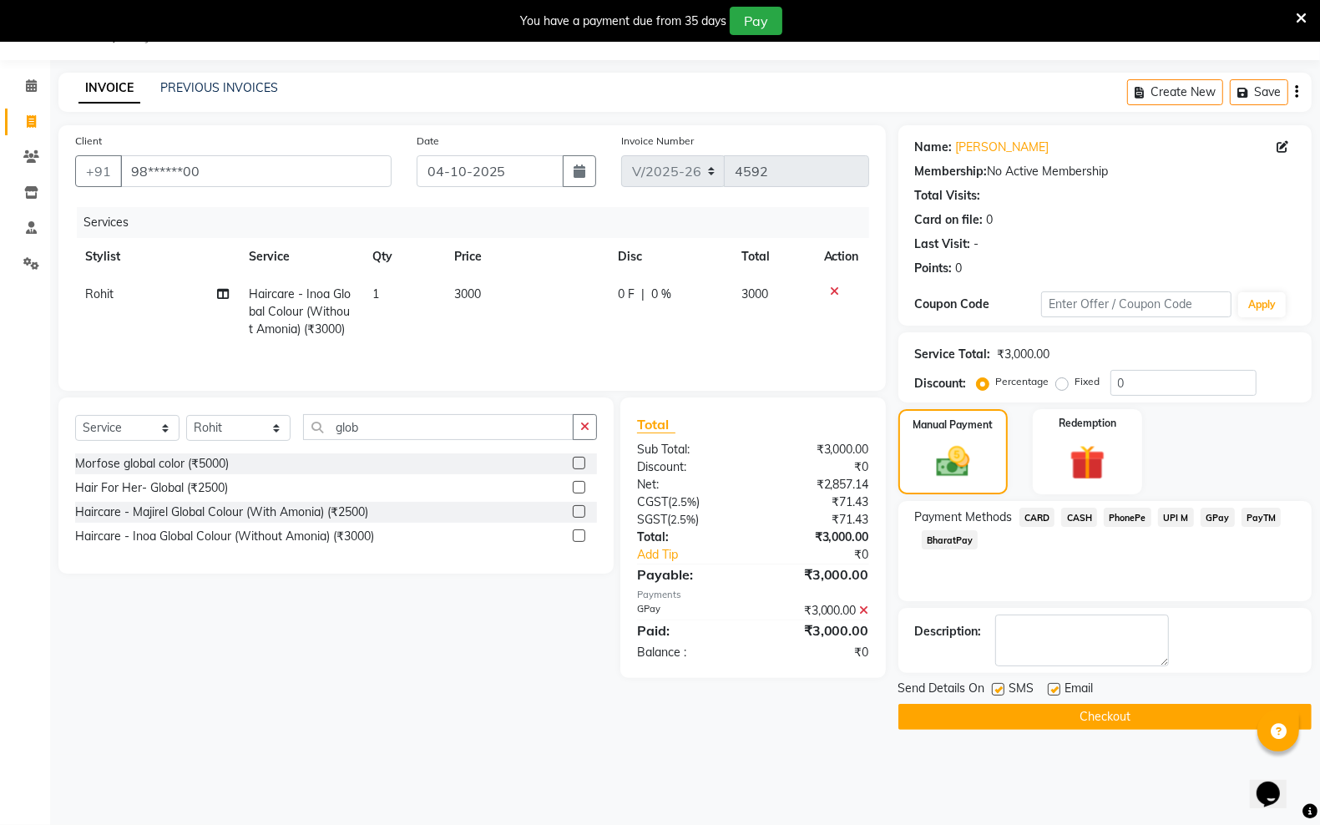
click at [1050, 725] on button "Checkout" at bounding box center [1104, 717] width 413 height 26
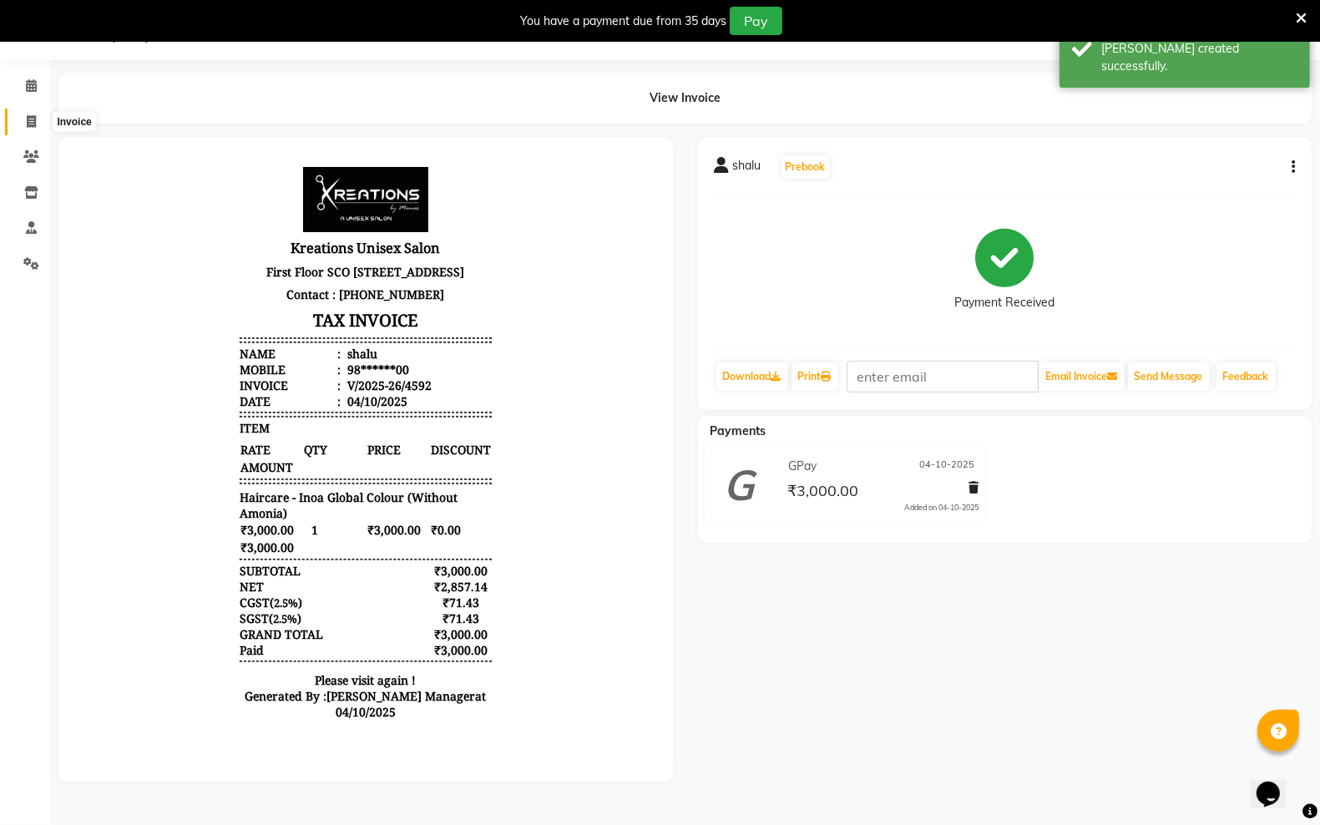
drag, startPoint x: 35, startPoint y: 124, endPoint x: 46, endPoint y: 134, distance: 14.8
click at [35, 125] on icon at bounding box center [31, 121] width 9 height 13
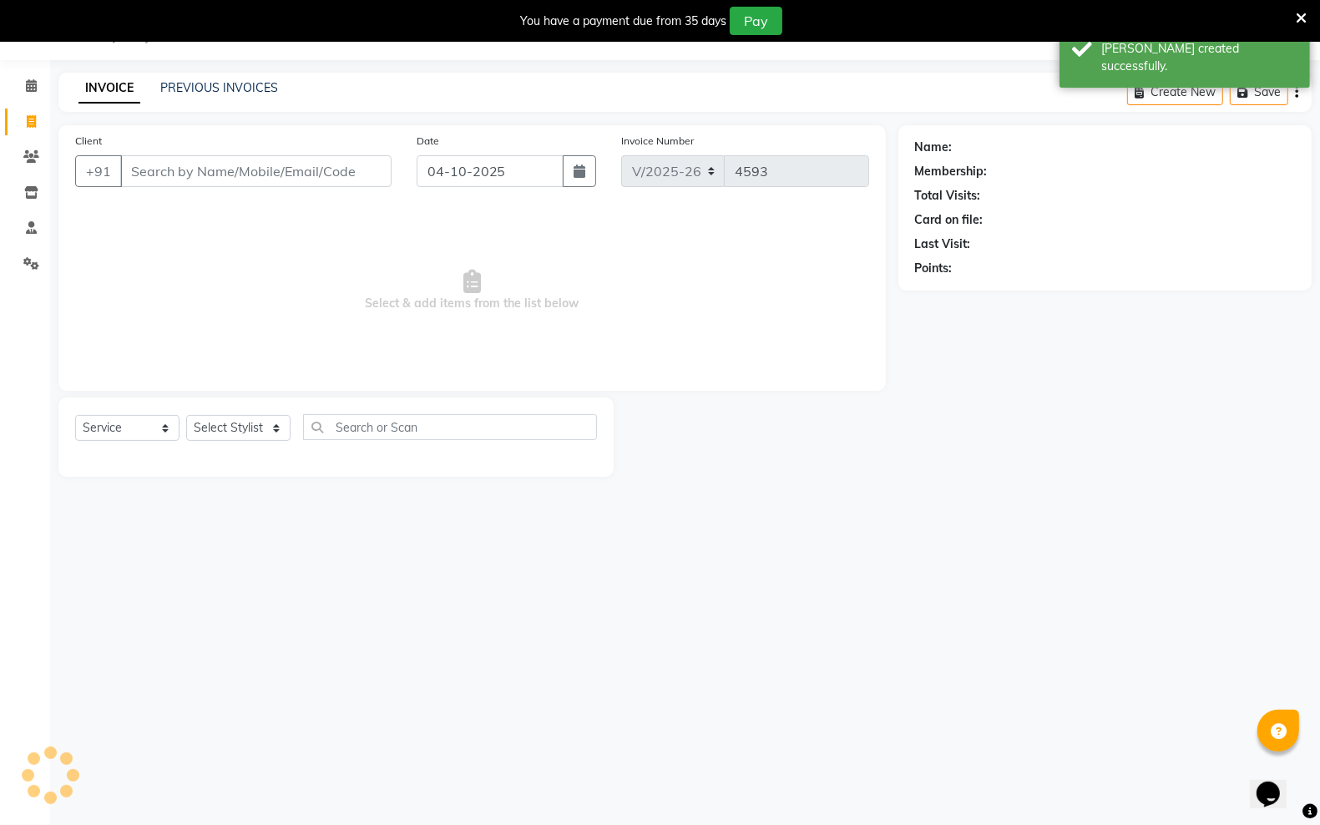
drag, startPoint x: 46, startPoint y: 134, endPoint x: 217, endPoint y: 169, distance: 174.9
click at [217, 169] on input "Client" at bounding box center [255, 171] width 271 height 32
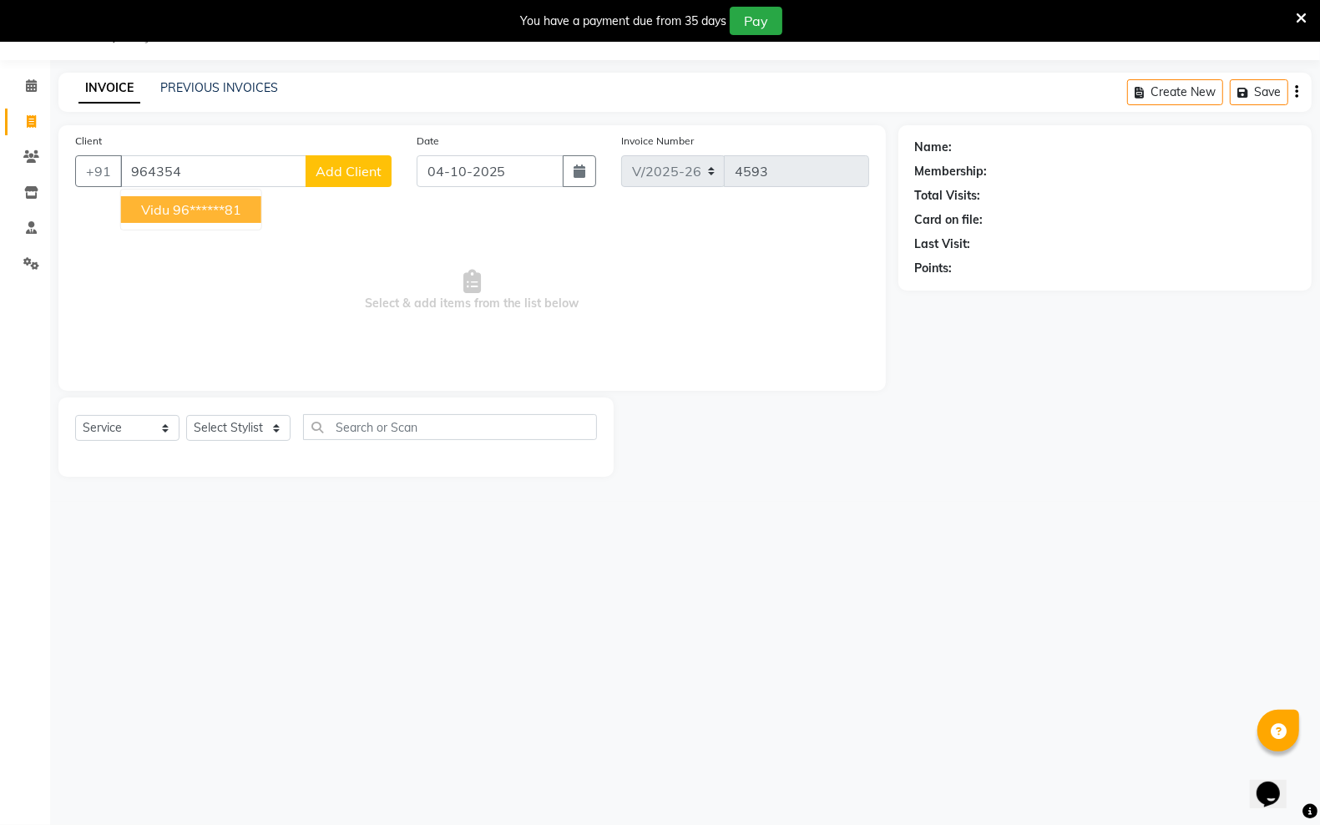
click at [209, 210] on ngb-highlight "96******81" at bounding box center [207, 209] width 68 height 17
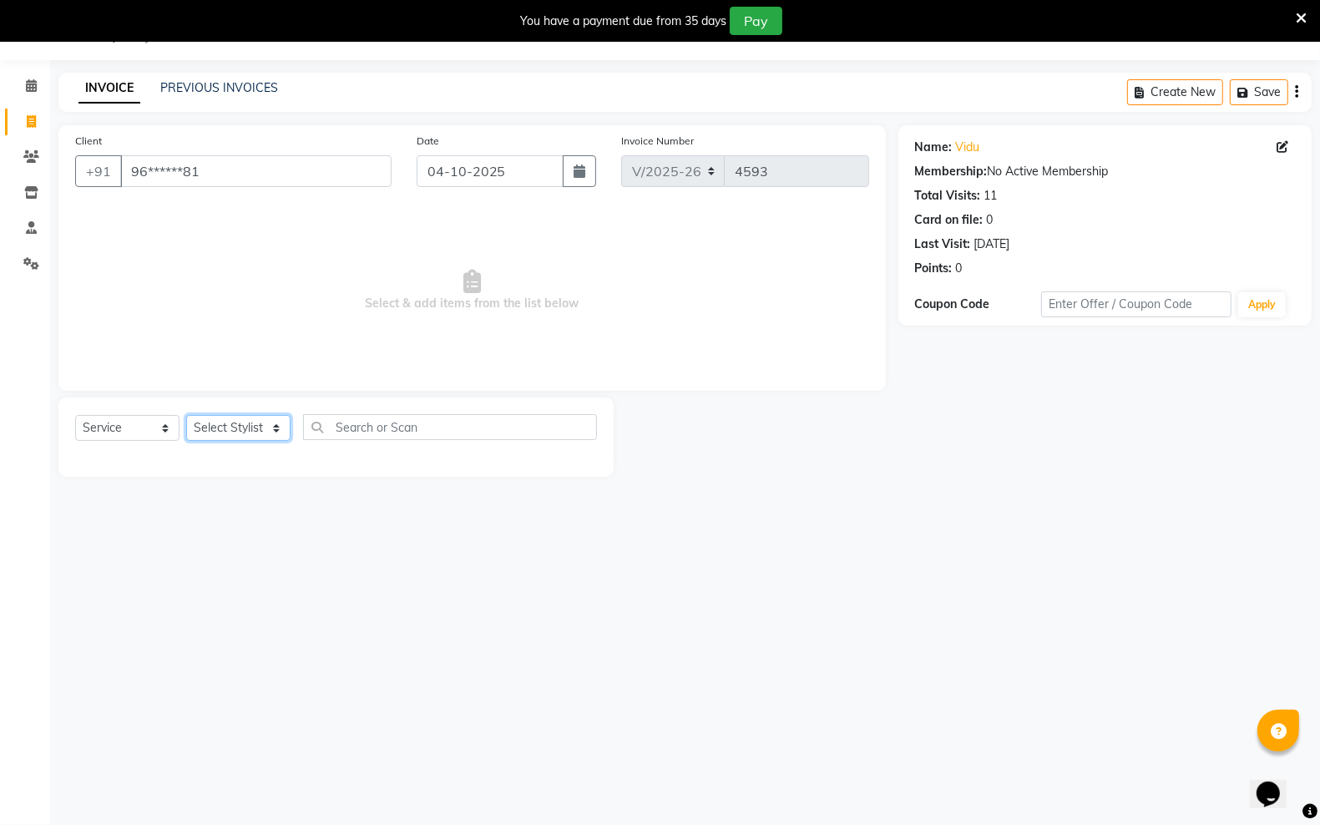
click at [281, 428] on select "Select Stylist [PERSON_NAME] [PERSON_NAME] [PERSON_NAME] [PERSON_NAME] sector 2…" at bounding box center [238, 428] width 104 height 26
click at [186, 415] on select "Select Stylist [PERSON_NAME] [PERSON_NAME] [PERSON_NAME] [PERSON_NAME] sector 2…" at bounding box center [238, 428] width 104 height 26
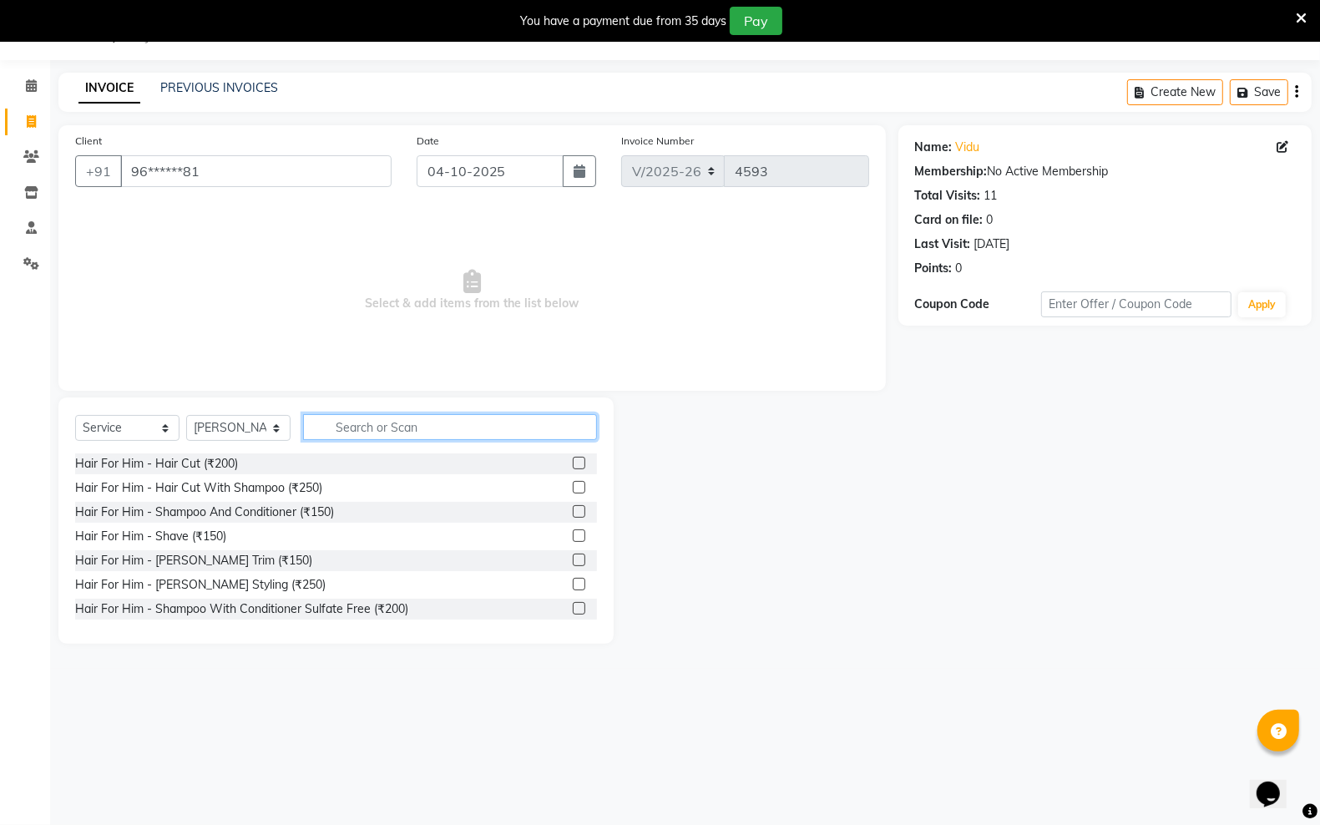
click at [418, 426] on input "text" at bounding box center [450, 427] width 294 height 26
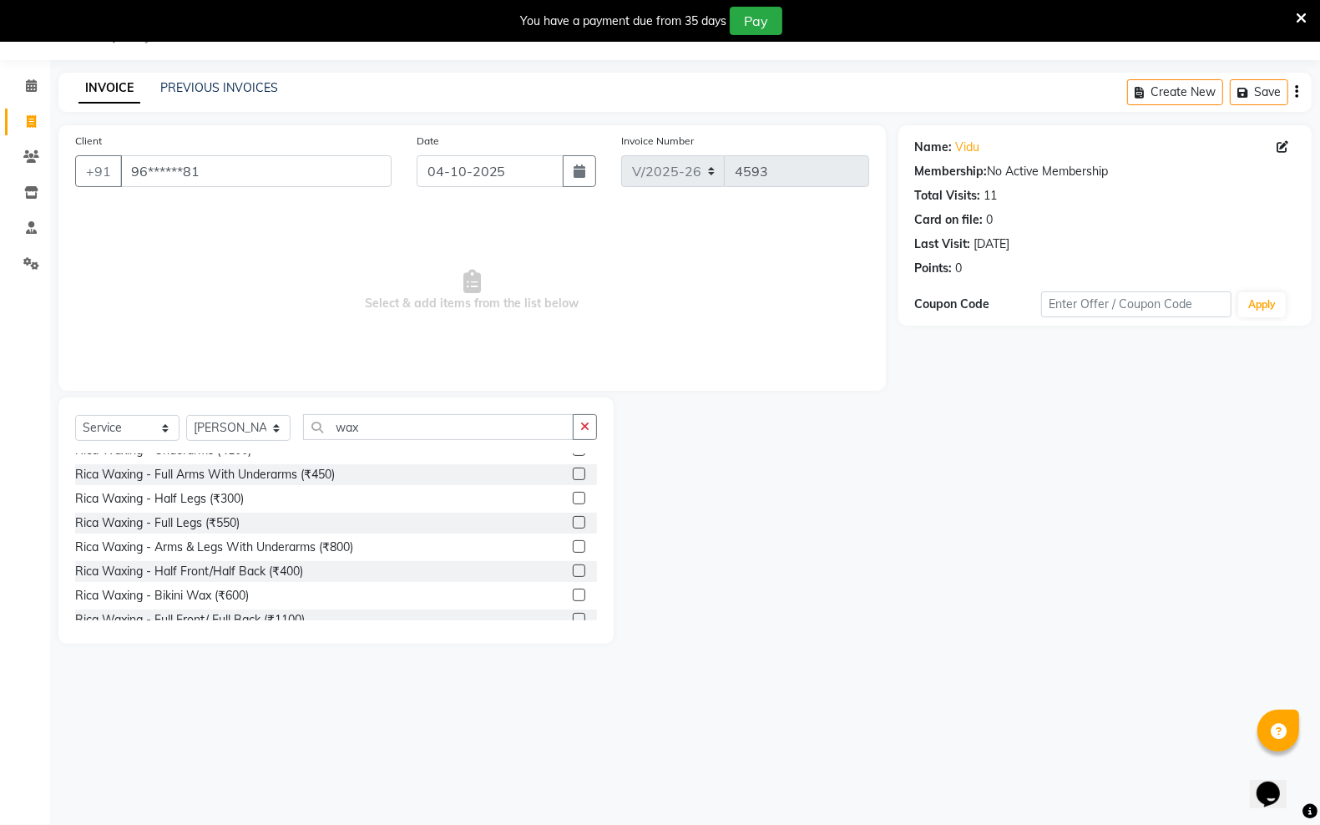
click at [573, 541] on label at bounding box center [579, 546] width 13 height 13
click at [573, 542] on input "checkbox" at bounding box center [578, 547] width 11 height 11
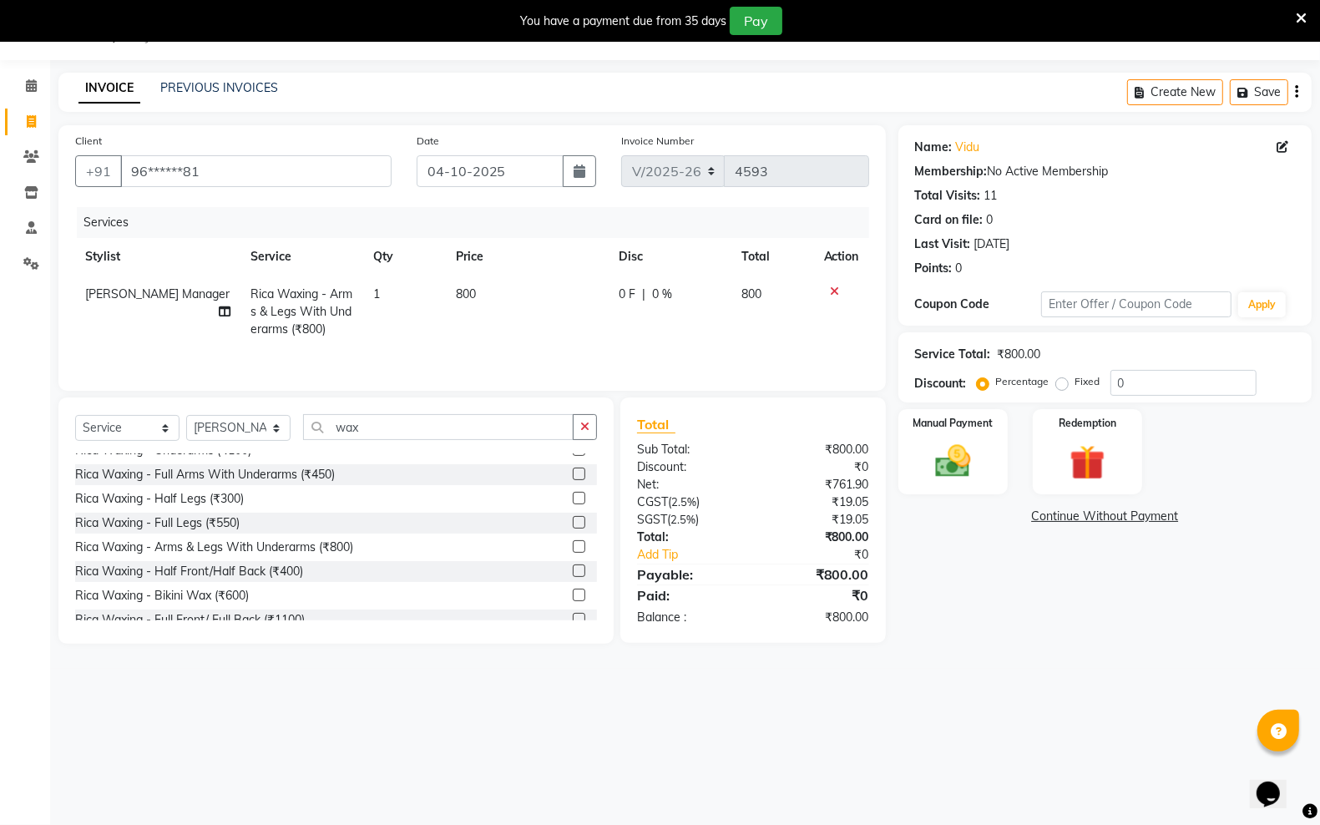
click at [465, 282] on td "800" at bounding box center [527, 311] width 163 height 73
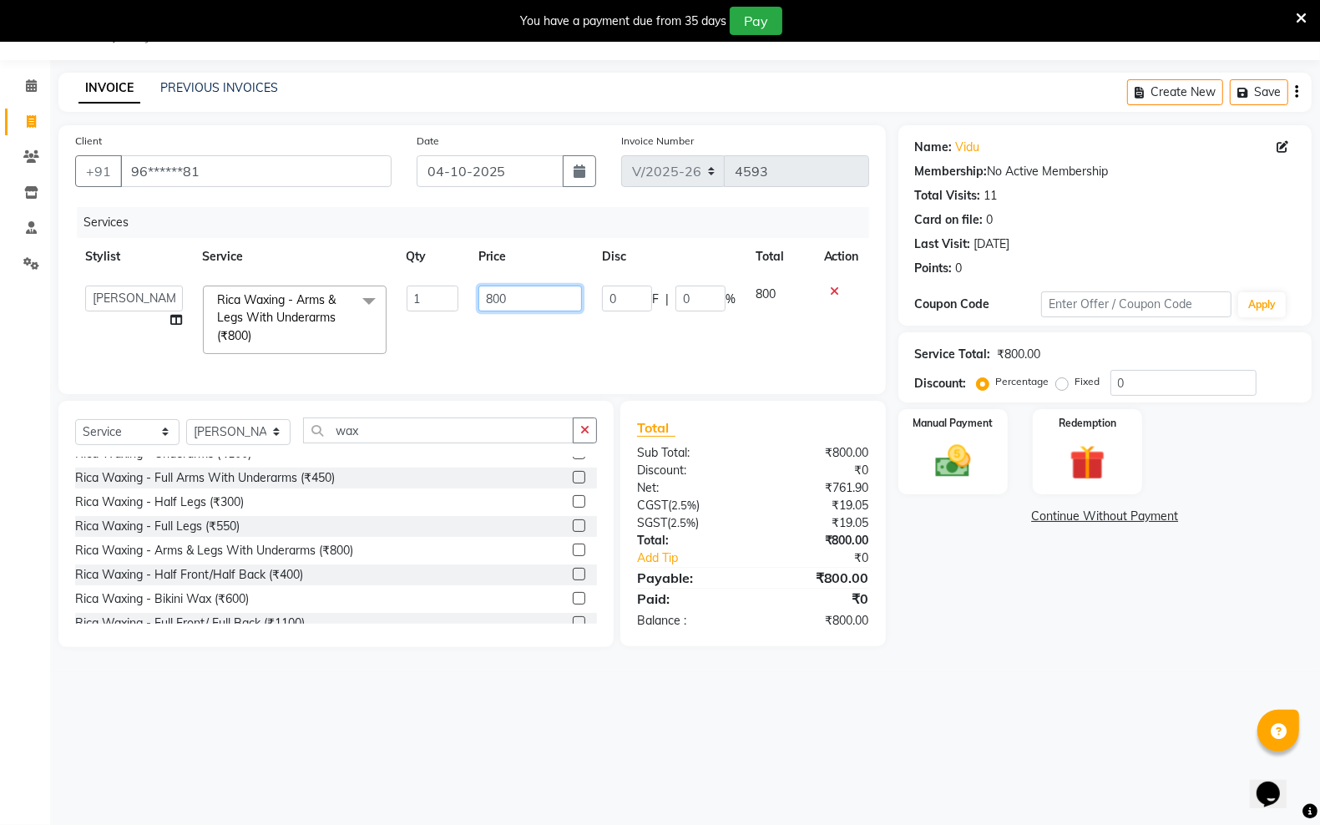
click at [523, 295] on input "800" at bounding box center [530, 298] width 104 height 26
click at [407, 437] on input "wax" at bounding box center [438, 430] width 270 height 26
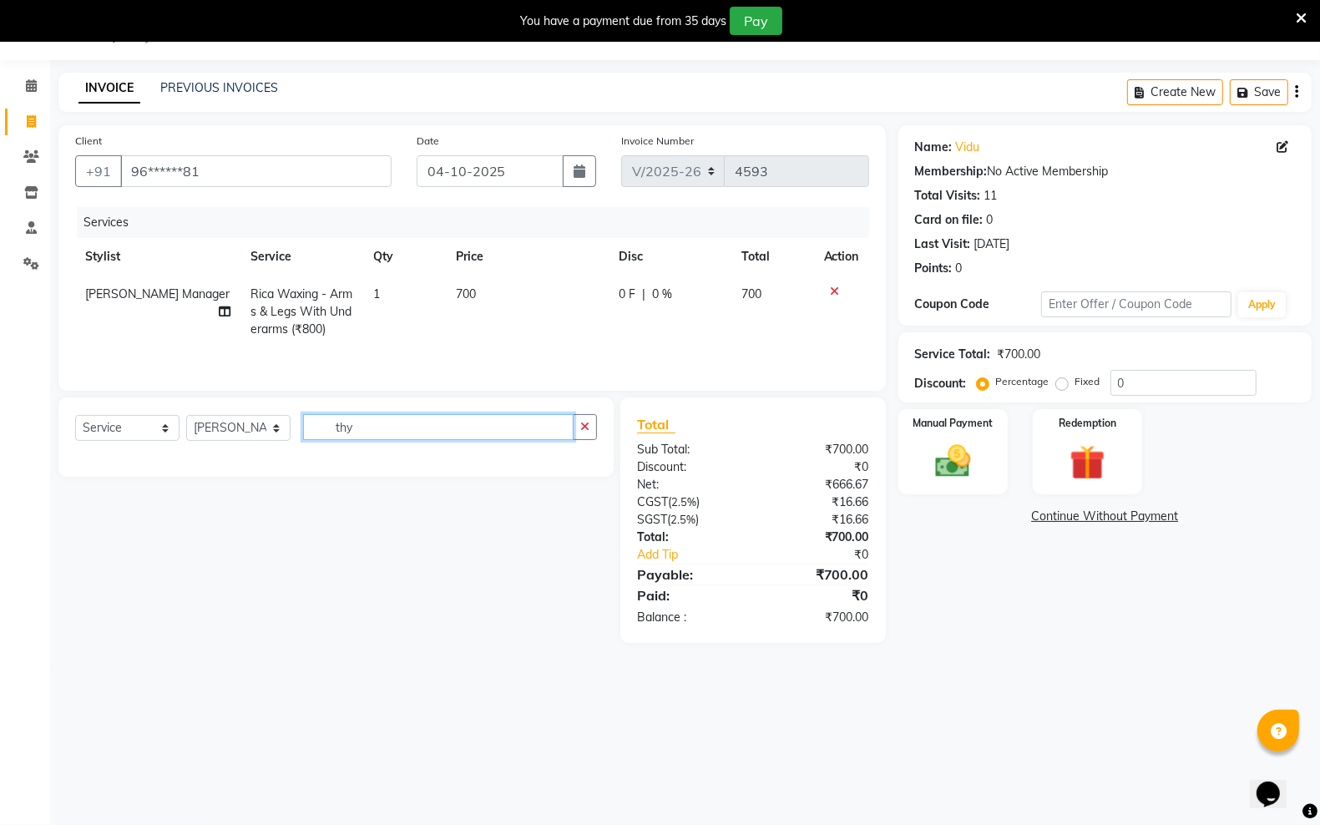
scroll to position [0, 0]
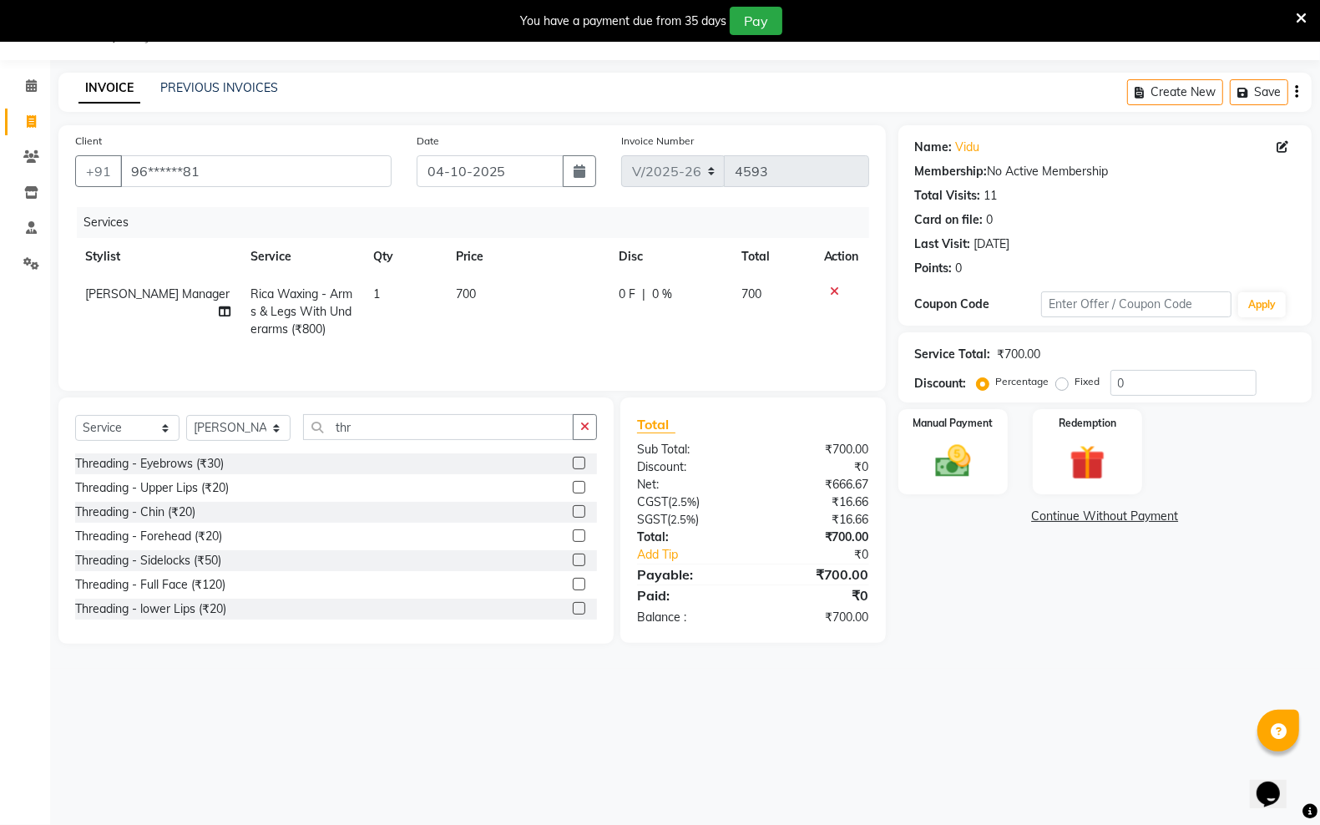
click at [573, 488] on label at bounding box center [579, 487] width 13 height 13
click at [573, 488] on input "checkbox" at bounding box center [578, 487] width 11 height 11
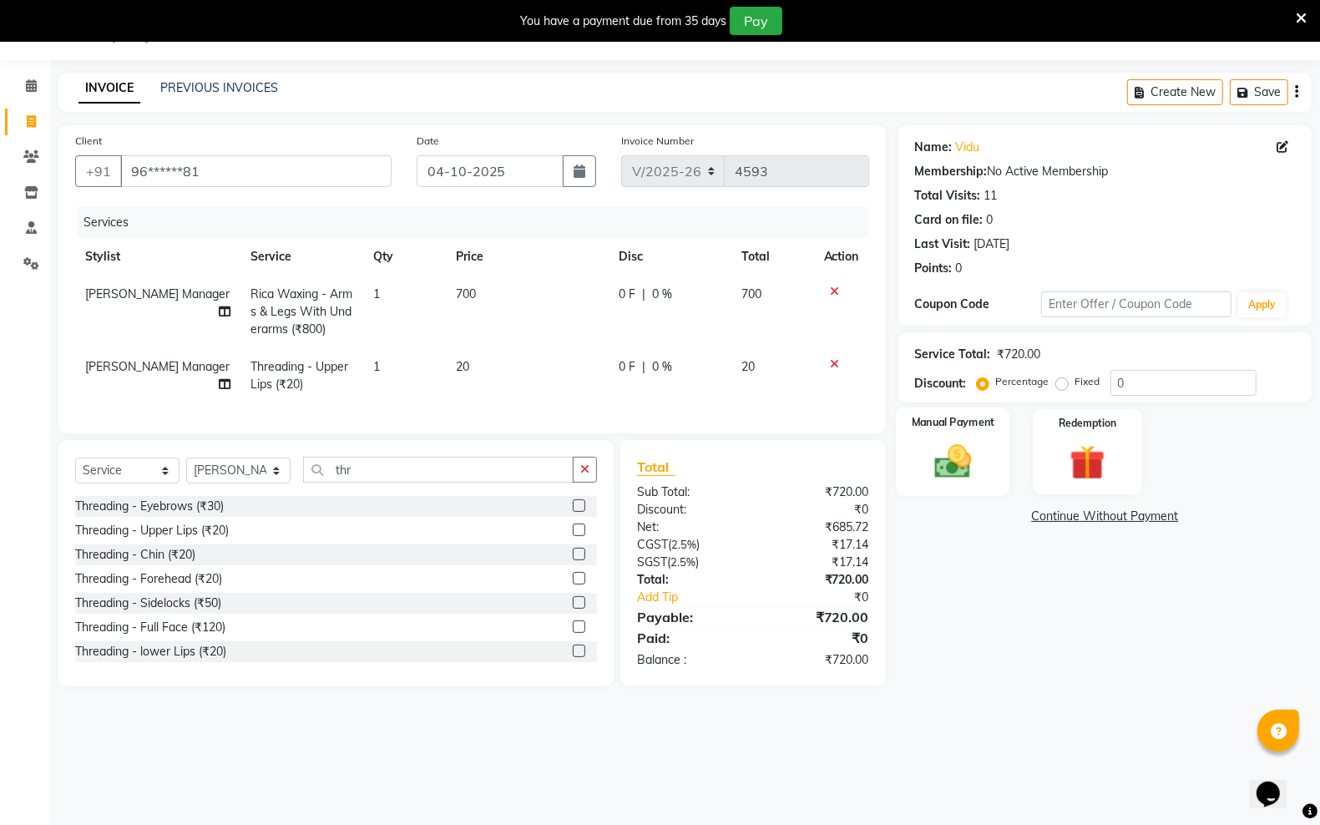
click at [944, 440] on img at bounding box center [952, 461] width 59 height 42
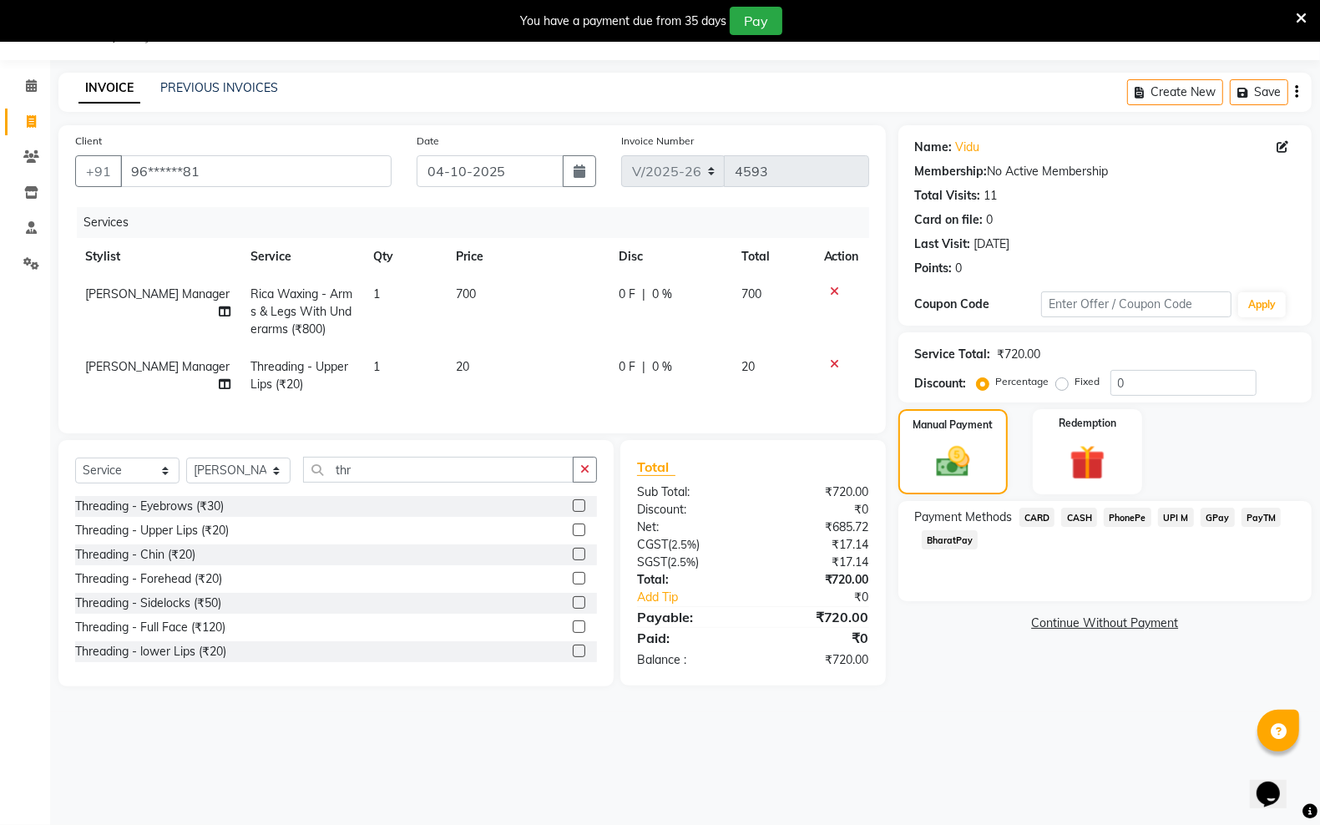
click at [1249, 515] on span "PayTM" at bounding box center [1261, 517] width 40 height 19
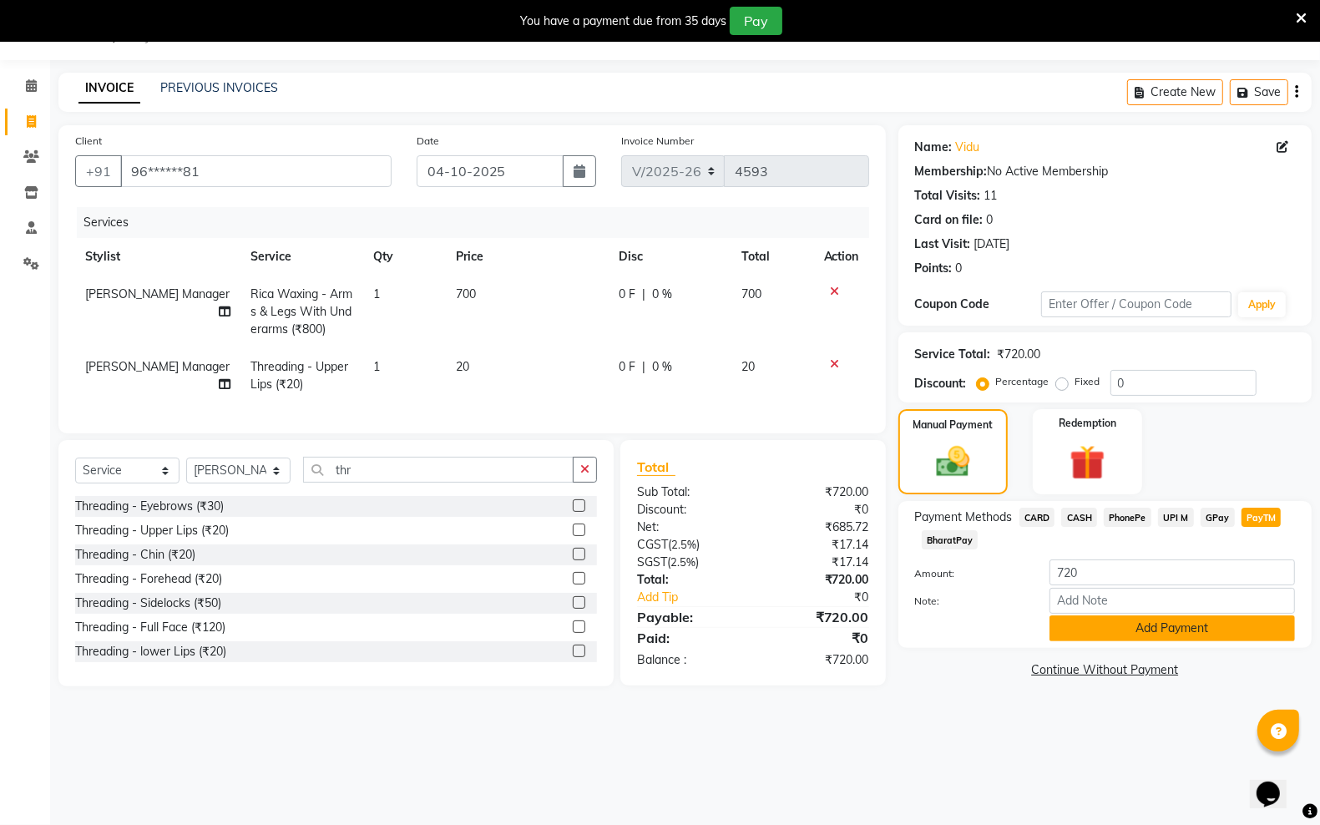
click at [1185, 626] on button "Add Payment" at bounding box center [1171, 628] width 245 height 26
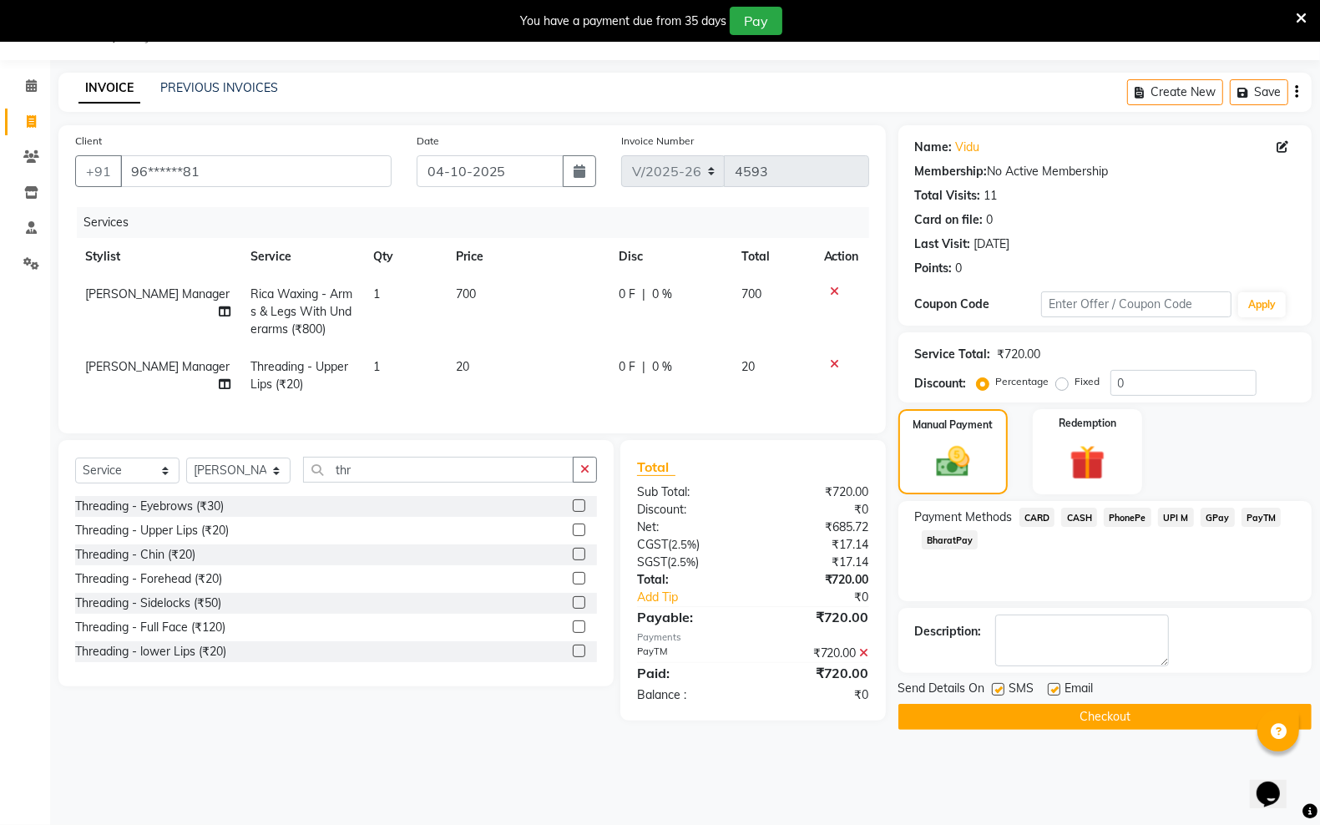
click at [1060, 715] on button "Checkout" at bounding box center [1104, 717] width 413 height 26
